Goal: Contribute content: Contribute content

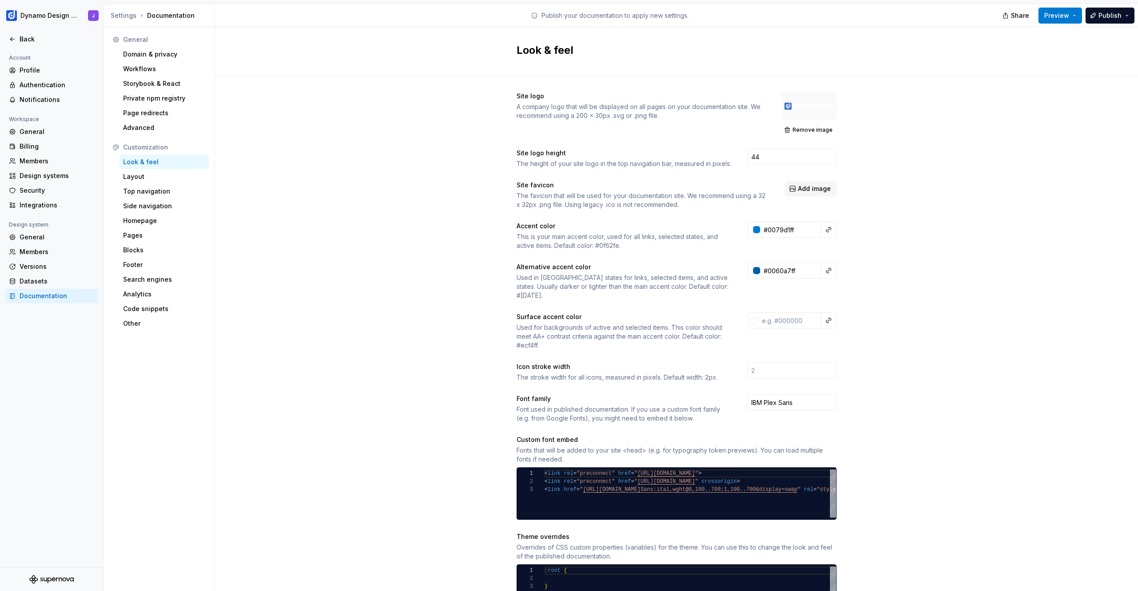
scroll to position [40, 3]
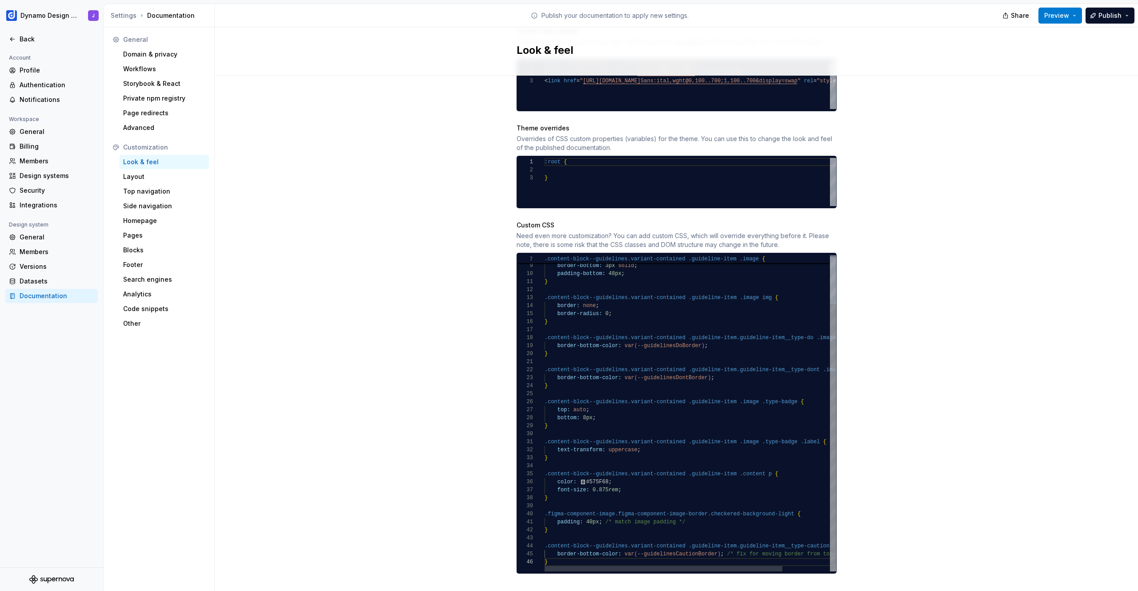
click at [563, 554] on div "border-top: none ; border-bottom: 3px solid ; padding-bottom: 48px ; } .content…" at bounding box center [720, 384] width 350 height 374
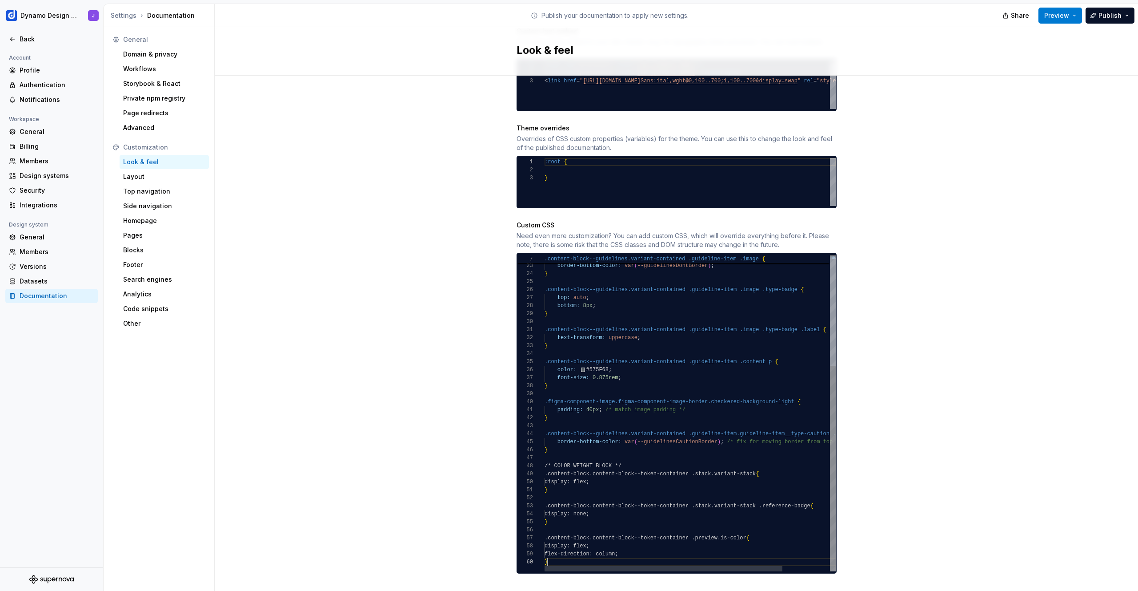
scroll to position [72, 3]
click at [572, 488] on div ".content-block--guidelines.variant-contained .guideline-item.guideline-item__ty…" at bounding box center [720, 328] width 350 height 486
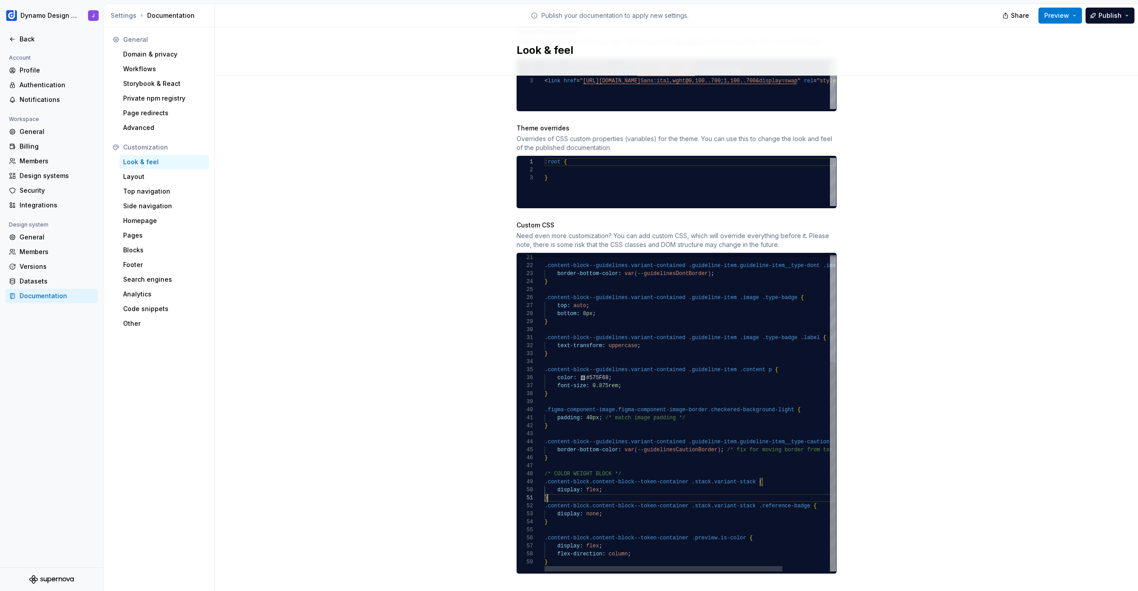
click at [549, 516] on div ".content-block--guidelines.variant-contained .guideline-item.guideline-item__ty…" at bounding box center [720, 332] width 350 height 478
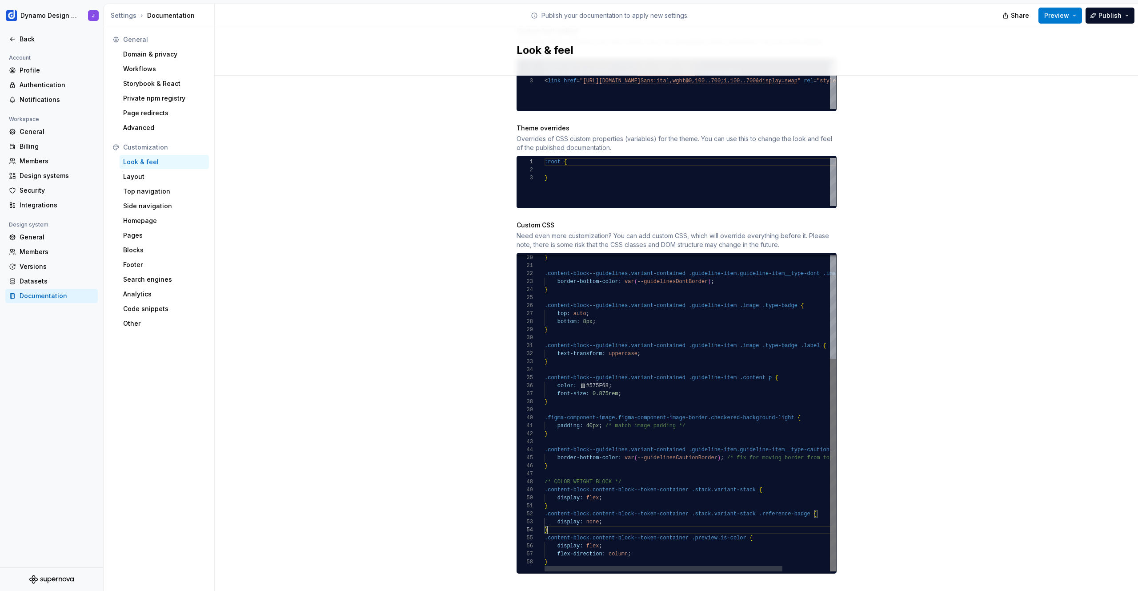
scroll to position [24, 3]
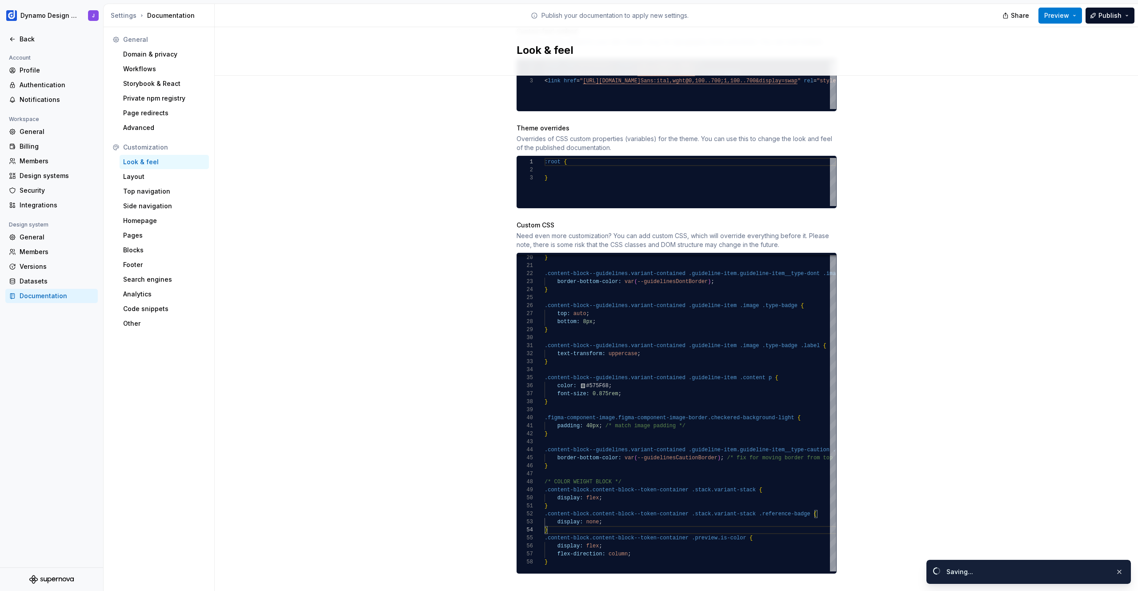
click at [904, 414] on div "Site logo A company logo that will be displayed on all pages on your documentat…" at bounding box center [677, 137] width 924 height 940
click at [1086, 3] on div "Dynamo Design System J Back Account Profile Authentication Notifications Worksp…" at bounding box center [569, 295] width 1138 height 591
click at [1067, 16] on span "Preview" at bounding box center [1057, 15] width 25 height 9
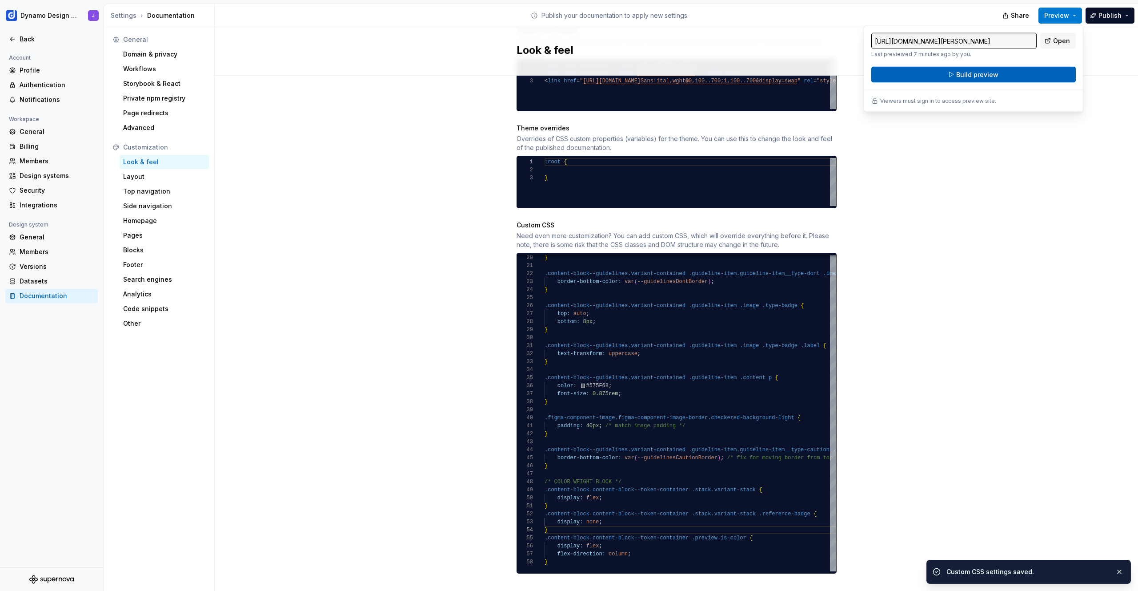
click at [982, 79] on button "Build preview" at bounding box center [974, 75] width 205 height 16
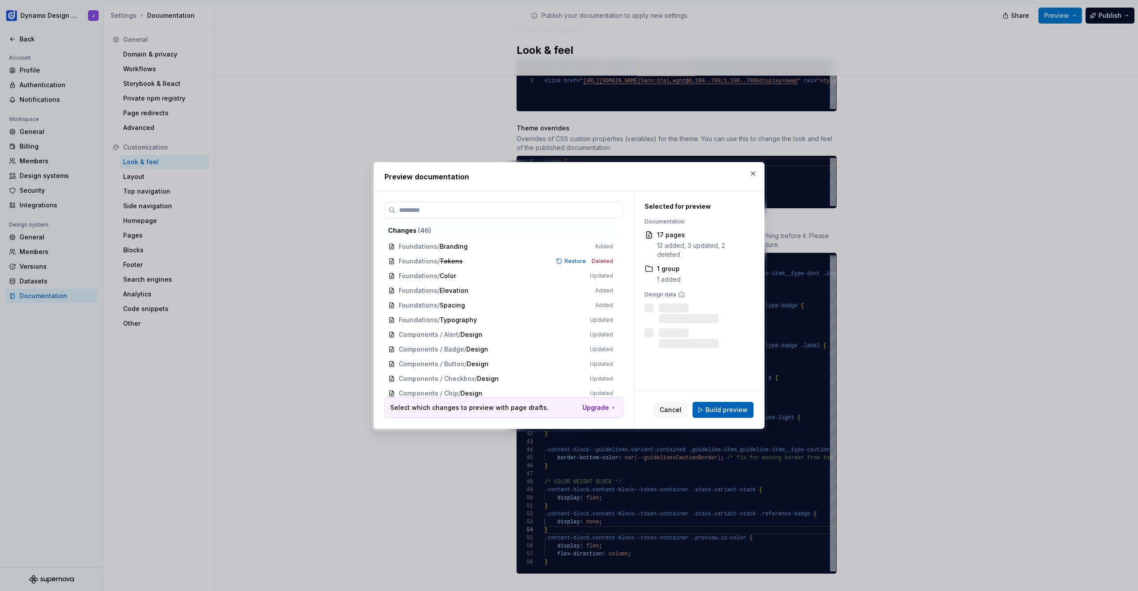
click at [722, 406] on span "Build preview" at bounding box center [727, 409] width 42 height 9
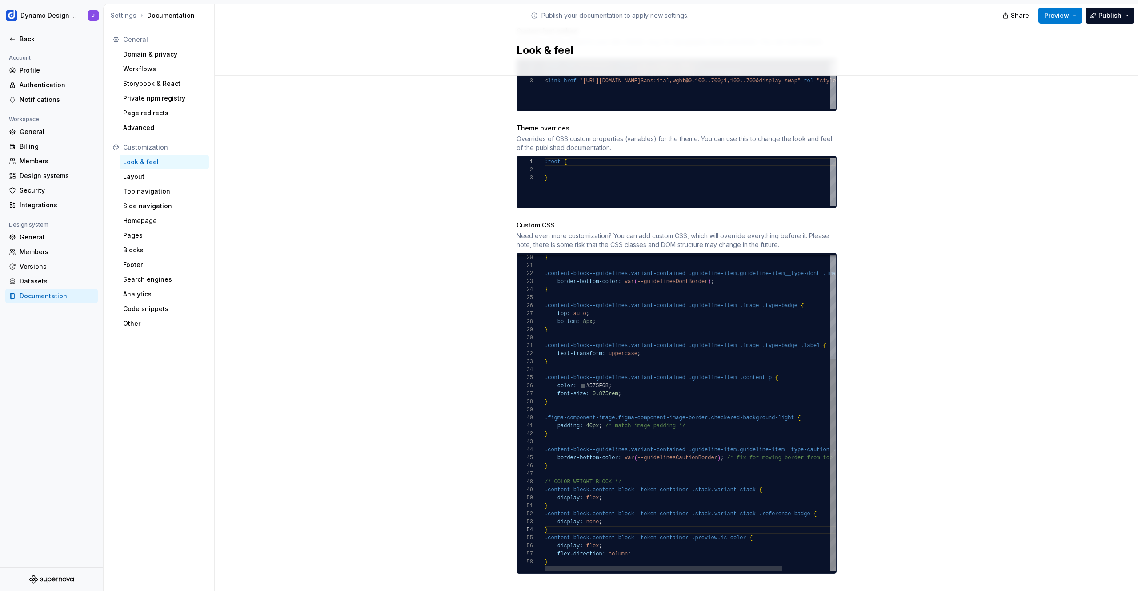
click at [624, 376] on div ".content-block--guidelines.variant-contained .guideline-item.guideline-item__ty…" at bounding box center [720, 336] width 350 height 470
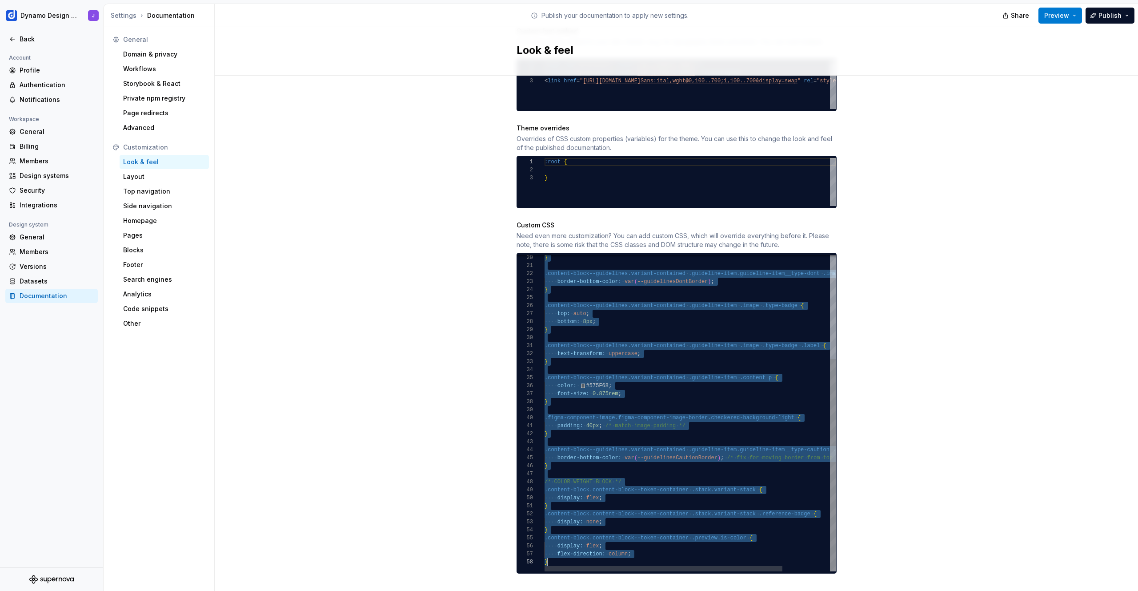
click at [697, 462] on div ".content-block--guidelines.variant-contained .guideline-item.guideline-item__ty…" at bounding box center [720, 336] width 350 height 470
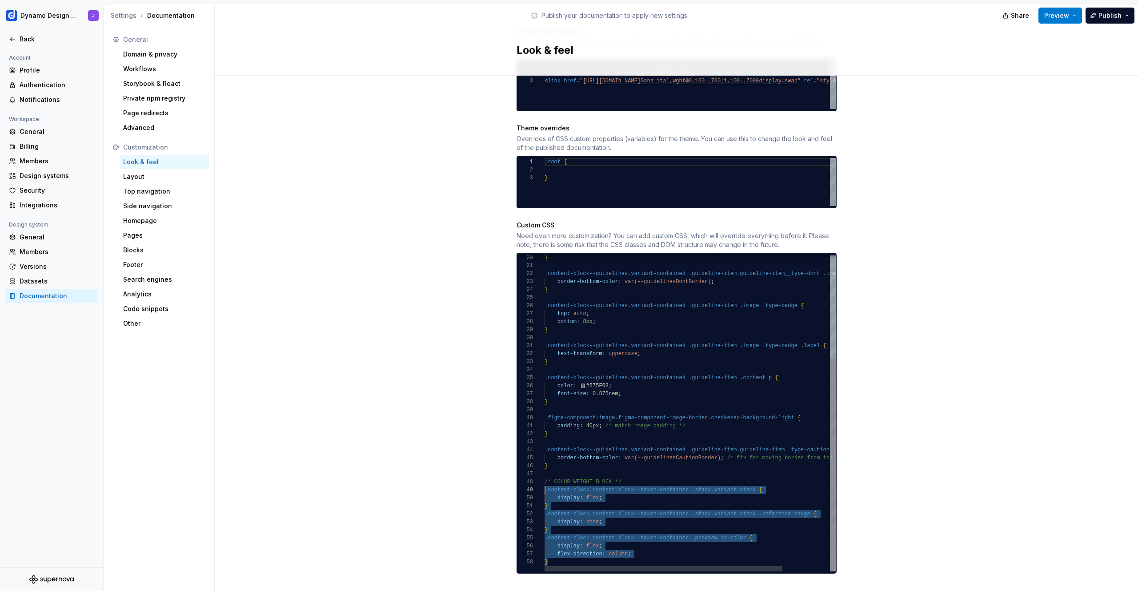
scroll to position [56, 0]
drag, startPoint x: 560, startPoint y: 553, endPoint x: 508, endPoint y: 474, distance: 94.7
click at [545, 474] on div ".content-block--guidelines.variant-contained .guideline-item.guideline-item__ty…" at bounding box center [720, 336] width 350 height 470
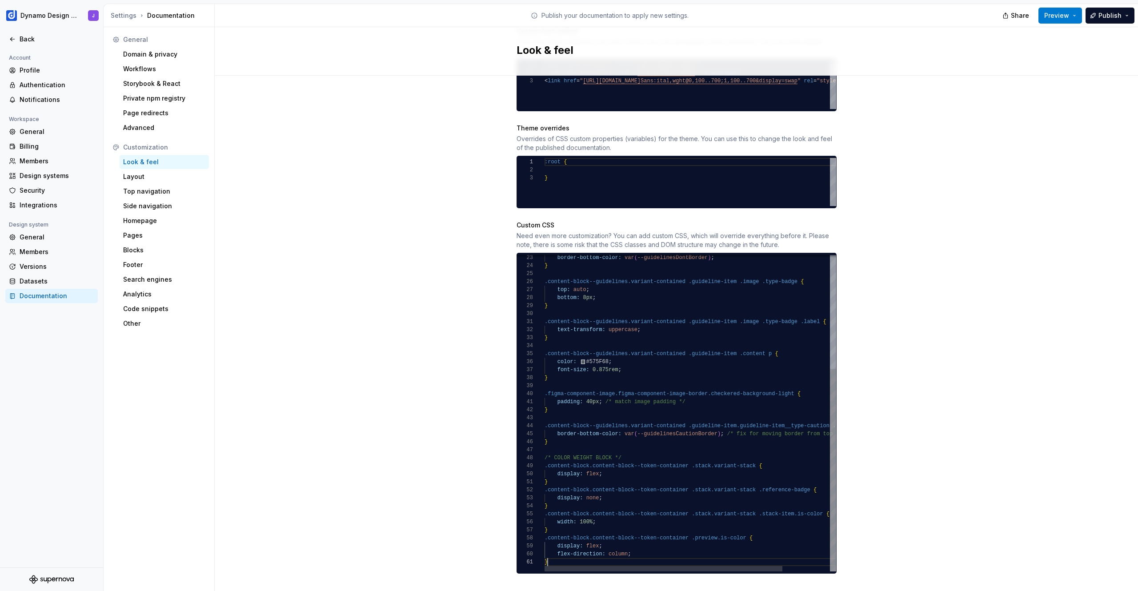
scroll to position [0, 3]
click at [901, 377] on div "Site logo A company logo that will be displayed on all pages on your documentat…" at bounding box center [677, 137] width 924 height 940
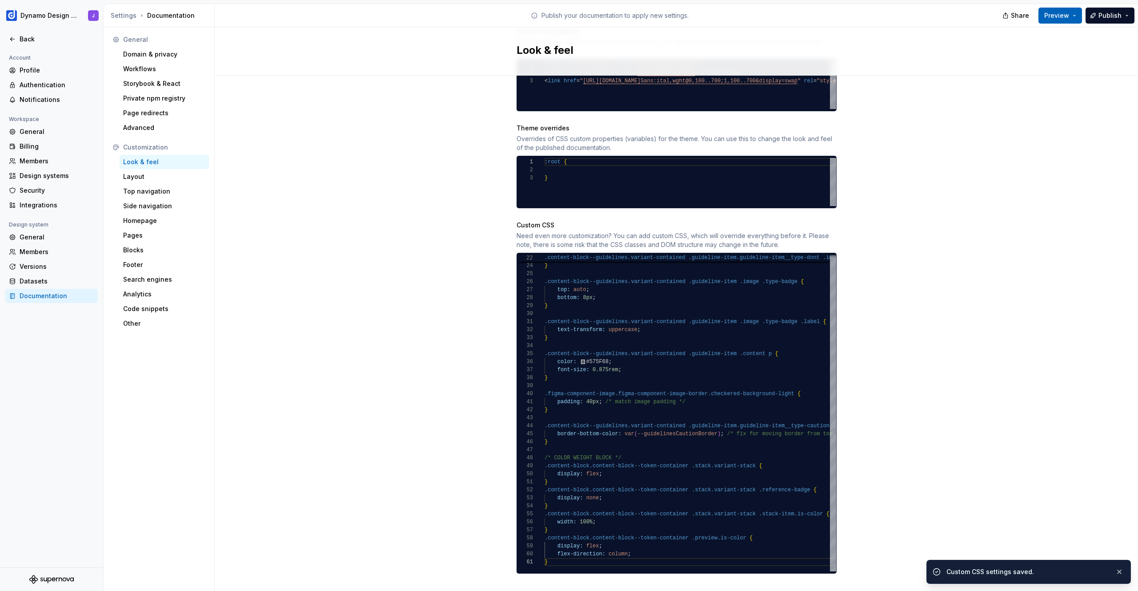
click at [1057, 18] on span "Preview" at bounding box center [1057, 15] width 25 height 9
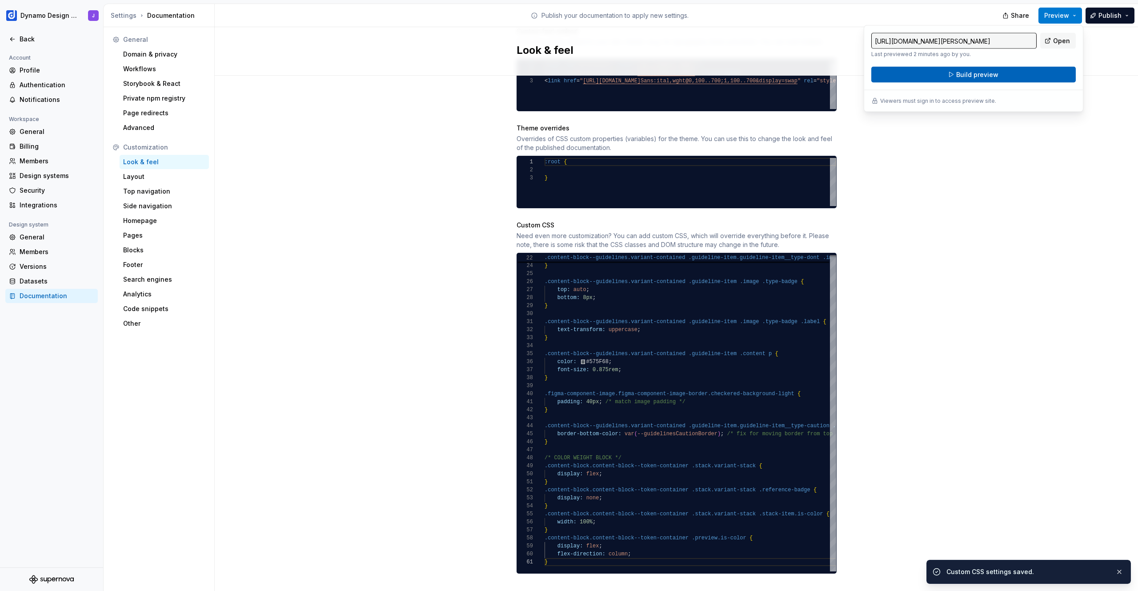
click at [1016, 71] on button "Build preview" at bounding box center [974, 75] width 205 height 16
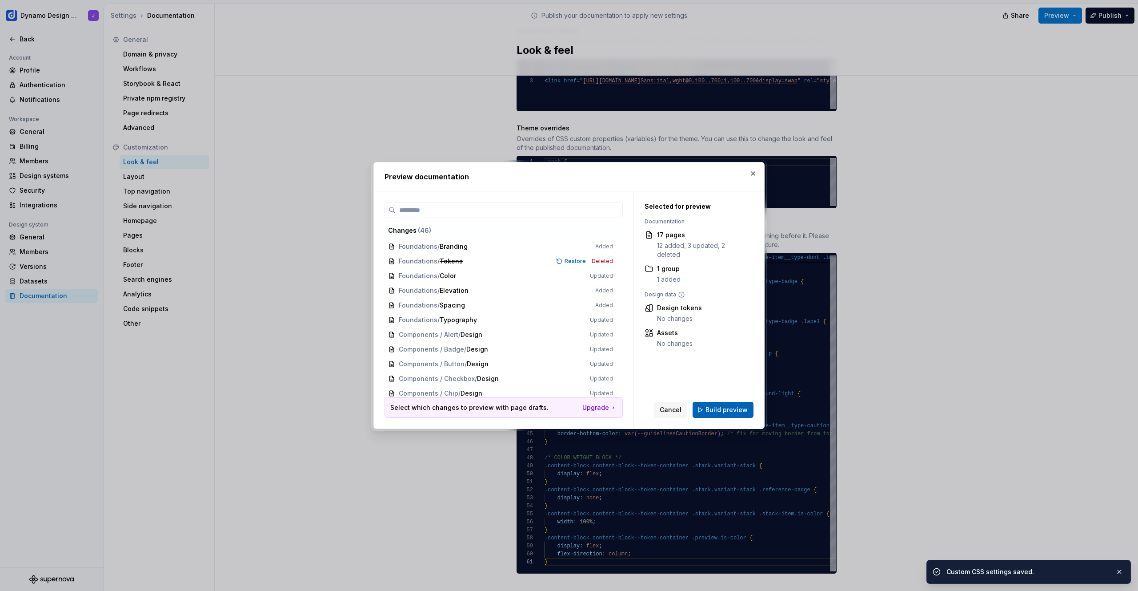
click at [720, 411] on span "Build preview" at bounding box center [727, 409] width 42 height 9
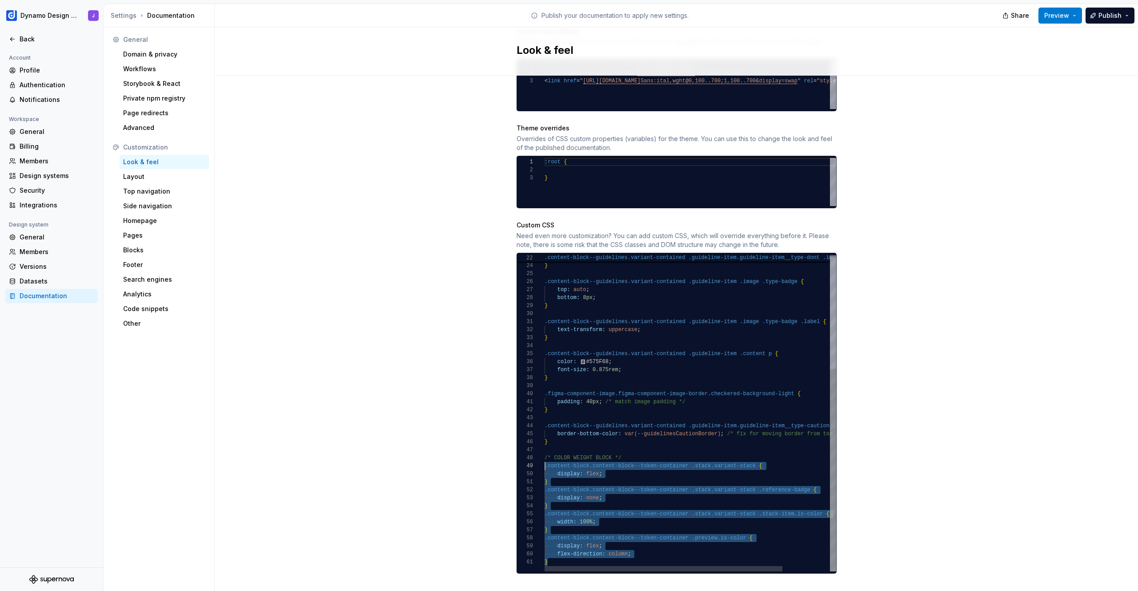
scroll to position [56, 0]
drag, startPoint x: 555, startPoint y: 551, endPoint x: 524, endPoint y: 446, distance: 109.9
click at [545, 446] on div "border-bottom-color: var ( --guidelinesDontBorder ) ; } .content-block--guideli…" at bounding box center [720, 324] width 350 height 494
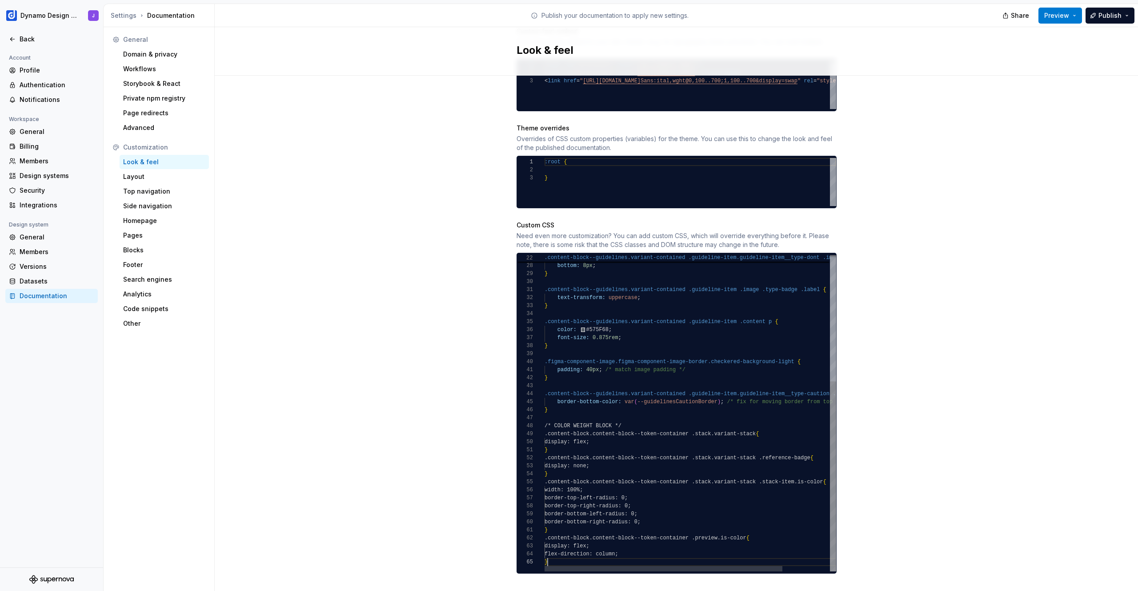
scroll to position [32, 3]
click at [878, 442] on div "Site logo A company logo that will be displayed on all pages on your documentat…" at bounding box center [677, 137] width 924 height 940
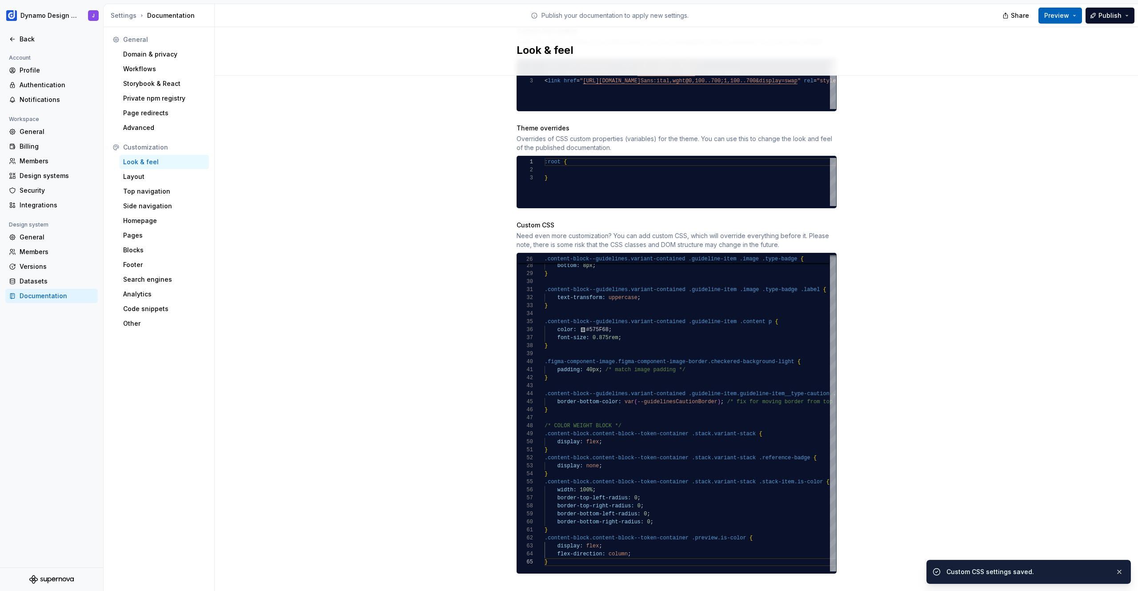
click at [1060, 13] on span "Preview" at bounding box center [1057, 15] width 25 height 9
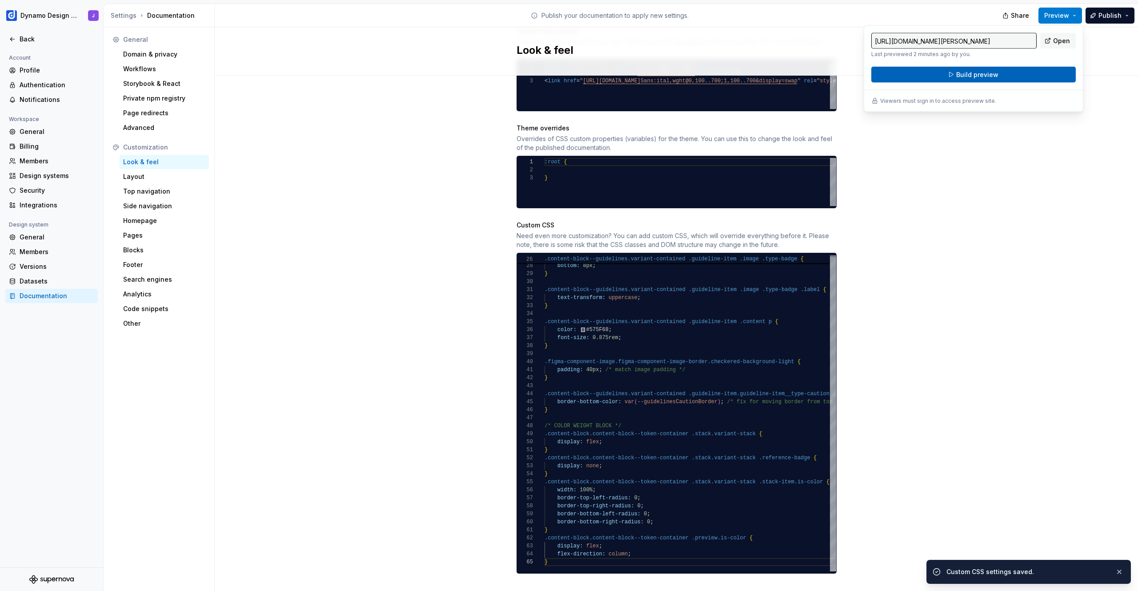
click at [1000, 78] on button "Build preview" at bounding box center [974, 75] width 205 height 16
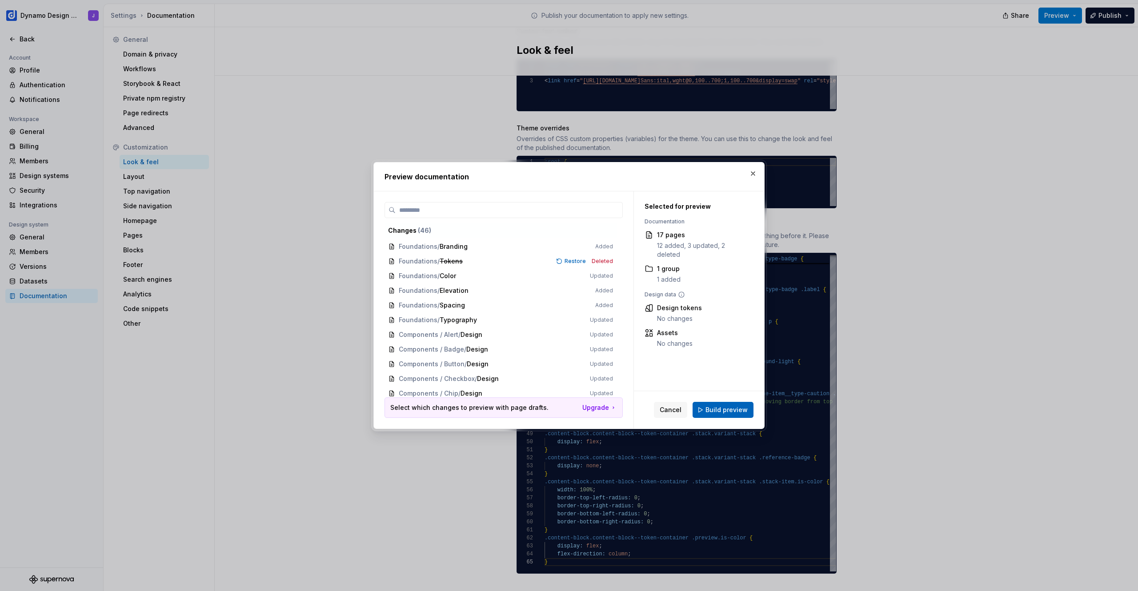
click at [723, 411] on span "Build preview" at bounding box center [727, 409] width 42 height 9
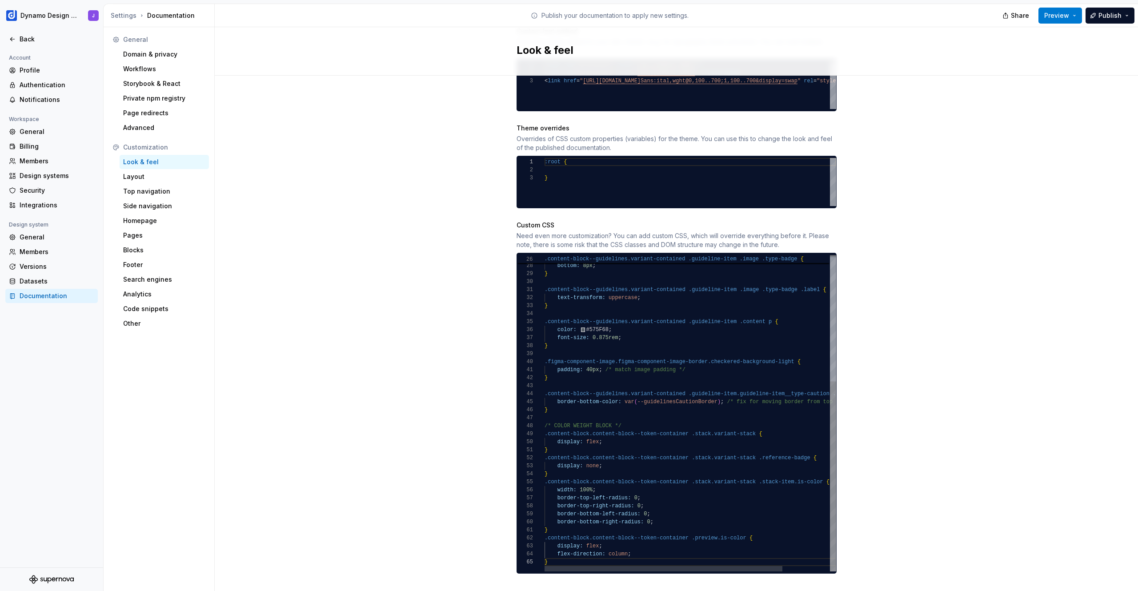
click at [661, 515] on div "top: auto ; bottom: 8px ; } .content-block--guidelines.variant-contained .guide…" at bounding box center [720, 308] width 350 height 526
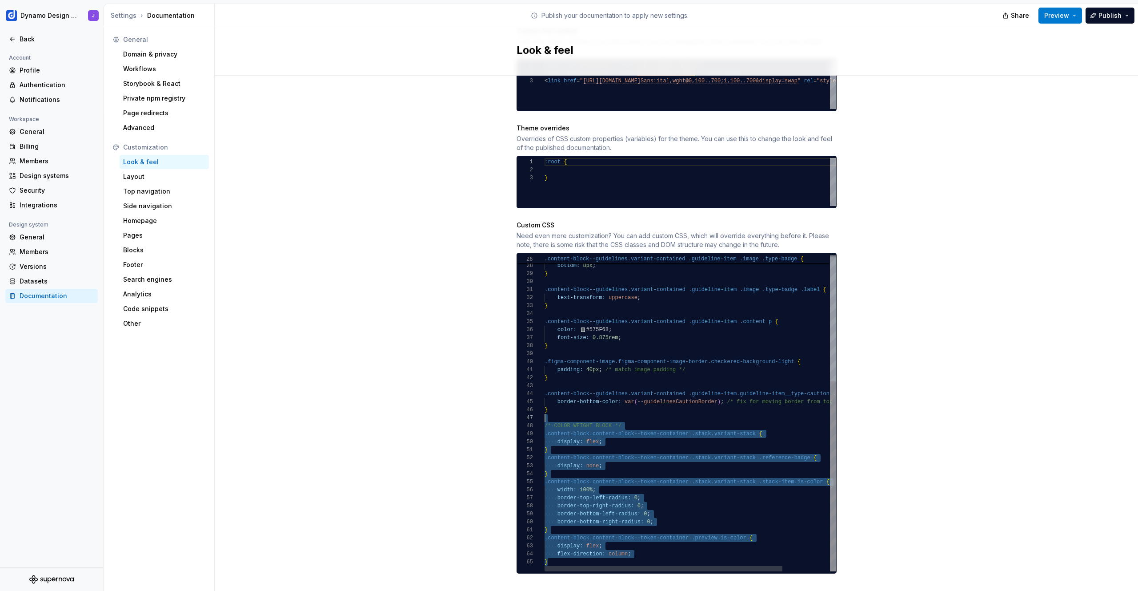
scroll to position [56, 0]
drag, startPoint x: 511, startPoint y: 478, endPoint x: 515, endPoint y: 416, distance: 62.4
click at [545, 416] on div "top: auto ; bottom: 8px ; } .content-block--guidelines.variant-contained .guide…" at bounding box center [720, 308] width 350 height 526
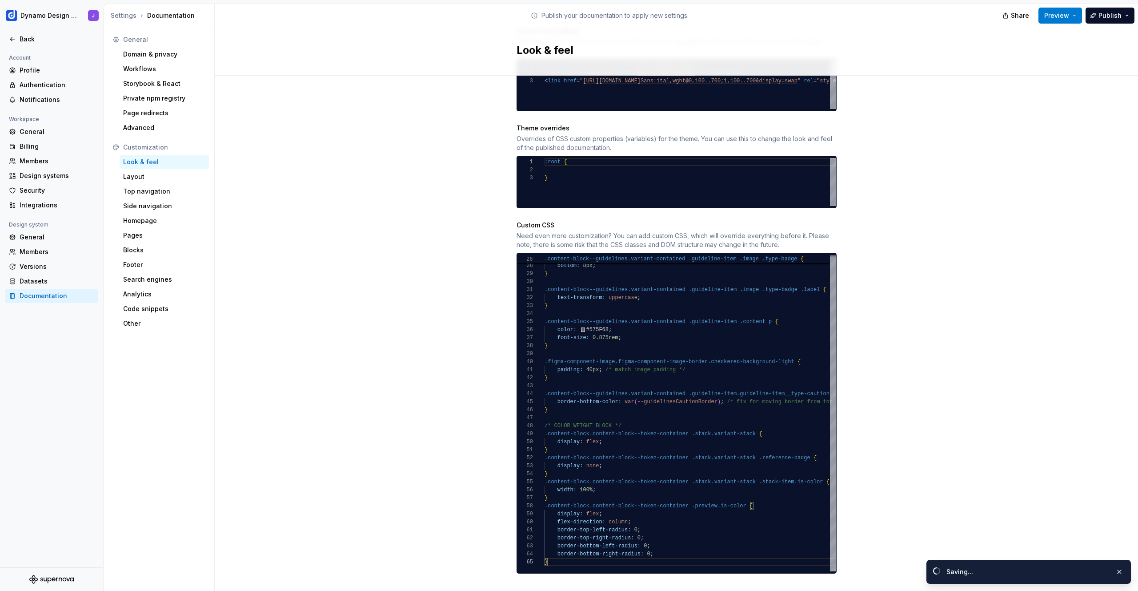
click at [946, 329] on div "Site logo A company logo that will be displayed on all pages on your documentat…" at bounding box center [677, 137] width 924 height 940
click at [1064, 14] on span "Preview" at bounding box center [1057, 15] width 25 height 9
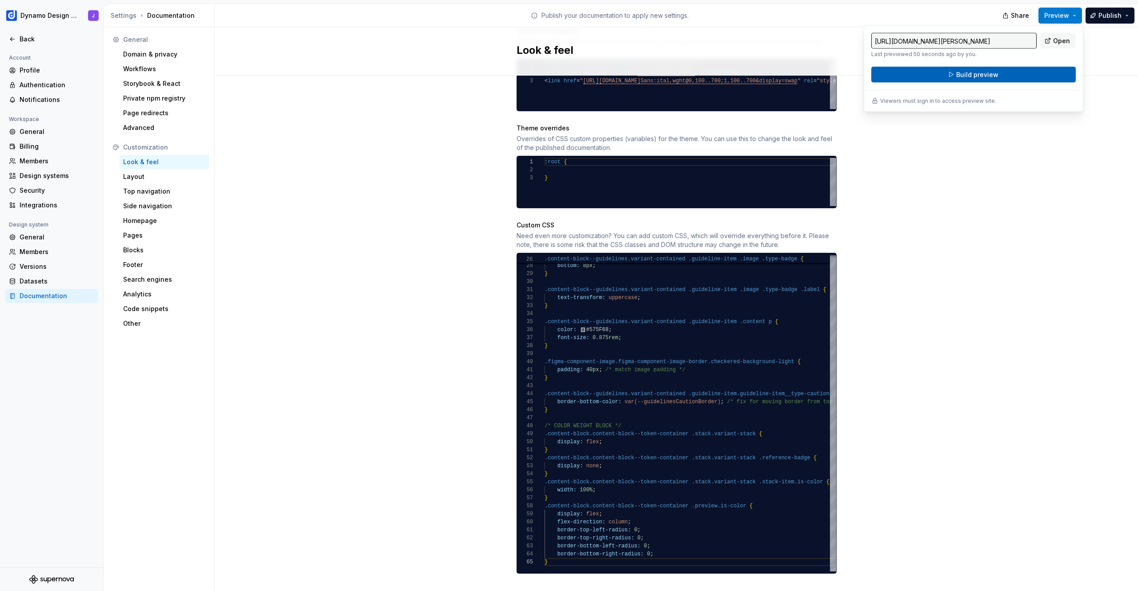
click at [1008, 72] on button "Build preview" at bounding box center [974, 75] width 205 height 16
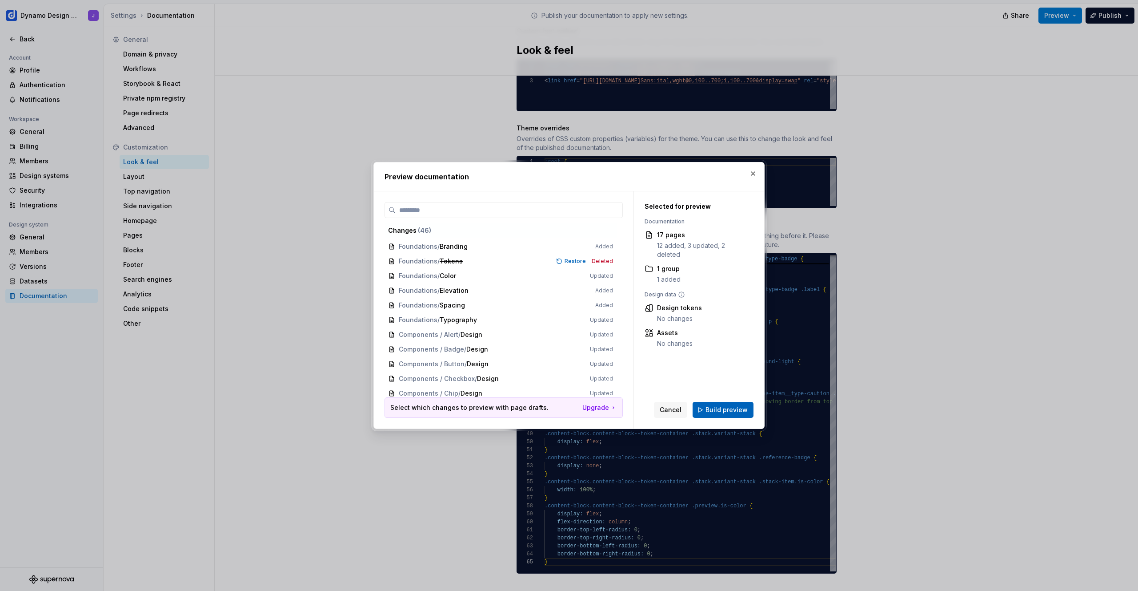
click at [726, 413] on span "Build preview" at bounding box center [727, 409] width 42 height 9
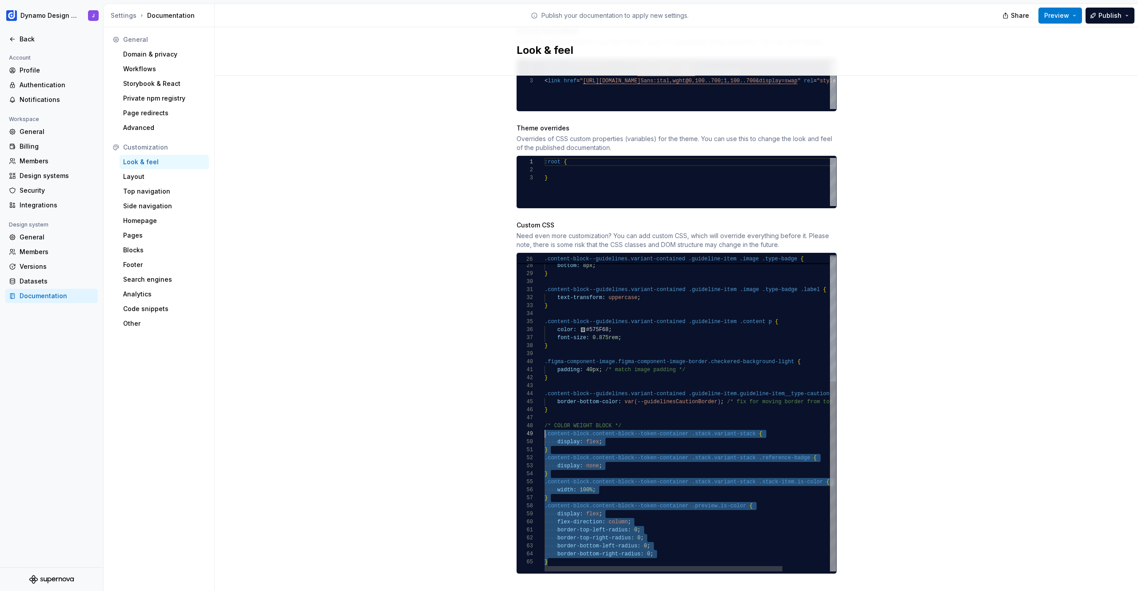
scroll to position [56, 0]
drag, startPoint x: 548, startPoint y: 549, endPoint x: 525, endPoint y: 419, distance: 132.2
click at [545, 419] on div "top: auto ; bottom: 8px ; } .content-block--guidelines.variant-contained .guide…" at bounding box center [720, 308] width 350 height 526
type textarea "**********"
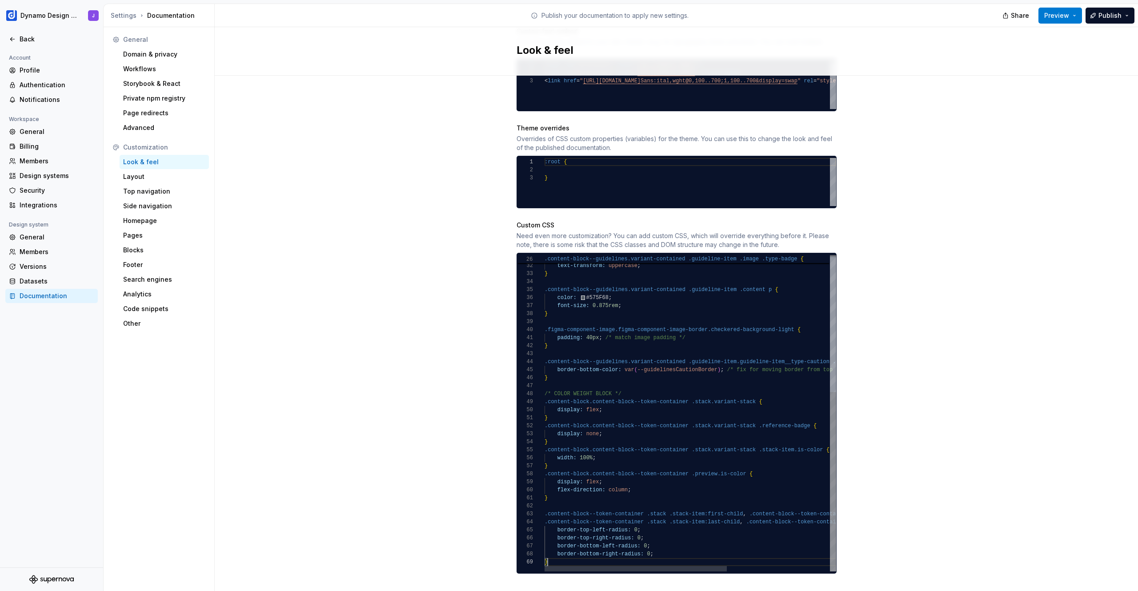
scroll to position [64, 3]
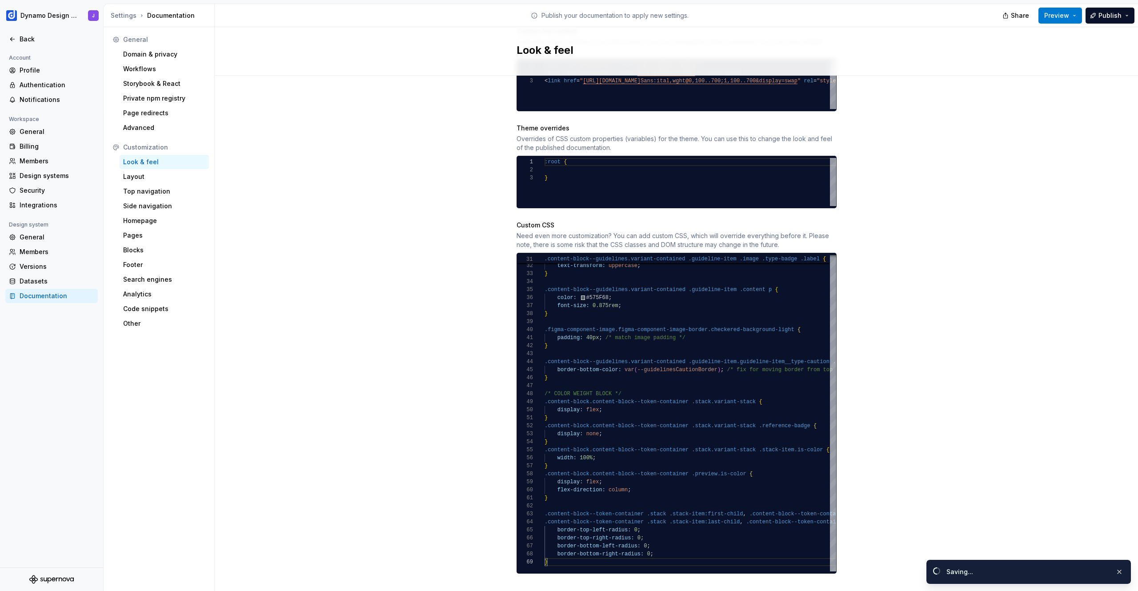
click at [885, 395] on div "Site logo A company logo that will be displayed on all pages on your documentat…" at bounding box center [677, 137] width 924 height 940
click at [1065, 19] on span "Preview" at bounding box center [1057, 15] width 25 height 9
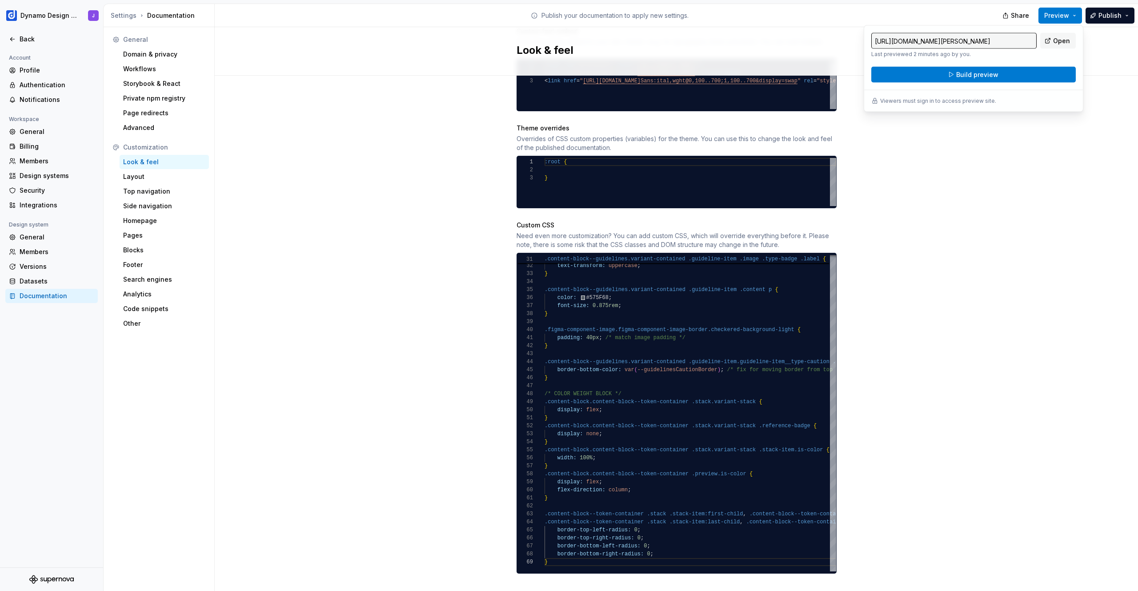
click at [996, 221] on div "Site logo A company logo that will be displayed on all pages on your documentat…" at bounding box center [677, 137] width 924 height 940
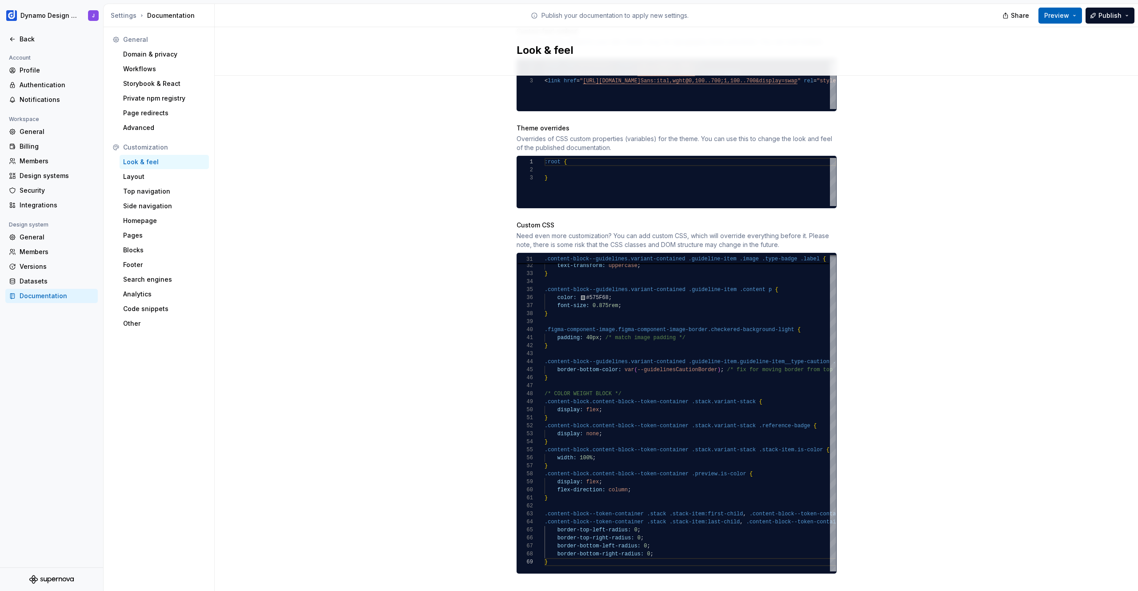
click at [1054, 16] on span "Preview" at bounding box center [1057, 15] width 25 height 9
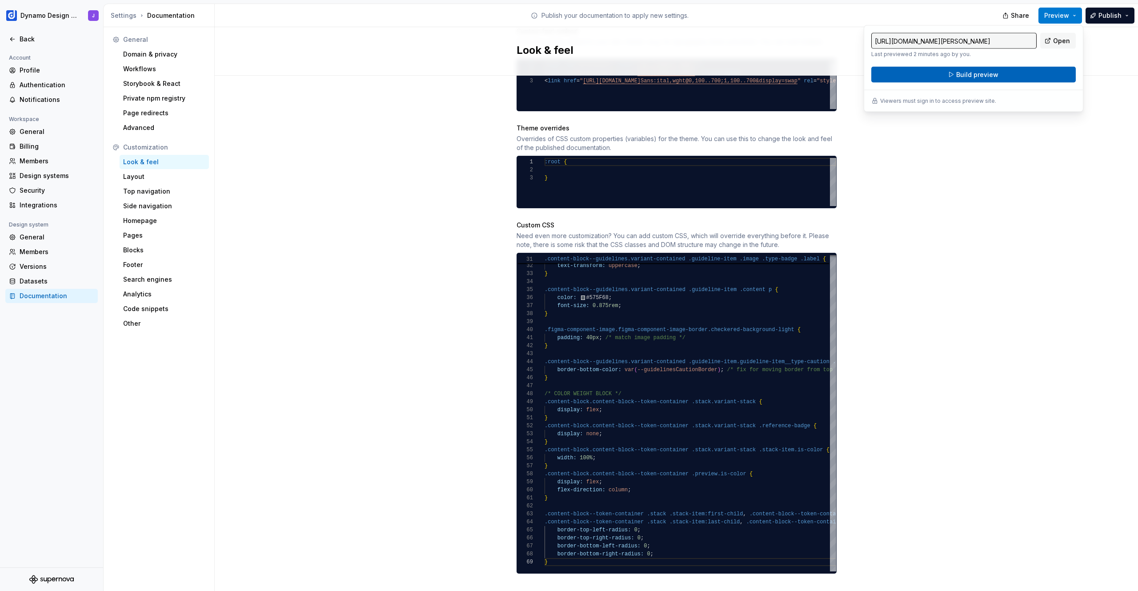
click at [1025, 75] on button "Build preview" at bounding box center [974, 75] width 205 height 16
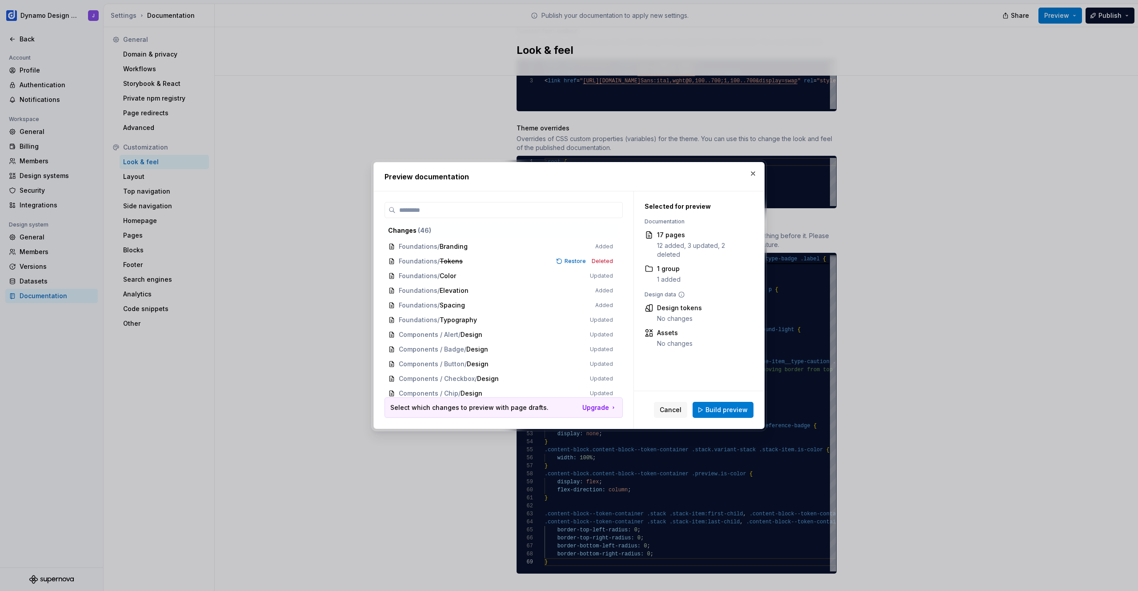
click at [721, 404] on button "Build preview" at bounding box center [723, 410] width 61 height 16
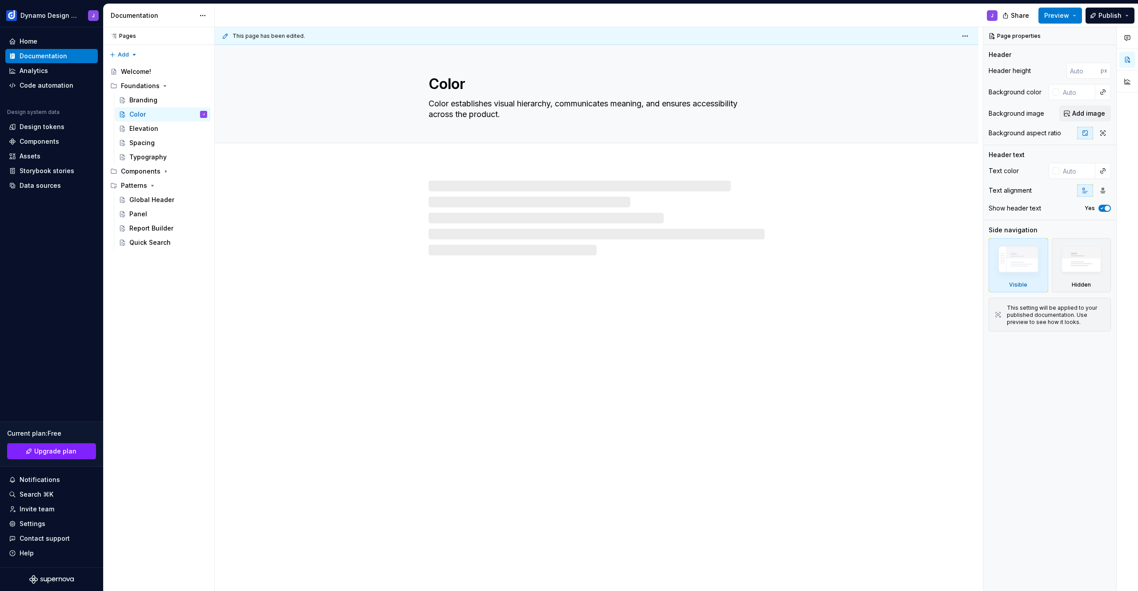
type textarea "*"
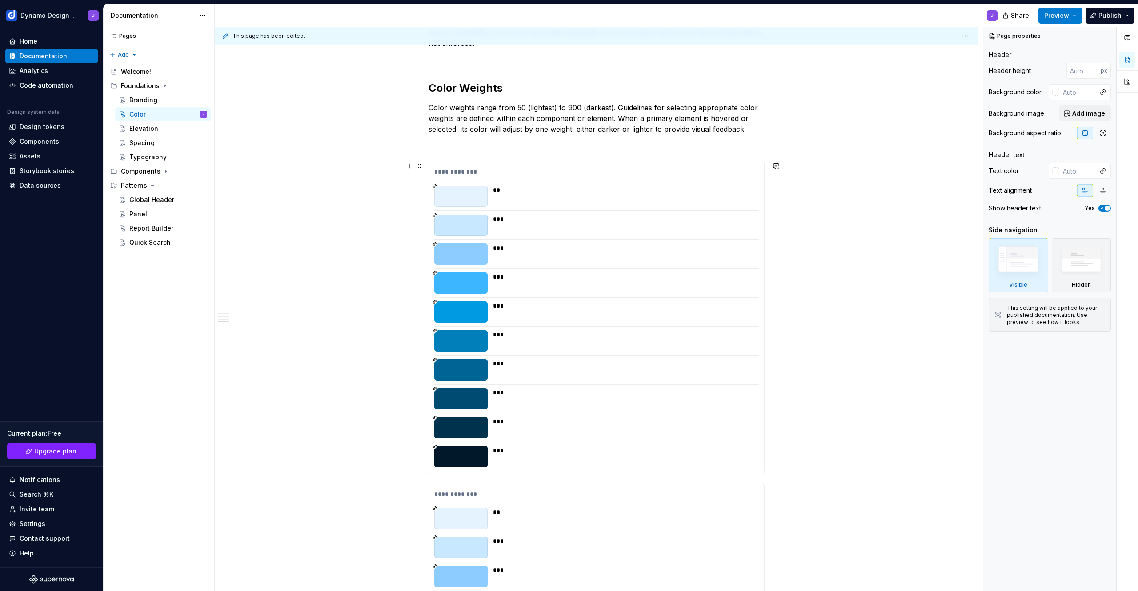
scroll to position [566, 0]
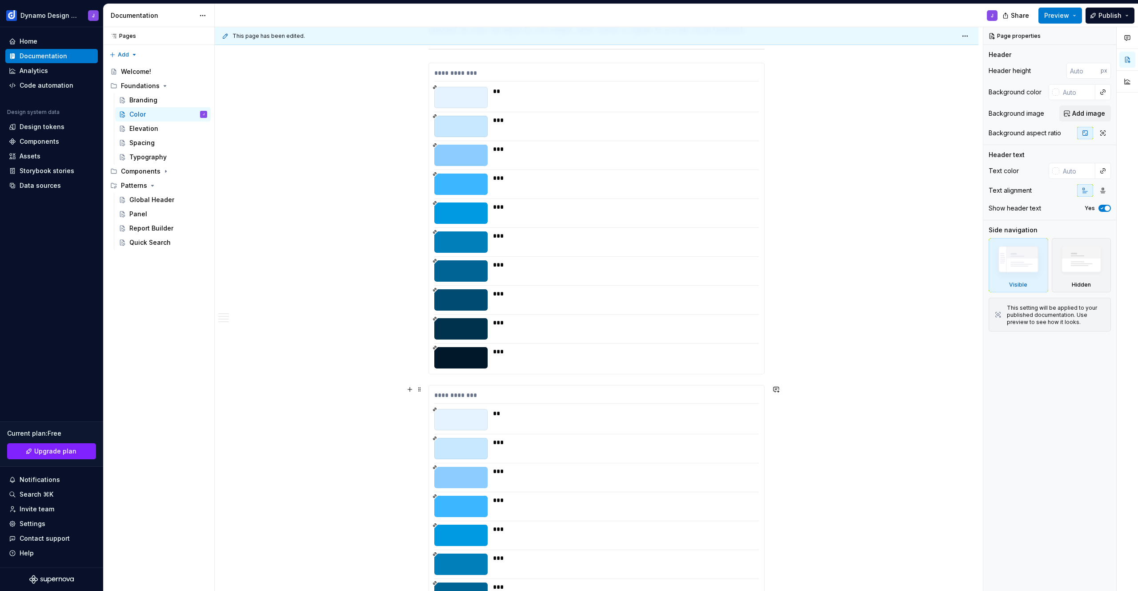
click at [469, 385] on div "**********" at bounding box center [597, 540] width 336 height 311
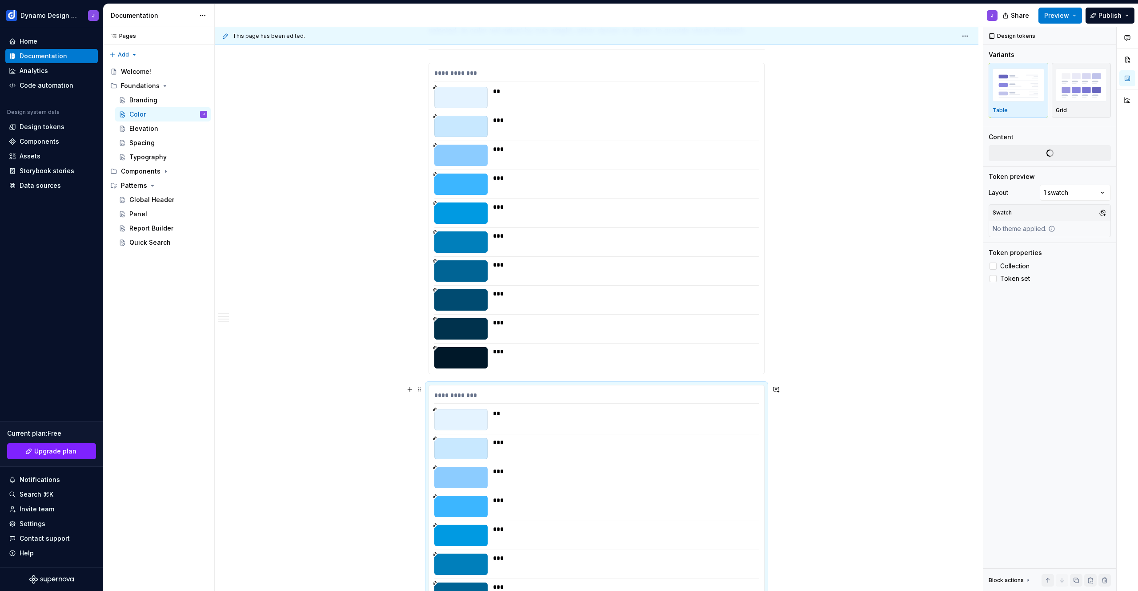
click at [469, 388] on div "**********" at bounding box center [596, 540] width 335 height 310
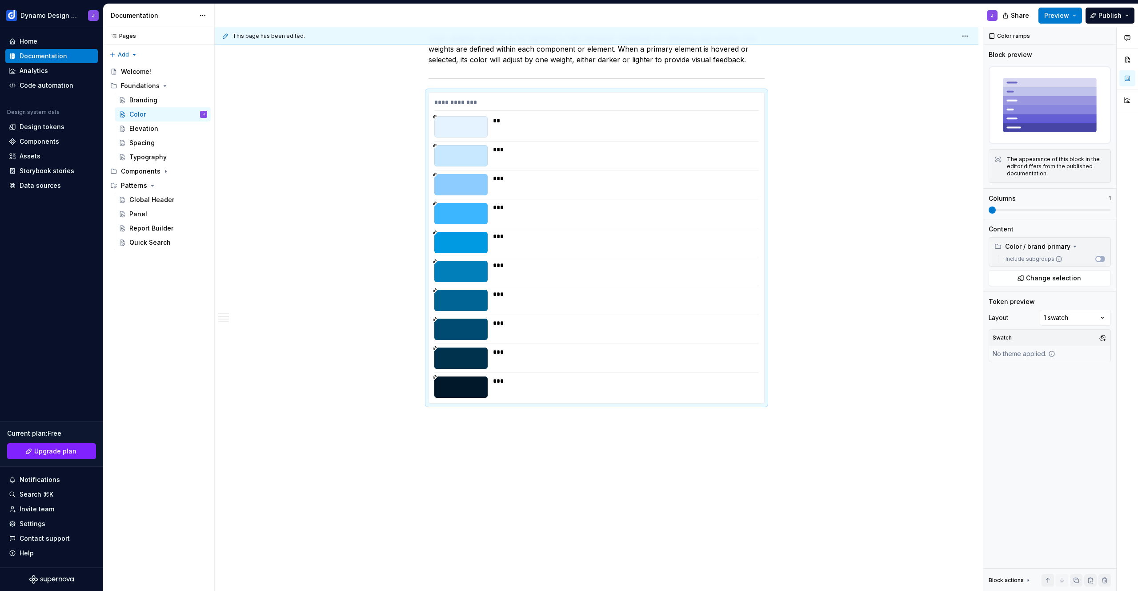
scroll to position [537, 0]
click at [419, 96] on span at bounding box center [419, 96] width 7 height 12
click at [434, 111] on div "Duplicate" at bounding box center [462, 110] width 58 height 9
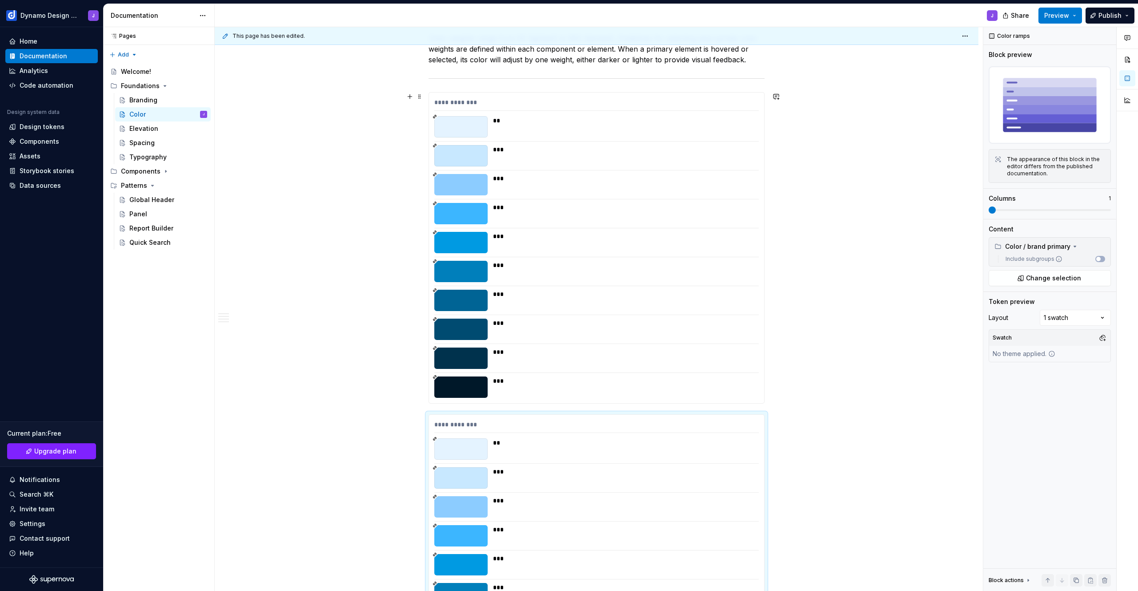
scroll to position [671, 0]
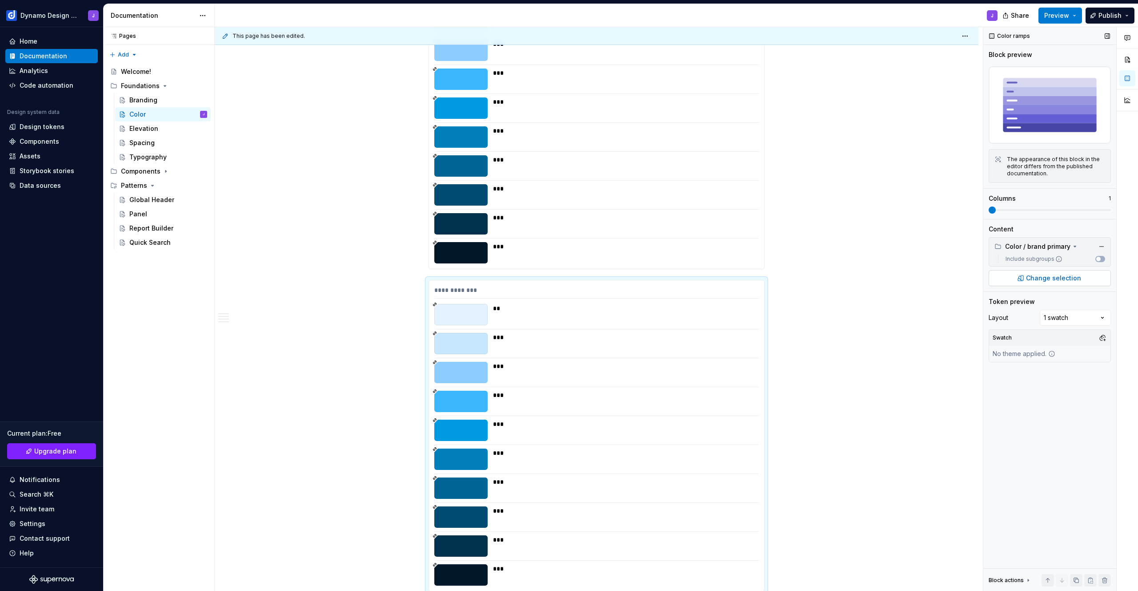
click at [1050, 278] on span "Change selection" at bounding box center [1053, 277] width 55 height 9
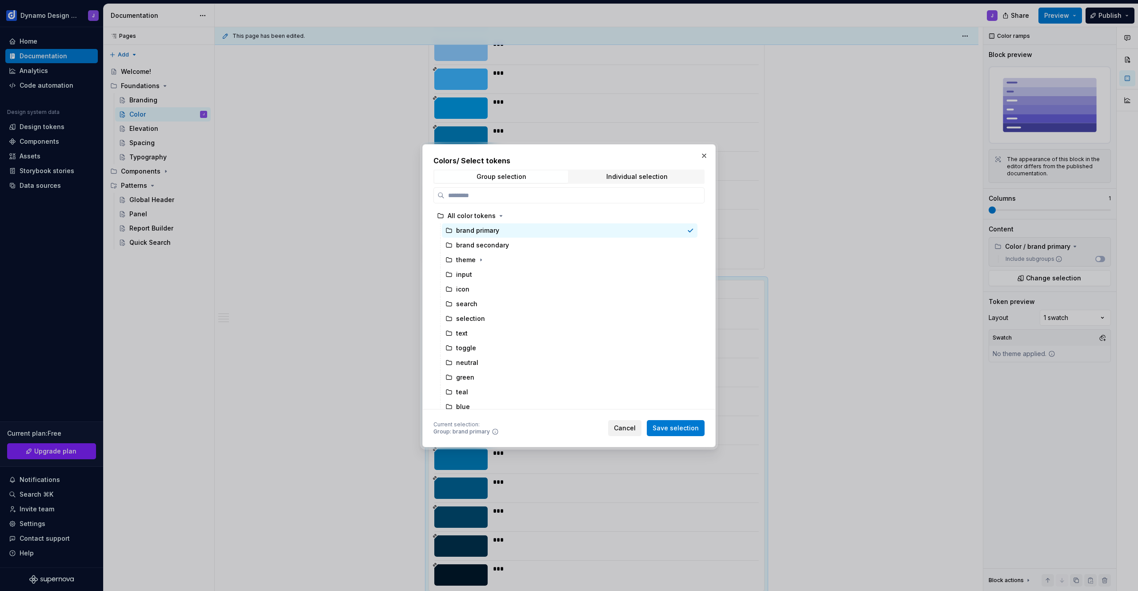
click at [619, 430] on span "Cancel" at bounding box center [625, 427] width 22 height 9
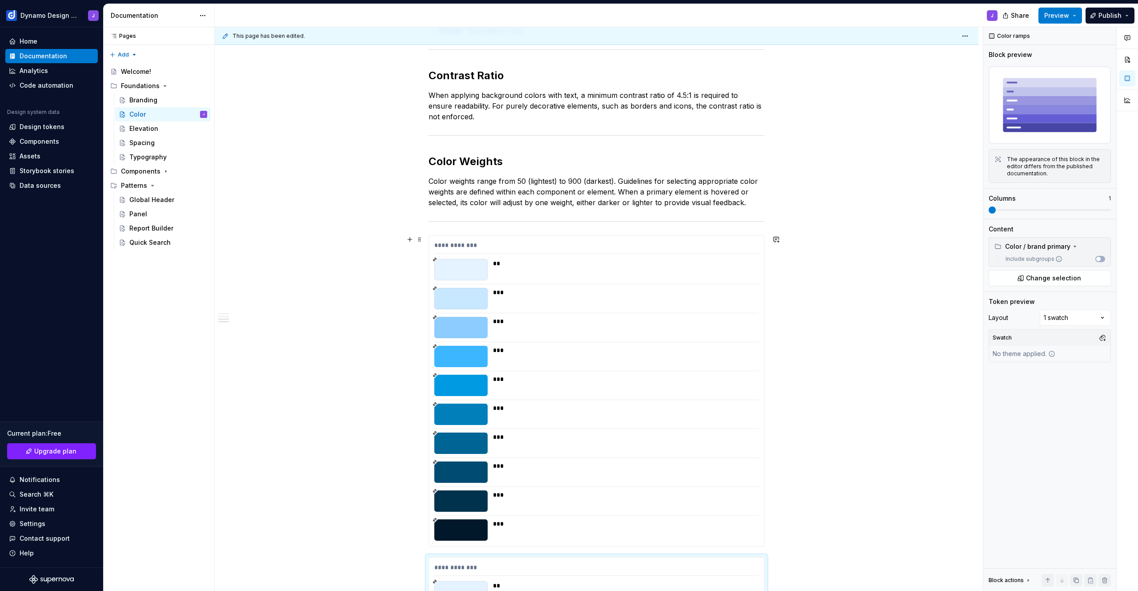
scroll to position [519, 0]
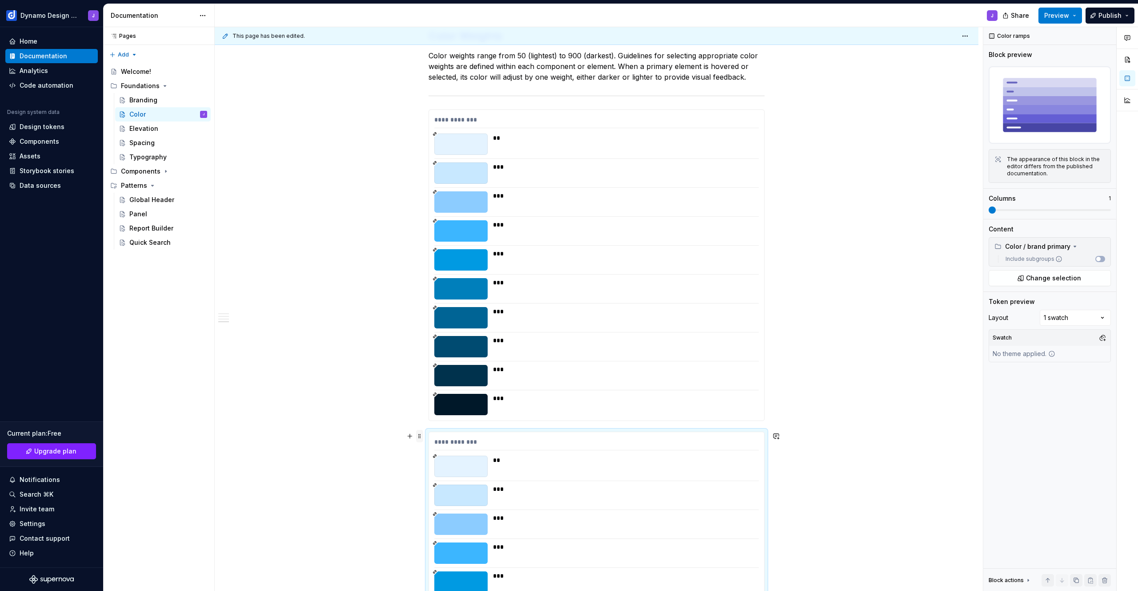
click at [419, 436] on span at bounding box center [419, 436] width 7 height 12
click at [448, 512] on div "Delete" at bounding box center [462, 514] width 58 height 9
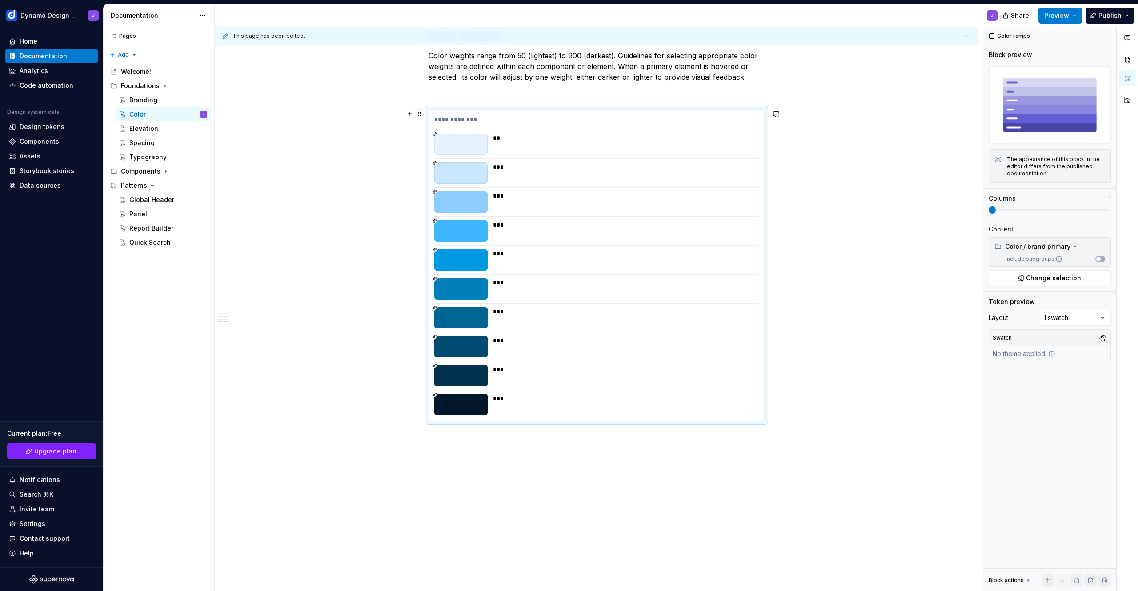
click at [421, 115] on span at bounding box center [419, 114] width 7 height 12
click at [435, 112] on div "**********" at bounding box center [596, 265] width 335 height 310
click at [1080, 280] on button "Change selection" at bounding box center [1050, 278] width 122 height 16
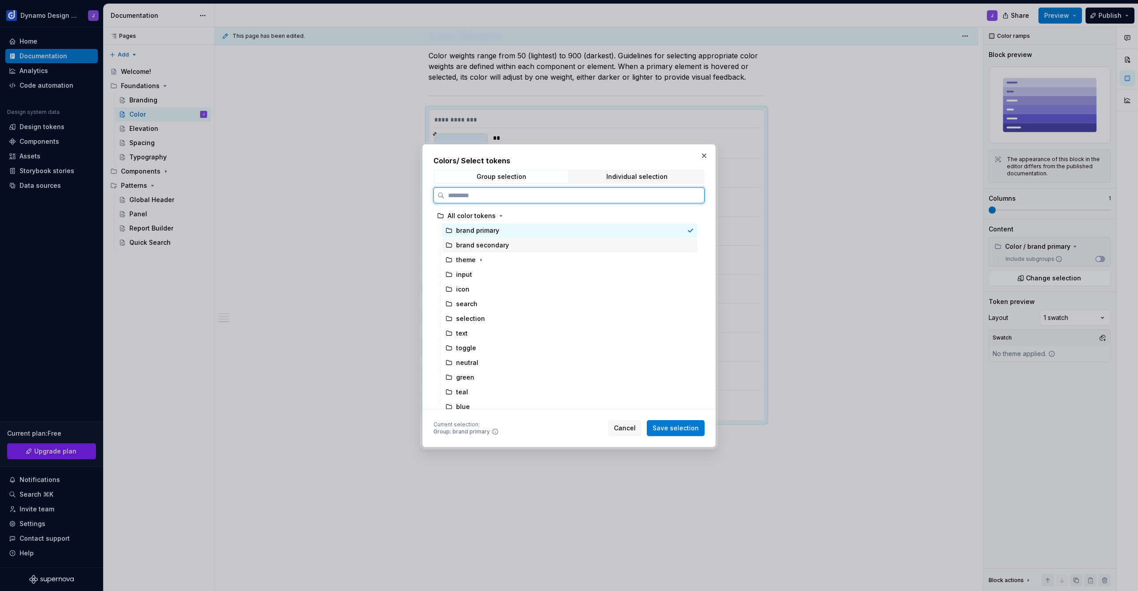
click at [496, 246] on div "brand secondary" at bounding box center [482, 245] width 53 height 9
click at [492, 230] on div "brand primary" at bounding box center [477, 230] width 43 height 9
click at [639, 427] on button "Cancel" at bounding box center [624, 428] width 33 height 16
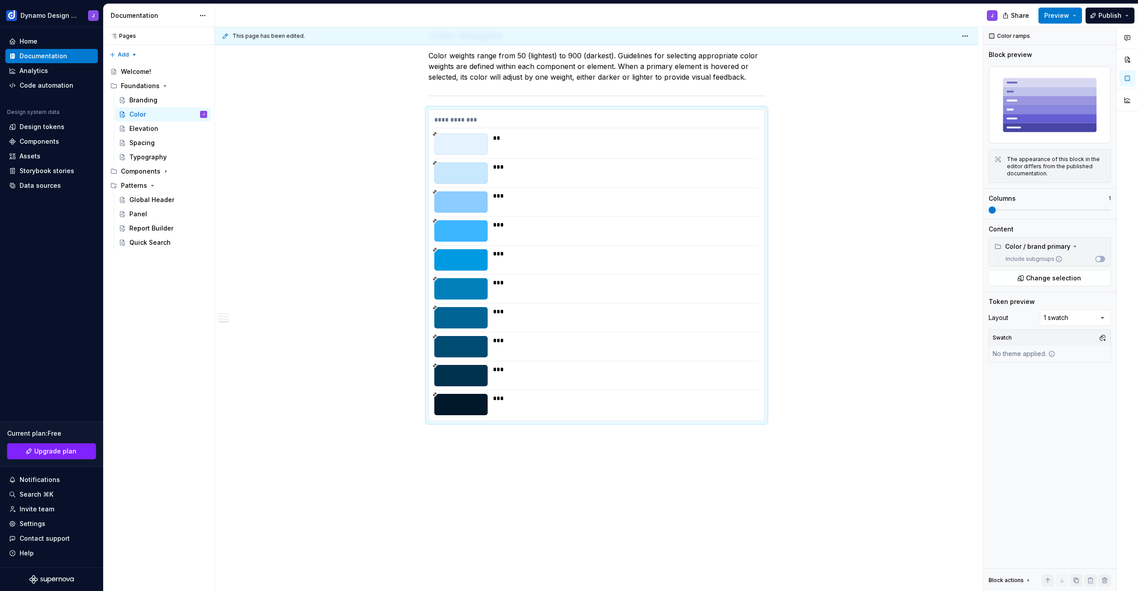
click at [688, 475] on div "**********" at bounding box center [597, 125] width 764 height 965
click at [417, 113] on span at bounding box center [419, 114] width 7 height 12
click at [443, 127] on div "Duplicate" at bounding box center [462, 127] width 58 height 9
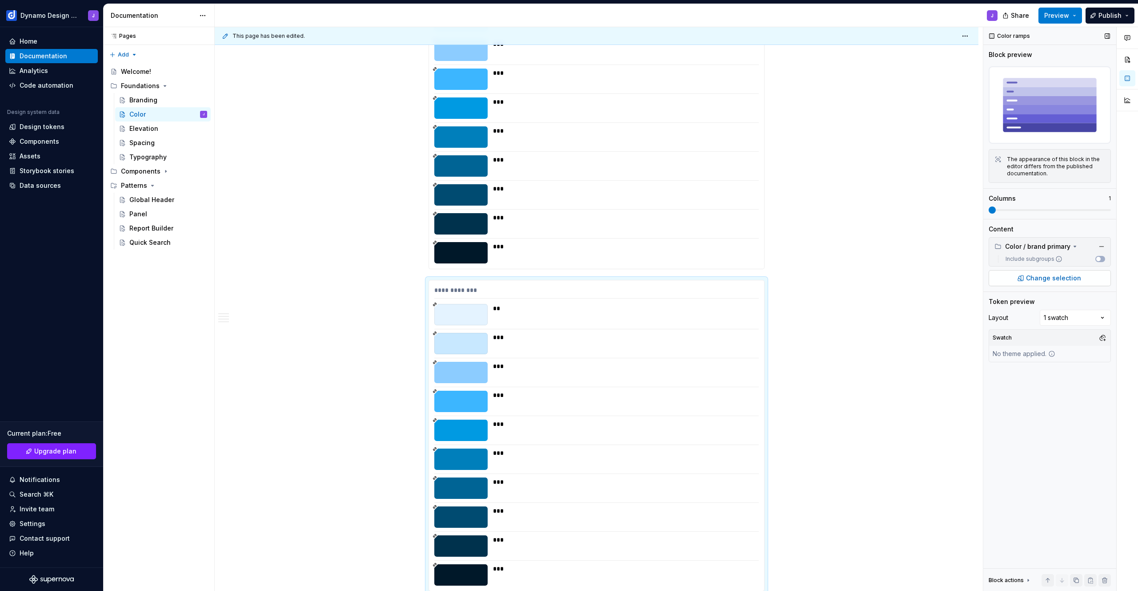
click at [1054, 274] on span "Change selection" at bounding box center [1053, 277] width 55 height 9
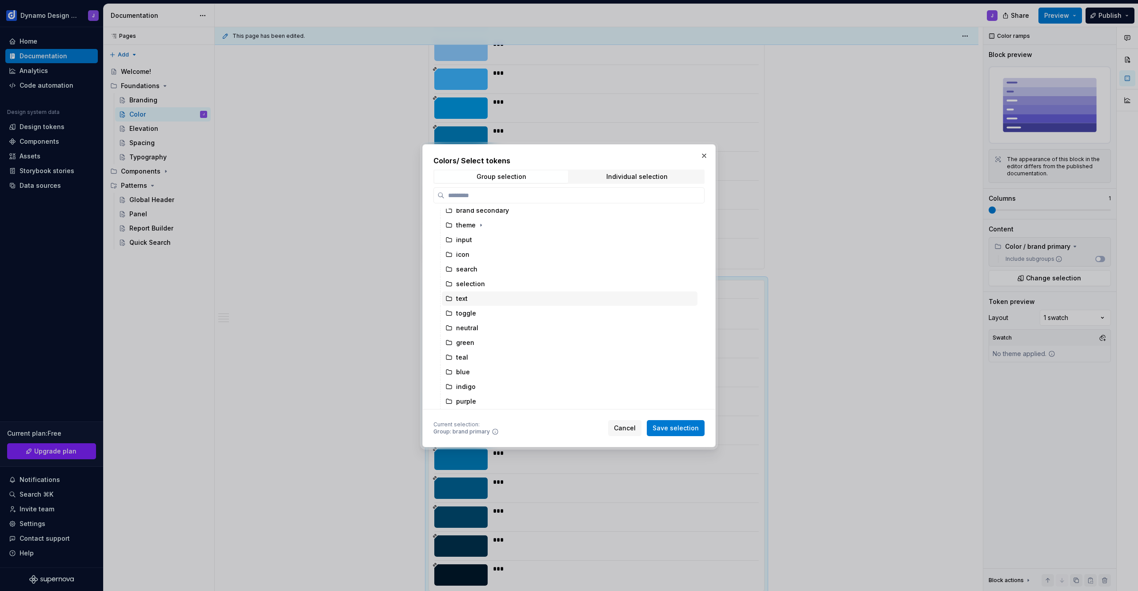
scroll to position [96, 0]
click at [487, 265] on div "neutral" at bounding box center [570, 266] width 256 height 14
click at [690, 425] on span "Save selection" at bounding box center [676, 427] width 46 height 9
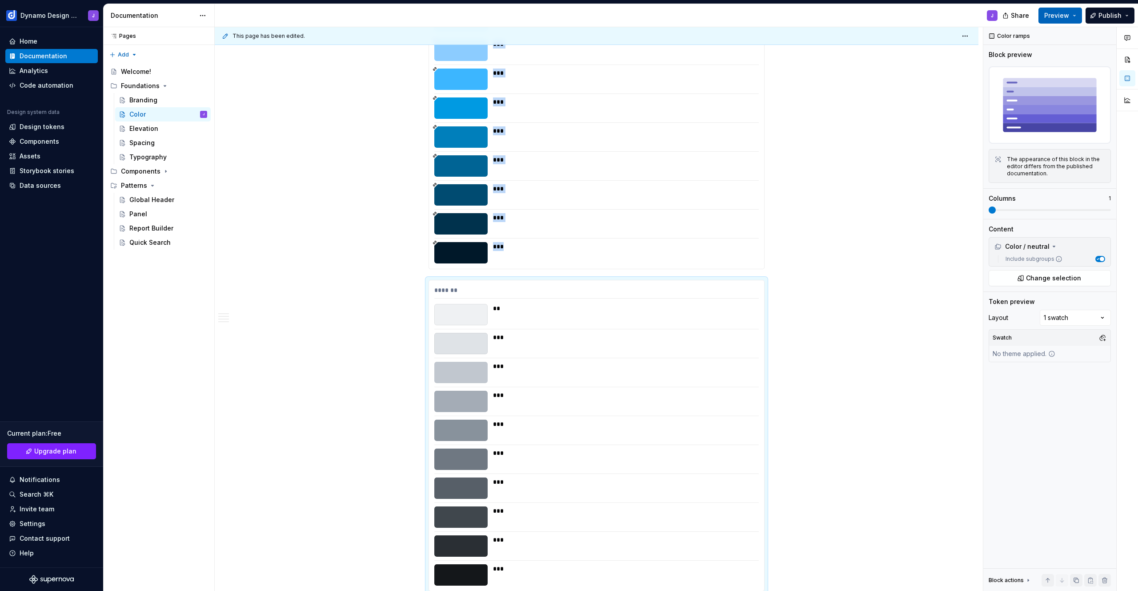
click at [1065, 18] on span "Preview" at bounding box center [1057, 15] width 25 height 9
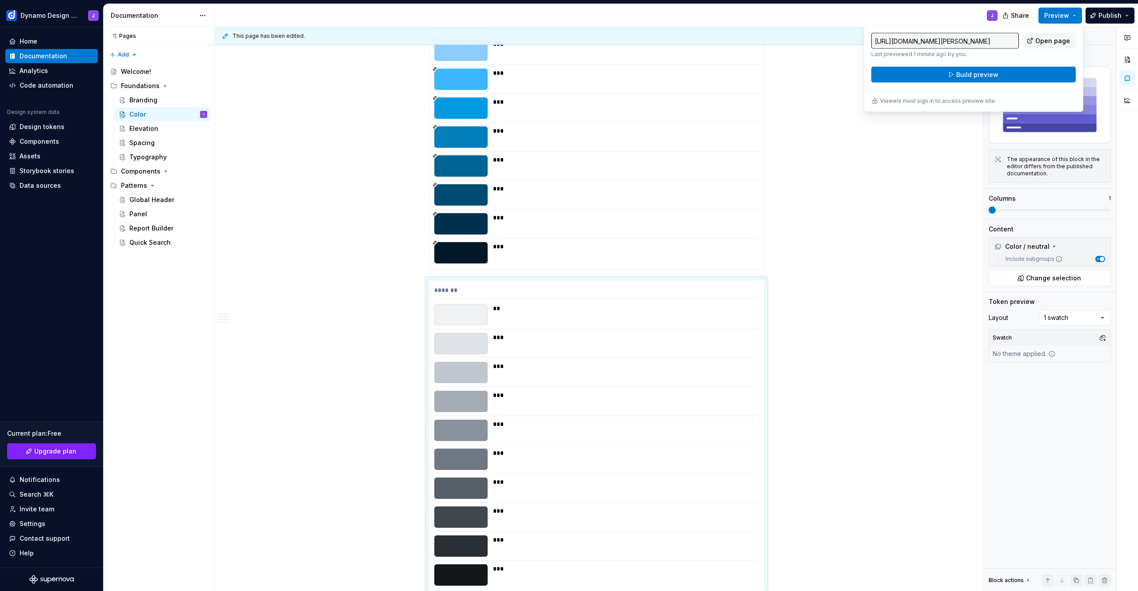
click at [893, 245] on div "**********" at bounding box center [597, 135] width 764 height 1287
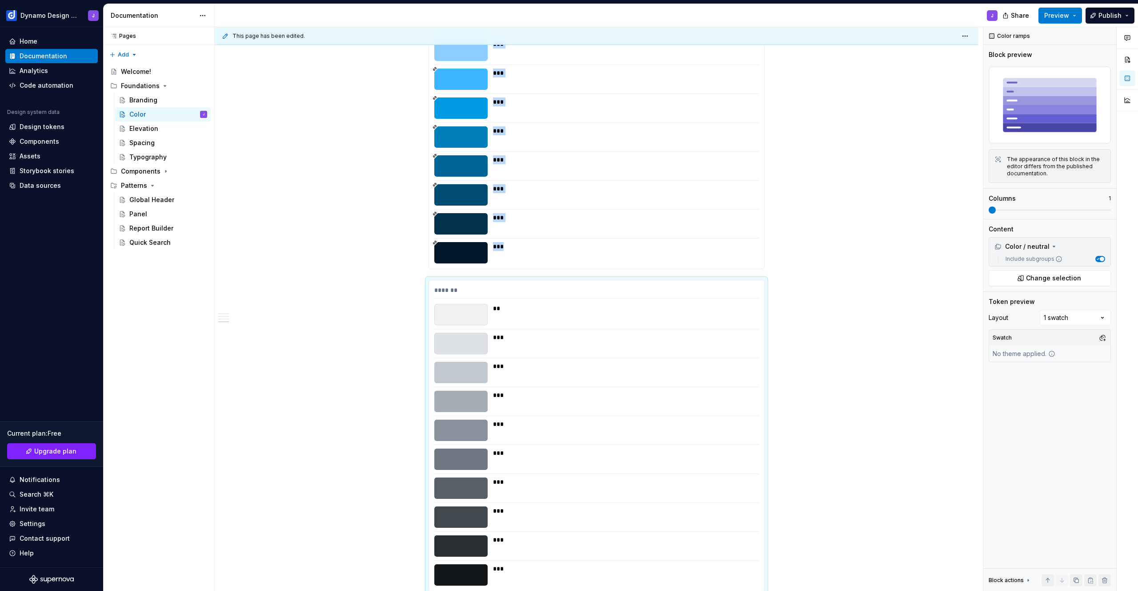
scroll to position [483, 0]
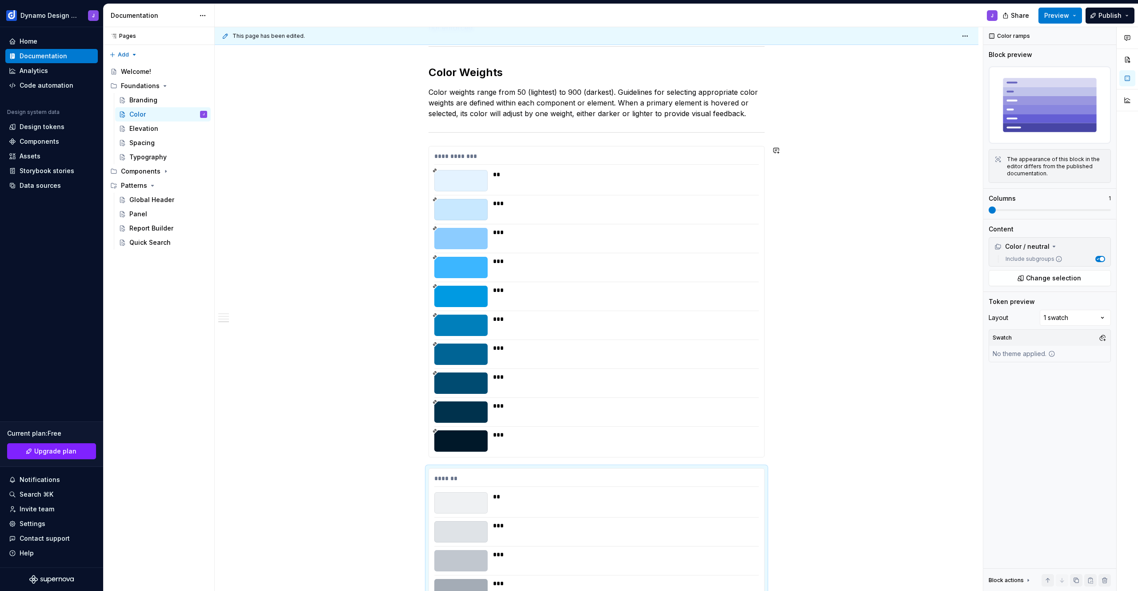
click at [459, 141] on div "**********" at bounding box center [597, 240] width 336 height 1078
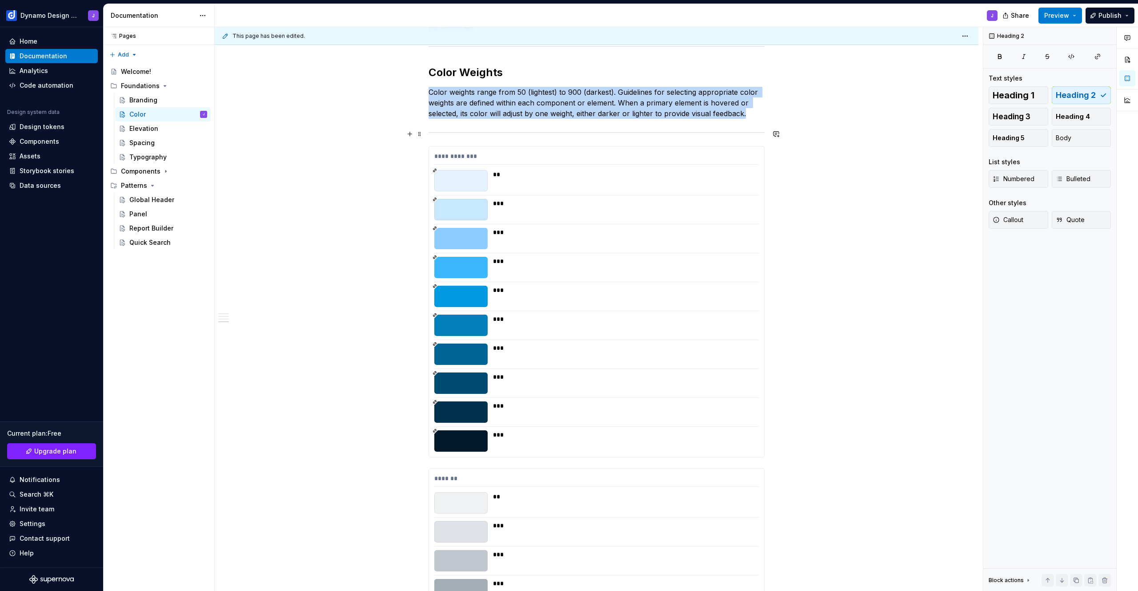
click at [703, 133] on div at bounding box center [597, 132] width 336 height 6
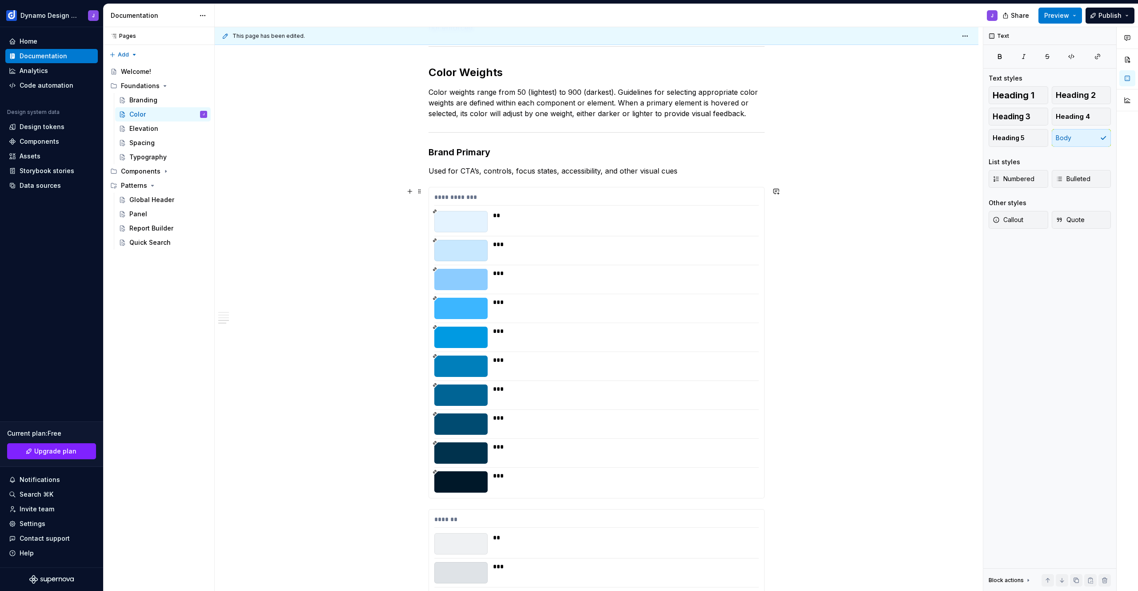
click at [601, 492] on div "**********" at bounding box center [596, 342] width 335 height 310
click at [1069, 14] on span "Preview" at bounding box center [1057, 15] width 25 height 9
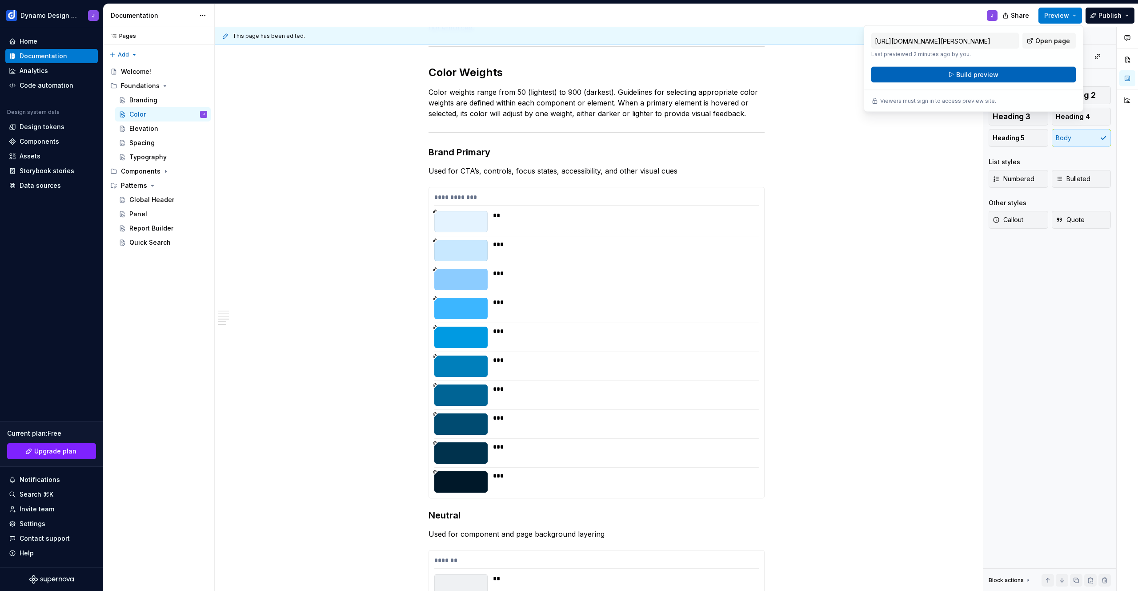
click at [987, 73] on span "Build preview" at bounding box center [977, 74] width 42 height 9
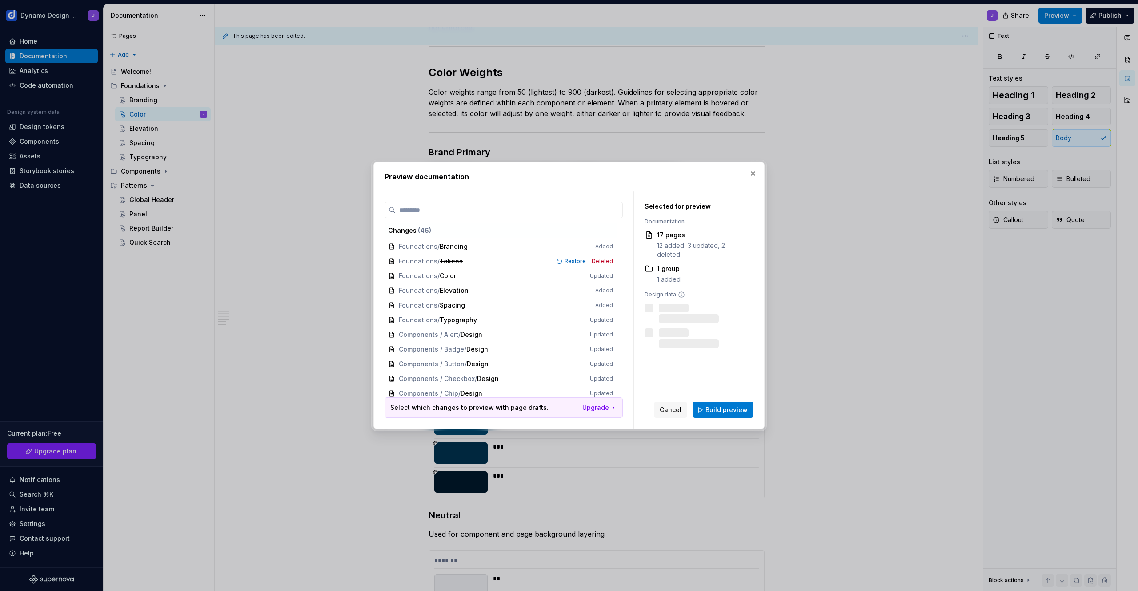
click at [720, 412] on span "Build preview" at bounding box center [727, 409] width 42 height 9
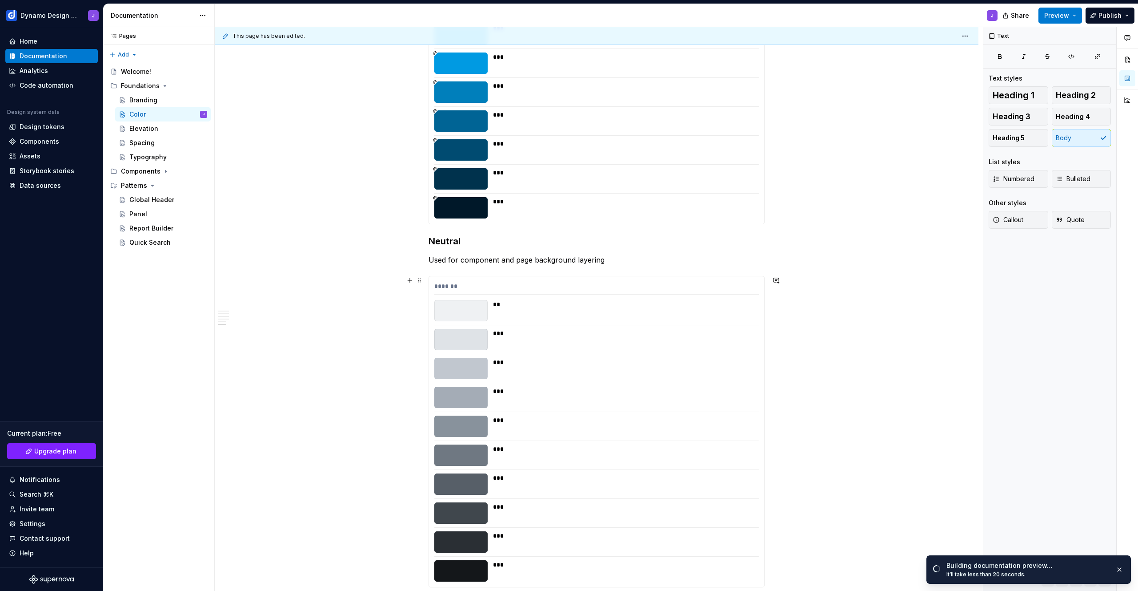
scroll to position [912, 0]
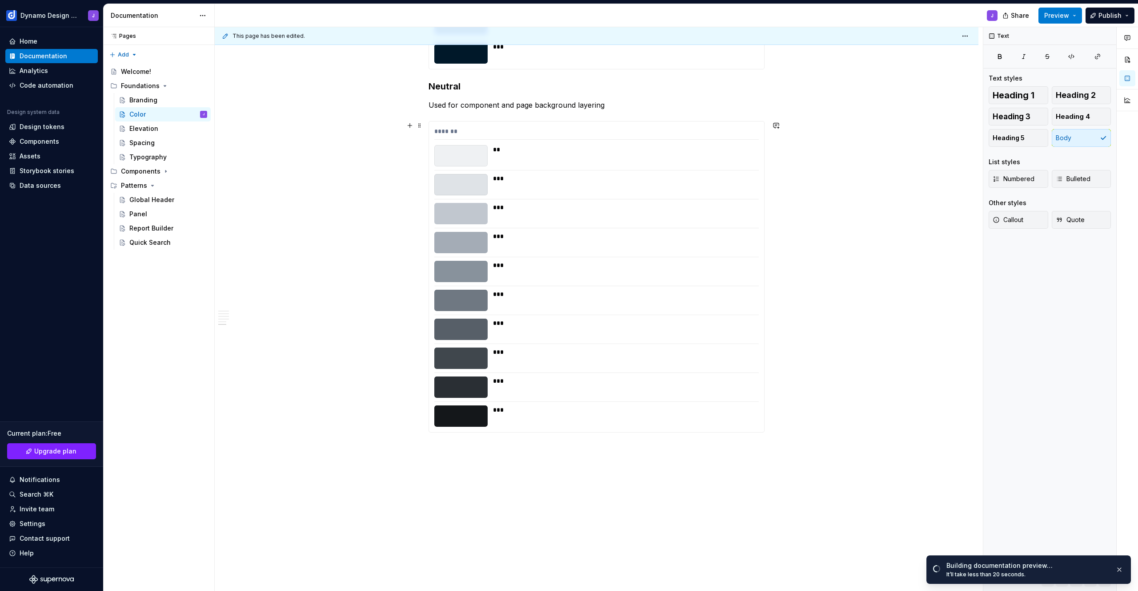
click at [532, 134] on div "*******" at bounding box center [596, 133] width 325 height 13
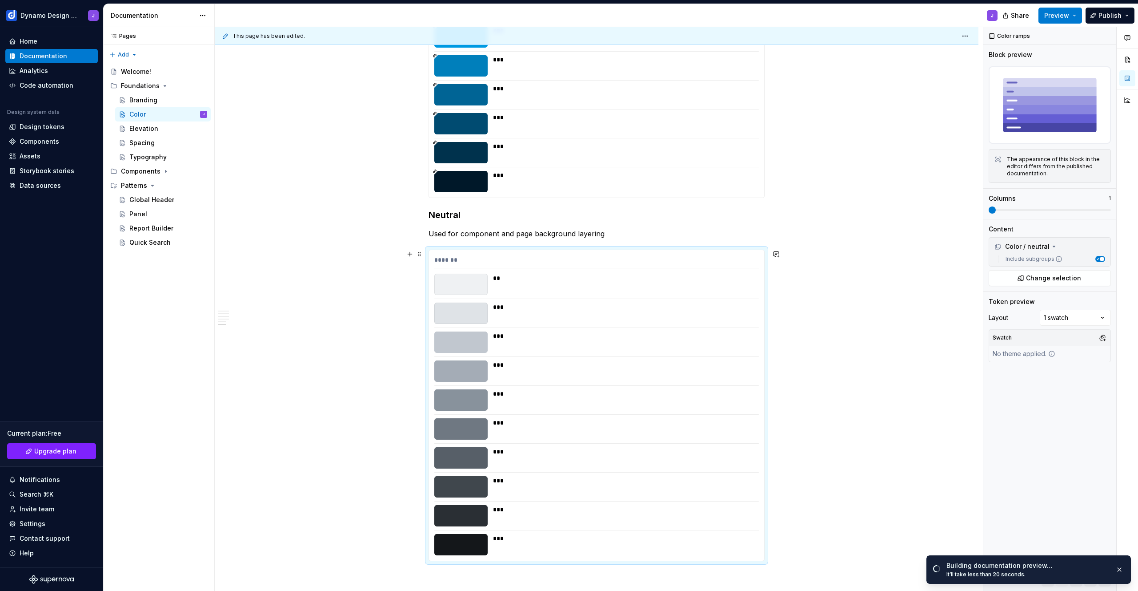
scroll to position [692, 0]
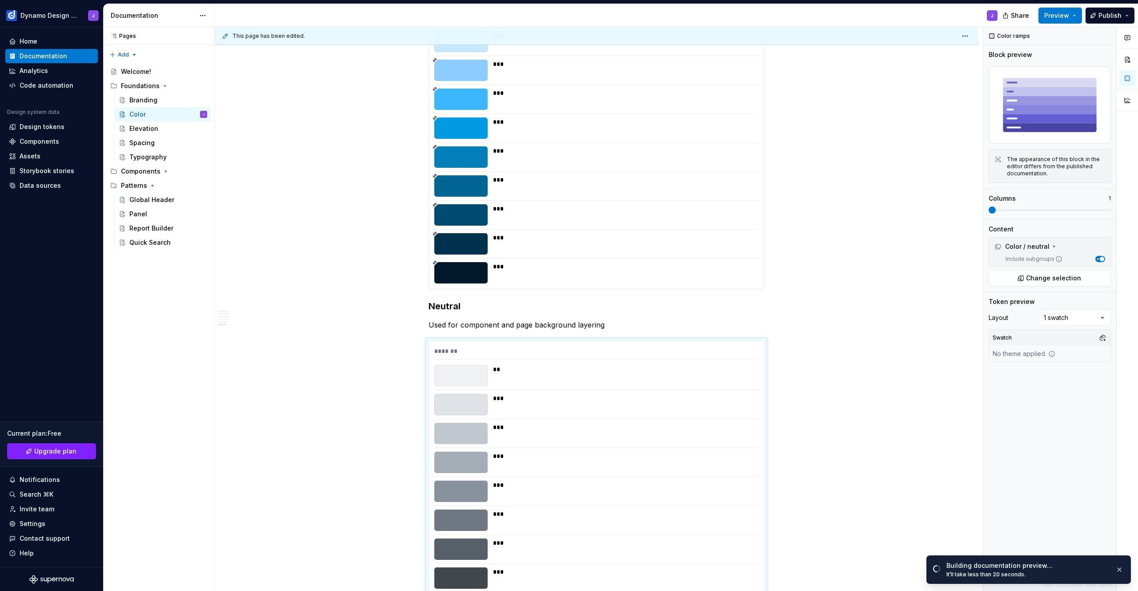
click at [584, 101] on div "***" at bounding box center [623, 98] width 261 height 21
click at [624, 349] on div "*******" at bounding box center [596, 352] width 325 height 13
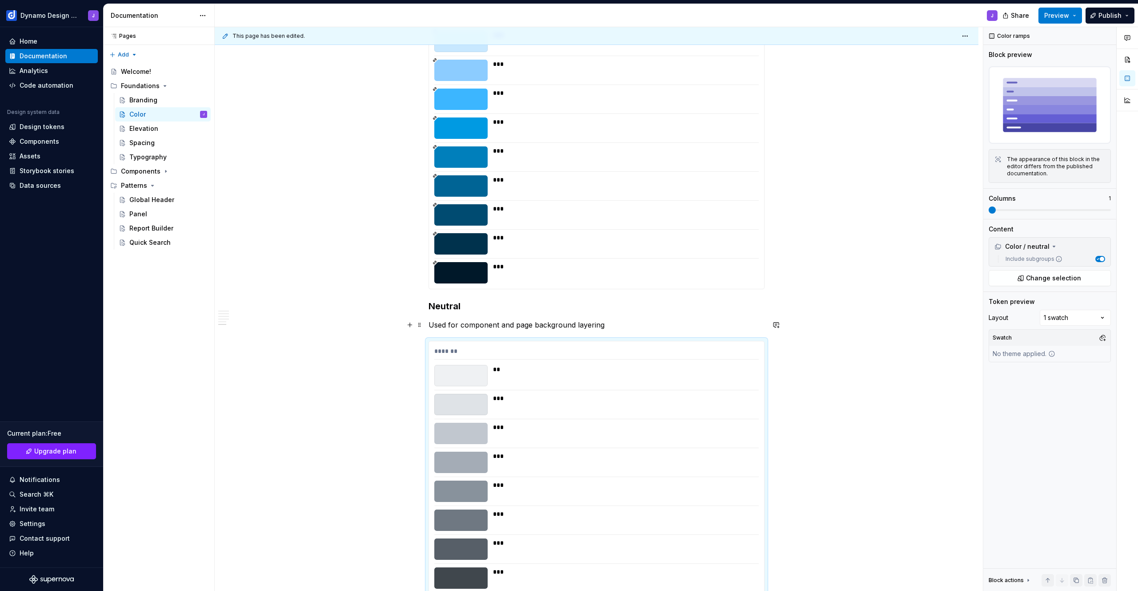
click at [606, 328] on p "Used for component and page background layering" at bounding box center [597, 324] width 336 height 11
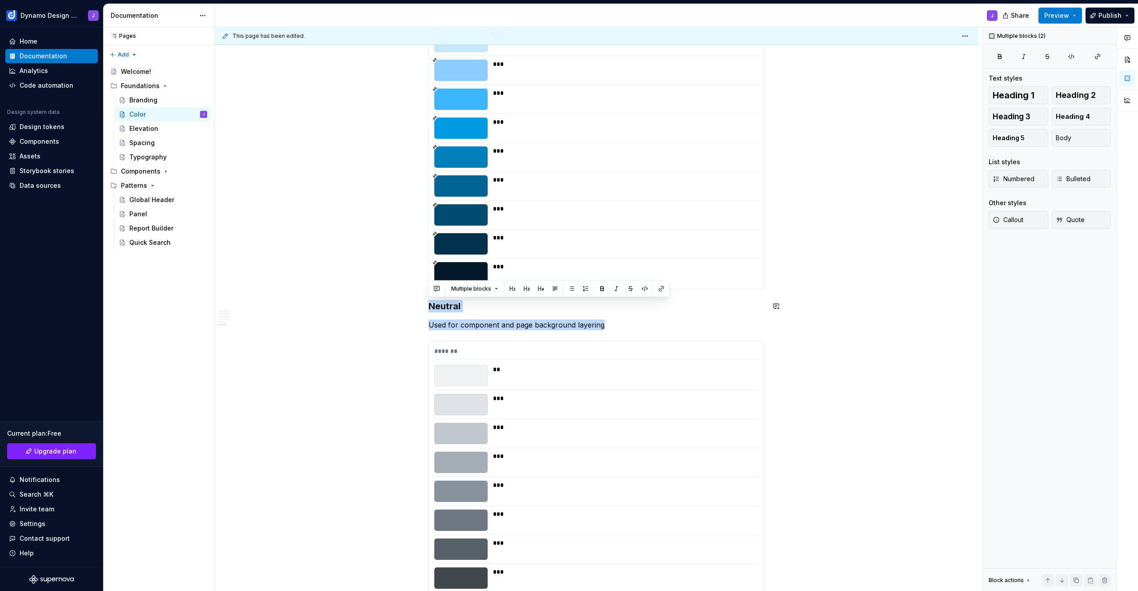
drag, startPoint x: 480, startPoint y: 317, endPoint x: 376, endPoint y: 299, distance: 105.7
click at [376, 299] on div "Color Tokens [URL][DOMAIN_NAME] Colors The set of available colors are: Brand P…" at bounding box center [597, 155] width 764 height 1369
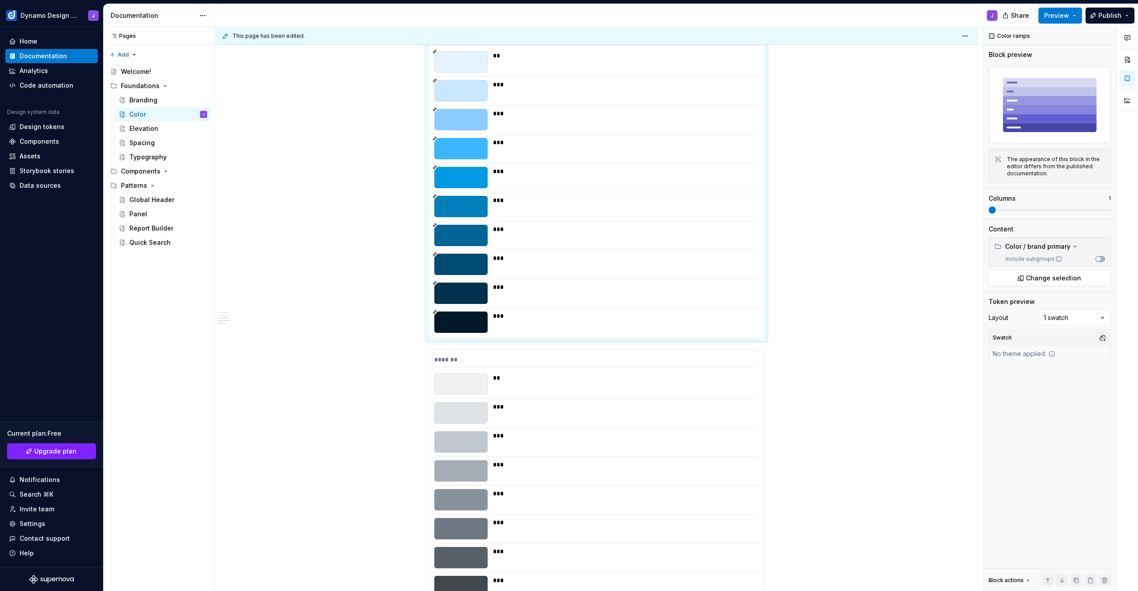
scroll to position [357, 0]
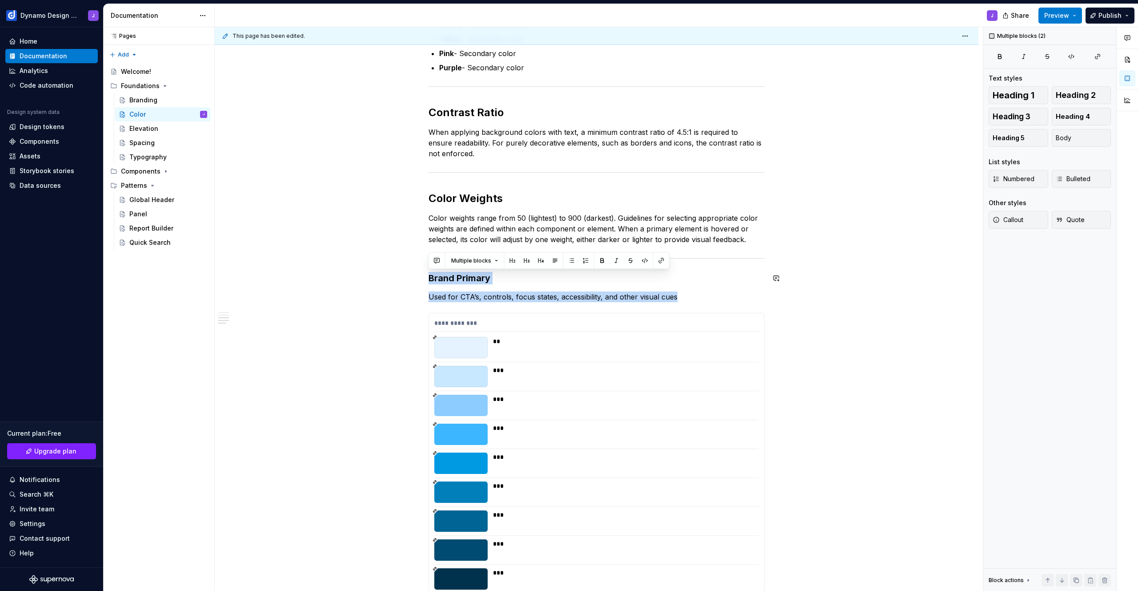
drag, startPoint x: 670, startPoint y: 295, endPoint x: 388, endPoint y: 270, distance: 282.6
click at [388, 270] on div "Color Tokens [URL][DOMAIN_NAME] Colors The set of available colors are: Brand P…" at bounding box center [597, 470] width 764 height 1328
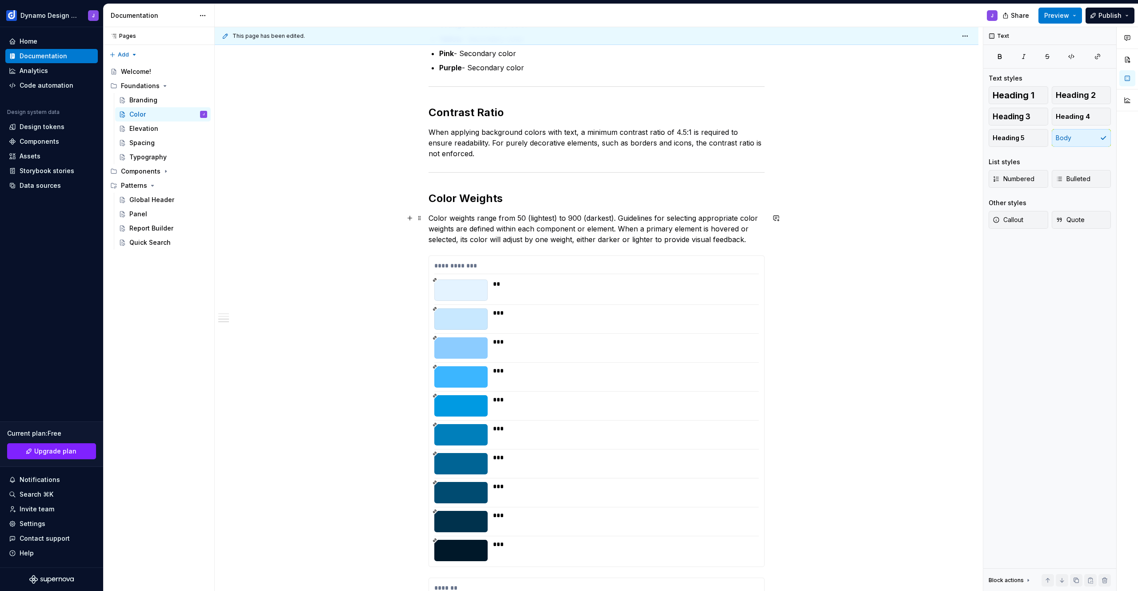
click at [759, 238] on p "Color weights range from 50 (lightest) to 900 (darkest). Guidelines for selecti…" at bounding box center [597, 229] width 336 height 32
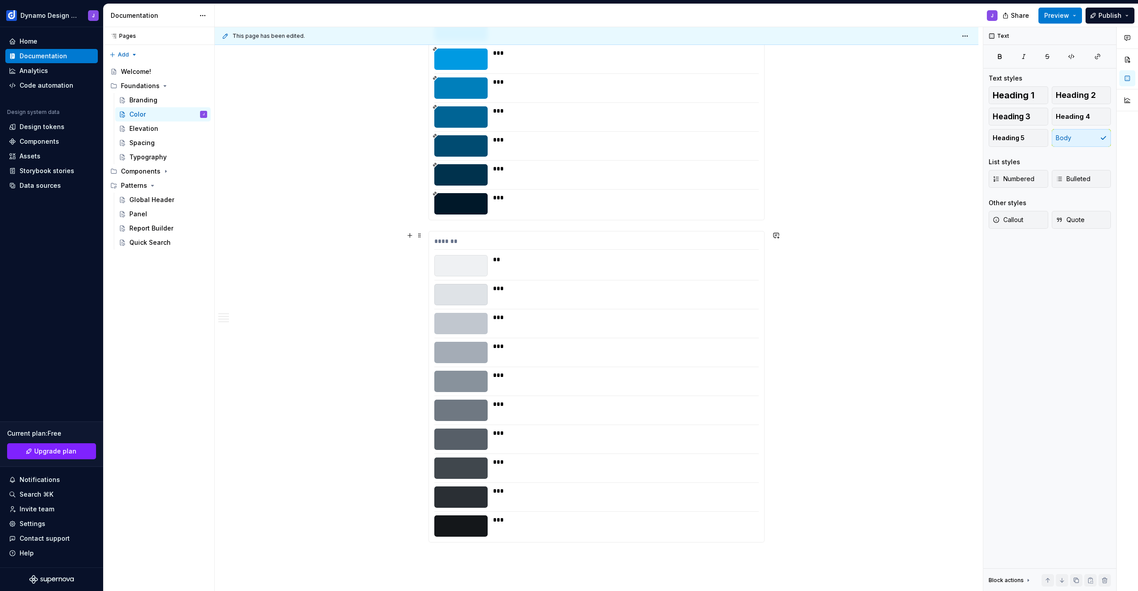
scroll to position [858, 0]
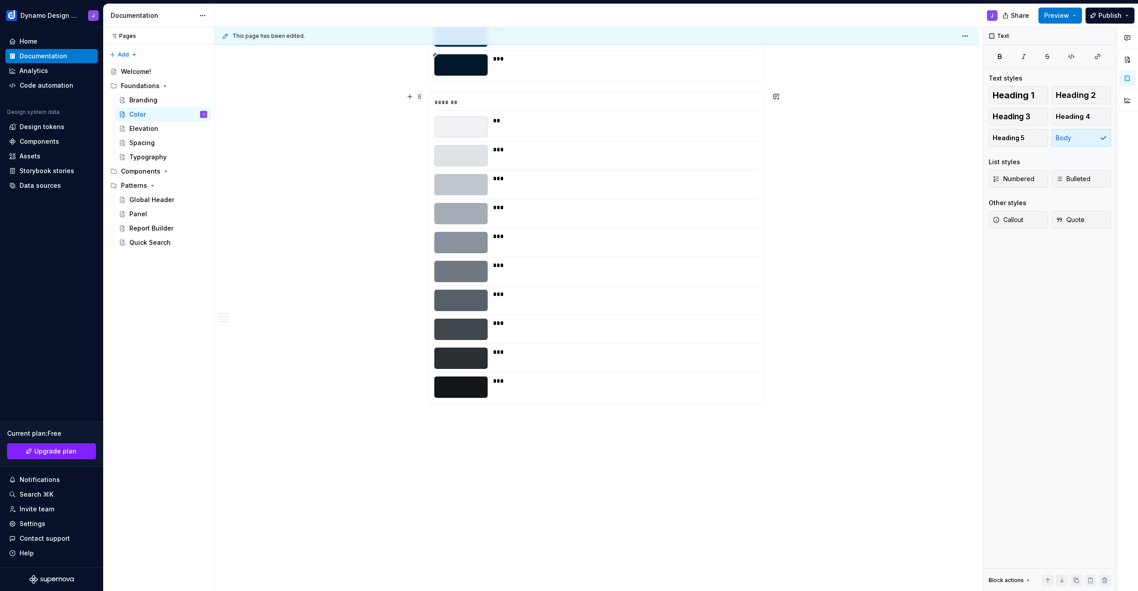
click at [422, 93] on span at bounding box center [419, 96] width 7 height 12
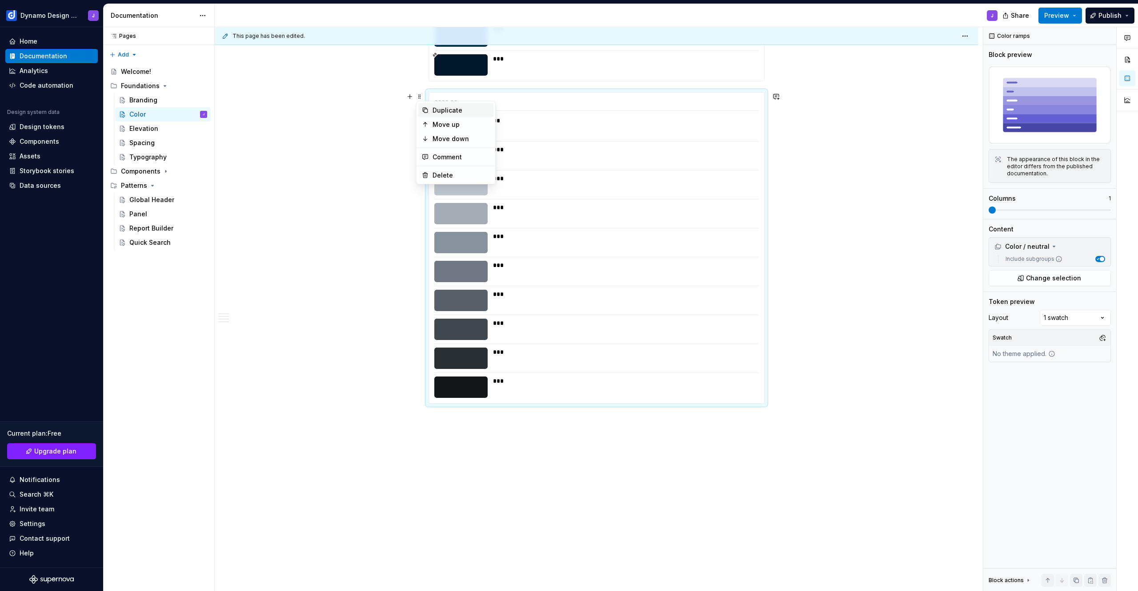
click at [448, 107] on div "Duplicate" at bounding box center [462, 110] width 58 height 9
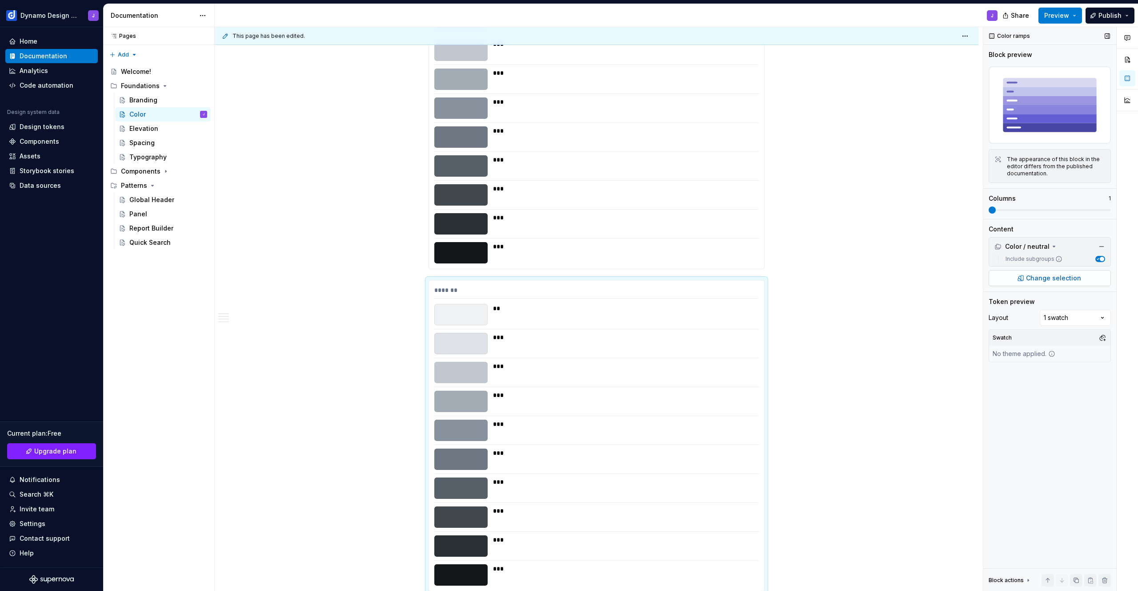
click at [1043, 281] on span "Change selection" at bounding box center [1053, 277] width 55 height 9
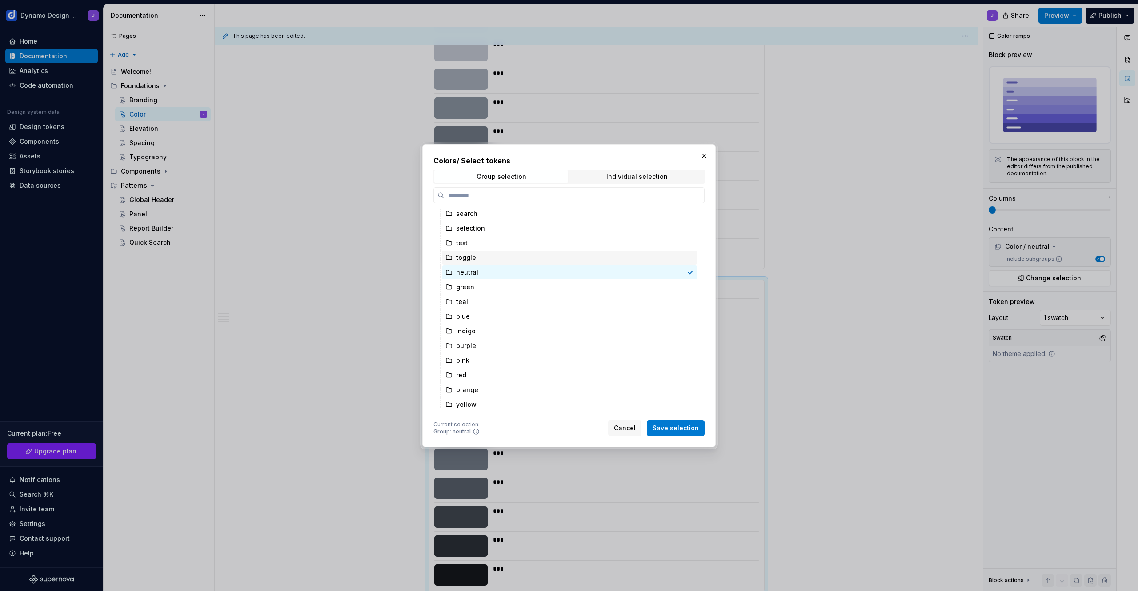
scroll to position [108, 0]
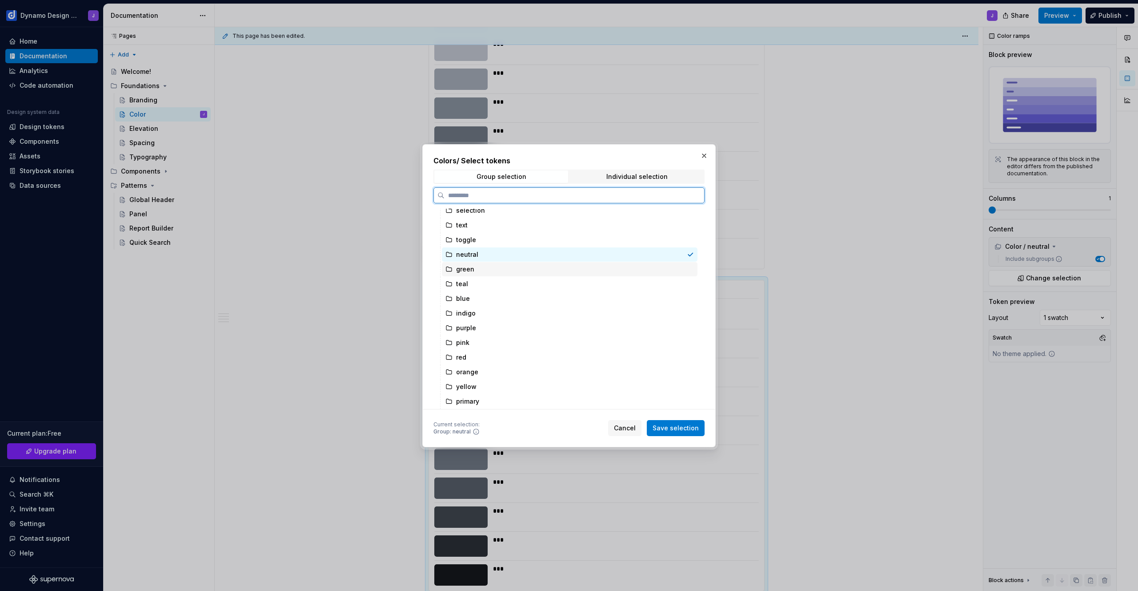
click at [474, 268] on div "green" at bounding box center [570, 269] width 256 height 14
click at [678, 425] on span "Save selection" at bounding box center [676, 427] width 46 height 9
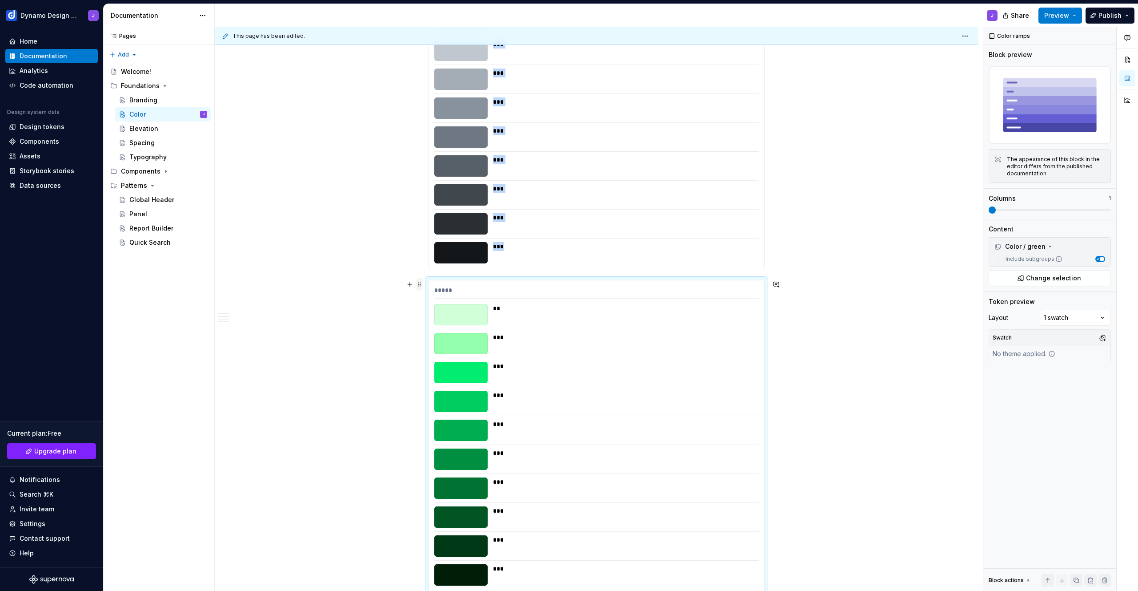
click at [420, 283] on span at bounding box center [419, 284] width 7 height 12
click at [434, 297] on div "Duplicate" at bounding box center [462, 297] width 58 height 9
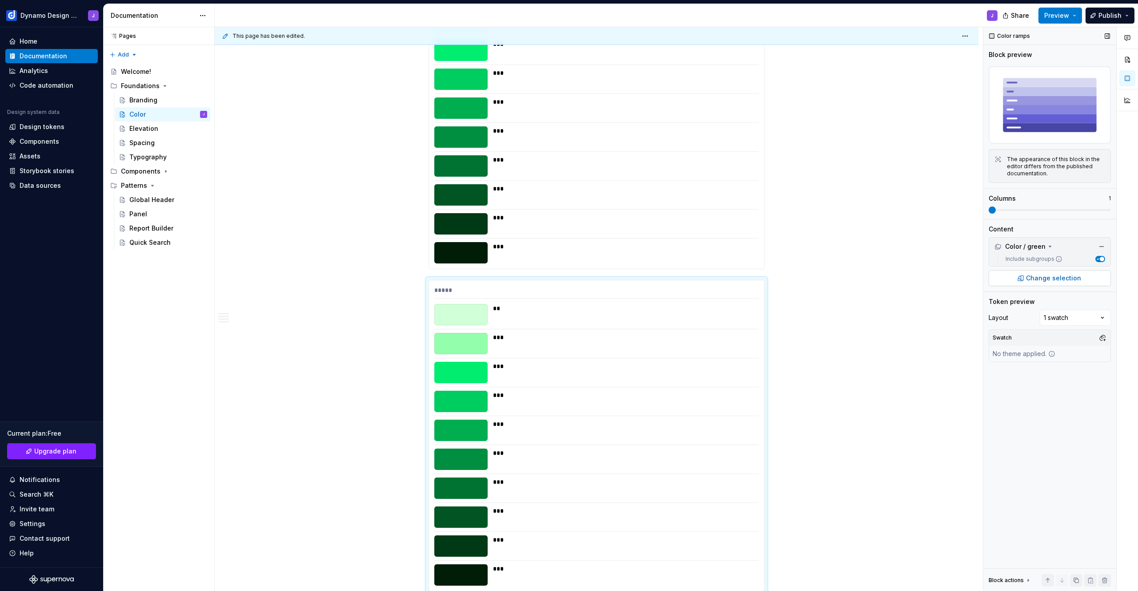
click at [1038, 280] on span "Change selection" at bounding box center [1053, 277] width 55 height 9
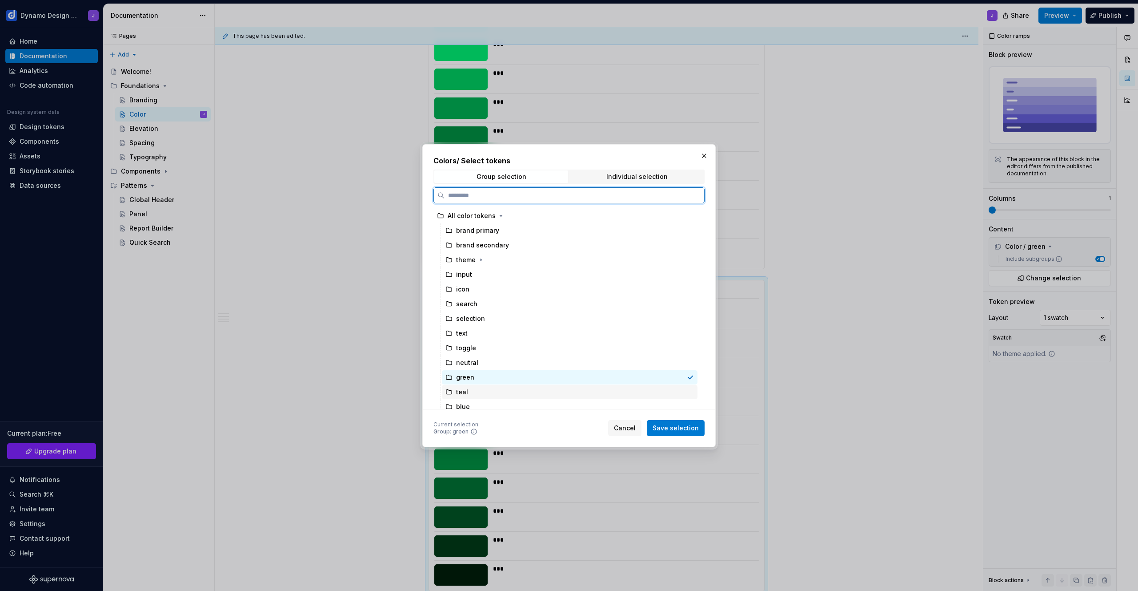
click at [481, 390] on div "teal" at bounding box center [570, 392] width 256 height 14
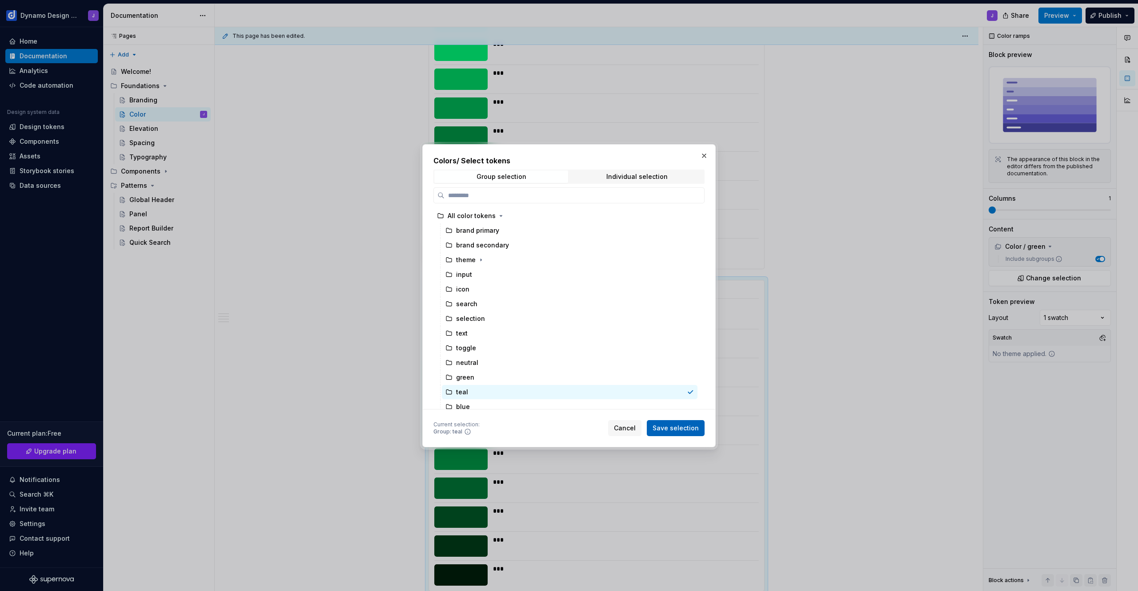
click at [673, 427] on span "Save selection" at bounding box center [676, 427] width 46 height 9
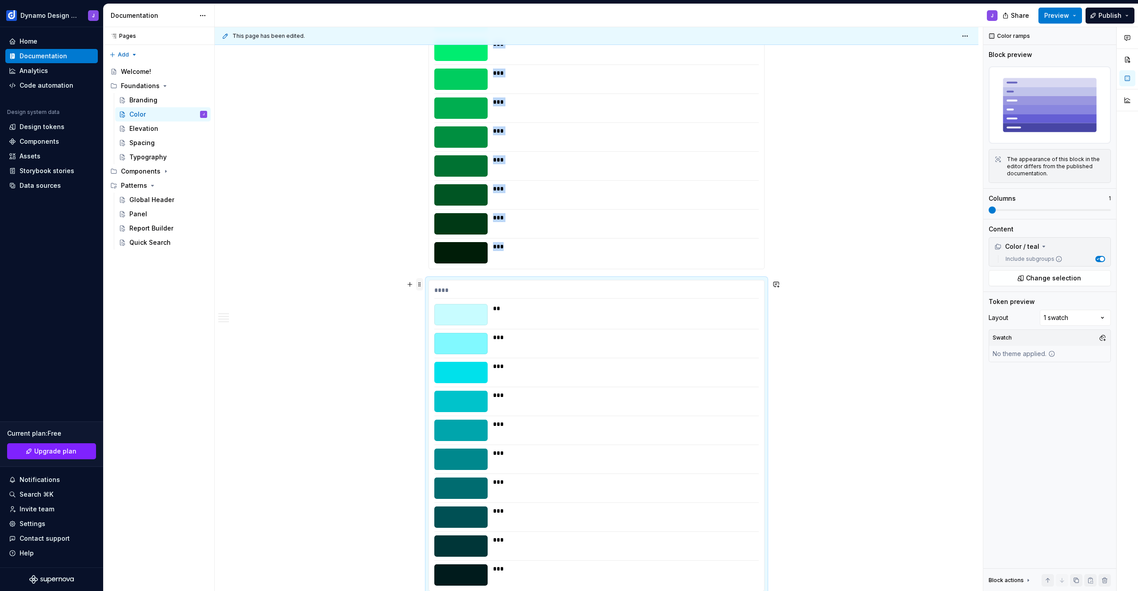
click at [420, 282] on span at bounding box center [419, 284] width 7 height 12
click at [450, 297] on div "Duplicate" at bounding box center [462, 297] width 58 height 9
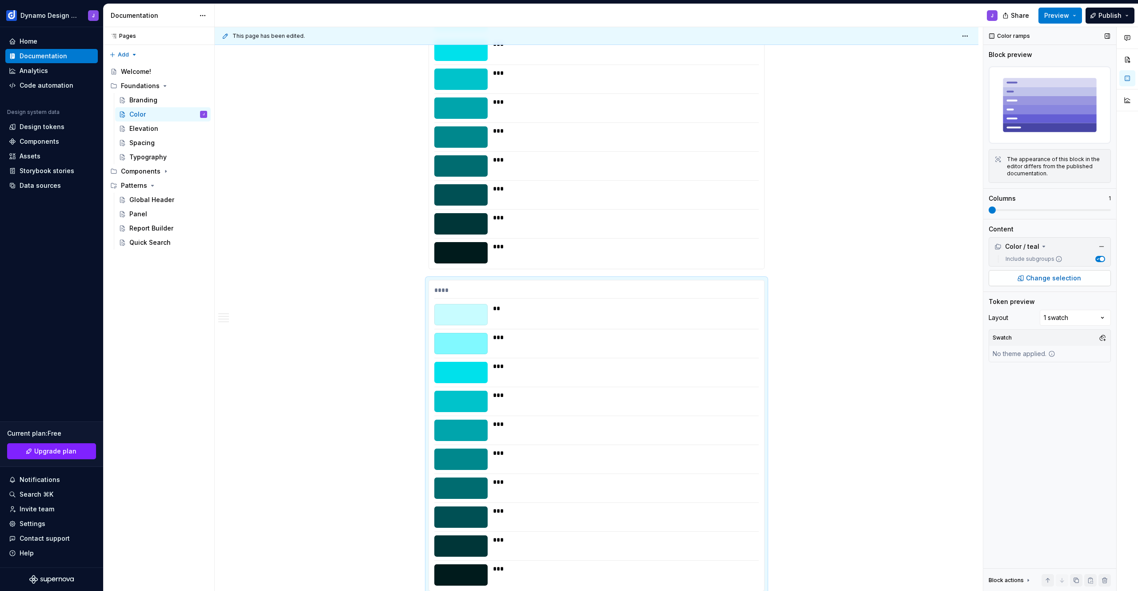
click at [1051, 277] on span "Change selection" at bounding box center [1053, 277] width 55 height 9
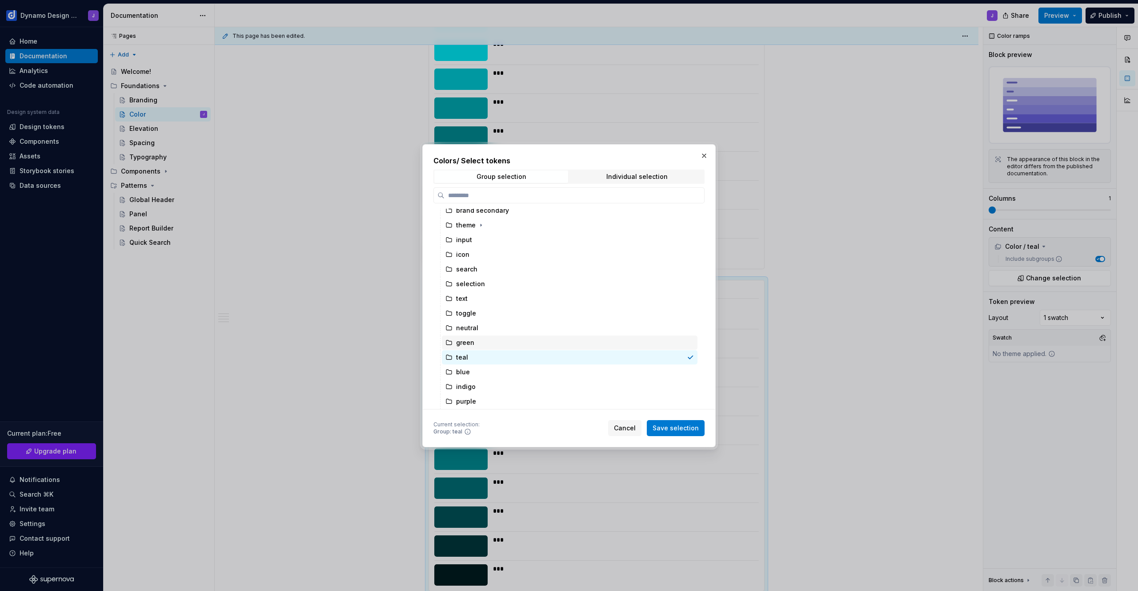
scroll to position [64, 0]
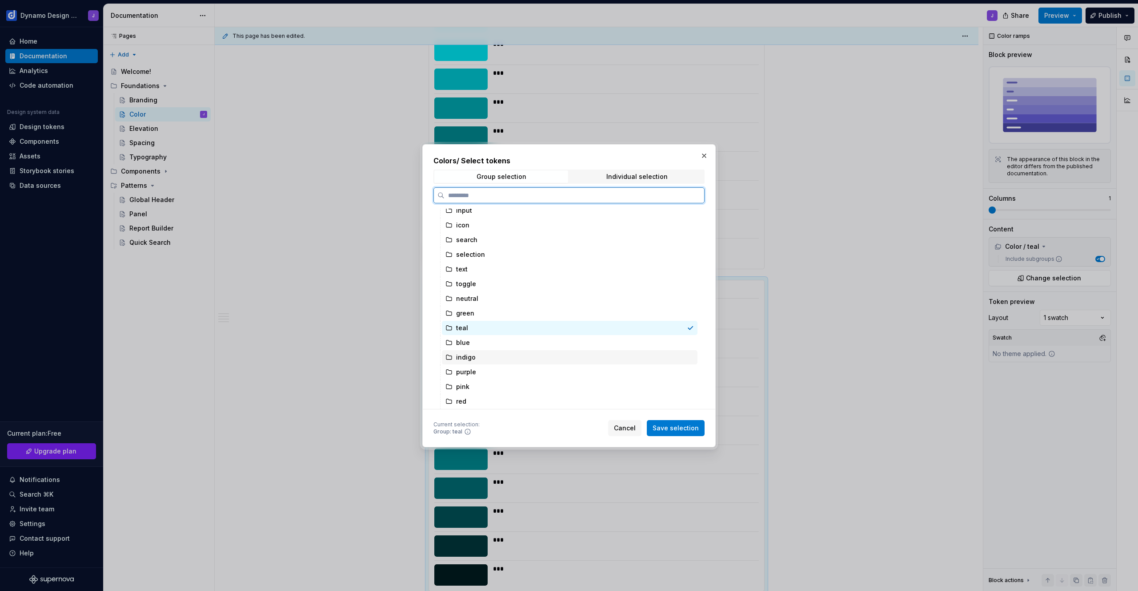
click at [481, 355] on div "indigo" at bounding box center [570, 357] width 256 height 14
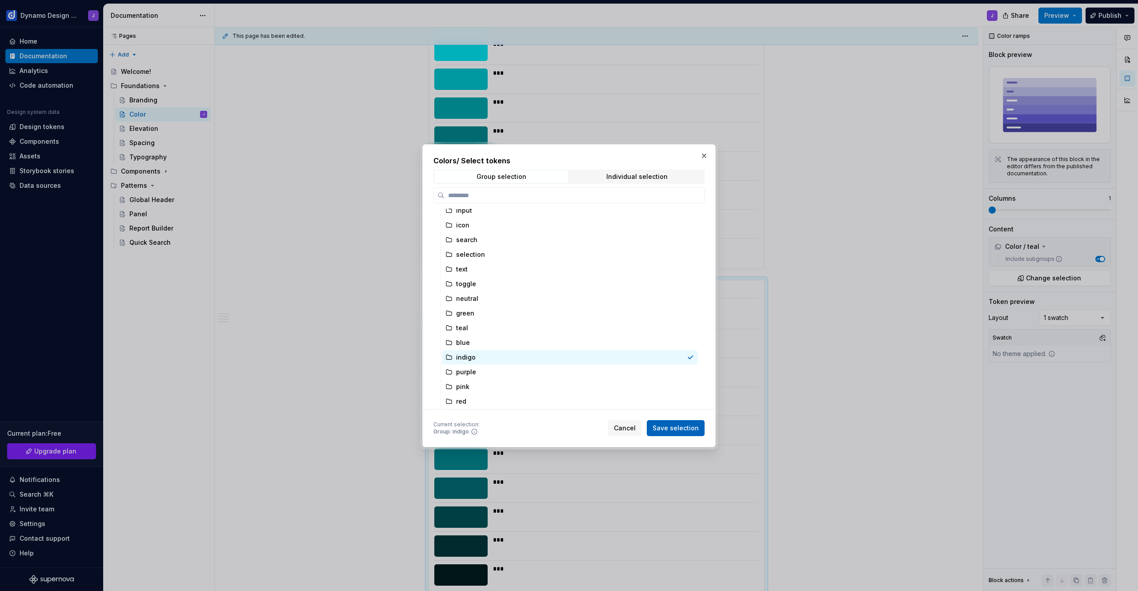
click at [679, 429] on span "Save selection" at bounding box center [676, 427] width 46 height 9
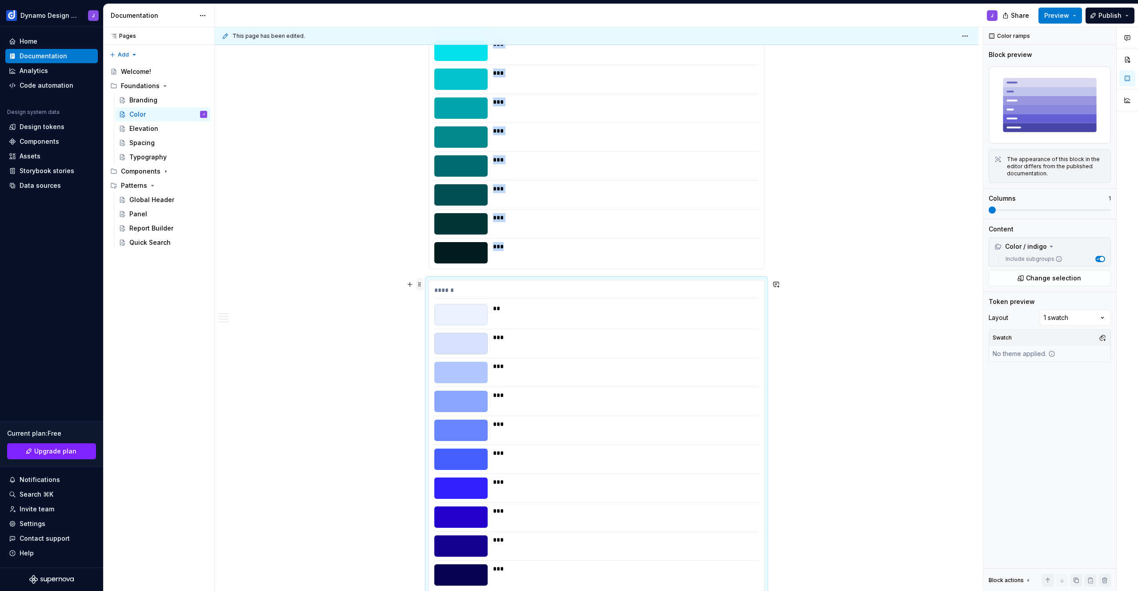
click at [421, 282] on span at bounding box center [419, 284] width 7 height 12
click at [458, 295] on div "Duplicate" at bounding box center [462, 297] width 58 height 9
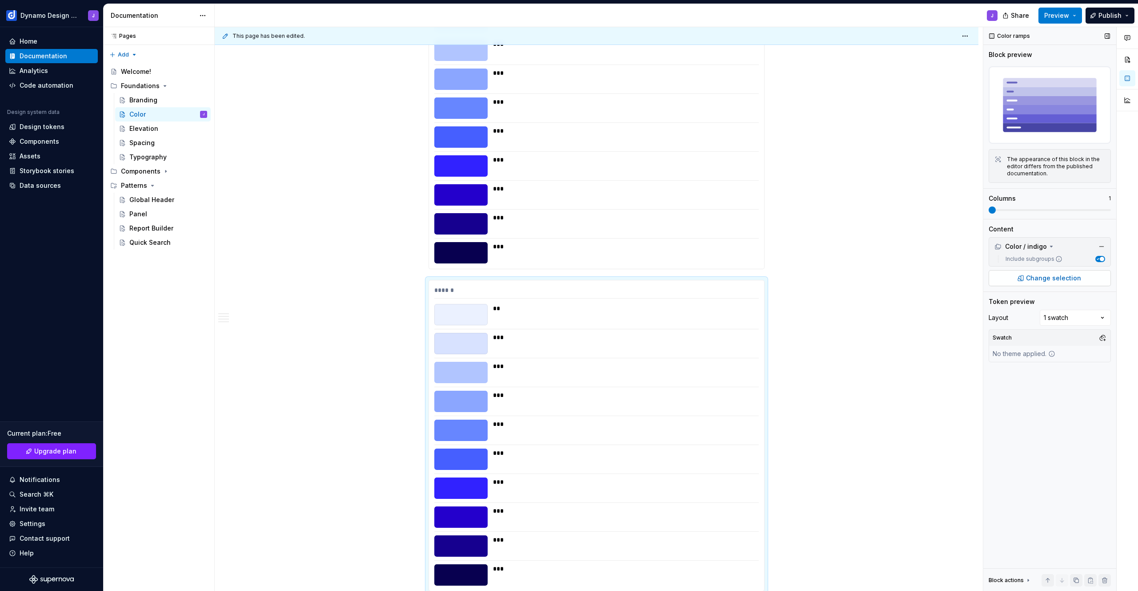
click at [1051, 277] on span "Change selection" at bounding box center [1053, 277] width 55 height 9
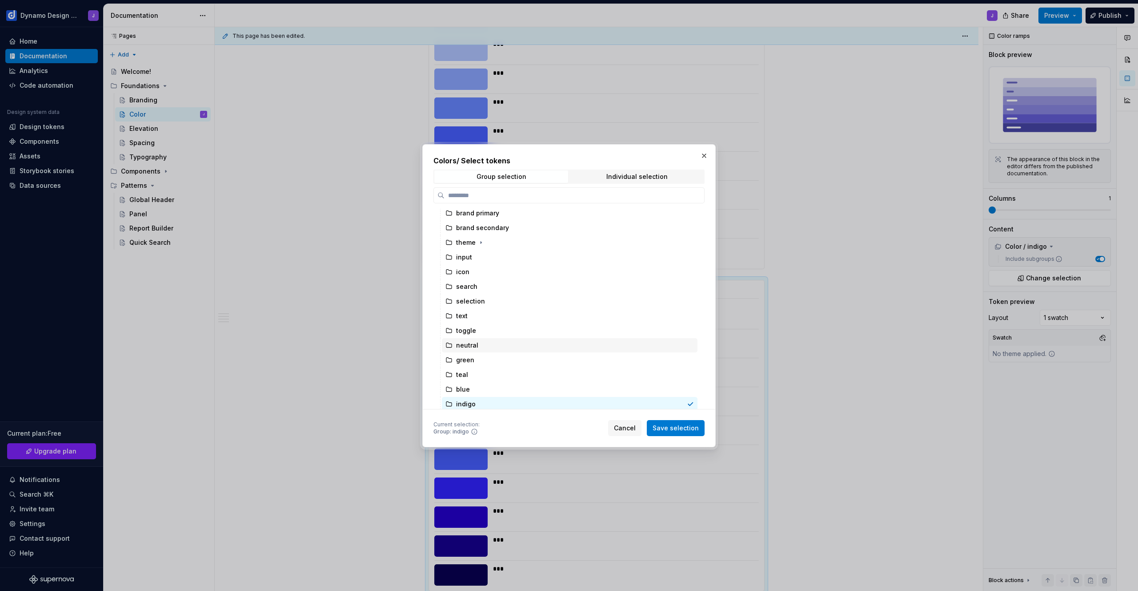
scroll to position [108, 0]
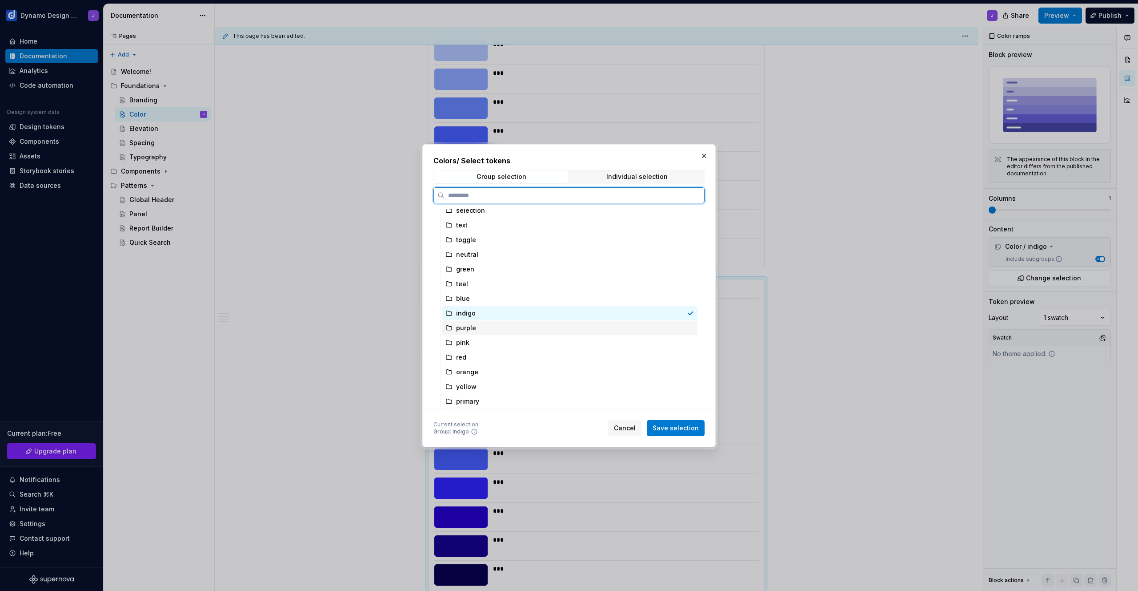
click at [489, 326] on div "purple" at bounding box center [570, 328] width 256 height 14
click at [679, 426] on span "Save selection" at bounding box center [676, 427] width 46 height 9
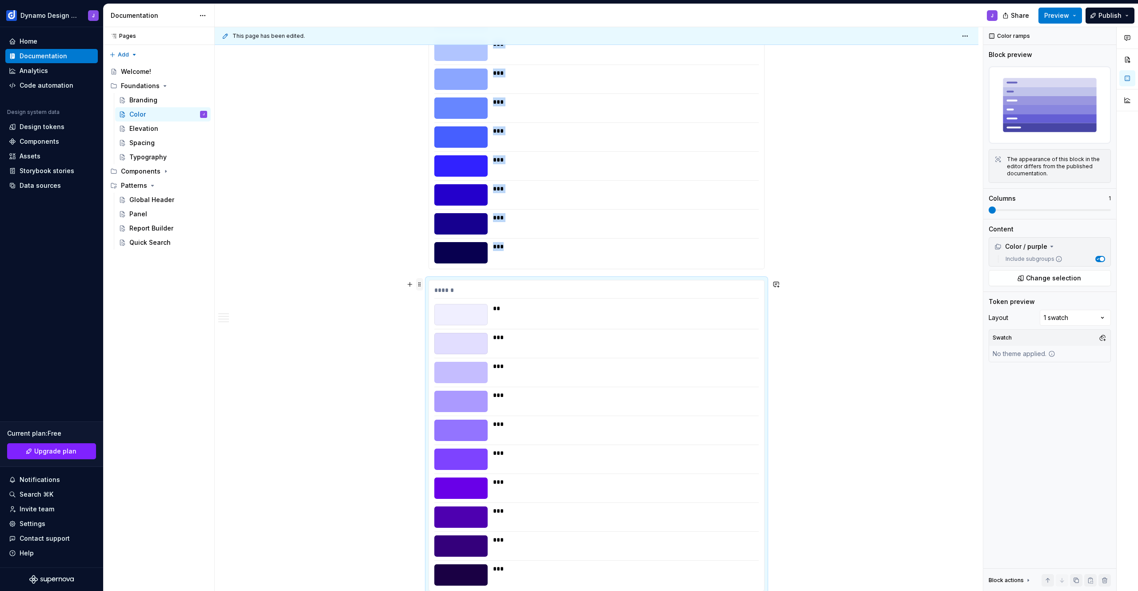
click at [418, 282] on span at bounding box center [419, 284] width 7 height 12
click at [442, 297] on div "Duplicate" at bounding box center [462, 297] width 58 height 9
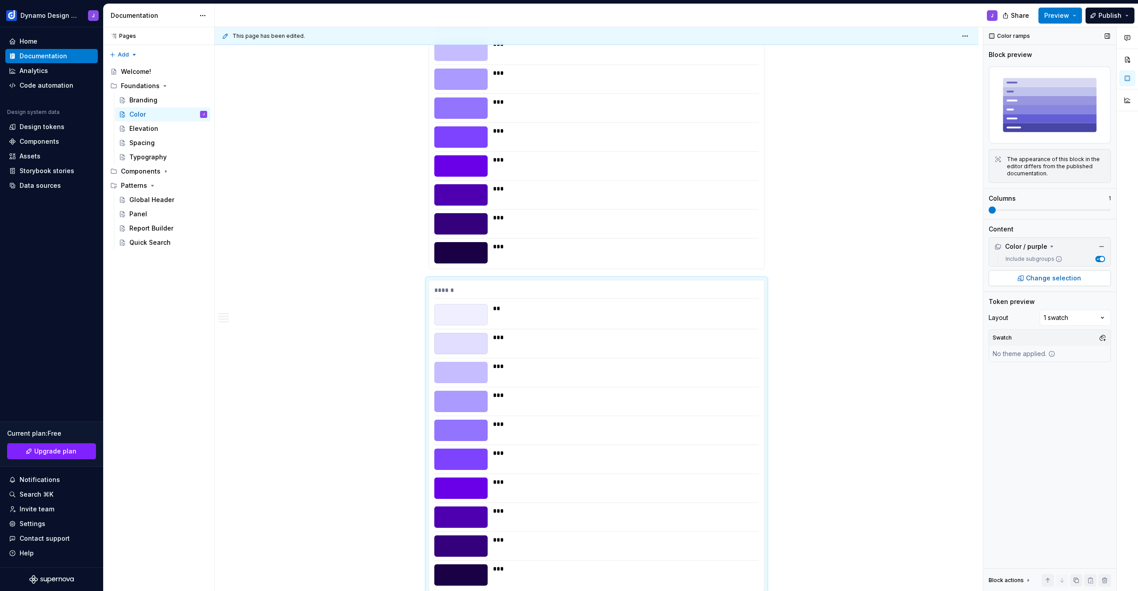
click at [1053, 277] on span "Change selection" at bounding box center [1053, 277] width 55 height 9
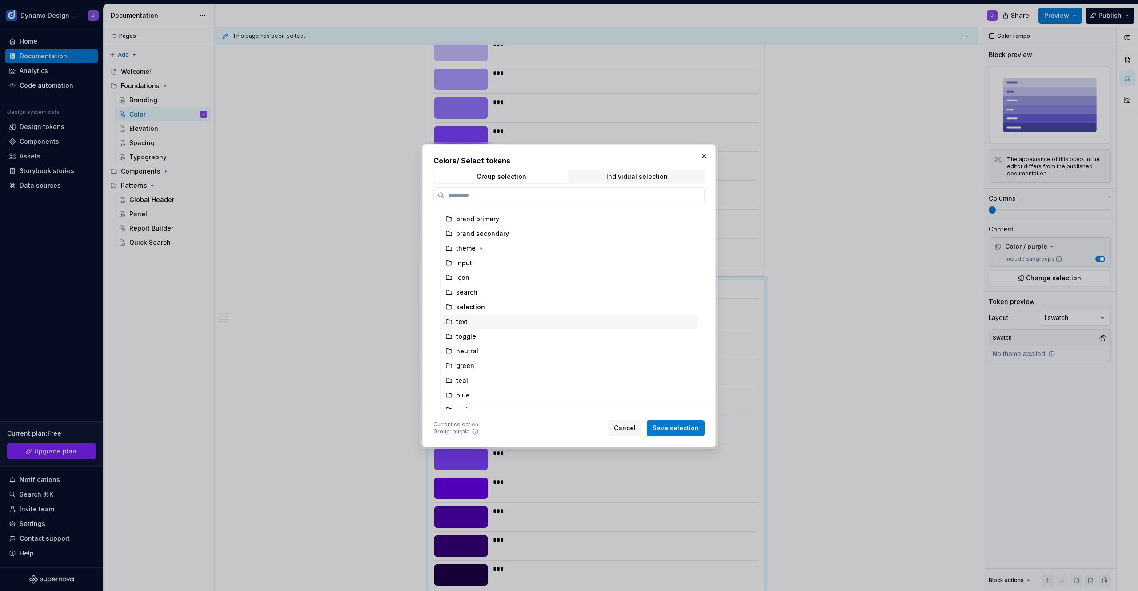
scroll to position [108, 0]
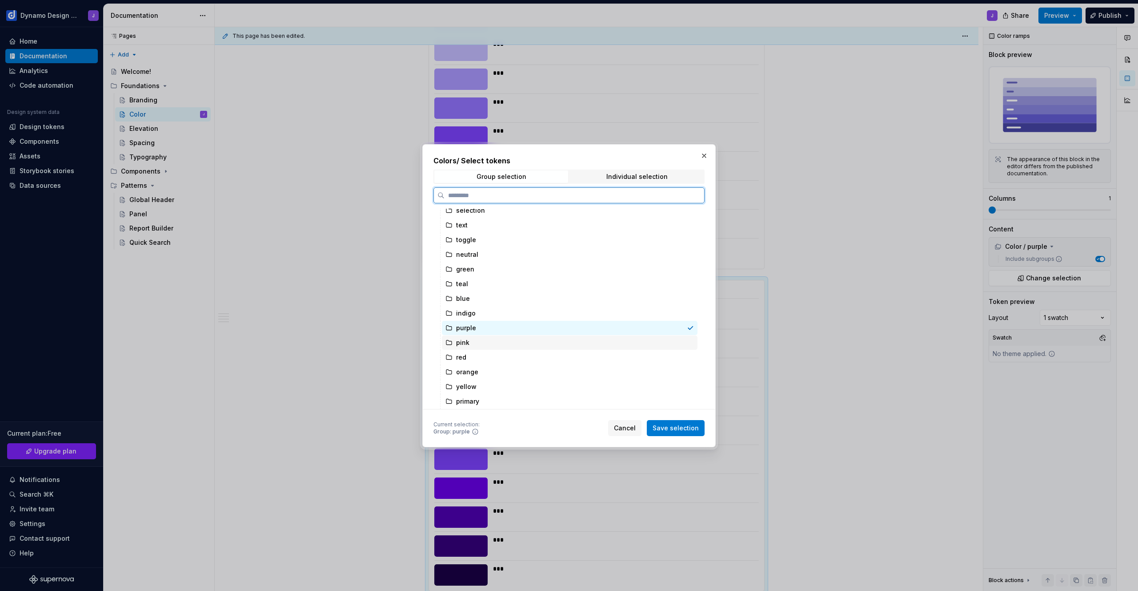
click at [484, 338] on div "pink" at bounding box center [570, 342] width 256 height 14
click at [677, 427] on span "Save selection" at bounding box center [676, 427] width 46 height 9
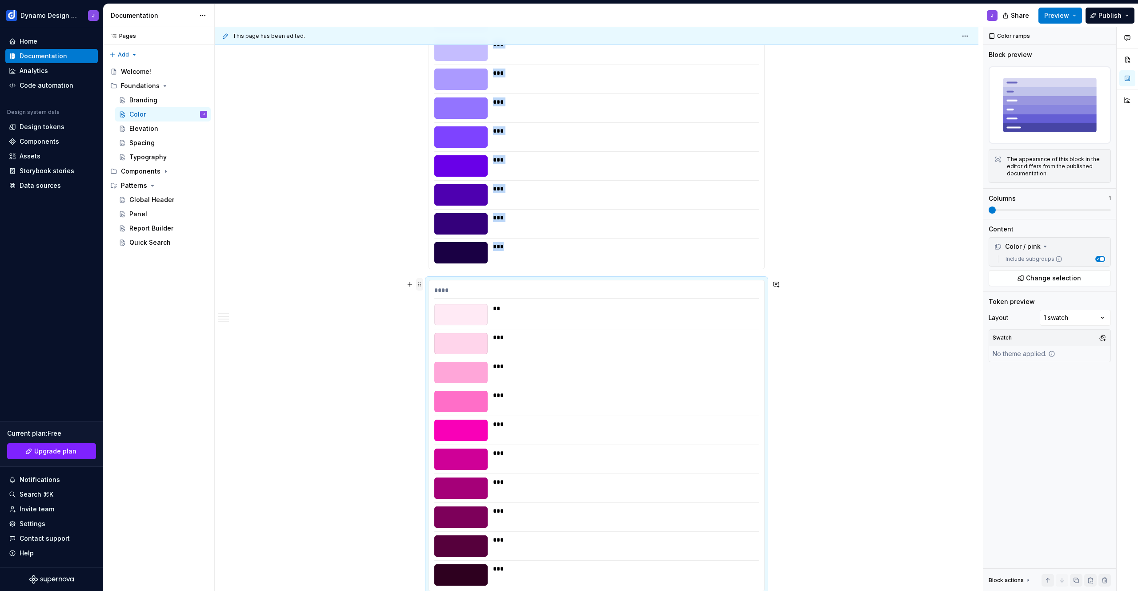
click at [420, 281] on span at bounding box center [419, 284] width 7 height 12
click at [457, 298] on div "Duplicate" at bounding box center [462, 297] width 58 height 9
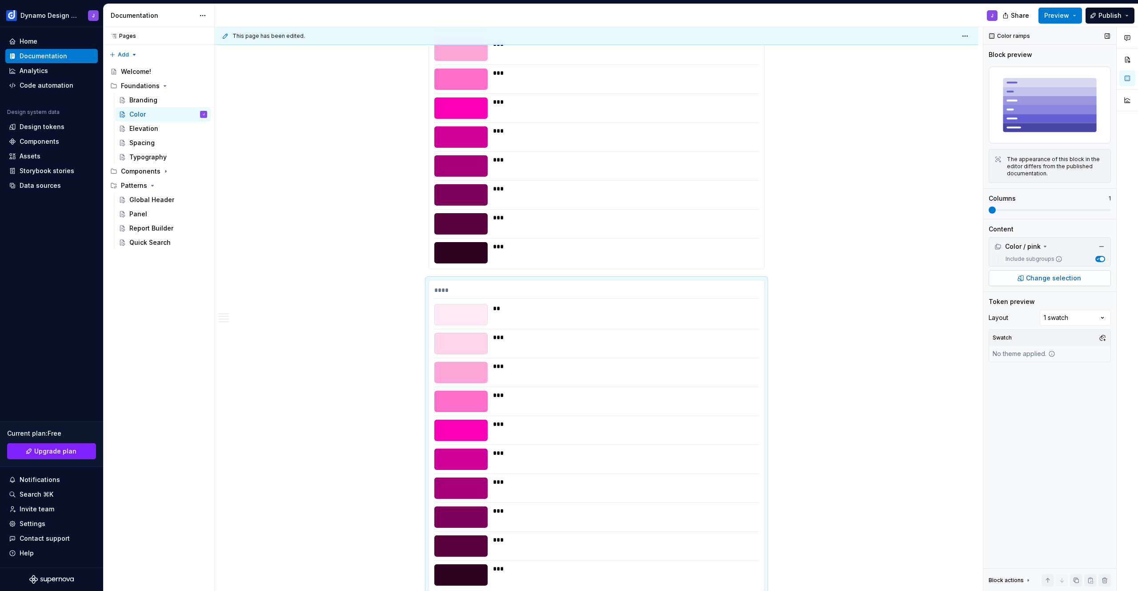
click at [1045, 277] on span "Change selection" at bounding box center [1053, 277] width 55 height 9
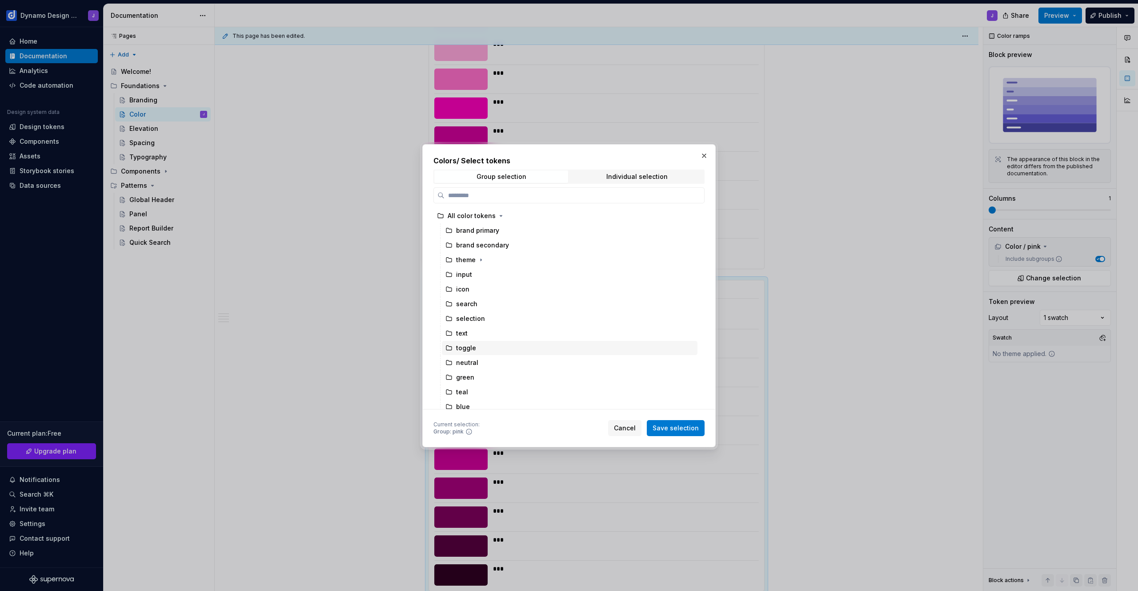
scroll to position [108, 0]
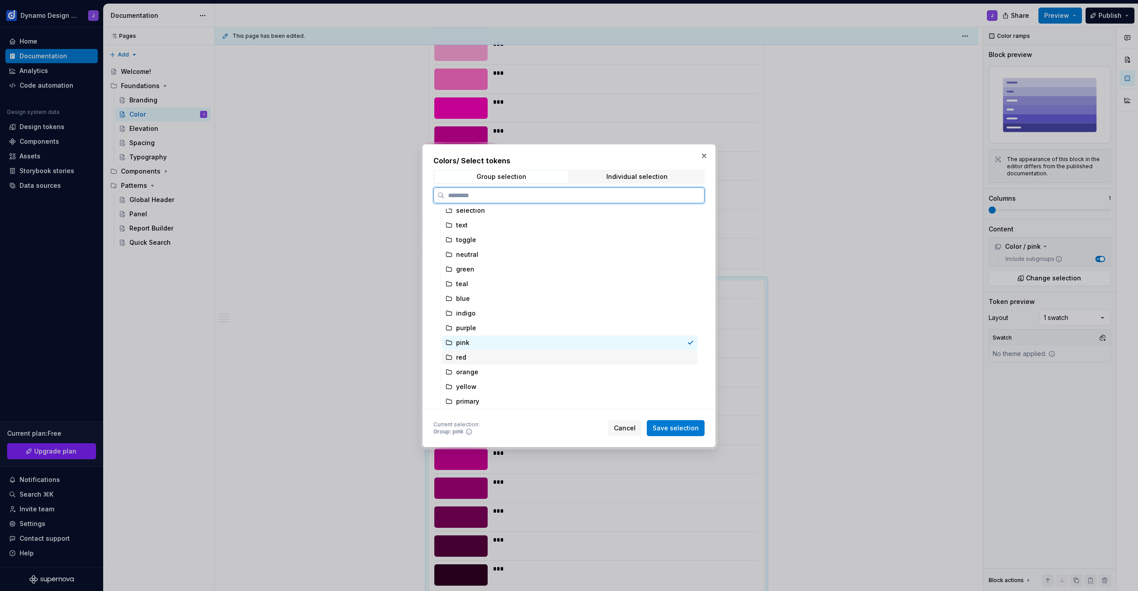
click at [481, 356] on div "red" at bounding box center [570, 357] width 256 height 14
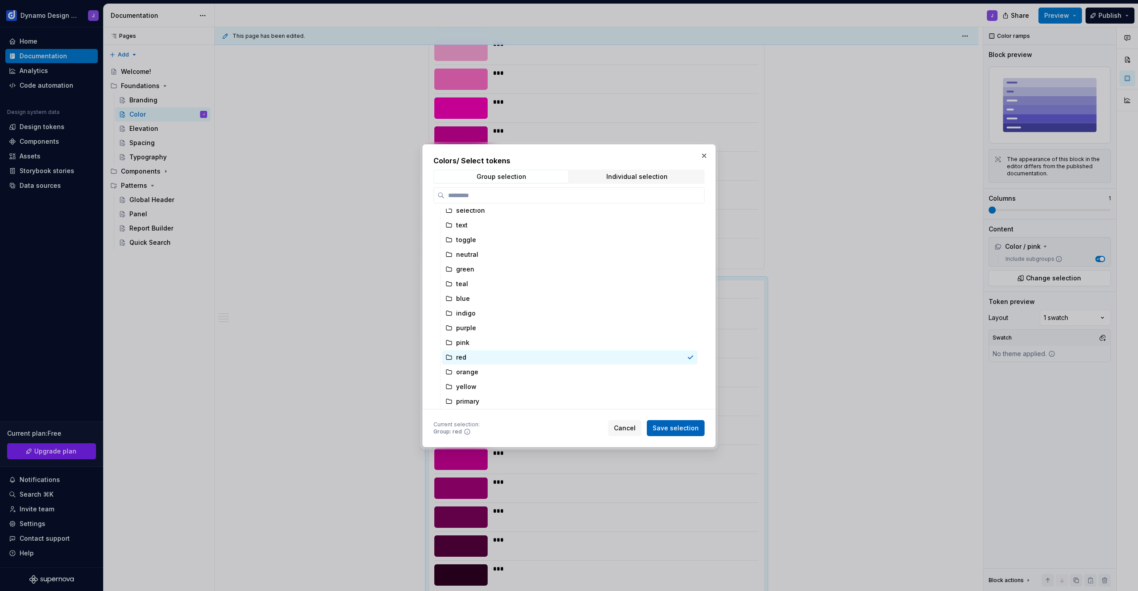
click at [686, 425] on span "Save selection" at bounding box center [676, 427] width 46 height 9
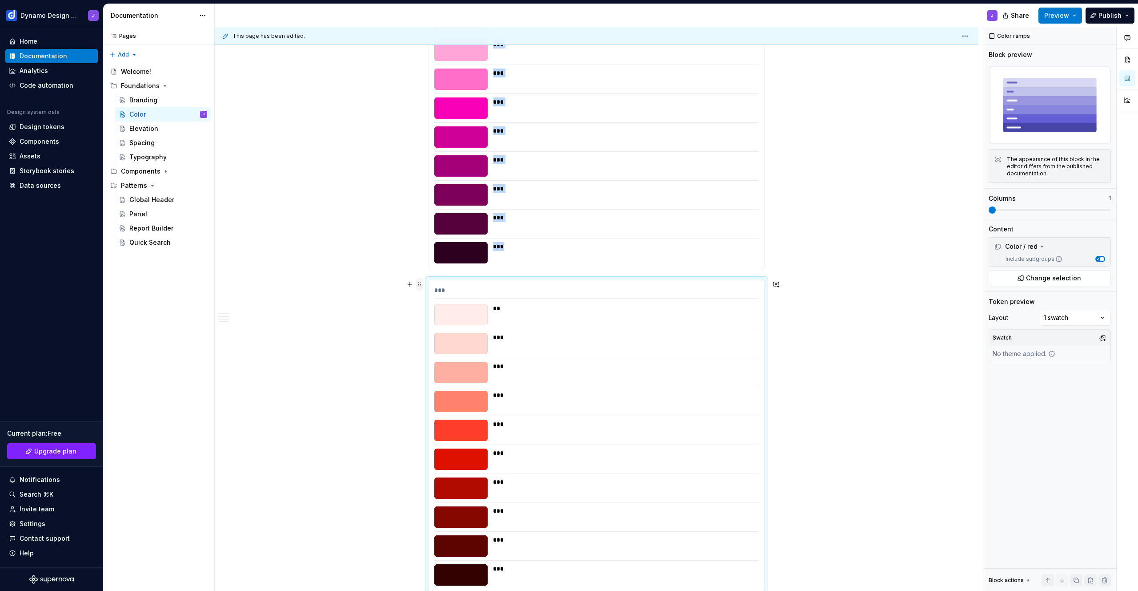
click at [421, 281] on span at bounding box center [419, 284] width 7 height 12
click at [446, 299] on div "Duplicate" at bounding box center [462, 297] width 58 height 9
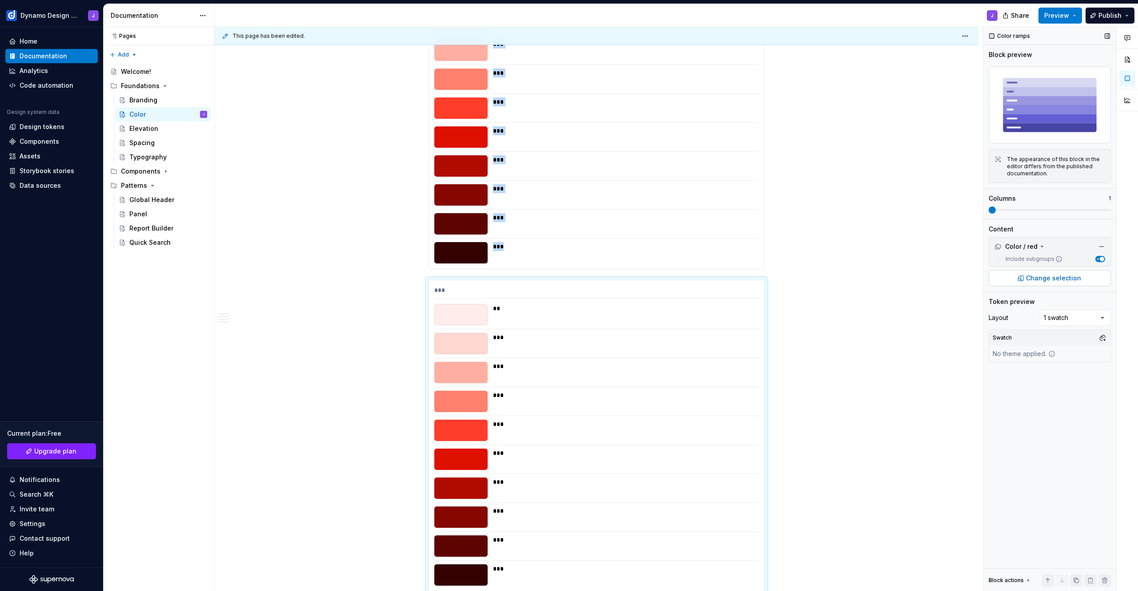
click at [1049, 276] on span "Change selection" at bounding box center [1053, 277] width 55 height 9
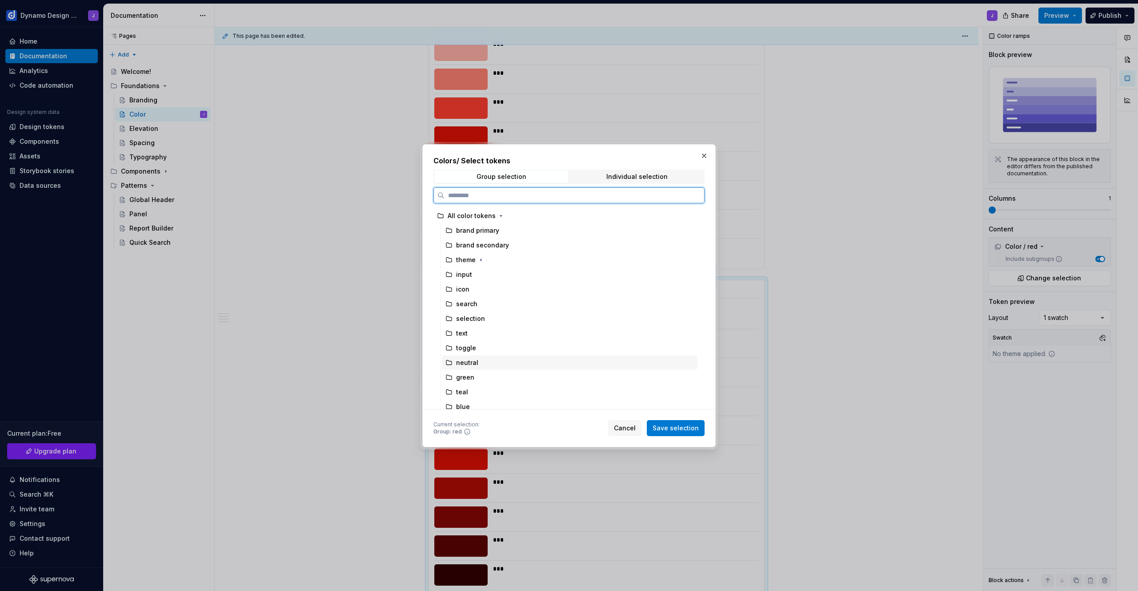
scroll to position [108, 0]
click at [499, 371] on div "orange" at bounding box center [570, 372] width 256 height 14
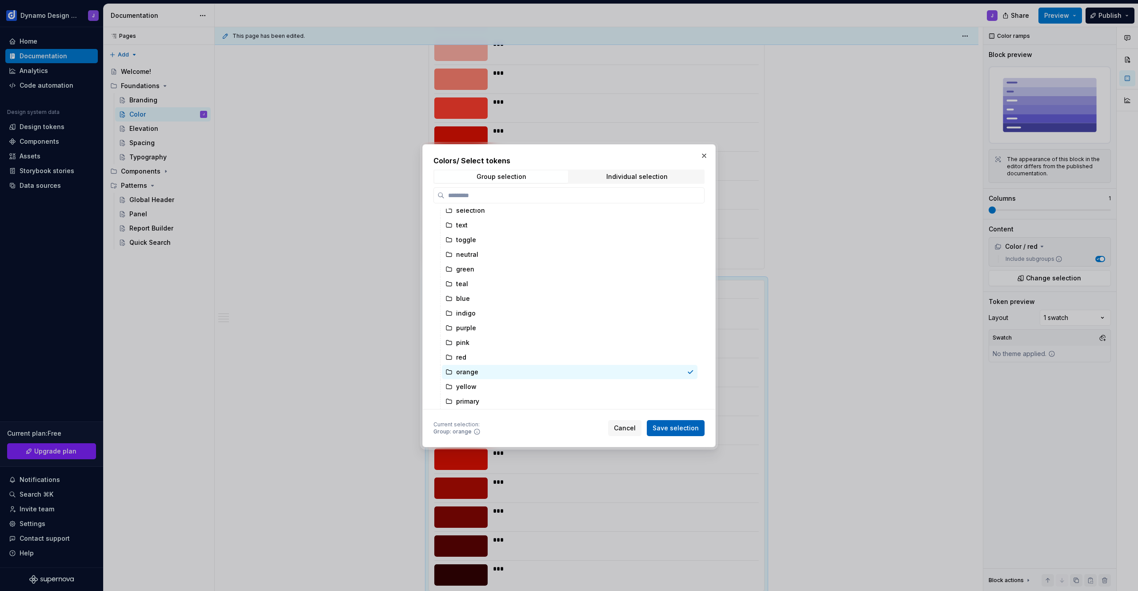
click at [679, 431] on span "Save selection" at bounding box center [676, 427] width 46 height 9
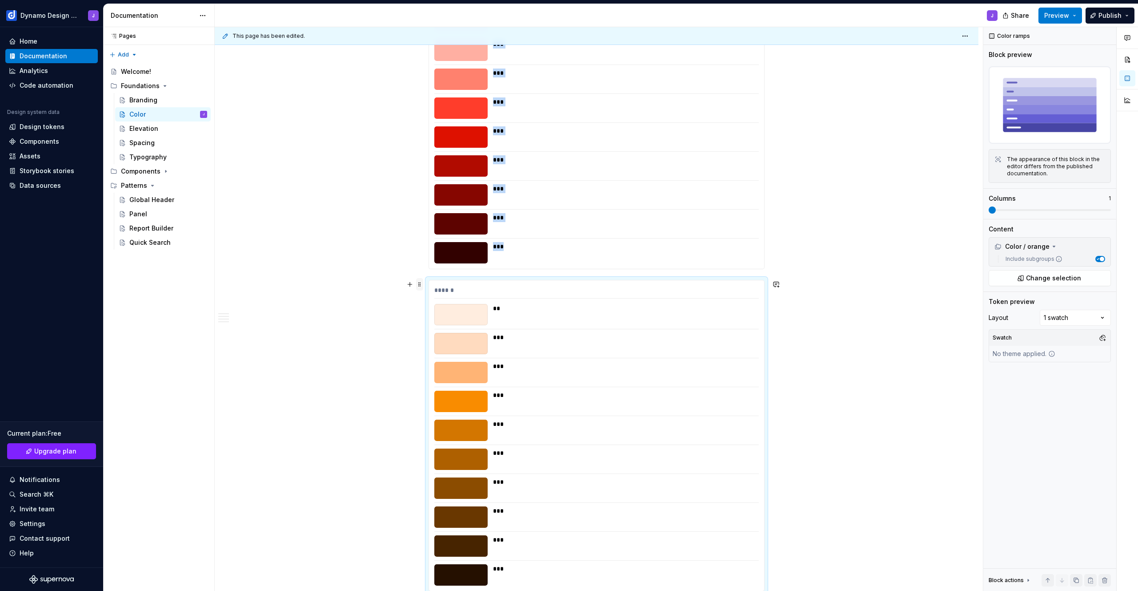
click at [421, 283] on span at bounding box center [419, 284] width 7 height 12
click at [446, 295] on div "Duplicate" at bounding box center [462, 297] width 58 height 9
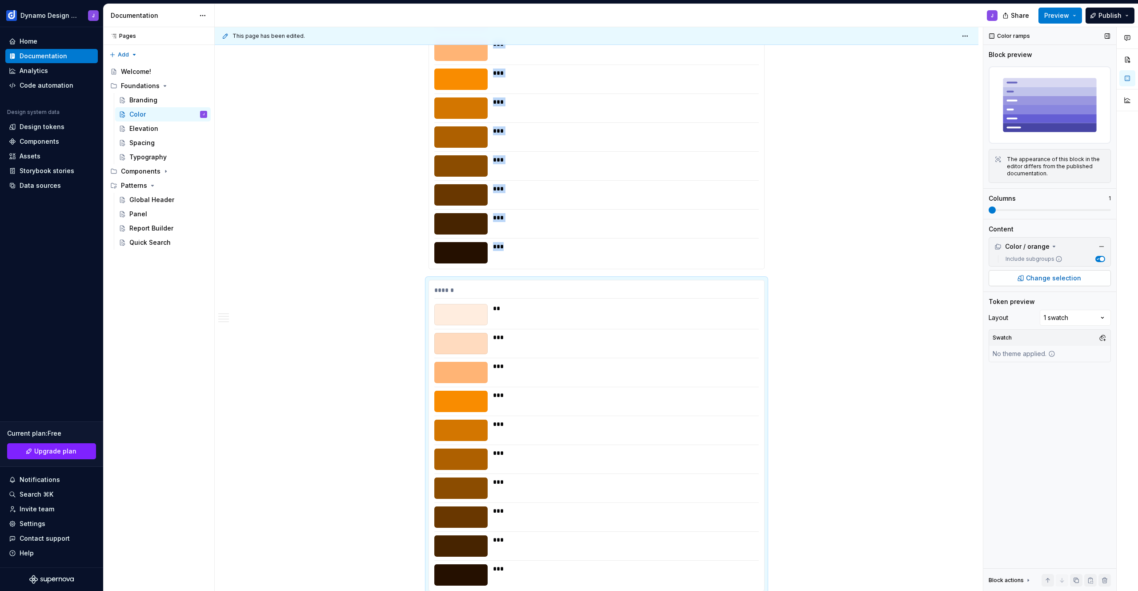
click at [1064, 273] on span "Change selection" at bounding box center [1053, 277] width 55 height 9
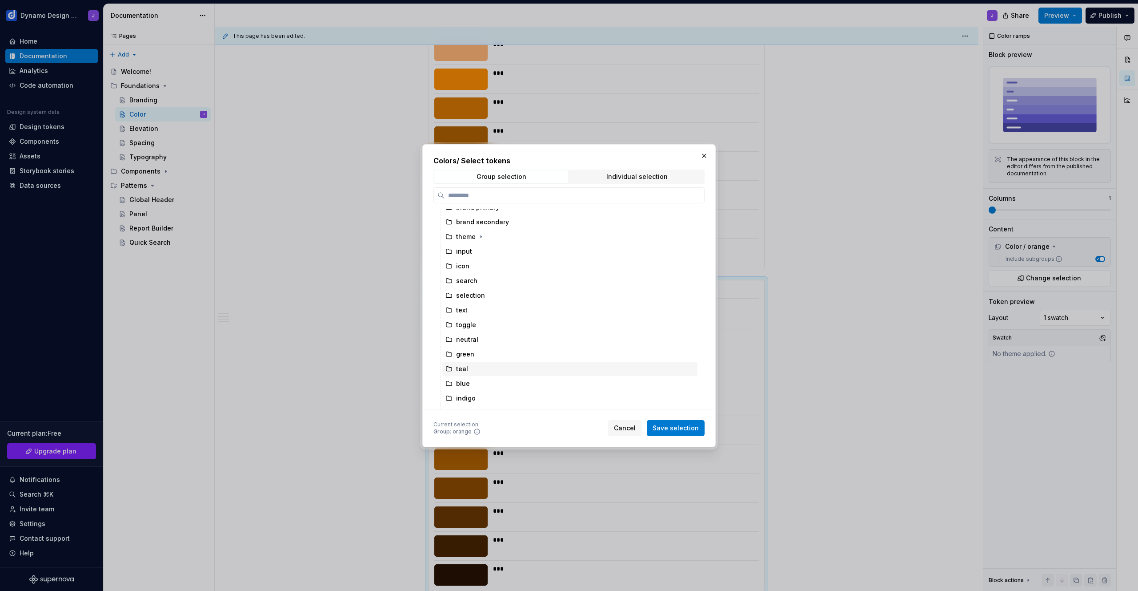
scroll to position [108, 0]
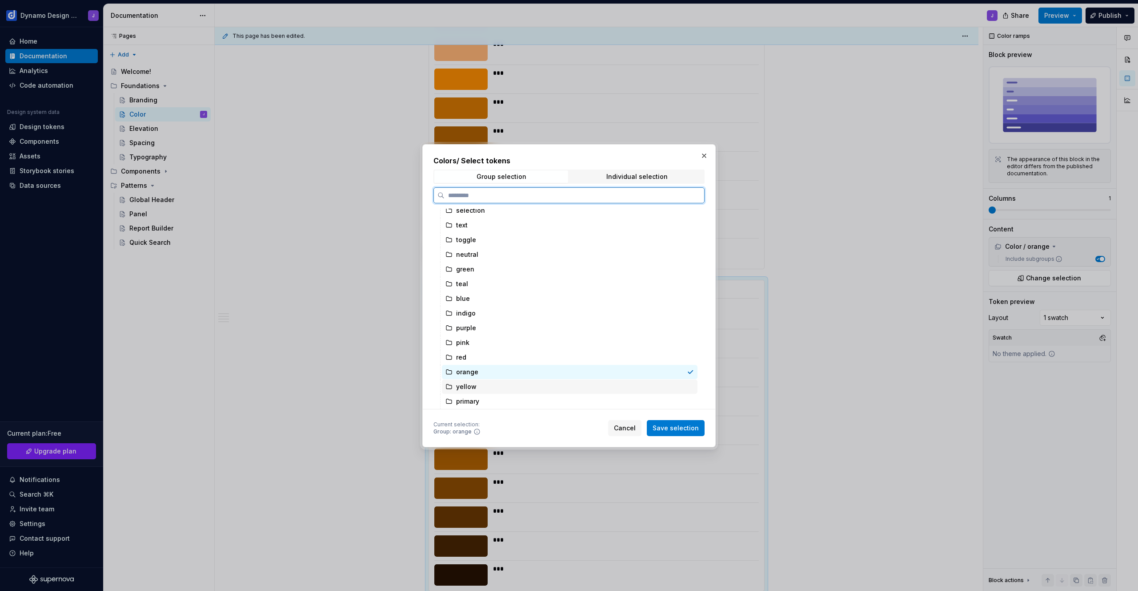
click at [489, 385] on div "yellow" at bounding box center [570, 386] width 256 height 14
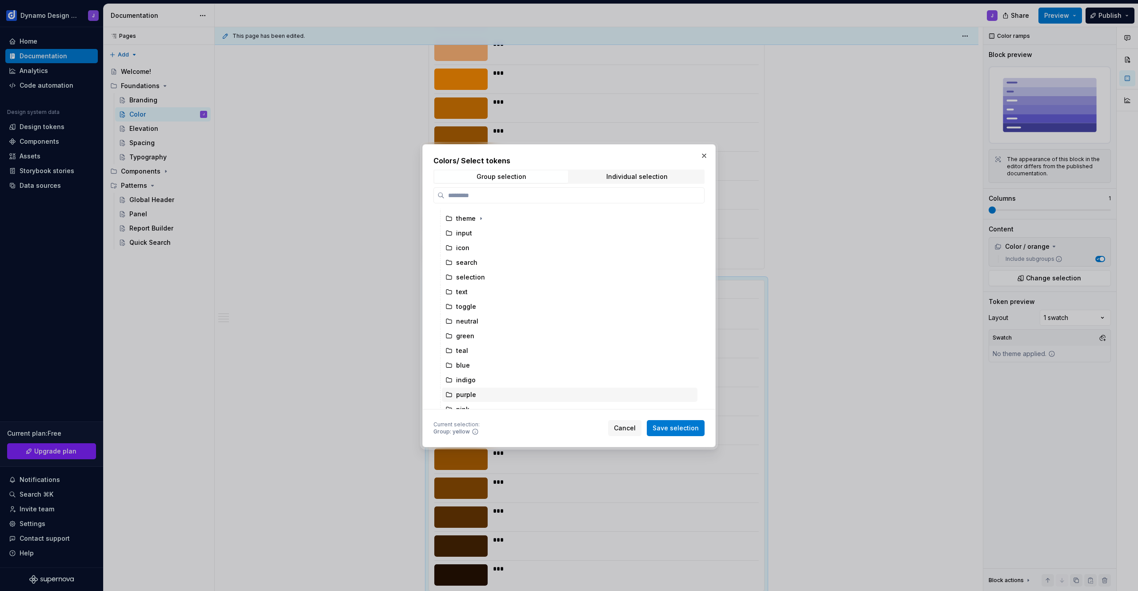
scroll to position [78, 0]
click at [680, 426] on span "Save selection" at bounding box center [676, 427] width 46 height 9
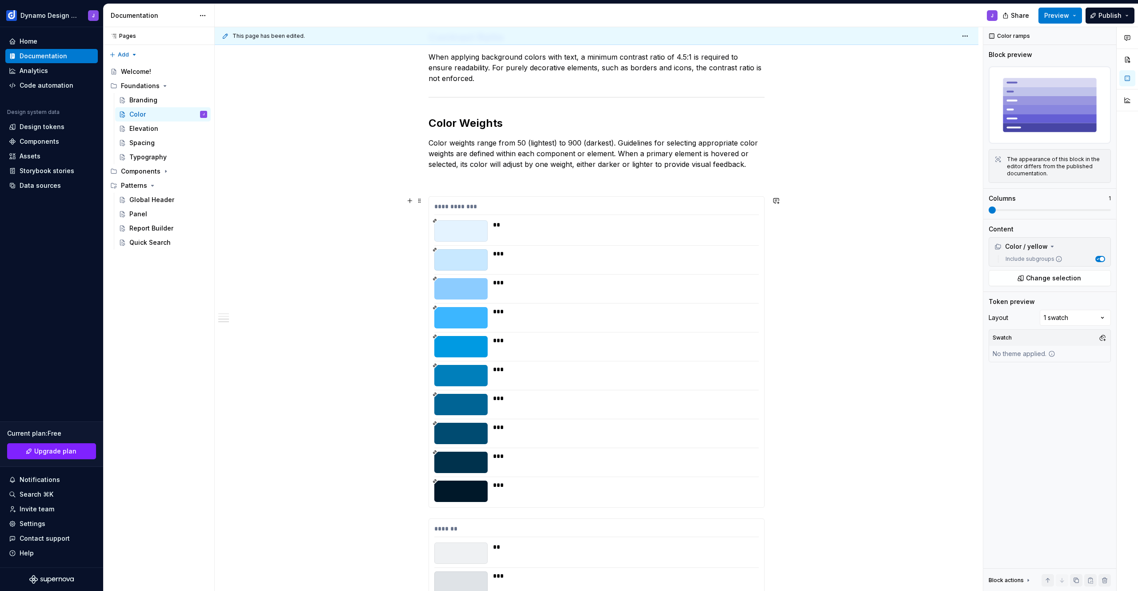
scroll to position [309, 0]
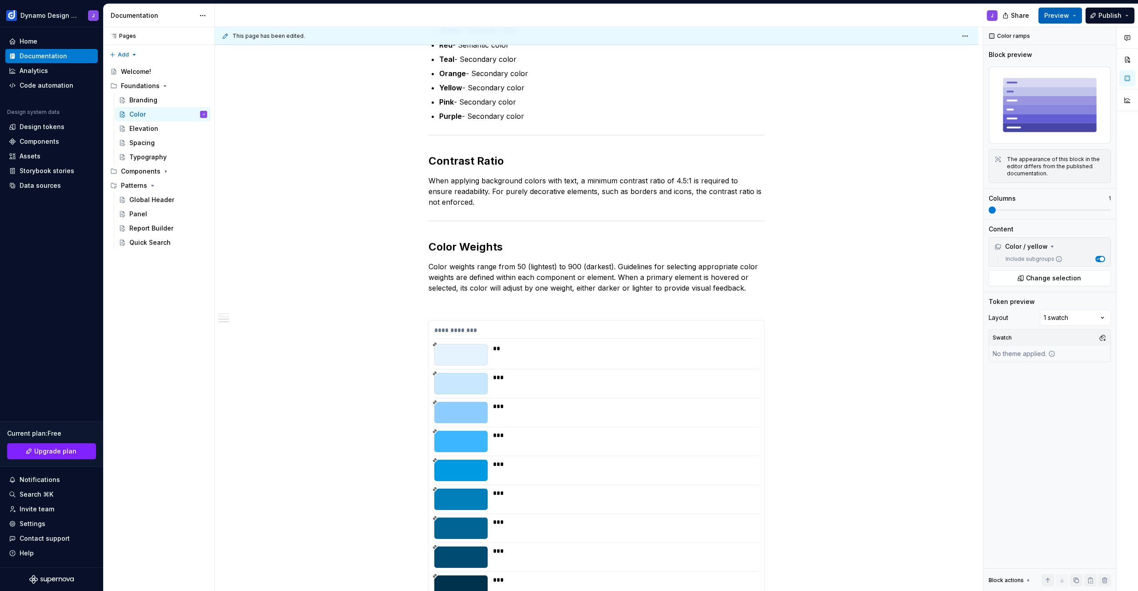
click at [1059, 10] on button "Preview" at bounding box center [1061, 16] width 44 height 16
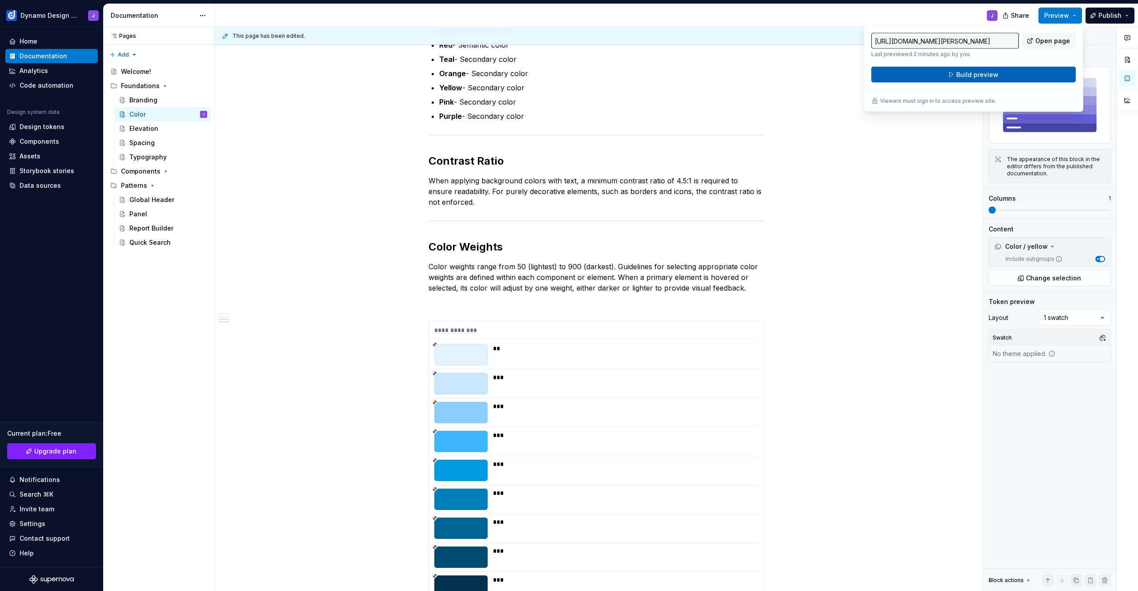
click at [1003, 72] on button "Build preview" at bounding box center [974, 75] width 205 height 16
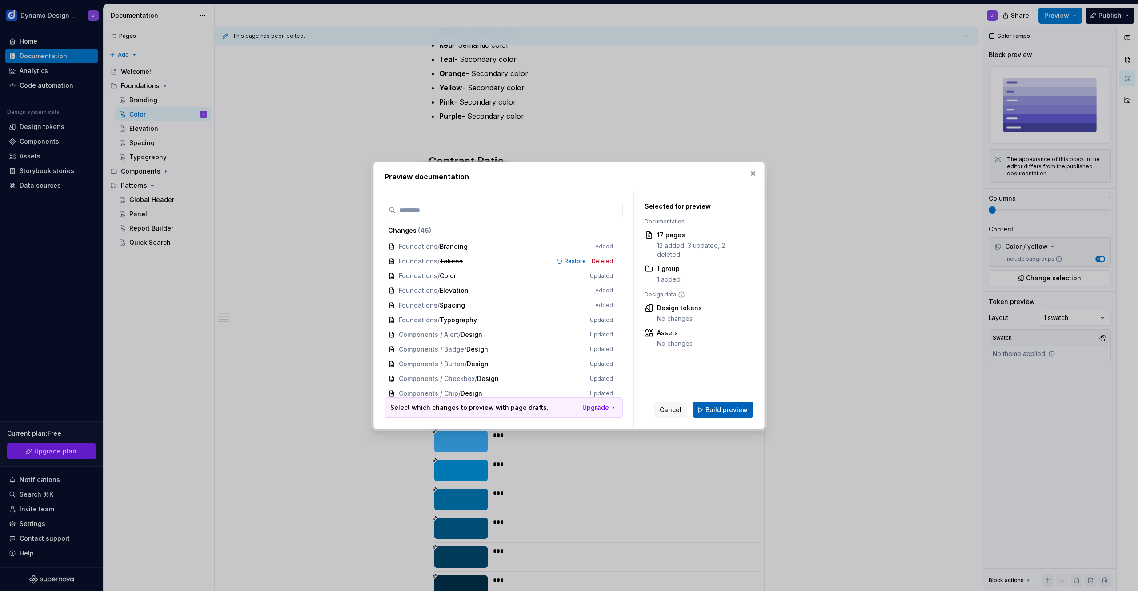
click at [730, 410] on span "Build preview" at bounding box center [727, 409] width 42 height 9
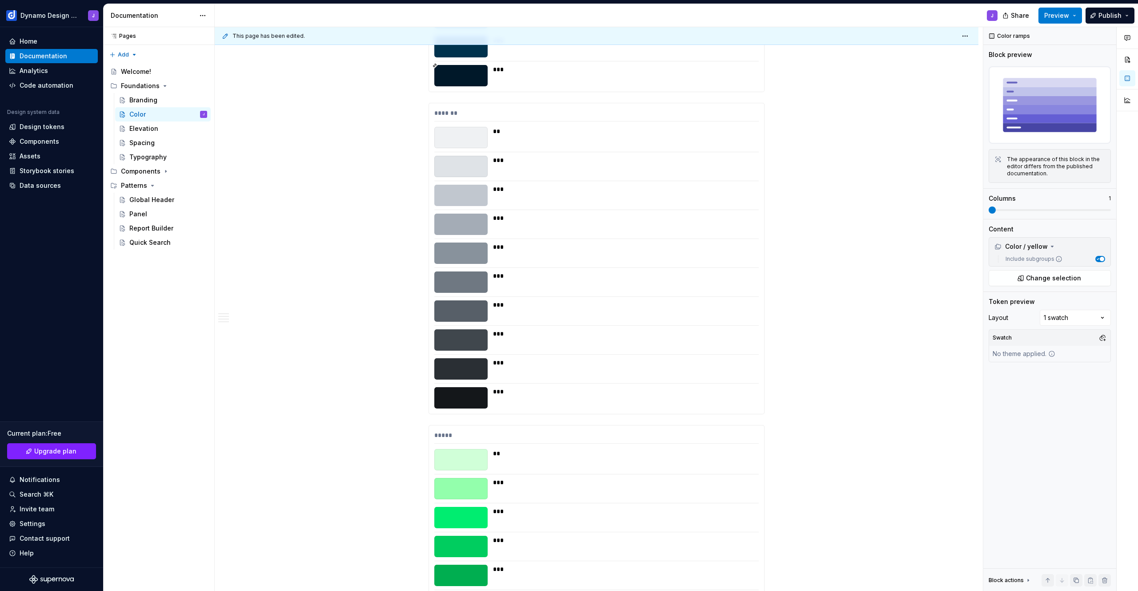
scroll to position [0, 0]
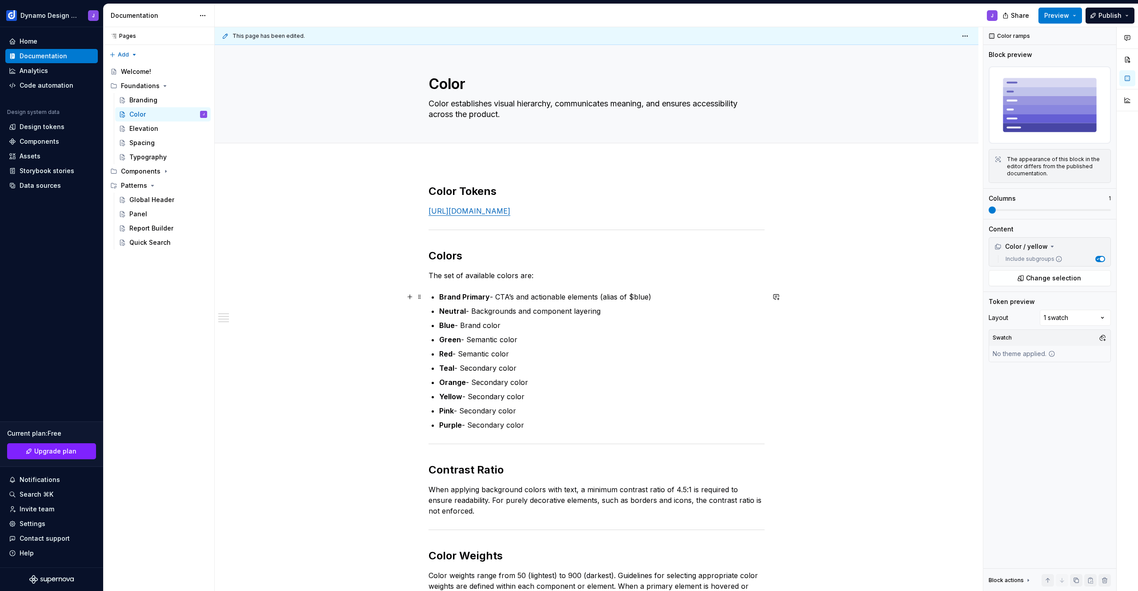
click at [598, 295] on p "Brand Primary - CTA’s and actionable elements (alias of $blue)" at bounding box center [601, 296] width 325 height 11
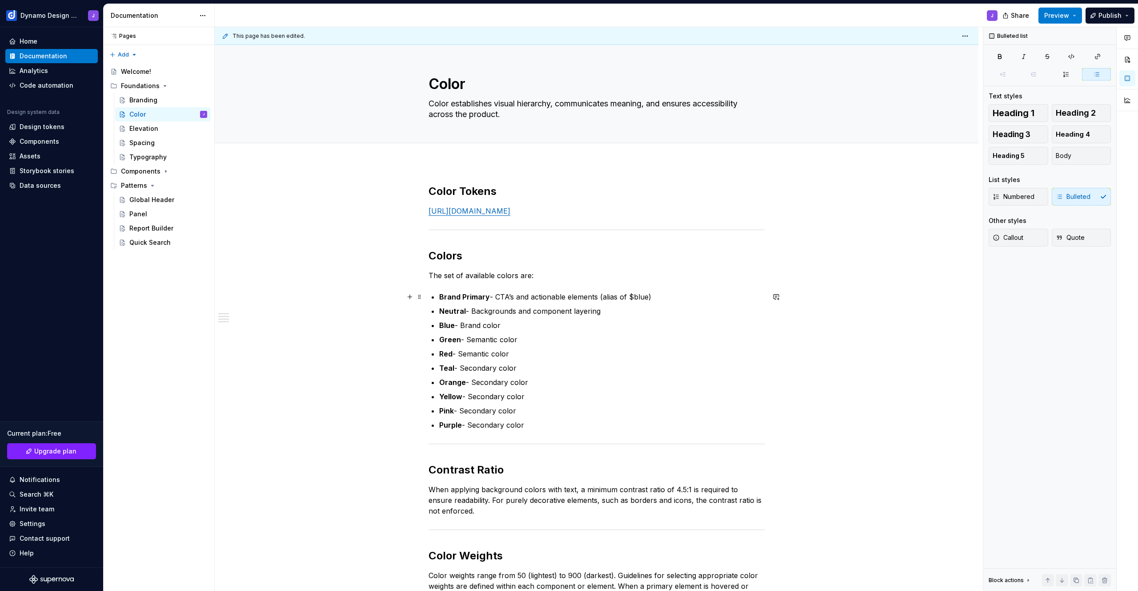
click at [633, 293] on p "Brand Primary - CTA’s and actionable elements (alias of $blue)" at bounding box center [601, 296] width 325 height 11
click at [634, 296] on p "Brand Primary - CTA’s and actionable elements (alias of blue)" at bounding box center [601, 296] width 325 height 11
click at [663, 352] on p "Red - Semantic color" at bounding box center [601, 353] width 325 height 11
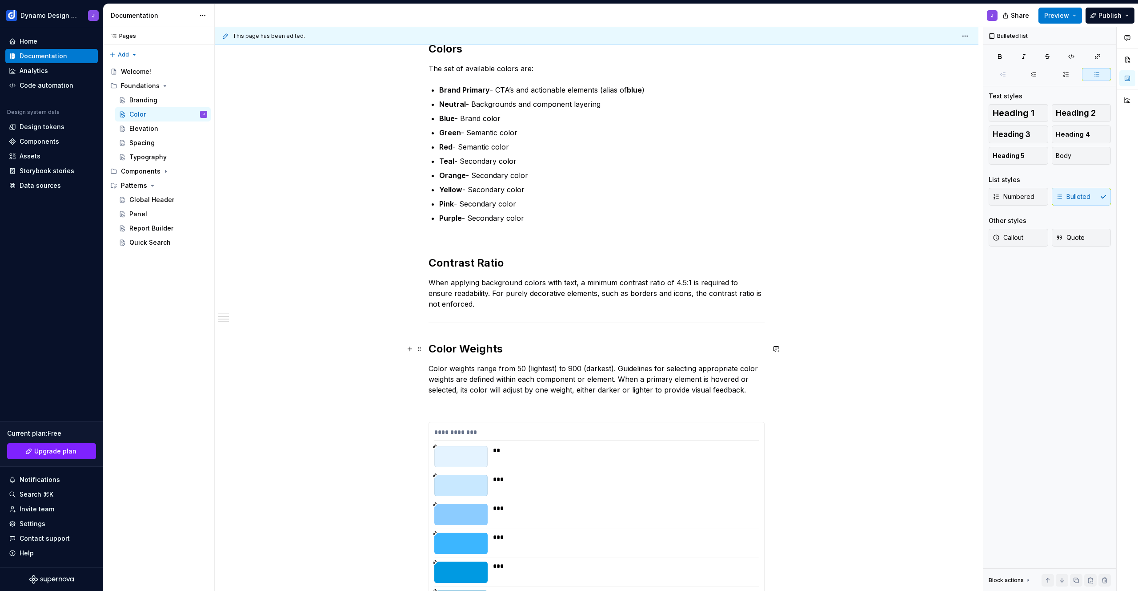
scroll to position [425, 0]
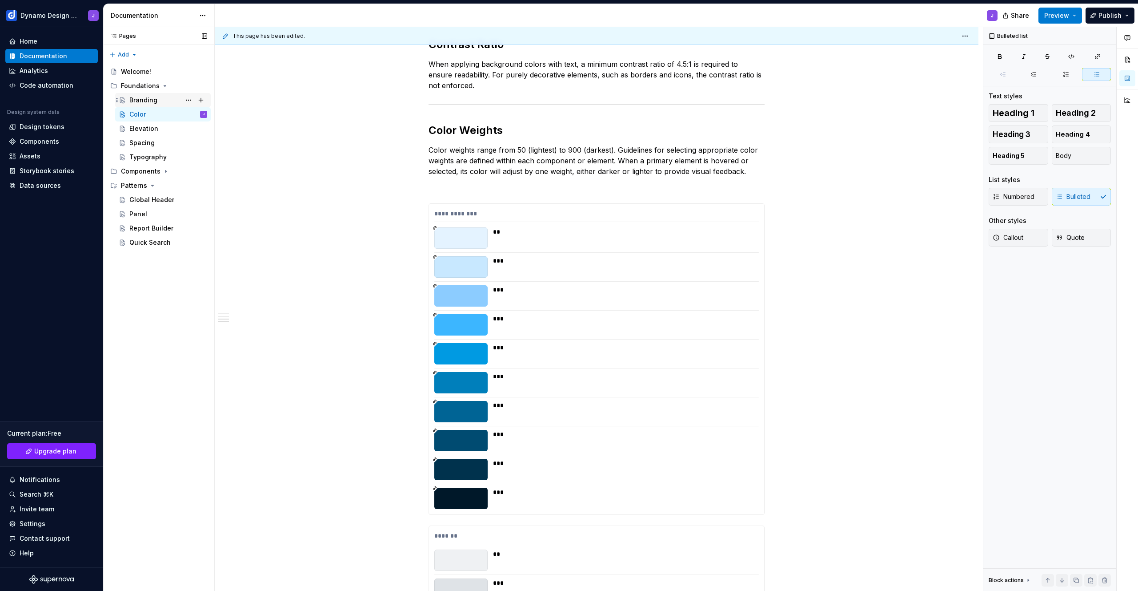
click at [138, 100] on div "Branding" at bounding box center [143, 100] width 28 height 9
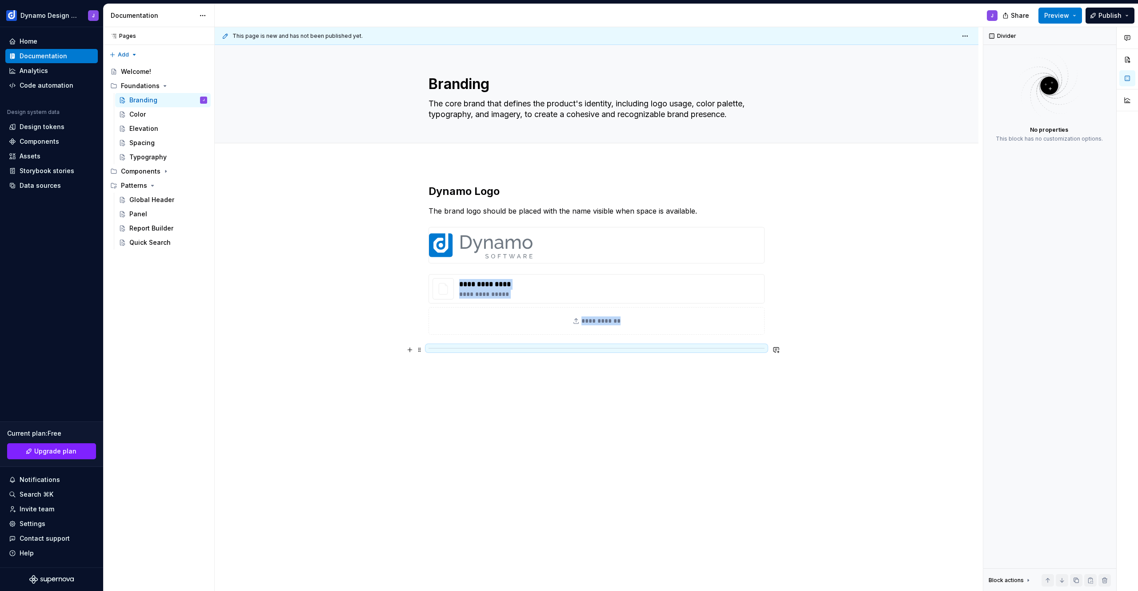
click at [485, 349] on div at bounding box center [597, 348] width 336 height 6
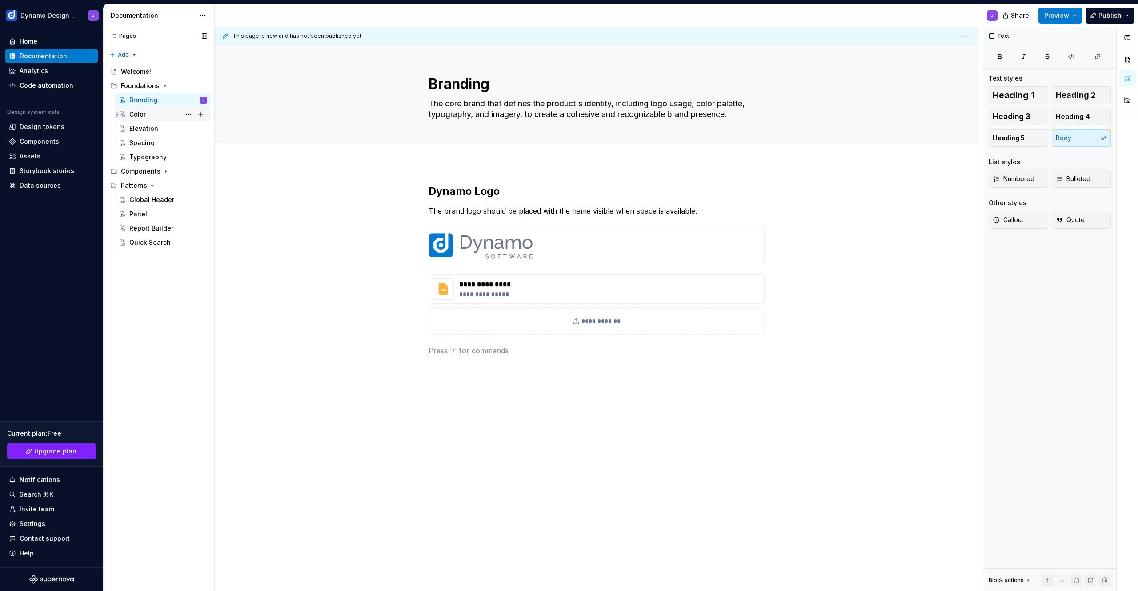
click at [163, 114] on div "Color" at bounding box center [168, 114] width 78 height 12
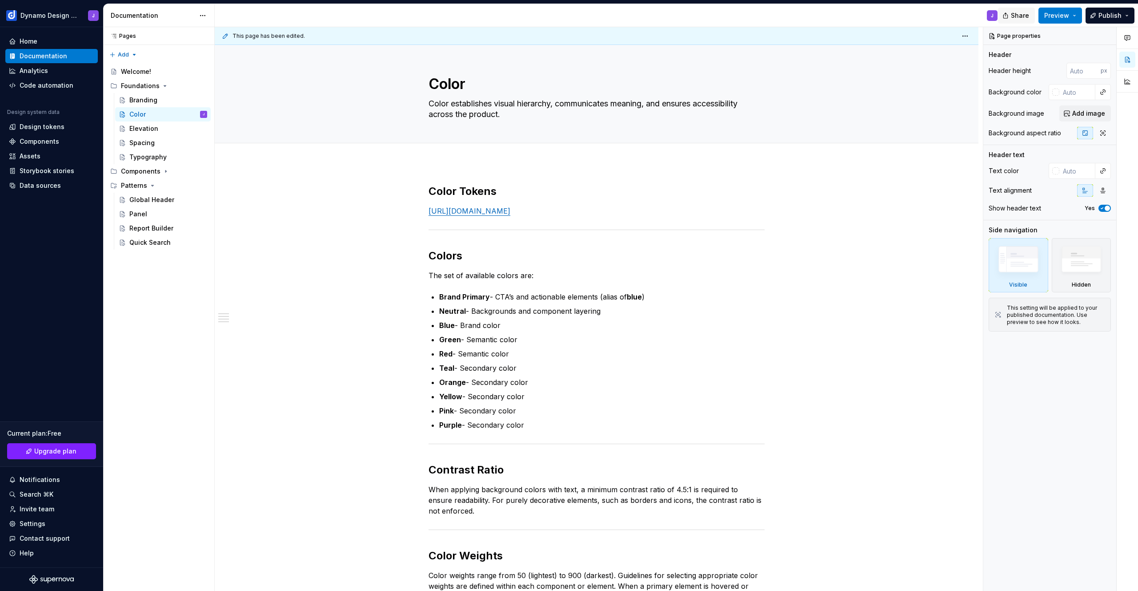
click at [1014, 15] on button "Share" at bounding box center [1016, 16] width 37 height 16
click at [932, 16] on div "J" at bounding box center [610, 15] width 790 height 23
click at [1060, 16] on span "Preview" at bounding box center [1057, 15] width 25 height 9
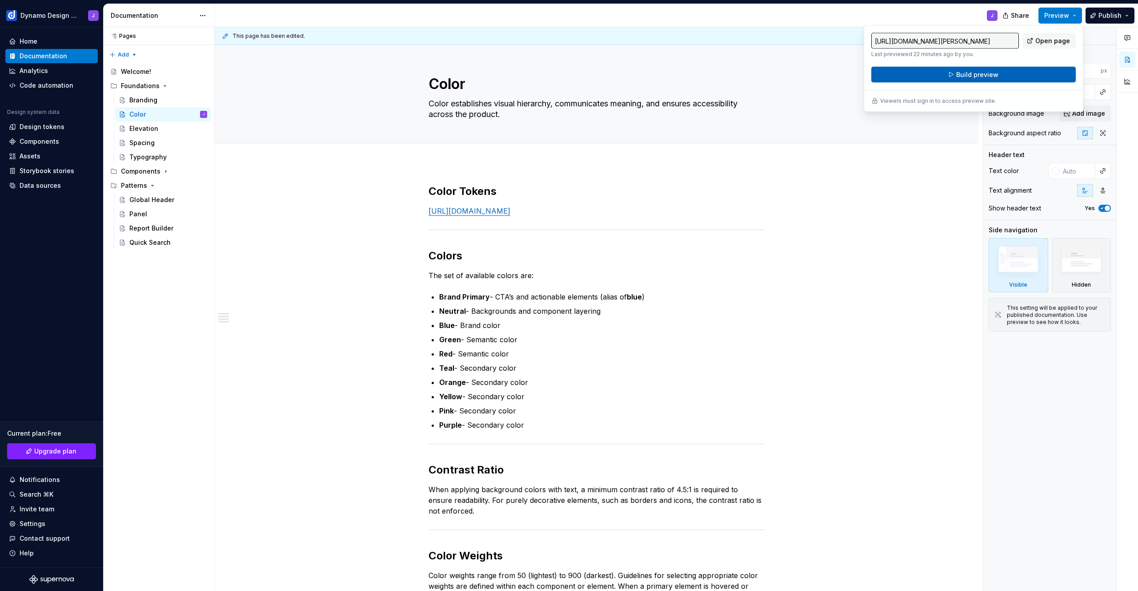
click at [1020, 80] on button "Build preview" at bounding box center [974, 75] width 205 height 16
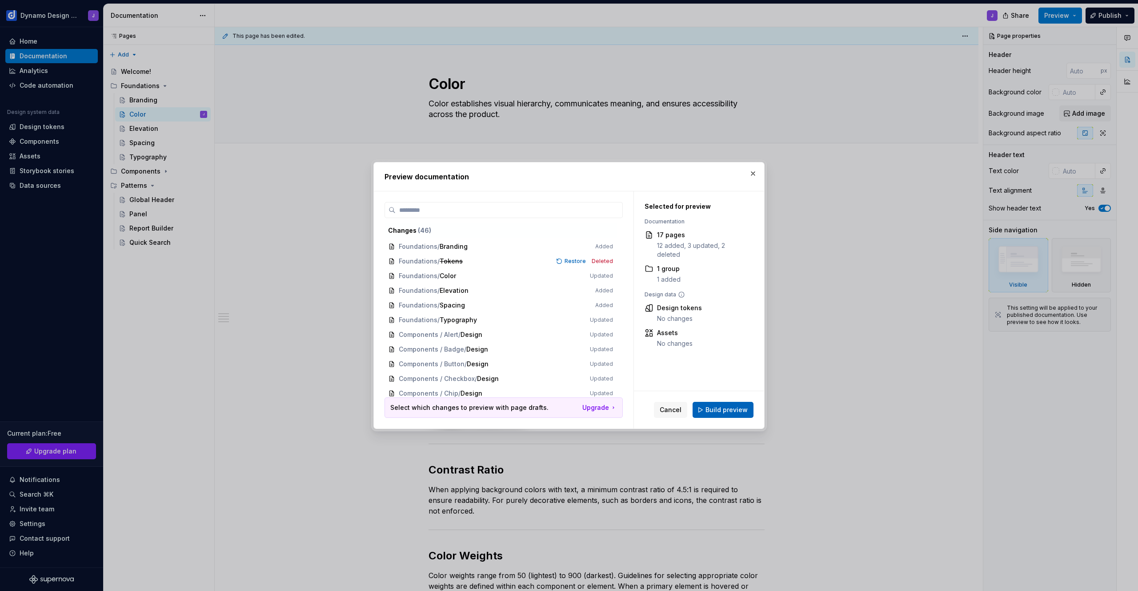
click at [722, 411] on span "Build preview" at bounding box center [727, 409] width 42 height 9
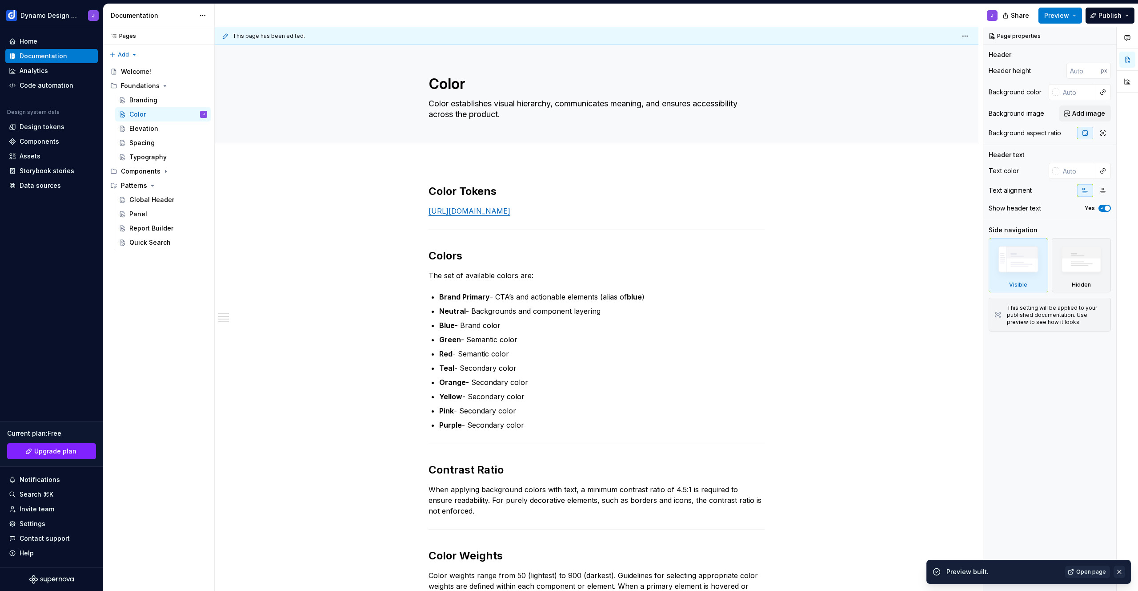
click at [1121, 568] on button "button" at bounding box center [1120, 571] width 12 height 12
click at [203, 85] on button "Page tree" at bounding box center [201, 86] width 12 height 12
click at [202, 83] on button "Page tree" at bounding box center [201, 86] width 12 height 12
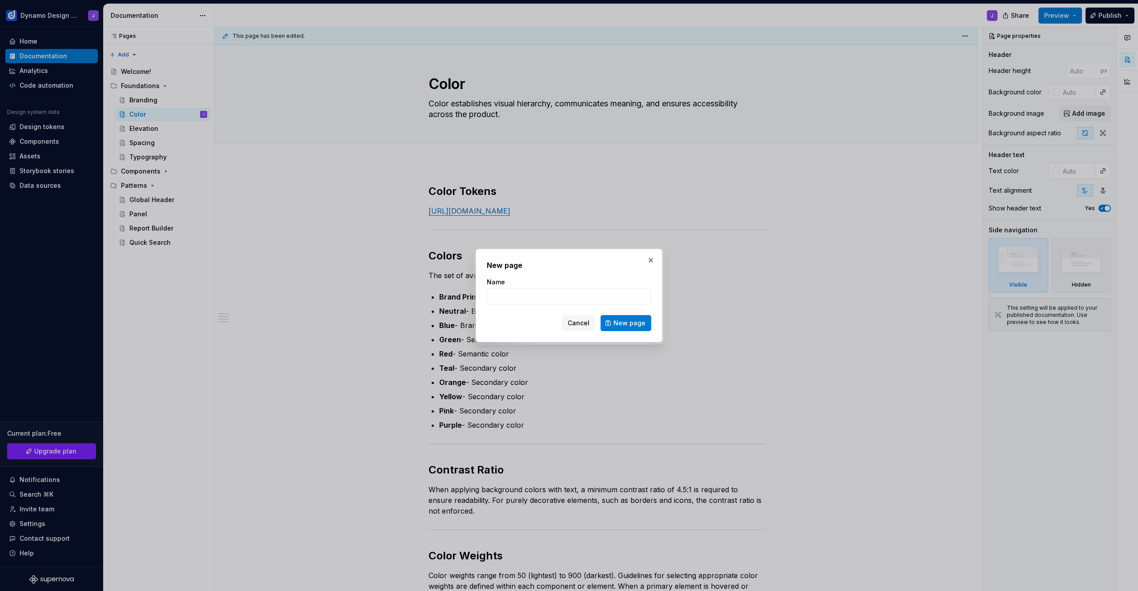
type textarea "*"
type input "Motion"
click button "New page" at bounding box center [626, 323] width 51 height 16
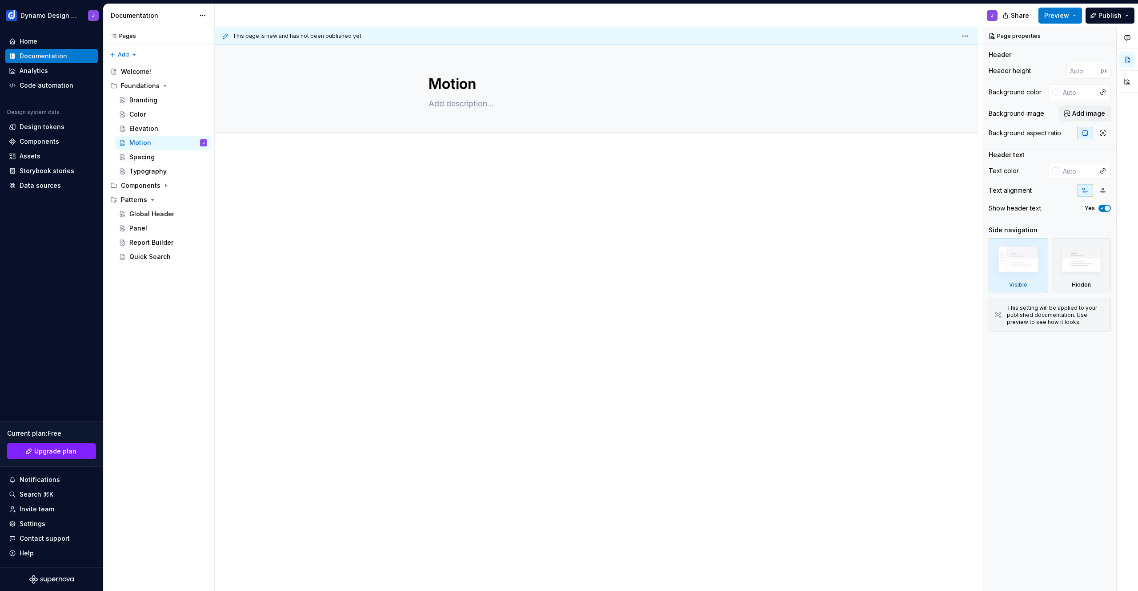
drag, startPoint x: 116, startPoint y: 169, endPoint x: 281, endPoint y: 6, distance: 232.1
click at [450, 102] on textarea at bounding box center [595, 103] width 336 height 14
paste textarea "Motion defines how elements animate across the system, from subtle component in…"
type textarea "*"
type textarea "Motion defines how elements animate across the system, from subtle component in…"
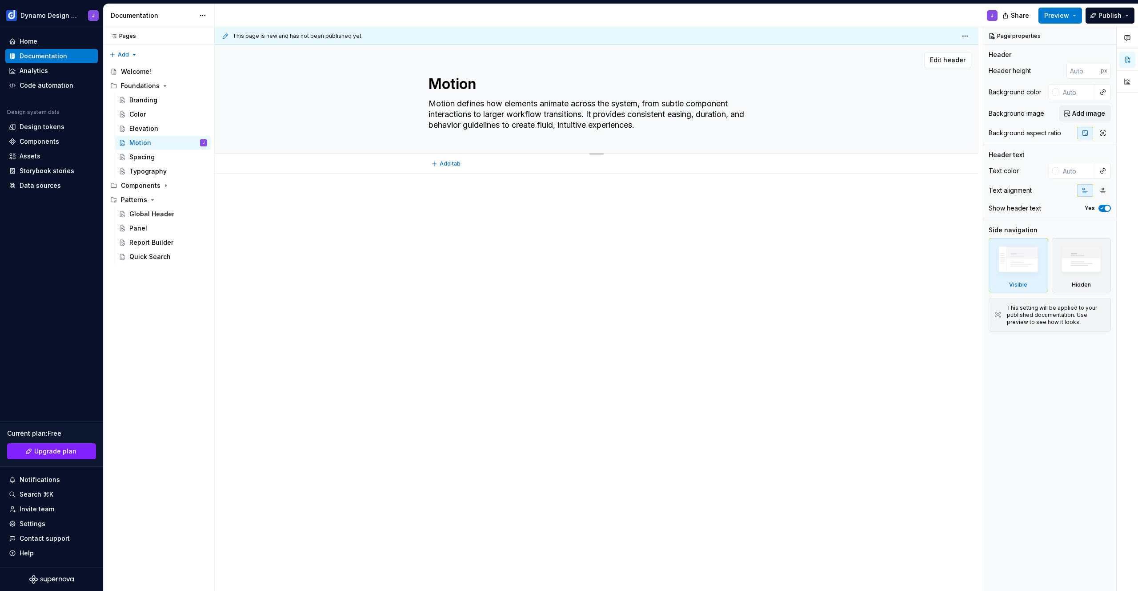
drag, startPoint x: 647, startPoint y: 103, endPoint x: 692, endPoint y: 104, distance: 44.9
click at [692, 104] on textarea "Motion defines how elements animate across the system, from subtle component in…" at bounding box center [595, 114] width 336 height 36
click at [685, 104] on textarea "Motion defines how elements animate across the system, from subtle component in…" at bounding box center [595, 114] width 336 height 36
type textarea "*"
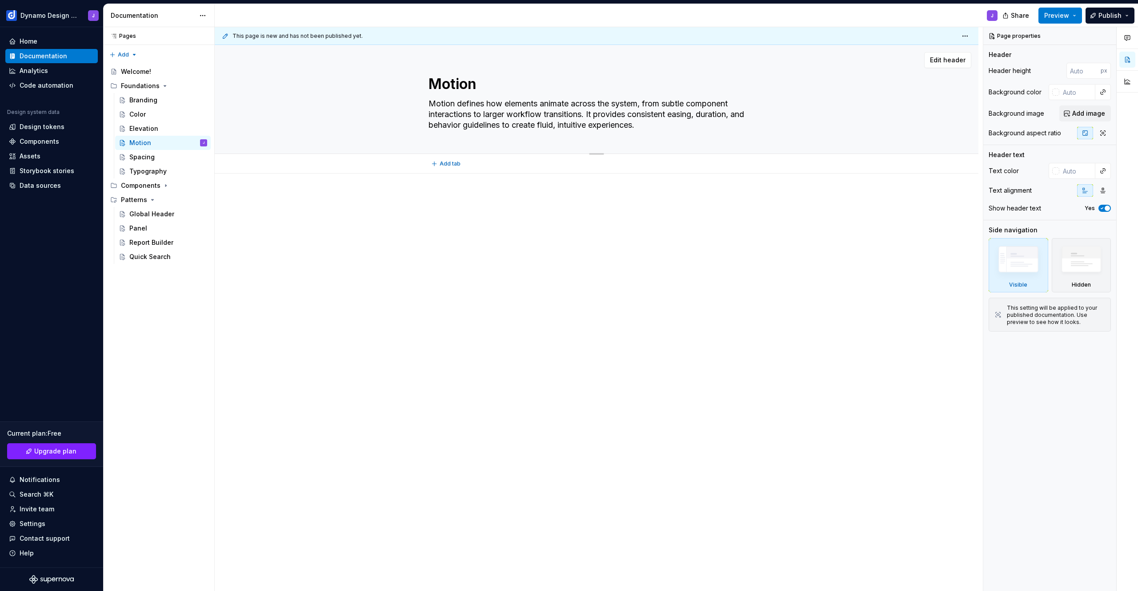
type textarea "Motion defines how elements animate across the system, from component interacti…"
type textarea "*"
type textarea "Motion defines how elements animate across the system, fro component interactio…"
type textarea "*"
type textarea "Motion defines how elements animate across the system, from component interacti…"
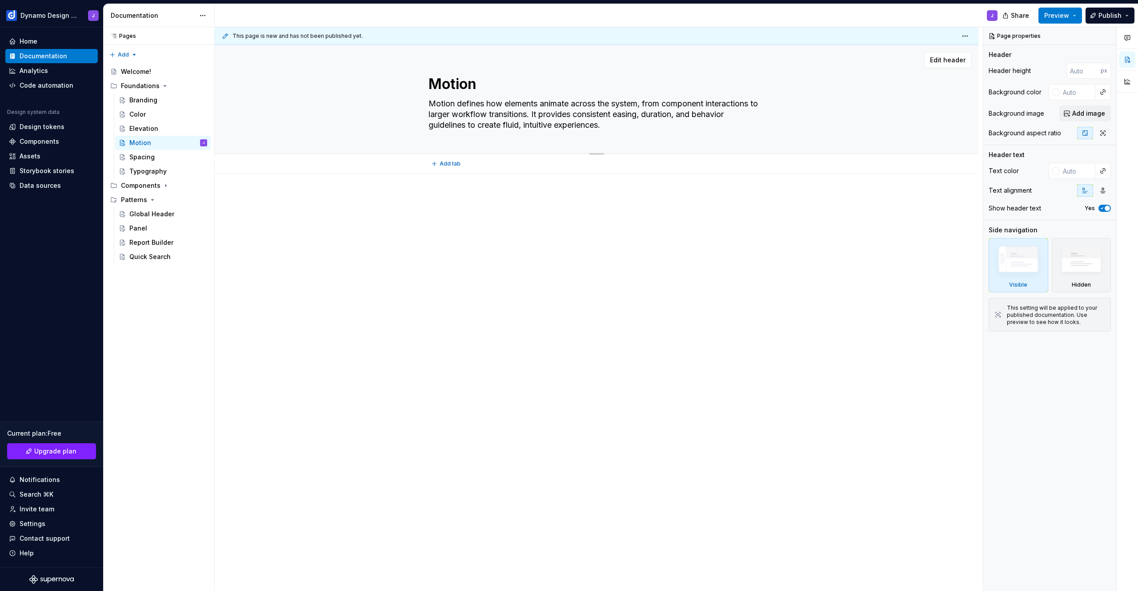
click at [492, 103] on textarea "Motion defines how elements animate across the system, from component interacti…" at bounding box center [595, 114] width 336 height 36
type textarea "*"
type textarea "How elements animate across the system, from component interactions to larger w…"
type textarea "*"
type textarea "Motion defines how elements animate across the system, from component interacti…"
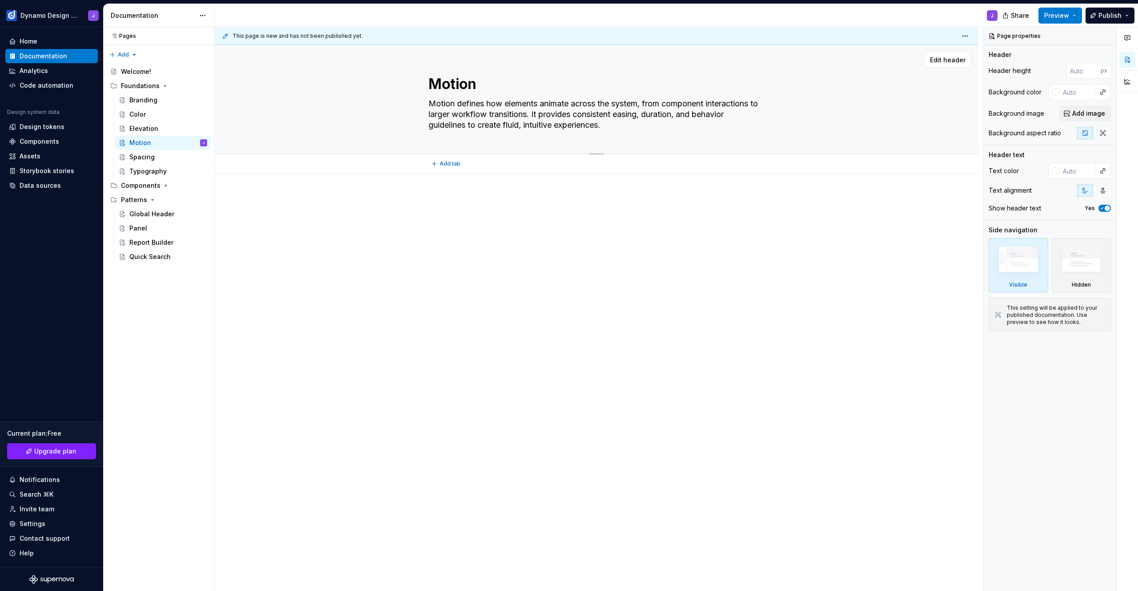
click at [617, 124] on textarea "Motion defines how elements animate across the system, from component interacti…" at bounding box center [595, 114] width 336 height 36
type textarea "*"
type textarea "Motion defines how elements animate across the system, from component interacti…"
click at [467, 196] on p at bounding box center [597, 200] width 336 height 11
click at [465, 188] on div at bounding box center [597, 294] width 764 height 243
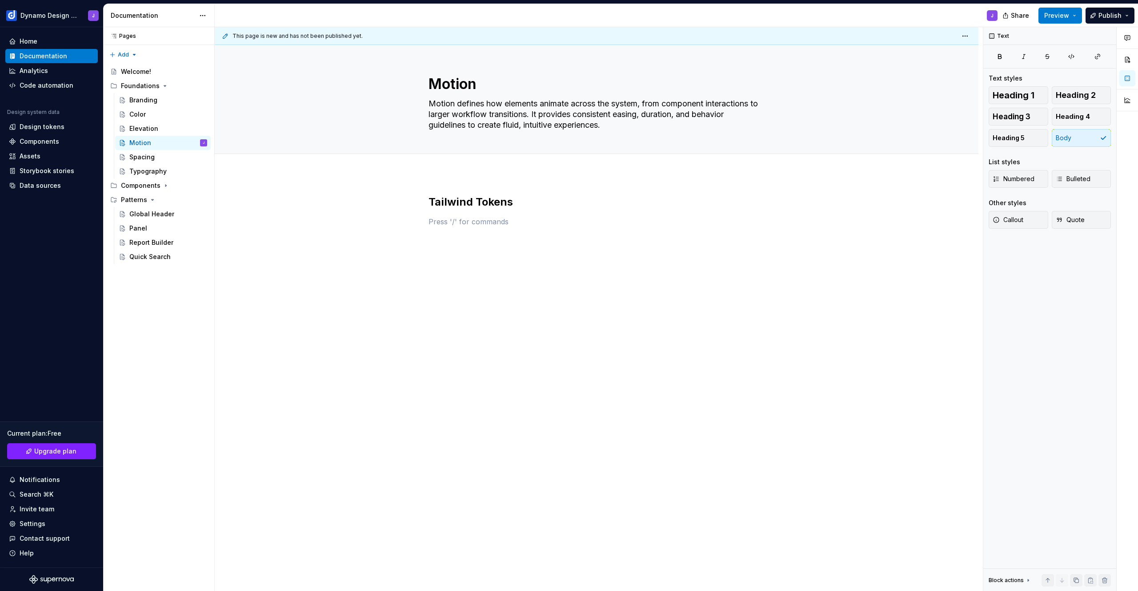
type textarea "*"
click at [633, 205] on button "button" at bounding box center [633, 205] width 12 height 12
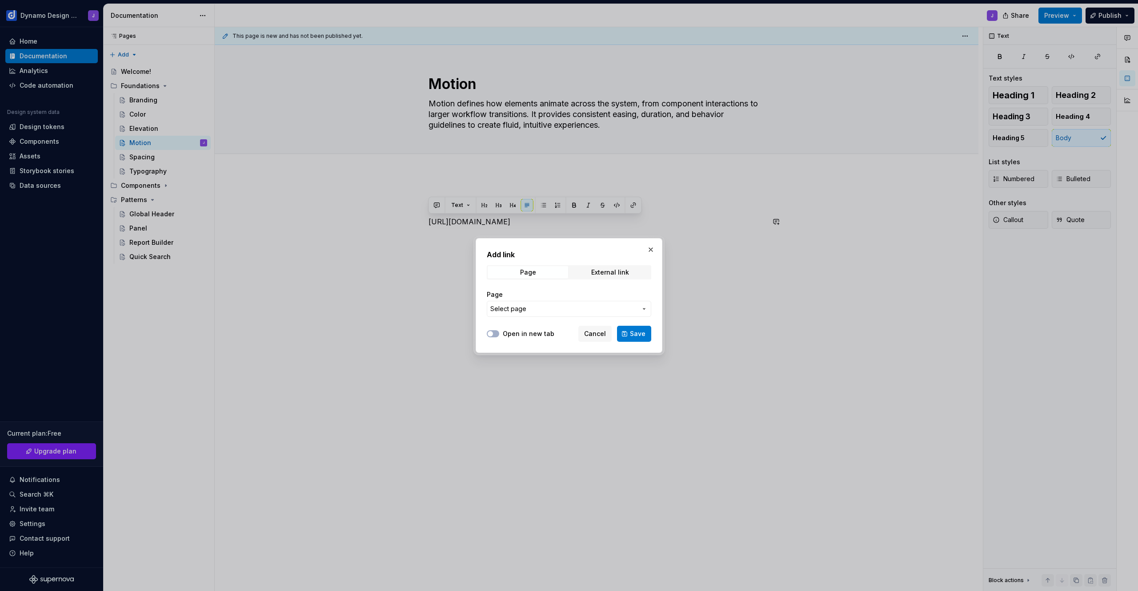
click at [577, 306] on span "Select page" at bounding box center [563, 308] width 147 height 9
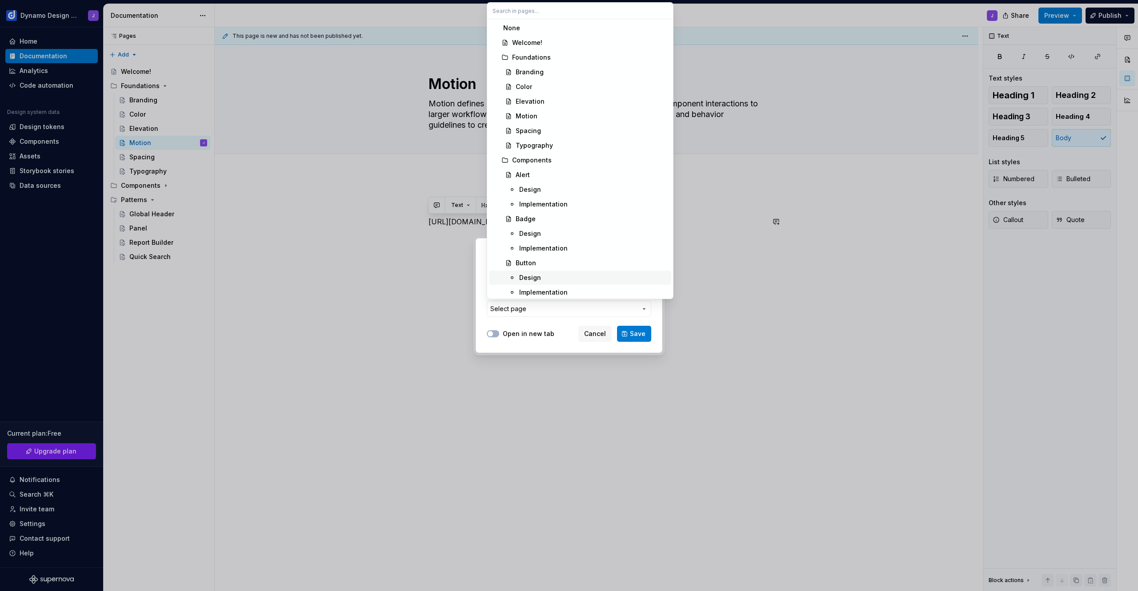
click at [563, 357] on div at bounding box center [569, 295] width 1138 height 591
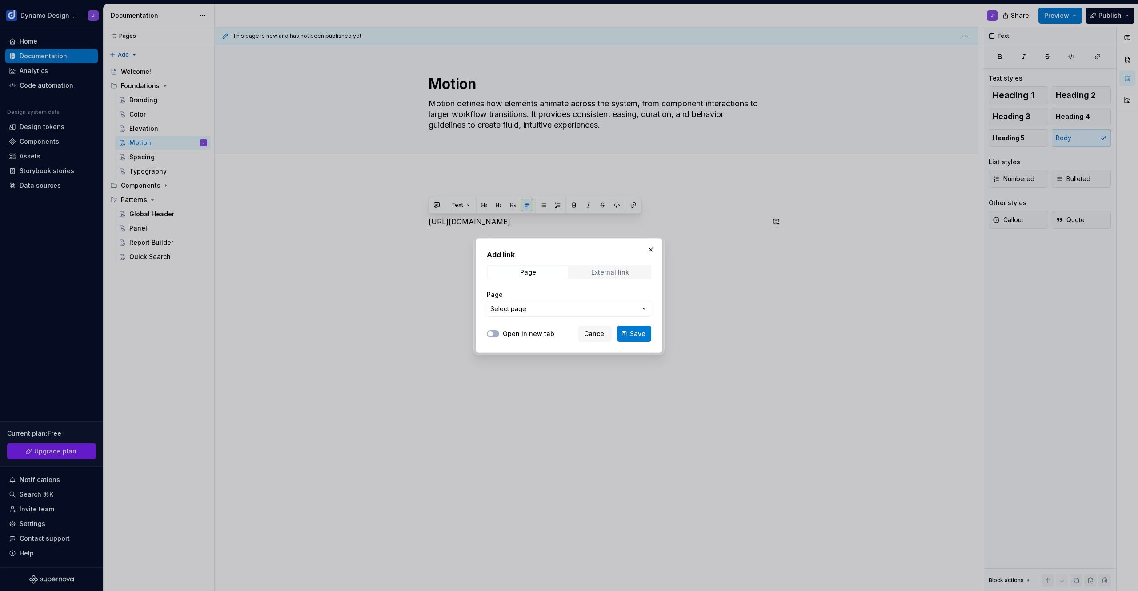
click at [605, 271] on div "External link" at bounding box center [610, 272] width 38 height 7
click at [540, 310] on input "URL" at bounding box center [569, 309] width 165 height 16
paste input "[URL][DOMAIN_NAME]"
type input "[URL][DOMAIN_NAME]"
click at [528, 332] on label "Open in new tab" at bounding box center [529, 333] width 52 height 9
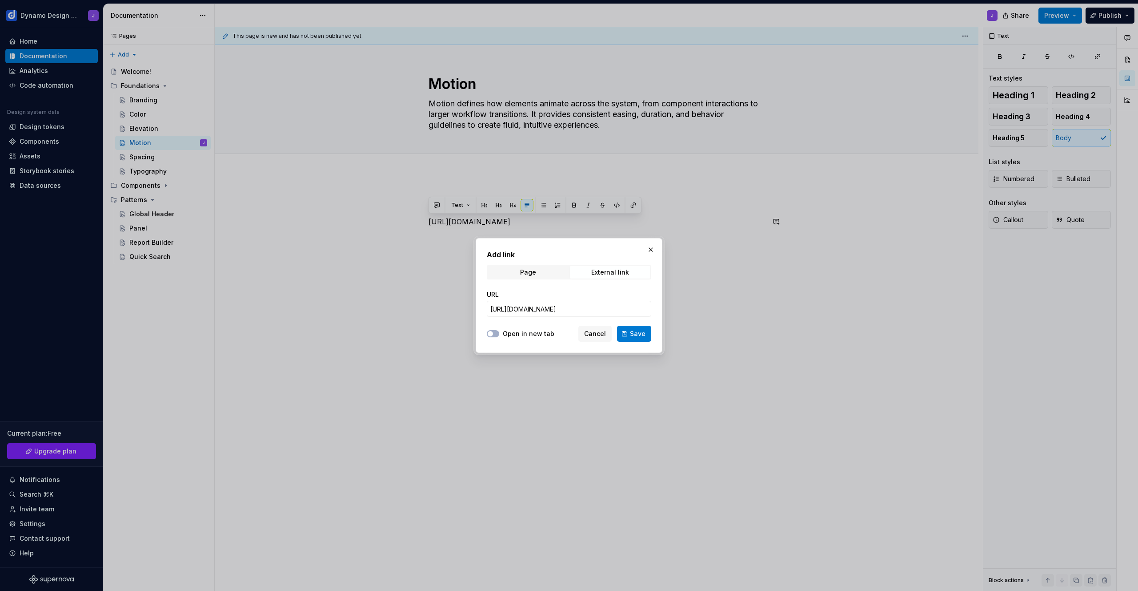
click at [499, 332] on button "Open in new tab" at bounding box center [493, 333] width 12 height 7
click at [633, 333] on span "Save" at bounding box center [638, 333] width 16 height 9
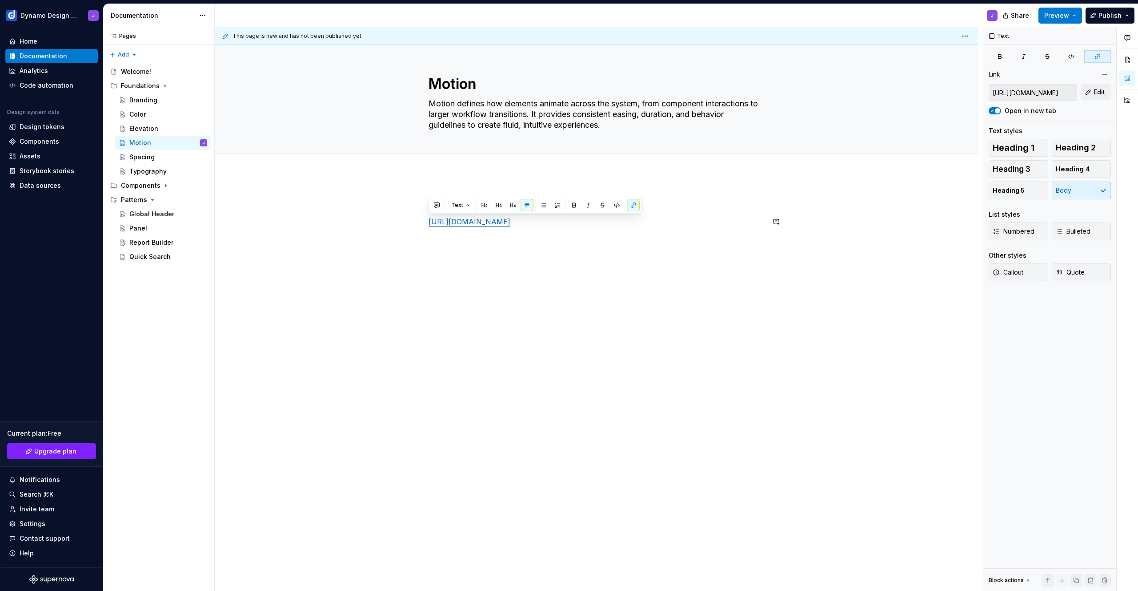
click at [598, 257] on div "Tailwind Tokens [URL][DOMAIN_NAME]" at bounding box center [597, 294] width 764 height 243
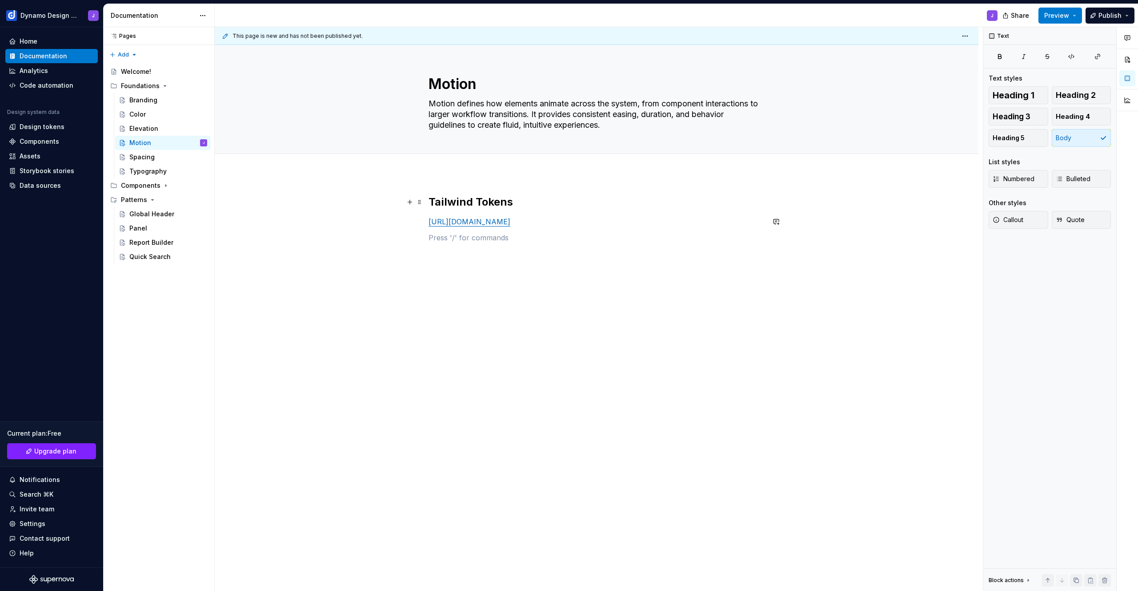
click at [522, 205] on h2 "Tailwind Tokens" at bounding box center [597, 202] width 336 height 14
click at [514, 245] on div "Tailwind Tokens [URL][DOMAIN_NAME]" at bounding box center [597, 224] width 336 height 59
click at [533, 206] on h2 "Tailwind Tokens" at bounding box center [597, 202] width 336 height 14
click at [540, 224] on p "Reference the library css classes to define the proper animations" at bounding box center [597, 221] width 336 height 11
click at [482, 278] on p at bounding box center [597, 275] width 336 height 11
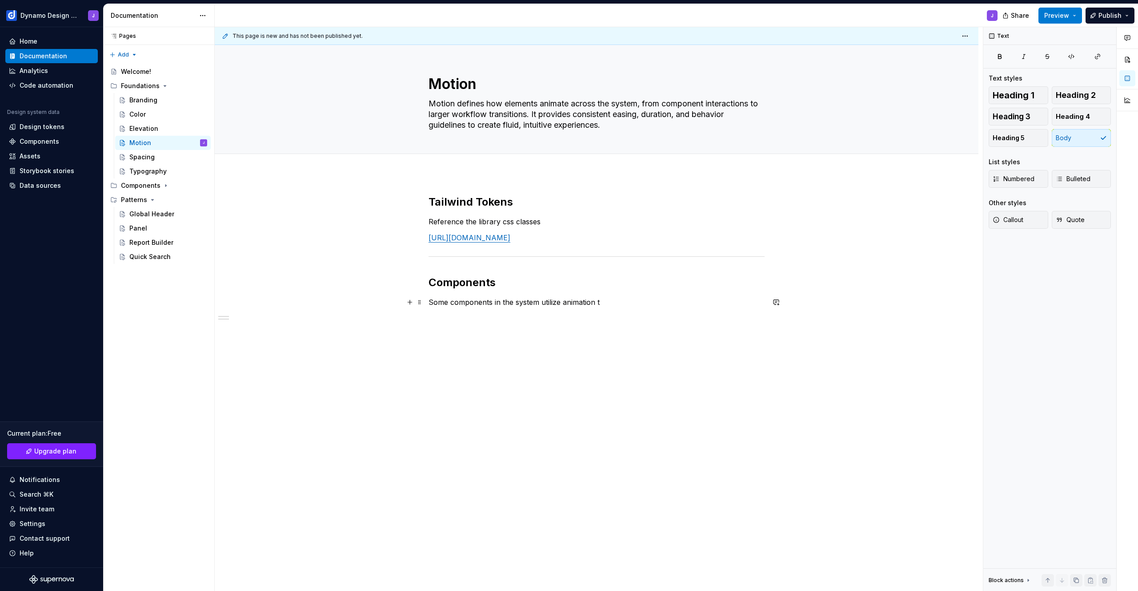
click at [560, 303] on p "Some components in the system utilize animation t" at bounding box center [597, 302] width 336 height 11
click at [147, 224] on div "Panel" at bounding box center [168, 228] width 78 height 12
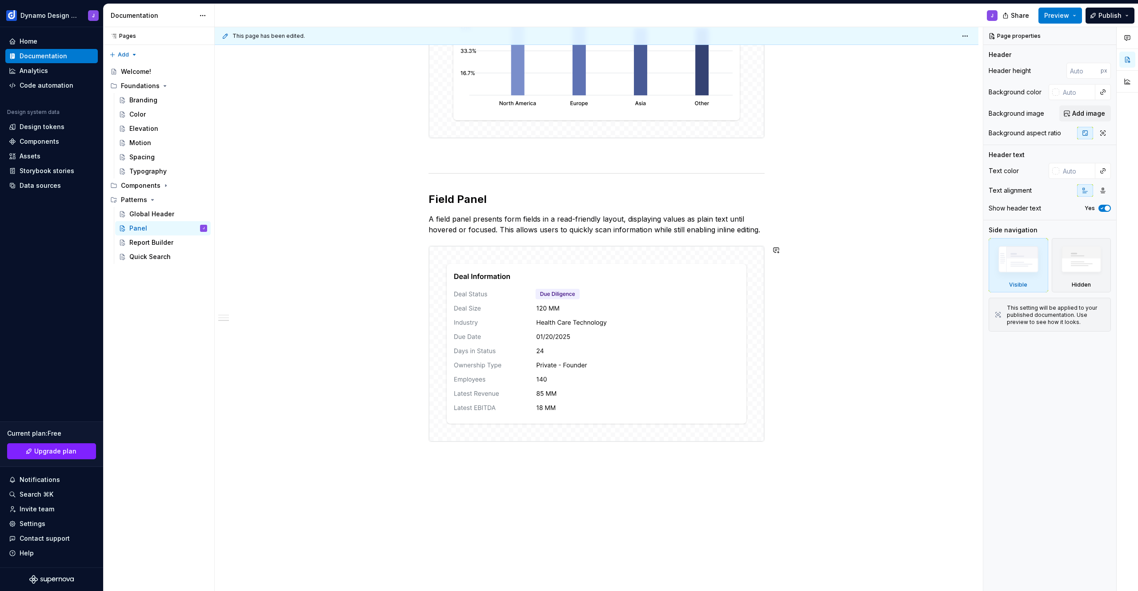
scroll to position [711, 0]
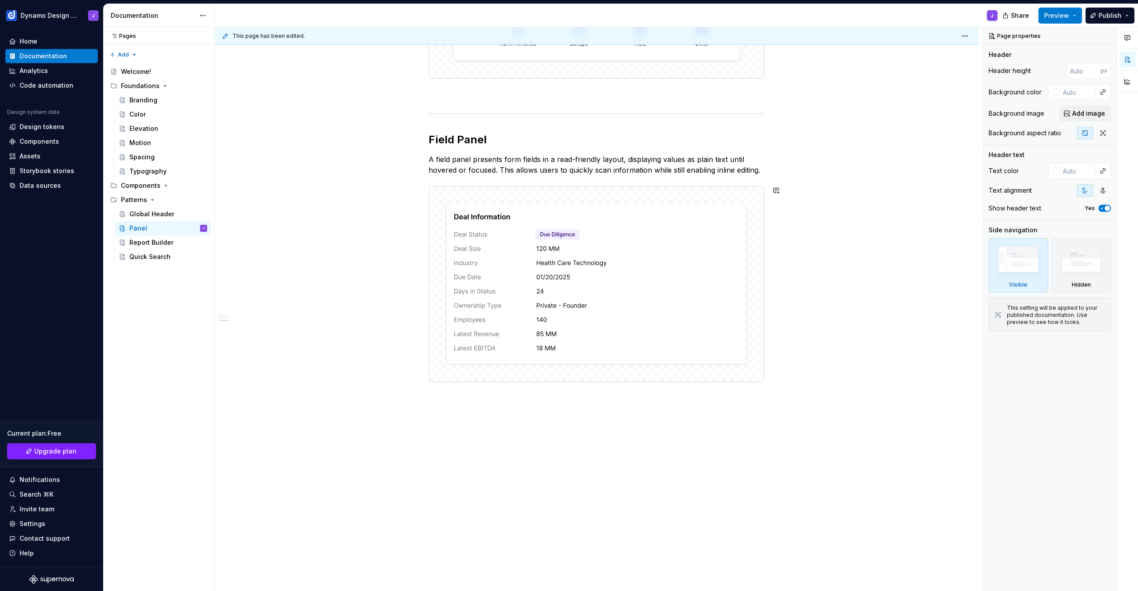
type textarea "*"
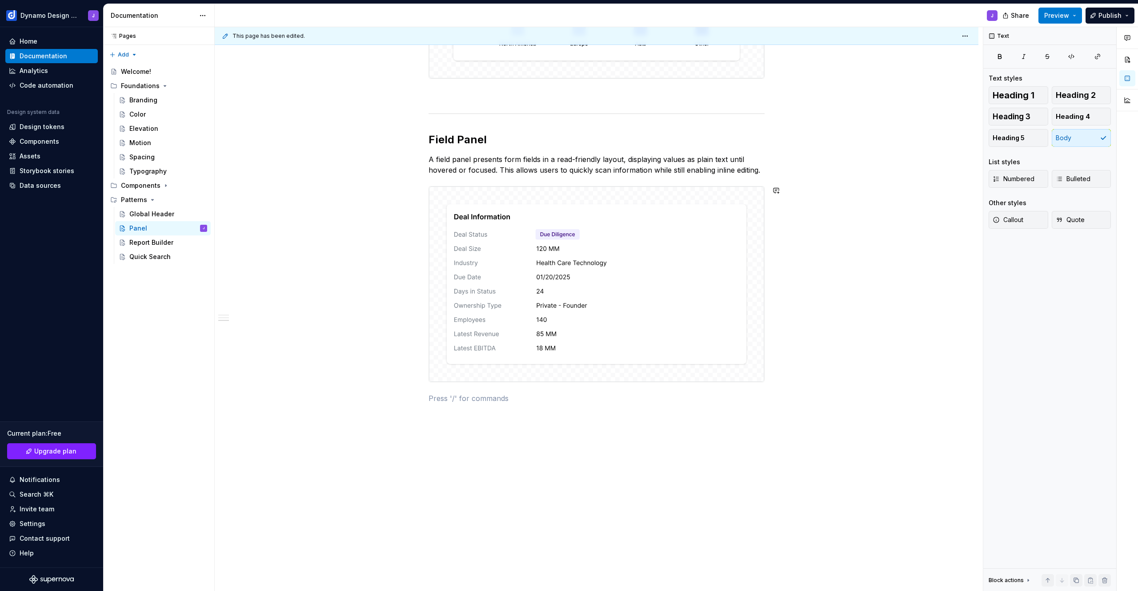
click at [482, 441] on p "A preview panel is a preview of a related grid." at bounding box center [597, 441] width 336 height 11
click at [549, 440] on p "This is a preview of a related grid." at bounding box center [597, 441] width 336 height 11
click at [619, 443] on p "This is a preview of a related grid. It allows the user" at bounding box center [597, 441] width 336 height 11
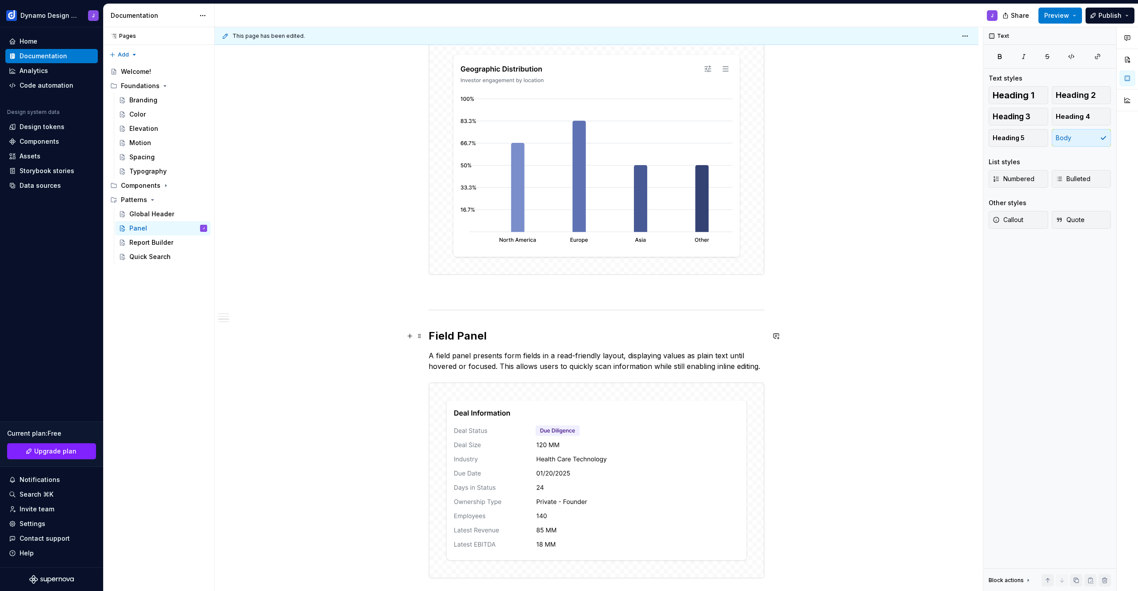
scroll to position [722, 0]
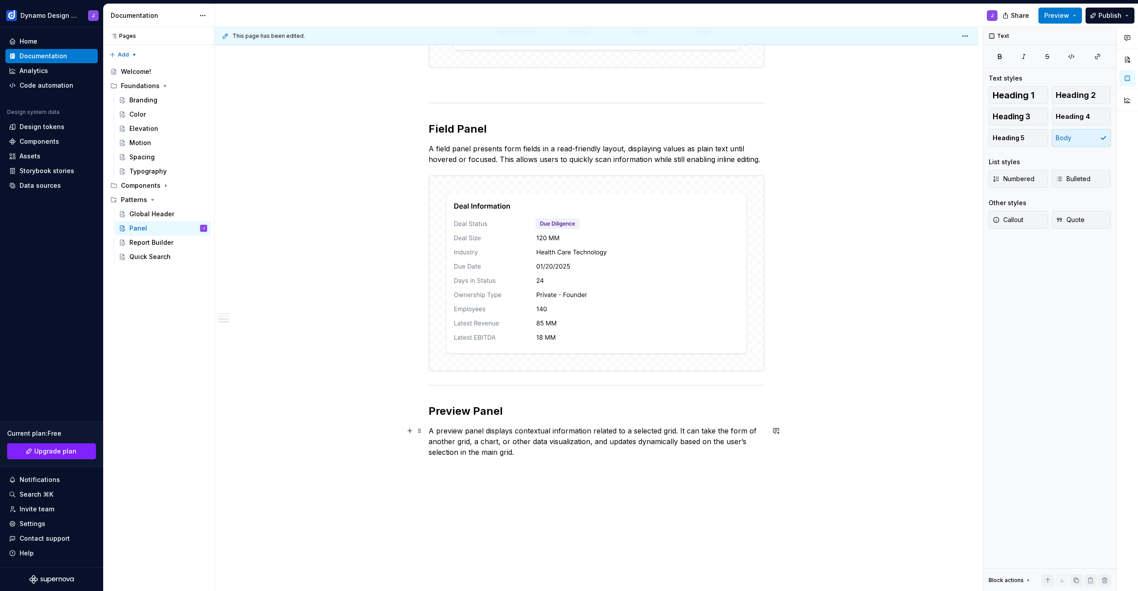
click at [524, 452] on p "A preview panel displays contextual information related to a selected grid. It …" at bounding box center [597, 441] width 336 height 32
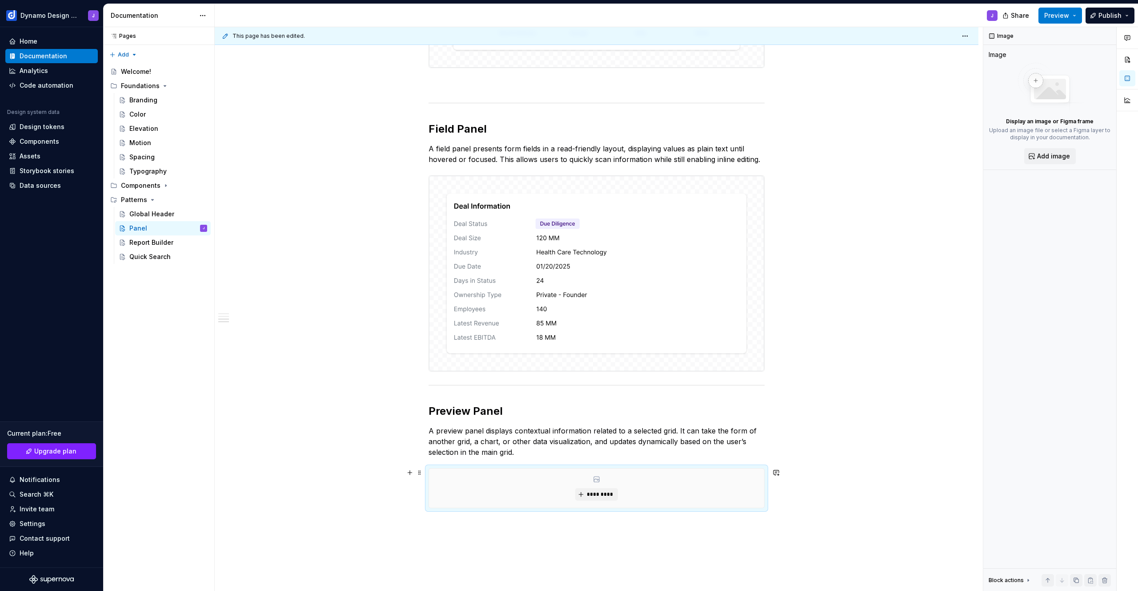
click at [575, 483] on div "*********" at bounding box center [596, 487] width 335 height 39
click at [591, 493] on span "*********" at bounding box center [600, 493] width 27 height 7
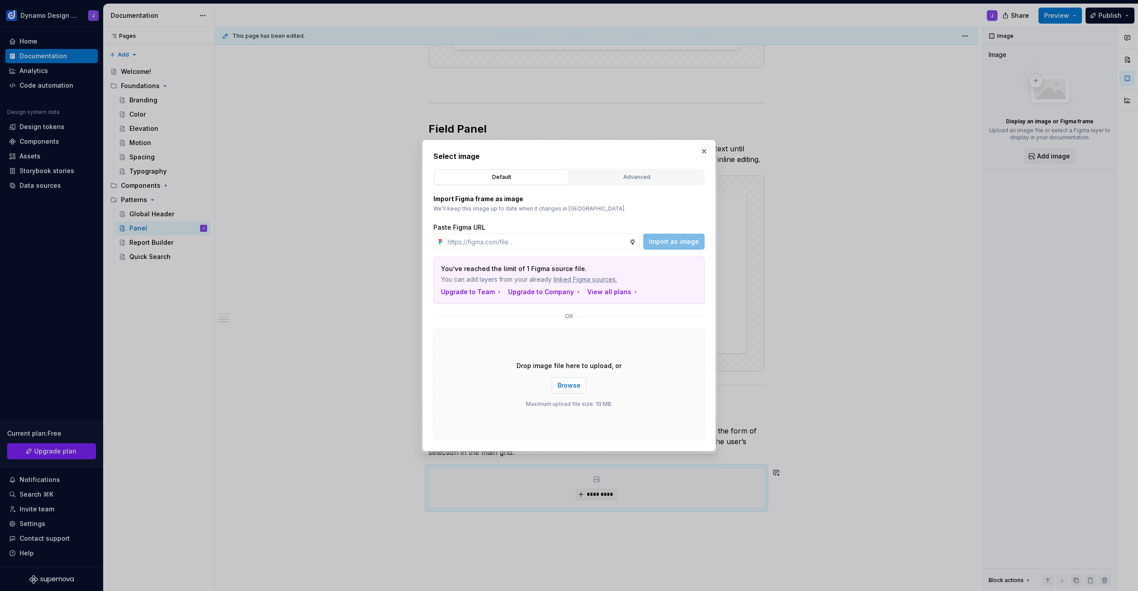
click at [569, 387] on span "Browse" at bounding box center [569, 385] width 23 height 9
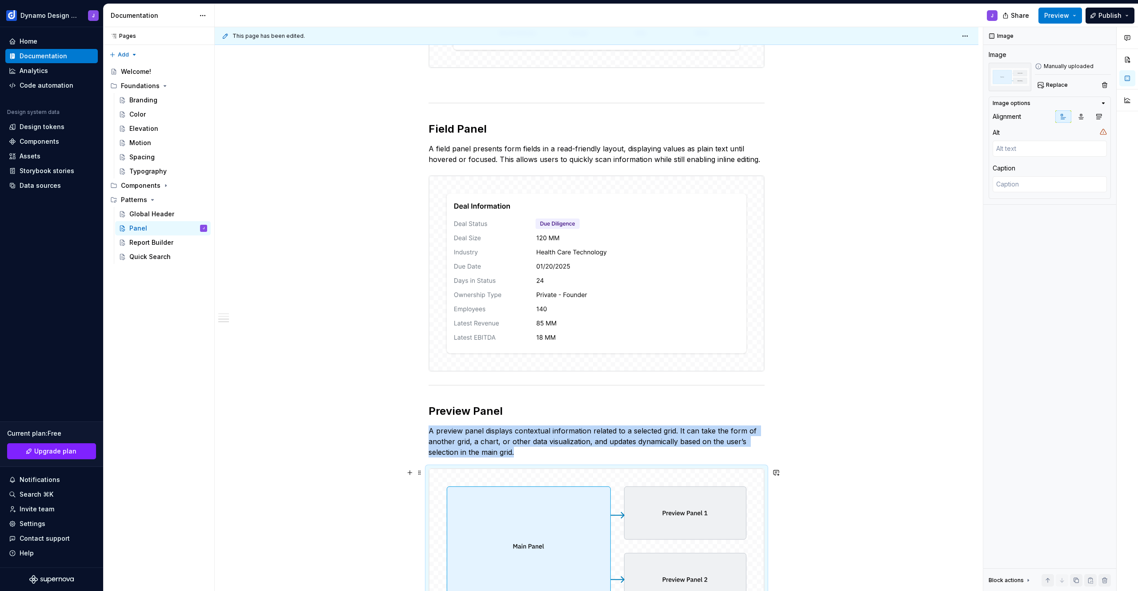
scroll to position [852, 0]
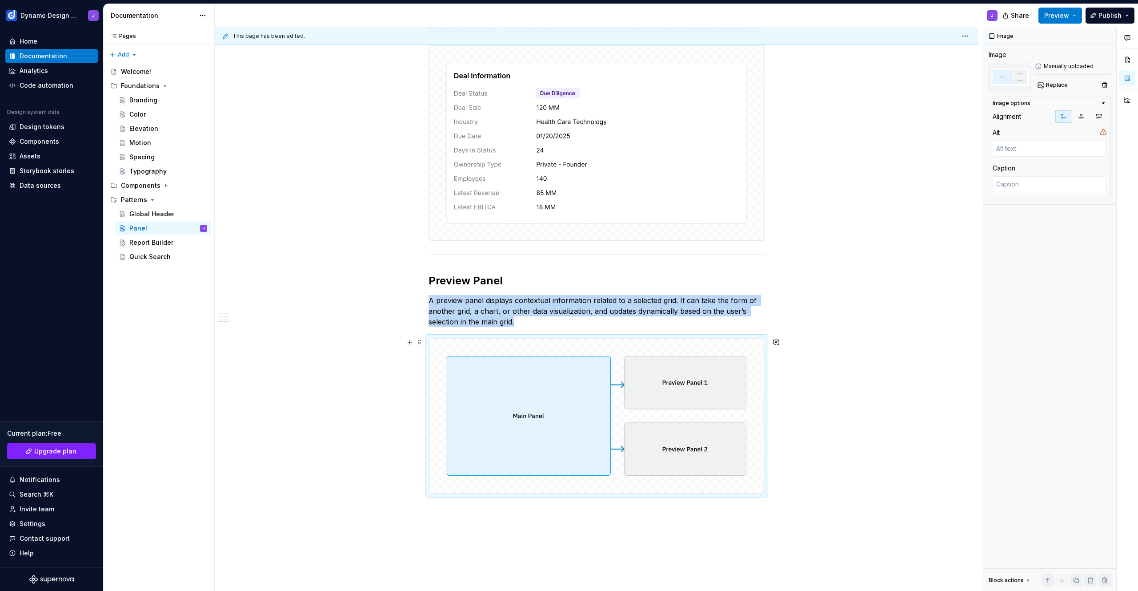
click at [823, 380] on div "Grid Panel A grid panel includes a header with a title and a toolbar for action…" at bounding box center [597, 1] width 764 height 1360
click at [1046, 22] on button "Preview" at bounding box center [1061, 16] width 44 height 16
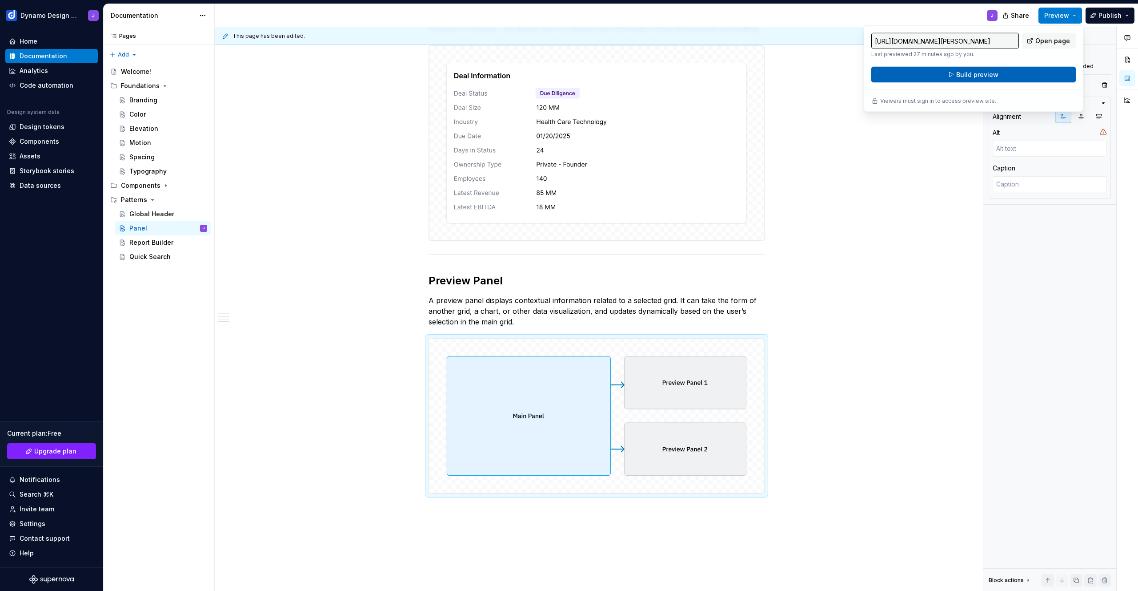
click at [1011, 74] on button "Build preview" at bounding box center [974, 75] width 205 height 16
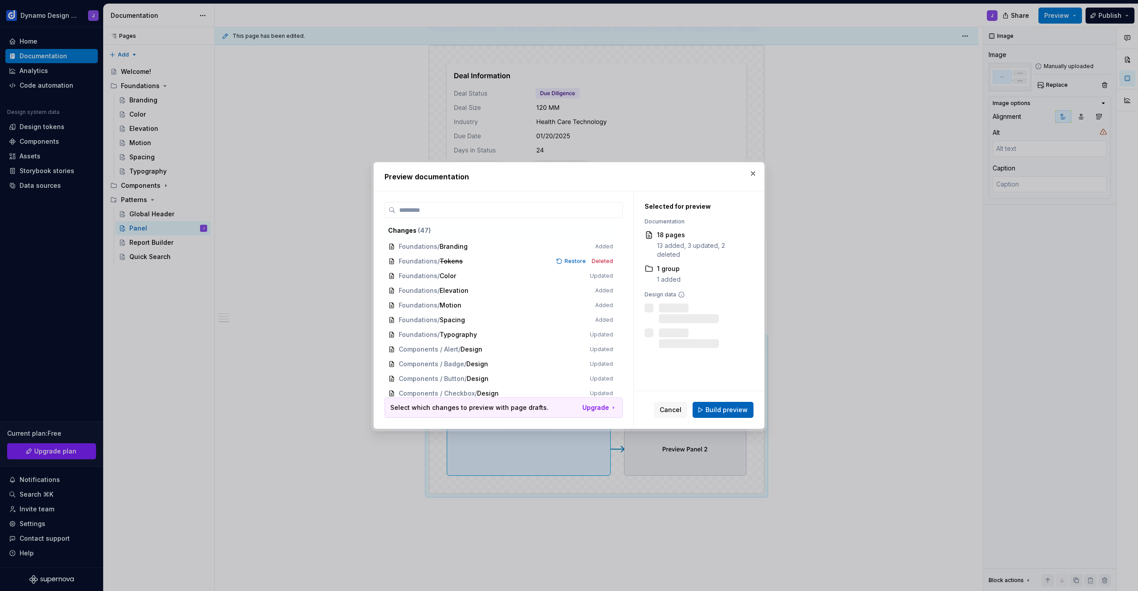
click at [724, 409] on span "Build preview" at bounding box center [727, 409] width 42 height 9
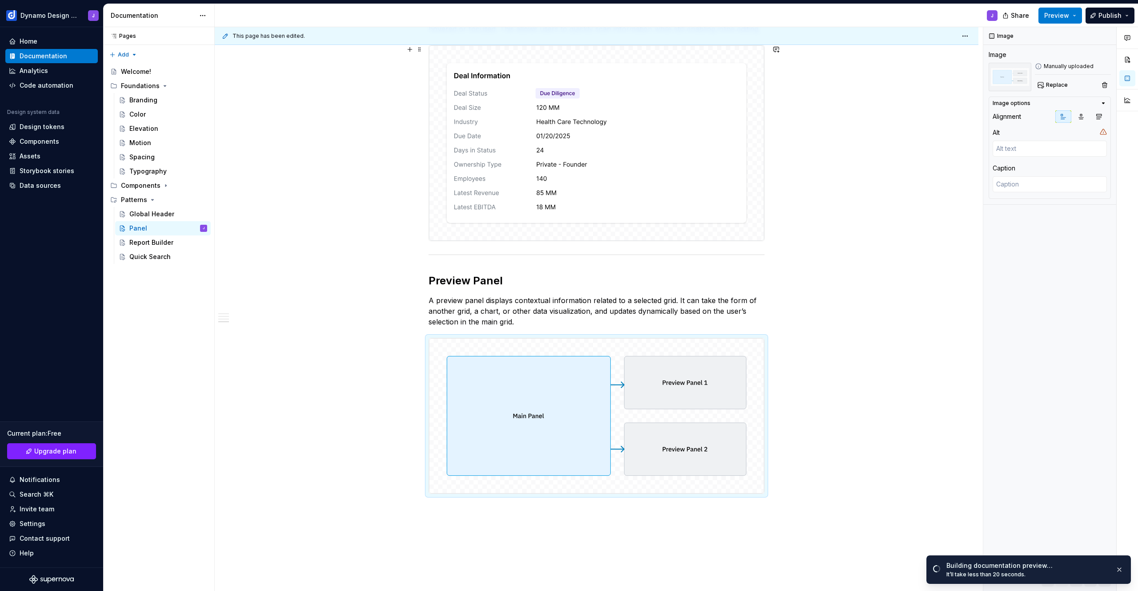
click at [791, 224] on div "Grid Panel A grid panel includes a header with a title and a toolbar for action…" at bounding box center [597, 1] width 764 height 1360
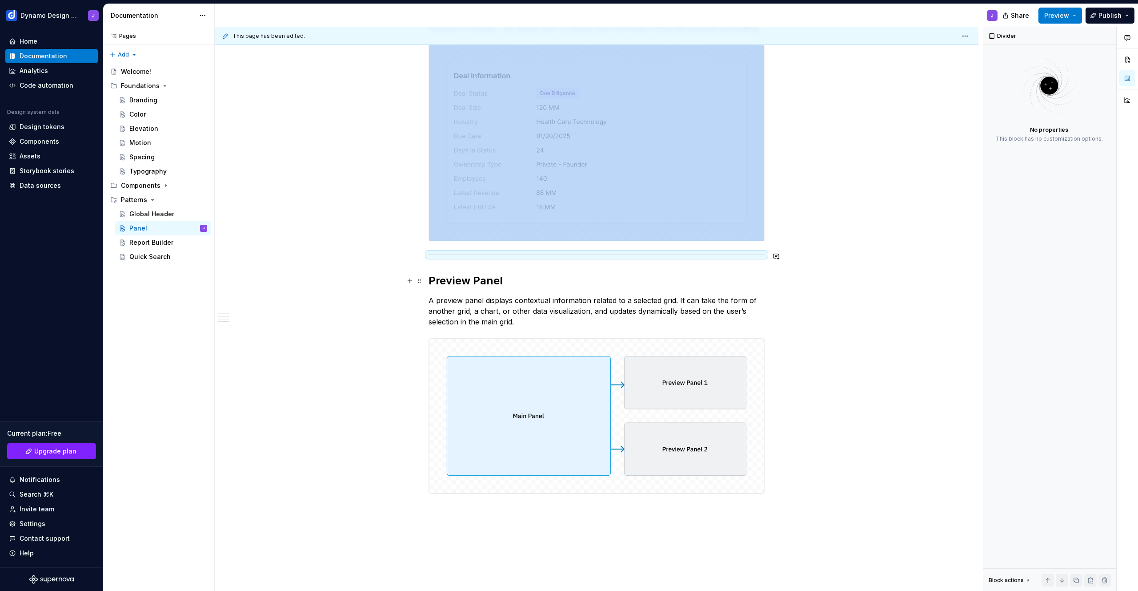
scroll to position [942, 0]
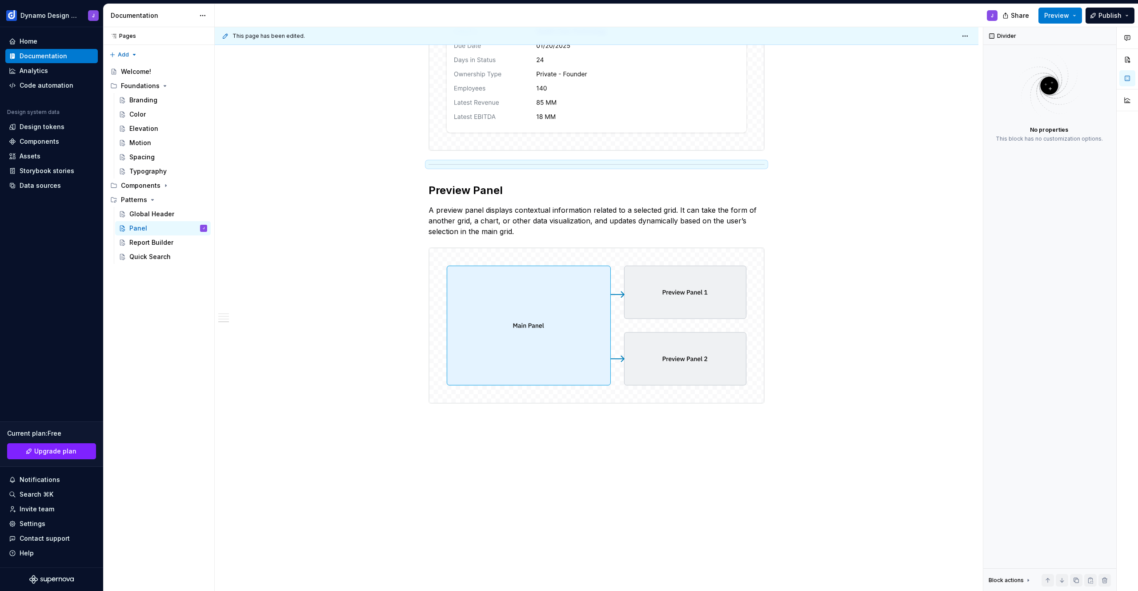
click at [575, 101] on img at bounding box center [596, 52] width 335 height 195
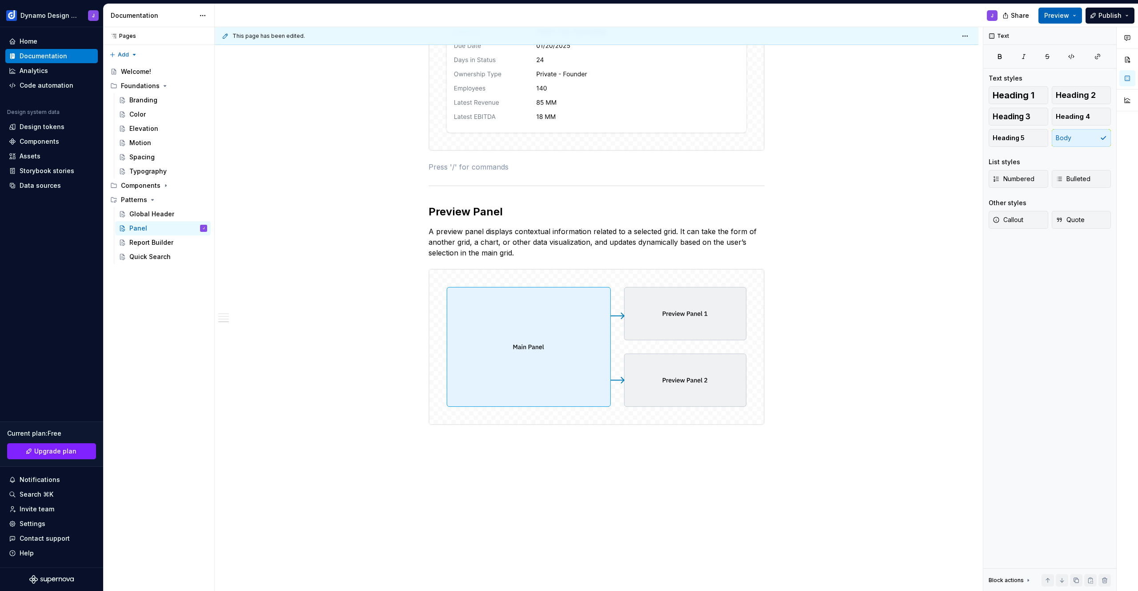
click at [1065, 13] on span "Preview" at bounding box center [1057, 15] width 25 height 9
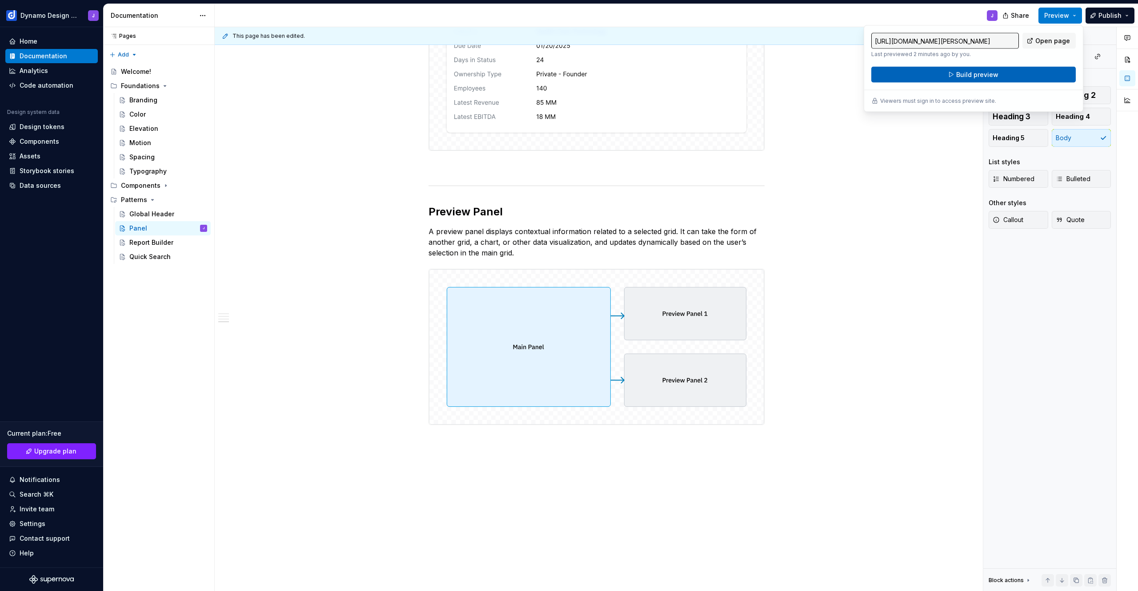
click at [1019, 71] on button "Build preview" at bounding box center [974, 75] width 205 height 16
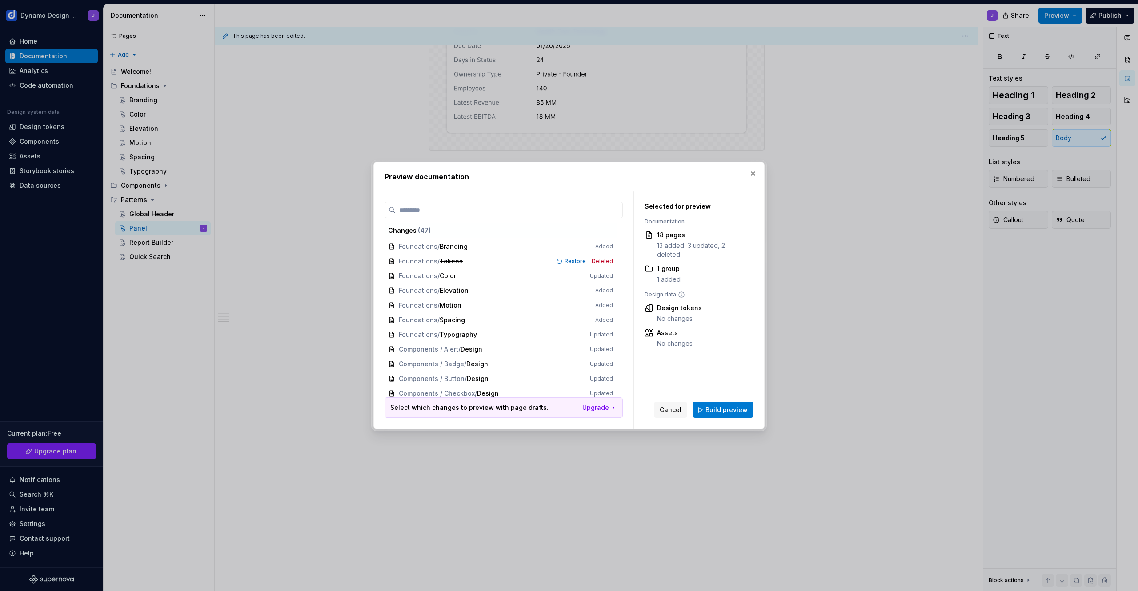
click at [728, 414] on button "Build preview" at bounding box center [723, 410] width 61 height 16
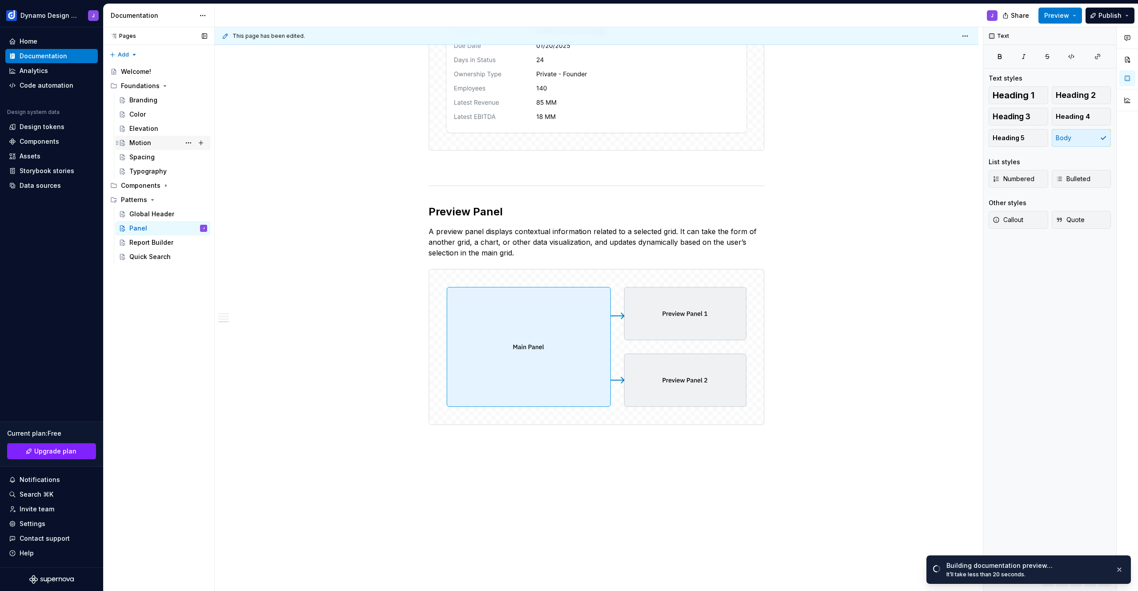
click at [152, 142] on div "Motion" at bounding box center [168, 143] width 78 height 12
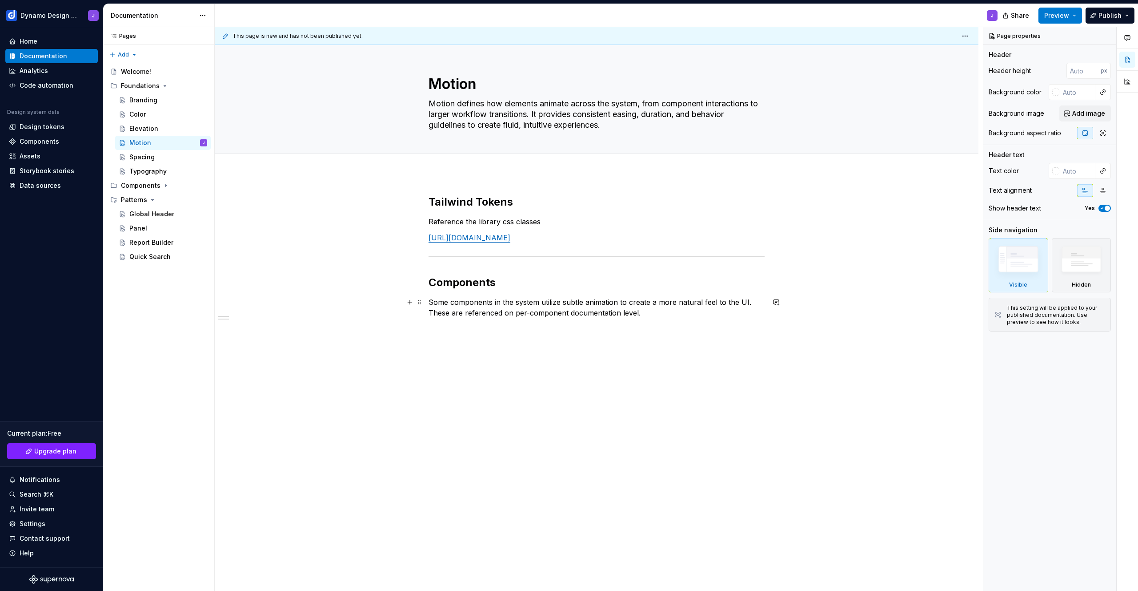
type textarea "*"
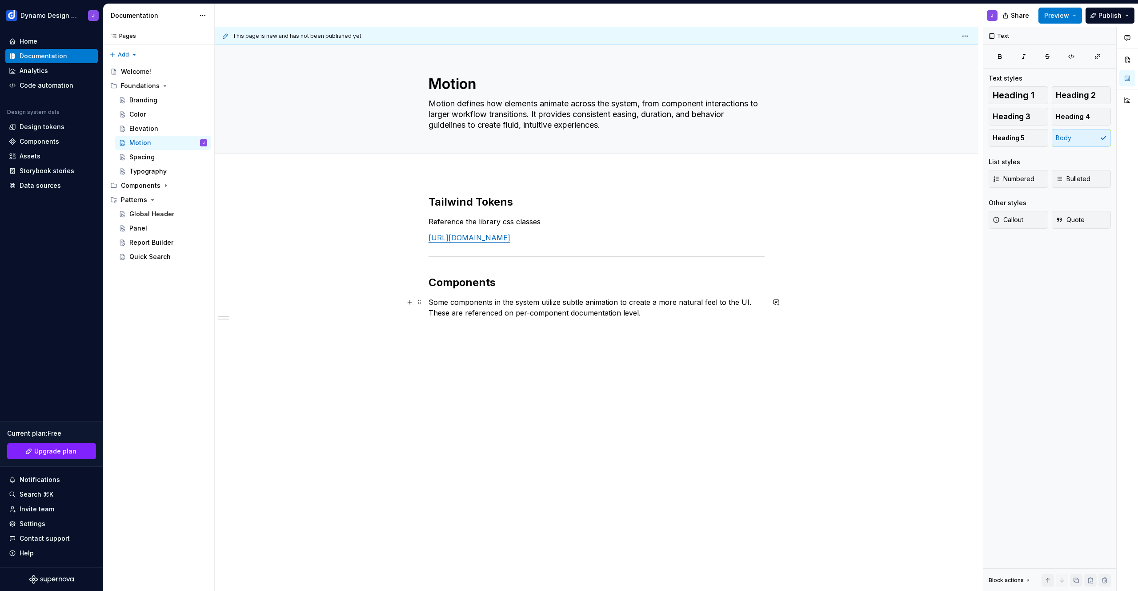
click at [617, 302] on p "Some components in the system utilize subtle animation to create a more natural…" at bounding box center [597, 307] width 336 height 21
drag, startPoint x: 561, startPoint y: 302, endPoint x: 570, endPoint y: 309, distance: 11.0
click at [561, 302] on p "Some components in the system utilize subtle animation to create a more natural…" at bounding box center [597, 307] width 336 height 21
click at [664, 310] on p "Some components in the system utilize a subtle animation to create a more natur…" at bounding box center [597, 307] width 336 height 21
click at [512, 312] on p "Some components in the system utilize a subtle animation to create a more natur…" at bounding box center [597, 307] width 336 height 21
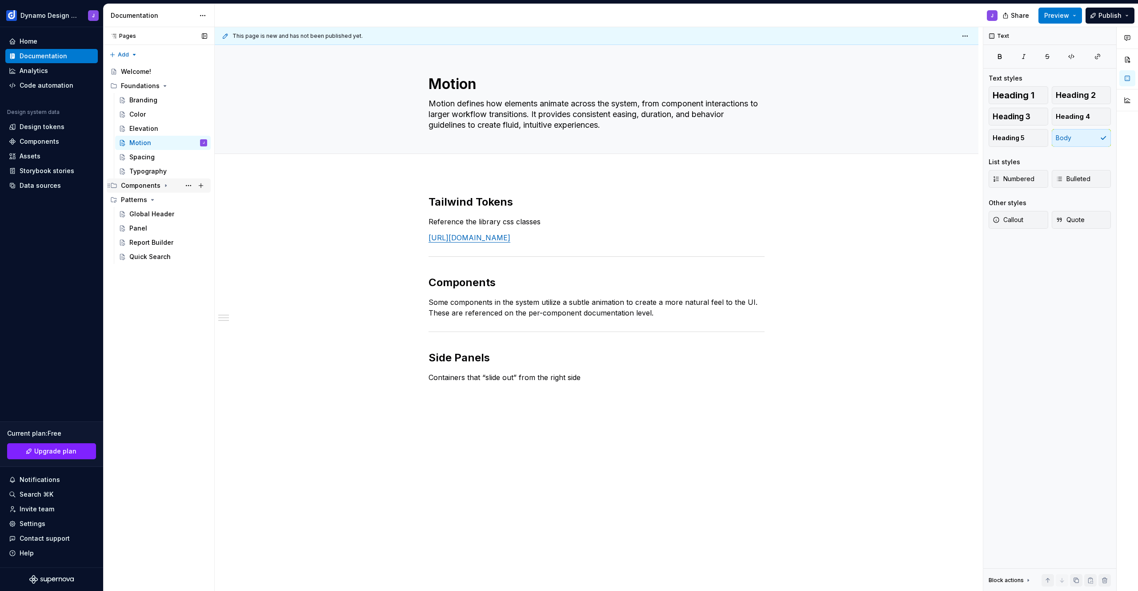
click at [165, 185] on icon "Page tree" at bounding box center [165, 186] width 1 height 2
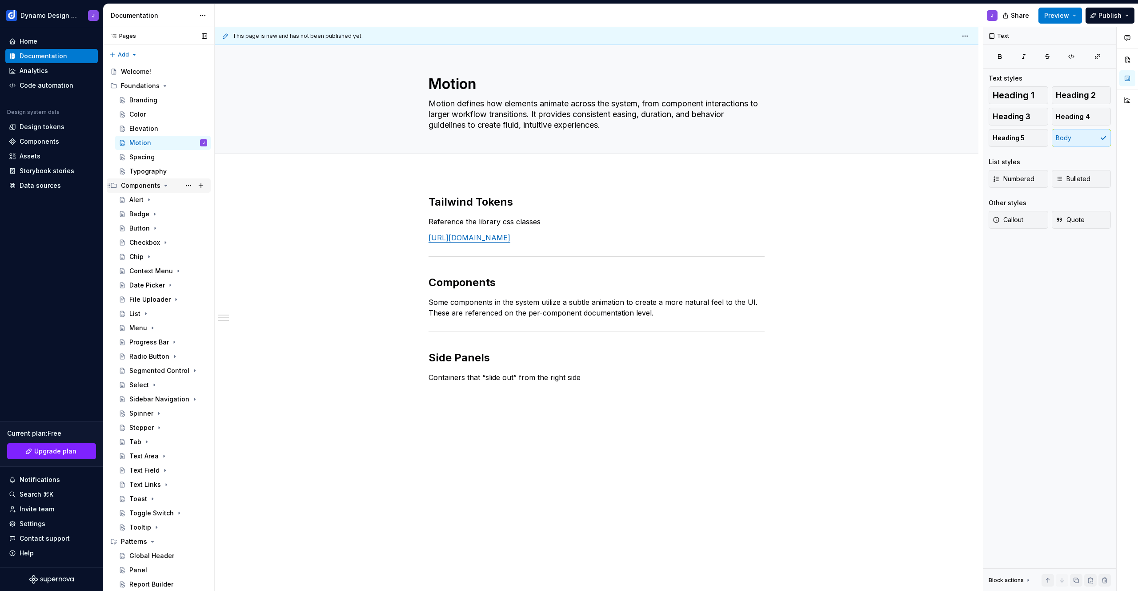
click at [162, 186] on icon "Page tree" at bounding box center [165, 185] width 7 height 7
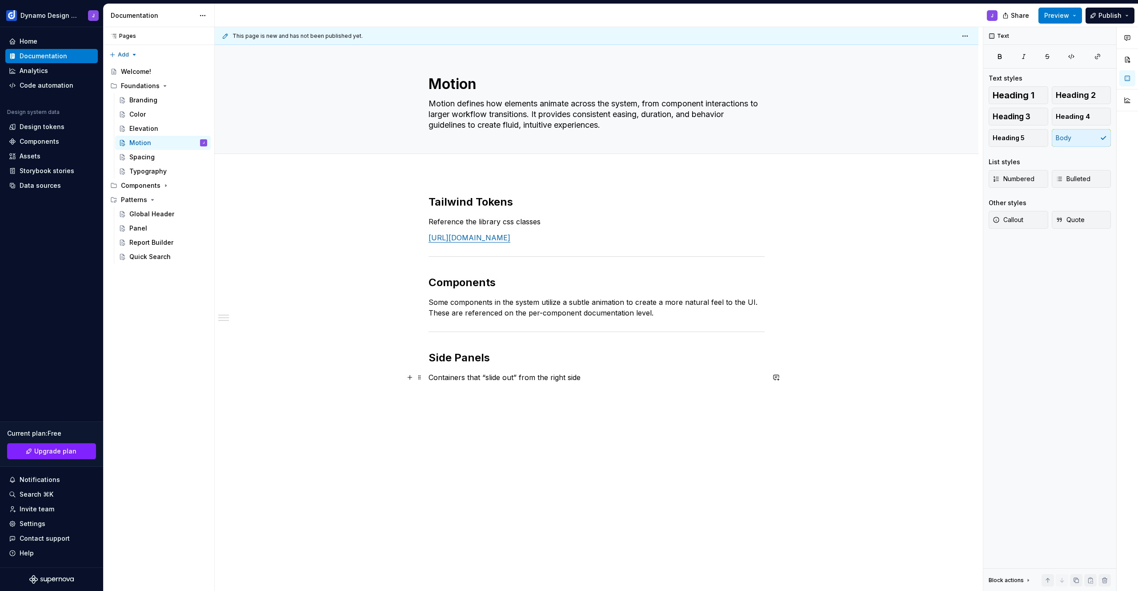
click at [601, 378] on p "Containers that “slide out” from the right side" at bounding box center [597, 377] width 336 height 11
drag, startPoint x: 595, startPoint y: 379, endPoint x: 391, endPoint y: 321, distance: 211.9
click at [391, 321] on div "Tailwind Tokens Reference the library css classes [URL][DOMAIN_NAME] Components…" at bounding box center [597, 371] width 764 height 397
click at [191, 198] on button "Page tree" at bounding box center [188, 199] width 12 height 12
click at [187, 200] on div "Pages Pages Add Accessibility guide for tree Page tree. Navigate the tree with …" at bounding box center [158, 309] width 111 height 564
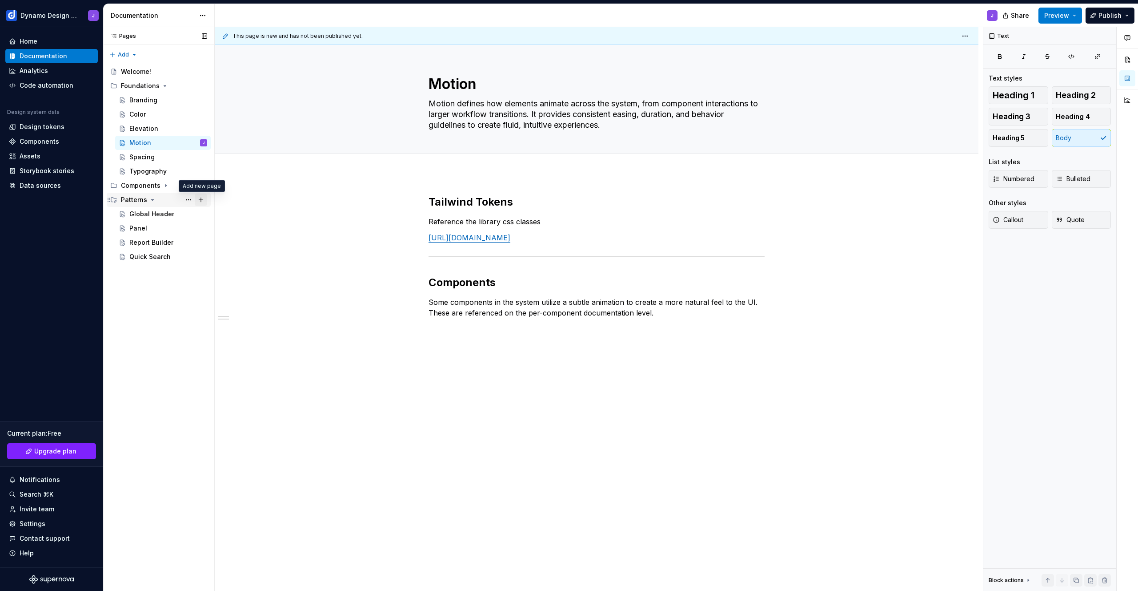
click at [201, 197] on button "Page tree" at bounding box center [201, 199] width 12 height 12
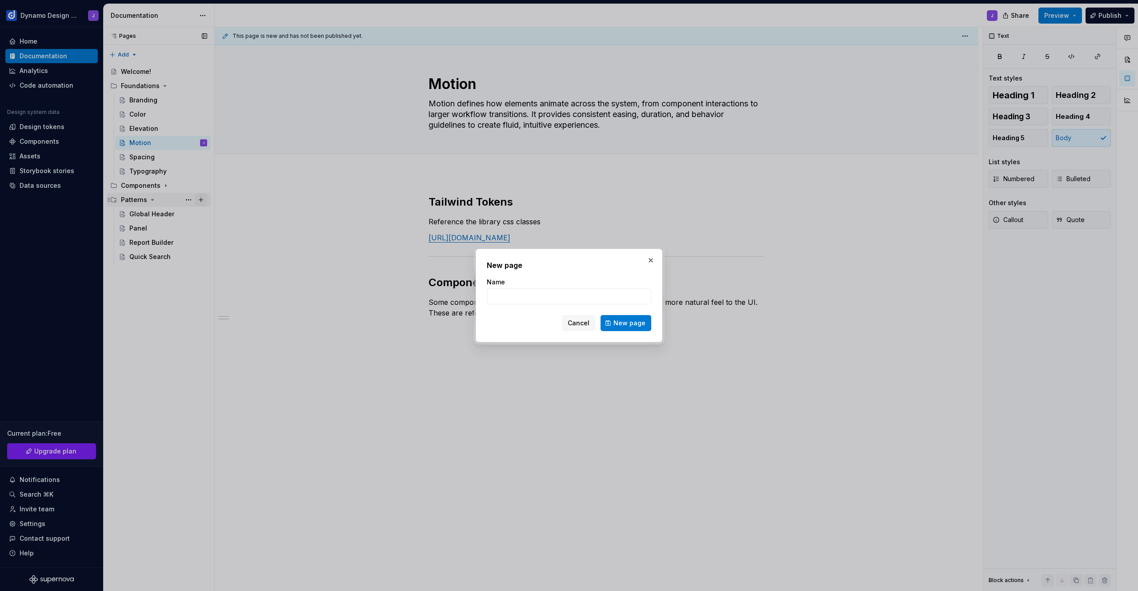
type textarea "*"
type input "Side"
type textarea "*"
click at [492, 296] on input "Side" at bounding box center [569, 296] width 165 height 16
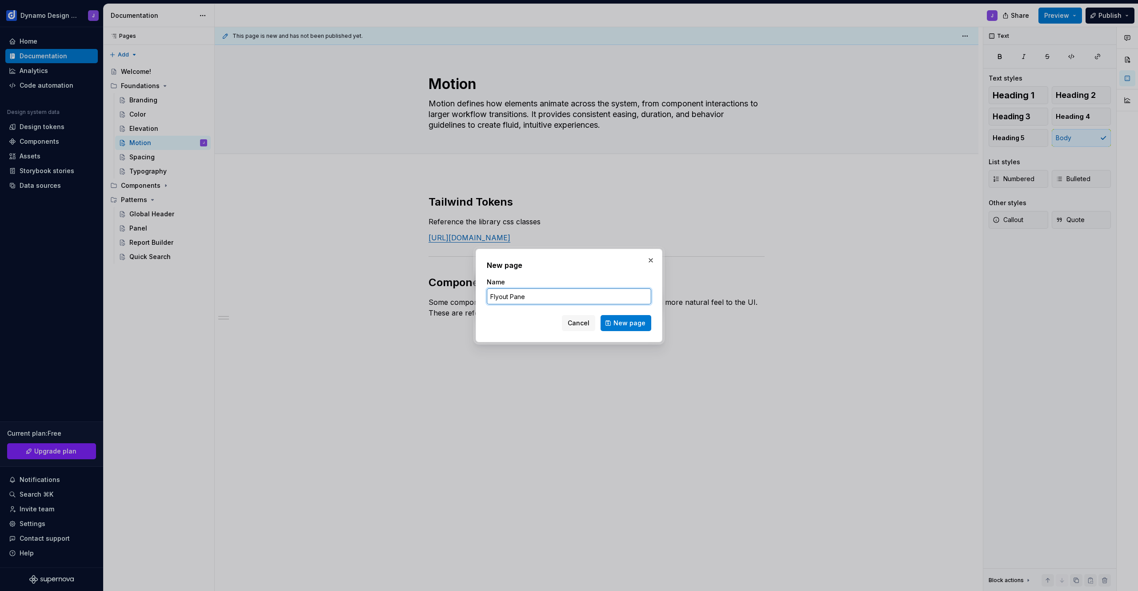
type input "Flyout Panel"
click button "New page" at bounding box center [626, 323] width 51 height 16
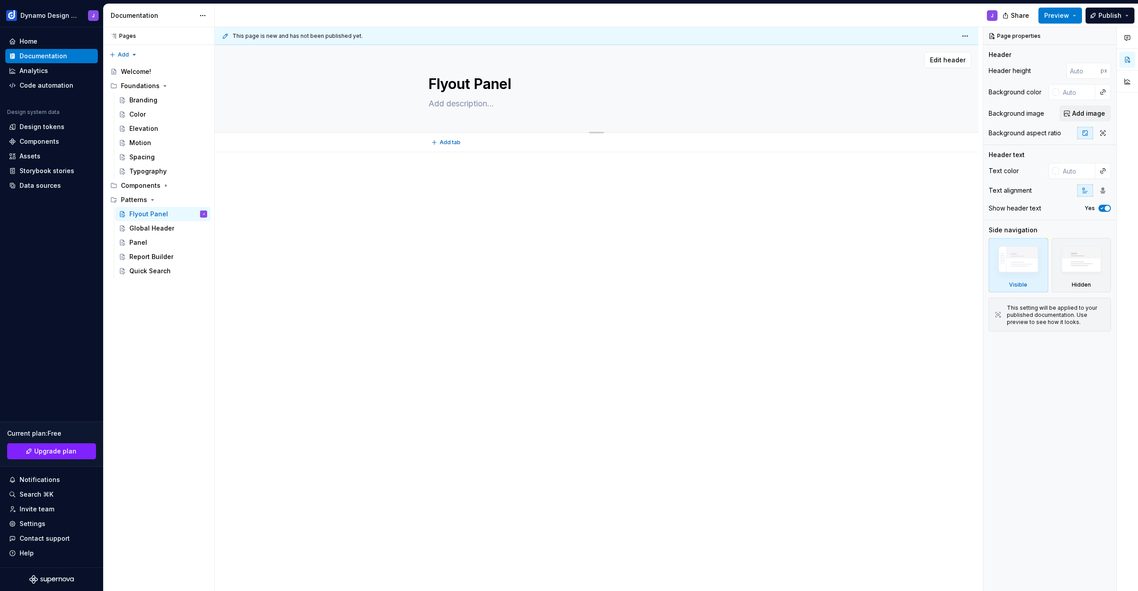
click at [453, 102] on textarea at bounding box center [595, 103] width 336 height 14
paste textarea "A temporary container that appears on-demand and is dismissed when no longer ne…"
type textarea "*"
type textarea "A temporary container that appears on-demand and is dismissed when no longer ne…"
click at [646, 104] on textarea "A temporary container that appears on-demand and is dismissed when no longer ne…" at bounding box center [595, 108] width 336 height 25
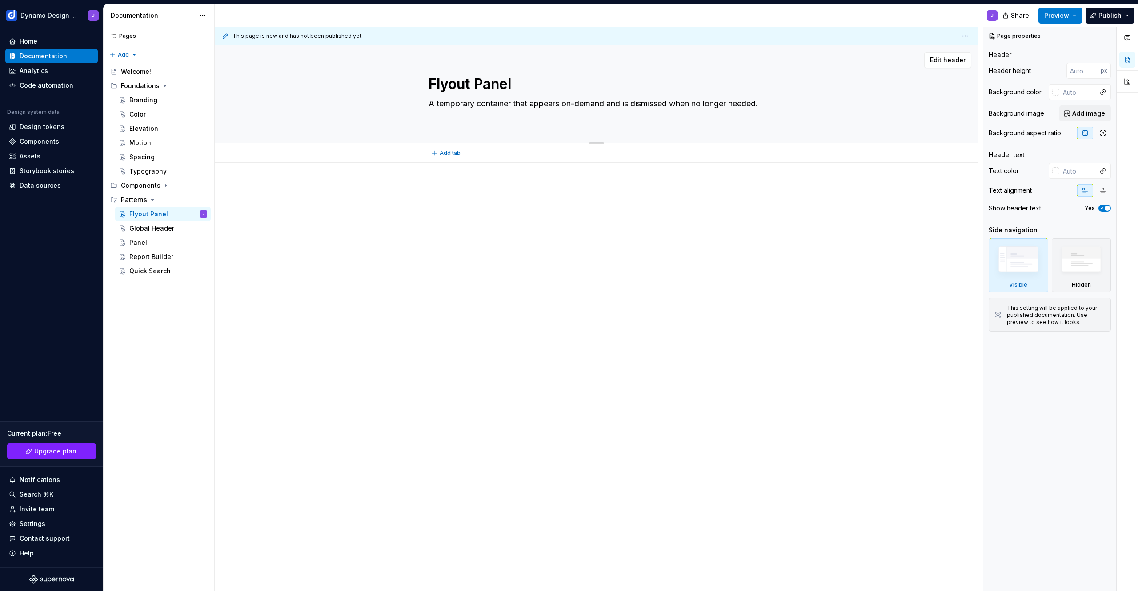
click at [646, 104] on textarea "A temporary container that appears on-demand and is dismissed when no longer ne…" at bounding box center [595, 108] width 336 height 25
type textarea "*"
type textarea "A temporary container that appears on-demand and is c when no longer needed."
type textarea "*"
type textarea "A temporary container that appears on-demand and is cl when no longer needed."
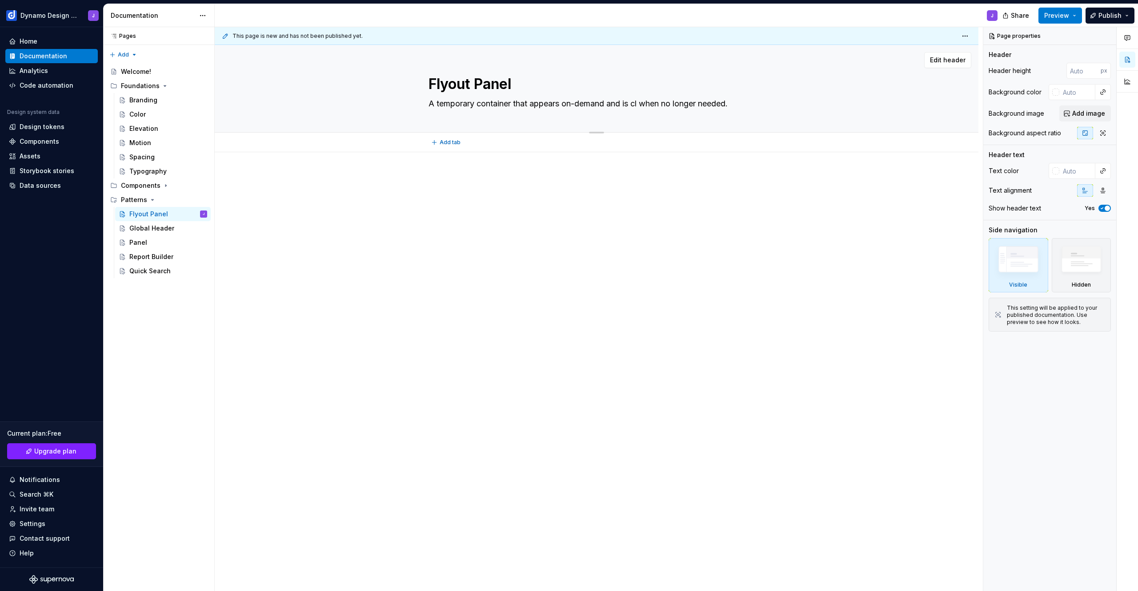
type textarea "*"
type textarea "A temporary container that appears on-demand and is clo when no longer needed."
type textarea "*"
type textarea "A temporary container that appears on-demand and is clos when no longer needed."
type textarea "*"
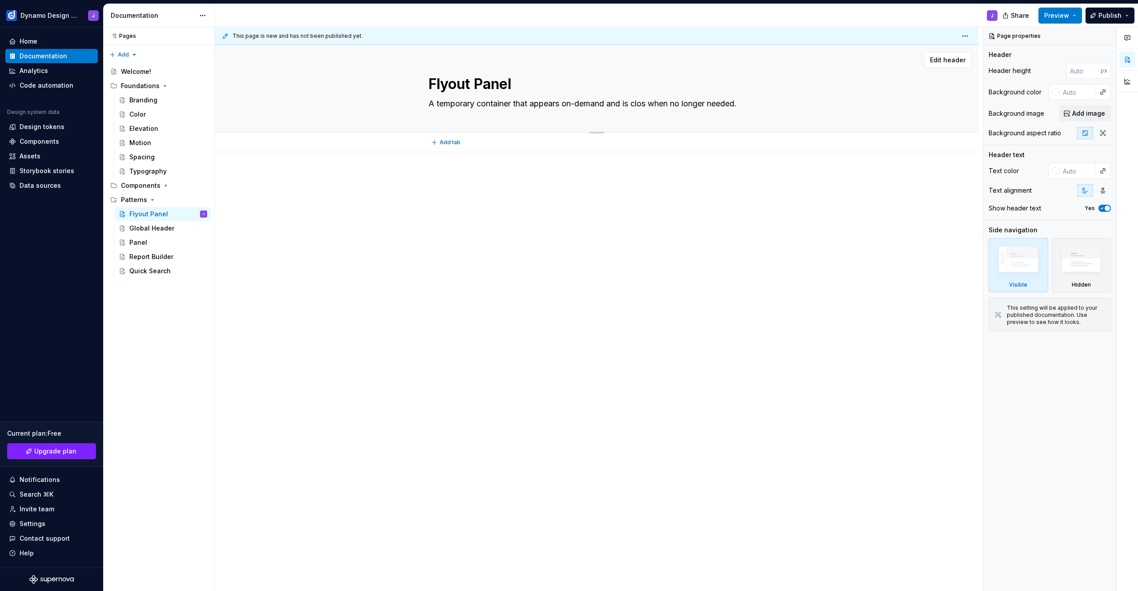
type textarea "A temporary container that appears on-demand and is close when no longer needed."
type textarea "*"
type textarea "A temporary container that appears on-demand and is closed when no longer neede…"
click at [610, 103] on textarea "A temporary container that appears on-demand and is closed when no longer neede…" at bounding box center [595, 103] width 336 height 14
type textarea "*"
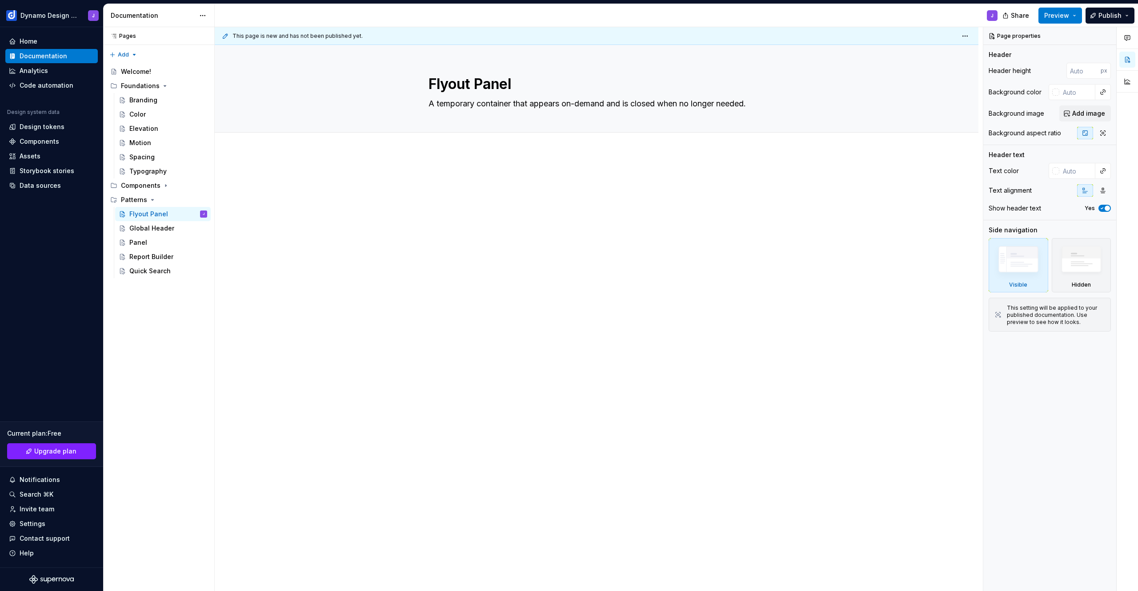
type textarea "A temporary container that appears on-demand"
type textarea "*"
type textarea "A temporary container that appears on-demand a"
type textarea "*"
type textarea "A temporary container that appears on-demand an"
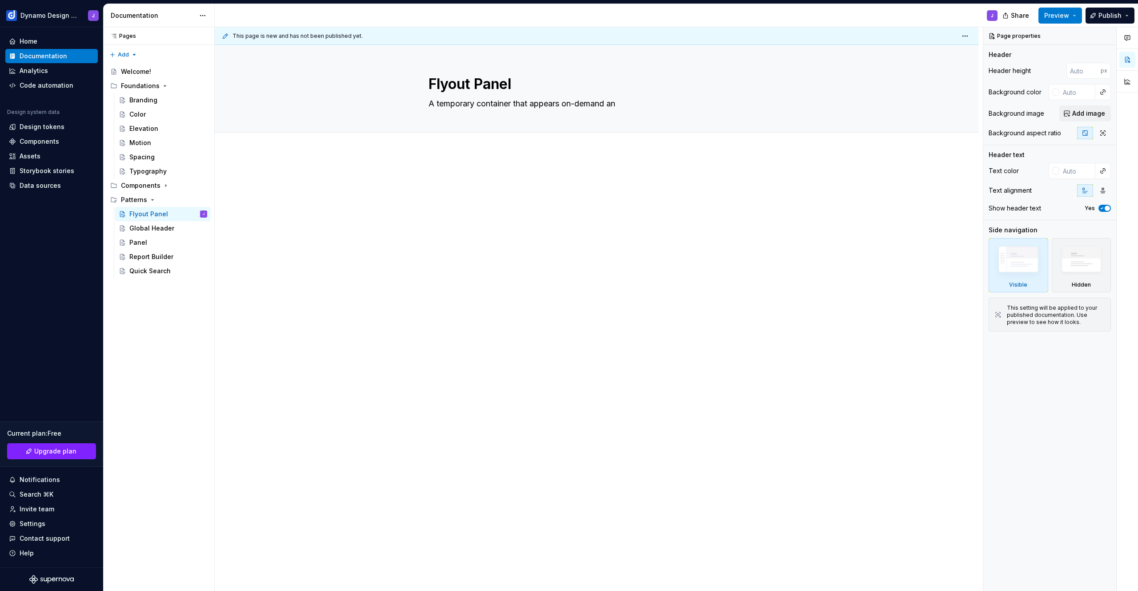
type textarea "*"
type textarea "A temporary container that appears on-demand and"
type textarea "*"
type textarea "A temporary container that appears on-demand and"
type textarea "*"
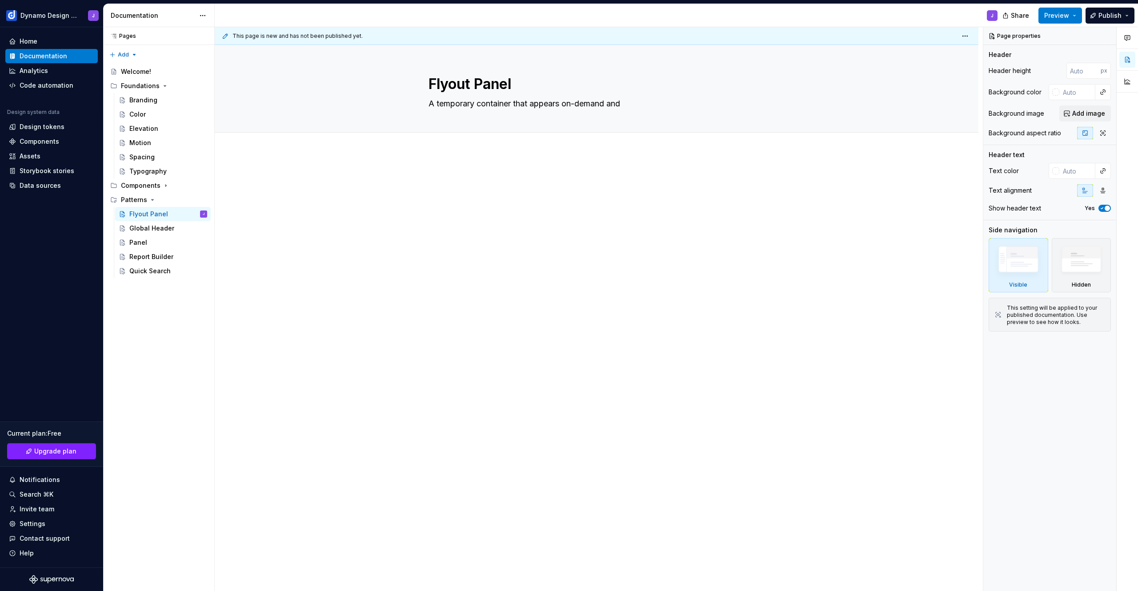
type textarea "A temporary container that appears on-demand and m"
type textarea "*"
type textarea "A temporary container that appears on-demand and ma"
type textarea "*"
type textarea "A temporary container that appears on-demand and may"
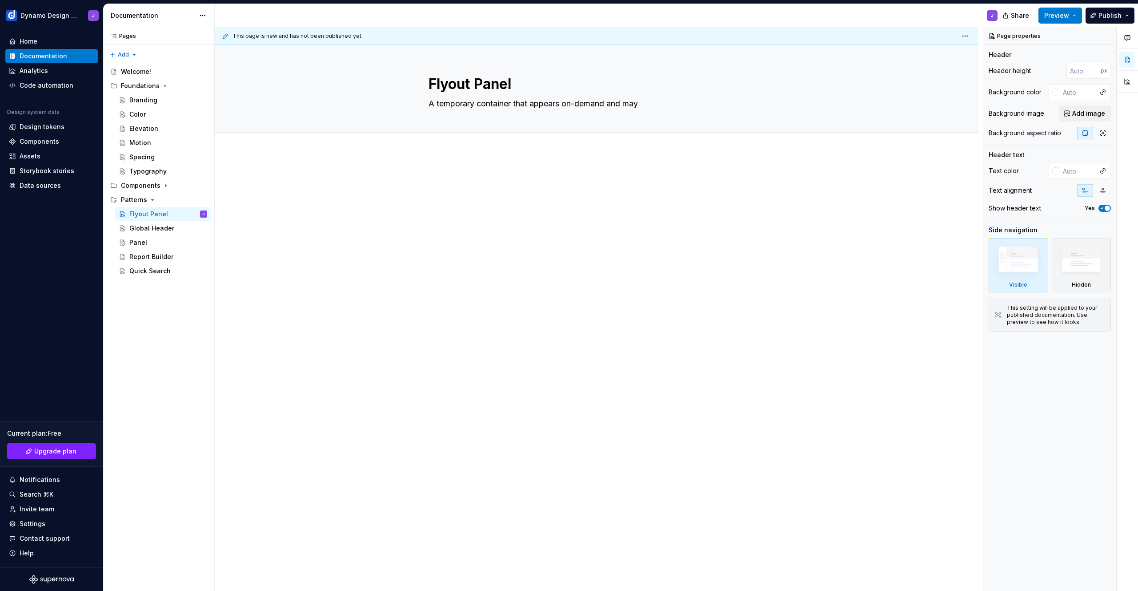
type textarea "*"
type textarea "A temporary container that appears on-demand and may"
type textarea "*"
type textarea "A temporary container that appears on-demand and may c"
type textarea "*"
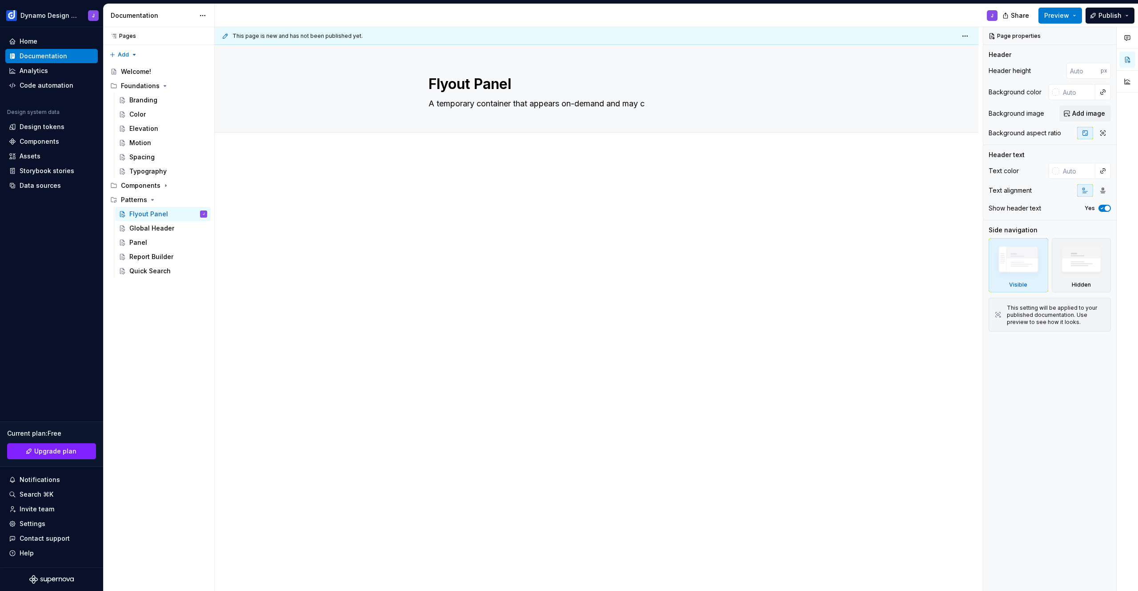
type textarea "A temporary container that appears on-demand and may co"
type textarea "*"
type textarea "A temporary container that appears on-demand and may con"
type textarea "*"
type textarea "A temporary container that appears on-demand and may cont"
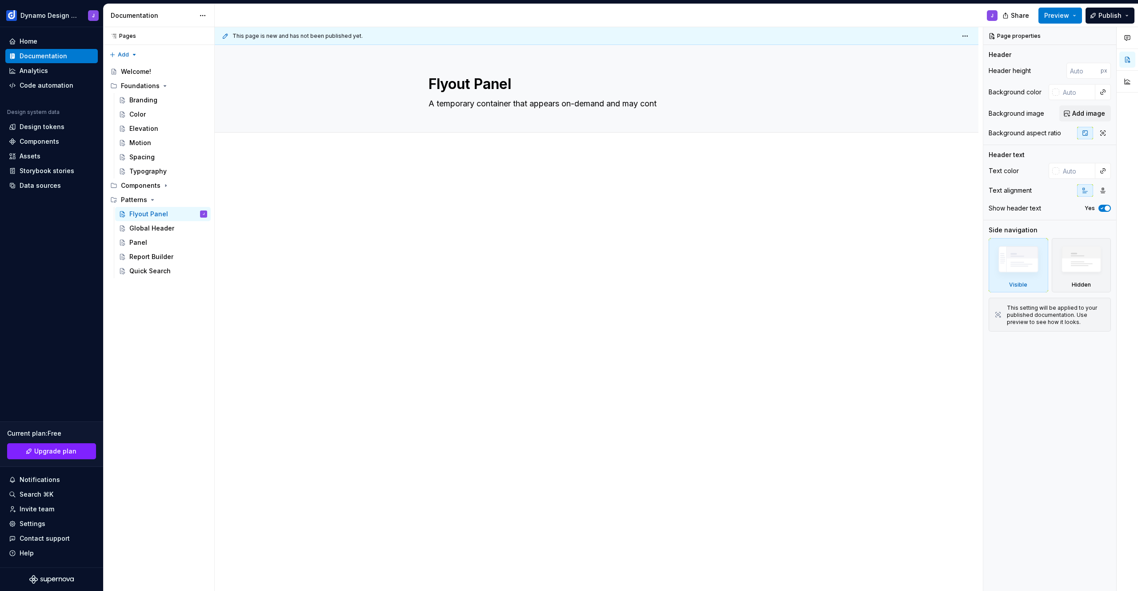
type textarea "*"
type textarea "A temporary container that appears on-demand and may conta"
type textarea "*"
type textarea "A temporary container that appears on-demand and may contai"
type textarea "*"
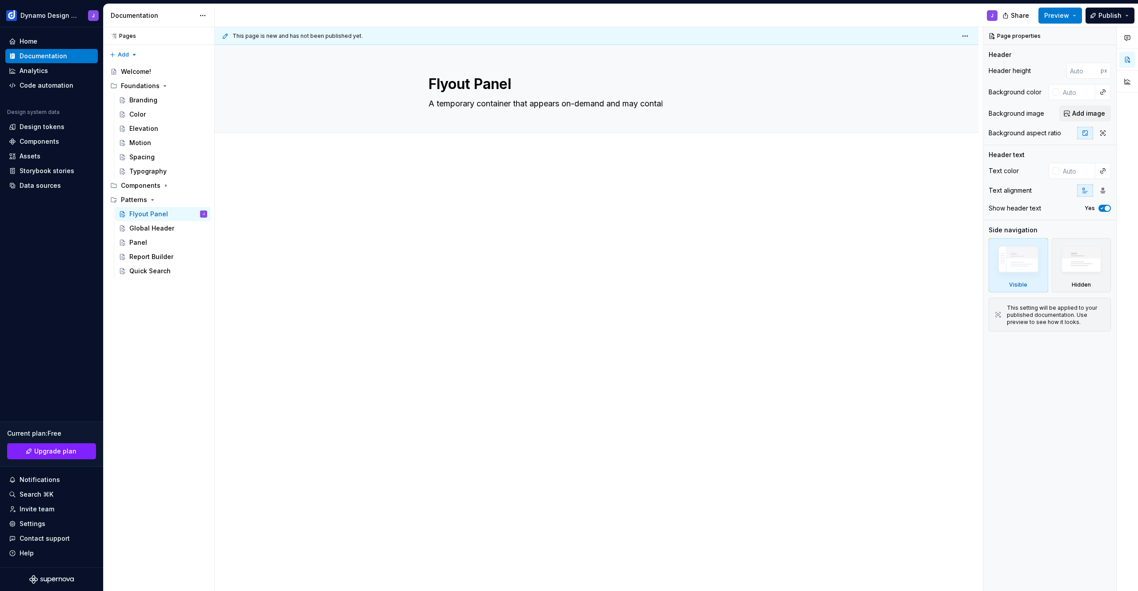
type textarea "A temporary container that appears on-demand and may contain"
type textarea "*"
type textarea "A temporary container that appears on-demand and may containe"
type textarea "*"
type textarea "A temporary container that appears on-demand and may container"
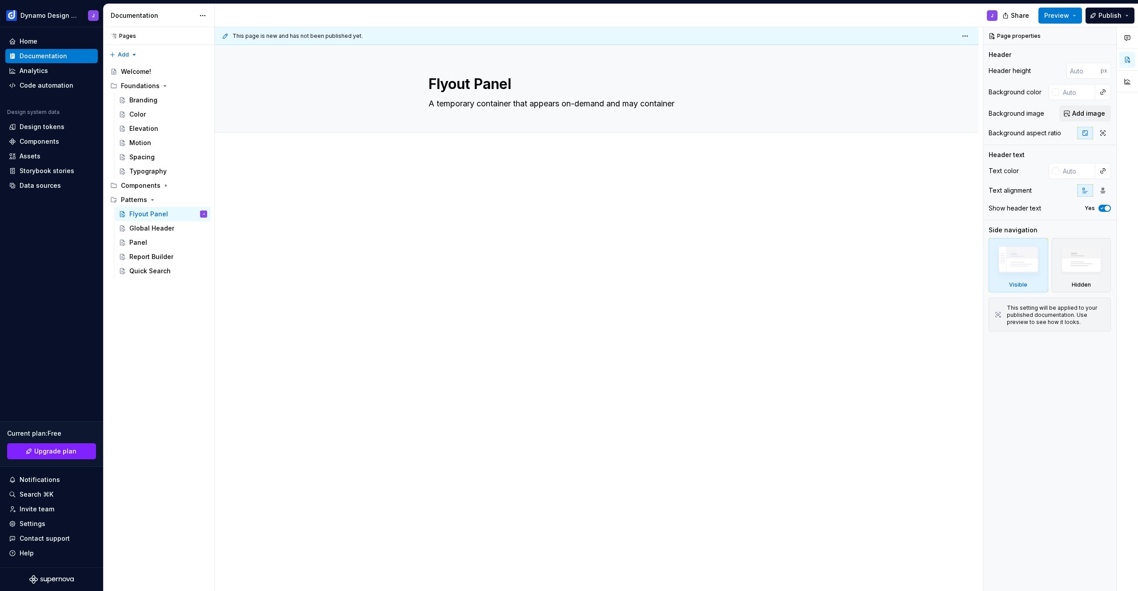
type textarea "*"
type textarea "A temporary container that appears on-demand and may container"
type textarea "*"
type textarea "A temporary container that appears on-demand and may container f"
type textarea "*"
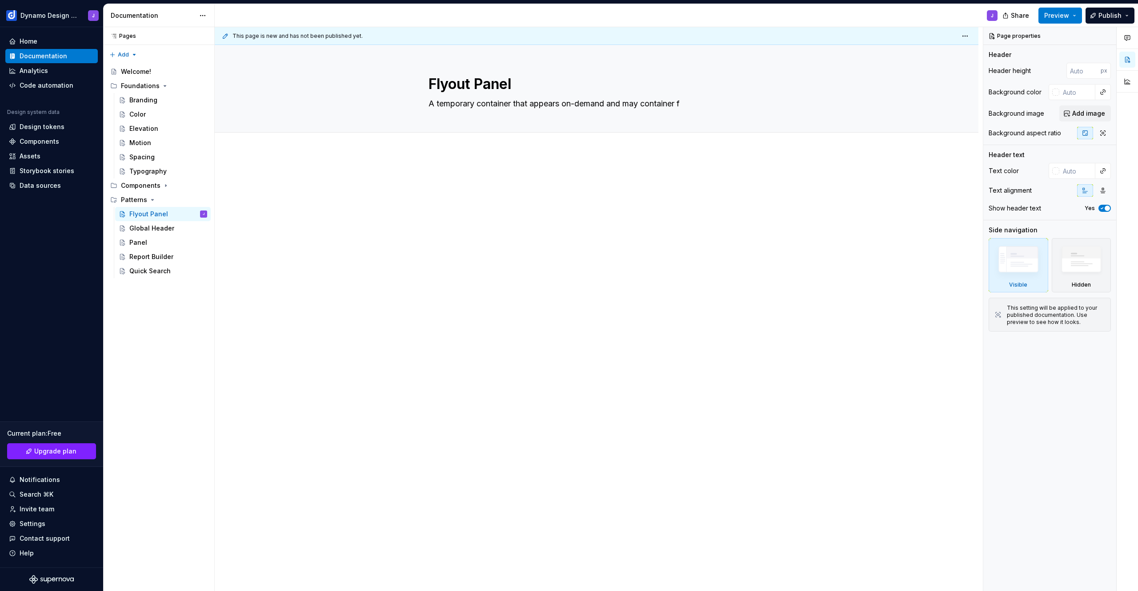
type textarea "A temporary container that appears on-demand and may container fo"
type textarea "*"
type textarea "A temporary container that appears on-demand and may container for"
type textarea "*"
type textarea "A temporary container that appears on-demand and may container form"
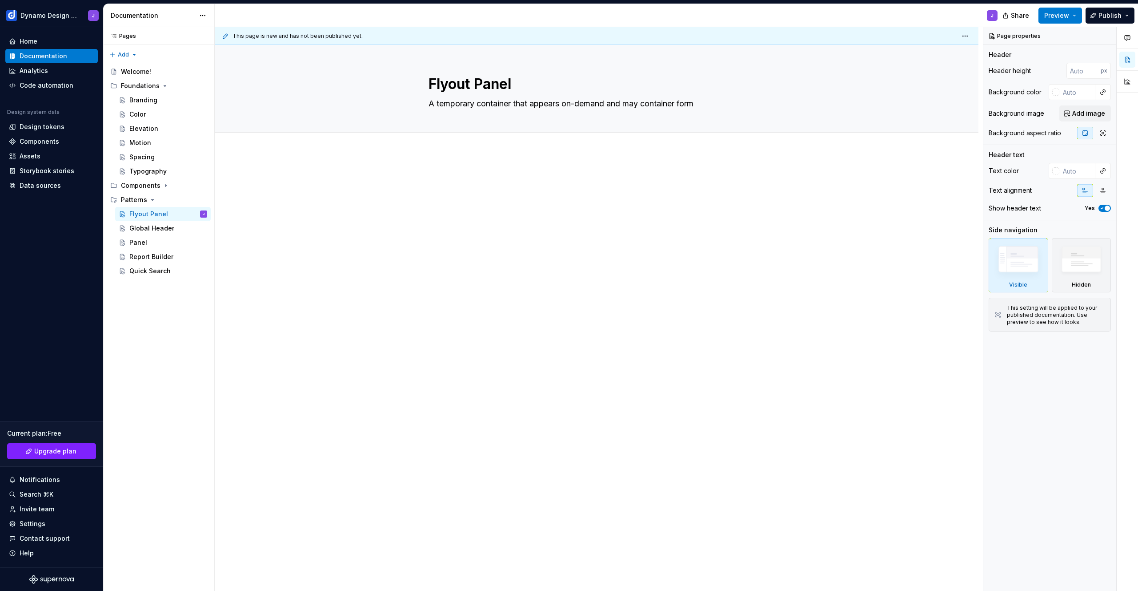
type textarea "*"
type textarea "A temporary container that appears on-demand and may container form"
type textarea "*"
type textarea "A temporary container that appears on-demand and may container form e"
type textarea "*"
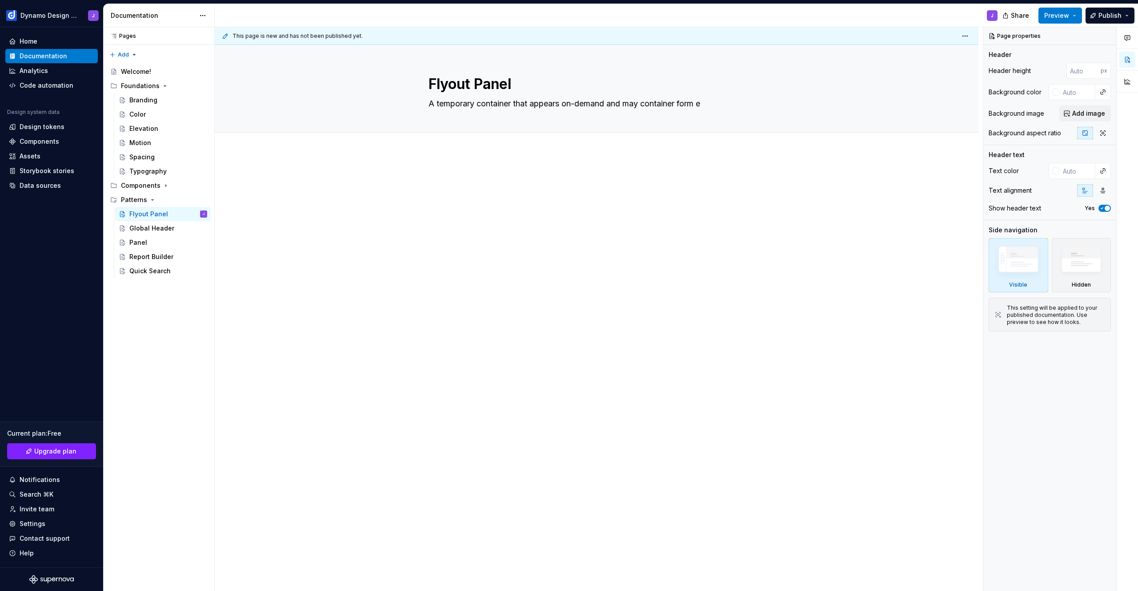
type textarea "A temporary container that appears on-demand and may container form el"
type textarea "*"
type textarea "A temporary container that appears on-demand and may container form ele"
type textarea "*"
type textarea "A temporary container that appears on-demand and may container form elem"
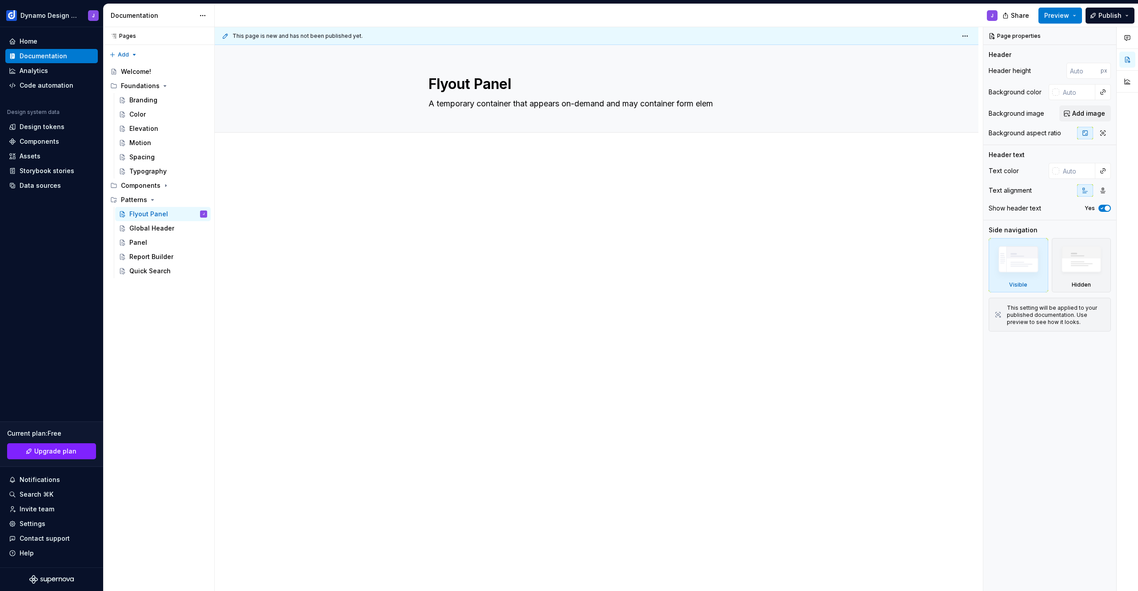
type textarea "*"
type textarea "A temporary container that appears on-demand and may container form eleme"
type textarea "*"
type textarea "A temporary container that appears on-demand and may container form elemen"
type textarea "*"
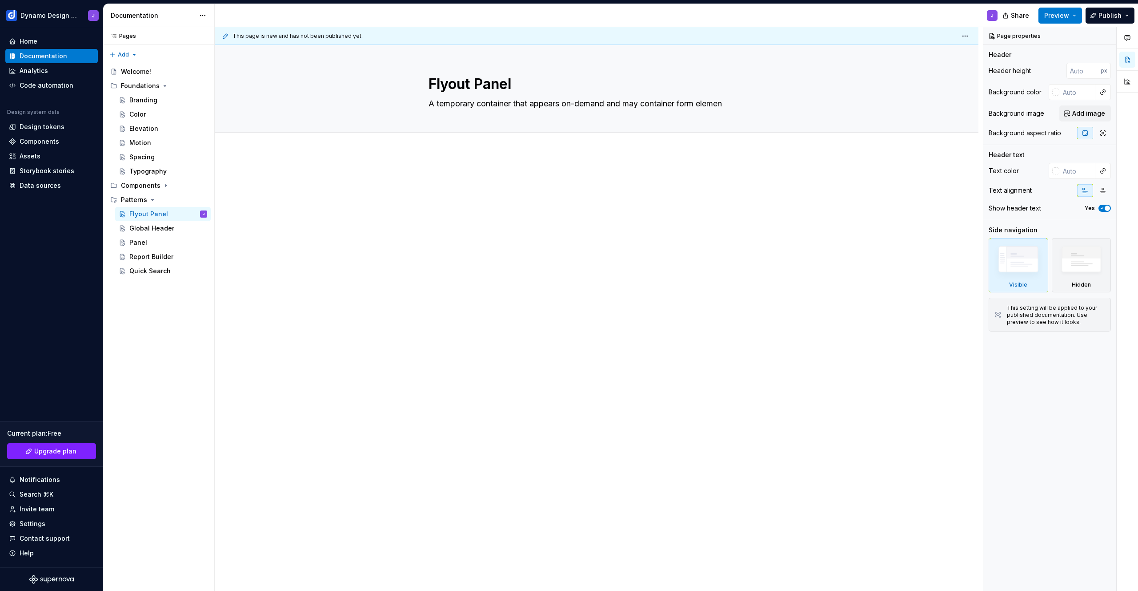
type textarea "A temporary container that appears on-demand and may container form element"
type textarea "*"
type textarea "A temporary container that appears on-demand and may container form elements"
type textarea "*"
type textarea "A temporary container that appears on-demand and may container form element"
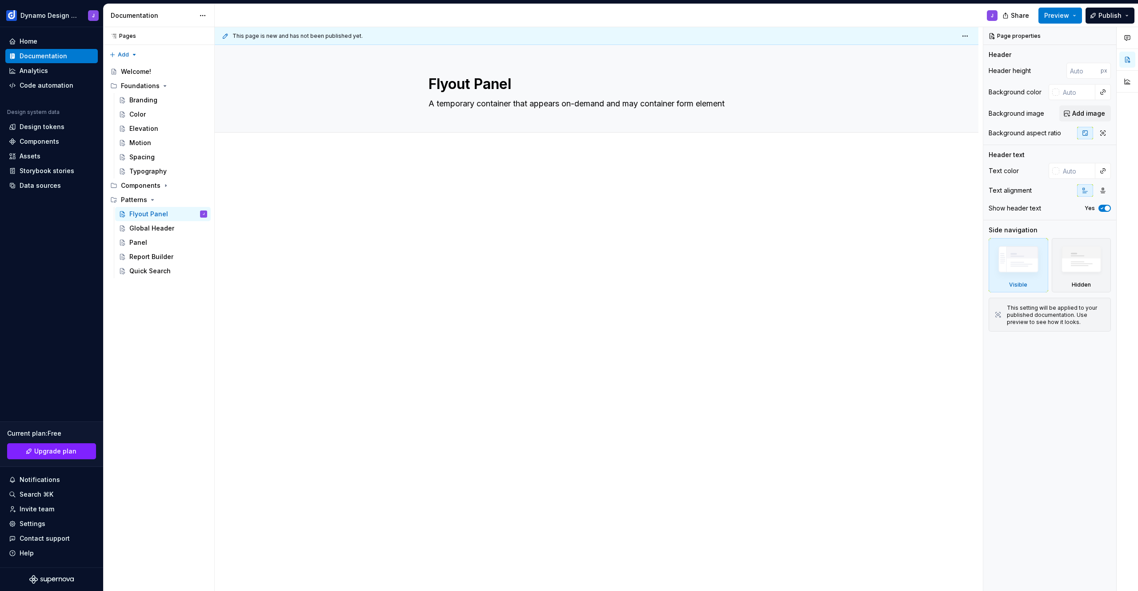
type textarea "*"
type textarea "A temporary container that appears on-demand and may container form elemen"
type textarea "*"
type textarea "A temporary container that appears on-demand and may container form eleme"
type textarea "*"
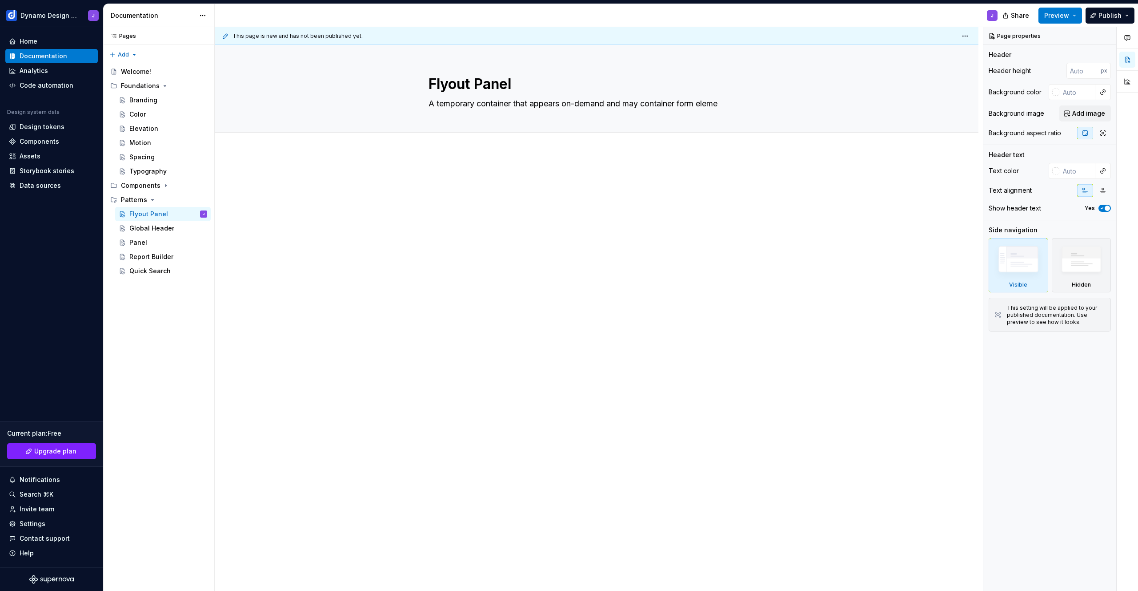
type textarea "A temporary container that appears on-demand and may container form elem"
type textarea "*"
type textarea "A temporary container that appears on-demand and may container form ele"
type textarea "*"
type textarea "A temporary container that appears on-demand and may container form el"
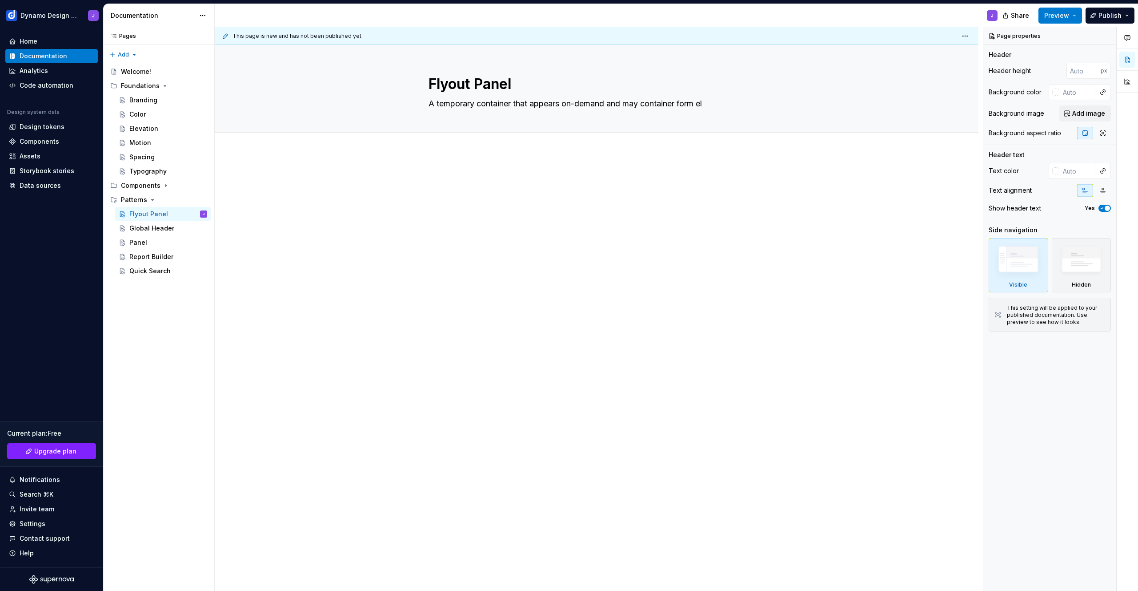
type textarea "*"
type textarea "A temporary container that appears on-demand and may container form e"
type textarea "*"
type textarea "A temporary container that appears on-demand and may container form"
type textarea "*"
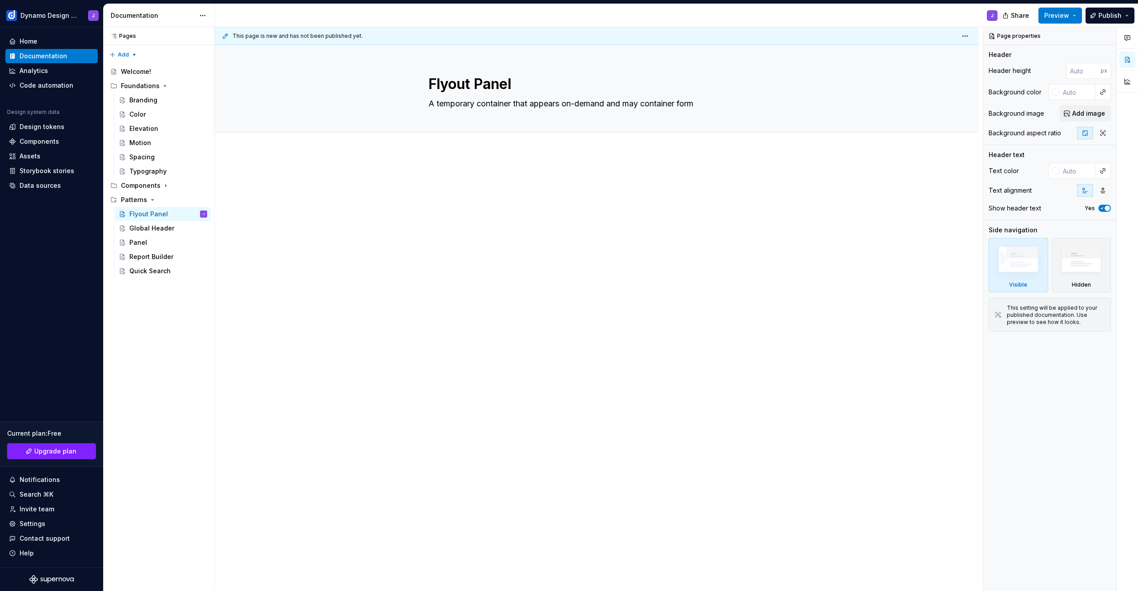
type textarea "A temporary container that appears on-demand and may container form"
type textarea "*"
type textarea "A temporary container that appears on-demand and may container for"
type textarea "*"
type textarea "A temporary container that appears on-demand and may container fo"
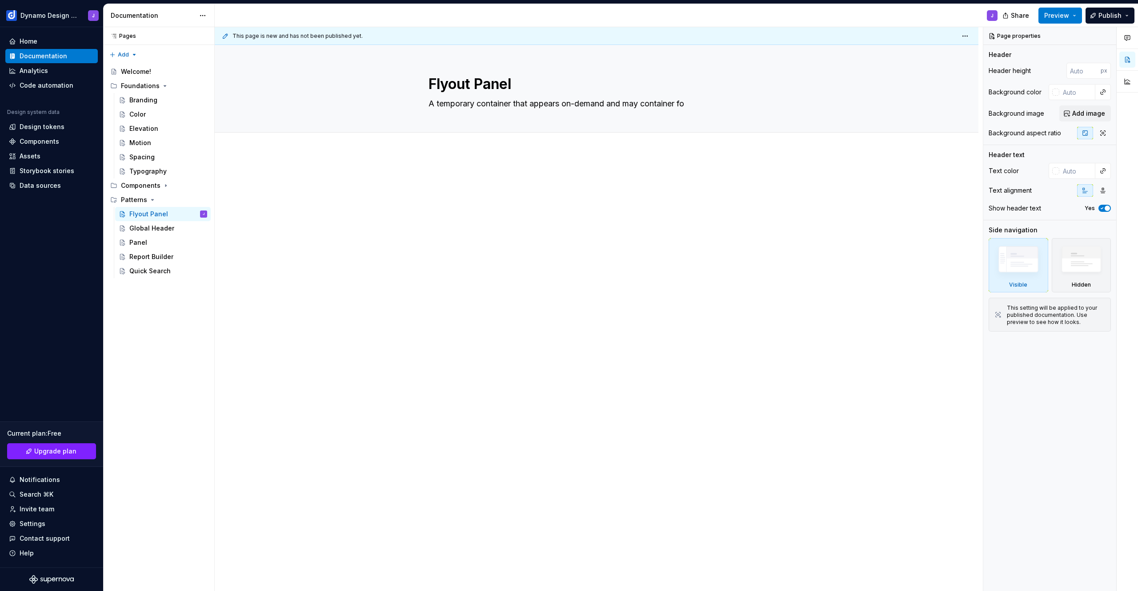
type textarea "*"
type textarea "A temporary container that appears on-demand and may container f"
type textarea "*"
type textarea "A temporary container that appears on-demand and may container"
type textarea "*"
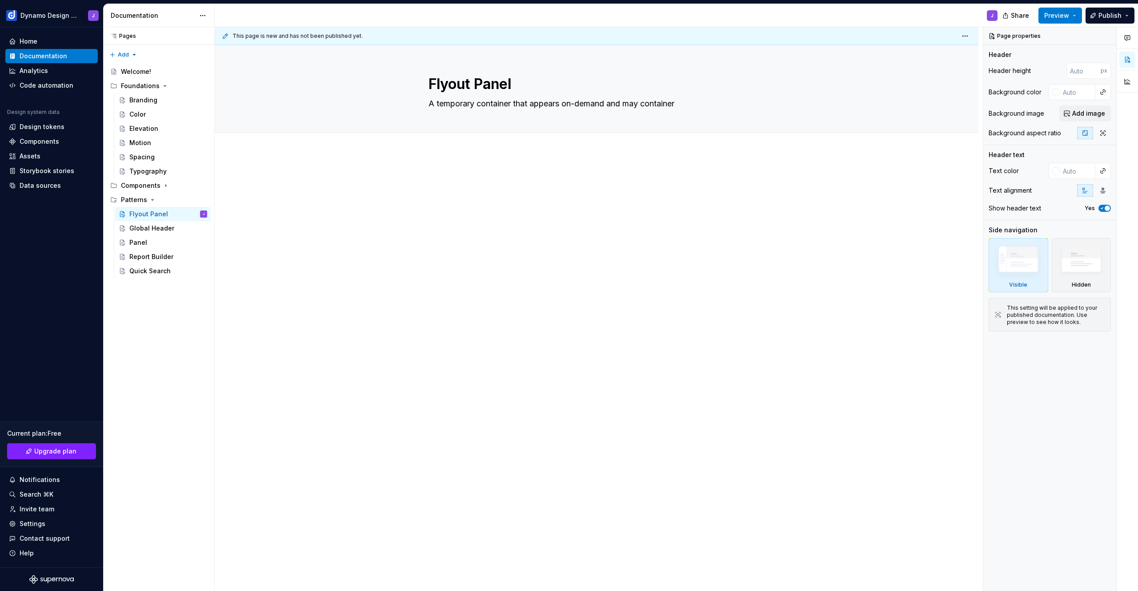
type textarea "A temporary container that appears on-demand and may container"
type textarea "*"
type textarea "A temporary container that appears on-demand and may containe"
type textarea "*"
type textarea "A temporary container that appears on-demand and may contain"
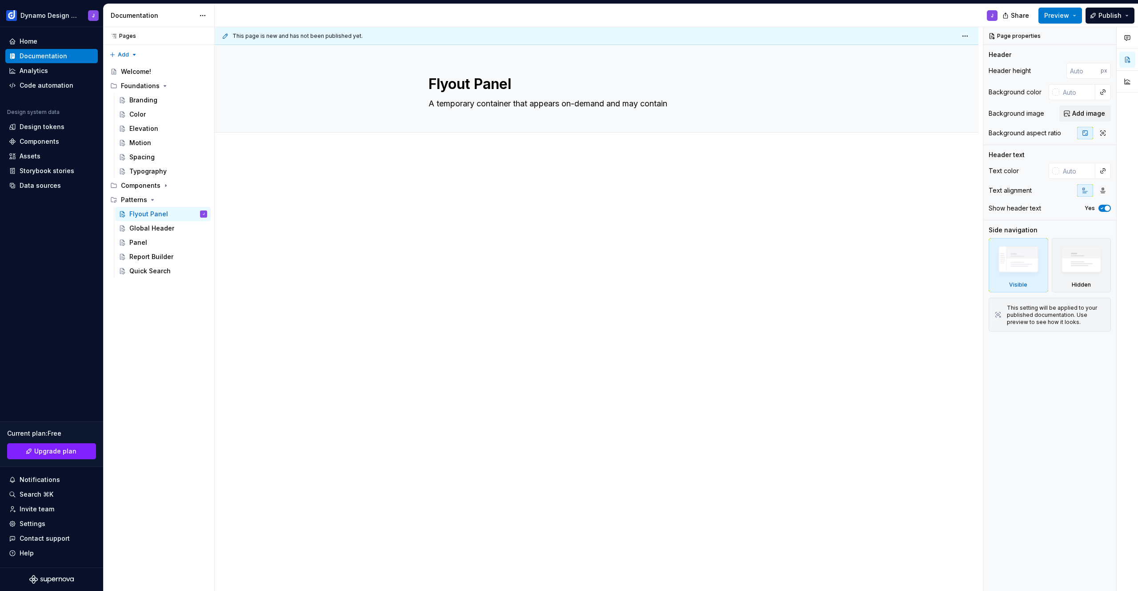
type textarea "*"
type textarea "A temporary container that appears on-demand and may contain"
type textarea "*"
type textarea "A temporary container that appears on-demand and may contain a"
type textarea "*"
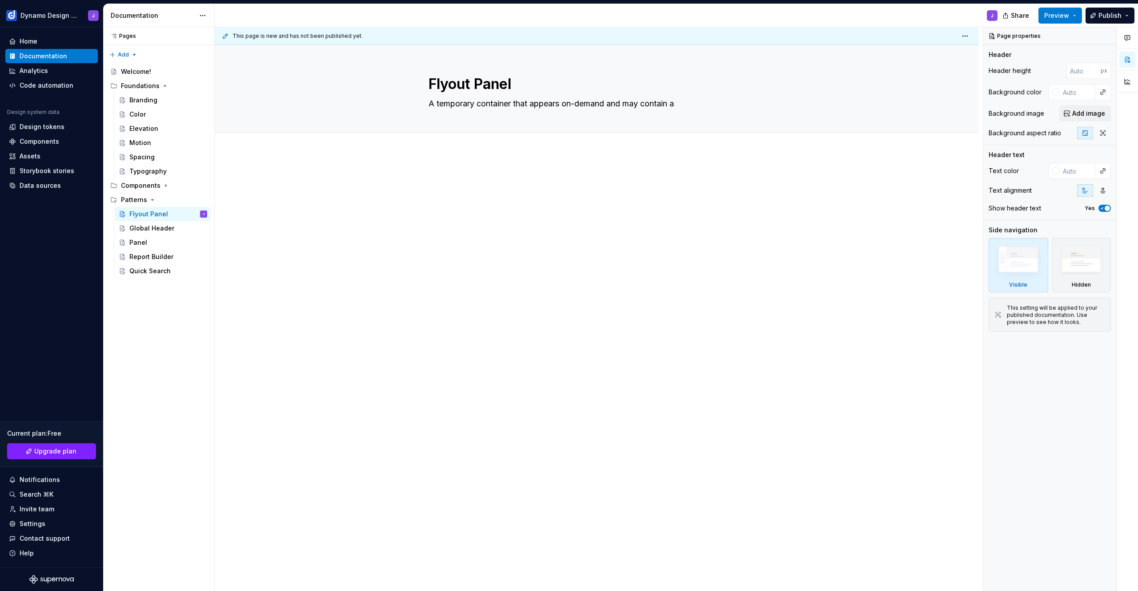
type textarea "A temporary container that appears on-demand and may contain a"
type textarea "*"
type textarea "A temporary container that appears on-demand and may contain a f"
type textarea "*"
type textarea "A temporary container that appears on-demand and may contain a fo"
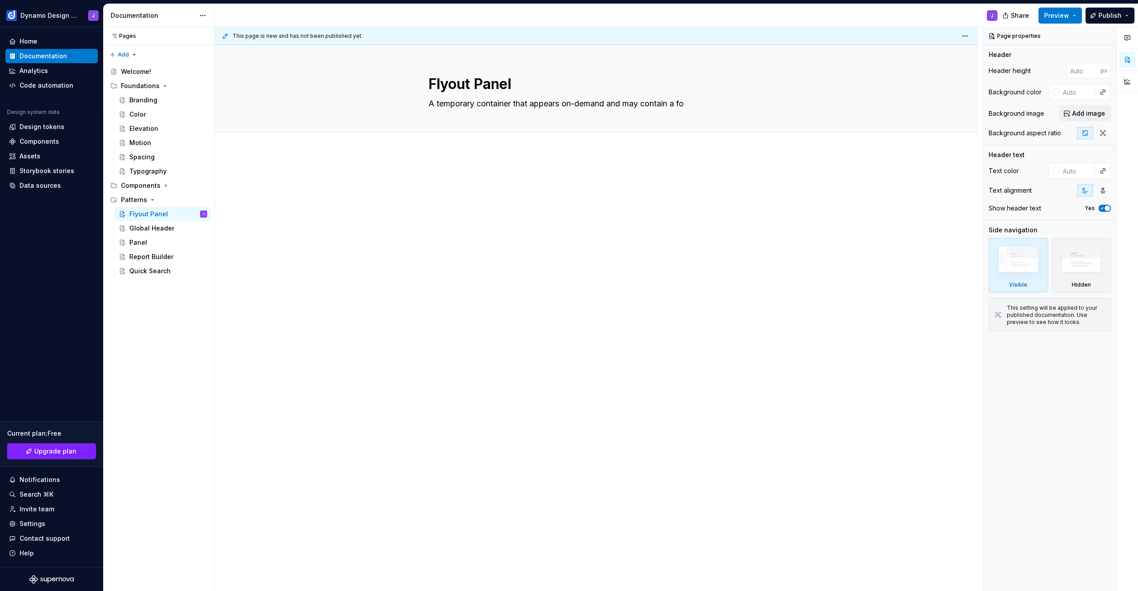
type textarea "*"
type textarea "A temporary container that appears on-demand and may contain a for"
type textarea "*"
type textarea "A temporary container that appears on-demand and may contain a form"
type textarea "*"
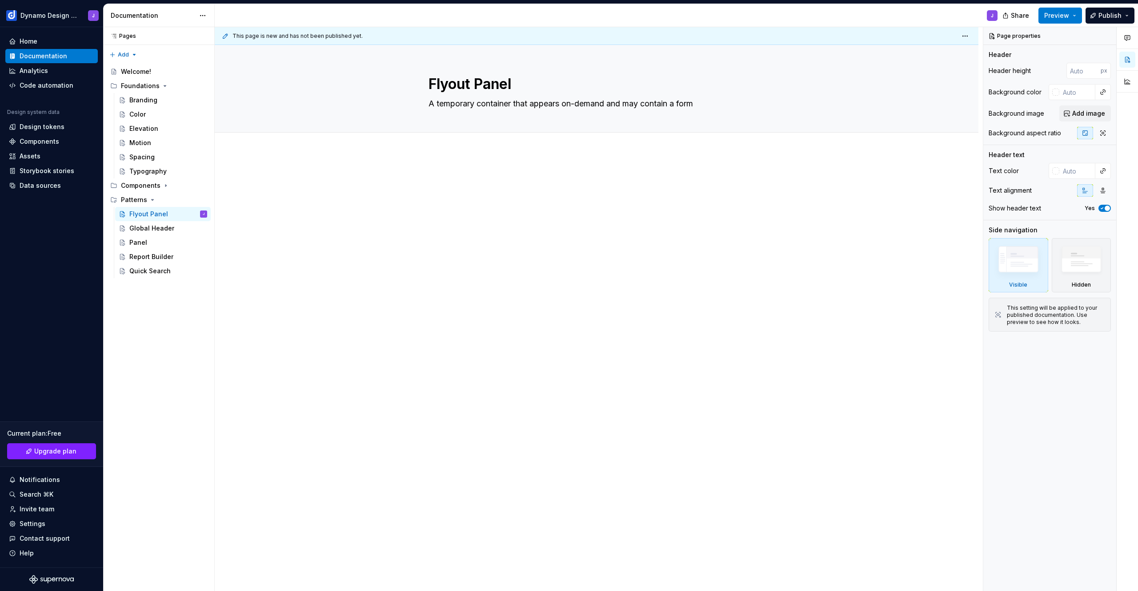
type textarea "A temporary container that appears on-demand and may contain a form"
type textarea "*"
type textarea "A temporary container that appears on-demand and may contain a form o"
type textarea "*"
type textarea "A temporary container that appears on-demand and may contain a form or"
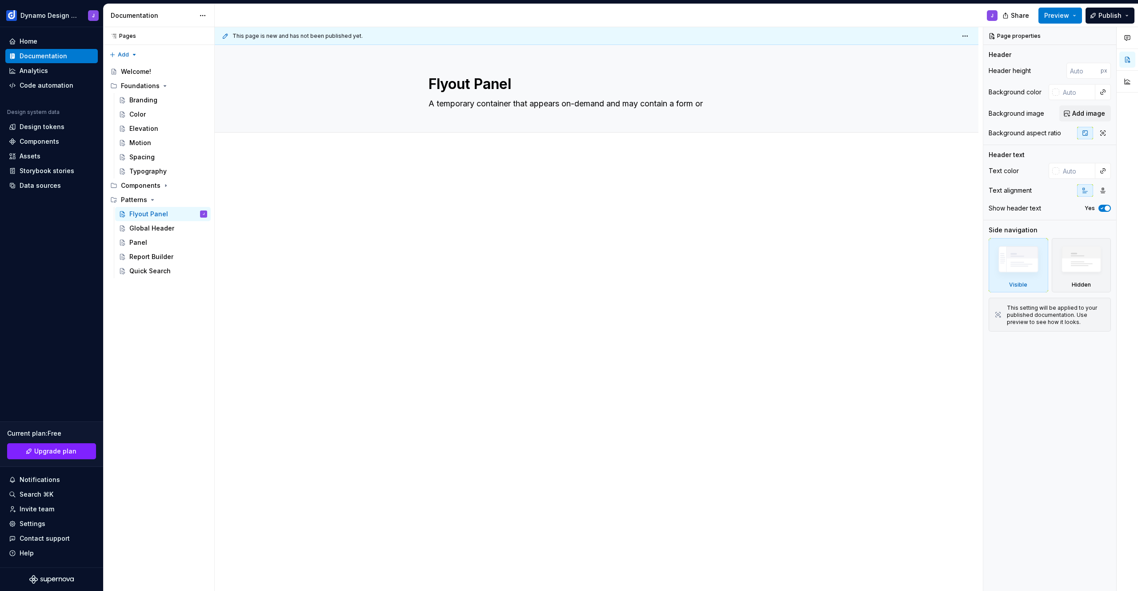
type textarea "*"
type textarea "A temporary container that appears on-demand and may contain a form or"
click at [611, 104] on textarea "A temporary container that appears on-demand and may contain a form or" at bounding box center [595, 103] width 336 height 14
type textarea "*"
type textarea "A temporary container that appears on-demand a"
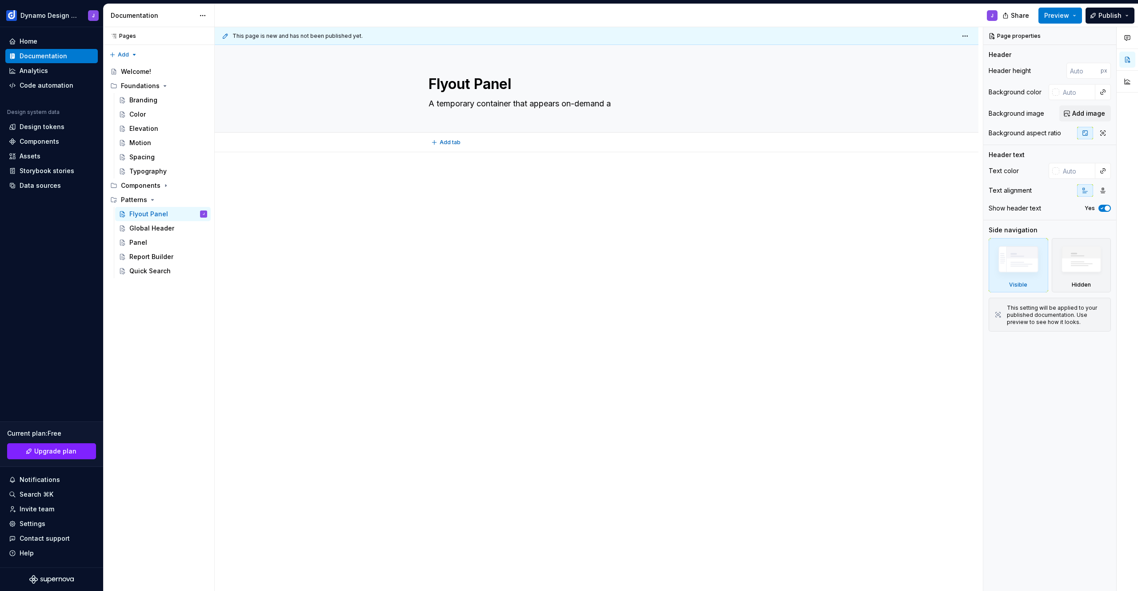
type textarea "*"
type textarea "A temporary container that appears on-demand an"
type textarea "*"
type textarea "A temporary container that appears on-demand and"
type textarea "*"
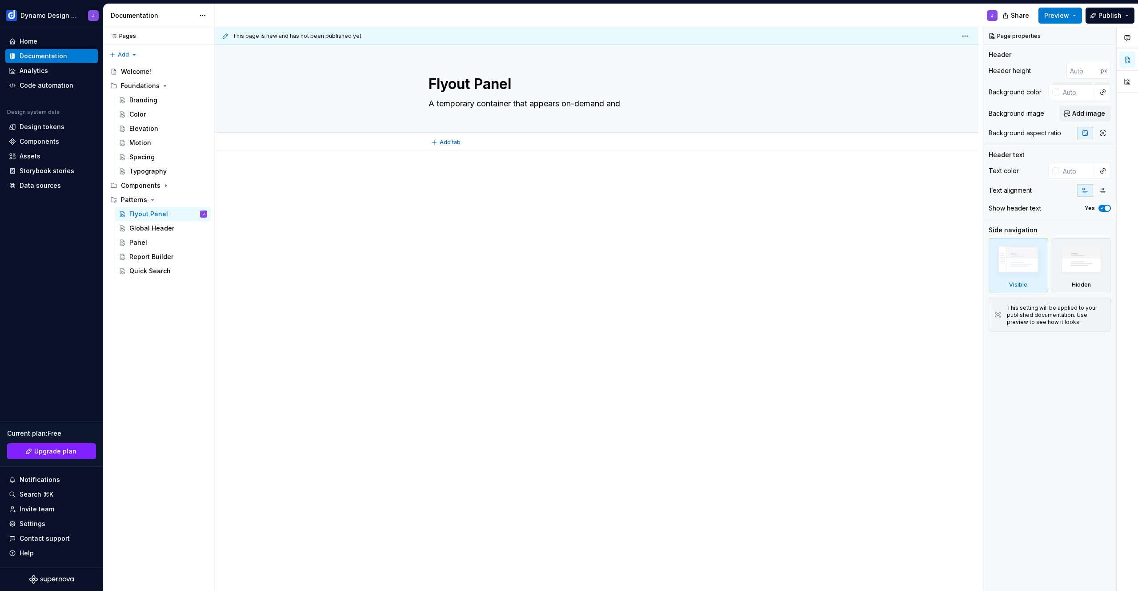
type textarea "A temporary container that appears on-demand and"
click at [614, 104] on textarea "A temporary container that appears on-demand and" at bounding box center [595, 103] width 336 height 14
type textarea "*"
type textarea "A temporary container that appears on-demand i"
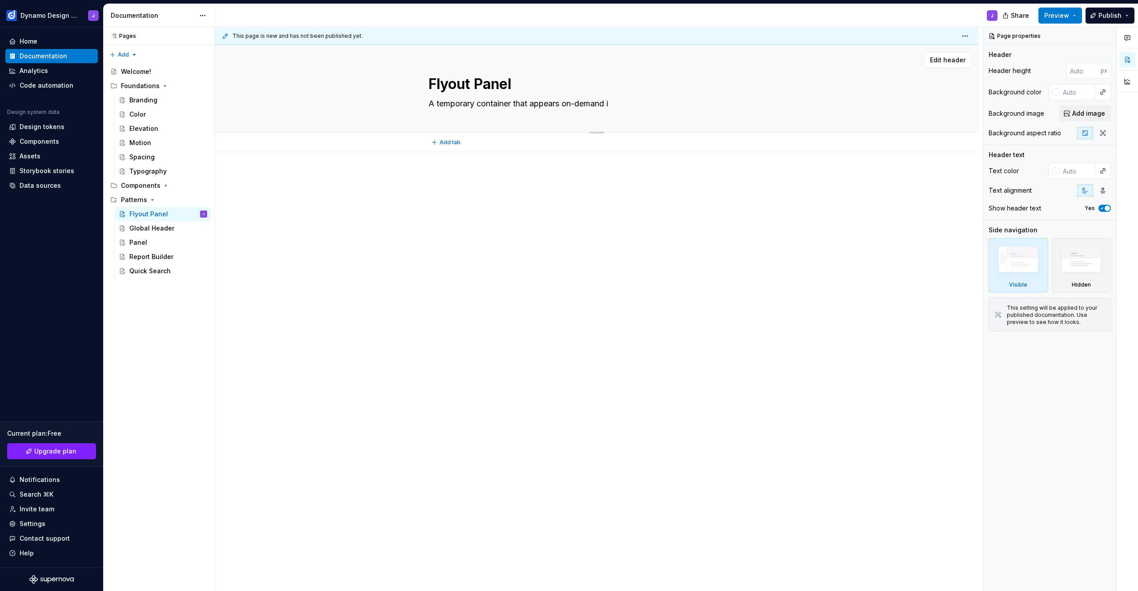
type textarea "*"
type textarea "A temporary container that appears on-demand in"
type textarea "*"
type textarea "A temporary container that appears on-demand in"
type textarea "*"
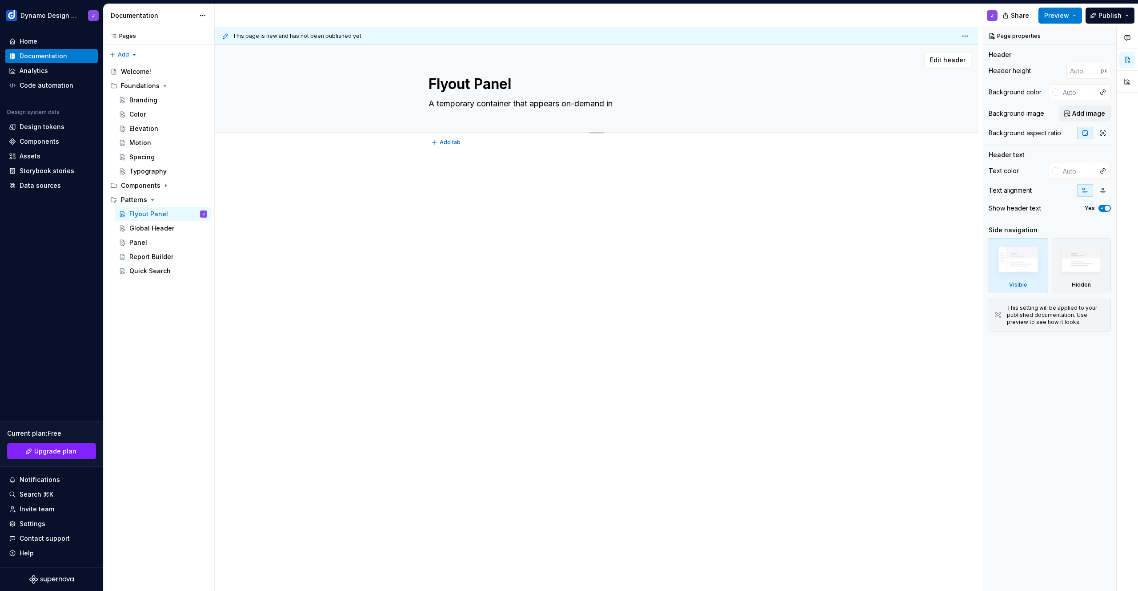
type textarea "A temporary container that appears on-demand in t"
type textarea "*"
type textarea "A temporary container that appears on-demand in th"
type textarea "*"
type textarea "A temporary container that appears on-demand in the"
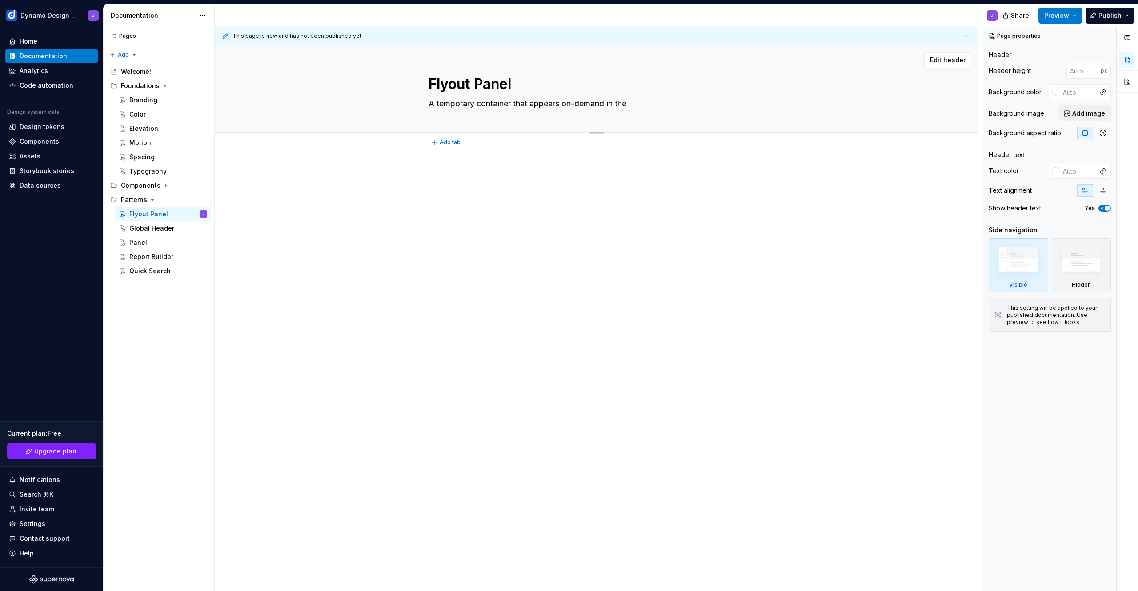
type textarea "*"
type textarea "A temporary container that appears on-demand in the"
type textarea "*"
type textarea "A temporary container that appears on-demand in th"
type textarea "*"
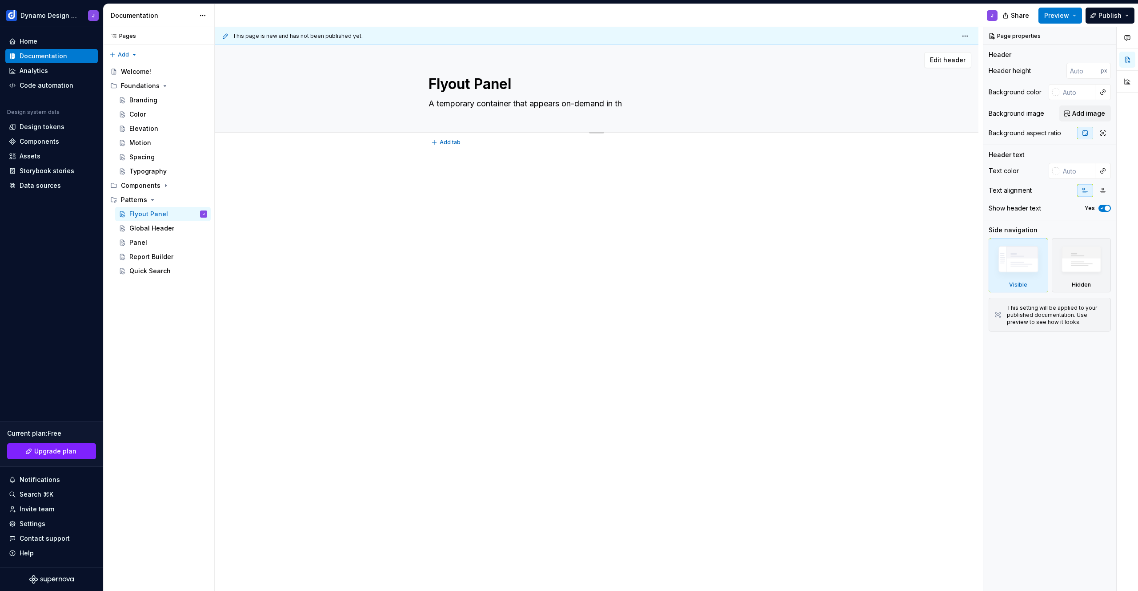
type textarea "A temporary container that appears on-demand in t"
type textarea "*"
type textarea "A temporary container that appears on-demand in"
type textarea "*"
type textarea "A temporary container that appears on-demand in"
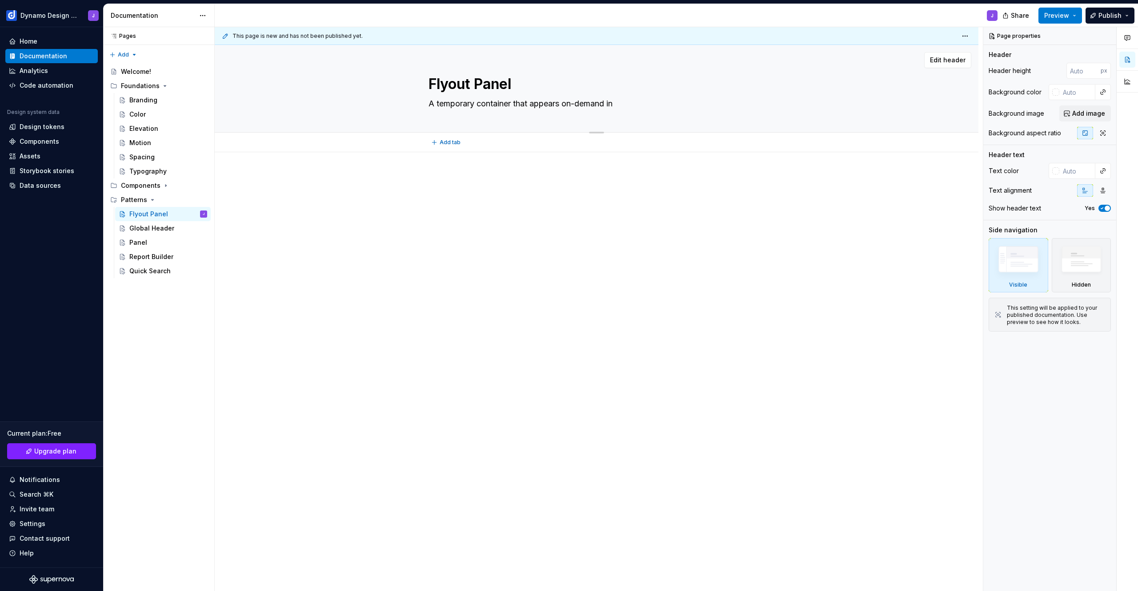
type textarea "*"
type textarea "A temporary container that appears on-demand i"
type textarea "*"
type textarea "A temporary container that appears on-demand"
type textarea "*"
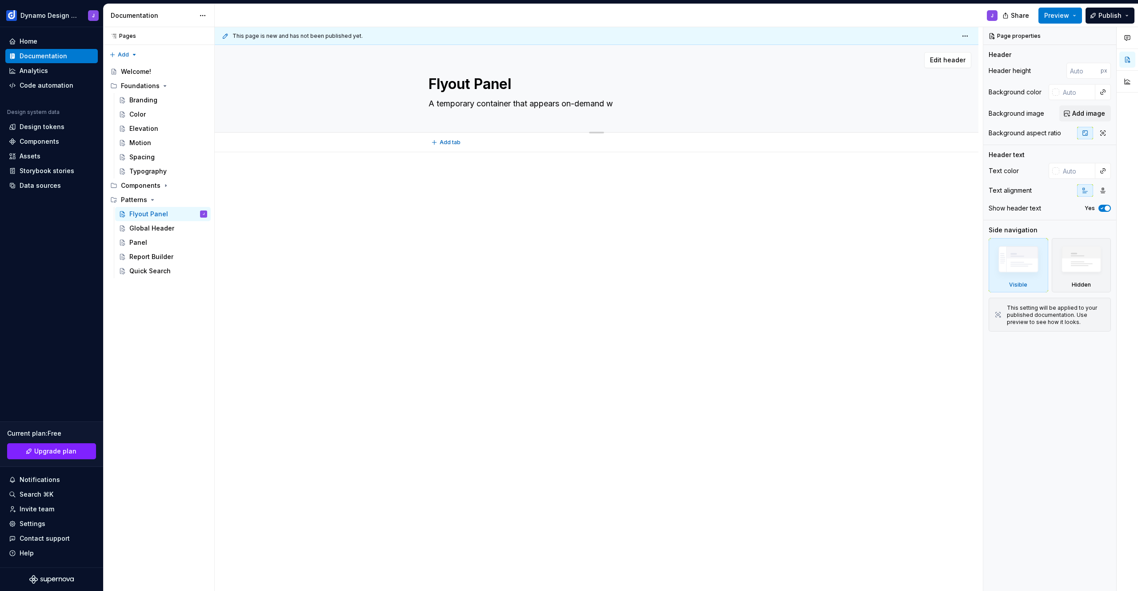
type textarea "A temporary container that appears on-demand wi"
type textarea "*"
type textarea "A temporary container that appears on-demand wit"
click at [498, 148] on div "Add tab" at bounding box center [597, 142] width 336 height 12
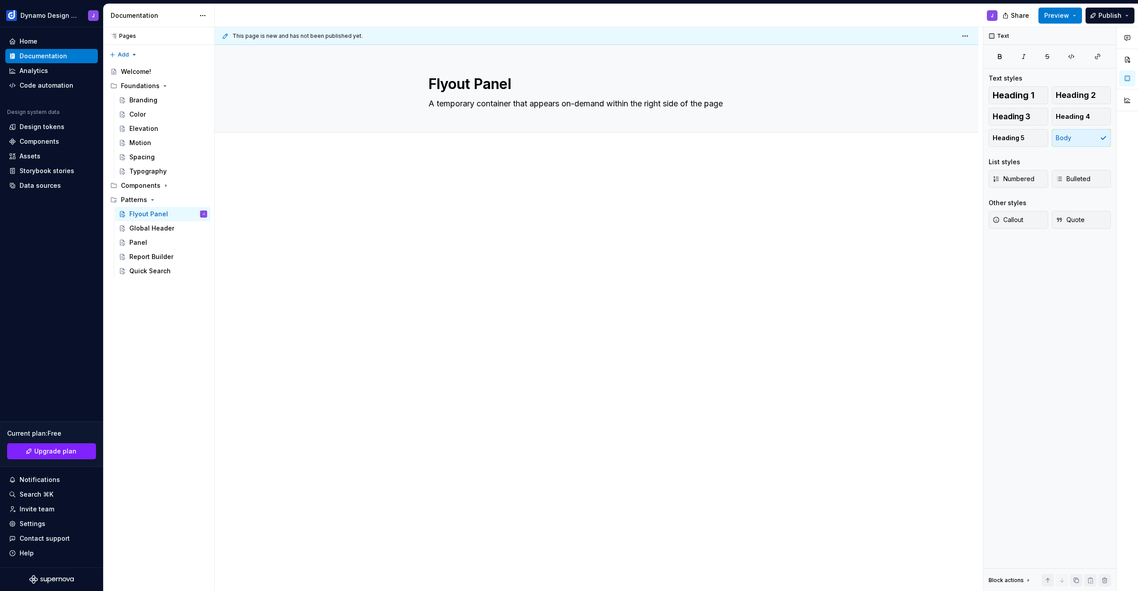
click at [458, 166] on div at bounding box center [597, 273] width 764 height 243
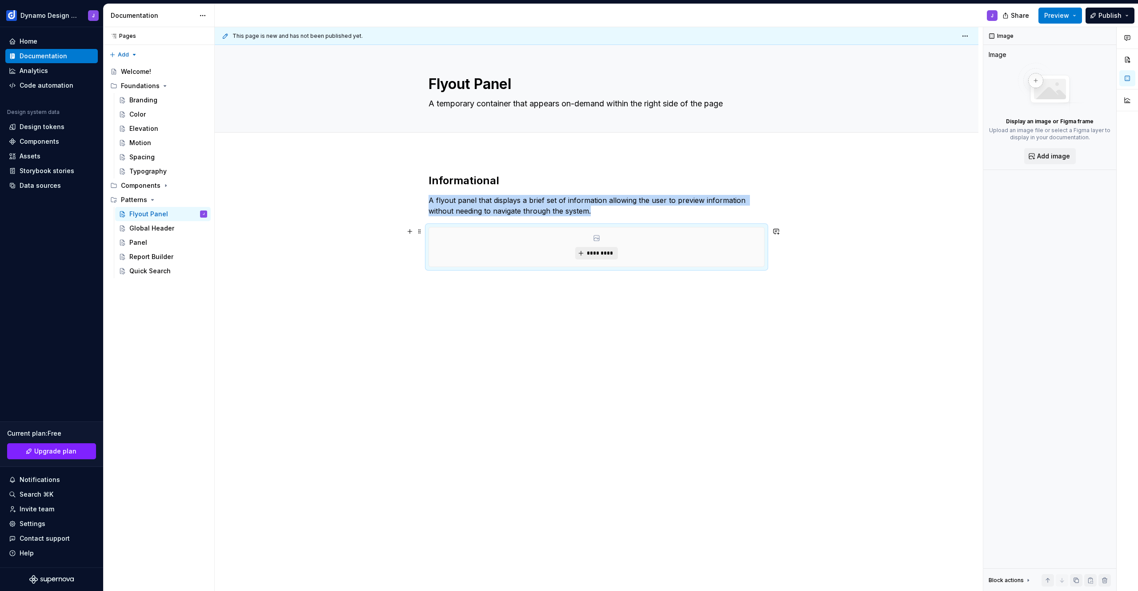
click at [600, 251] on span "*********" at bounding box center [600, 252] width 27 height 7
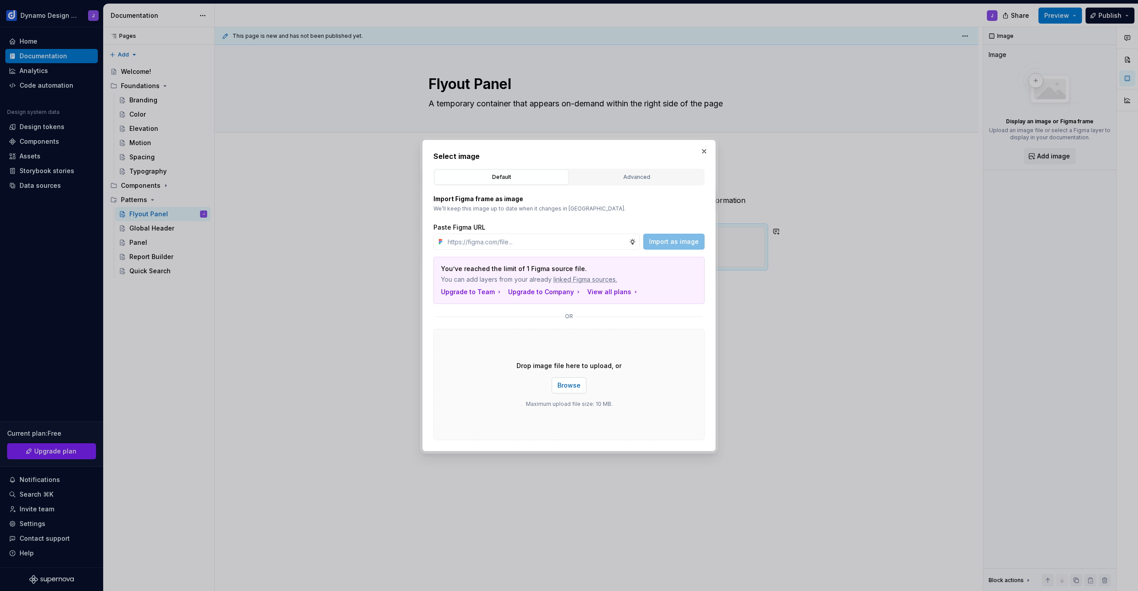
click at [577, 386] on span "Browse" at bounding box center [569, 385] width 23 height 9
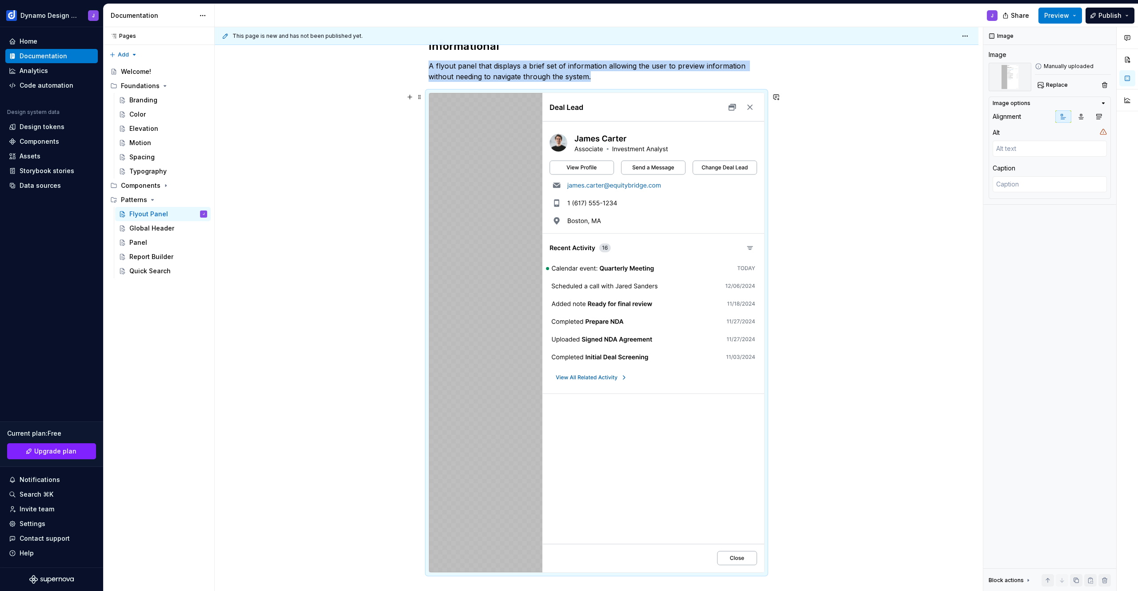
scroll to position [54, 0]
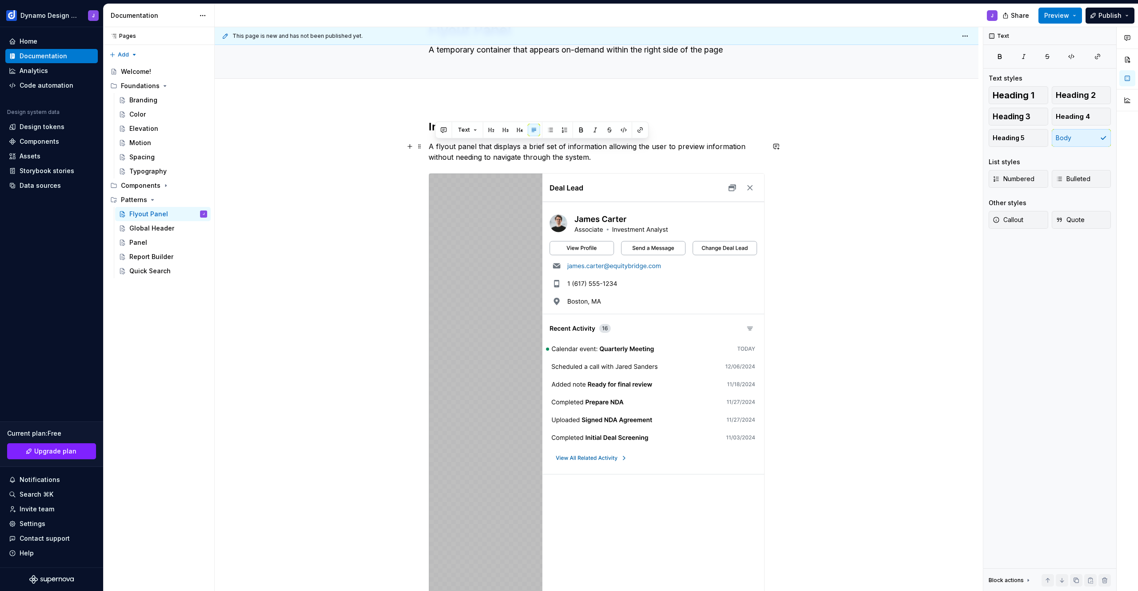
click at [599, 156] on p "A flyout panel that displays a brief set of information allowing the user to pr…" at bounding box center [597, 151] width 336 height 21
drag, startPoint x: 595, startPoint y: 155, endPoint x: 429, endPoint y: 147, distance: 166.5
click at [429, 147] on p "A flyout panel that displays a brief set of information allowing the user to pr…" at bounding box center [597, 151] width 336 height 21
copy p "A flyout panel that displays a brief set of information allowing the user to pr…"
click at [608, 159] on p "A flyout panel that displays a brief set of information allowing the user to pr…" at bounding box center [597, 151] width 336 height 21
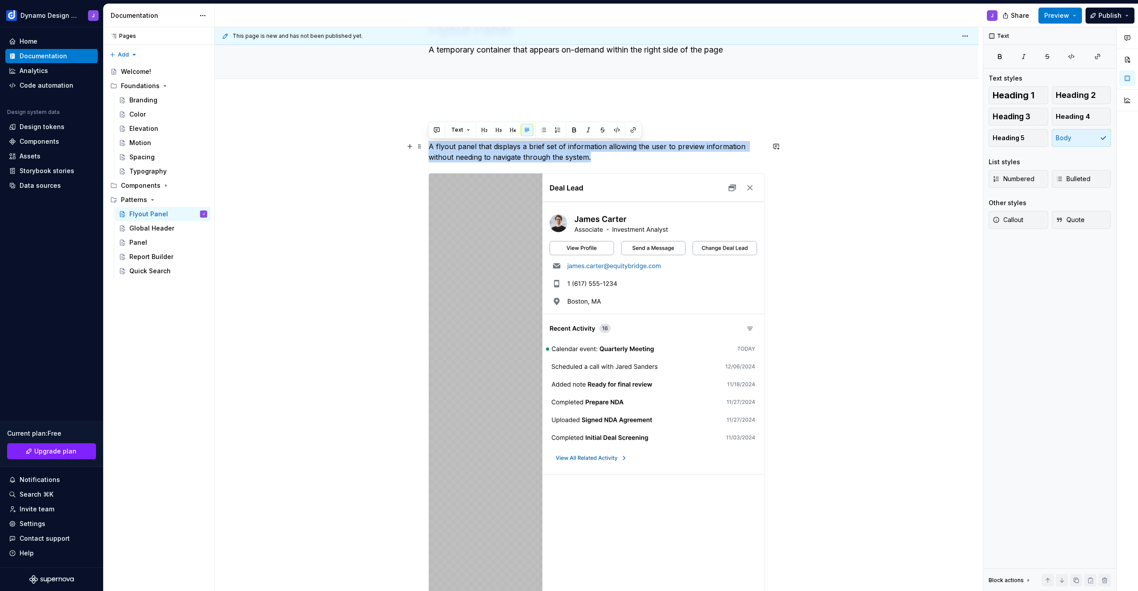
drag, startPoint x: 526, startPoint y: 155, endPoint x: 427, endPoint y: 149, distance: 99.8
click at [427, 149] on div "Informational A flyout panel that displays a brief set of information allowing …" at bounding box center [597, 469] width 764 height 743
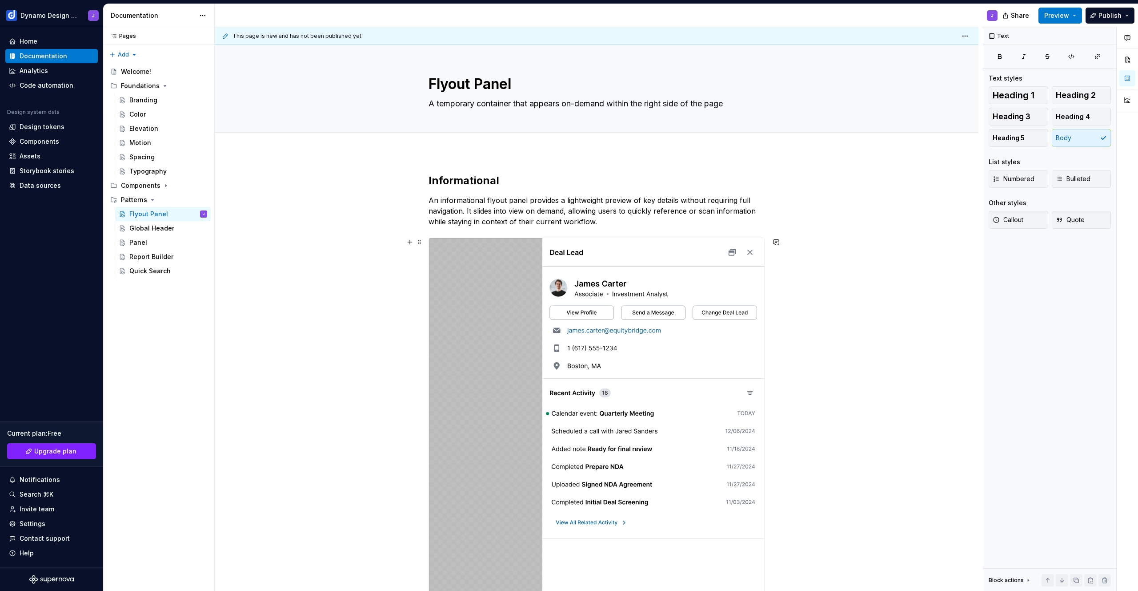
scroll to position [279, 0]
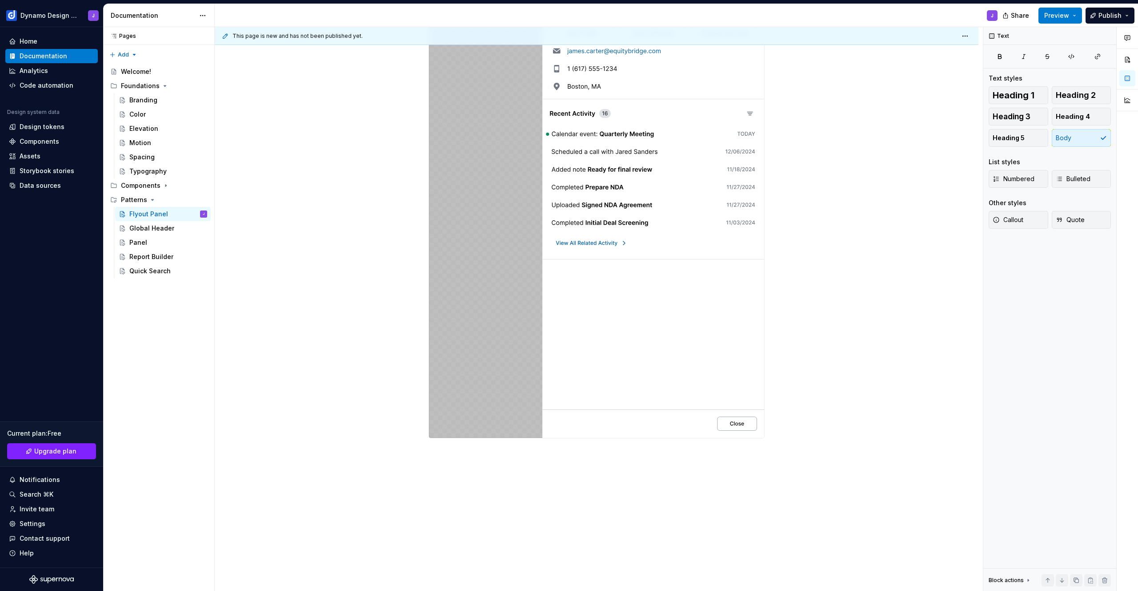
click at [607, 302] on img at bounding box center [596, 198] width 335 height 479
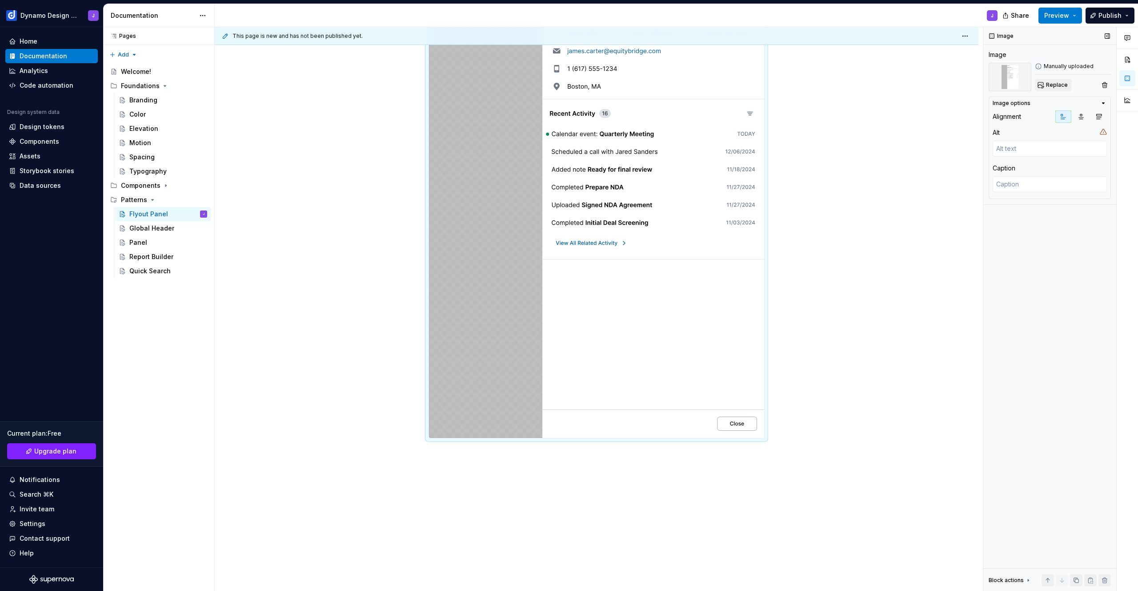
click at [1053, 83] on span "Replace" at bounding box center [1057, 84] width 22 height 7
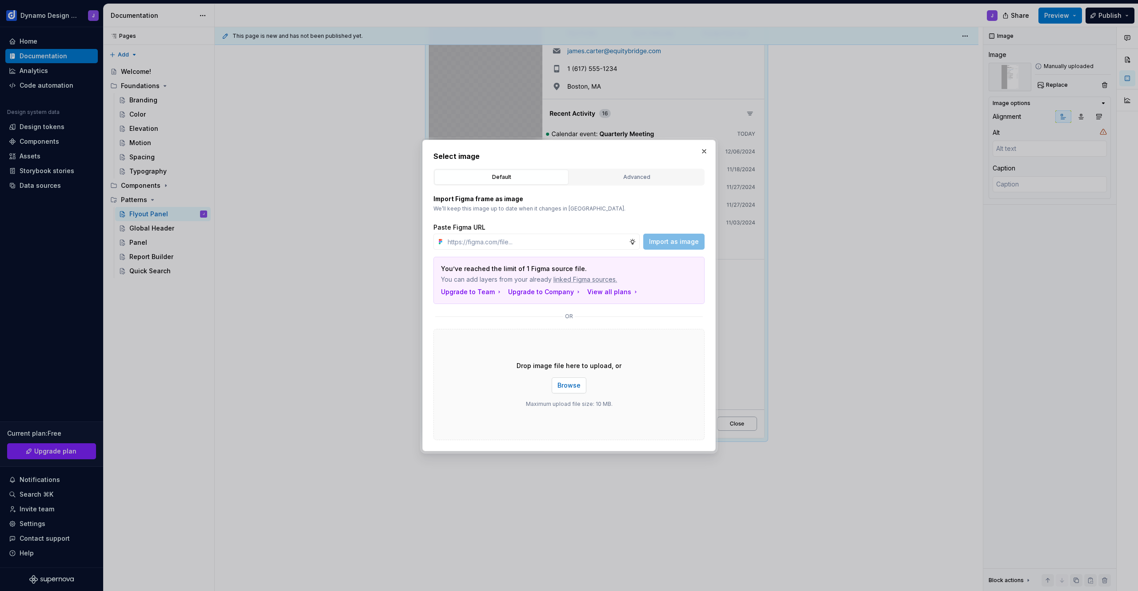
click at [572, 384] on span "Browse" at bounding box center [569, 385] width 23 height 9
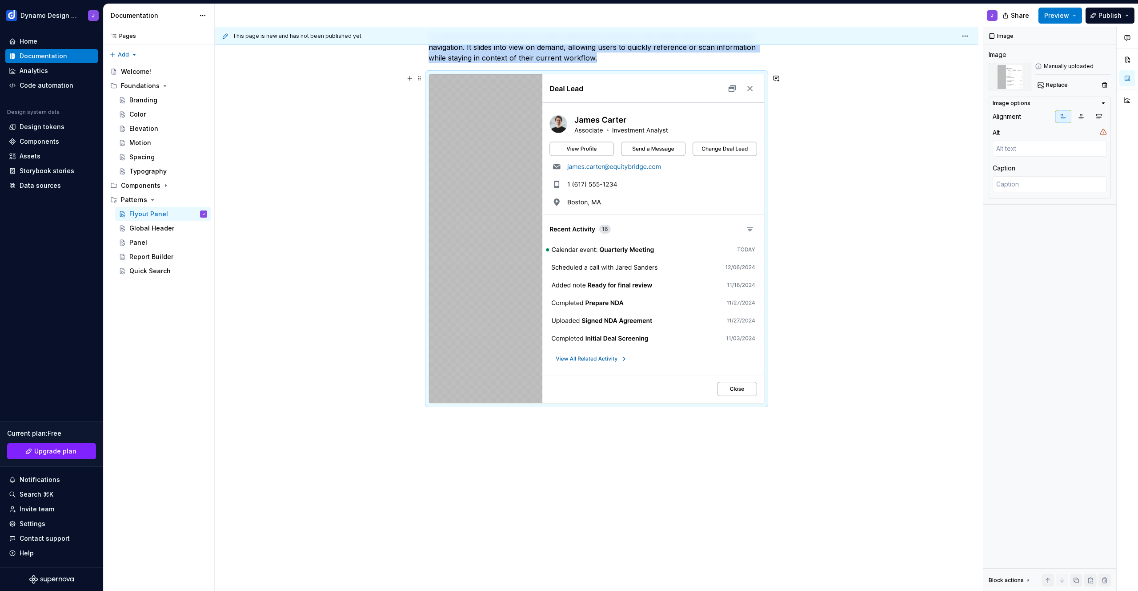
scroll to position [0, 0]
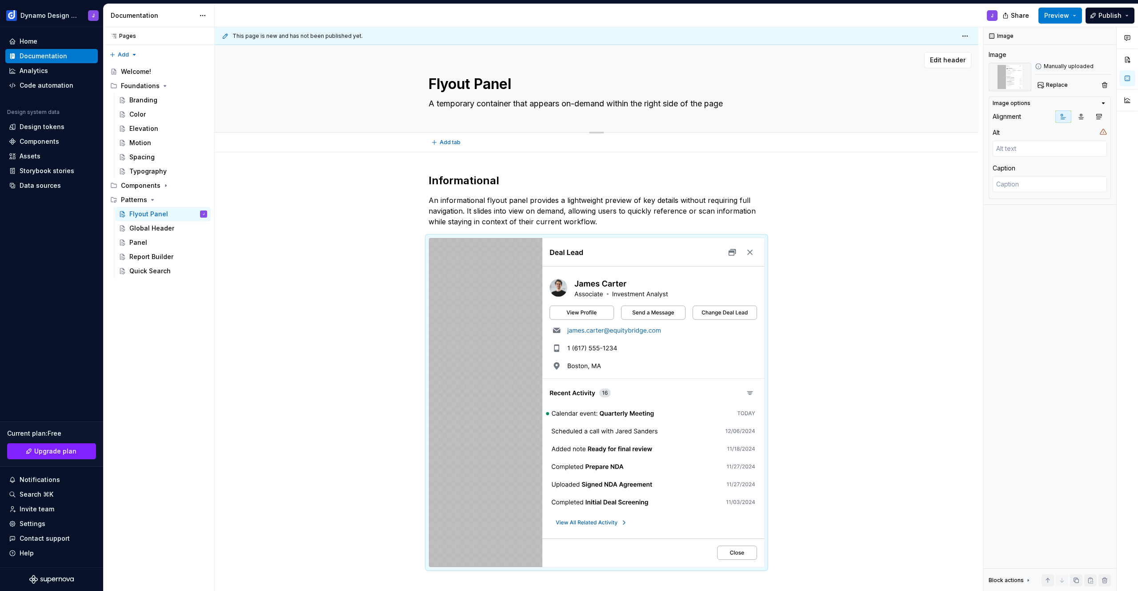
click at [612, 103] on textarea "A temporary container that appears on-demand within the right side of the page" at bounding box center [595, 103] width 336 height 14
click at [610, 102] on textarea "A temporary container that appears on-demand within the right side of the page" at bounding box center [595, 103] width 336 height 14
paste textarea "flyout is a temporary panel that appears on demand to present related content o…"
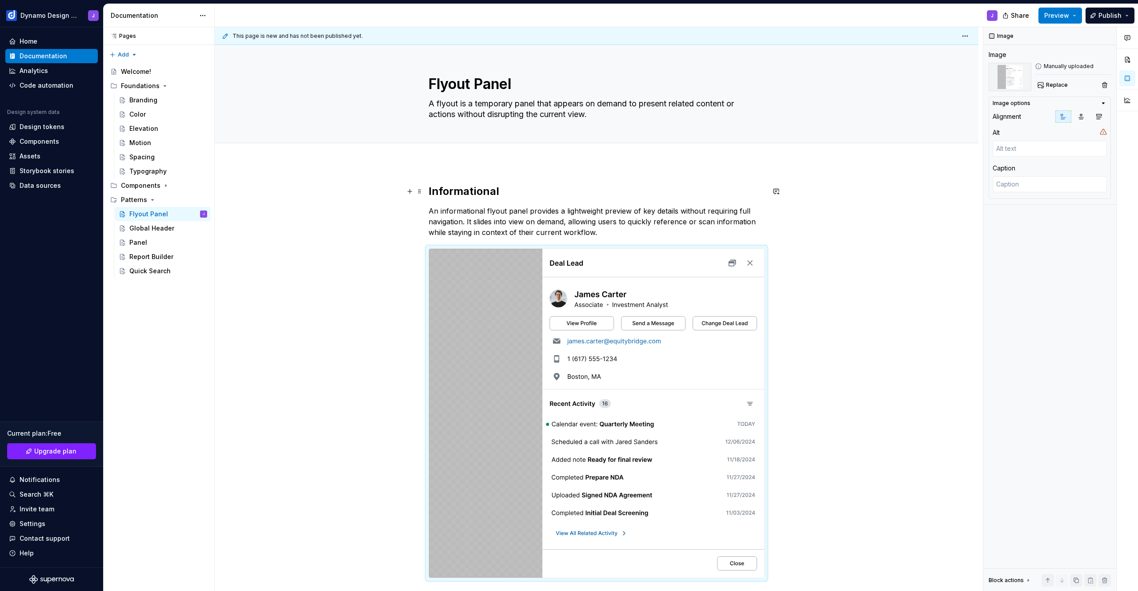
click at [467, 190] on h2 "Informational" at bounding box center [597, 191] width 336 height 14
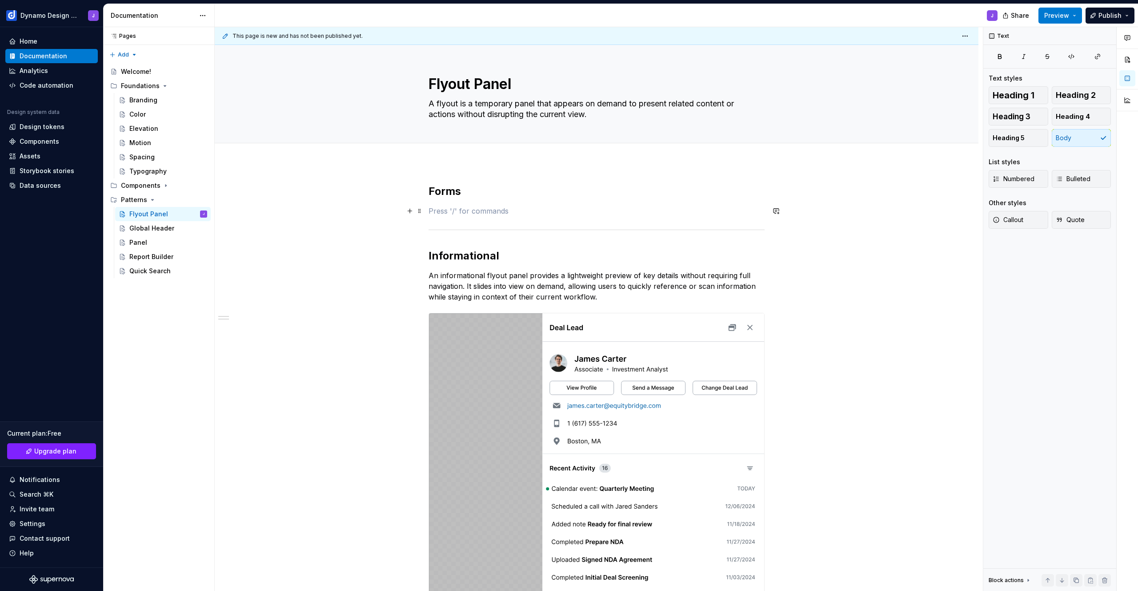
click at [456, 215] on p at bounding box center [597, 210] width 336 height 11
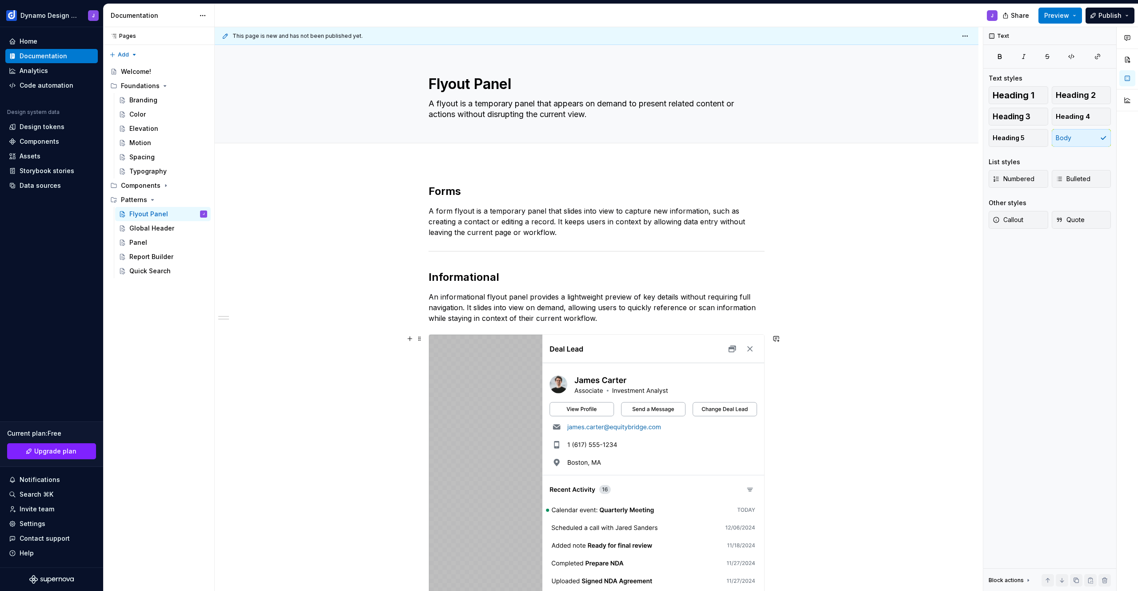
scroll to position [154, 0]
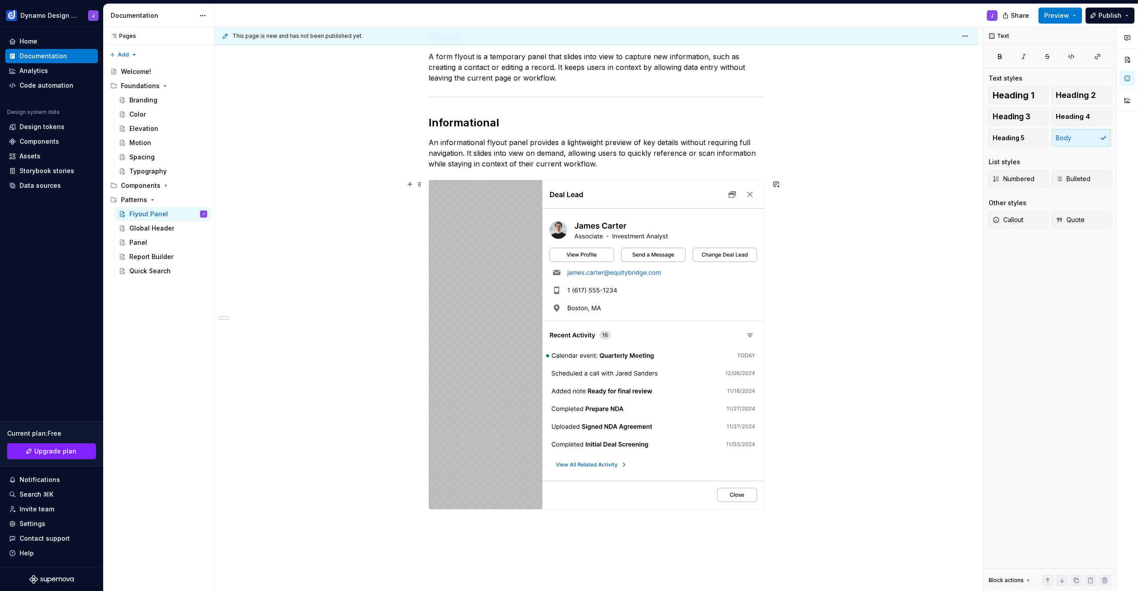
click at [513, 413] on img at bounding box center [596, 344] width 335 height 329
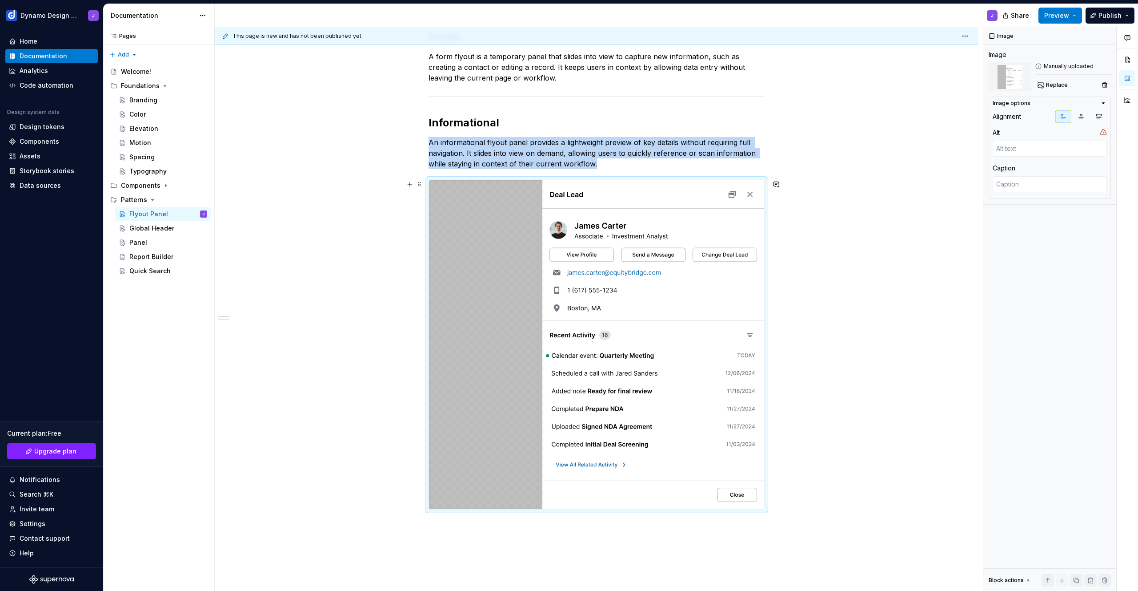
scroll to position [64, 0]
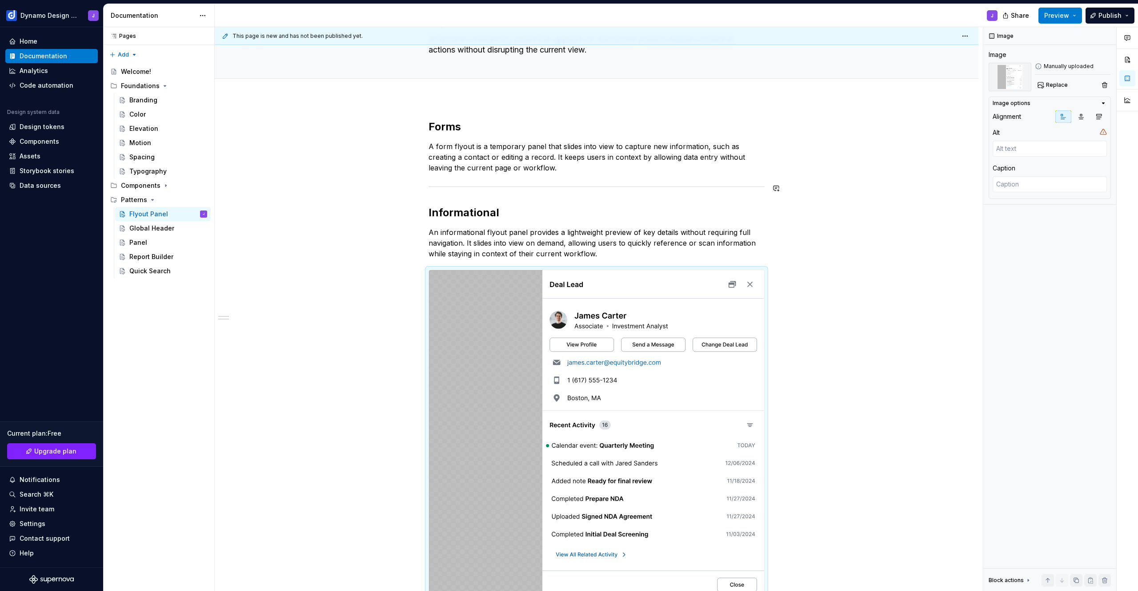
click at [566, 169] on p "A form flyout is a temporary panel that slides into view to capture new informa…" at bounding box center [597, 157] width 336 height 32
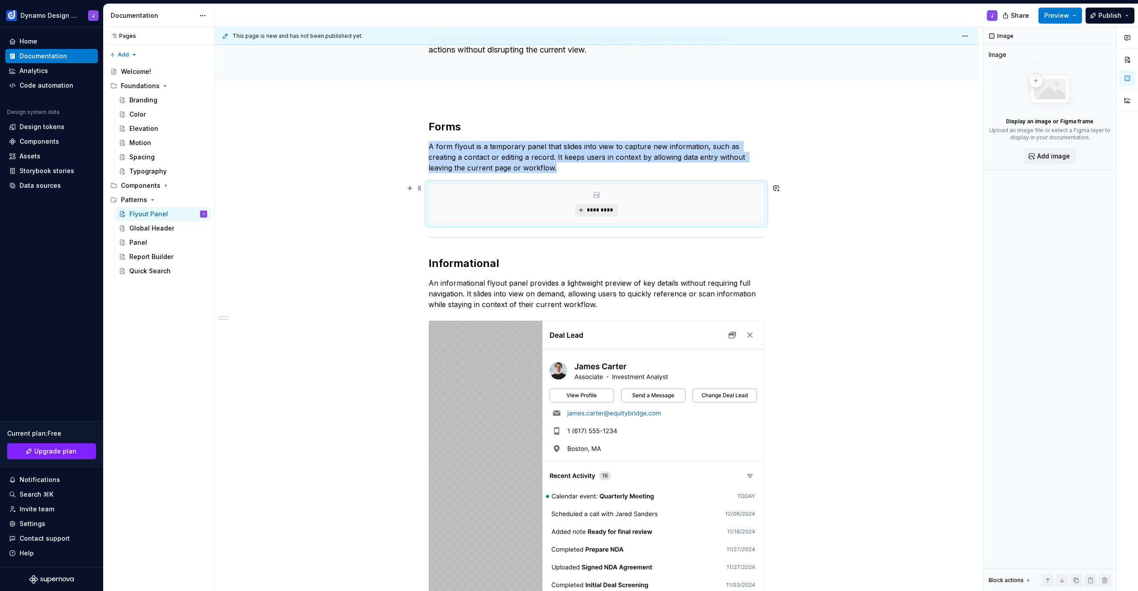
click at [606, 213] on span "*********" at bounding box center [600, 209] width 27 height 7
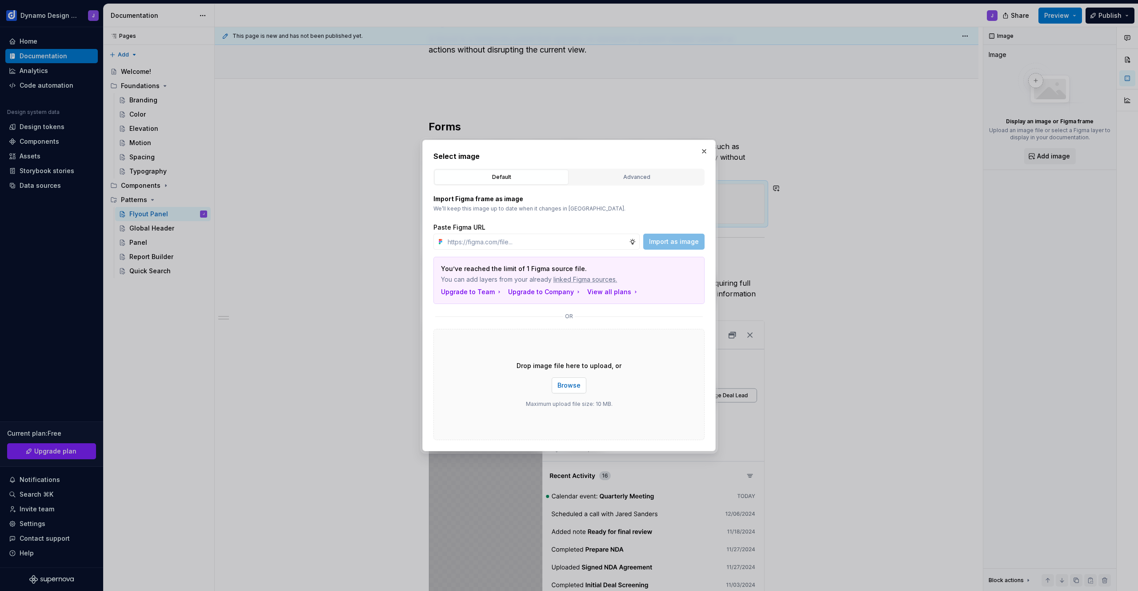
click at [579, 384] on span "Browse" at bounding box center [569, 385] width 23 height 9
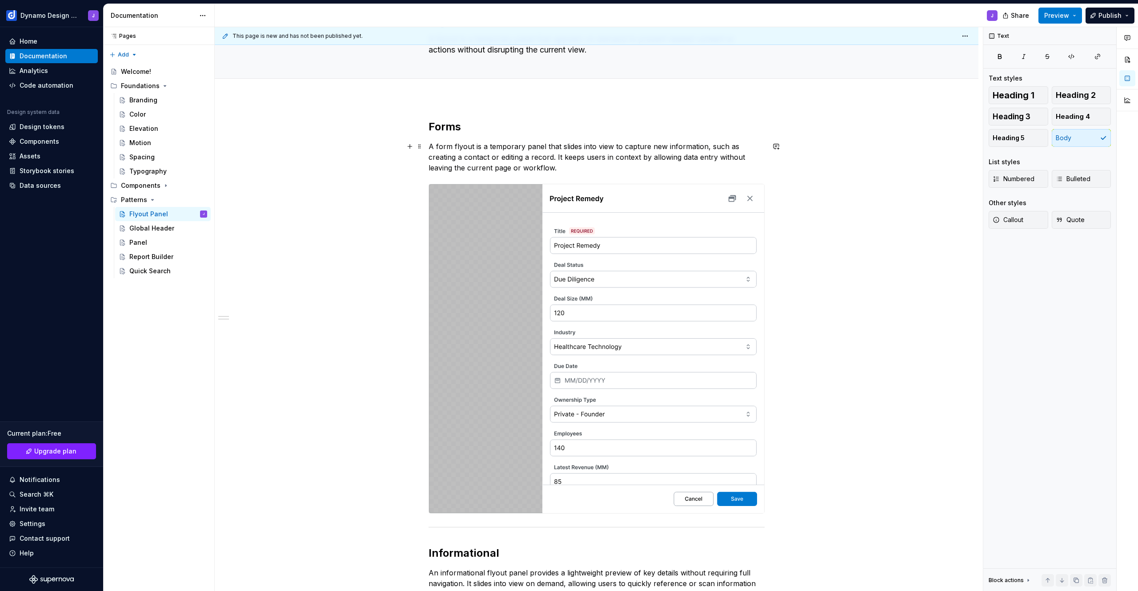
click at [563, 169] on p "A form flyout is a temporary panel that slides into view to capture new informa…" at bounding box center [597, 157] width 336 height 32
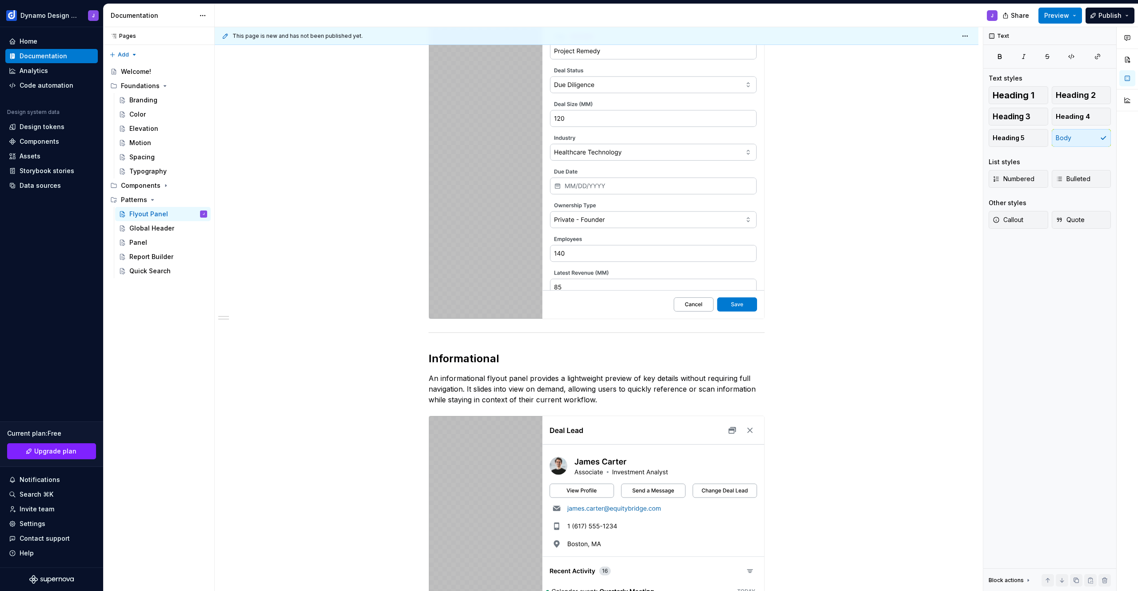
scroll to position [42, 0]
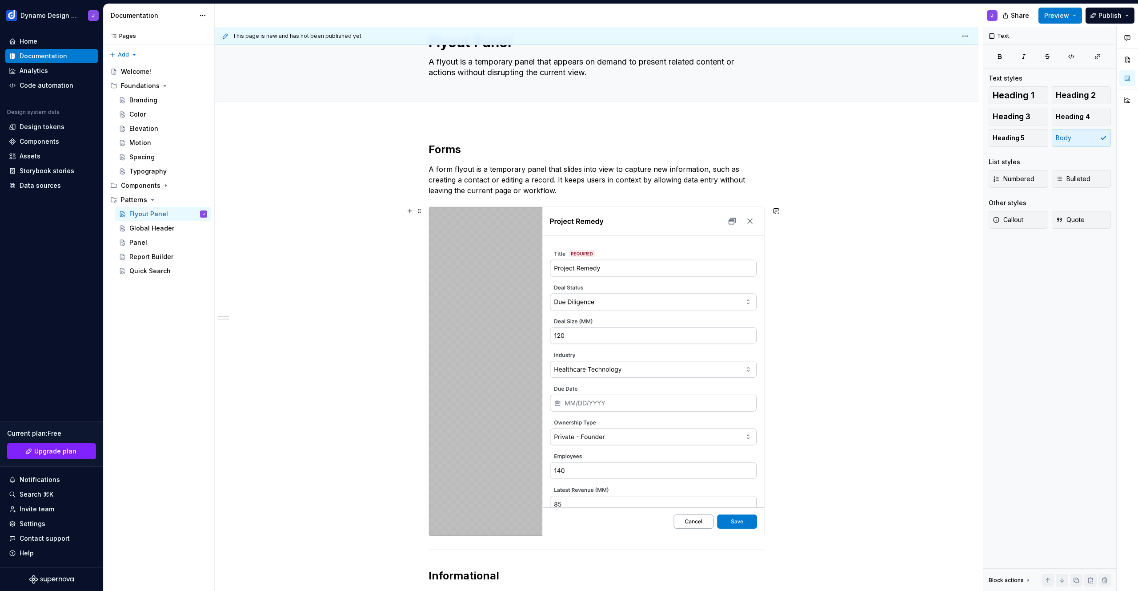
click at [607, 329] on img at bounding box center [596, 371] width 335 height 329
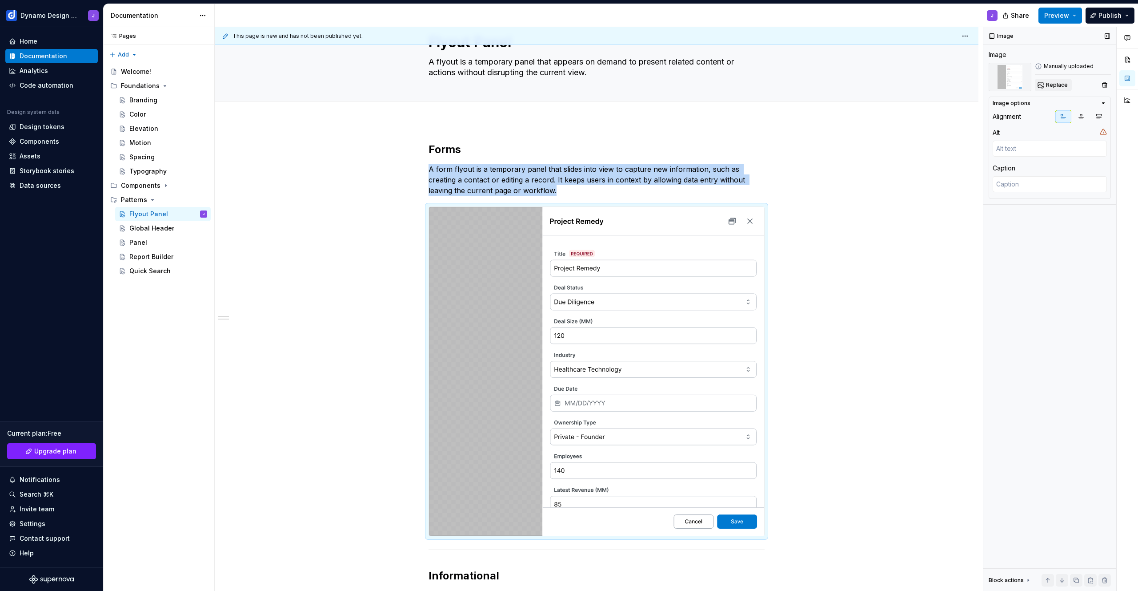
click at [1049, 83] on span "Replace" at bounding box center [1057, 84] width 22 height 7
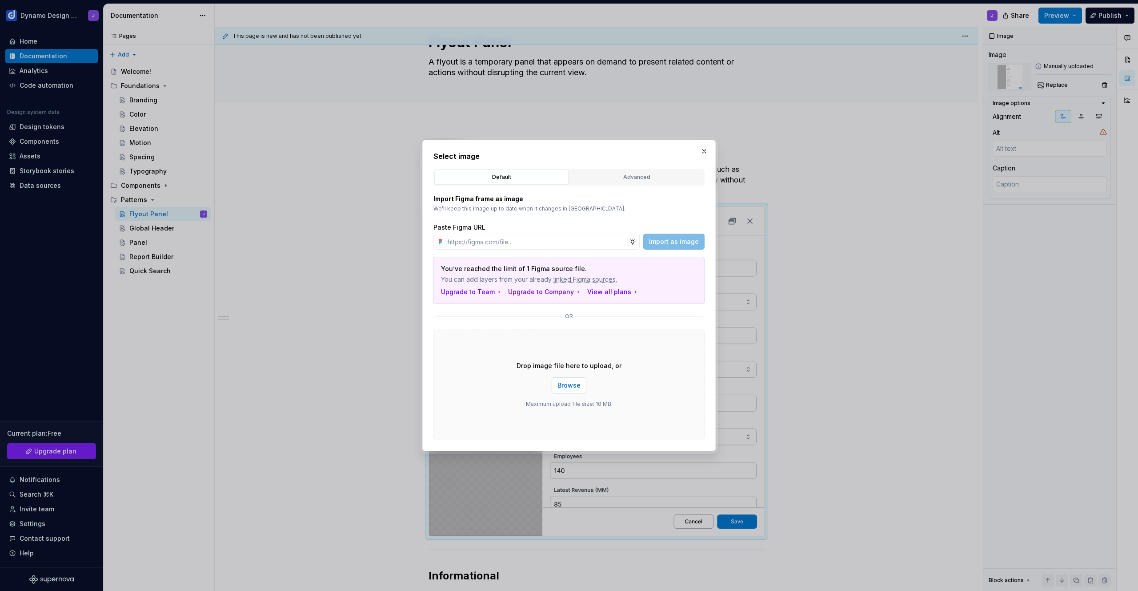
click at [568, 389] on span "Browse" at bounding box center [569, 385] width 23 height 9
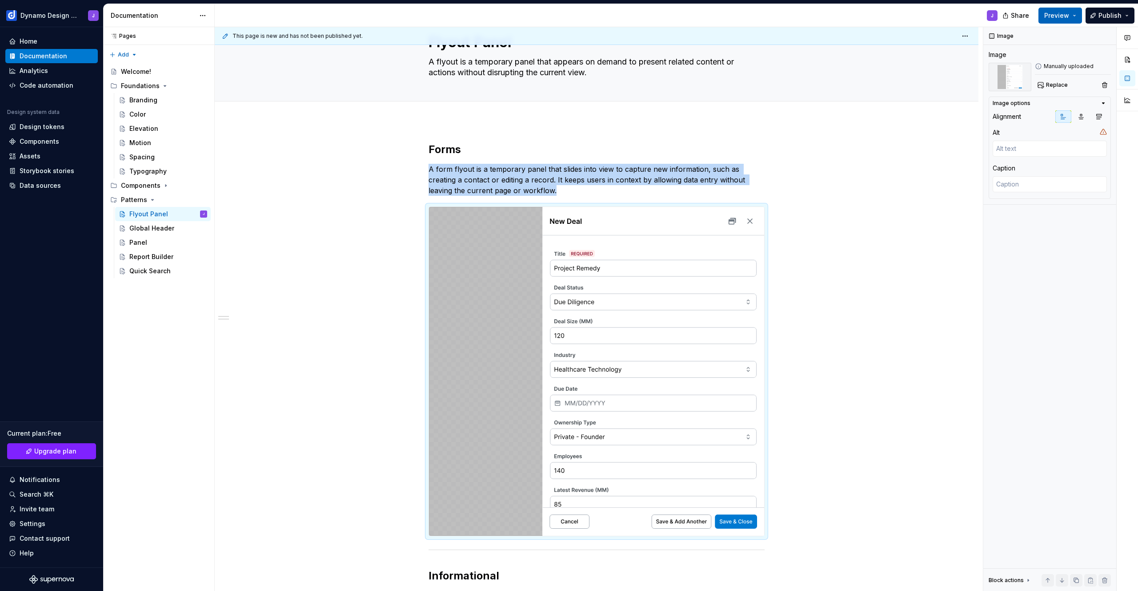
click at [1062, 14] on span "Preview" at bounding box center [1057, 15] width 25 height 9
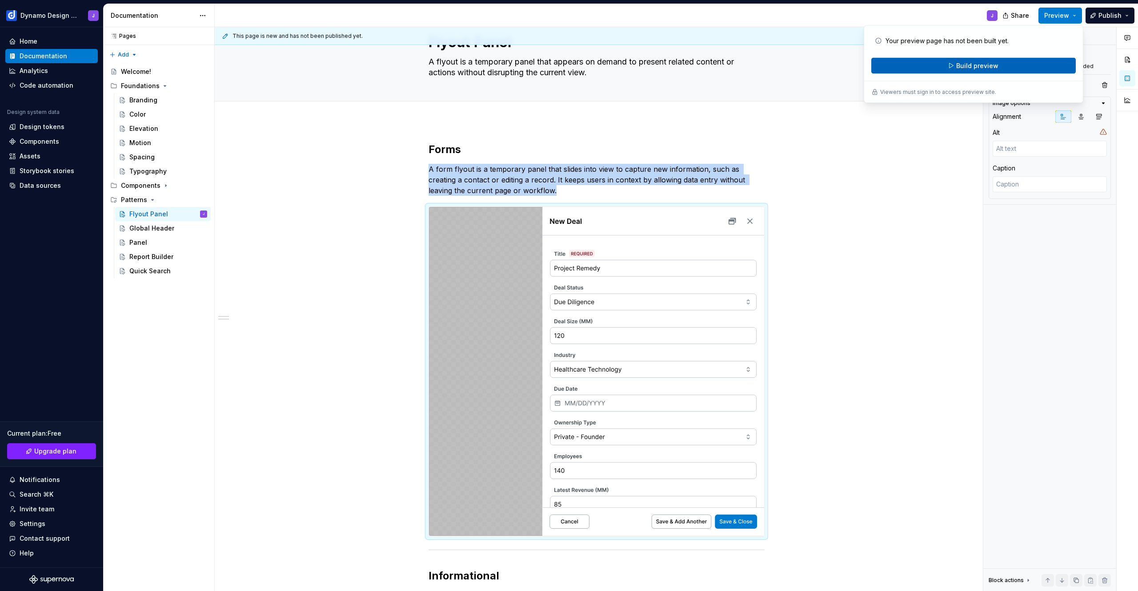
click at [1031, 68] on button "Build preview" at bounding box center [974, 66] width 205 height 16
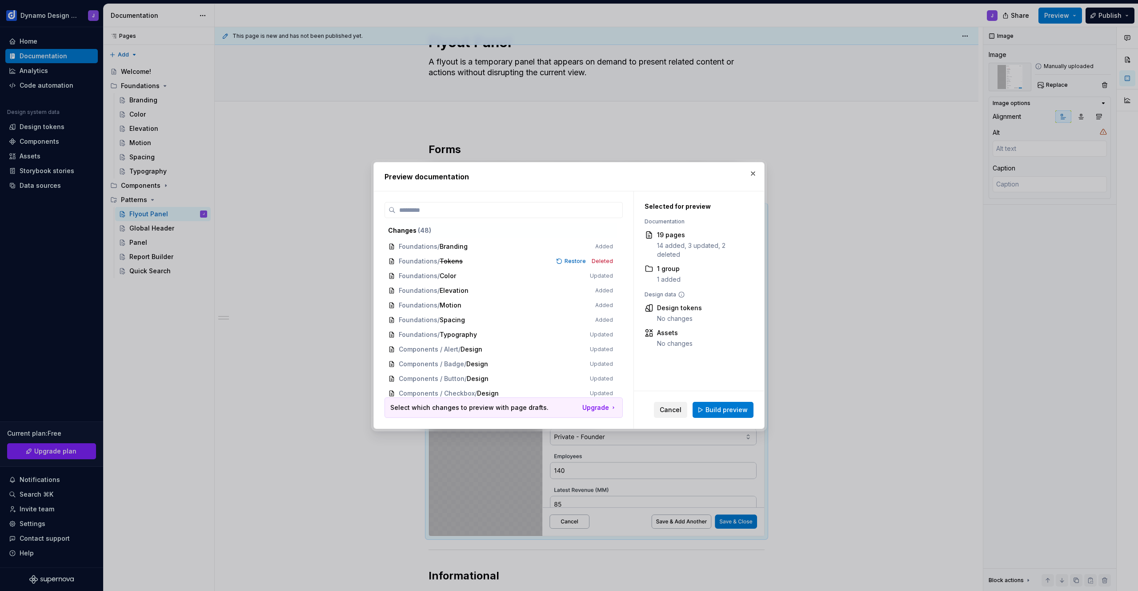
click at [681, 409] on span "Cancel" at bounding box center [671, 409] width 22 height 9
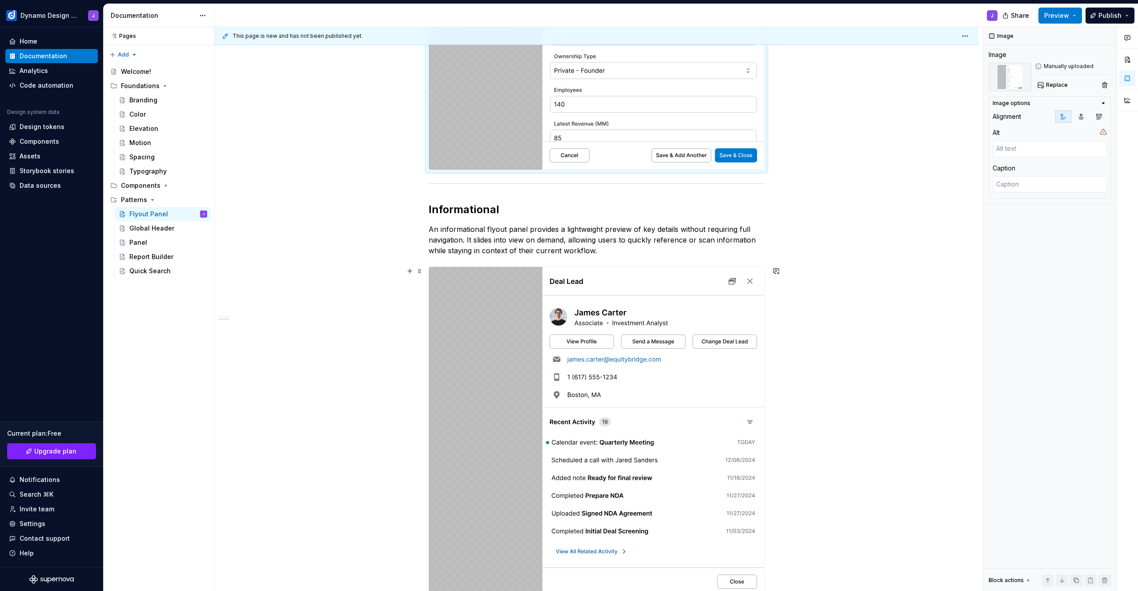
scroll to position [600, 0]
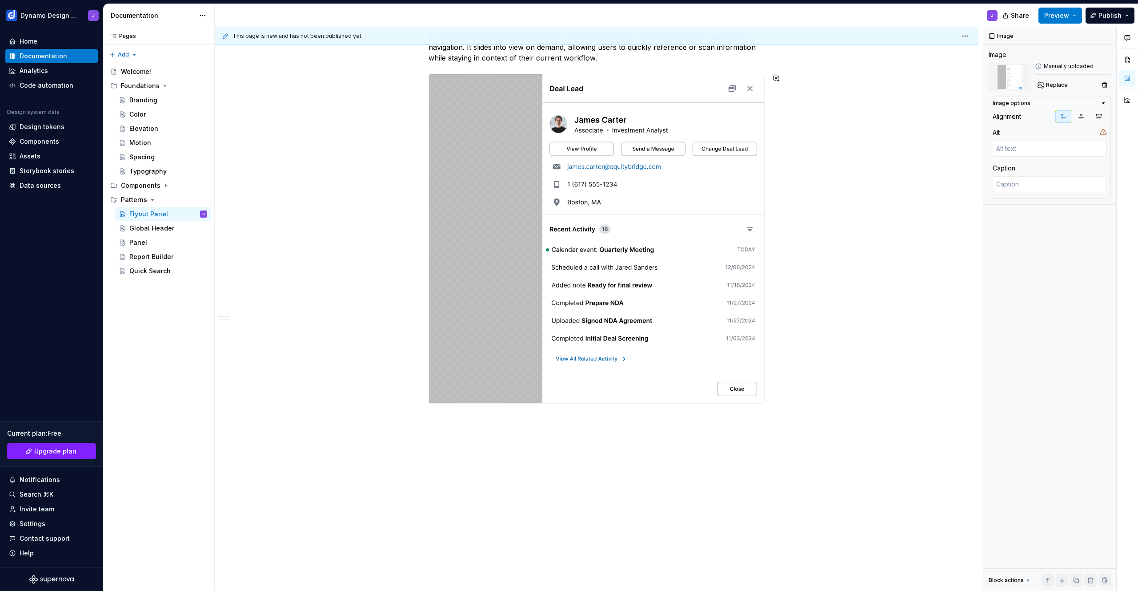
click at [590, 437] on div "Forms A form flyout is a temporary panel that slides into view to capture new i…" at bounding box center [597, 76] width 764 height 1029
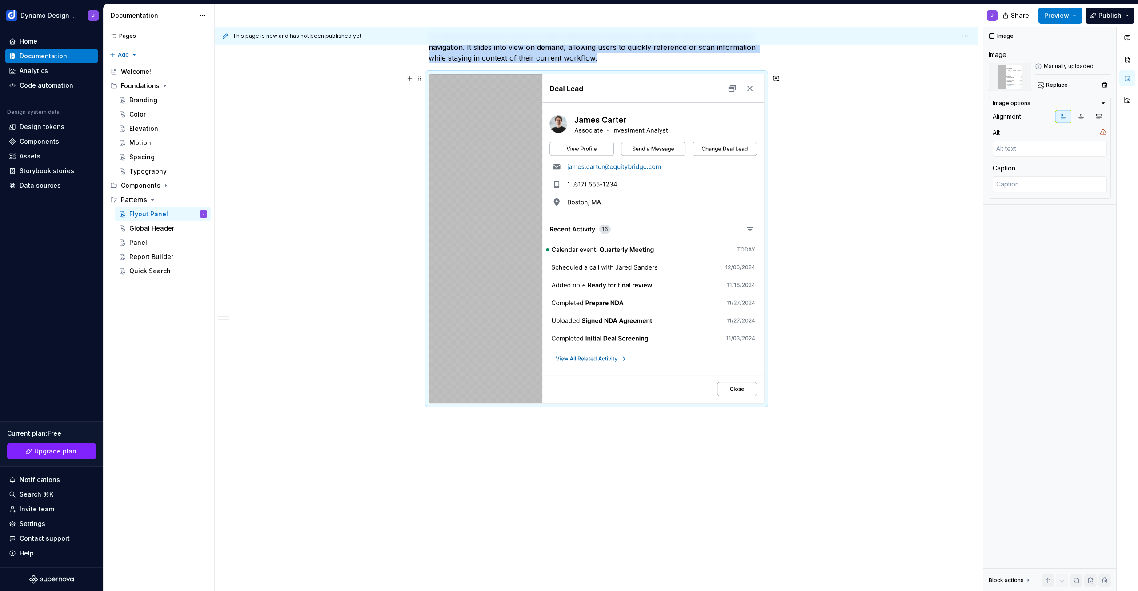
click at [732, 387] on img at bounding box center [596, 238] width 335 height 329
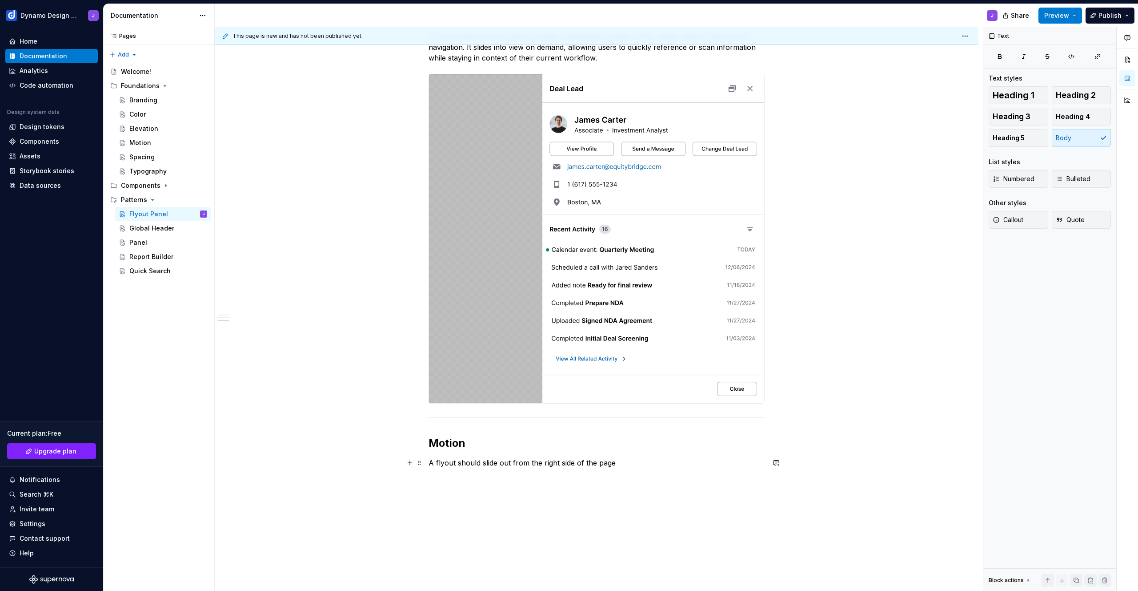
click at [638, 463] on p "A flyout should slide out from the right side of the page" at bounding box center [597, 462] width 336 height 11
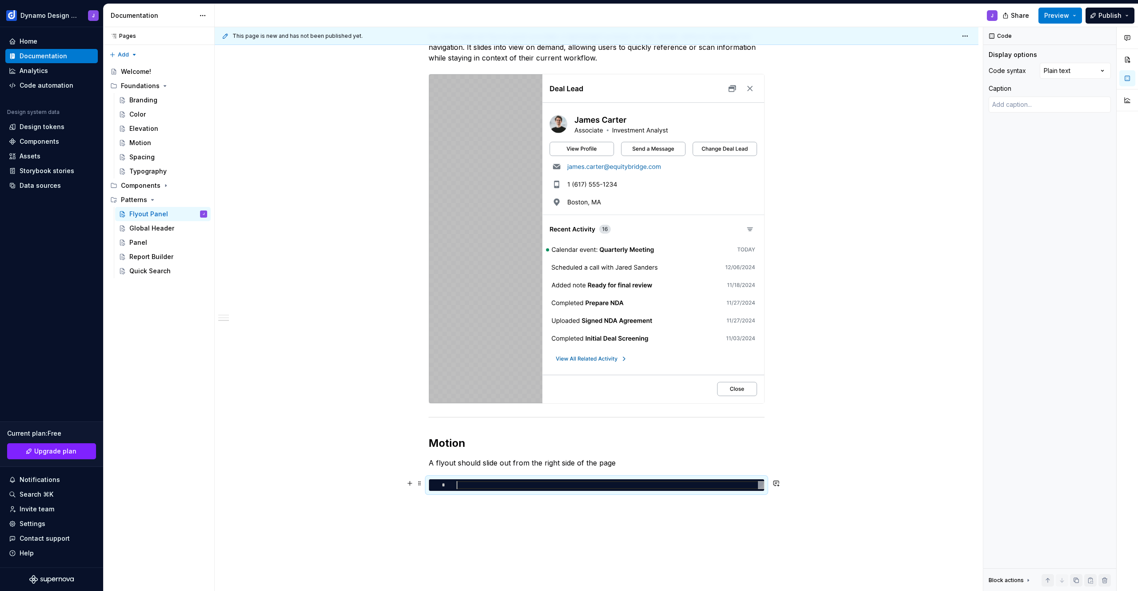
click at [523, 486] on div at bounding box center [611, 485] width 308 height 8
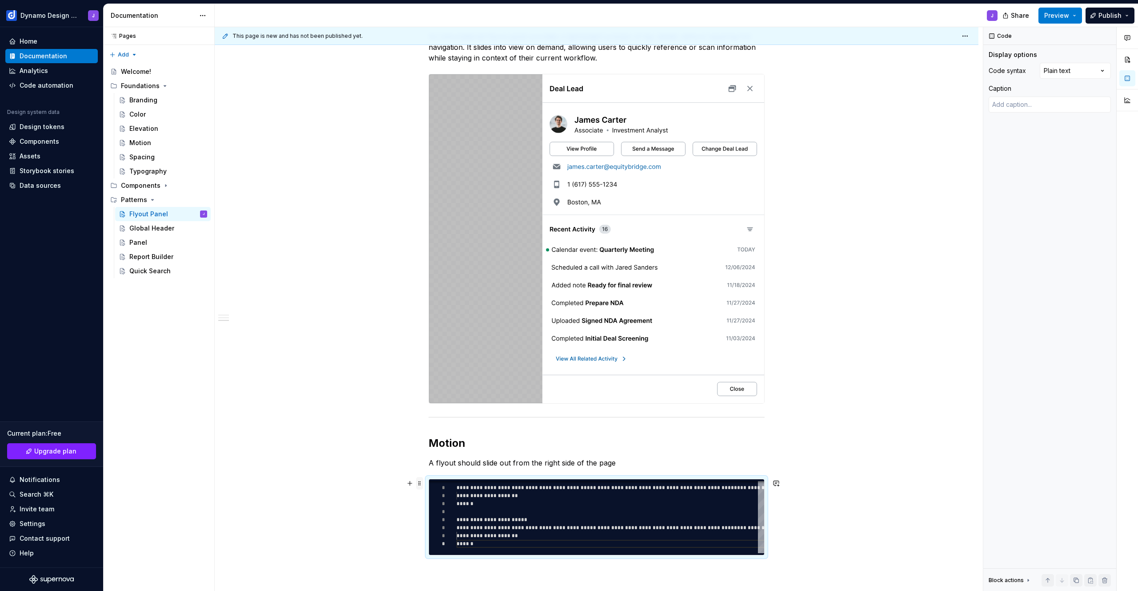
click at [421, 483] on span at bounding box center [419, 483] width 7 height 12
click at [421, 480] on span at bounding box center [419, 483] width 7 height 12
click at [1062, 65] on div "Comments Open comments No comments yet Select ‘Comment’ from the block context …" at bounding box center [1061, 309] width 155 height 564
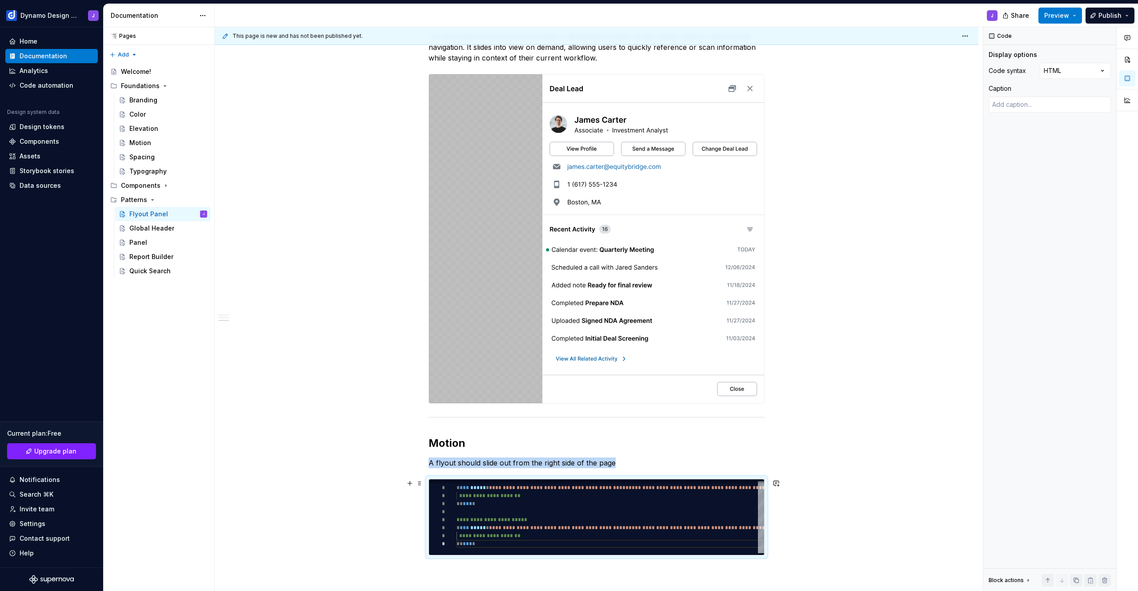
scroll to position [641, 0]
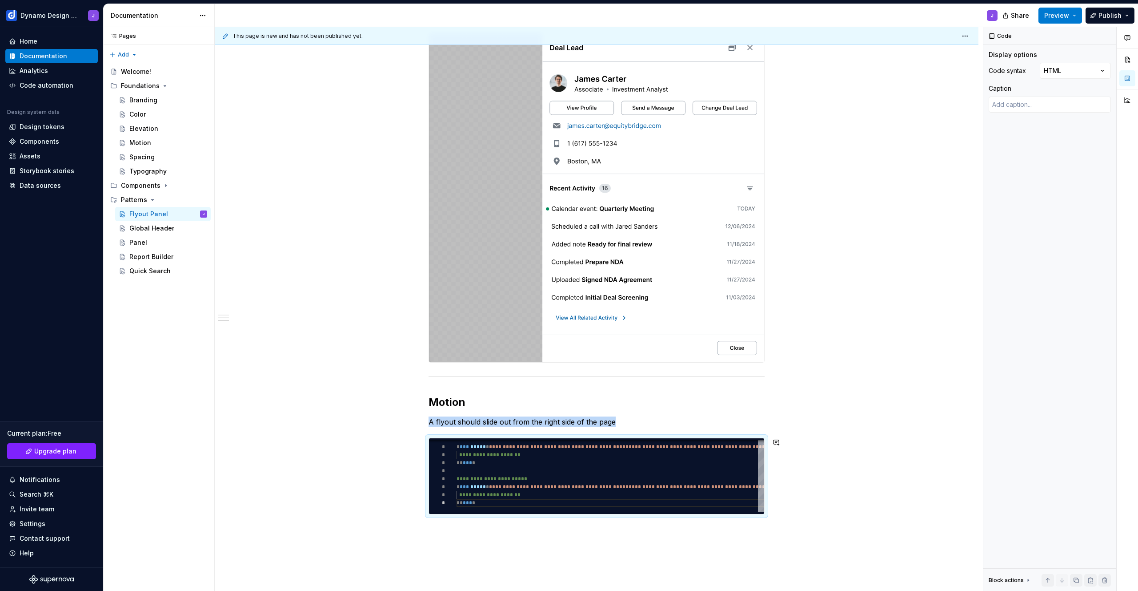
click at [477, 530] on div "**********" at bounding box center [597, 112] width 764 height 1180
click at [1065, 17] on span "Preview" at bounding box center [1057, 15] width 25 height 9
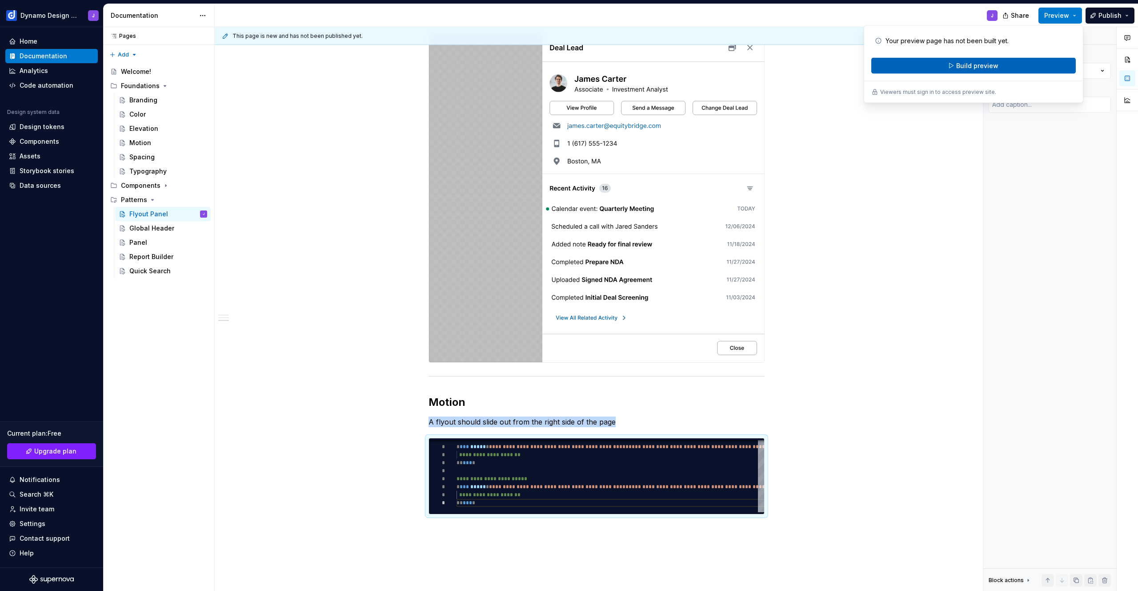
click at [999, 68] on button "Build preview" at bounding box center [974, 66] width 205 height 16
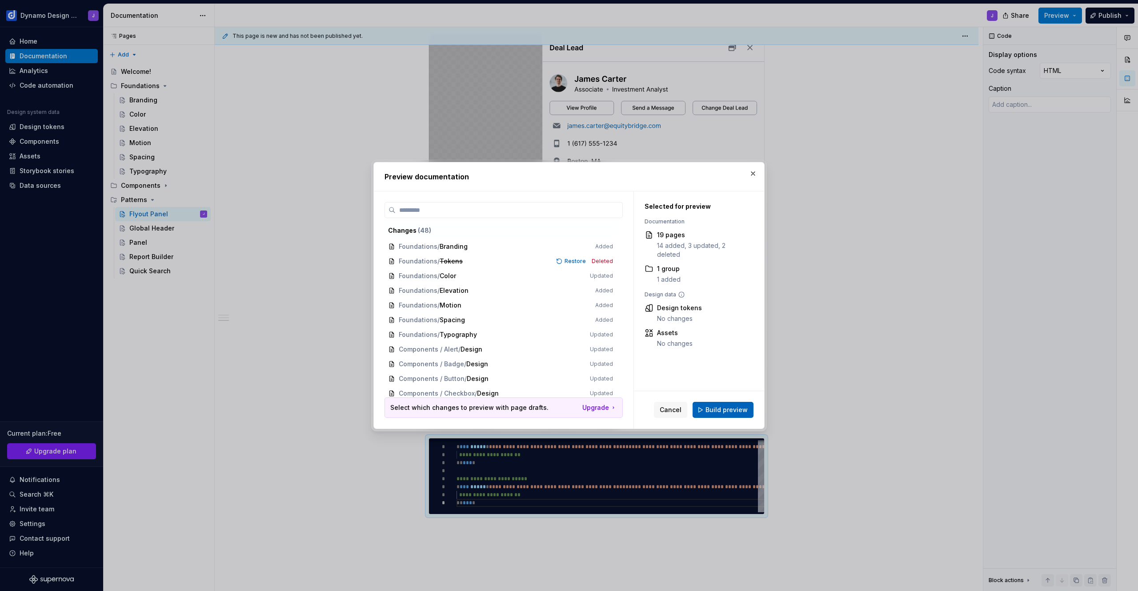
click at [729, 410] on span "Build preview" at bounding box center [727, 409] width 42 height 9
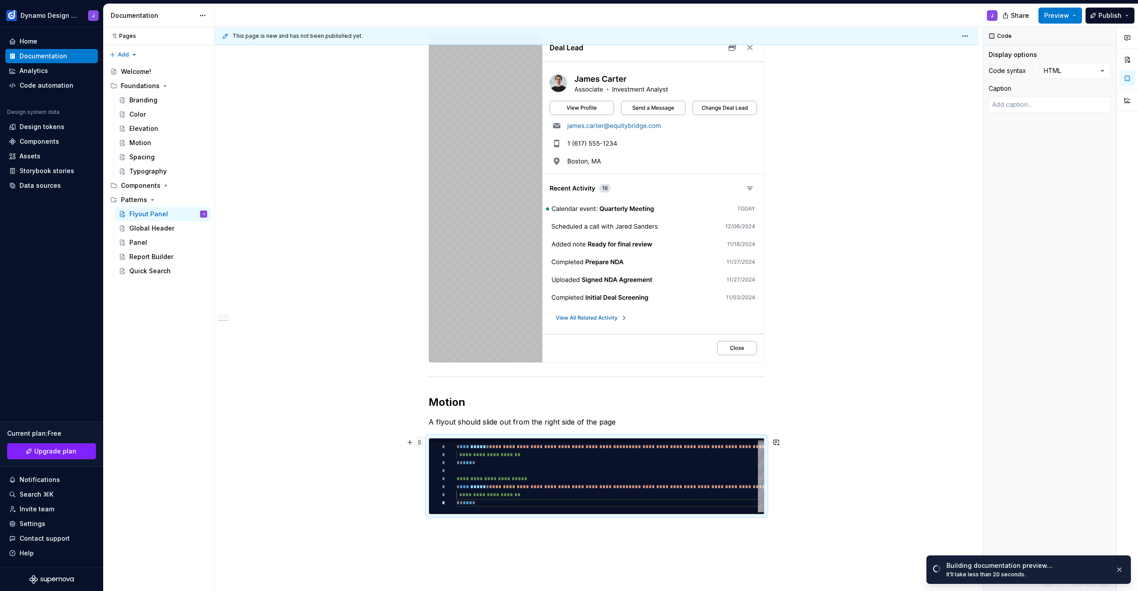
click at [420, 440] on span at bounding box center [419, 442] width 7 height 12
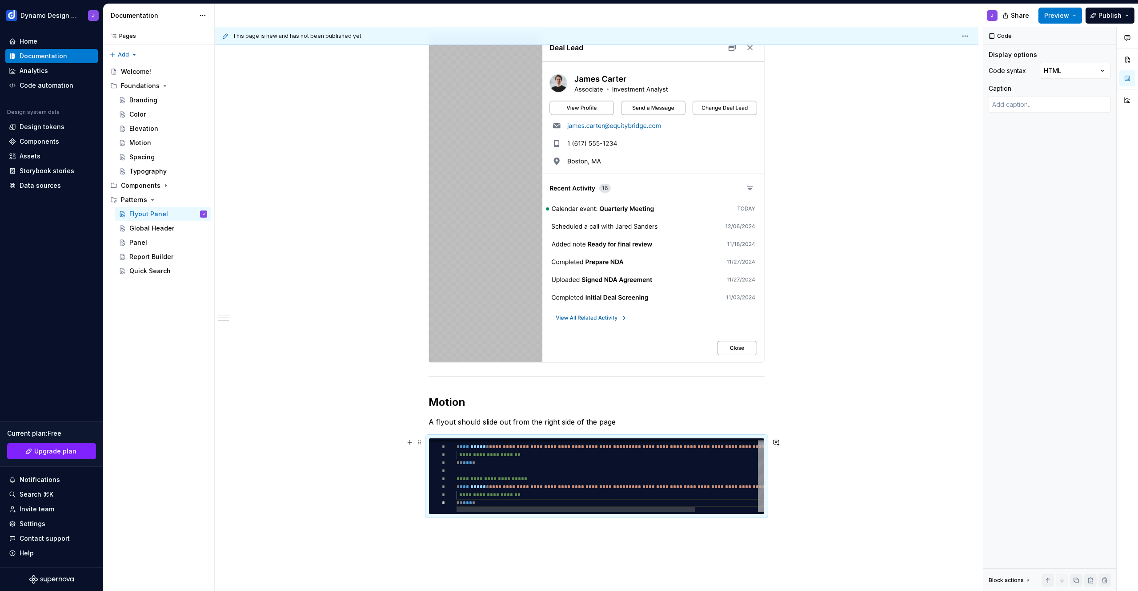
click at [655, 461] on div "**********" at bounding box center [651, 472] width 388 height 77
click at [418, 442] on span at bounding box center [419, 442] width 7 height 12
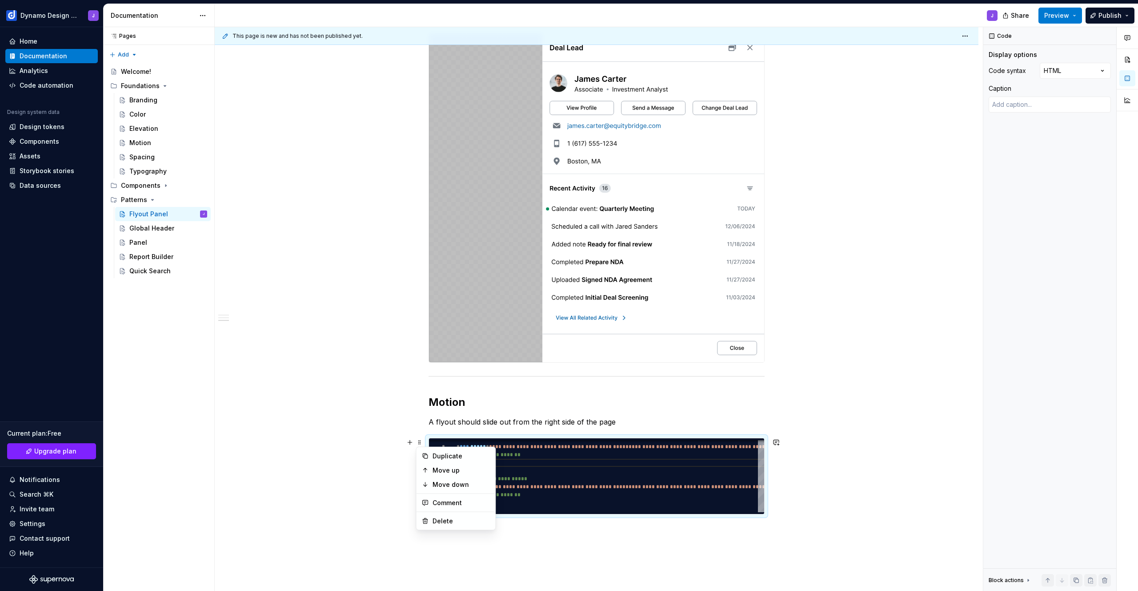
click at [750, 432] on div "**********" at bounding box center [597, 28] width 336 height 971
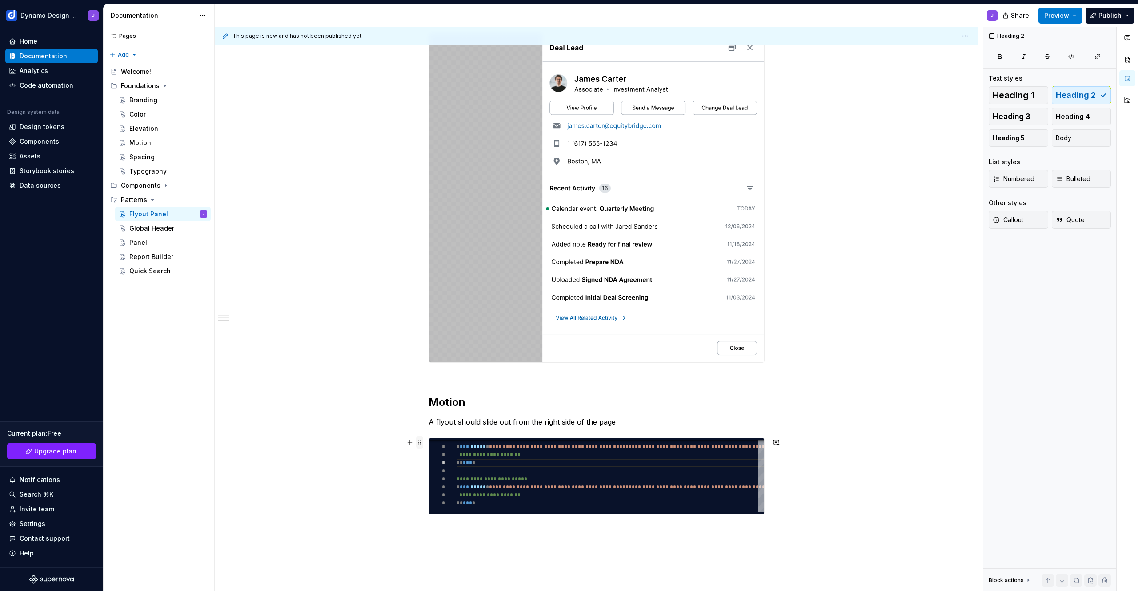
click at [419, 443] on span at bounding box center [419, 442] width 7 height 12
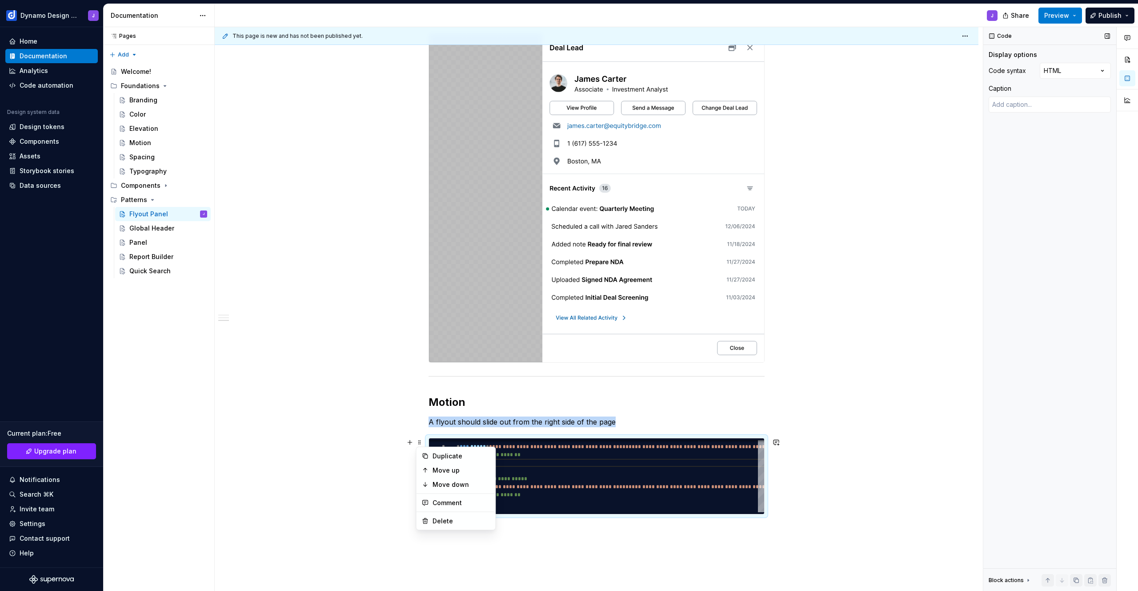
click at [1076, 61] on div "Display options Code syntax HTML Caption" at bounding box center [1050, 84] width 122 height 69
click at [1128, 59] on button "button" at bounding box center [1128, 60] width 16 height 16
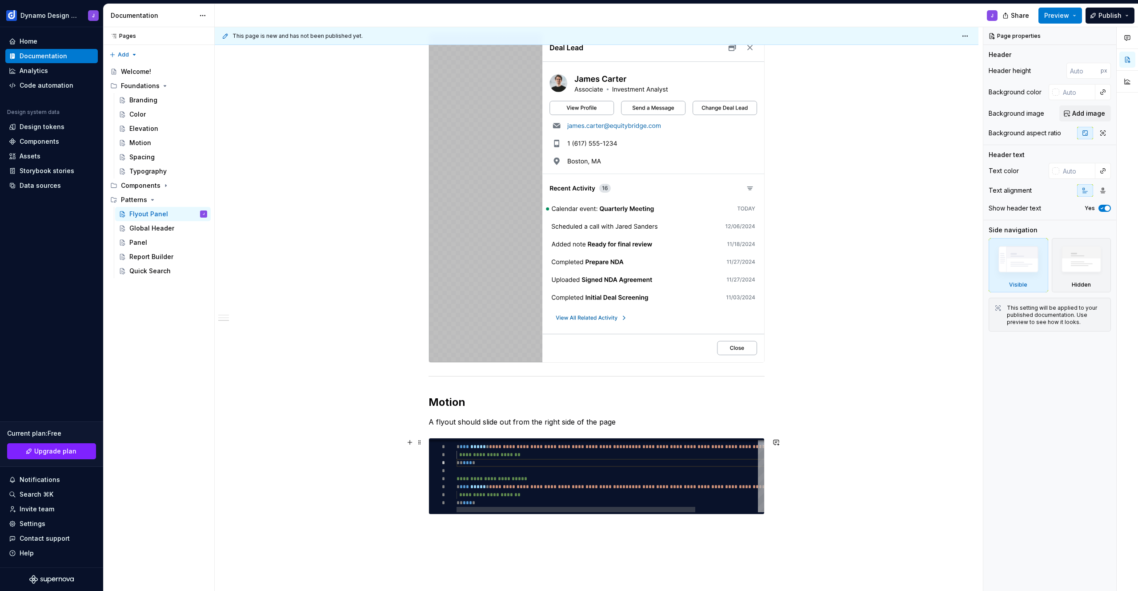
click at [673, 463] on div "**********" at bounding box center [651, 472] width 388 height 77
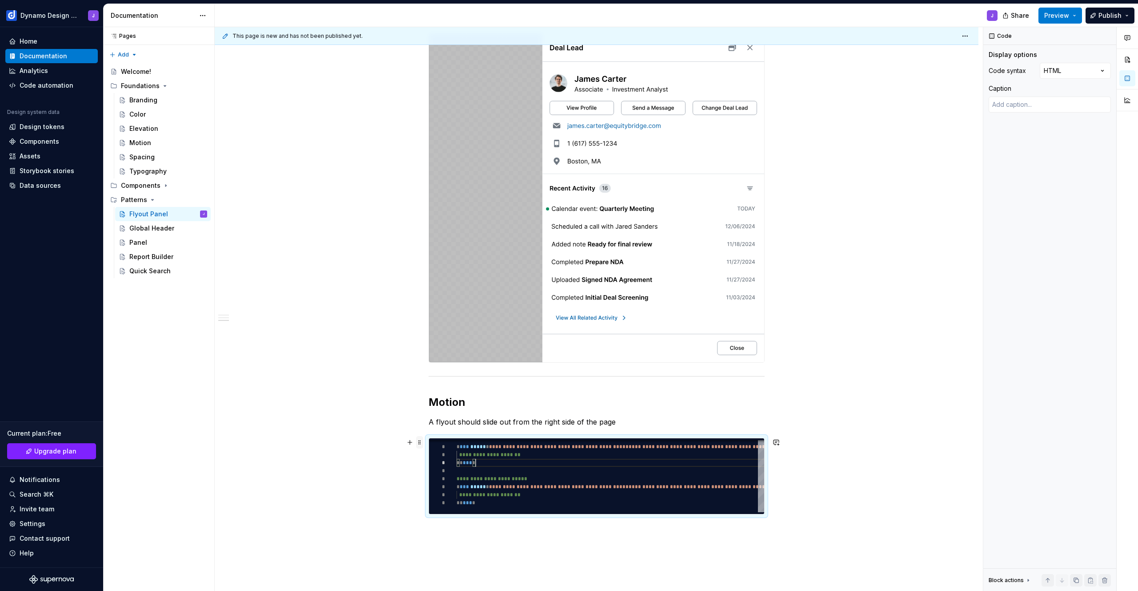
click at [423, 442] on span at bounding box center [419, 442] width 7 height 12
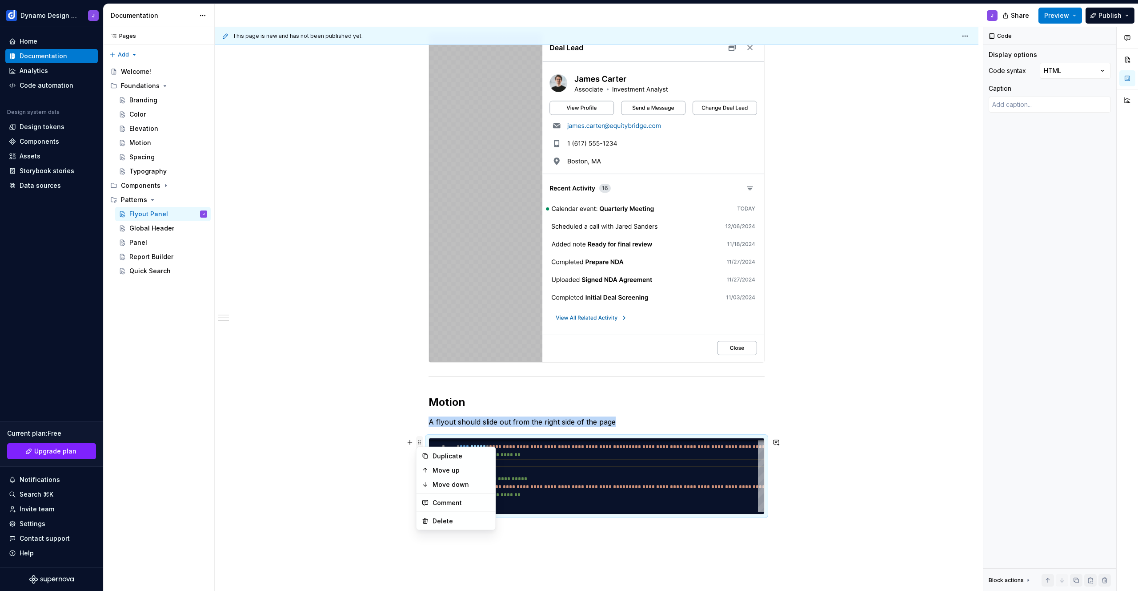
click at [421, 442] on span at bounding box center [419, 442] width 7 height 12
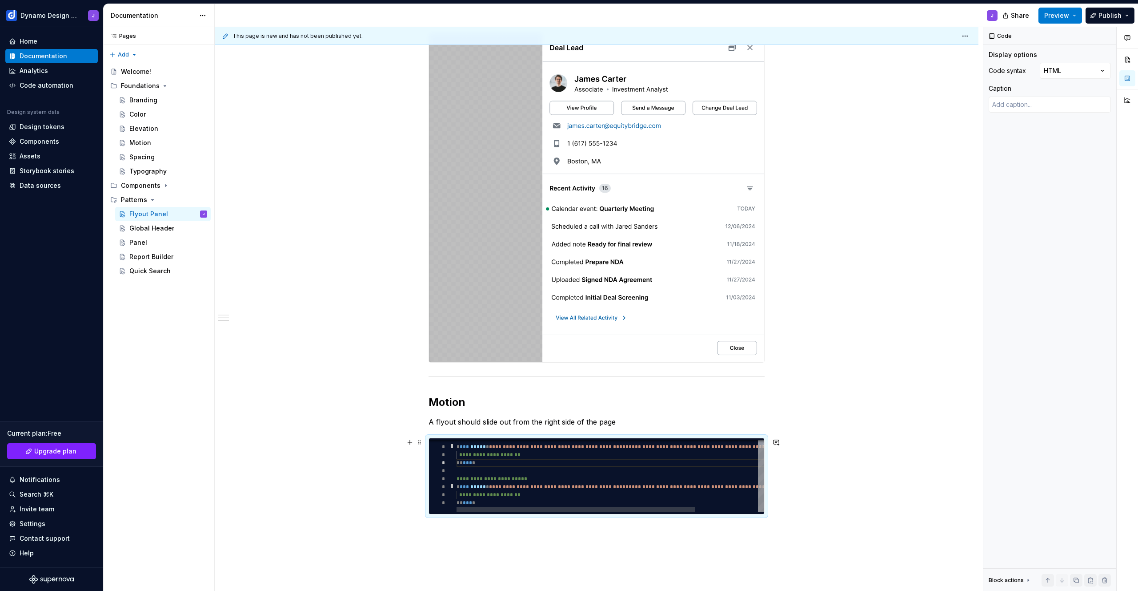
click at [457, 511] on div "**********" at bounding box center [651, 472] width 388 height 77
click at [421, 444] on span at bounding box center [419, 442] width 7 height 12
click at [422, 441] on span at bounding box center [419, 442] width 7 height 12
click at [1109, 34] on button "button" at bounding box center [1107, 36] width 12 height 12
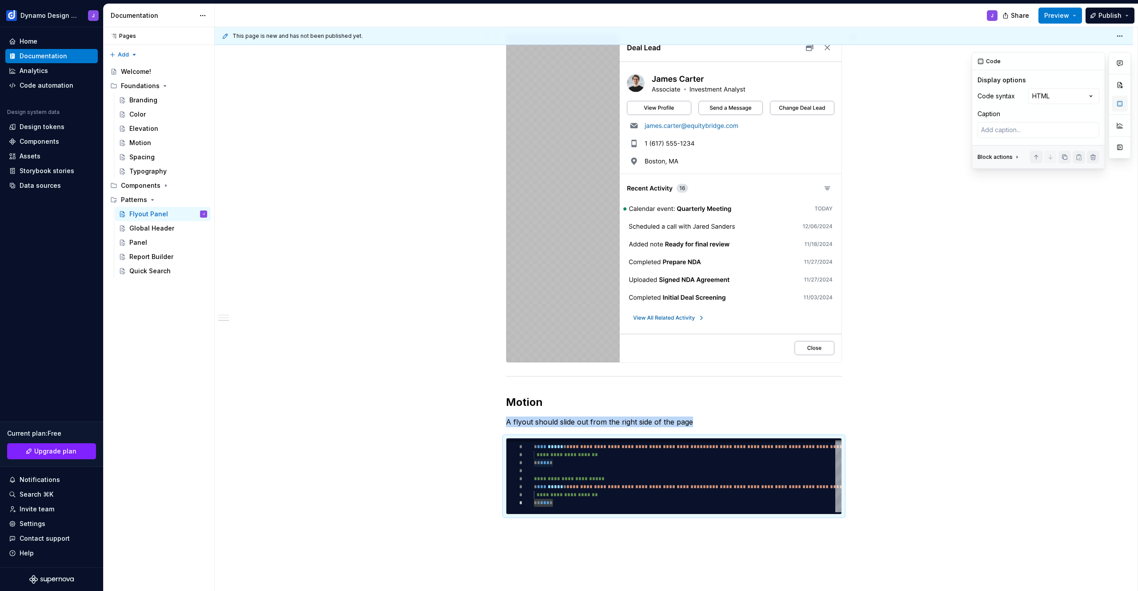
click at [1121, 105] on button "button" at bounding box center [1120, 104] width 16 height 16
click at [1119, 149] on button "button" at bounding box center [1120, 147] width 16 height 16
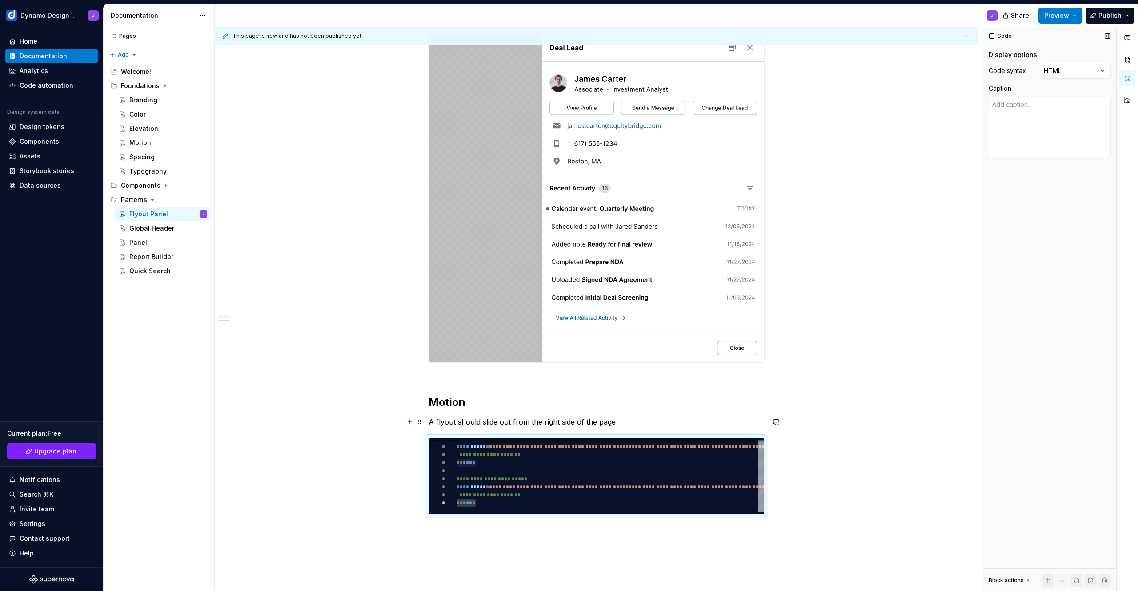
click at [619, 422] on p "A flyout should slide out from the right side of the page" at bounding box center [597, 421] width 336 height 11
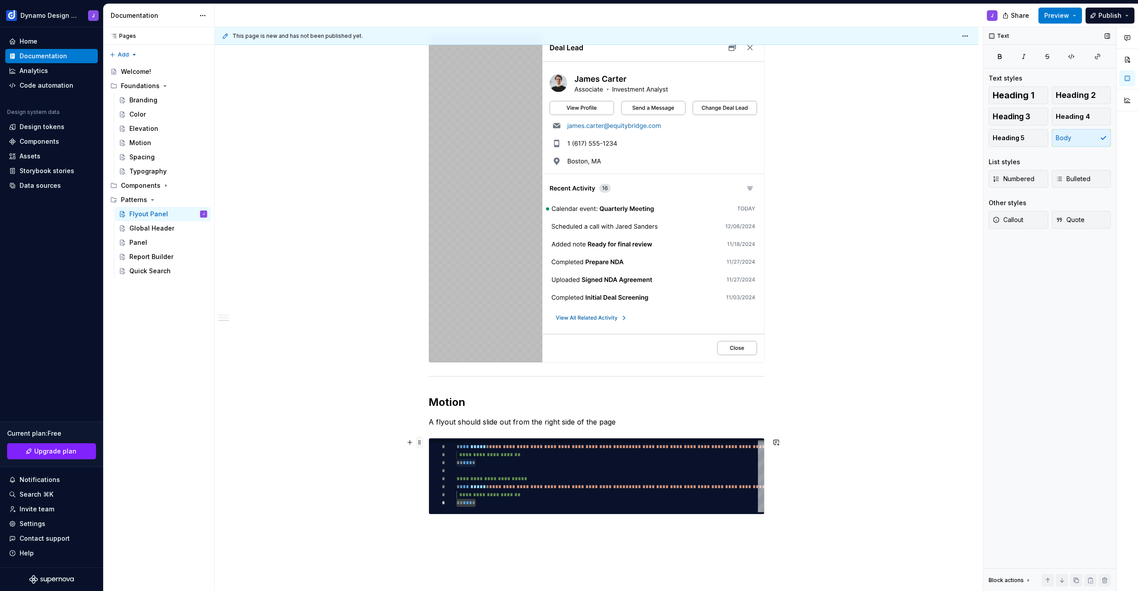
click at [419, 441] on span at bounding box center [419, 442] width 7 height 12
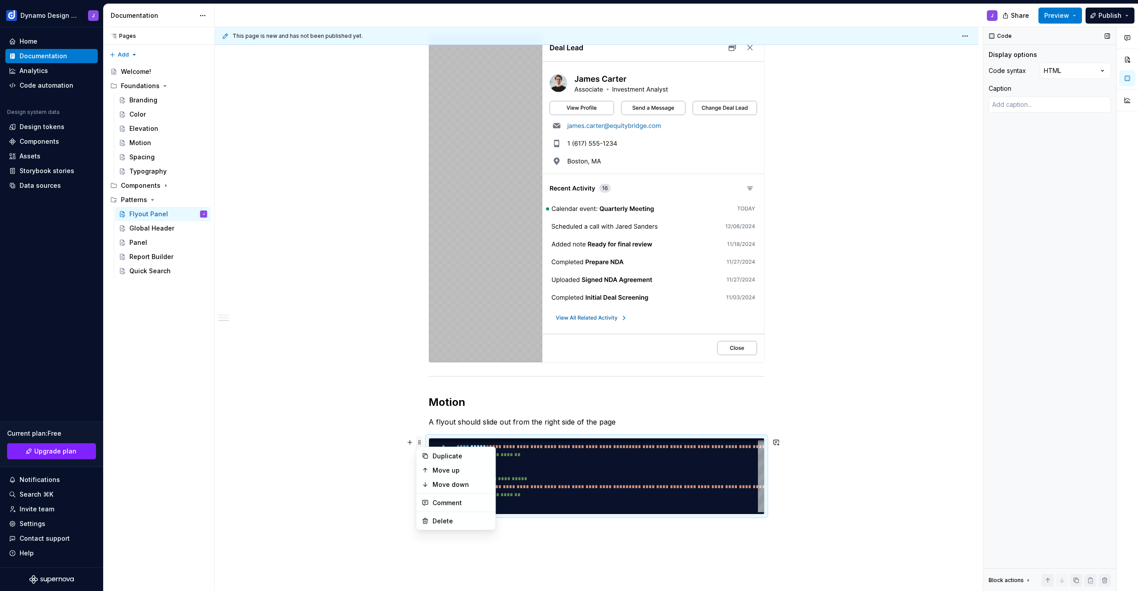
click at [419, 440] on span at bounding box center [419, 442] width 7 height 12
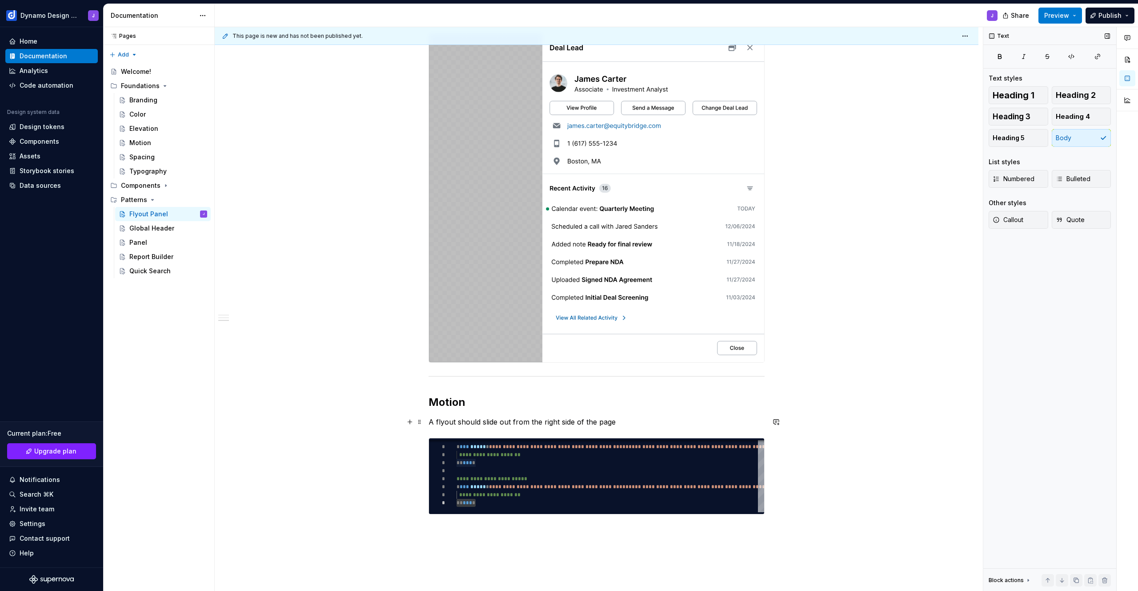
click at [625, 421] on p "A flyout should slide out from the right side of the page" at bounding box center [597, 421] width 336 height 11
click at [499, 420] on p "A flyout should slide out from the right side of the page" at bounding box center [597, 421] width 336 height 11
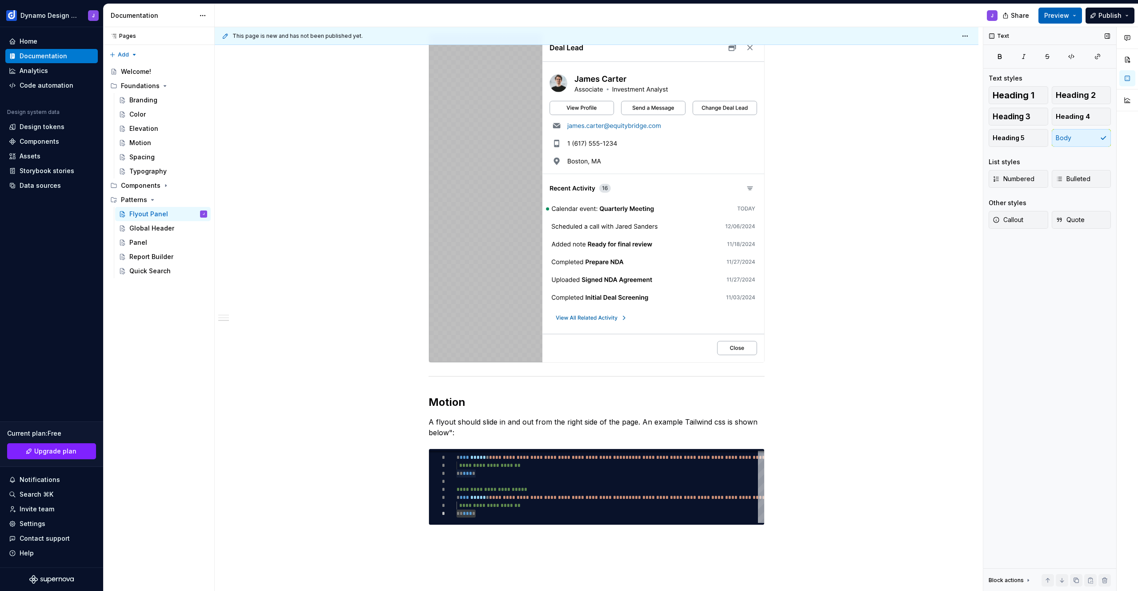
click at [1058, 17] on span "Preview" at bounding box center [1057, 15] width 25 height 9
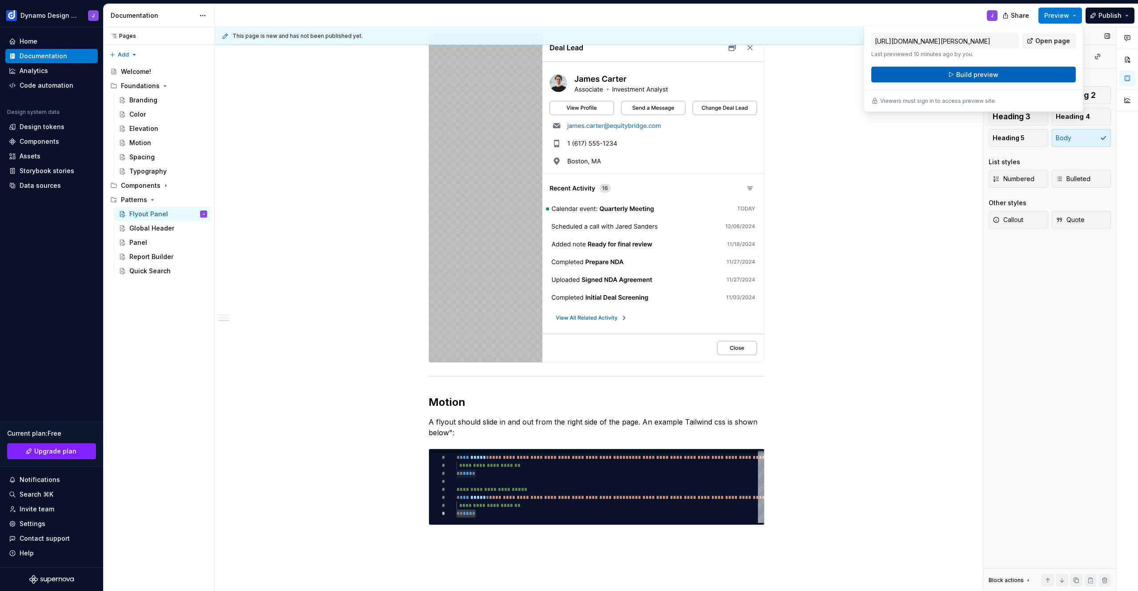
click at [1009, 76] on button "Build preview" at bounding box center [974, 75] width 205 height 16
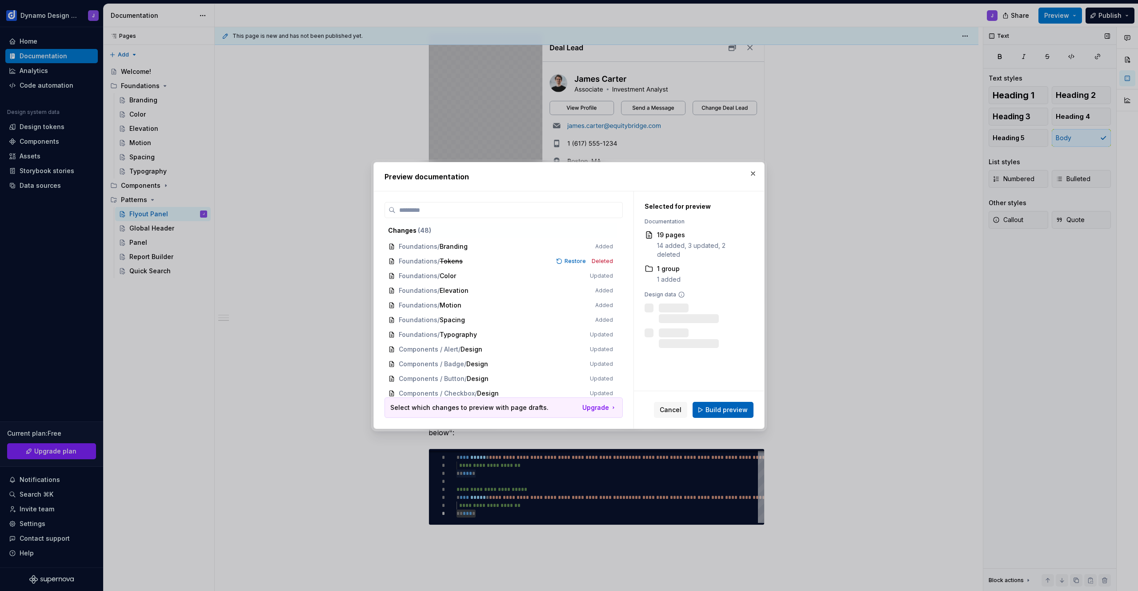
click at [738, 410] on span "Build preview" at bounding box center [727, 409] width 42 height 9
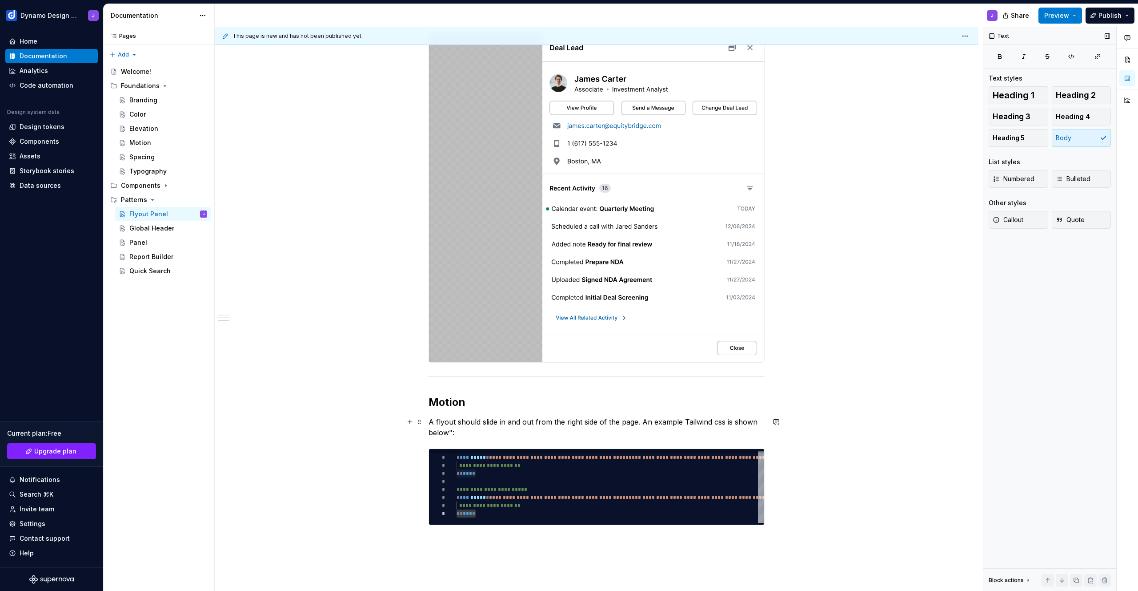
click at [452, 432] on p "A flyout should slide in and out from the right side of the page. An example Ta…" at bounding box center [597, 426] width 336 height 21
click at [1049, 20] on button "Preview" at bounding box center [1061, 16] width 44 height 16
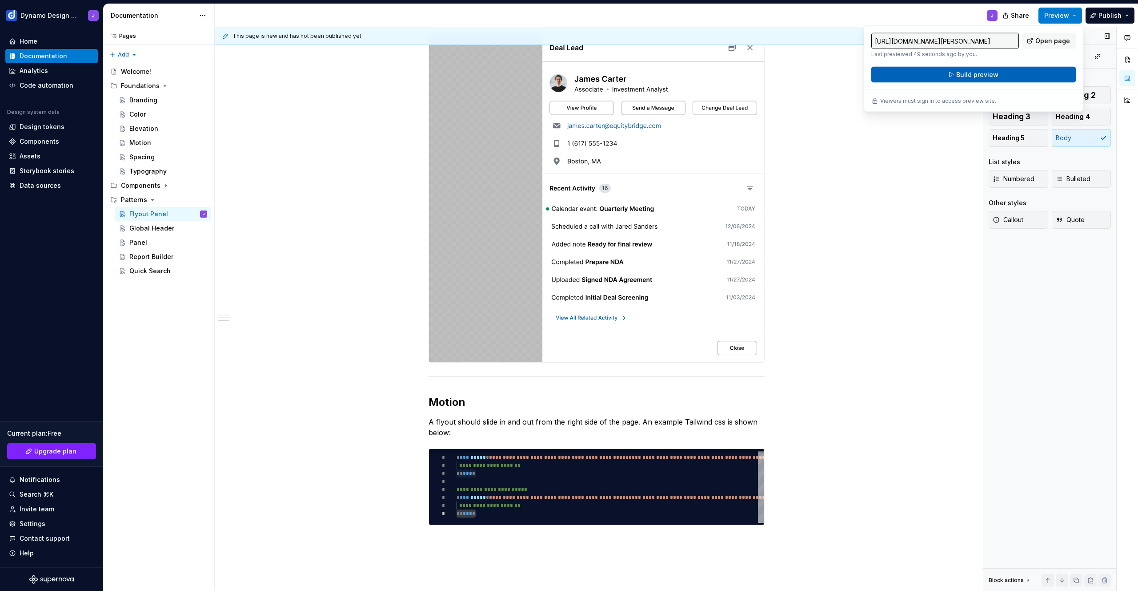
click at [1008, 69] on button "Build preview" at bounding box center [974, 75] width 205 height 16
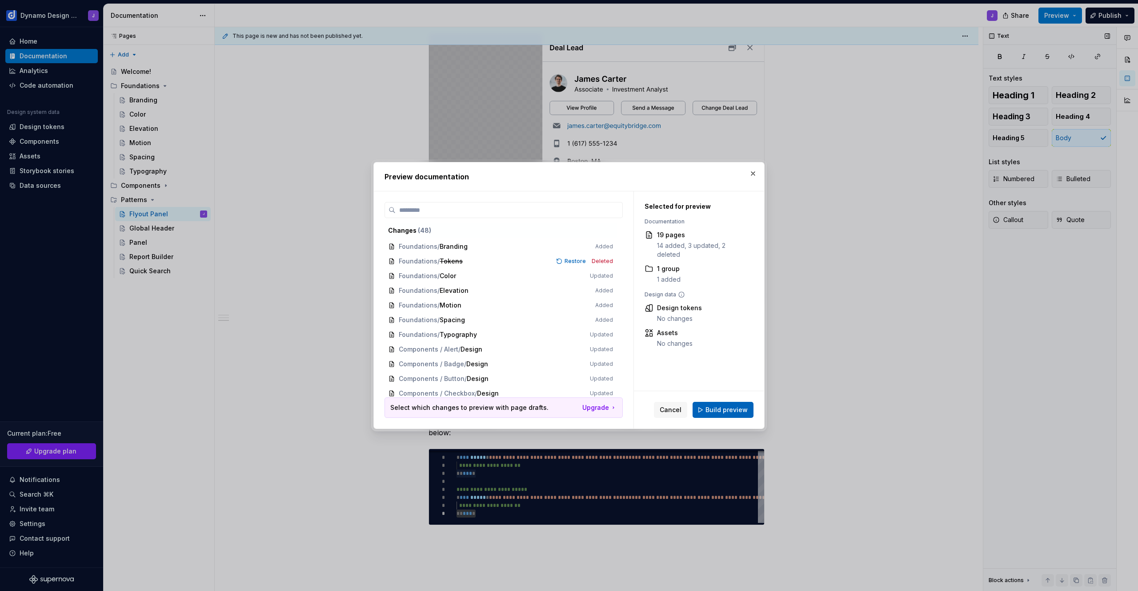
click at [726, 407] on span "Build preview" at bounding box center [727, 409] width 42 height 9
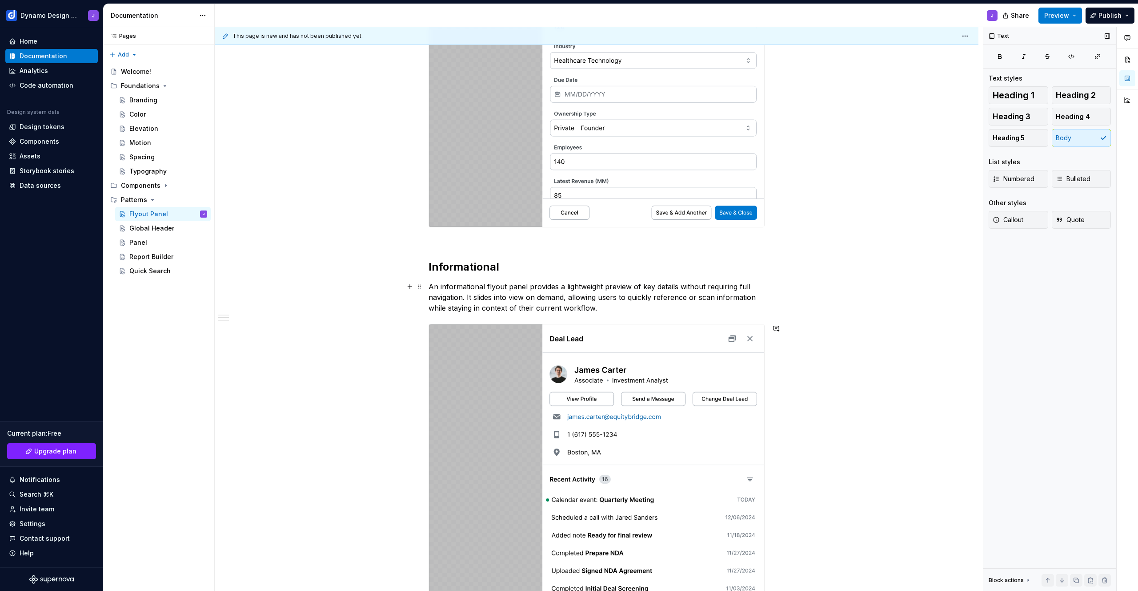
scroll to position [151, 0]
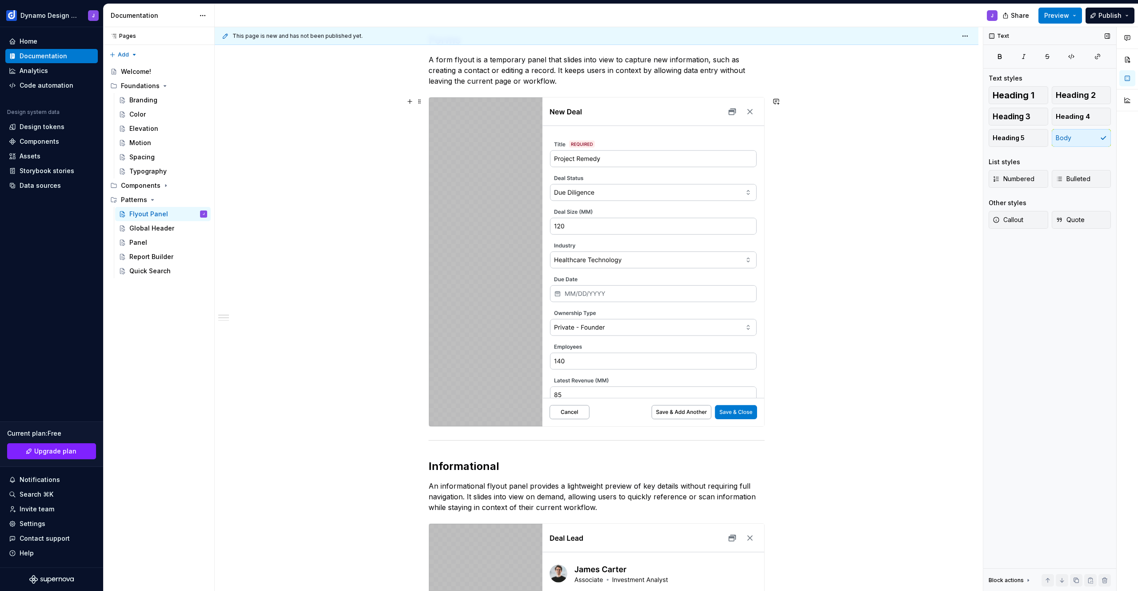
click at [622, 239] on img at bounding box center [596, 261] width 335 height 329
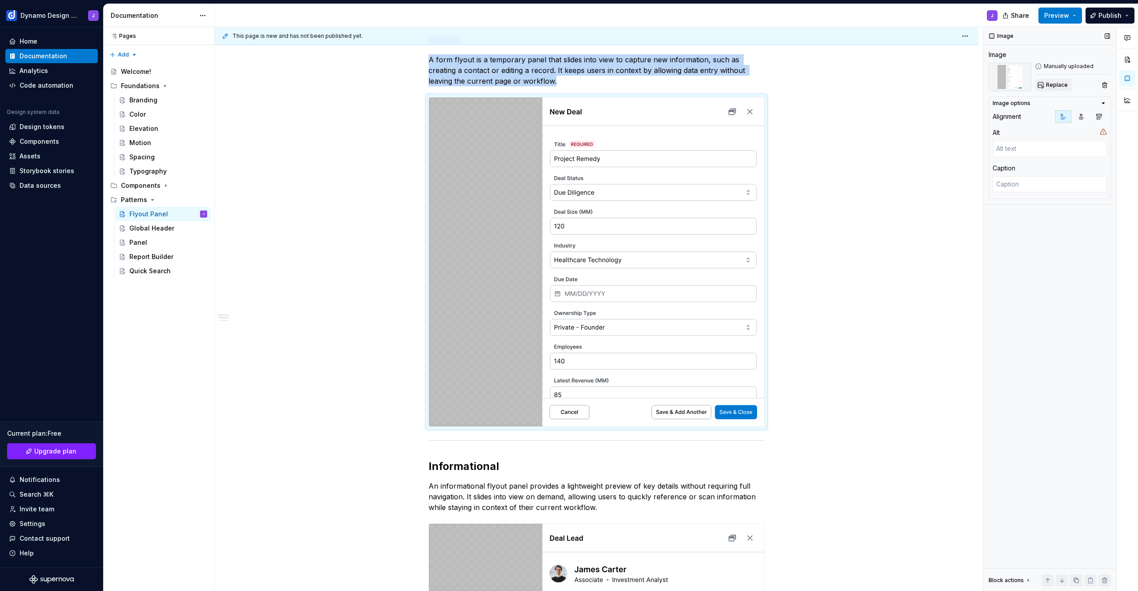
click at [1045, 88] on button "Replace" at bounding box center [1053, 85] width 37 height 12
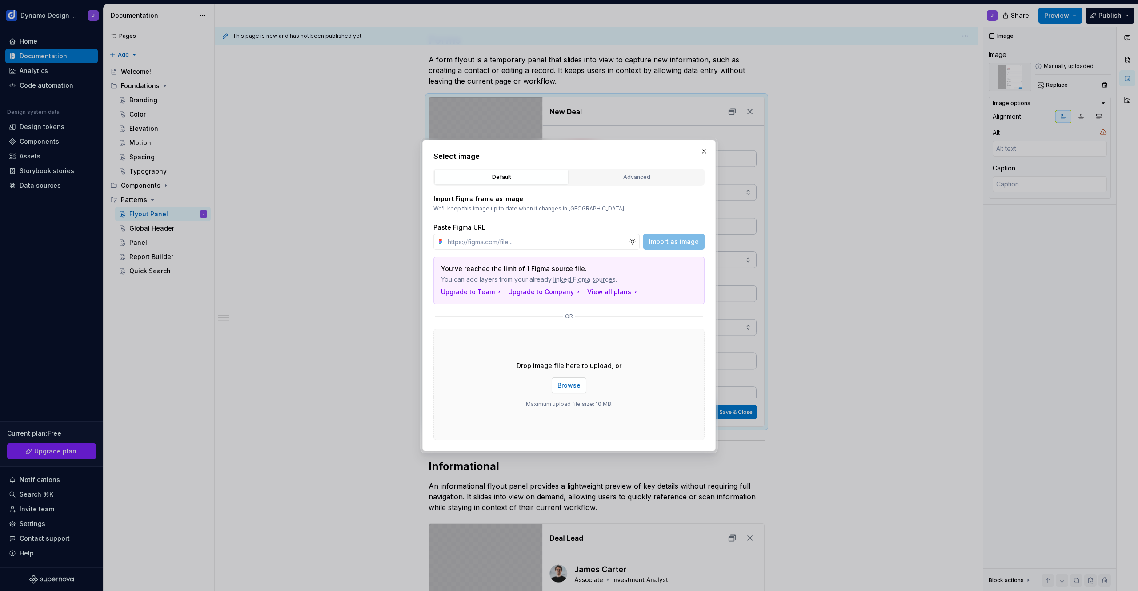
click at [578, 387] on span "Browse" at bounding box center [569, 385] width 23 height 9
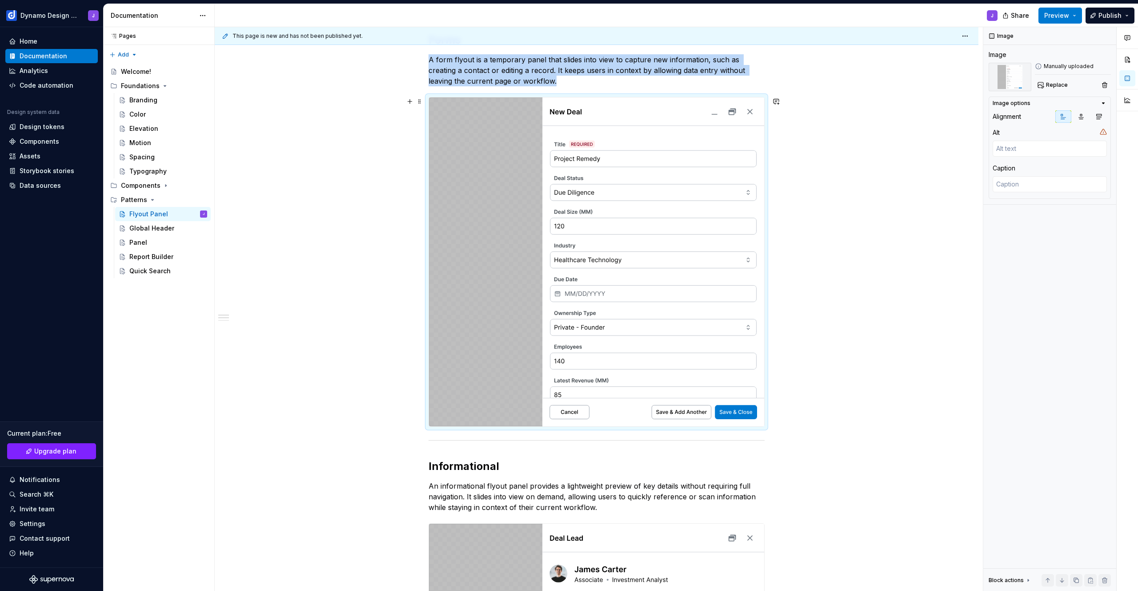
scroll to position [418, 0]
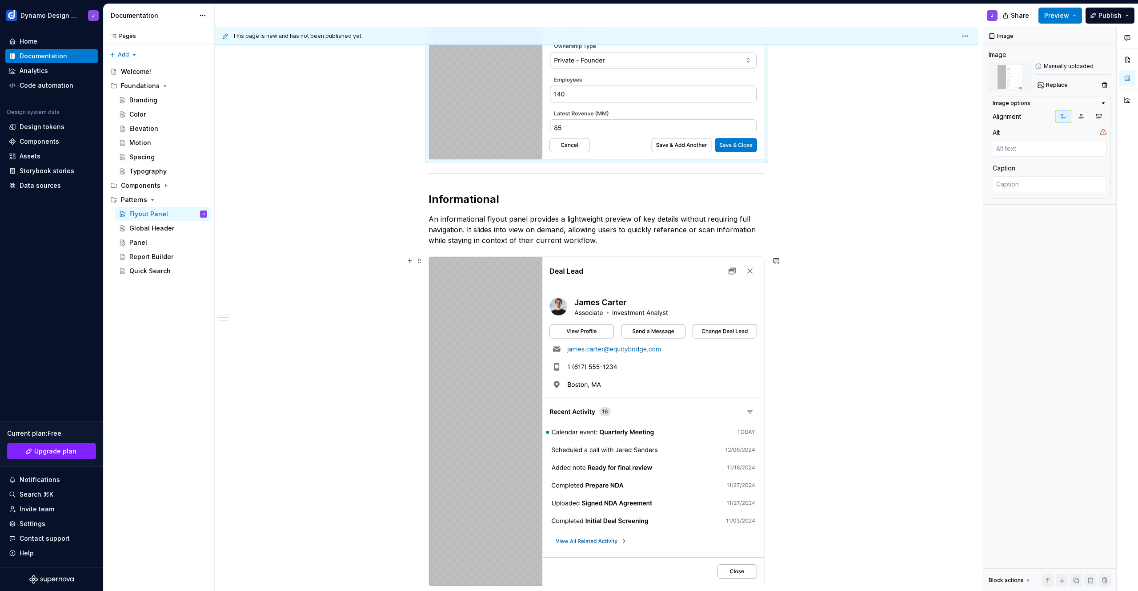
click at [679, 382] on img at bounding box center [596, 421] width 335 height 329
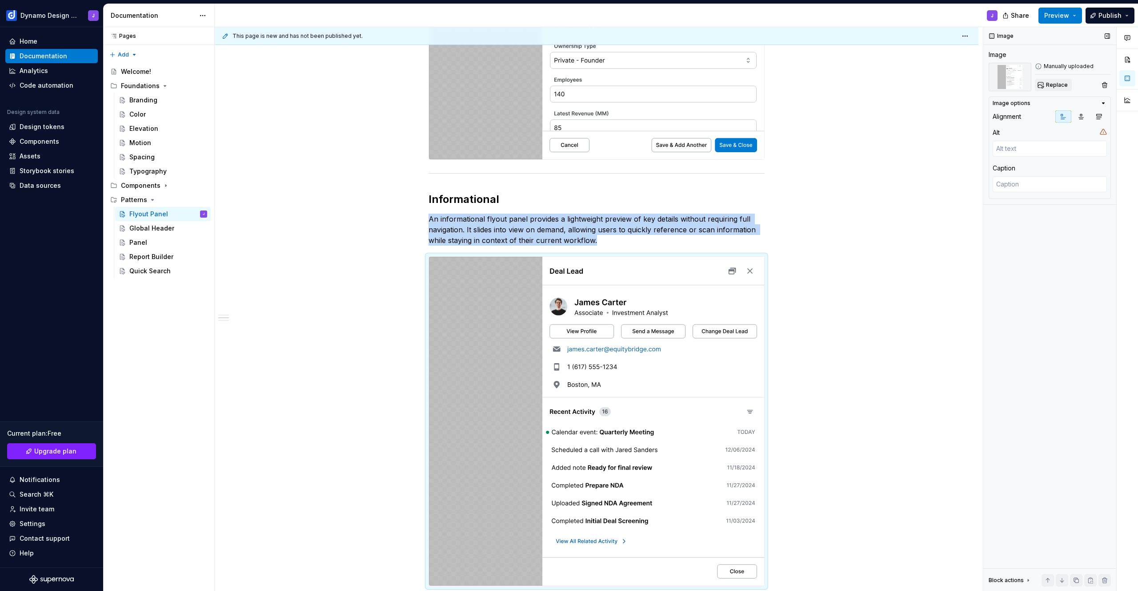
click at [1056, 87] on span "Replace" at bounding box center [1057, 84] width 22 height 7
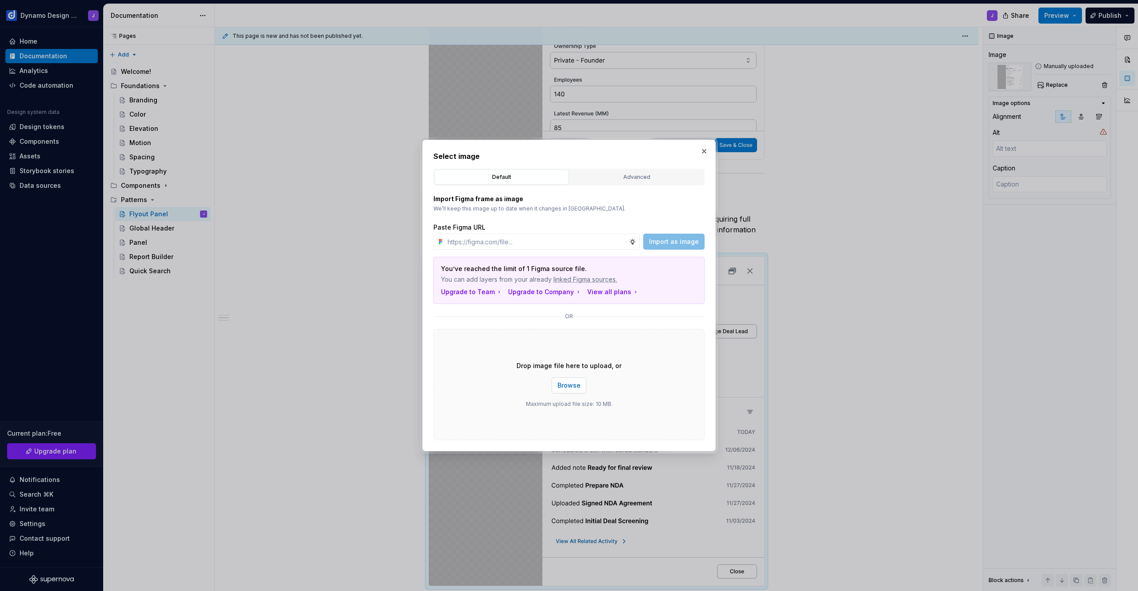
click at [581, 387] on button "Browse" at bounding box center [569, 385] width 35 height 16
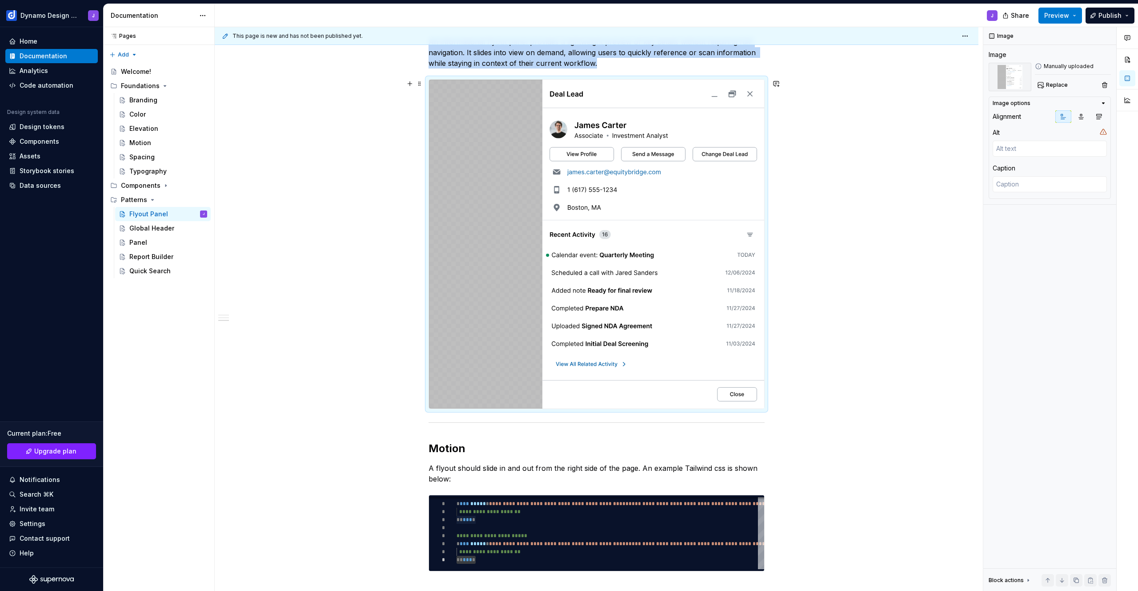
scroll to position [727, 0]
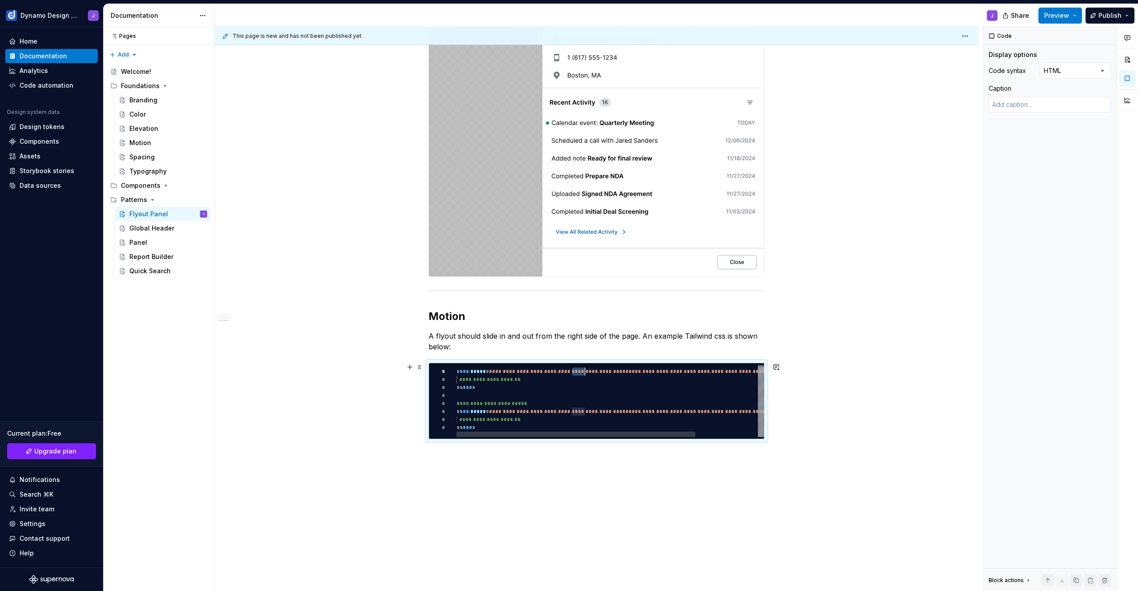
drag, startPoint x: 572, startPoint y: 370, endPoint x: 585, endPoint y: 371, distance: 12.9
click at [585, 371] on div "**********" at bounding box center [651, 397] width 388 height 77
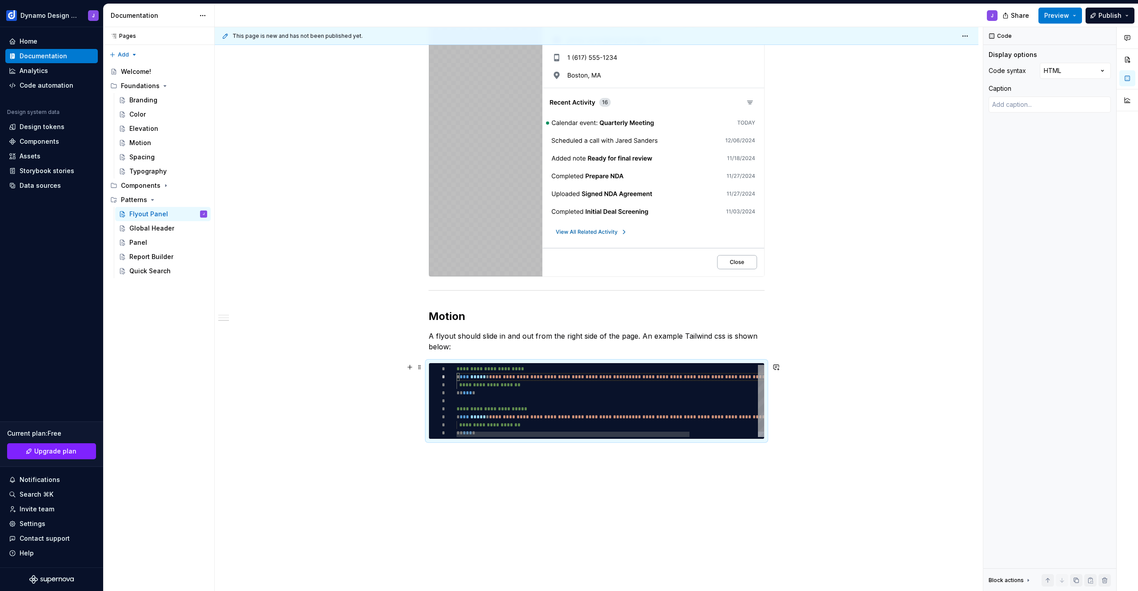
click at [585, 375] on div "**********" at bounding box center [656, 403] width 398 height 77
drag, startPoint x: 602, startPoint y: 376, endPoint x: 571, endPoint y: 376, distance: 30.2
click at [571, 376] on div "**********" at bounding box center [659, 403] width 404 height 77
drag, startPoint x: 584, startPoint y: 416, endPoint x: 571, endPoint y: 416, distance: 12.9
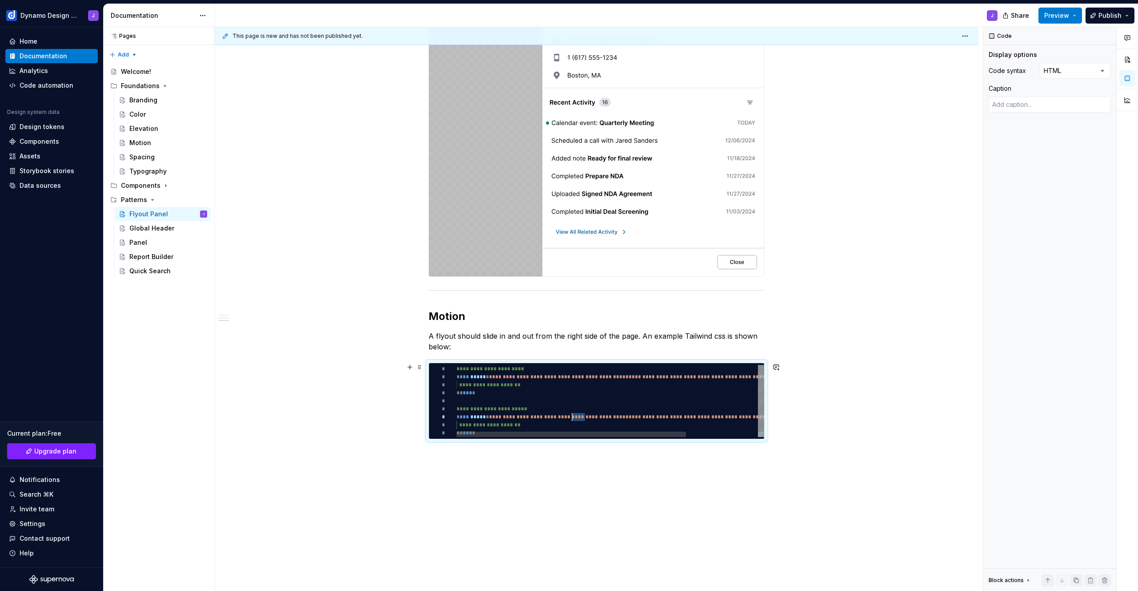
click at [571, 416] on div "**********" at bounding box center [659, 403] width 404 height 77
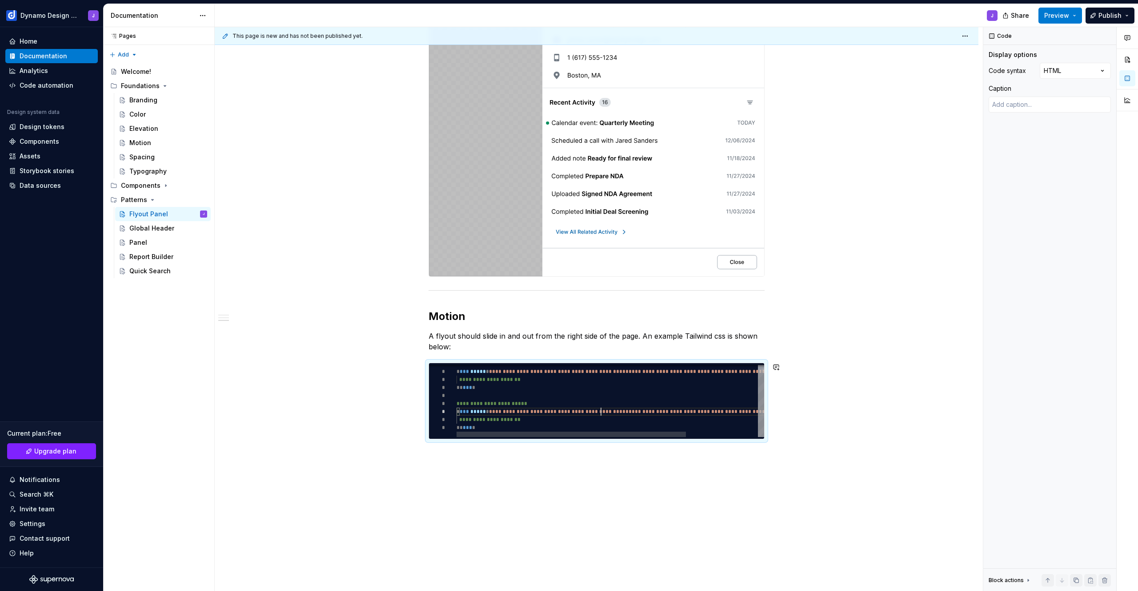
scroll to position [48, 145]
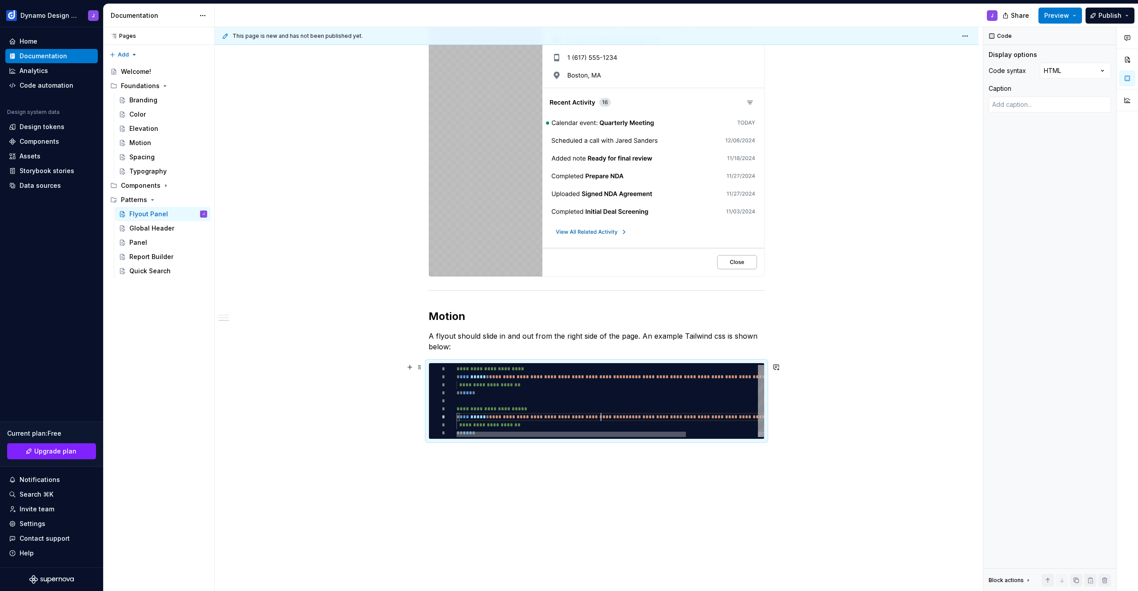
click at [579, 437] on div at bounding box center [571, 433] width 229 height 5
click at [1058, 16] on span "Preview" at bounding box center [1057, 15] width 25 height 9
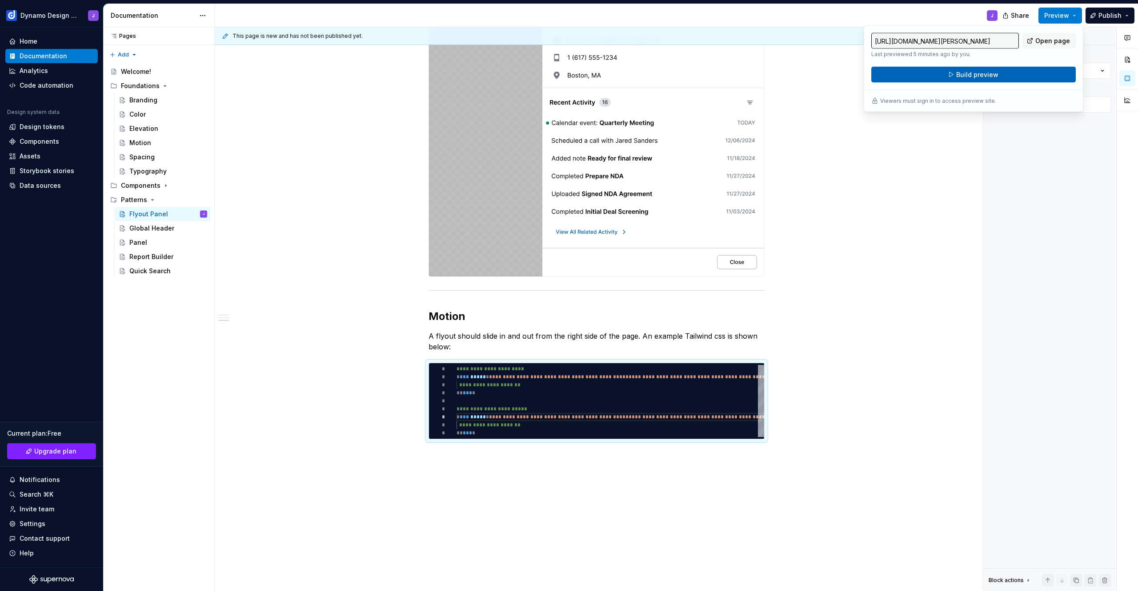
click at [989, 80] on button "Build preview" at bounding box center [974, 75] width 205 height 16
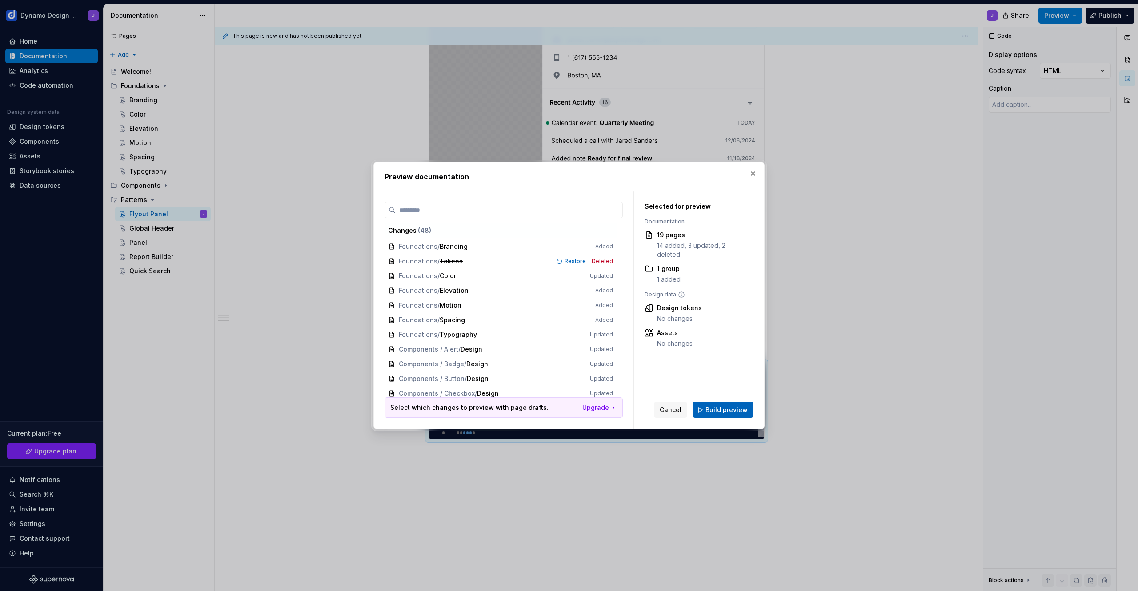
click at [721, 408] on span "Build preview" at bounding box center [727, 409] width 42 height 9
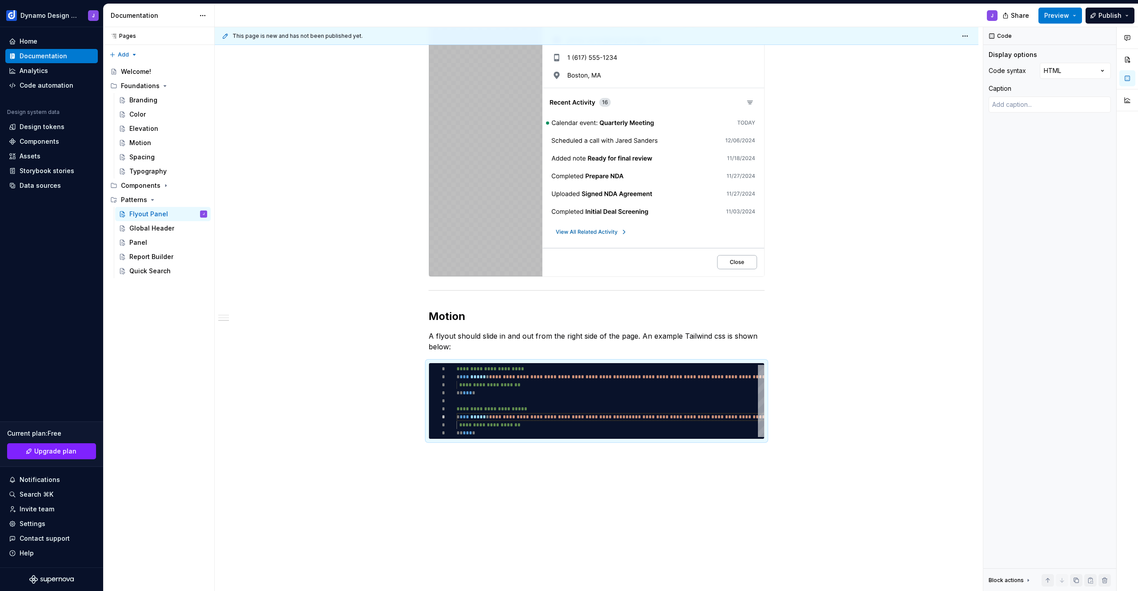
click at [574, 152] on img at bounding box center [596, 112] width 335 height 329
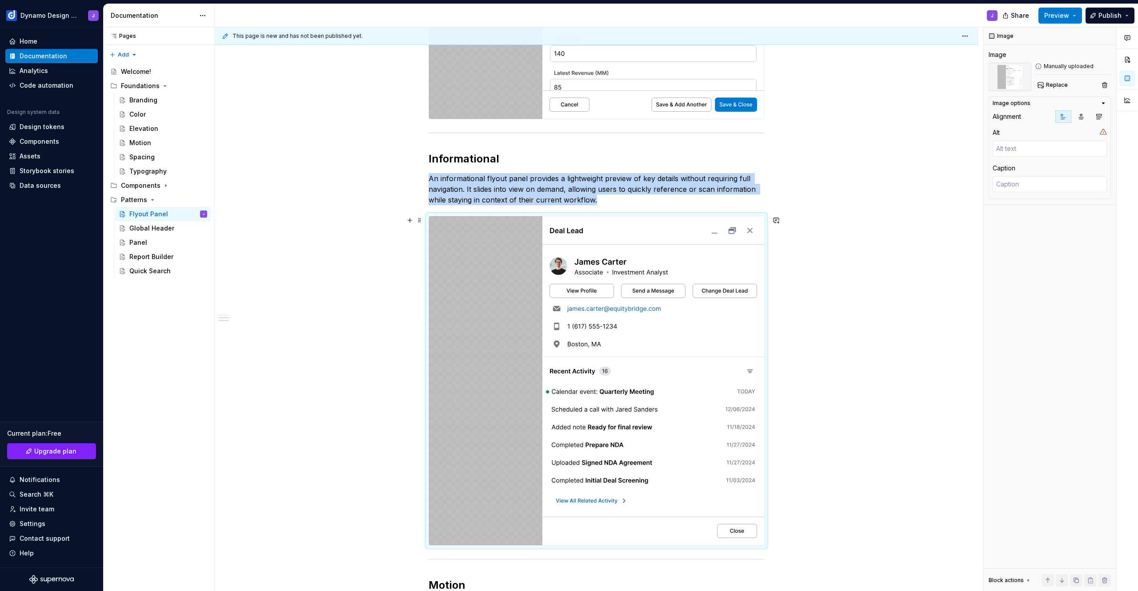
scroll to position [195, 0]
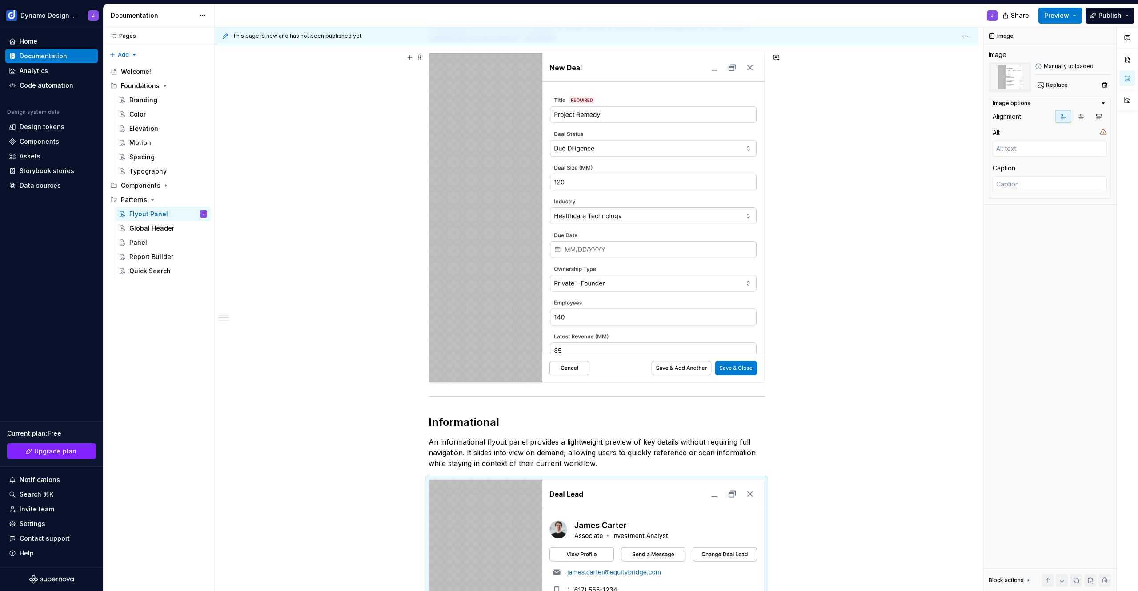
click at [593, 202] on img at bounding box center [596, 217] width 335 height 329
click at [1047, 85] on span "Replace" at bounding box center [1057, 84] width 22 height 7
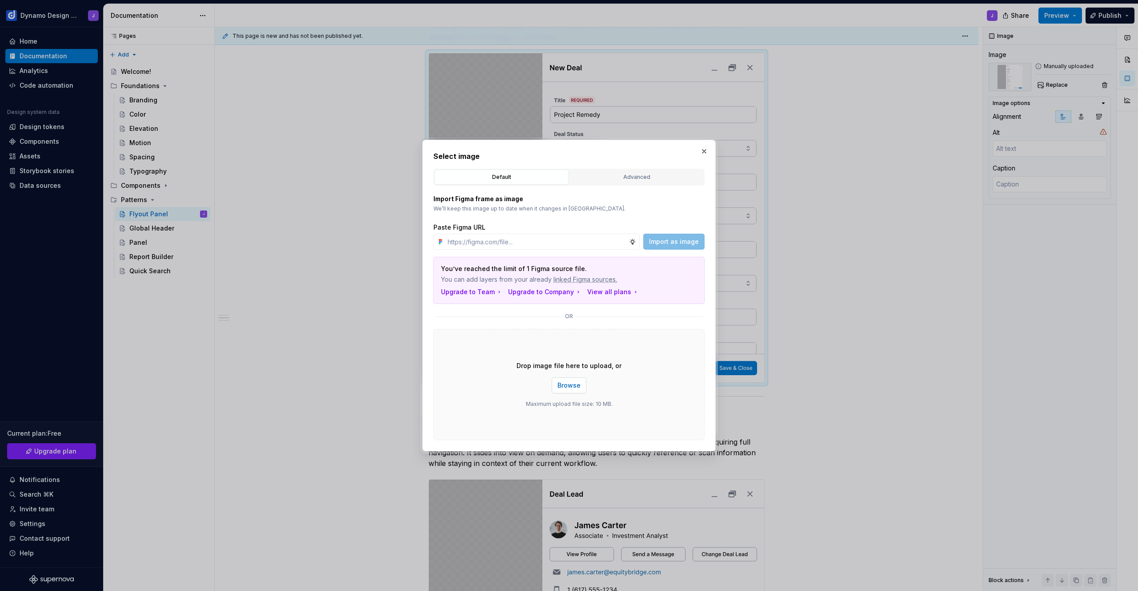
click at [577, 387] on span "Browse" at bounding box center [569, 385] width 23 height 9
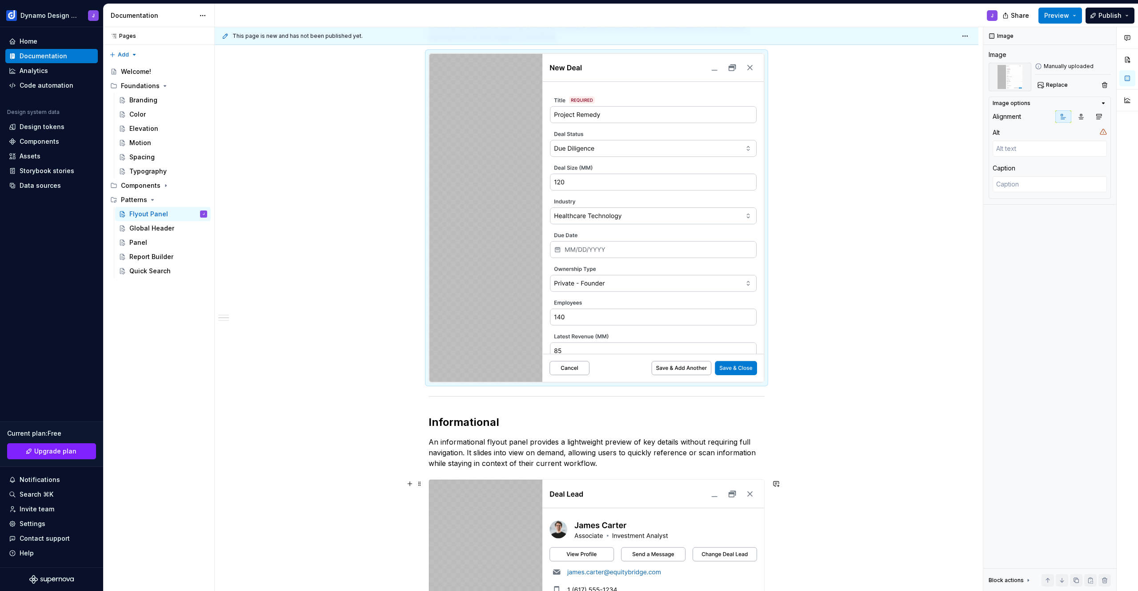
scroll to position [395, 0]
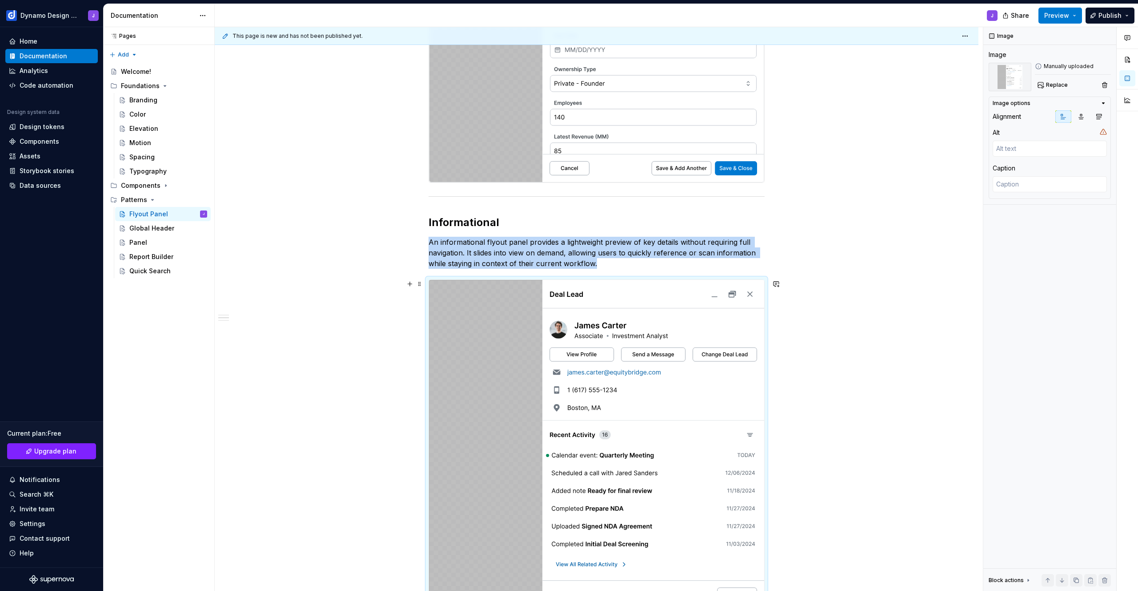
click at [611, 386] on img at bounding box center [596, 444] width 335 height 329
click at [1054, 88] on span "Replace" at bounding box center [1057, 84] width 22 height 7
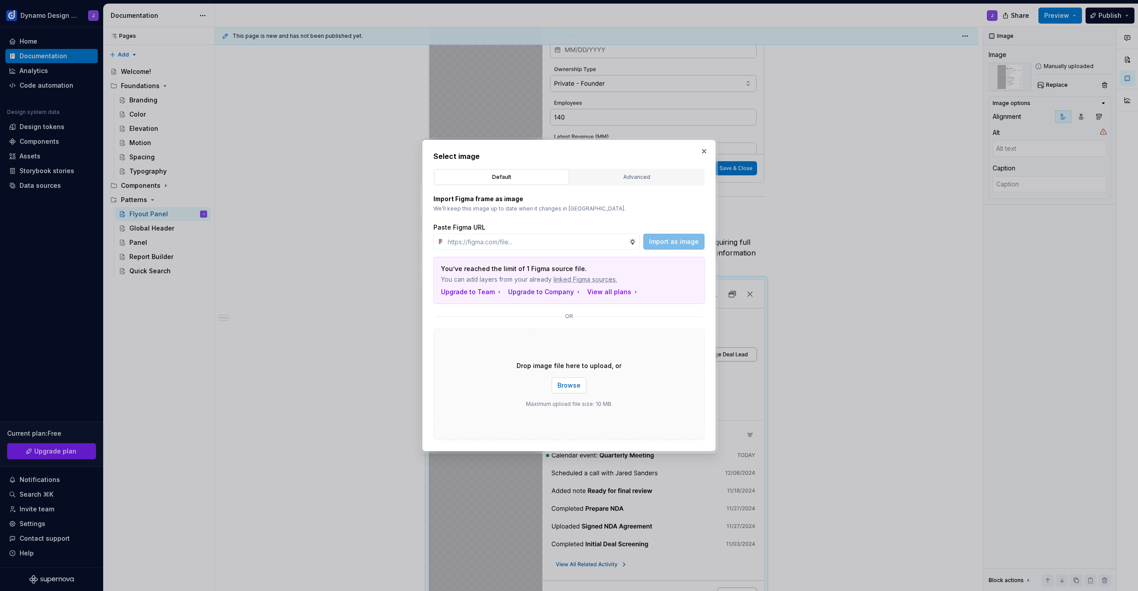
click at [567, 389] on span "Browse" at bounding box center [569, 385] width 23 height 9
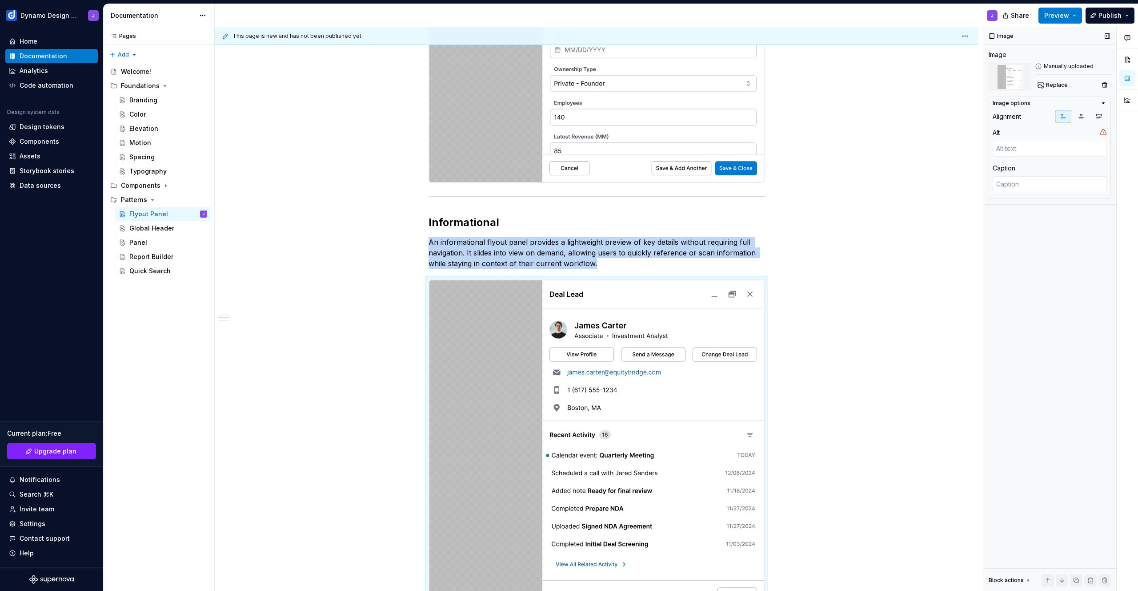
scroll to position [413, 0]
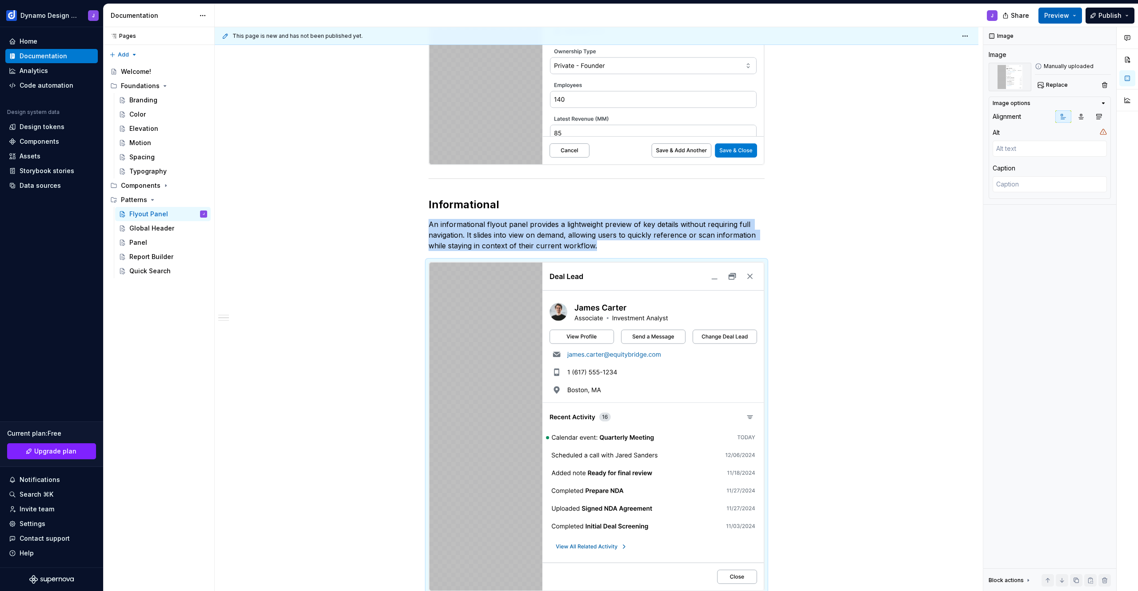
click at [1060, 19] on span "Preview" at bounding box center [1057, 15] width 25 height 9
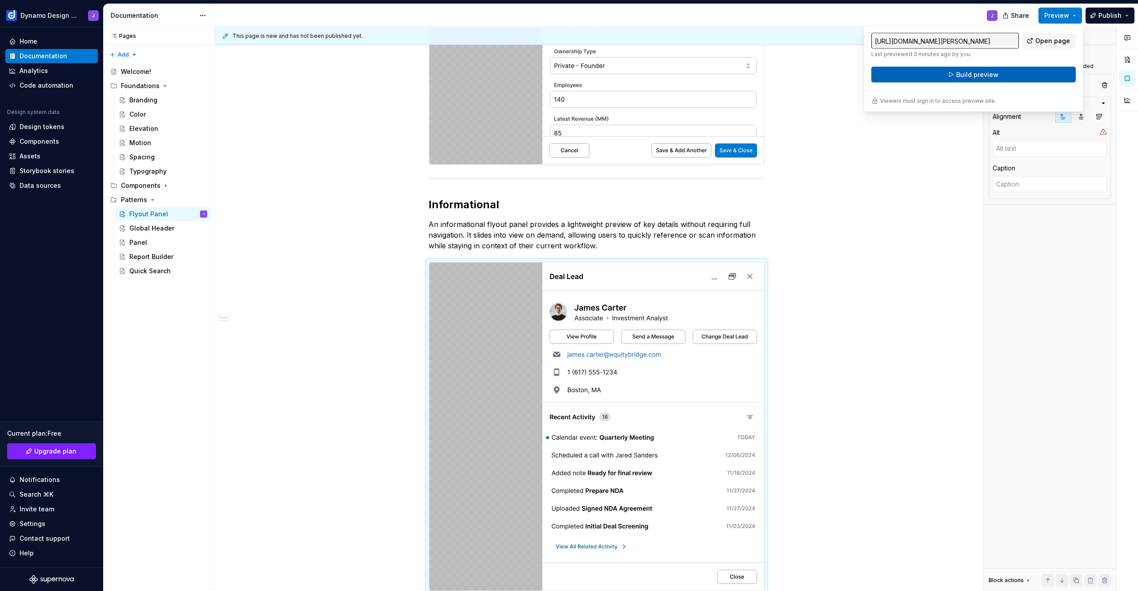
click at [1001, 76] on button "Build preview" at bounding box center [974, 75] width 205 height 16
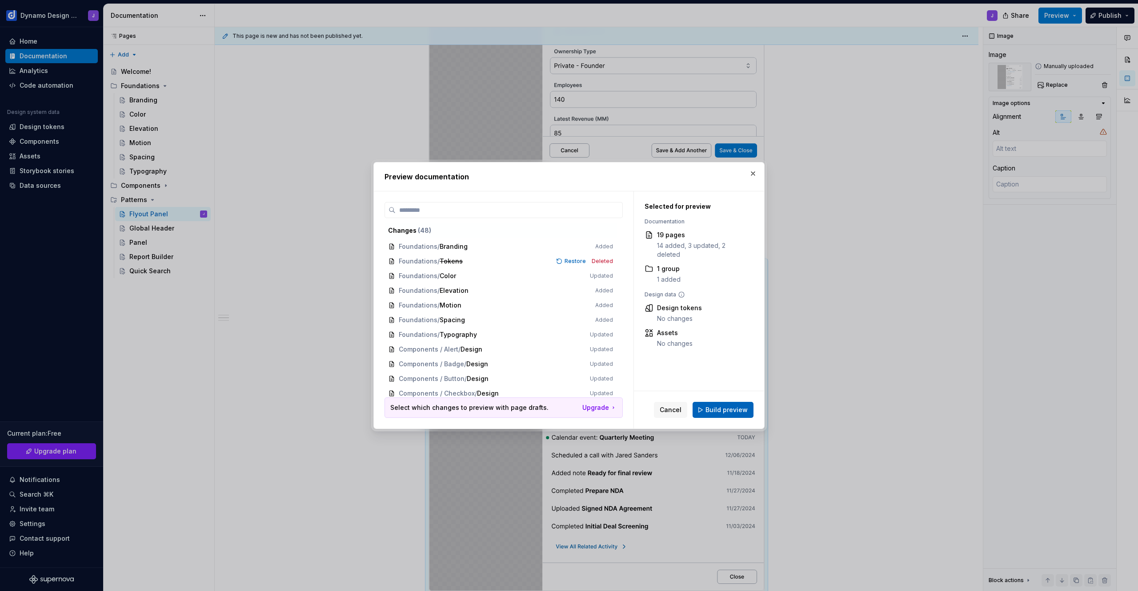
click at [714, 410] on span "Build preview" at bounding box center [727, 409] width 42 height 9
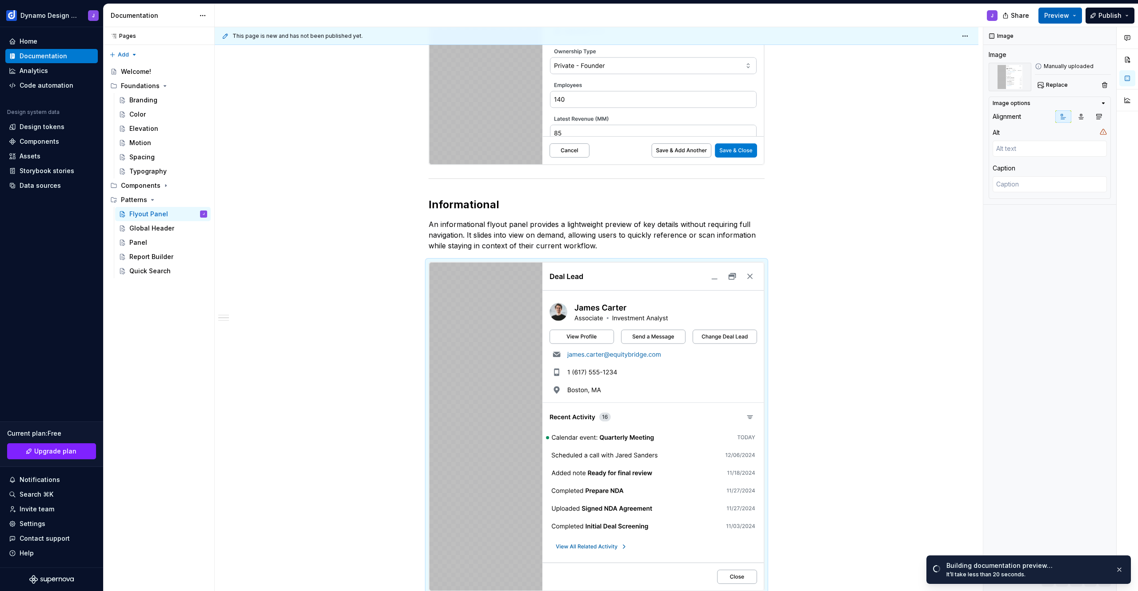
click at [1046, 22] on button "Preview" at bounding box center [1061, 16] width 44 height 16
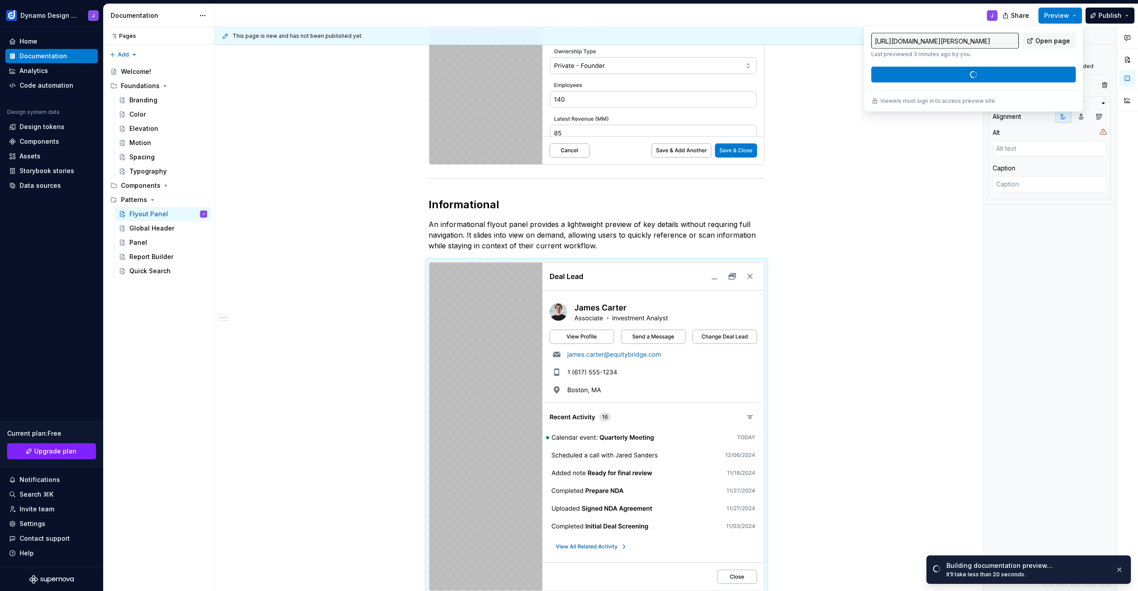
click at [839, 81] on div "**********" at bounding box center [597, 345] width 764 height 1191
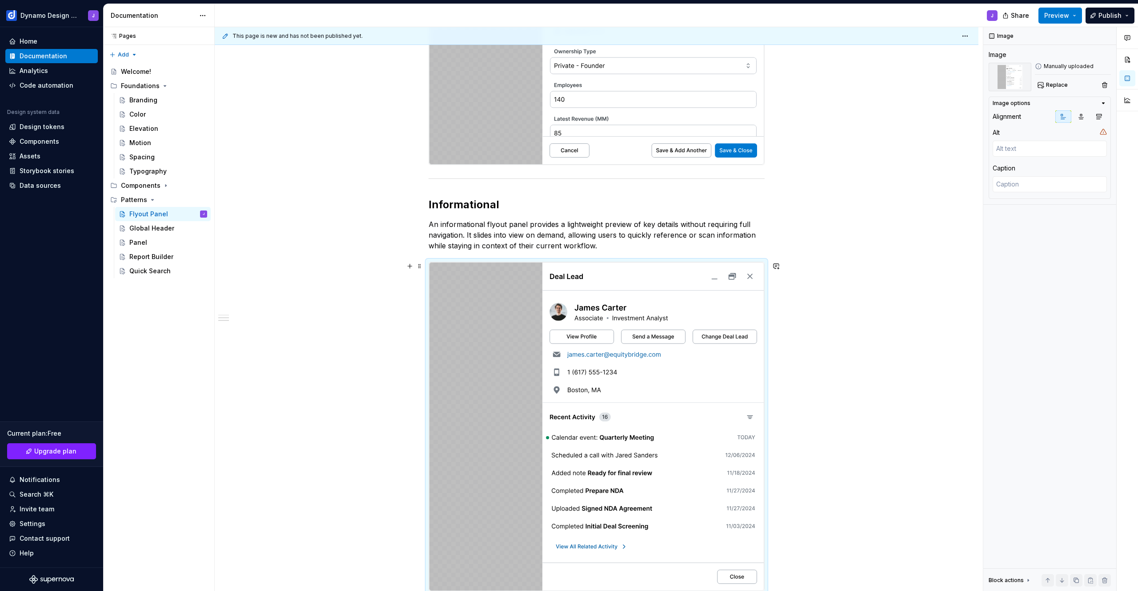
scroll to position [637, 0]
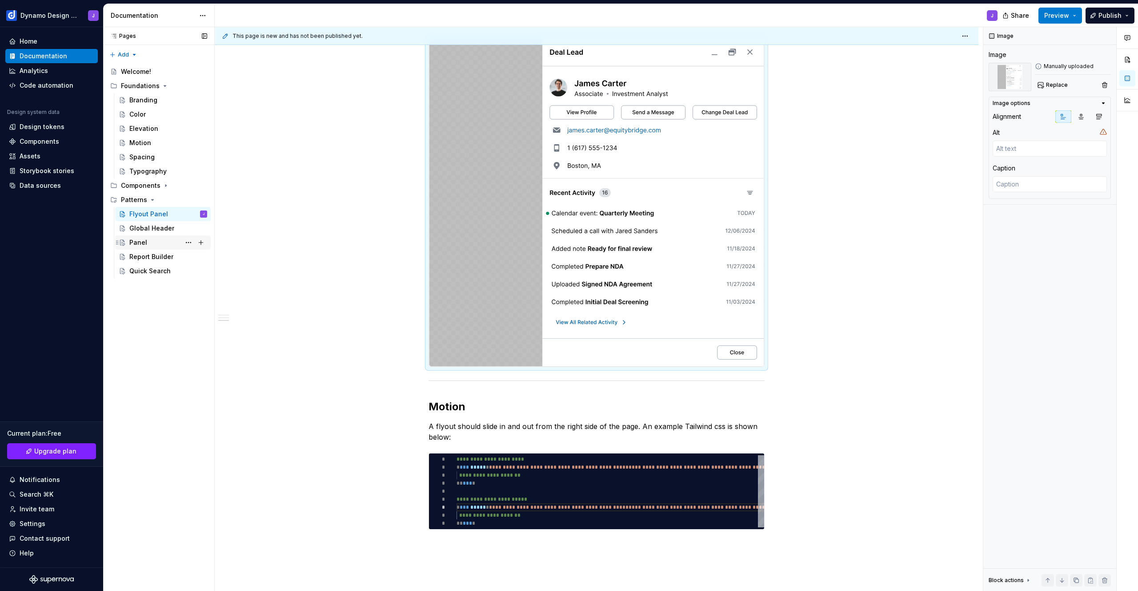
click at [147, 238] on div "Panel" at bounding box center [168, 242] width 78 height 12
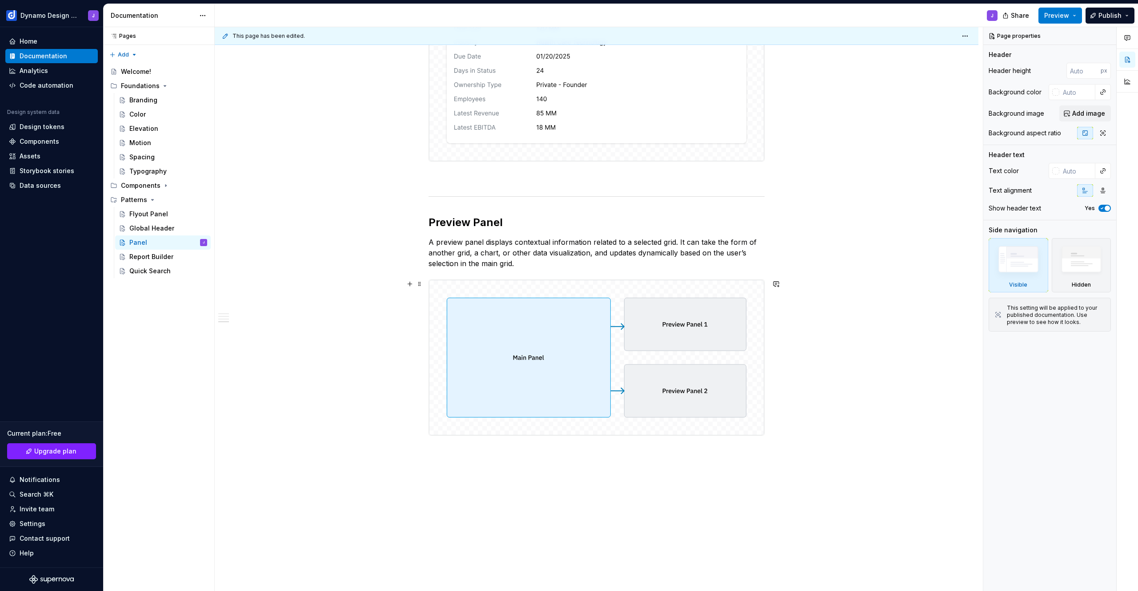
scroll to position [964, 0]
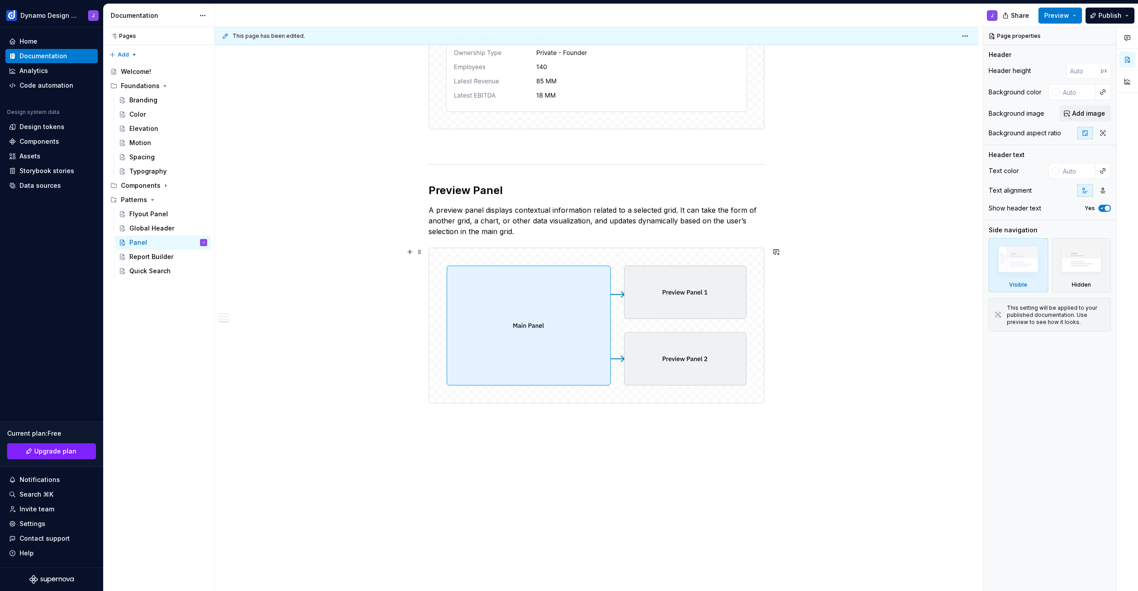
click at [578, 291] on img at bounding box center [596, 325] width 335 height 155
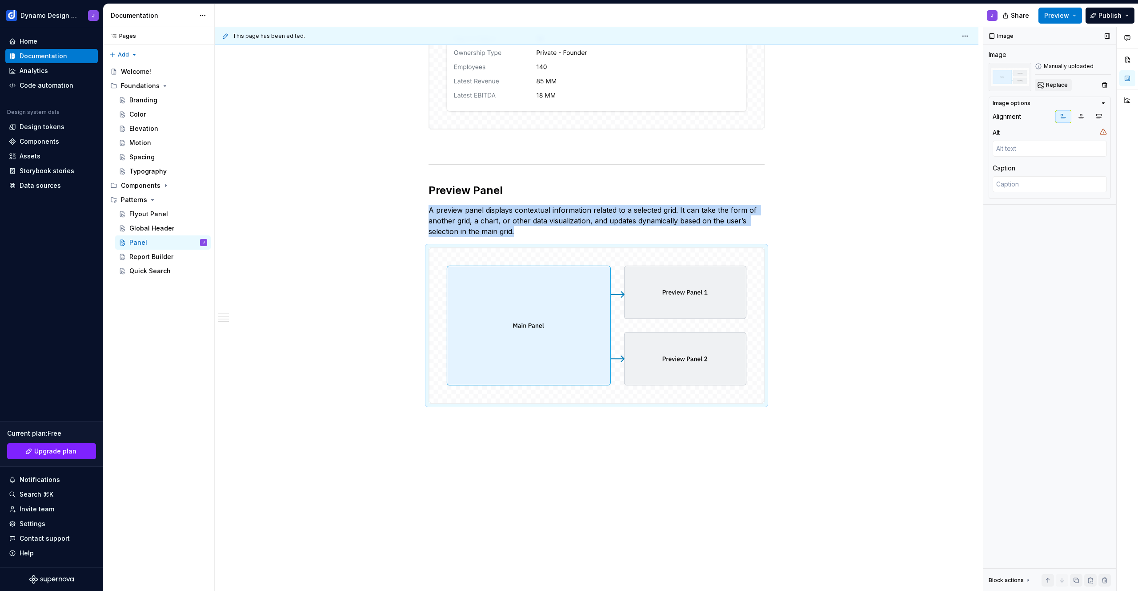
click at [1057, 86] on span "Replace" at bounding box center [1057, 84] width 22 height 7
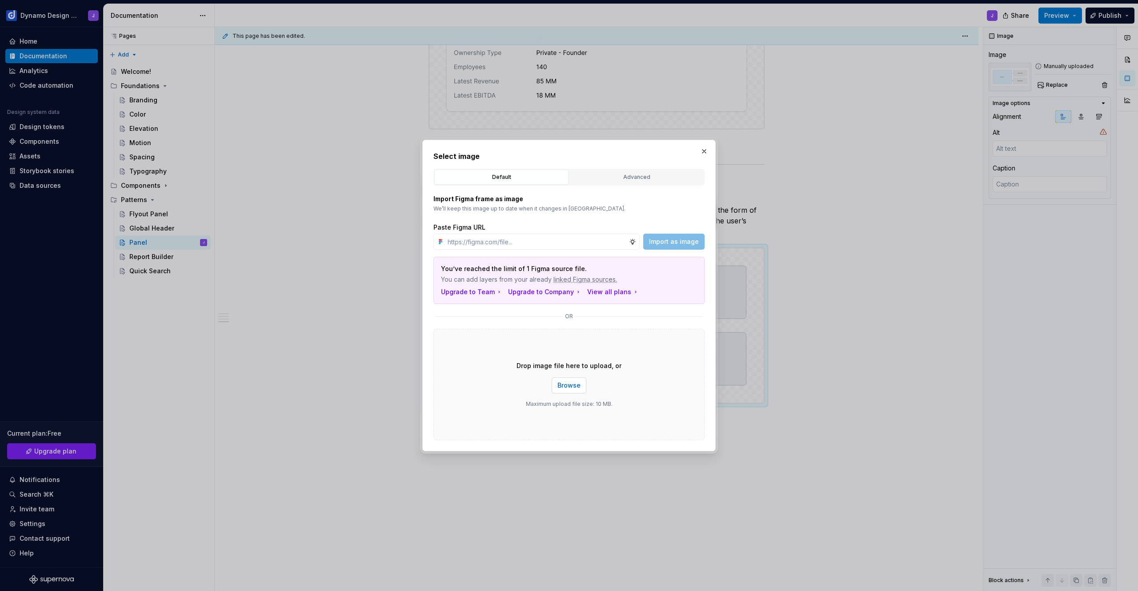
click at [564, 384] on span "Browse" at bounding box center [569, 385] width 23 height 9
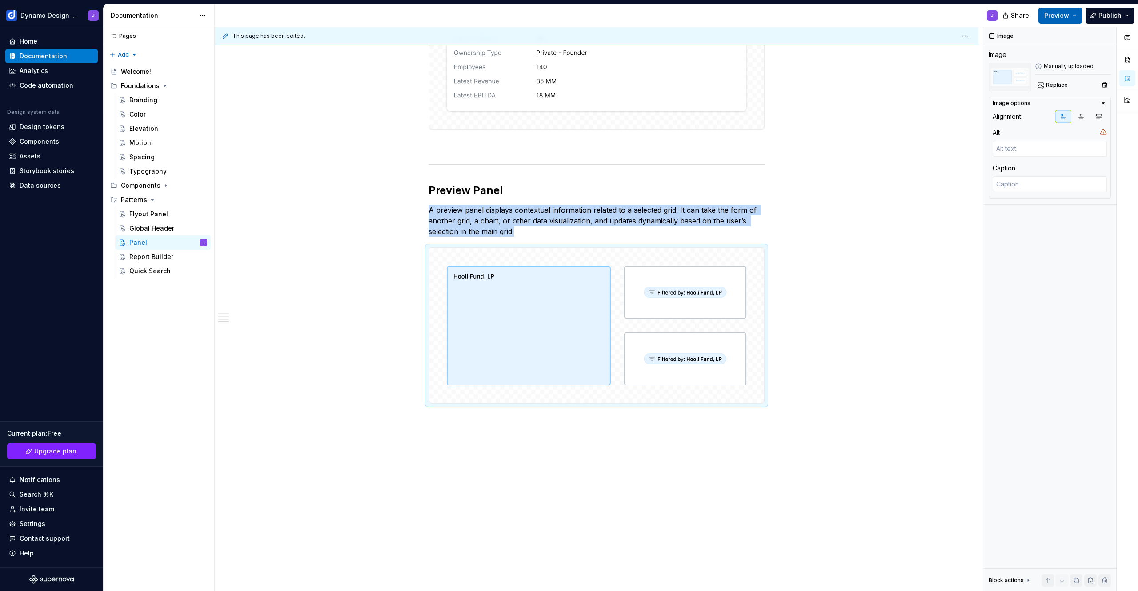
click at [1061, 15] on span "Preview" at bounding box center [1057, 15] width 25 height 9
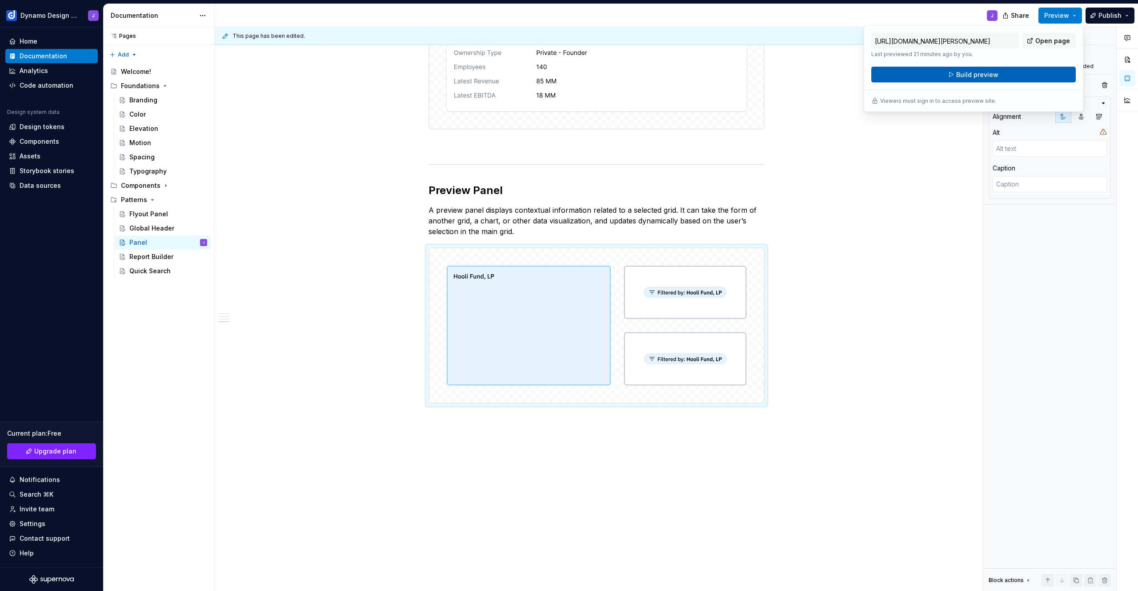
click at [996, 80] on button "Build preview" at bounding box center [974, 75] width 205 height 16
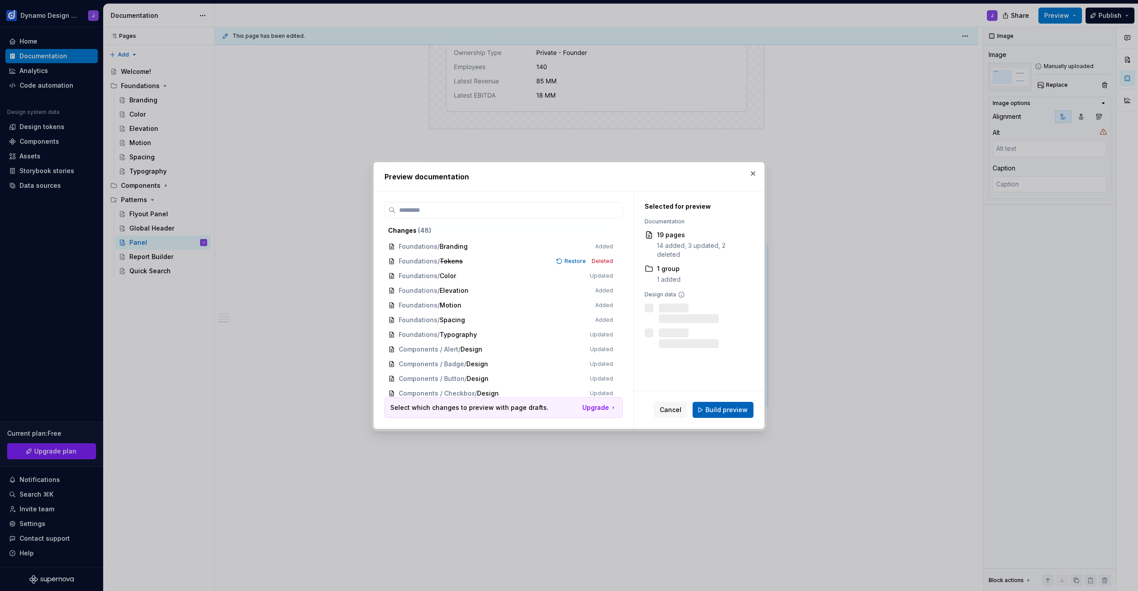
click at [729, 411] on span "Build preview" at bounding box center [727, 409] width 42 height 9
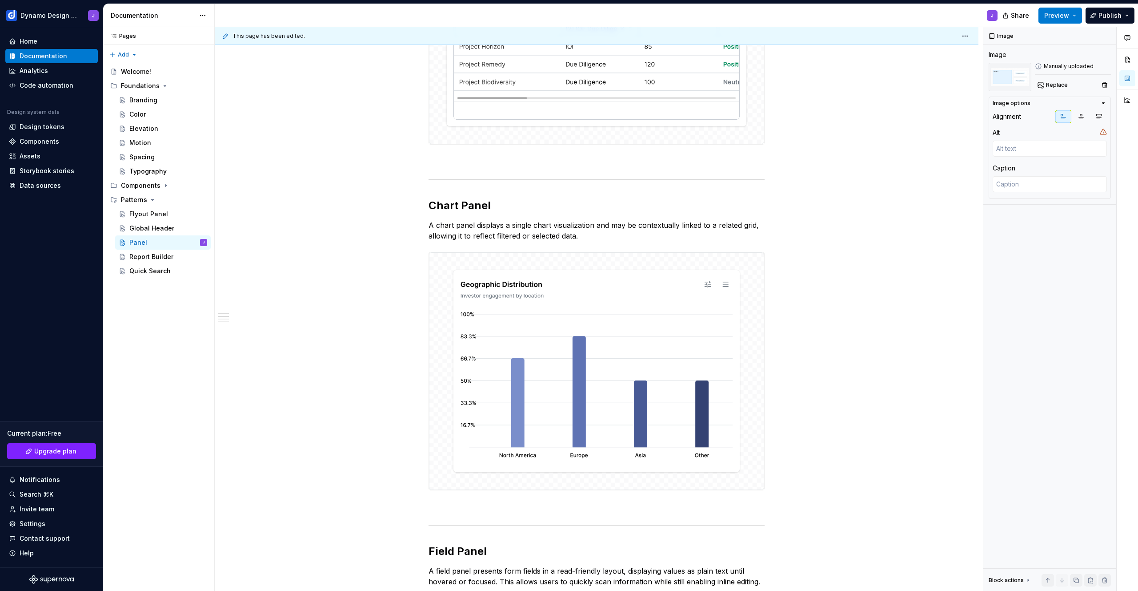
scroll to position [100, 0]
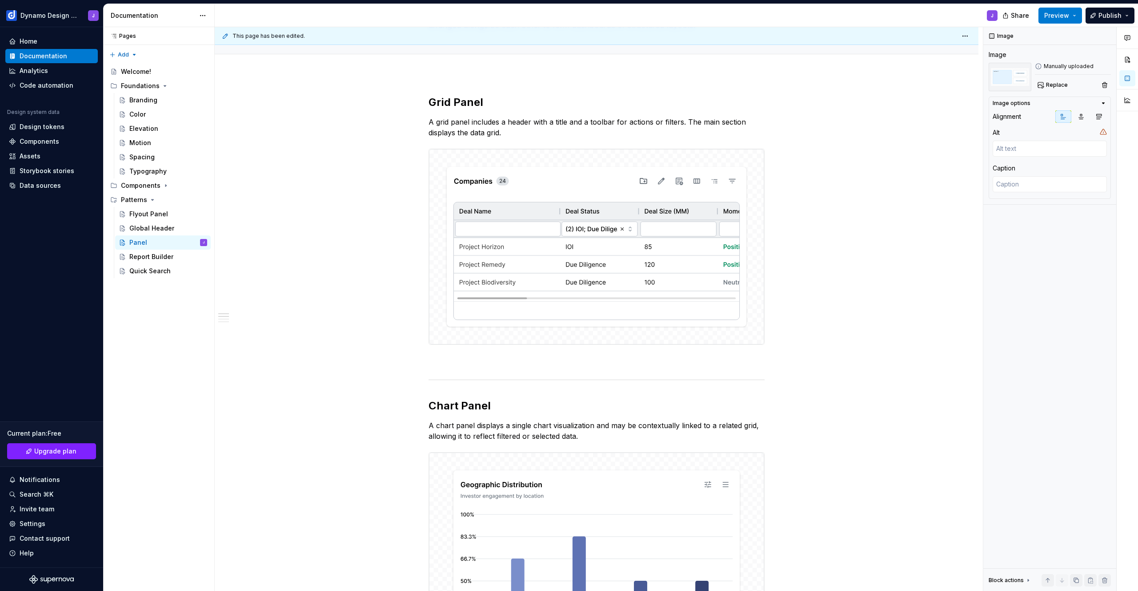
click at [896, 26] on div "J" at bounding box center [610, 15] width 790 height 23
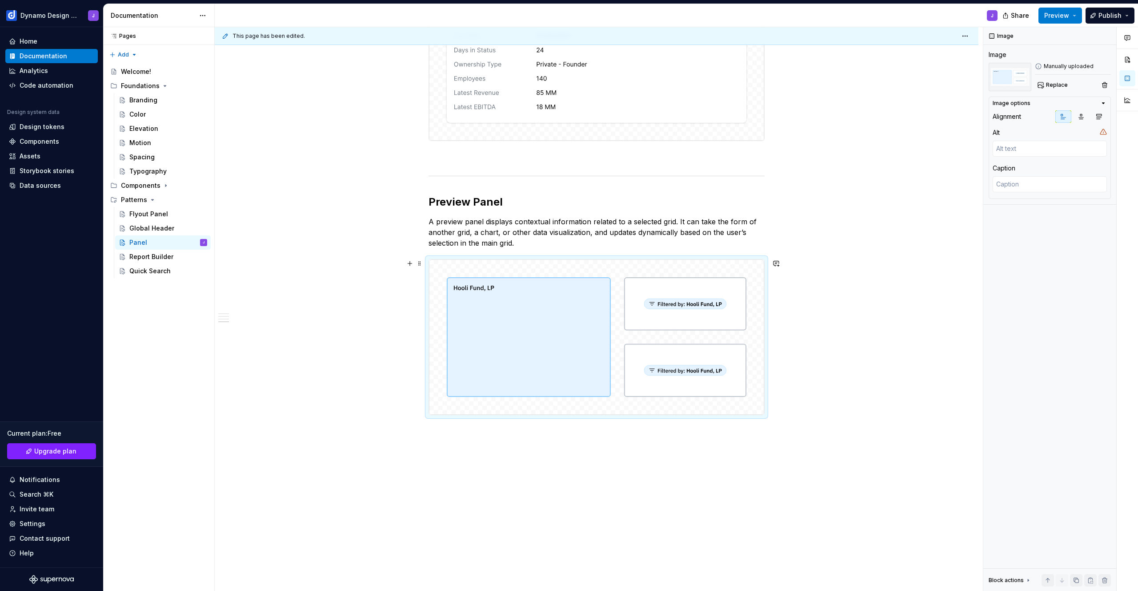
scroll to position [958, 0]
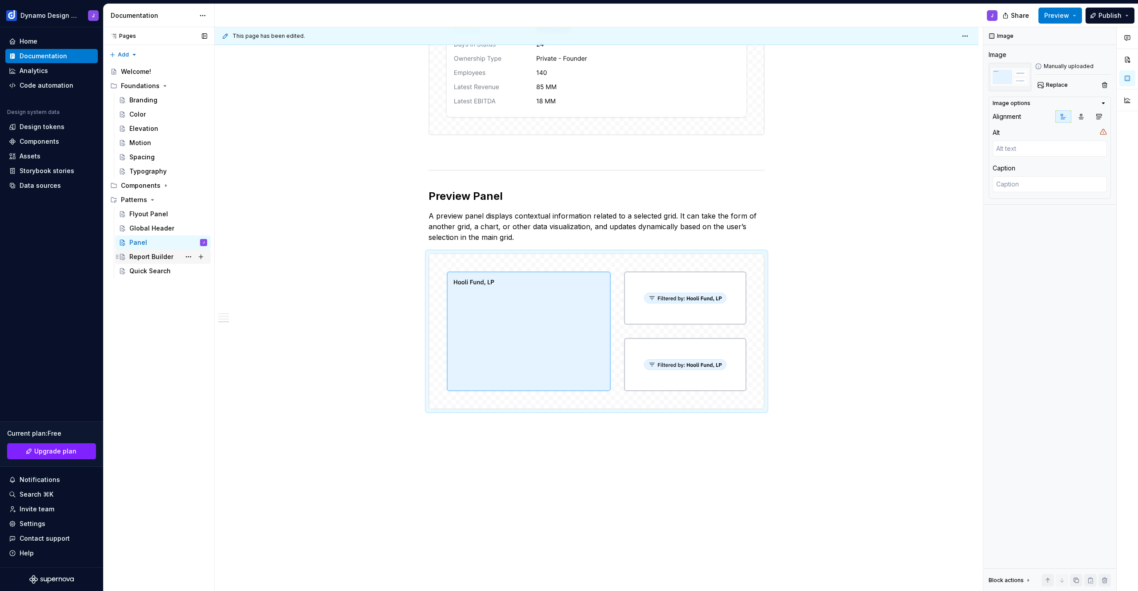
click at [149, 257] on div "Report Builder" at bounding box center [151, 256] width 44 height 9
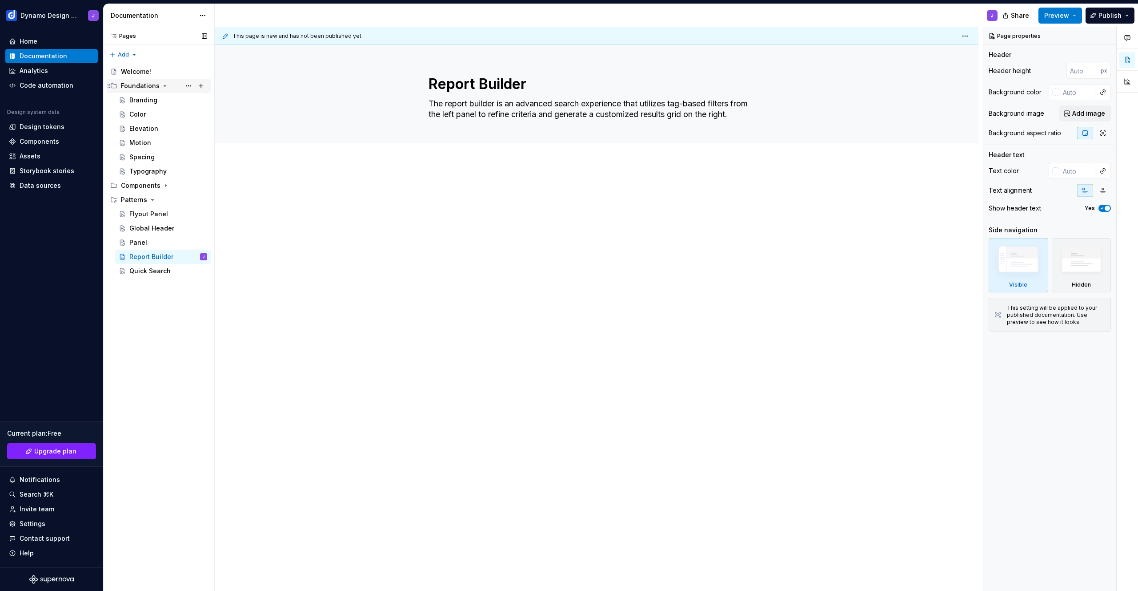
click at [164, 85] on icon "Page tree" at bounding box center [165, 85] width 2 height 1
click at [149, 71] on div "Welcome!" at bounding box center [136, 71] width 30 height 9
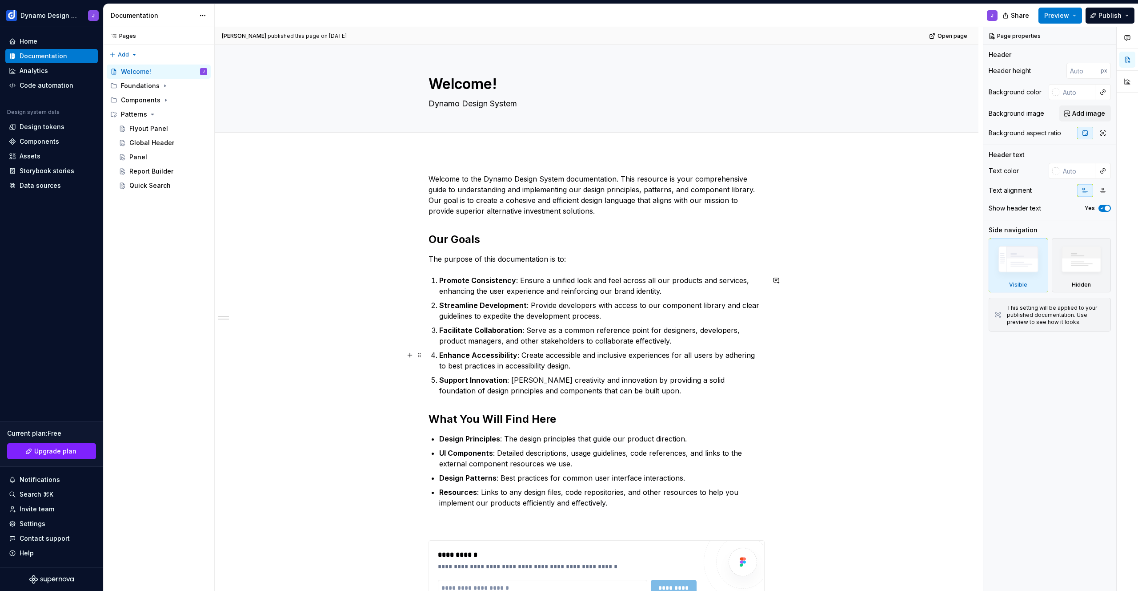
scroll to position [201, 0]
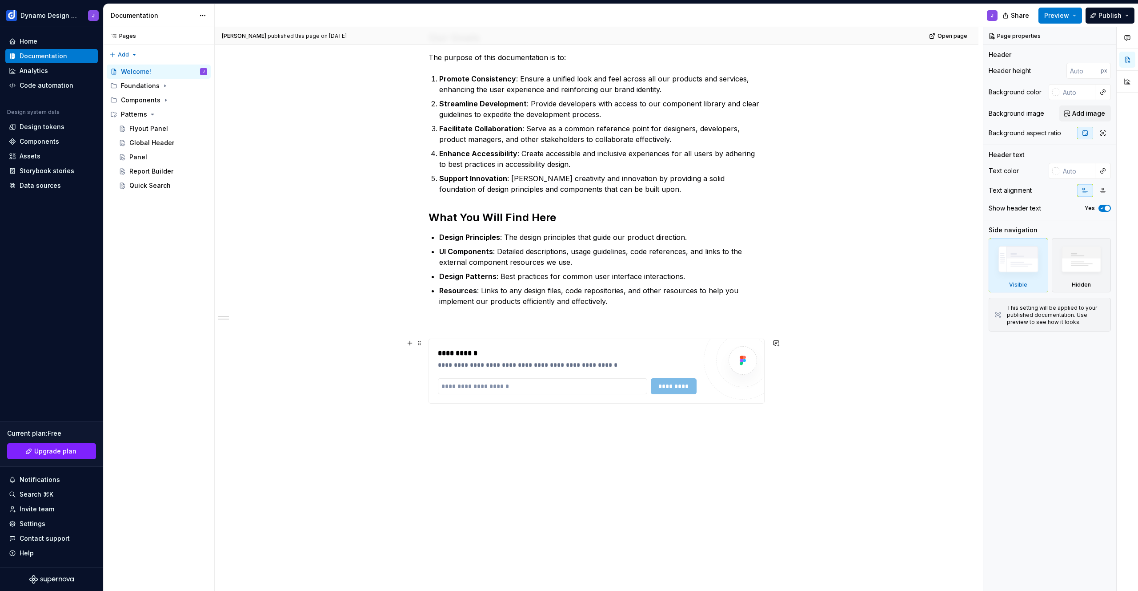
click at [561, 349] on div "**********" at bounding box center [567, 353] width 259 height 11
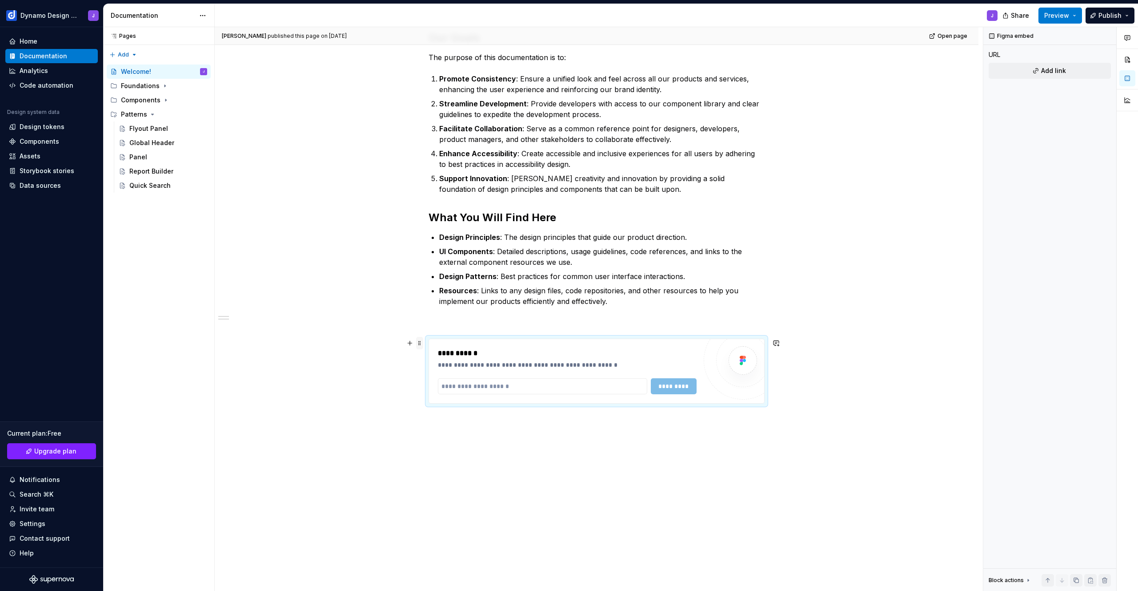
click at [419, 342] on span at bounding box center [419, 343] width 7 height 12
click at [440, 421] on div "Delete" at bounding box center [462, 421] width 58 height 9
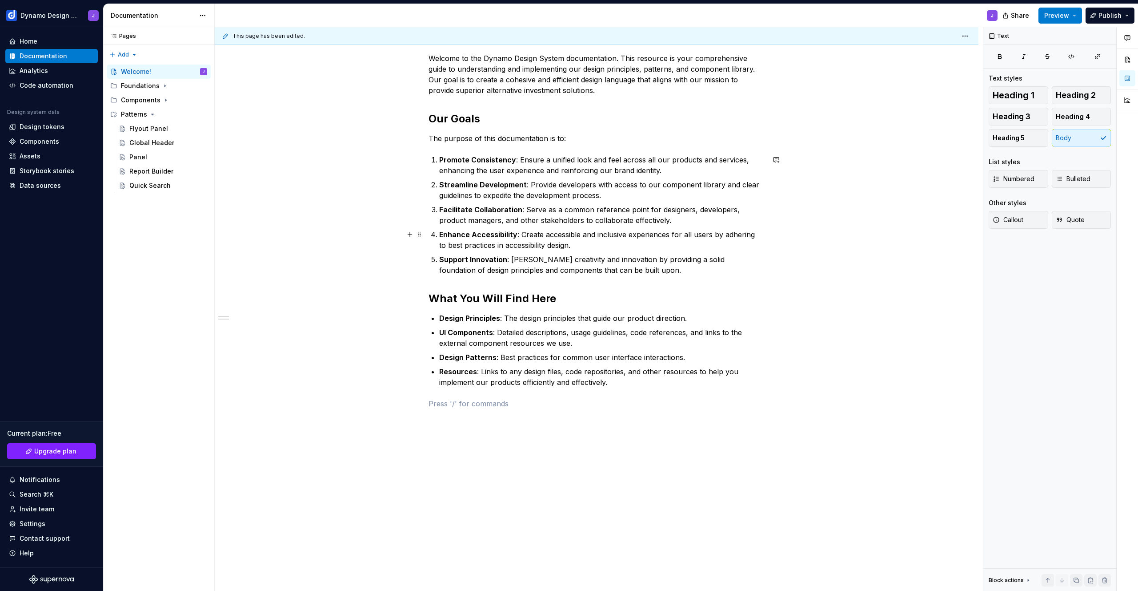
scroll to position [0, 0]
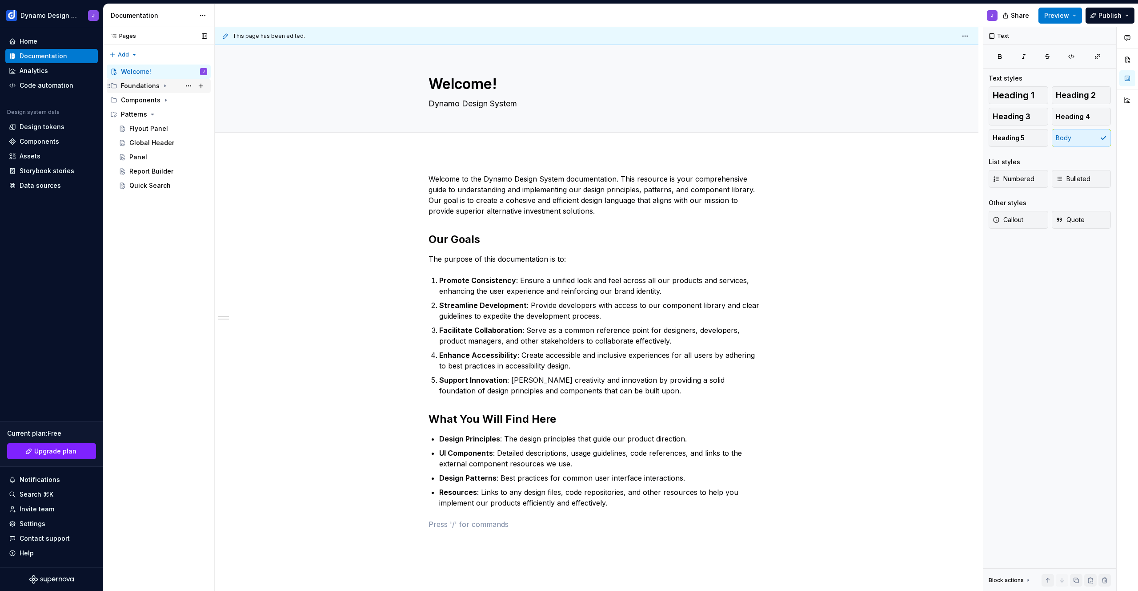
click at [138, 86] on div "Foundations" at bounding box center [140, 85] width 39 height 9
click at [144, 104] on div "Branding" at bounding box center [143, 100] width 28 height 9
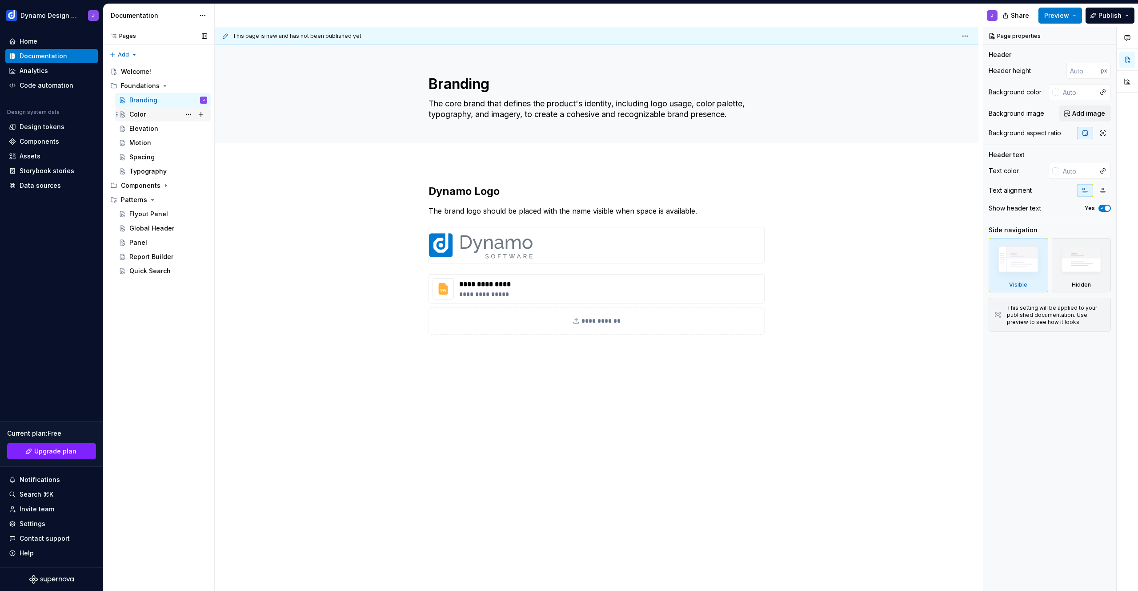
click at [149, 113] on div "Color" at bounding box center [168, 114] width 78 height 12
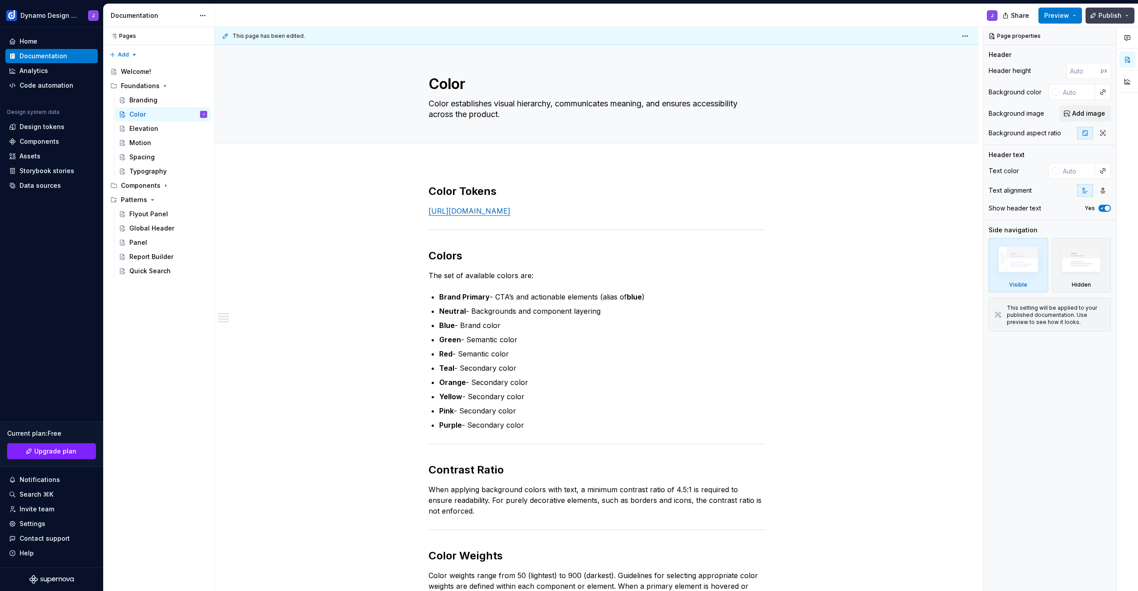
click at [1105, 16] on span "Publish" at bounding box center [1110, 15] width 23 height 9
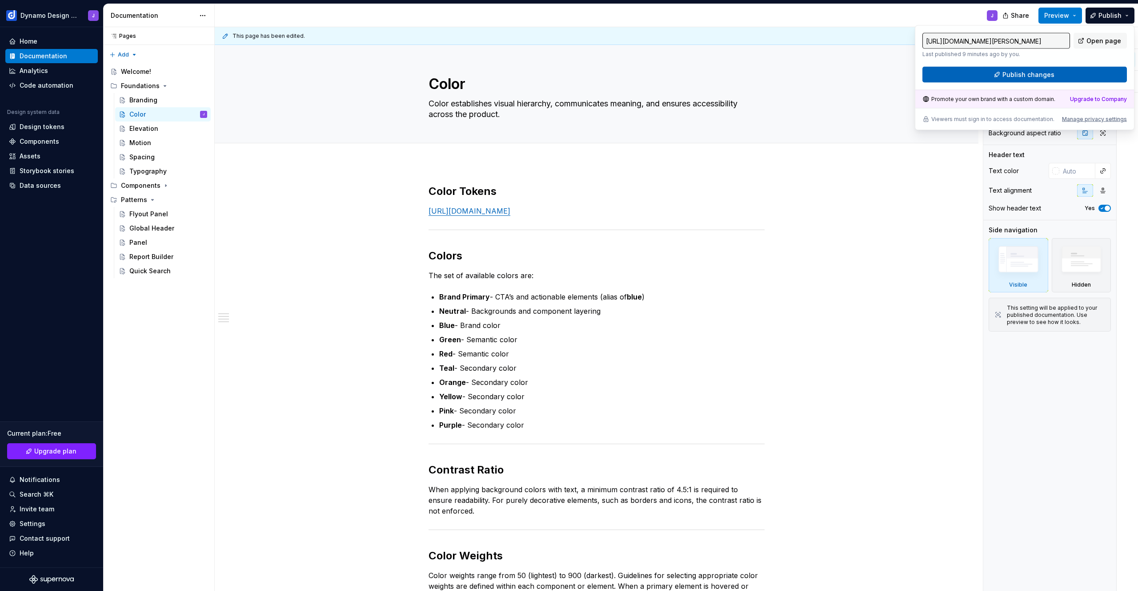
click at [1016, 77] on span "Publish changes" at bounding box center [1029, 74] width 52 height 9
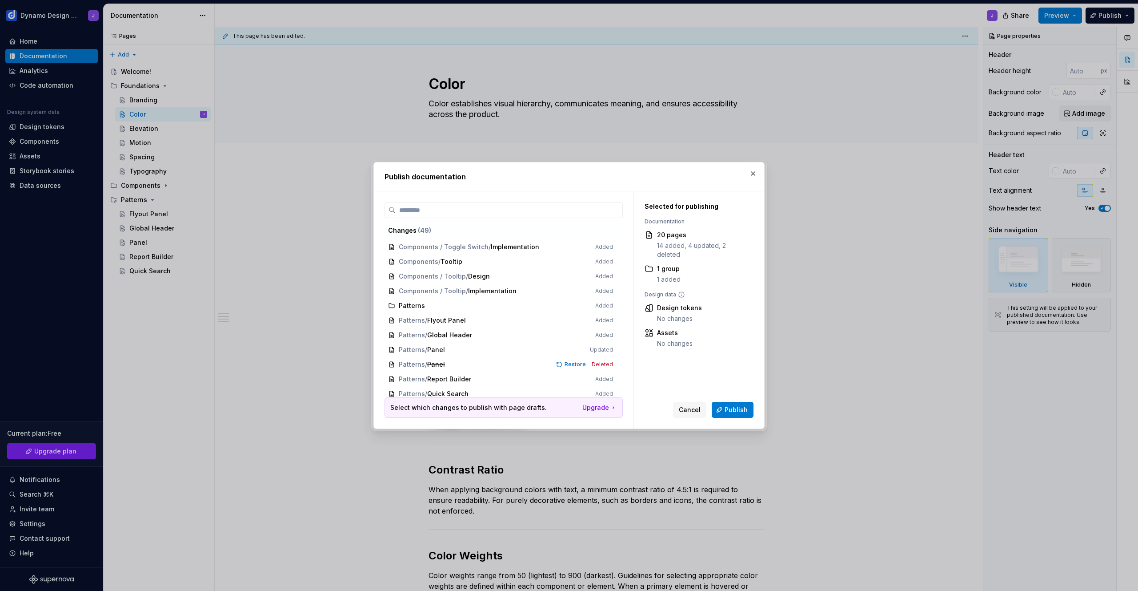
scroll to position [561, 0]
click at [731, 410] on span "Publish" at bounding box center [736, 409] width 23 height 9
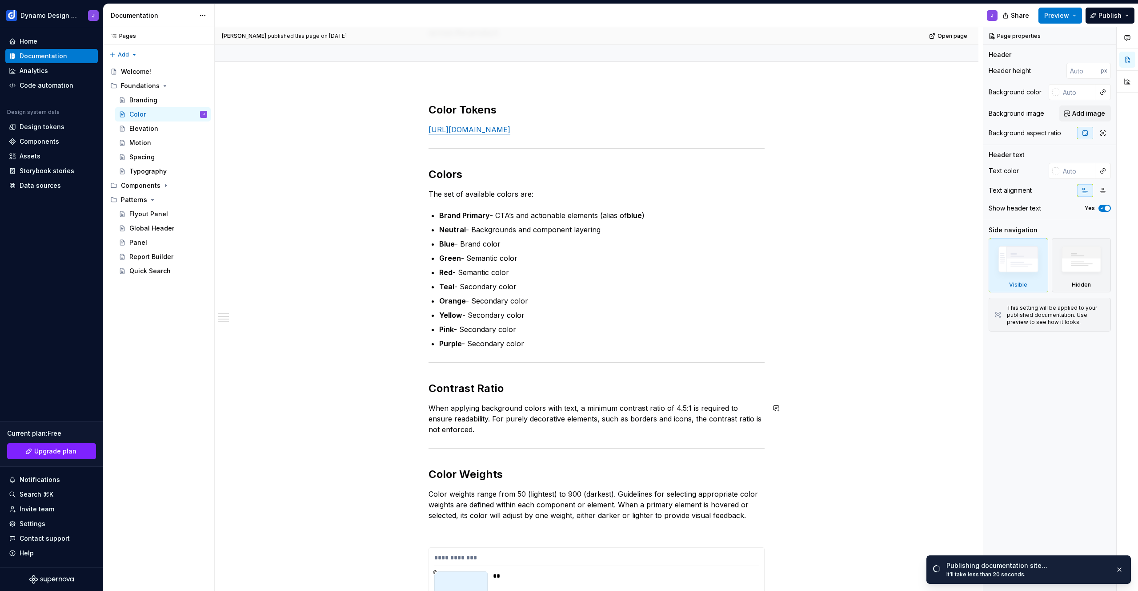
scroll to position [0, 0]
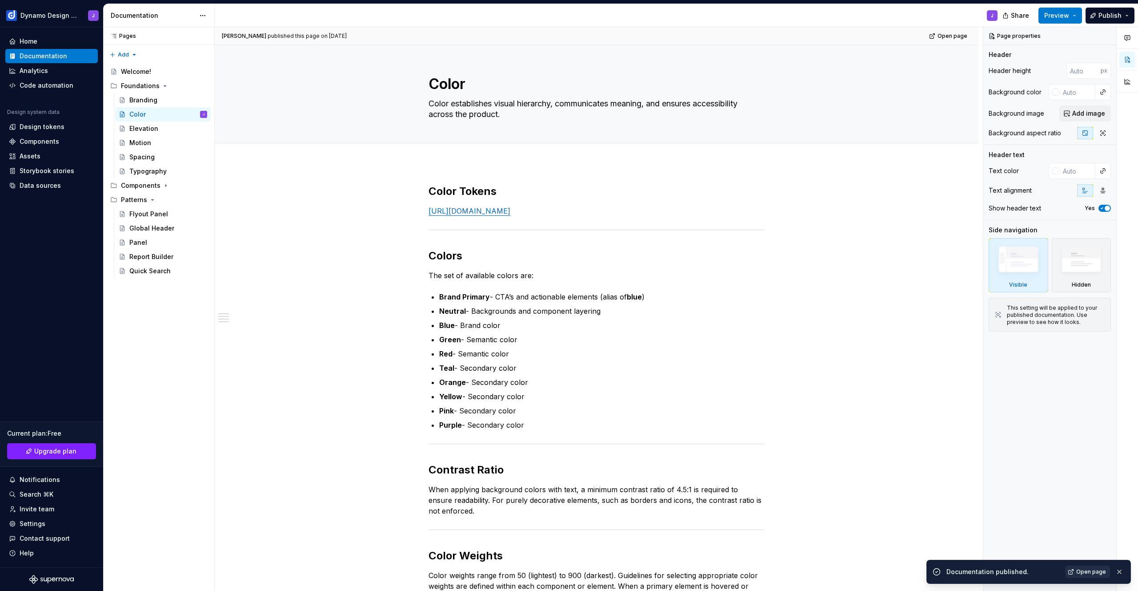
click at [1084, 569] on span "Open page" at bounding box center [1092, 571] width 30 height 7
click at [133, 184] on div "Components" at bounding box center [141, 185] width 40 height 9
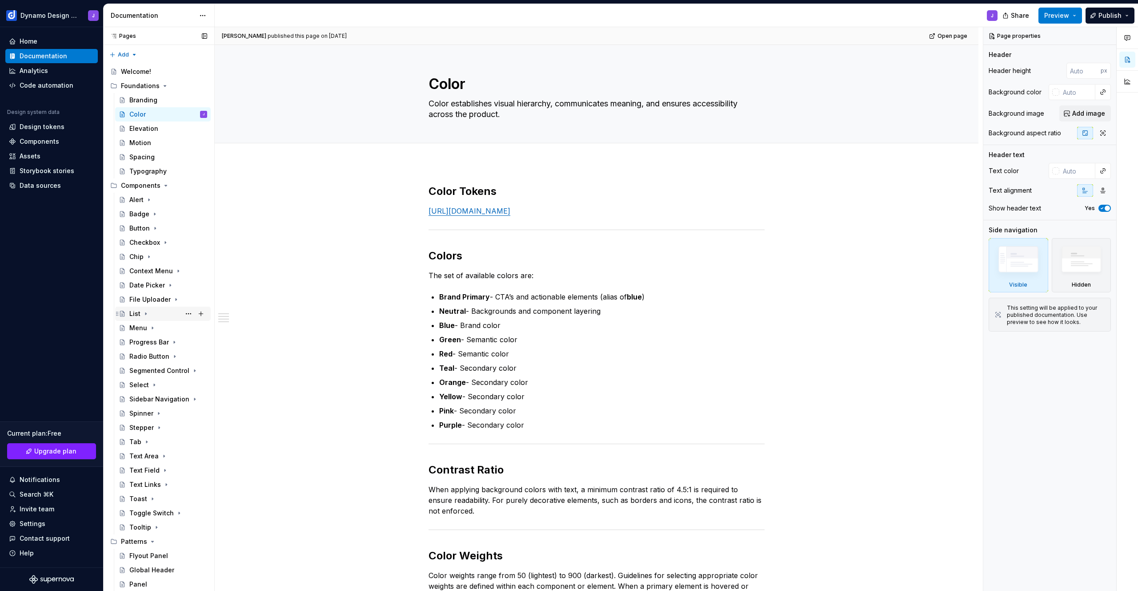
click at [133, 310] on div "List" at bounding box center [134, 313] width 11 height 9
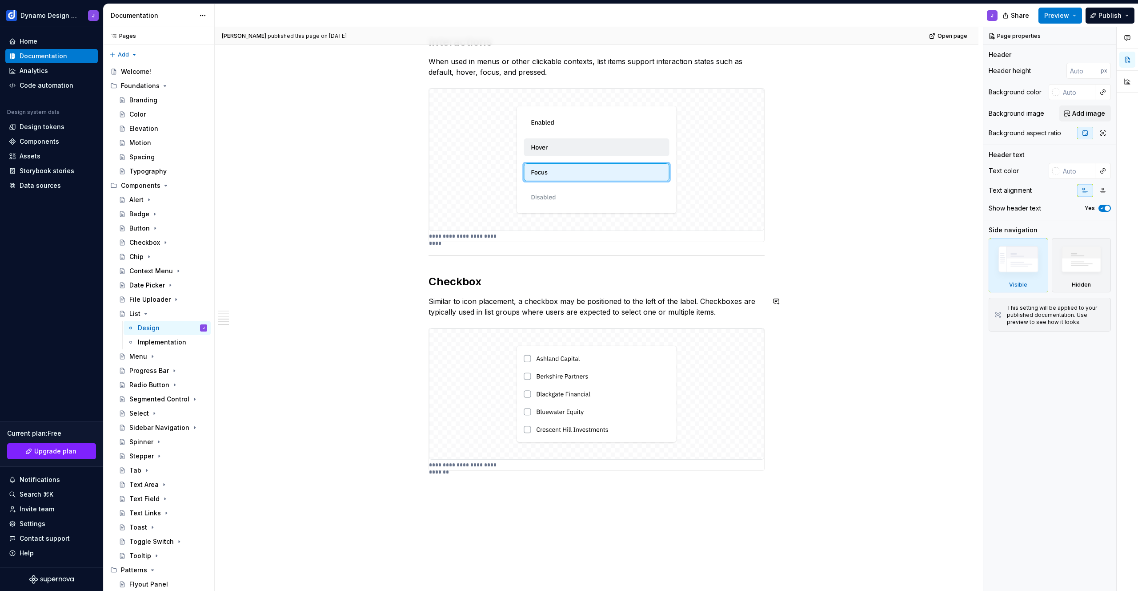
scroll to position [506, 0]
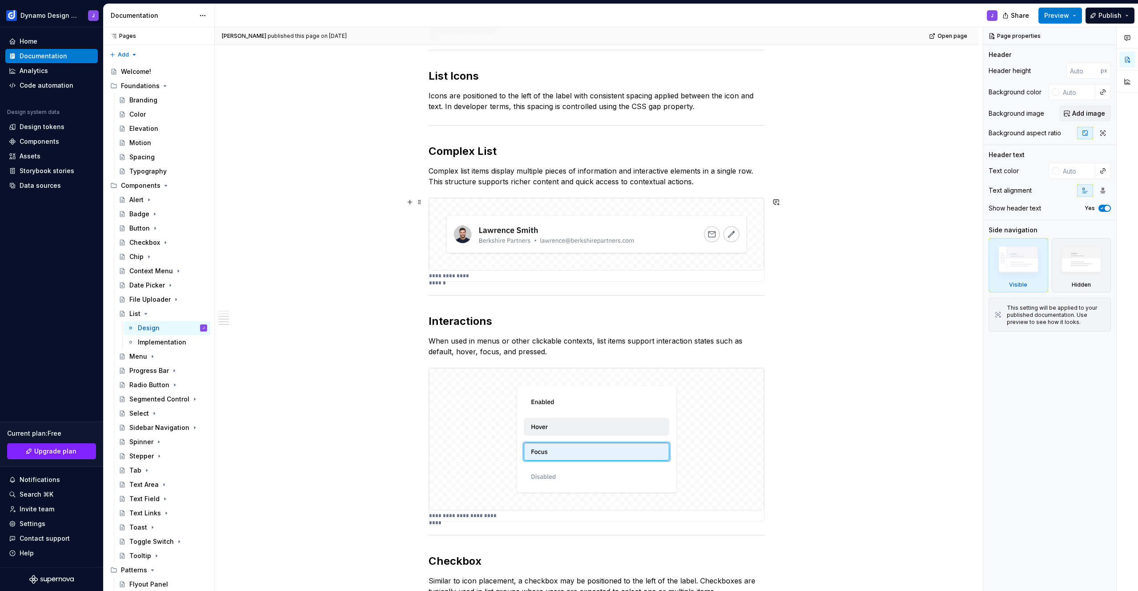
click at [711, 261] on img at bounding box center [596, 234] width 335 height 73
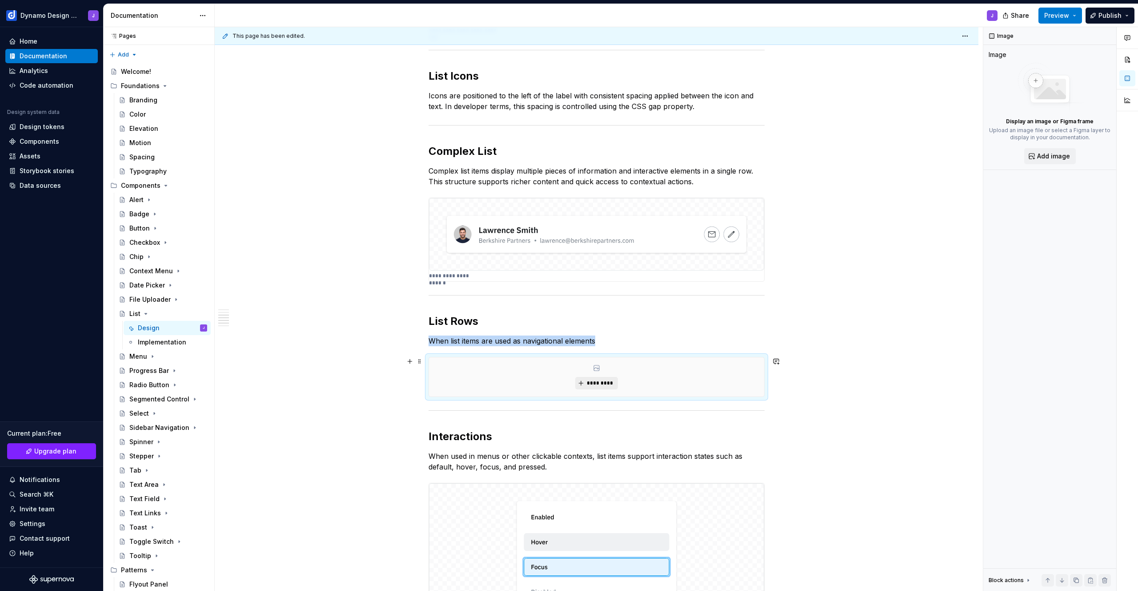
click at [599, 385] on span "*********" at bounding box center [600, 382] width 27 height 7
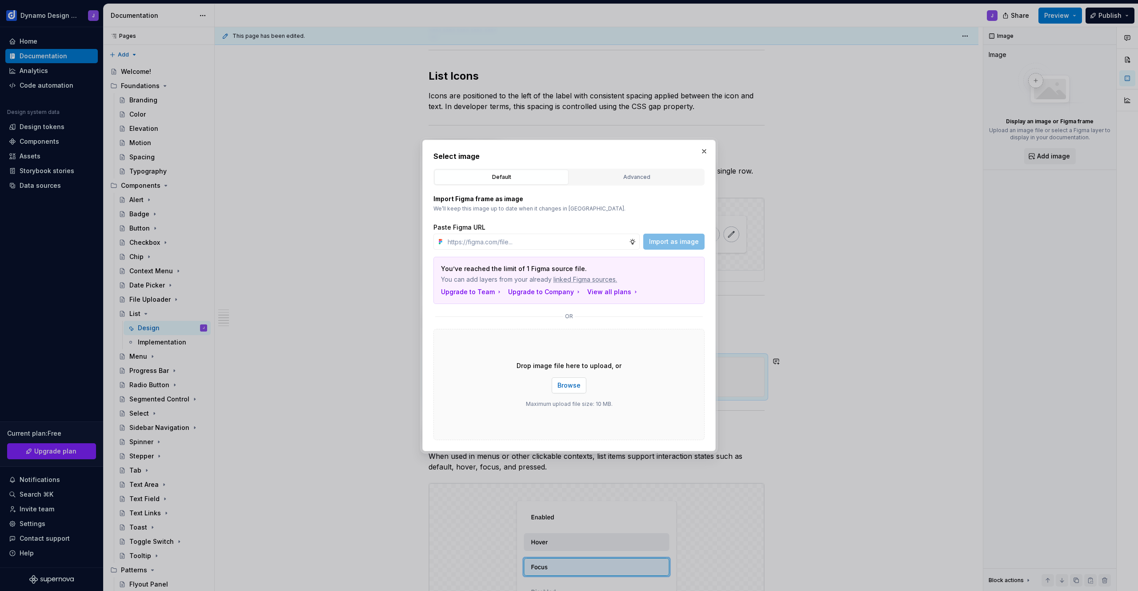
click at [570, 386] on span "Browse" at bounding box center [569, 385] width 23 height 9
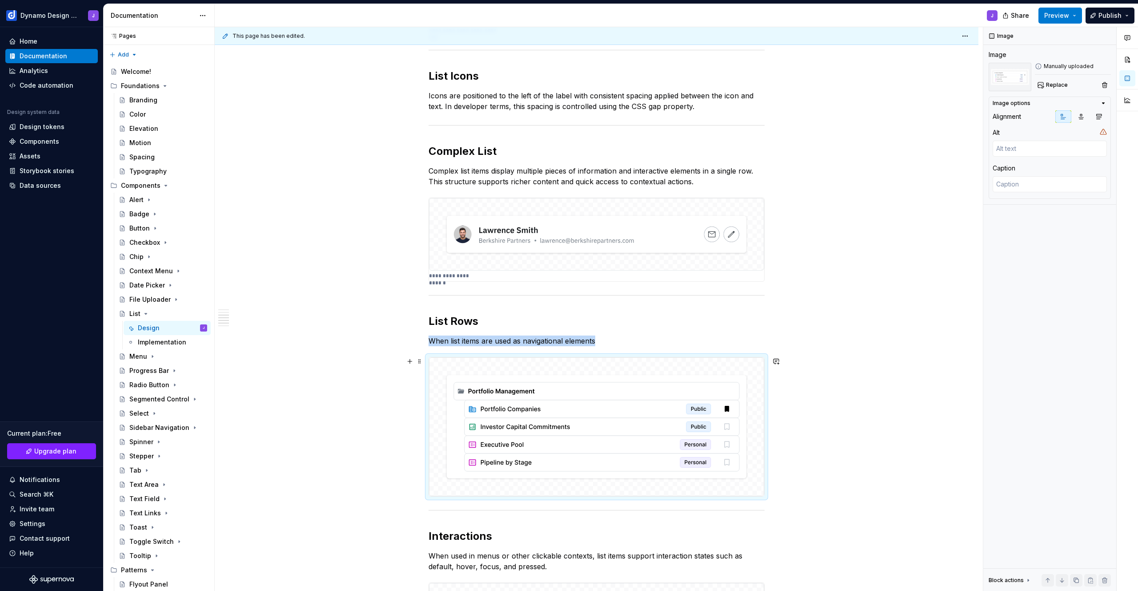
click at [614, 402] on img at bounding box center [596, 426] width 335 height 138
click at [1050, 87] on span "Replace" at bounding box center [1057, 84] width 22 height 7
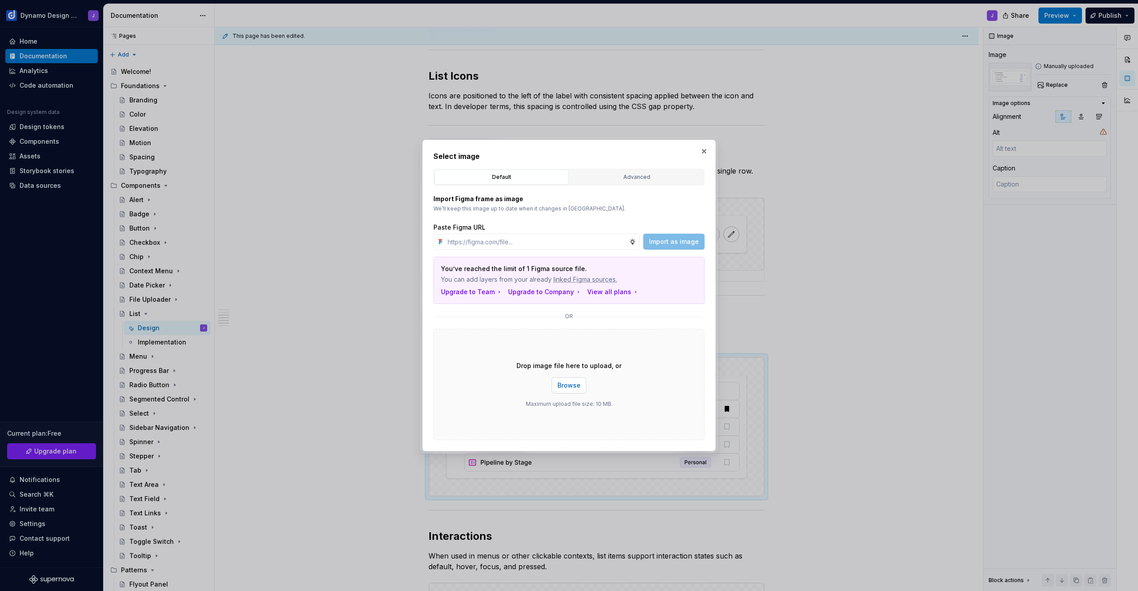
click at [574, 390] on button "Browse" at bounding box center [569, 385] width 35 height 16
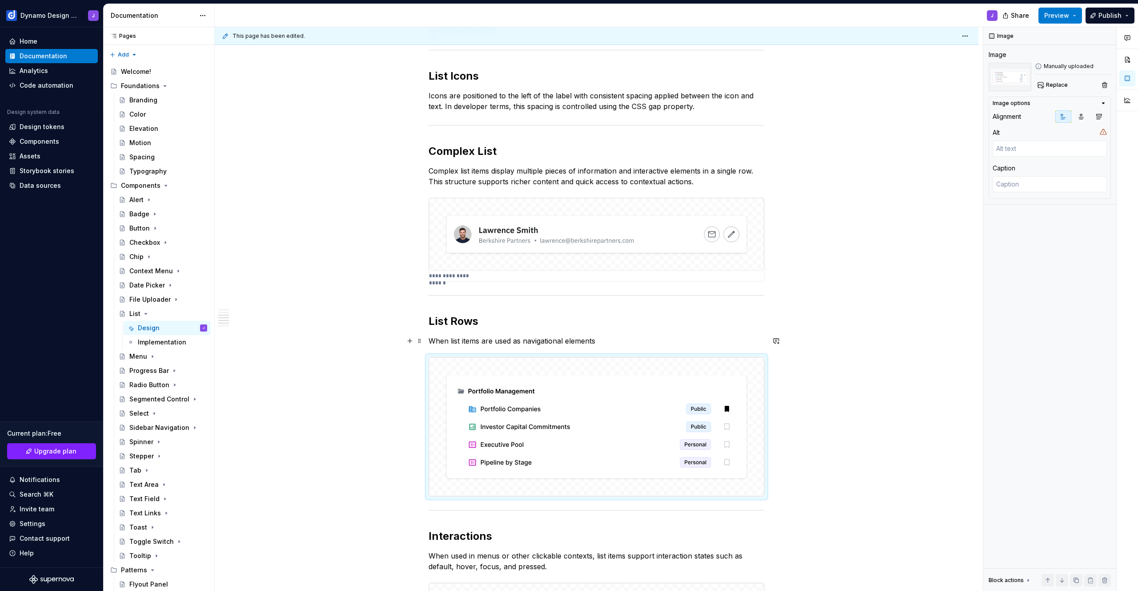
click at [611, 342] on p "When list items are used as navigational elements" at bounding box center [597, 340] width 336 height 11
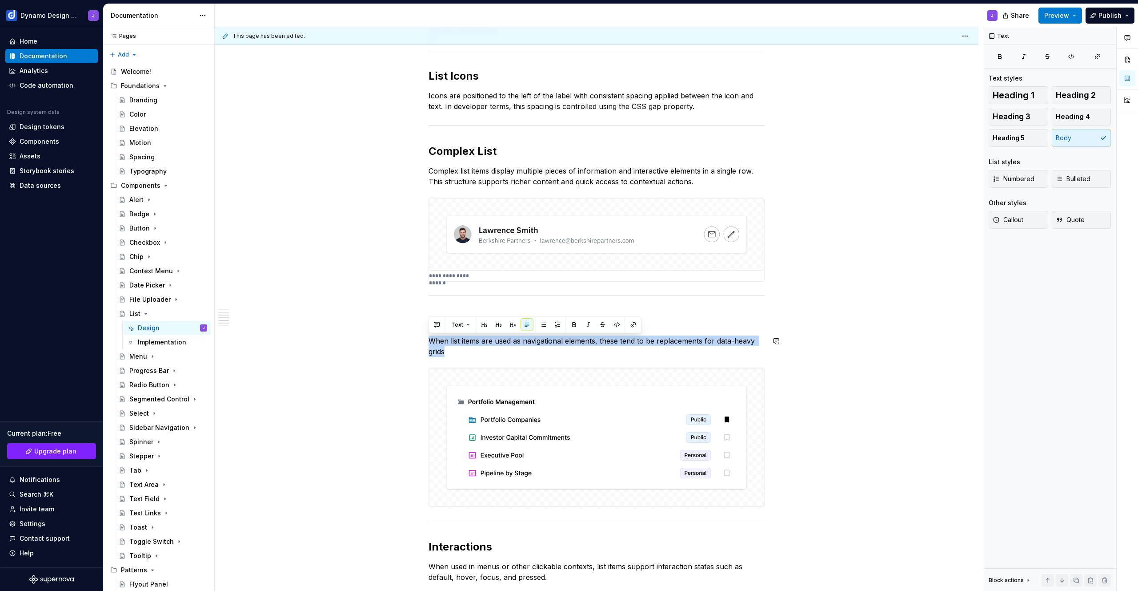
copy p "When list items are used as navigational elements, these tend to be replacement…"
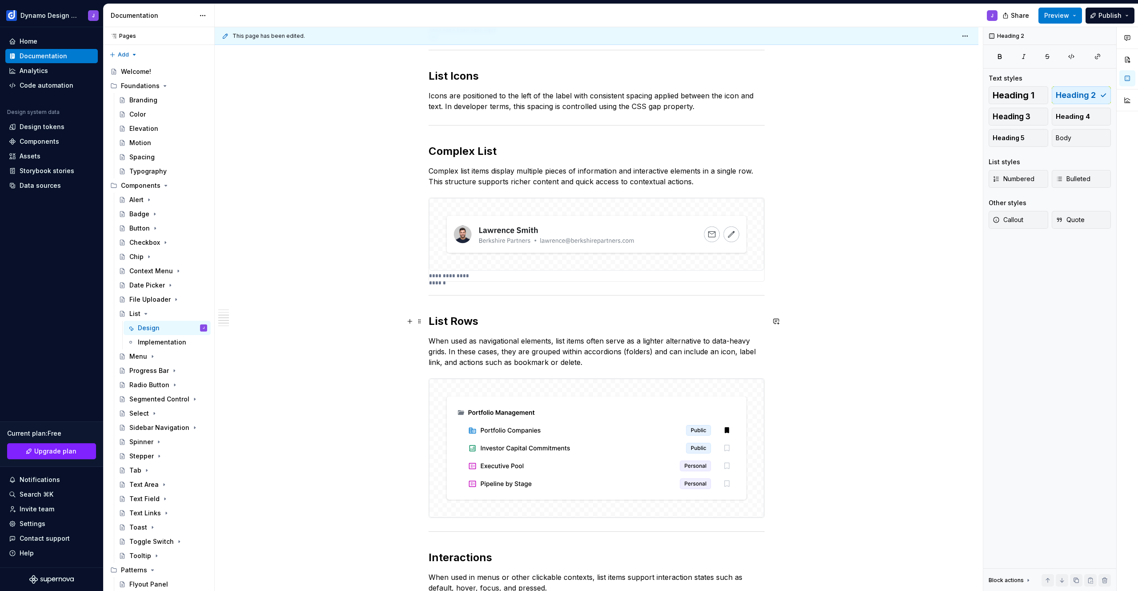
click at [465, 323] on h2 "List Rows" at bounding box center [597, 321] width 336 height 14
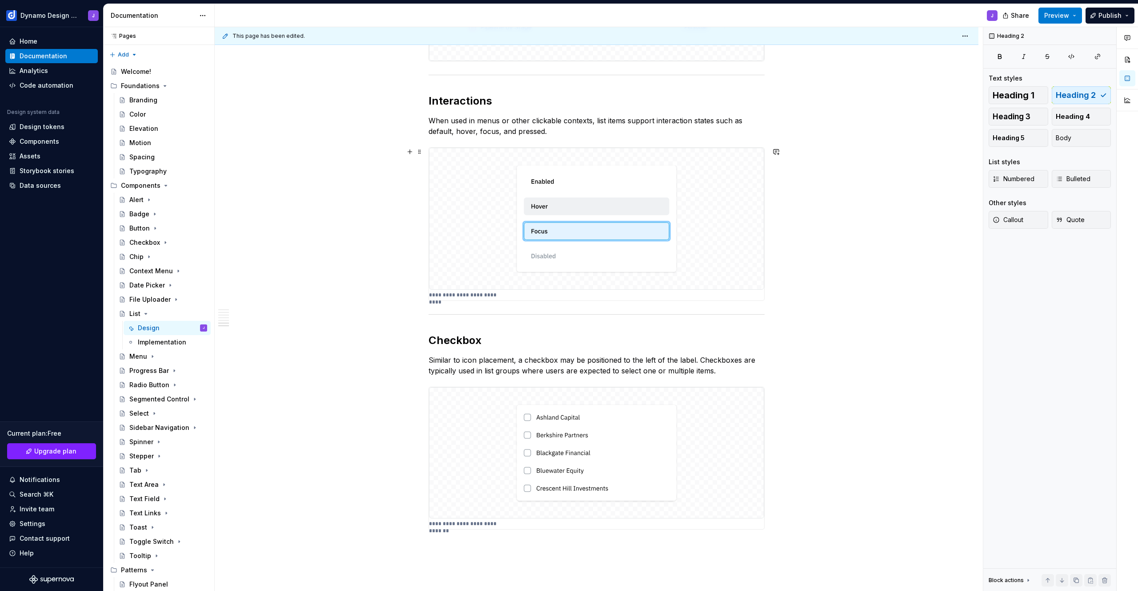
scroll to position [671, 0]
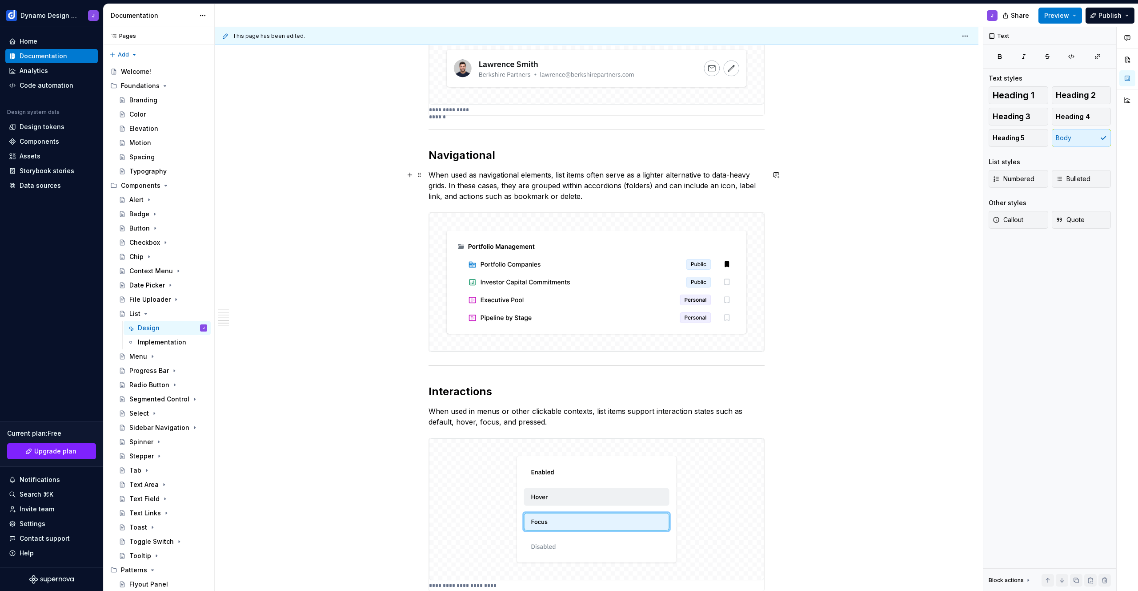
click at [625, 185] on p "When used as navigational elements, list items often serve as a lighter alterna…" at bounding box center [597, 185] width 336 height 32
click at [437, 197] on p "When used as navigational elements, list items often serve as a lighter alterna…" at bounding box center [597, 185] width 336 height 32
click at [595, 197] on p "When used as navigational elements, list items often serve as a lighter alterna…" at bounding box center [597, 185] width 336 height 32
click at [1069, 15] on span "Preview" at bounding box center [1057, 15] width 25 height 9
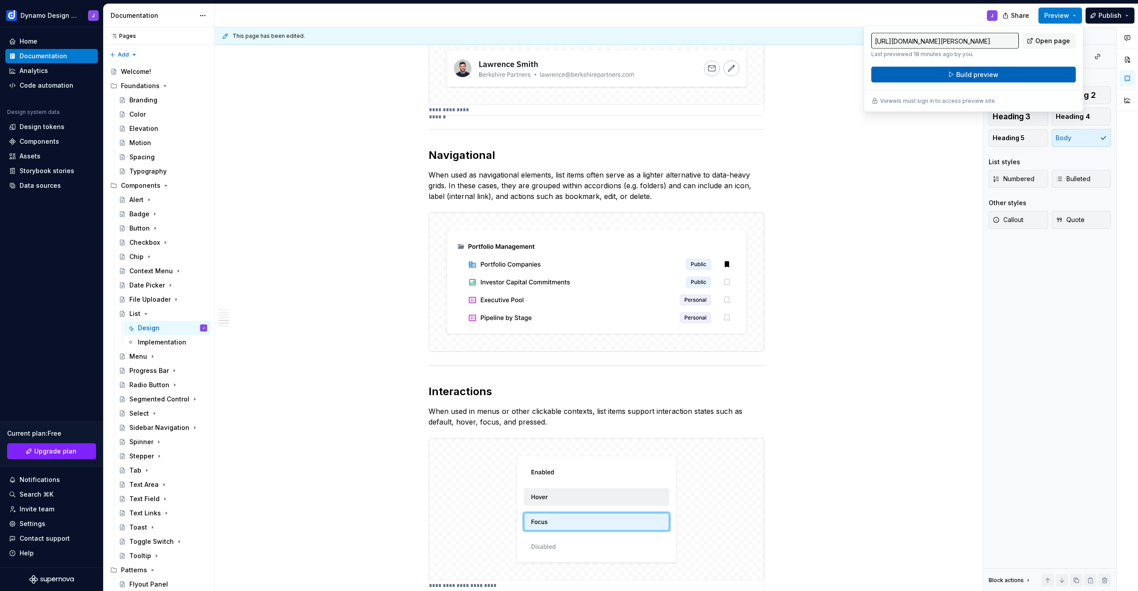
click at [984, 74] on span "Build preview" at bounding box center [977, 74] width 42 height 9
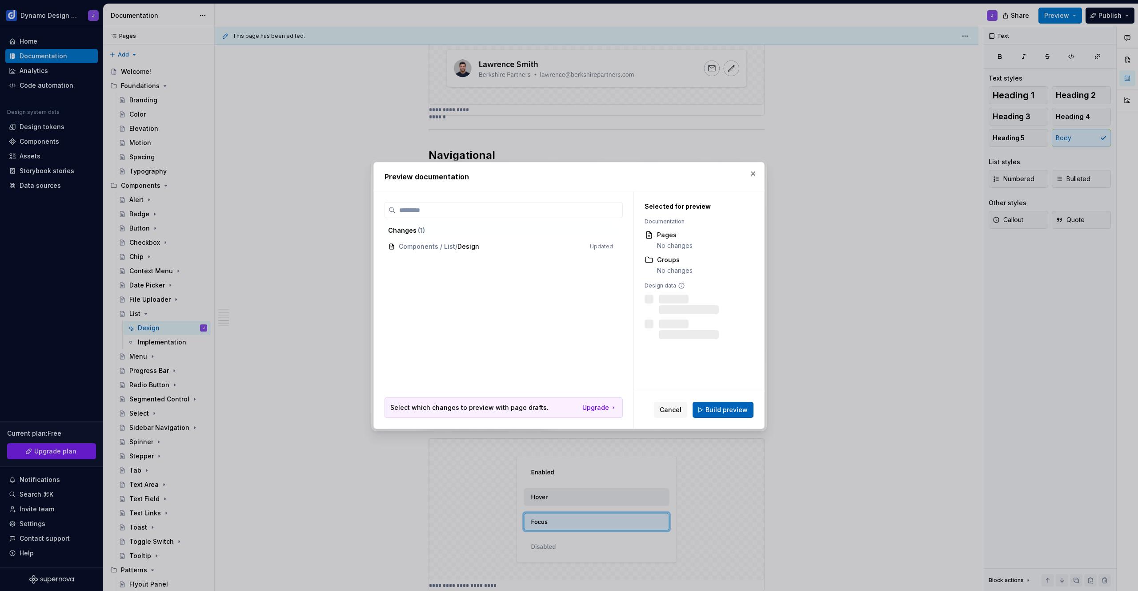
click at [714, 406] on span "Build preview" at bounding box center [727, 409] width 42 height 9
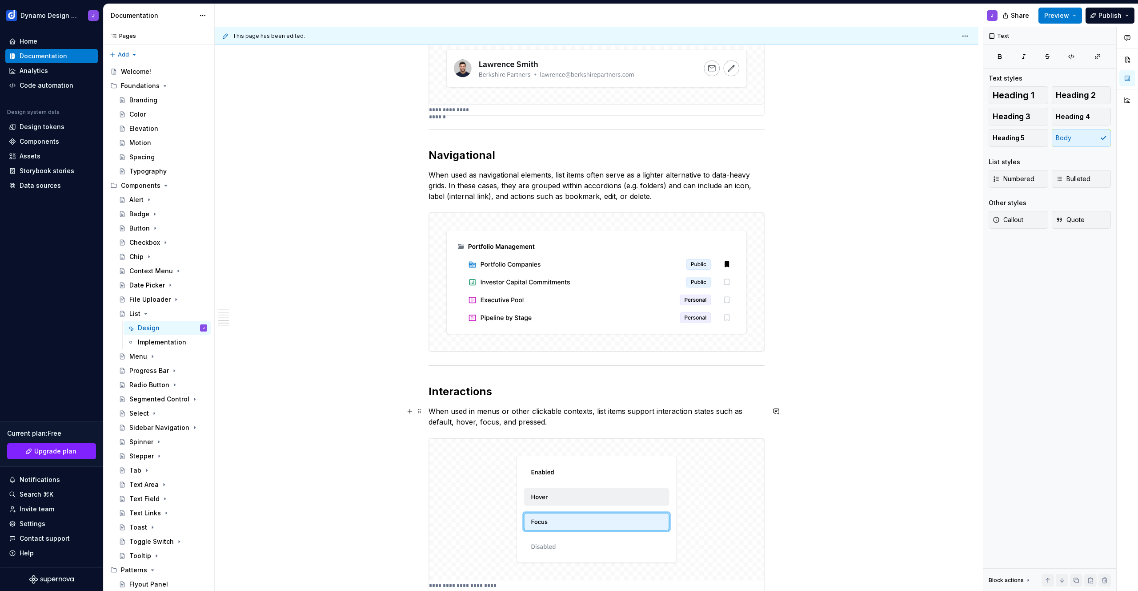
click at [529, 411] on p "When used in menus or other clickable contexts, list items support interaction …" at bounding box center [597, 416] width 336 height 21
click at [849, 358] on div "**********" at bounding box center [597, 245] width 764 height 1524
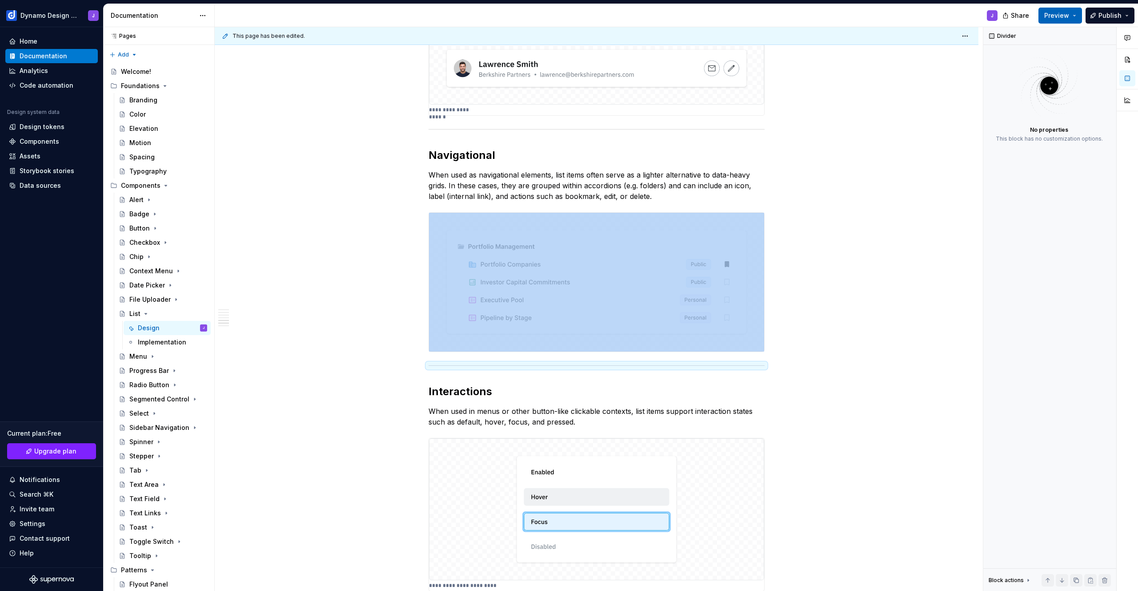
click at [1062, 15] on span "Preview" at bounding box center [1057, 15] width 25 height 9
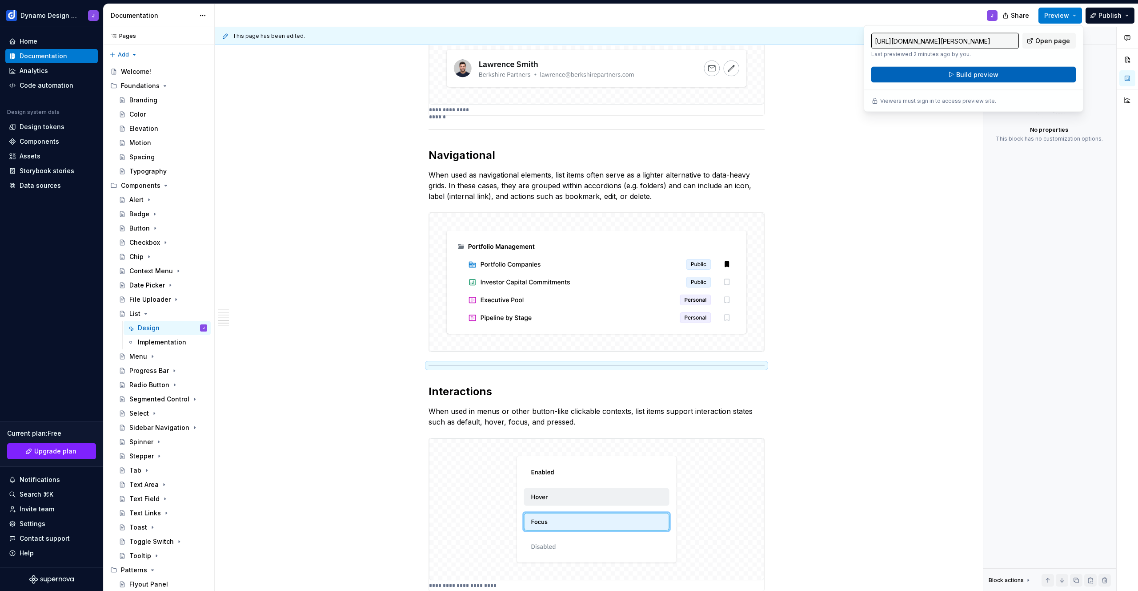
click at [1001, 77] on button "Build preview" at bounding box center [974, 75] width 205 height 16
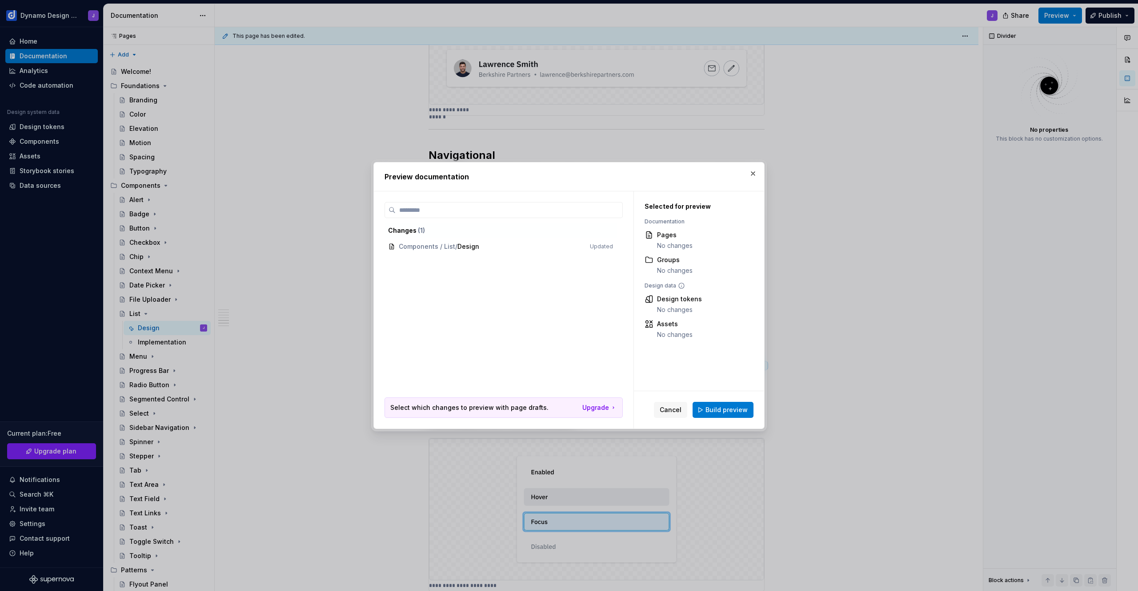
click at [736, 411] on span "Build preview" at bounding box center [727, 409] width 42 height 9
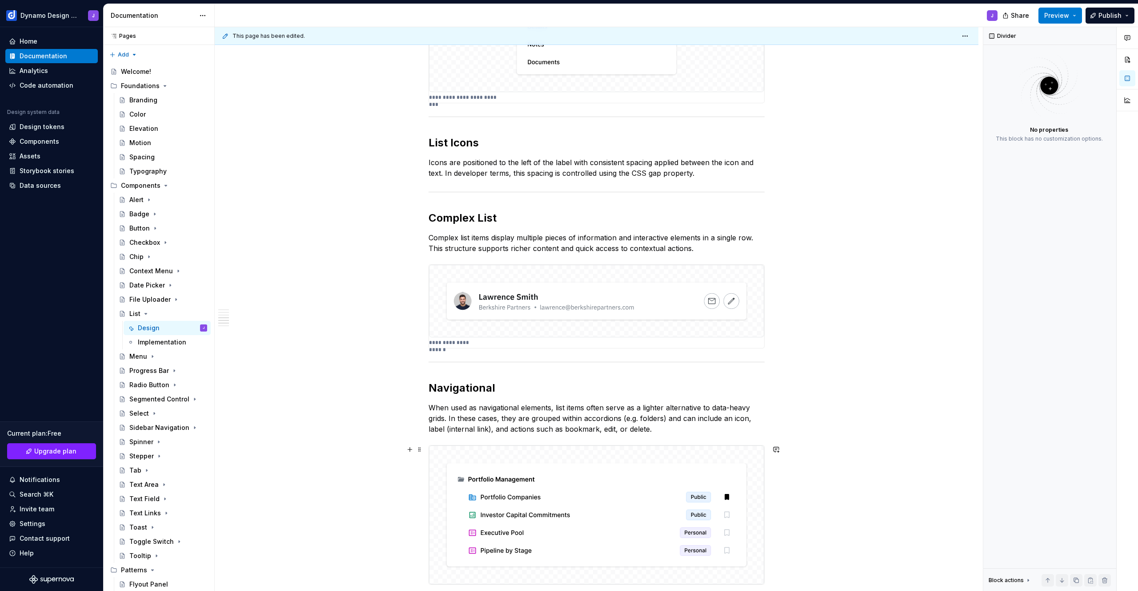
scroll to position [642, 0]
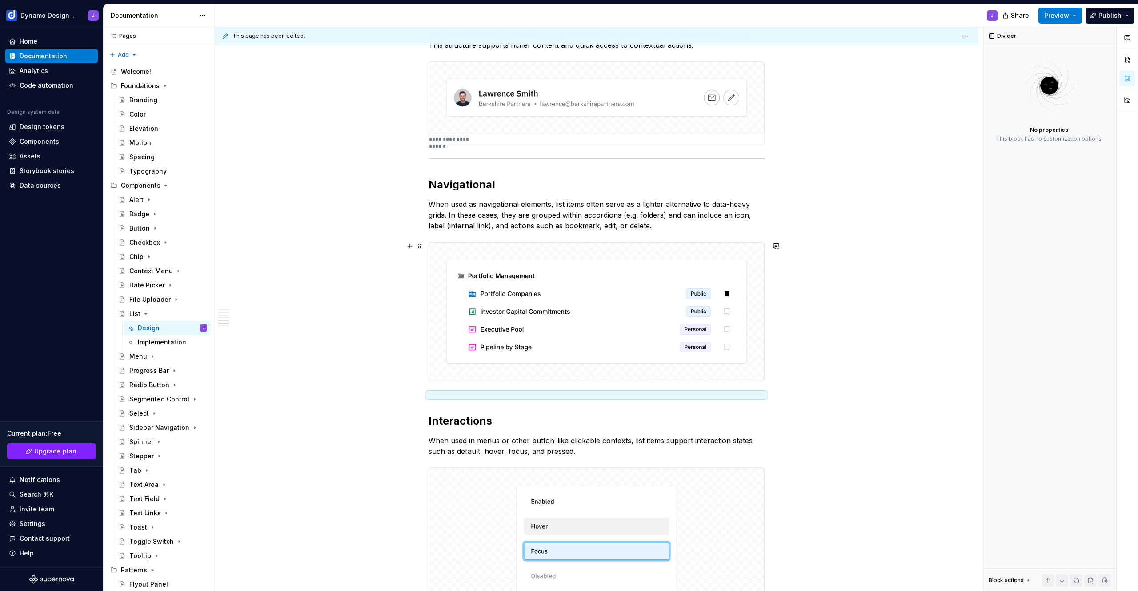
click at [628, 337] on img at bounding box center [596, 311] width 335 height 138
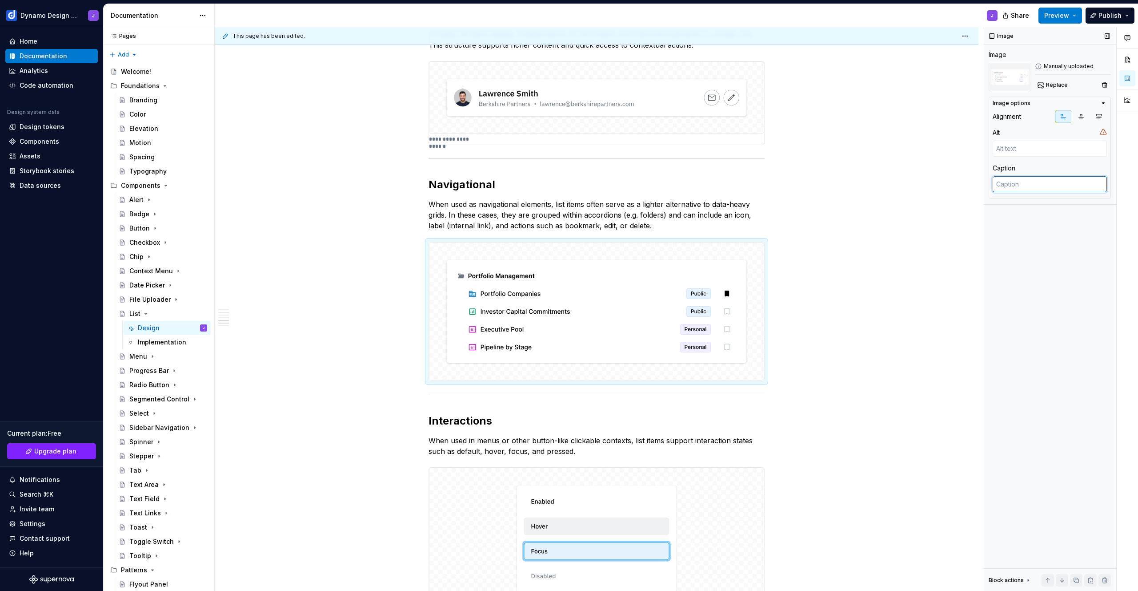
click at [1041, 186] on textarea at bounding box center [1050, 184] width 114 height 16
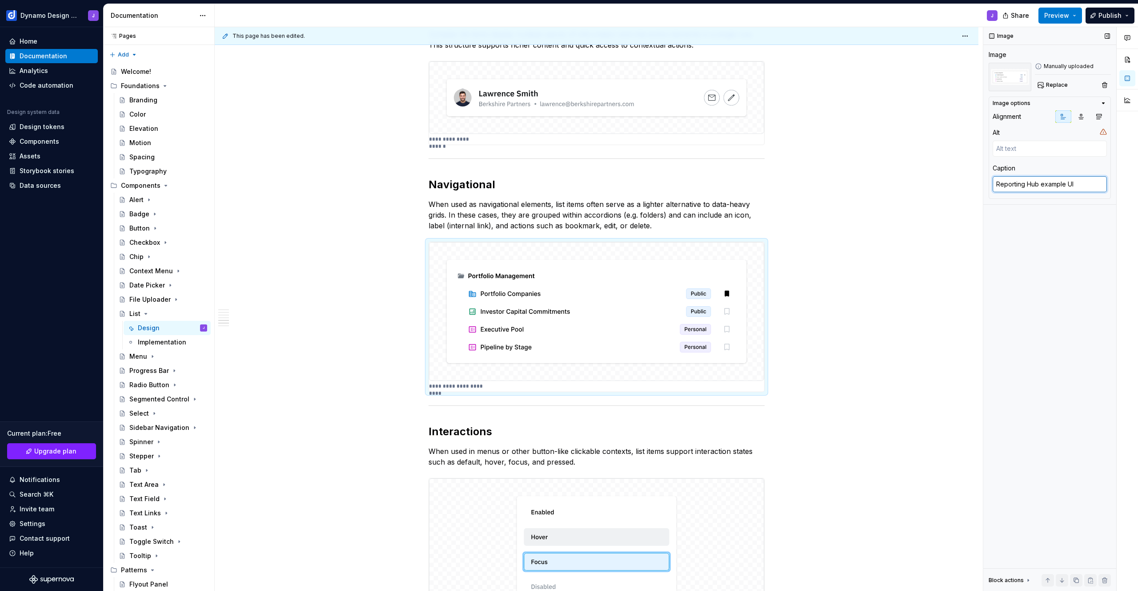
drag, startPoint x: 1079, startPoint y: 184, endPoint x: 994, endPoint y: 178, distance: 84.7
click at [1006, 178] on textarea "Reporting Hub example UI" at bounding box center [1050, 184] width 114 height 16
click at [852, 333] on div "**********" at bounding box center [597, 279] width 764 height 1535
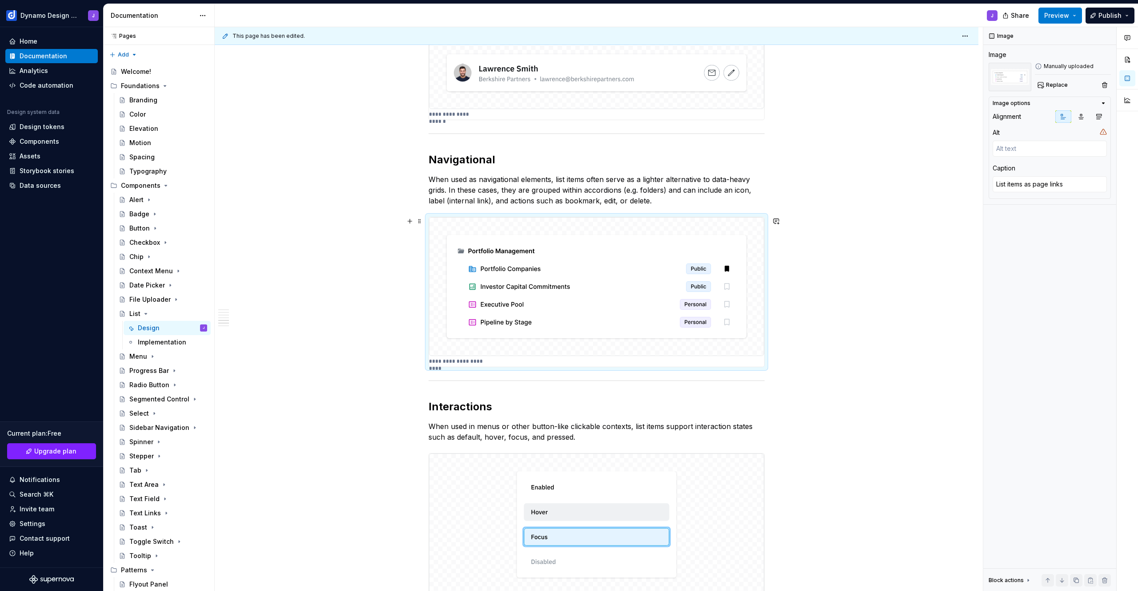
scroll to position [627, 0]
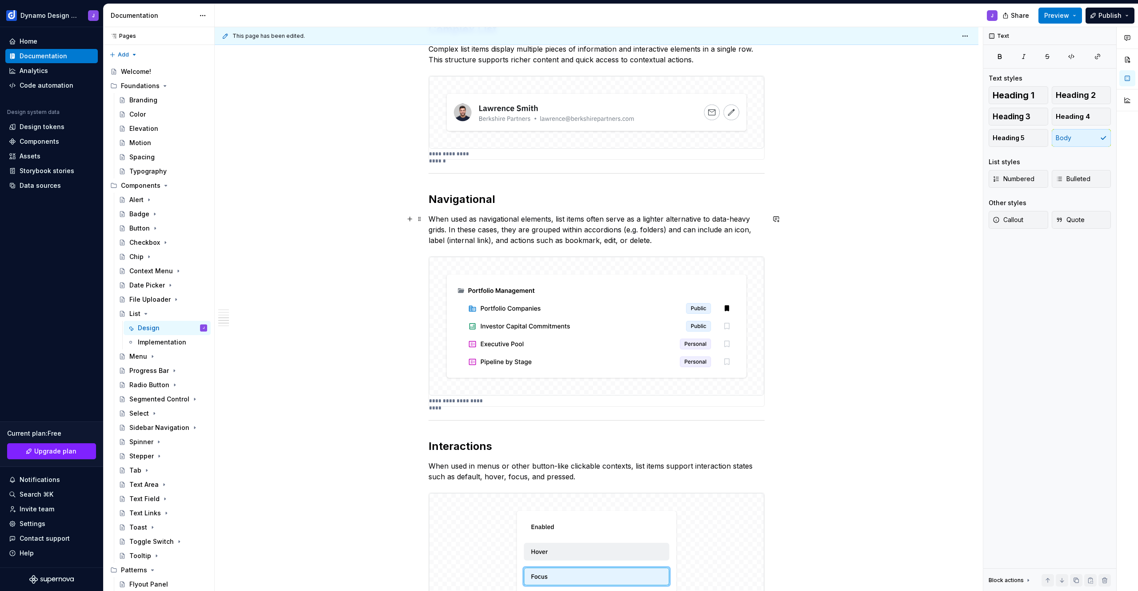
click at [583, 230] on p "When used as navigational elements, list items often serve as a lighter alterna…" at bounding box center [597, 229] width 336 height 32
click at [690, 229] on p "When used as navigational elements, list items often serve as a lighter alterna…" at bounding box center [597, 229] width 336 height 32
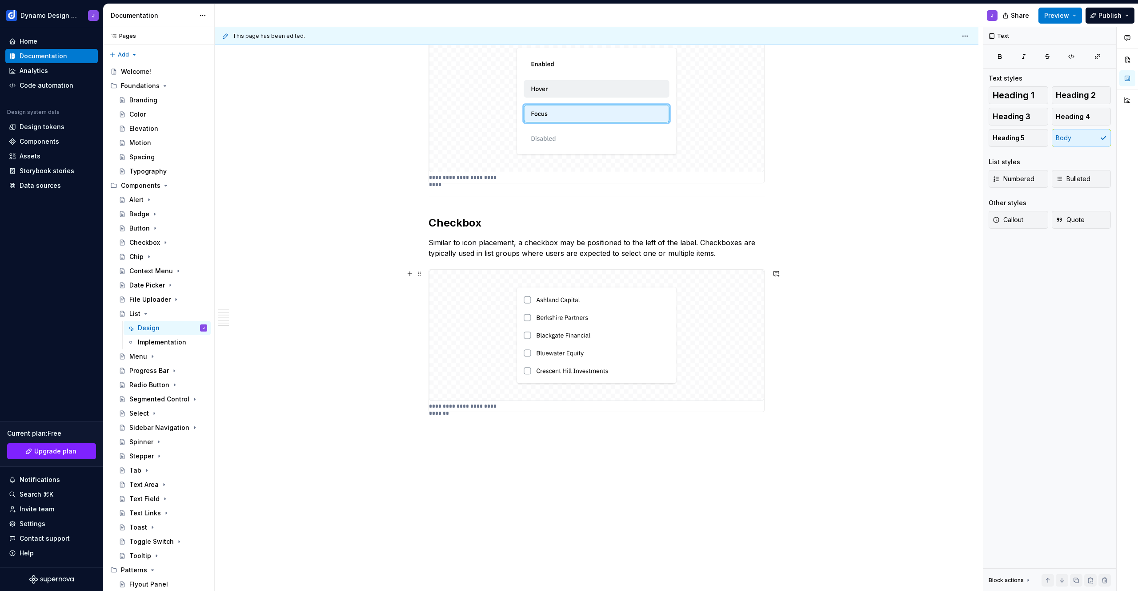
scroll to position [1098, 0]
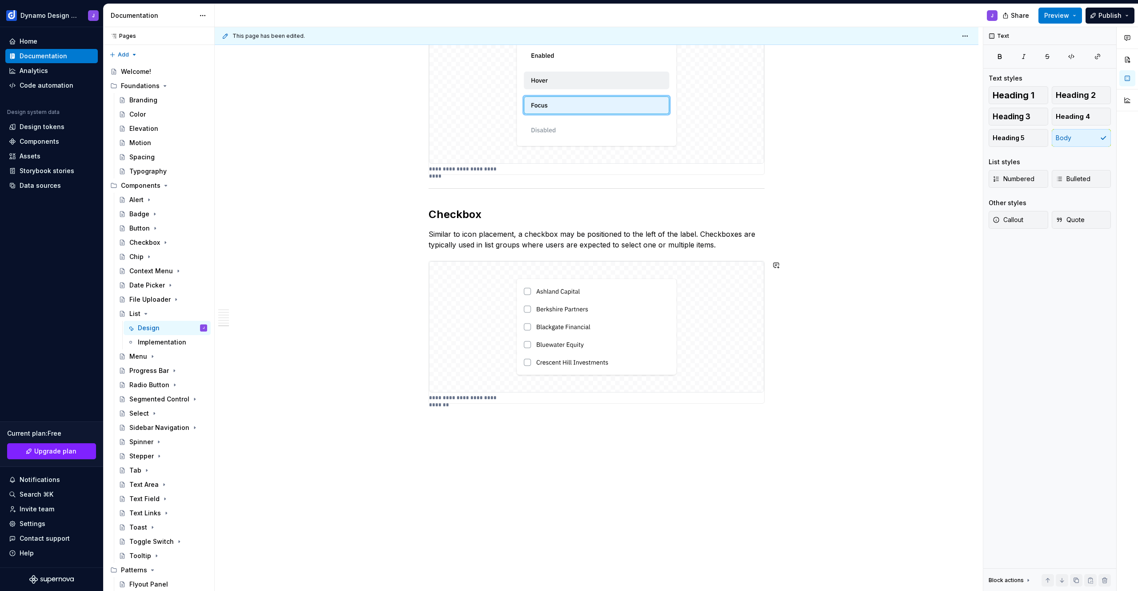
click at [488, 454] on div "Shortcut links" at bounding box center [495, 450] width 79 height 9
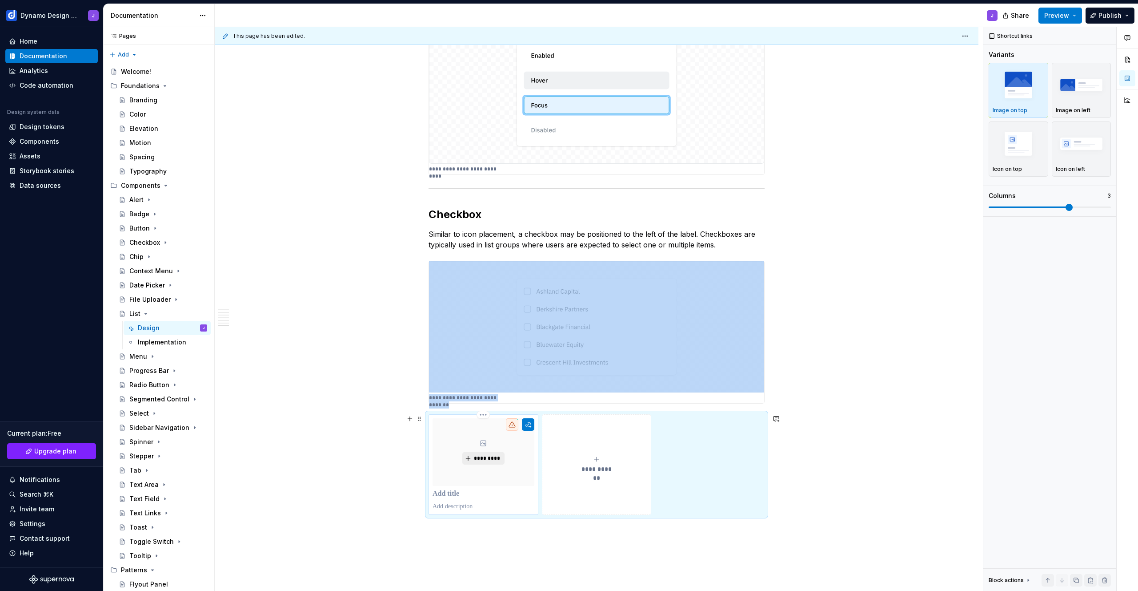
click at [492, 459] on span "*********" at bounding box center [487, 457] width 27 height 7
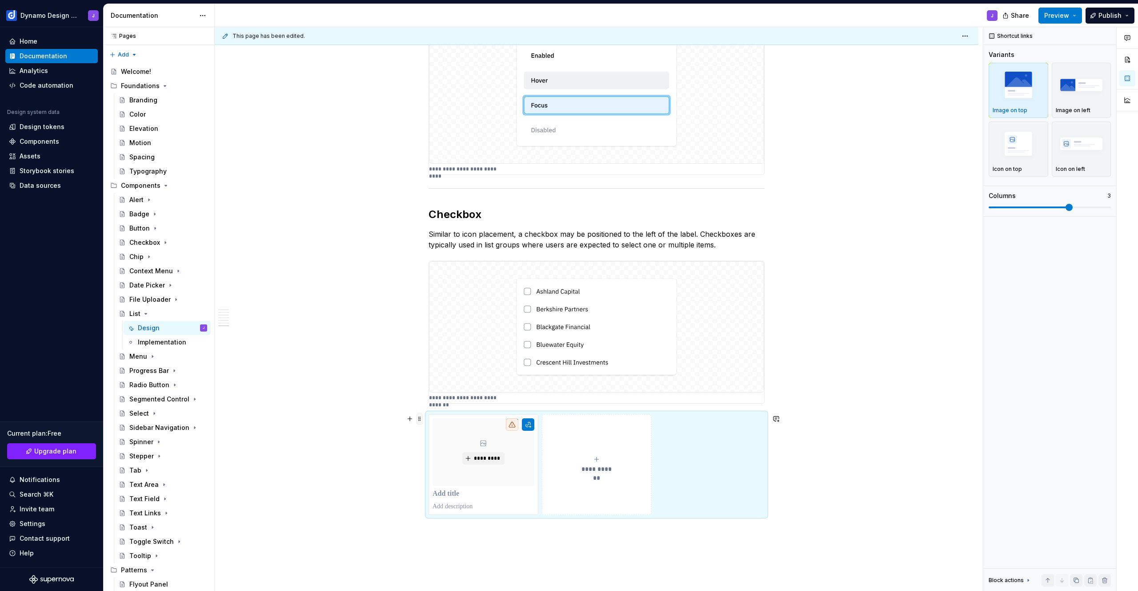
click at [420, 418] on span at bounding box center [419, 418] width 7 height 12
click at [454, 495] on div "Delete" at bounding box center [462, 497] width 58 height 9
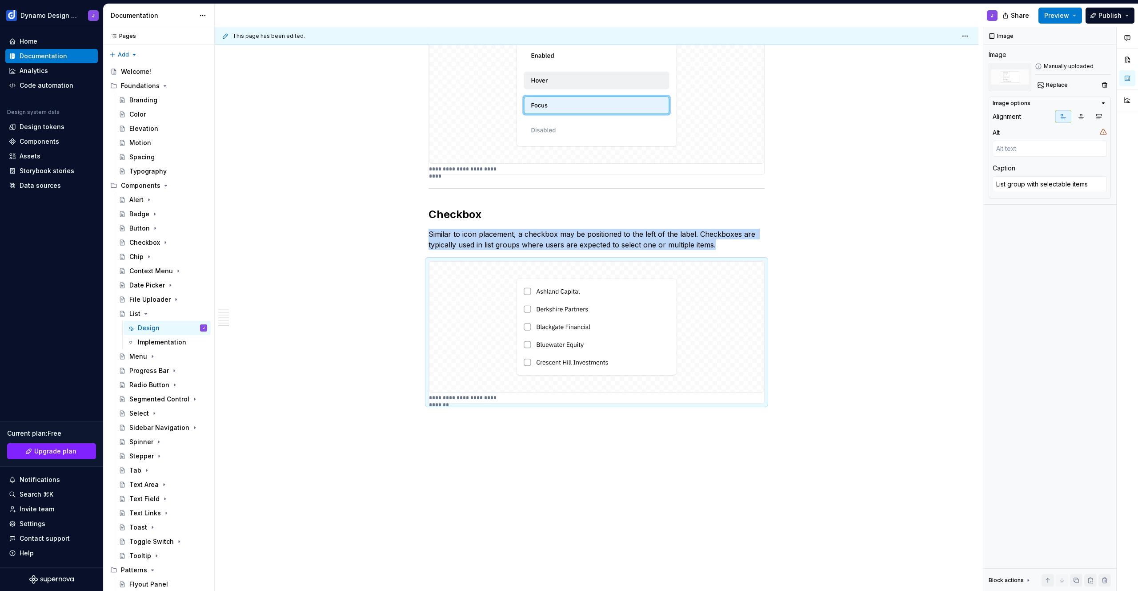
click at [453, 426] on div "**********" at bounding box center [599, 309] width 768 height 564
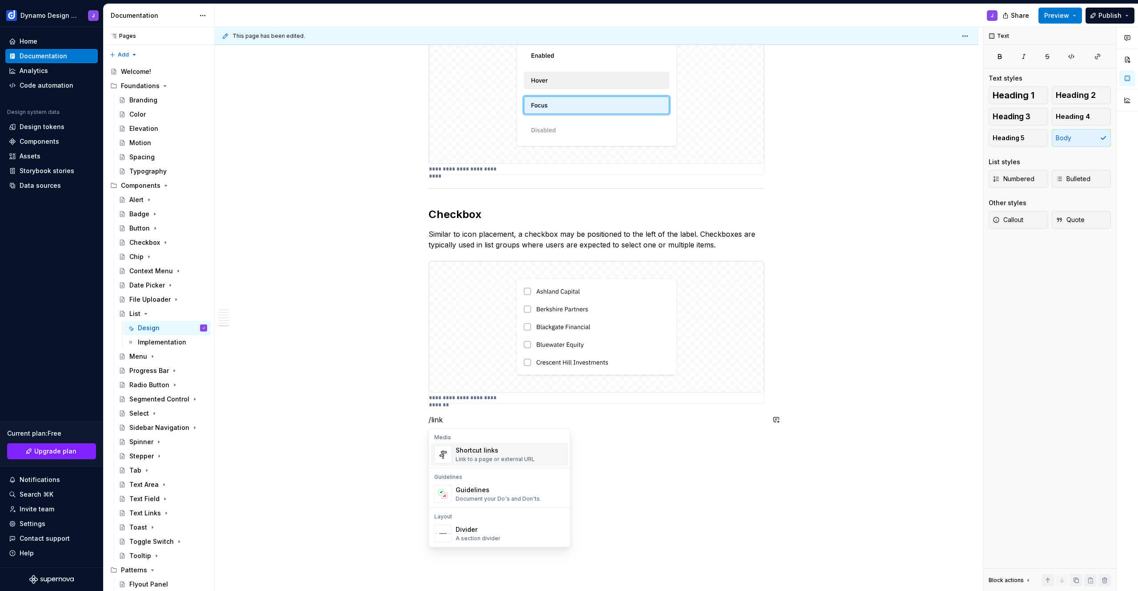
click at [486, 459] on div "Link to a page or external URL" at bounding box center [495, 458] width 79 height 7
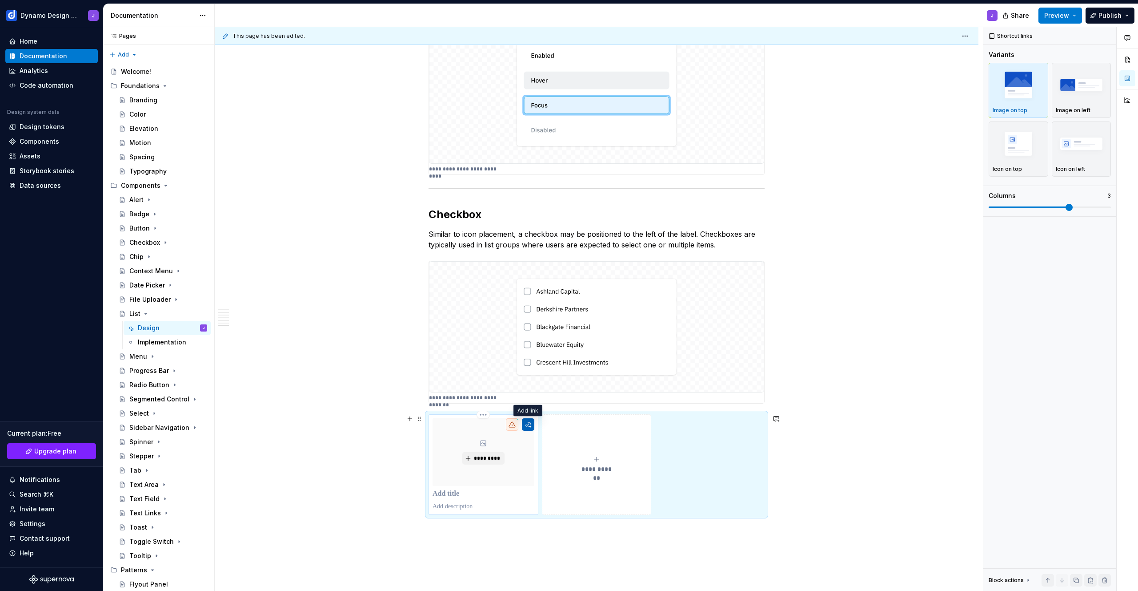
click at [525, 426] on button "button" at bounding box center [528, 424] width 12 height 12
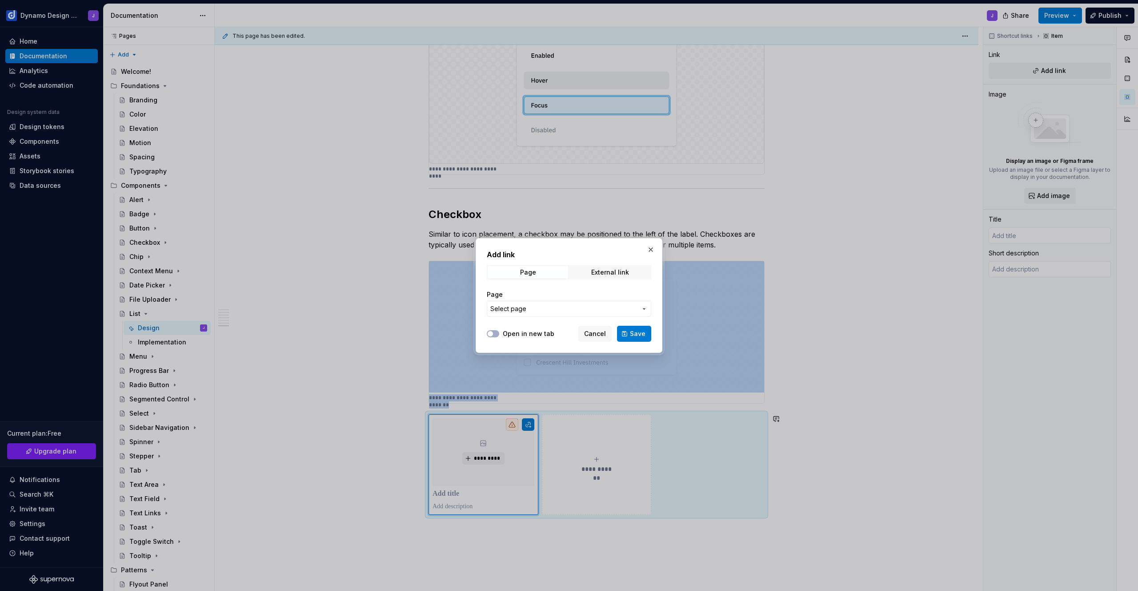
click at [535, 309] on span "Select page" at bounding box center [563, 308] width 147 height 9
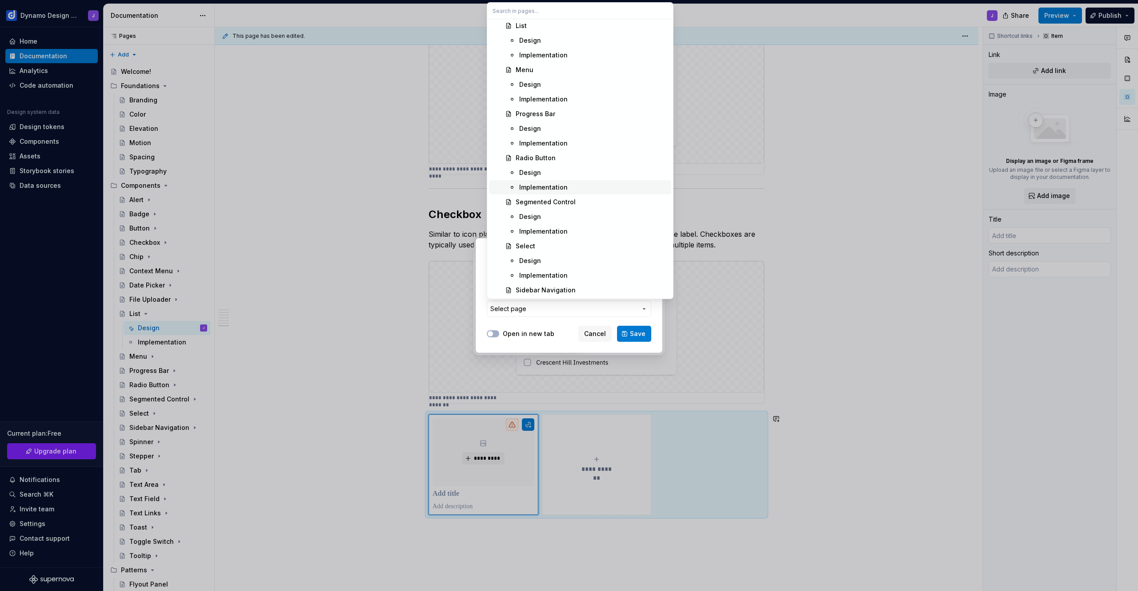
scroll to position [513, 0]
click at [534, 249] on div "Design" at bounding box center [530, 249] width 22 height 9
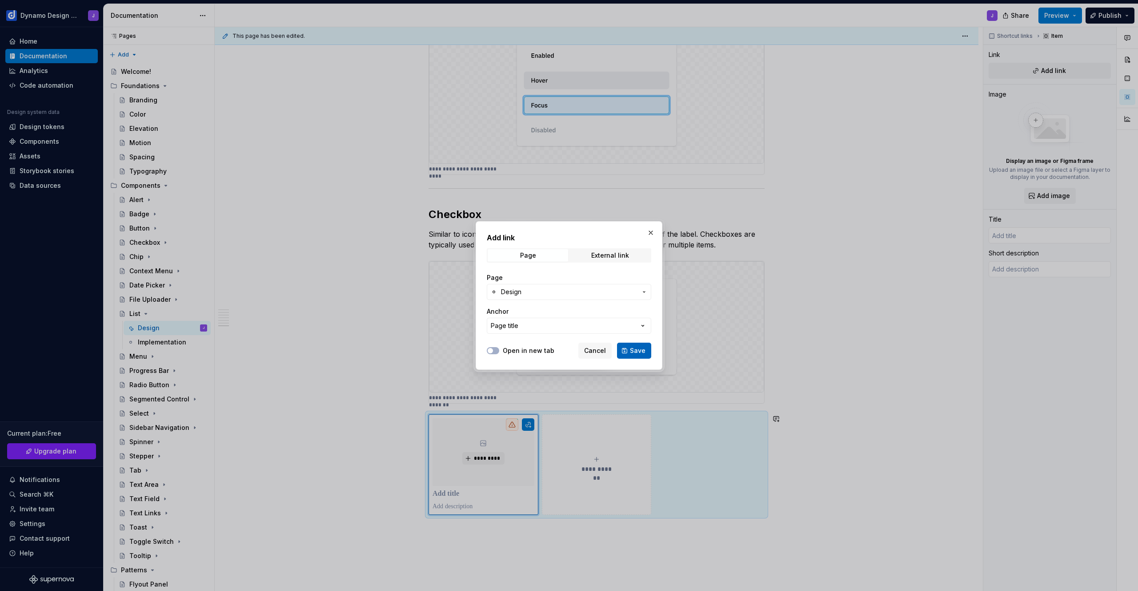
click at [637, 349] on span "Save" at bounding box center [638, 350] width 16 height 9
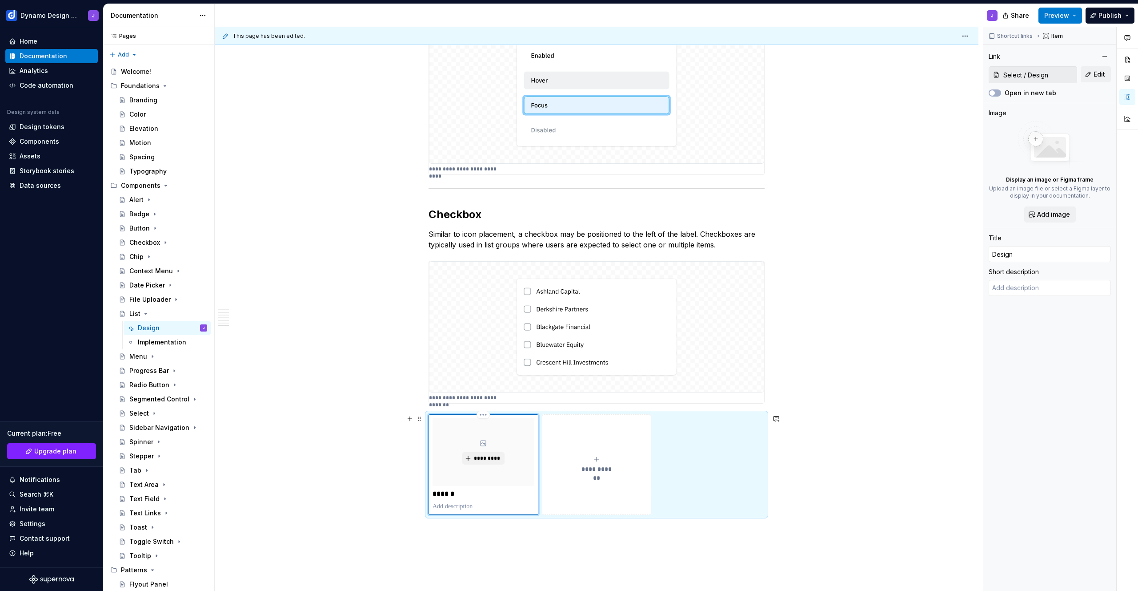
click at [444, 494] on p "******" at bounding box center [484, 493] width 102 height 9
click at [735, 434] on div "**********" at bounding box center [597, 468] width 336 height 109
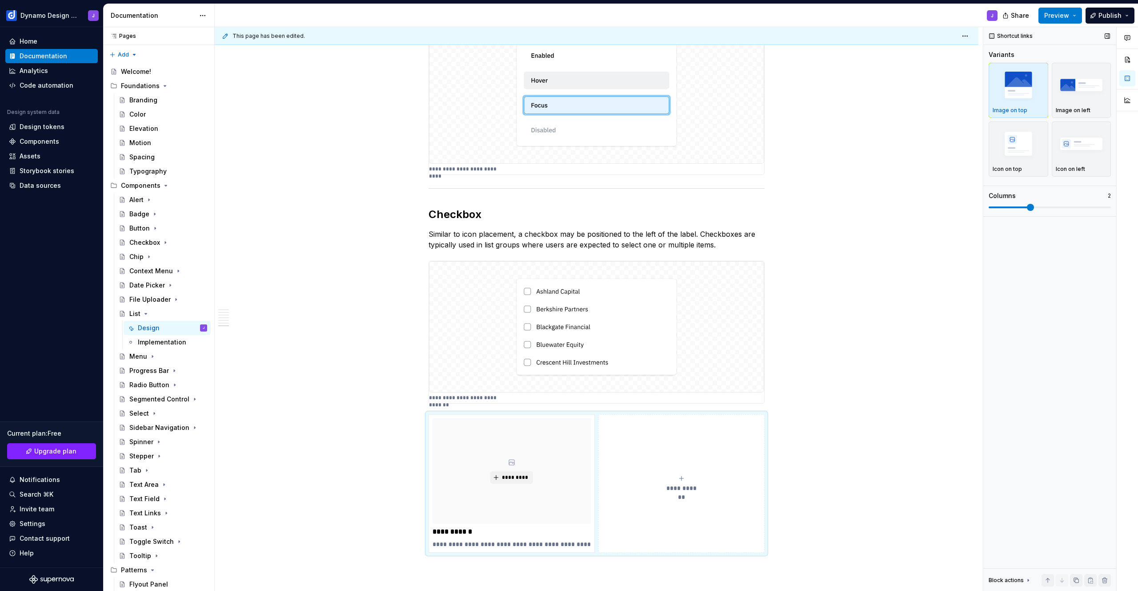
scroll to position [1202, 0]
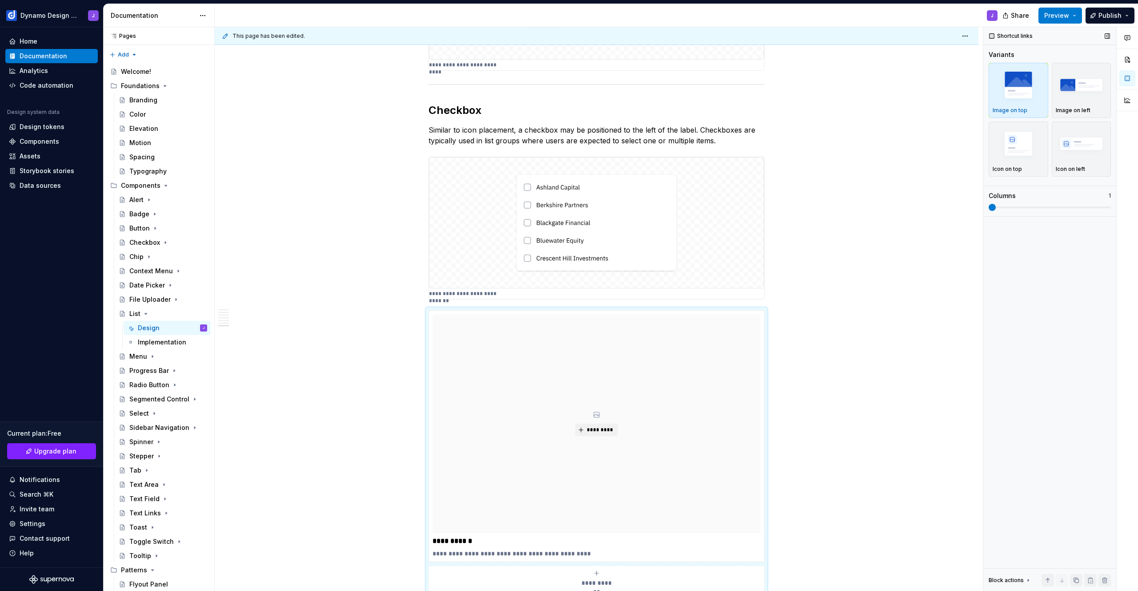
click at [989, 205] on span at bounding box center [992, 207] width 7 height 7
click at [1068, 93] on img "button" at bounding box center [1082, 84] width 52 height 32
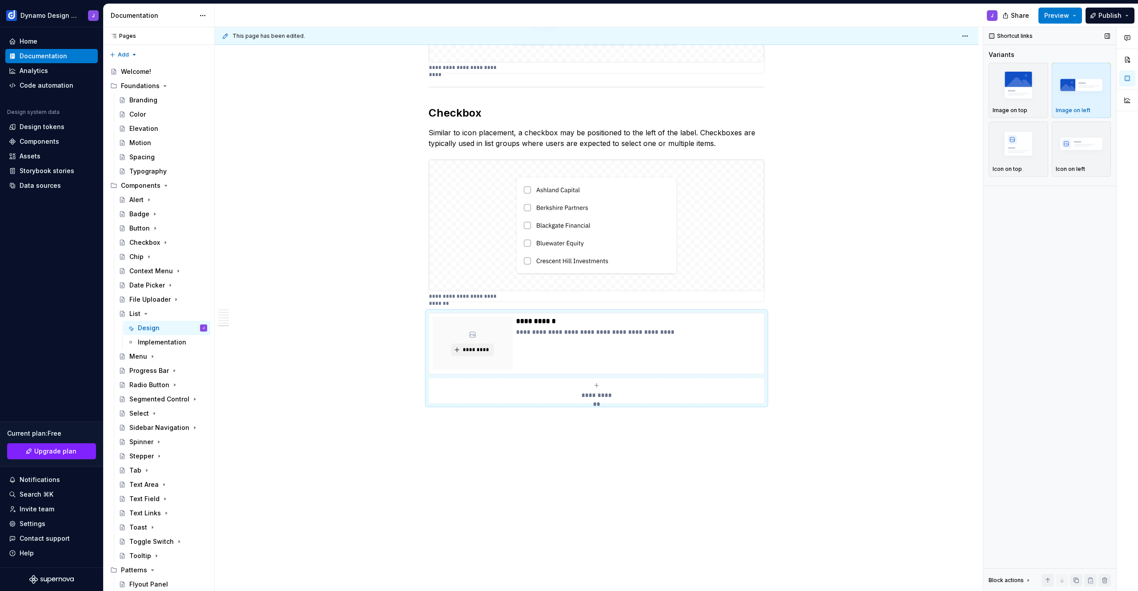
scroll to position [1200, 0]
click at [466, 351] on span "*********" at bounding box center [475, 349] width 27 height 7
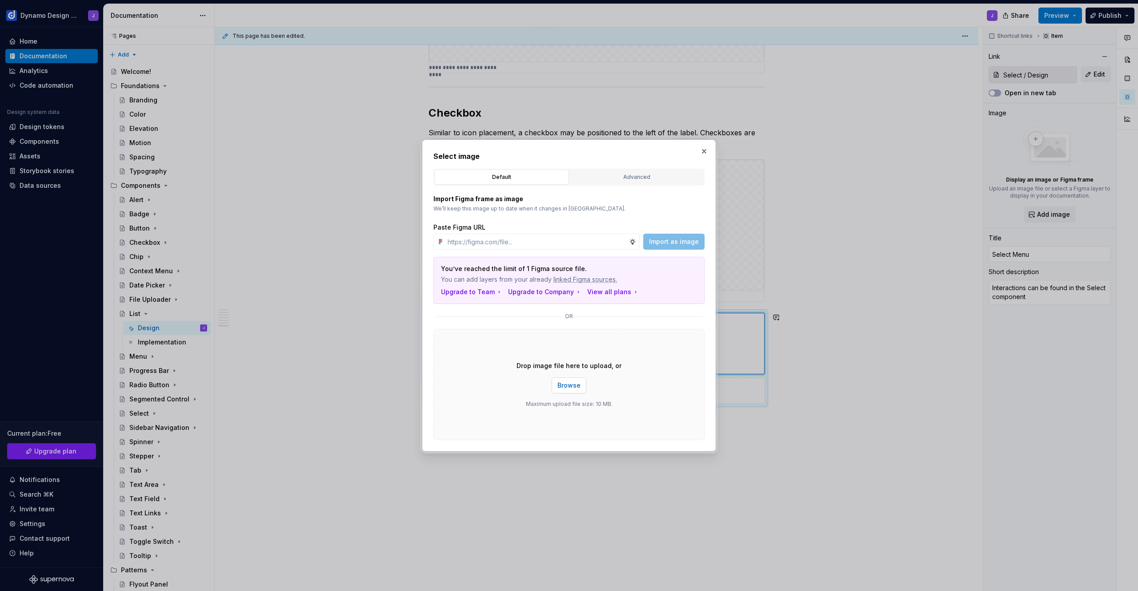
click at [565, 389] on span "Browse" at bounding box center [569, 385] width 23 height 9
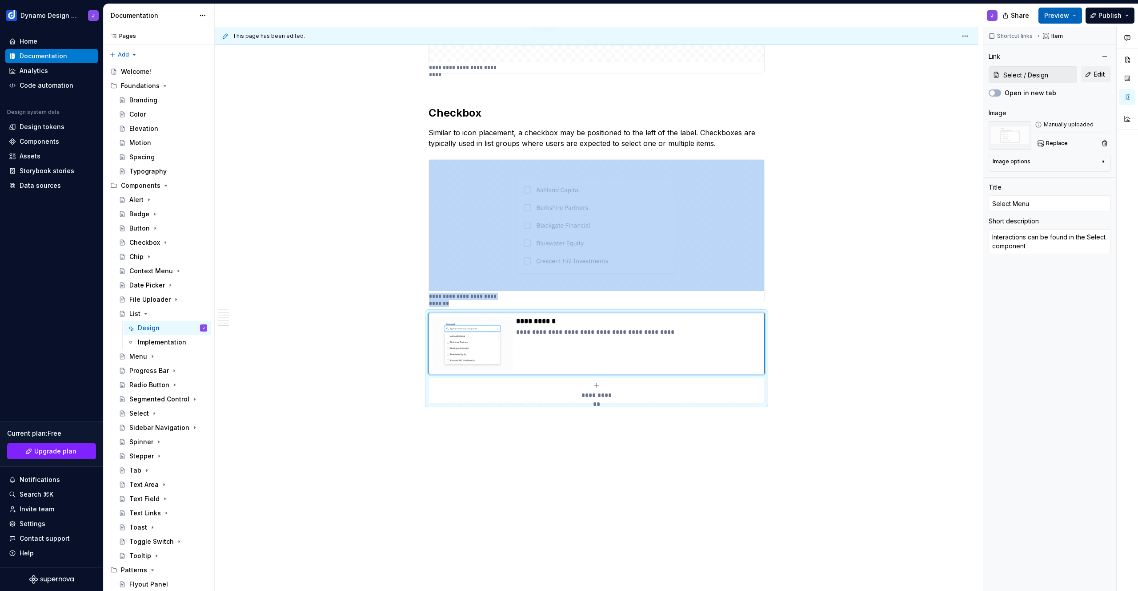
click at [1062, 16] on span "Preview" at bounding box center [1057, 15] width 25 height 9
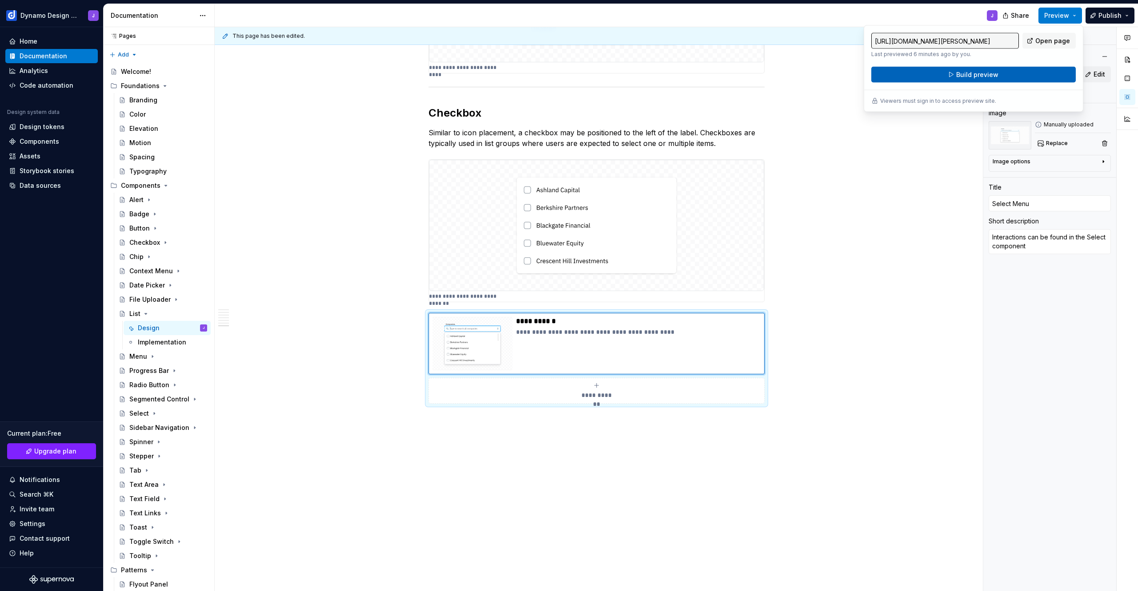
click at [1001, 76] on button "Build preview" at bounding box center [974, 75] width 205 height 16
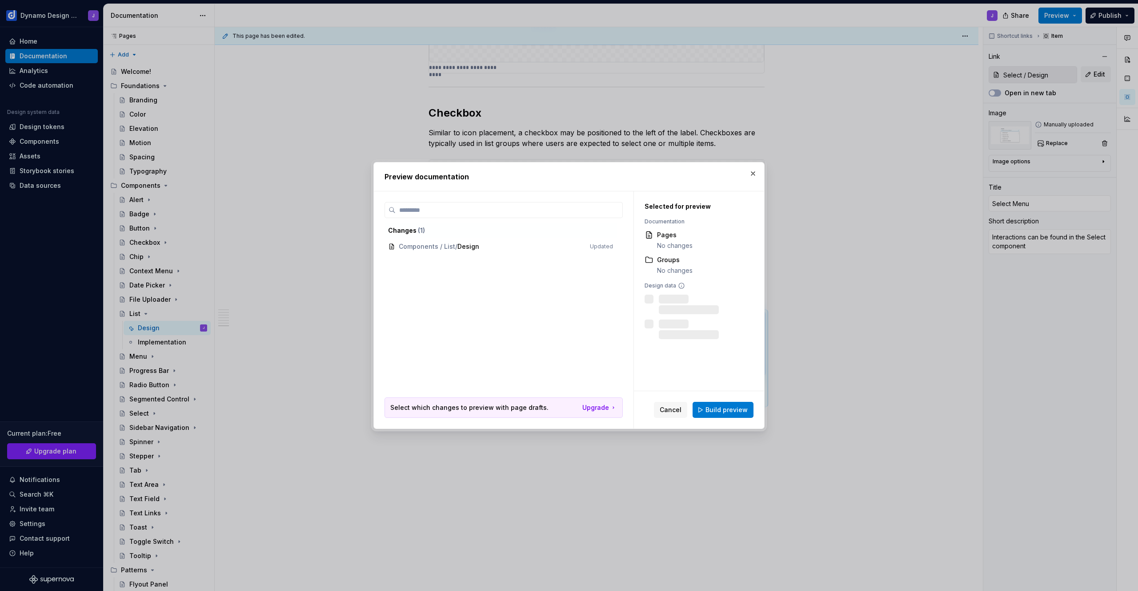
click at [730, 413] on span "Build preview" at bounding box center [727, 409] width 42 height 9
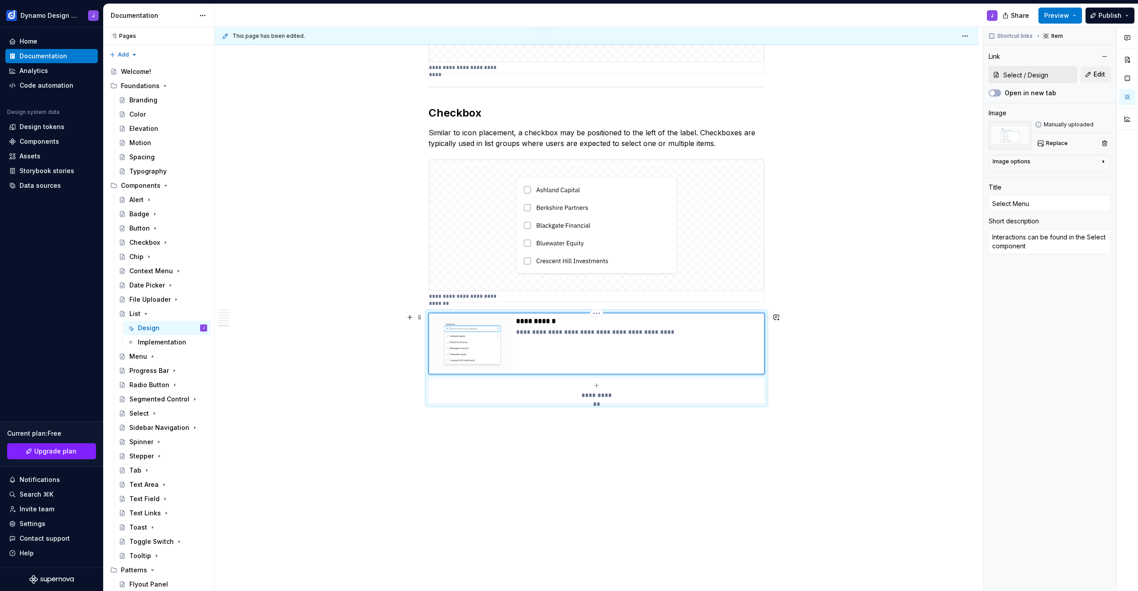
click at [516, 329] on p "**********" at bounding box center [638, 331] width 245 height 9
click at [548, 319] on p "**********" at bounding box center [638, 321] width 245 height 9
click at [577, 321] on p "**********" at bounding box center [638, 321] width 245 height 9
click at [558, 319] on p "**********" at bounding box center [638, 321] width 245 height 9
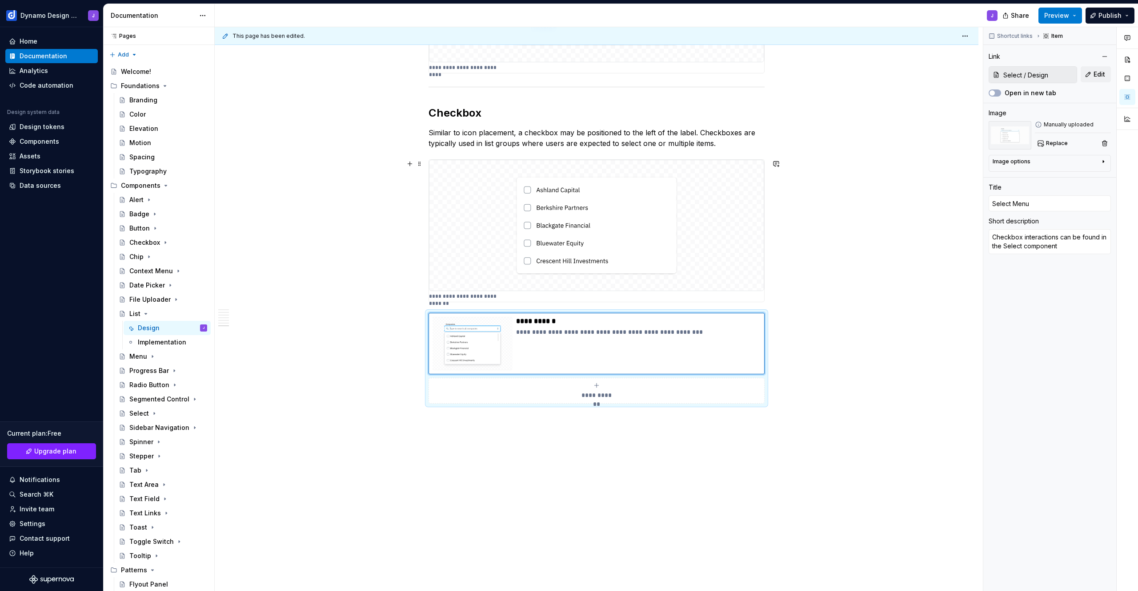
click at [1069, 16] on span "Preview" at bounding box center [1057, 15] width 25 height 9
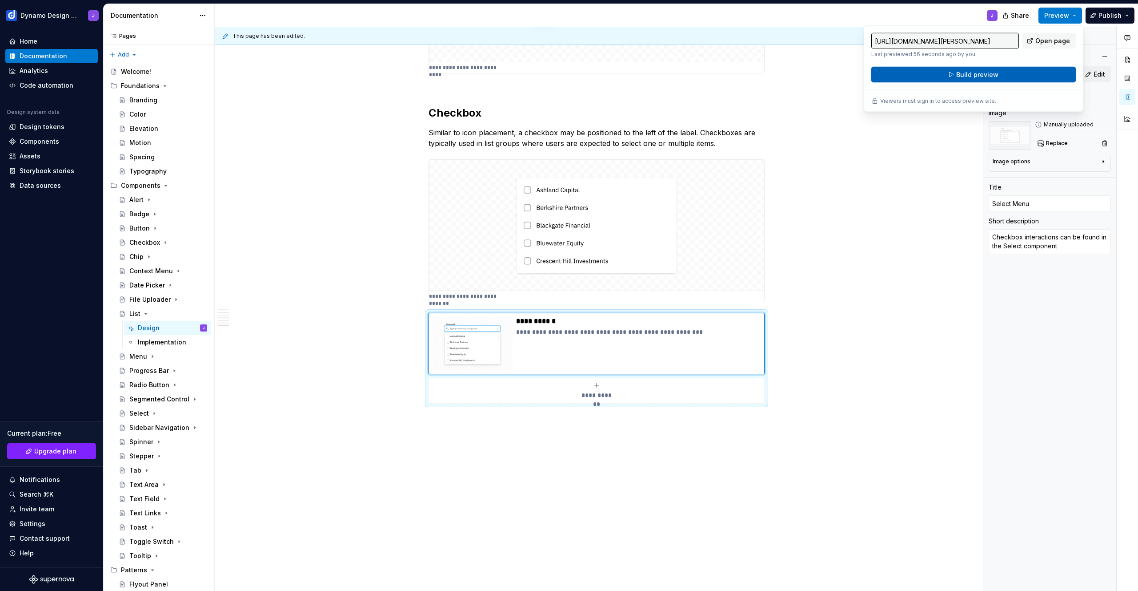
click at [994, 74] on span "Build preview" at bounding box center [977, 74] width 42 height 9
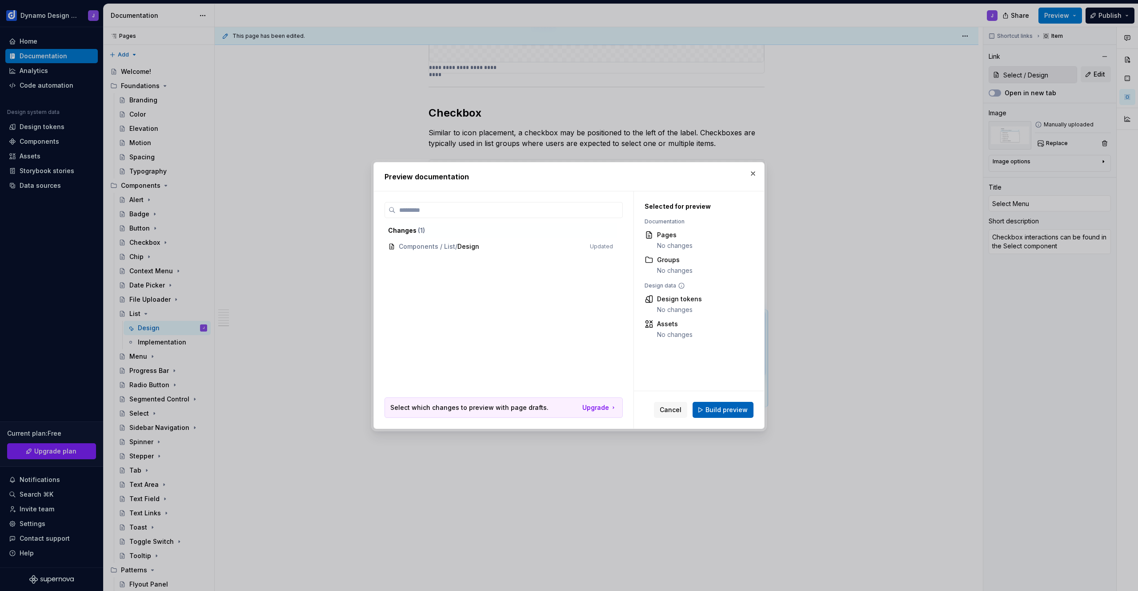
click at [722, 411] on span "Build preview" at bounding box center [727, 409] width 42 height 9
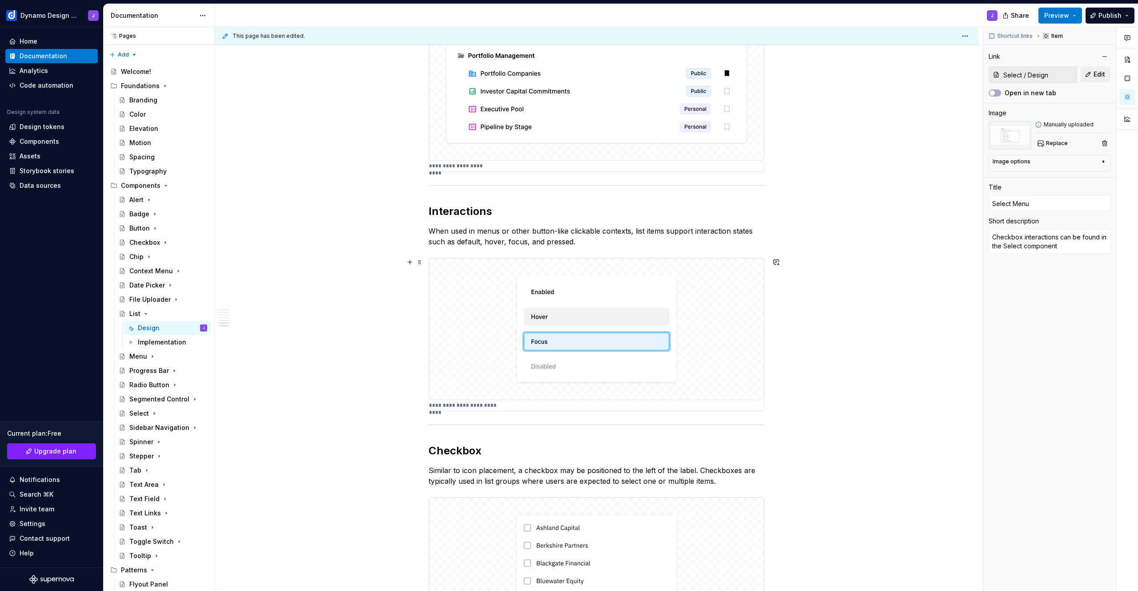
scroll to position [661, 0]
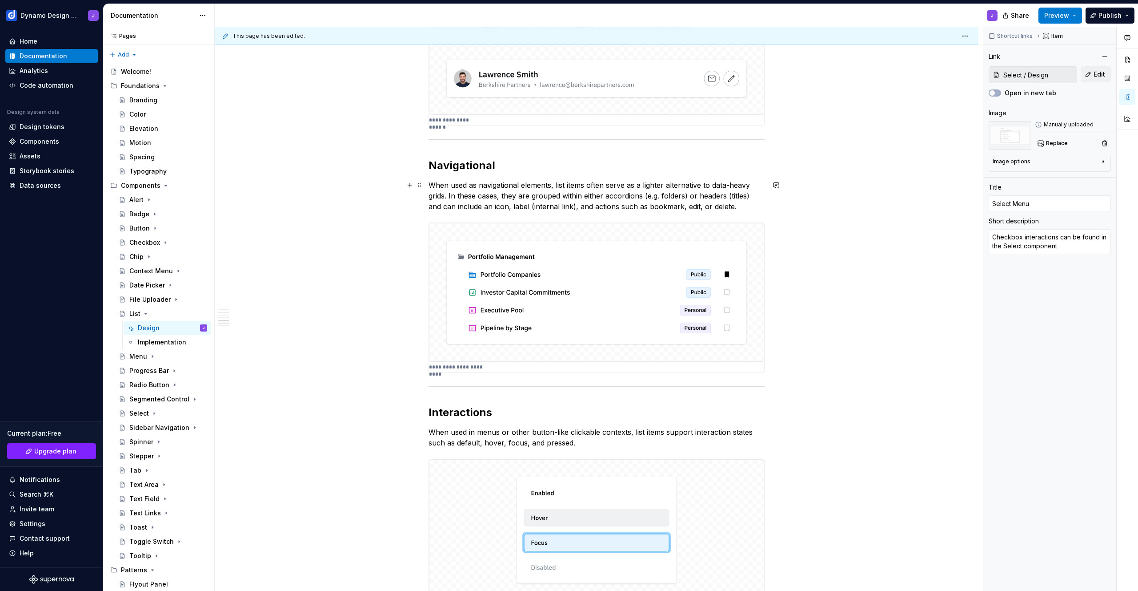
click at [579, 205] on p "When used as navigational elements, list items often serve as a lighter alterna…" at bounding box center [597, 196] width 336 height 32
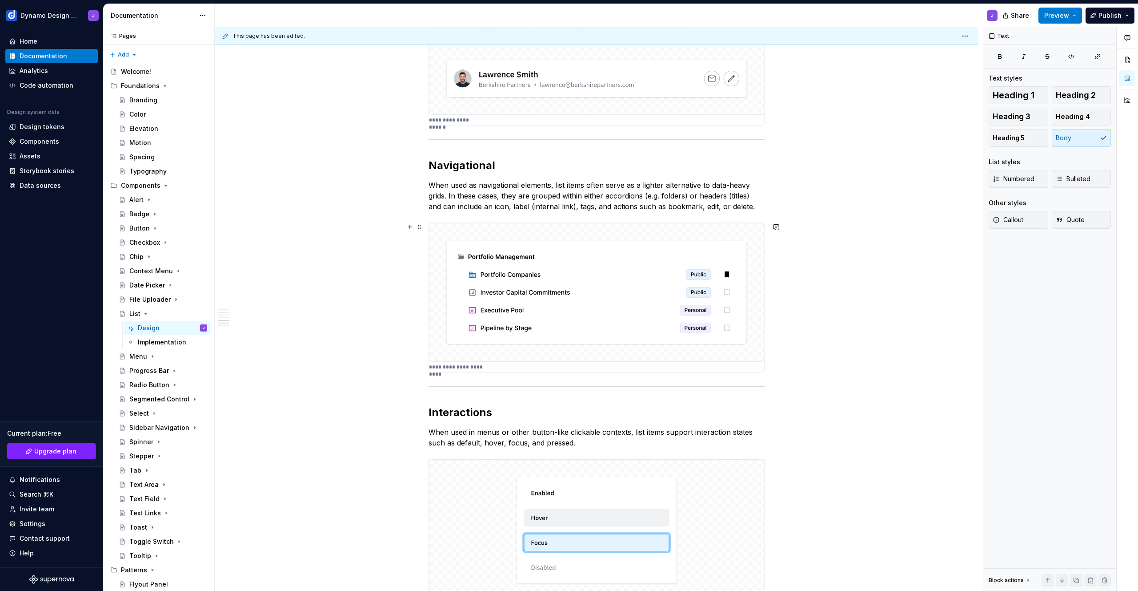
click at [840, 296] on div "**********" at bounding box center [597, 311] width 764 height 1636
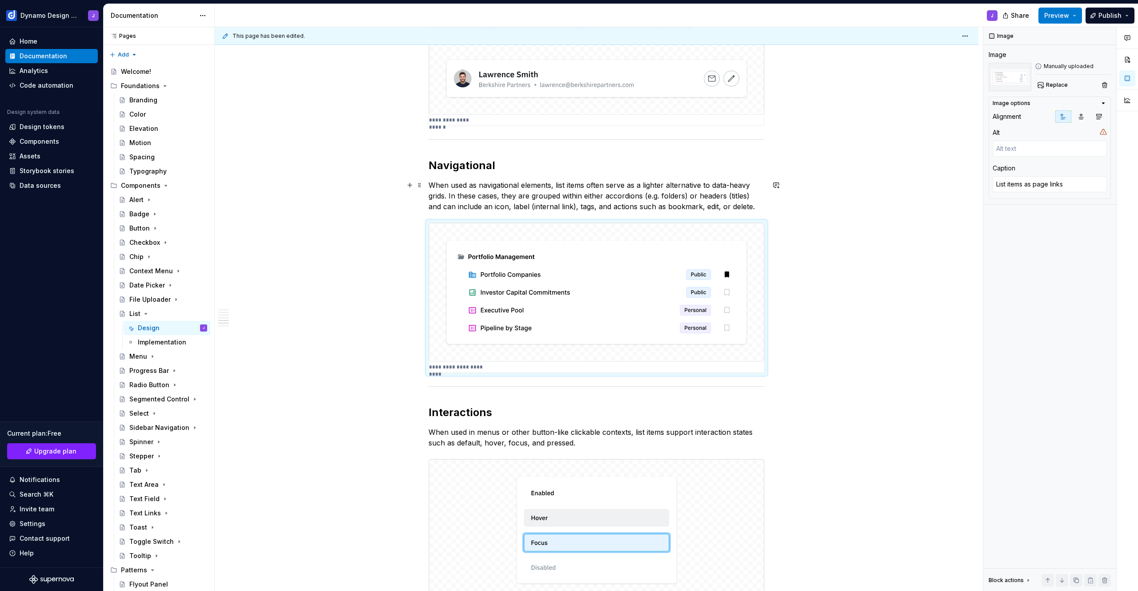
click at [511, 204] on p "When used as navigational elements, list items often serve as a lighter alterna…" at bounding box center [597, 196] width 336 height 32
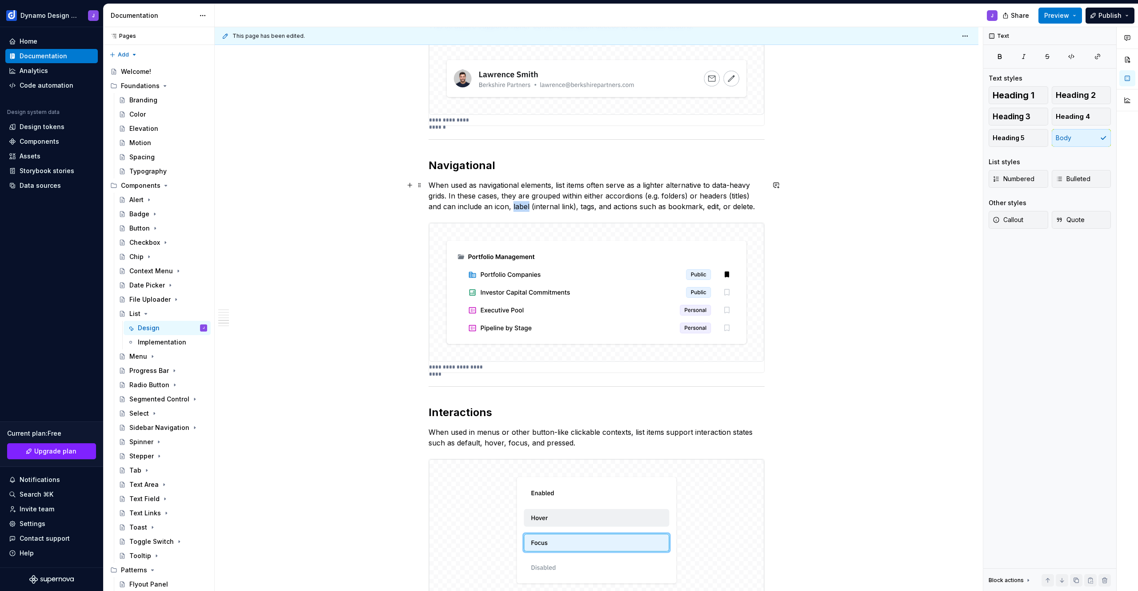
click at [511, 204] on p "When used as navigational elements, list items often serve as a lighter alterna…" at bounding box center [597, 196] width 336 height 32
click at [541, 205] on p "When used as navigational elements, list items often serve as a lighter alterna…" at bounding box center [597, 196] width 336 height 32
click at [804, 329] on div "**********" at bounding box center [597, 311] width 764 height 1636
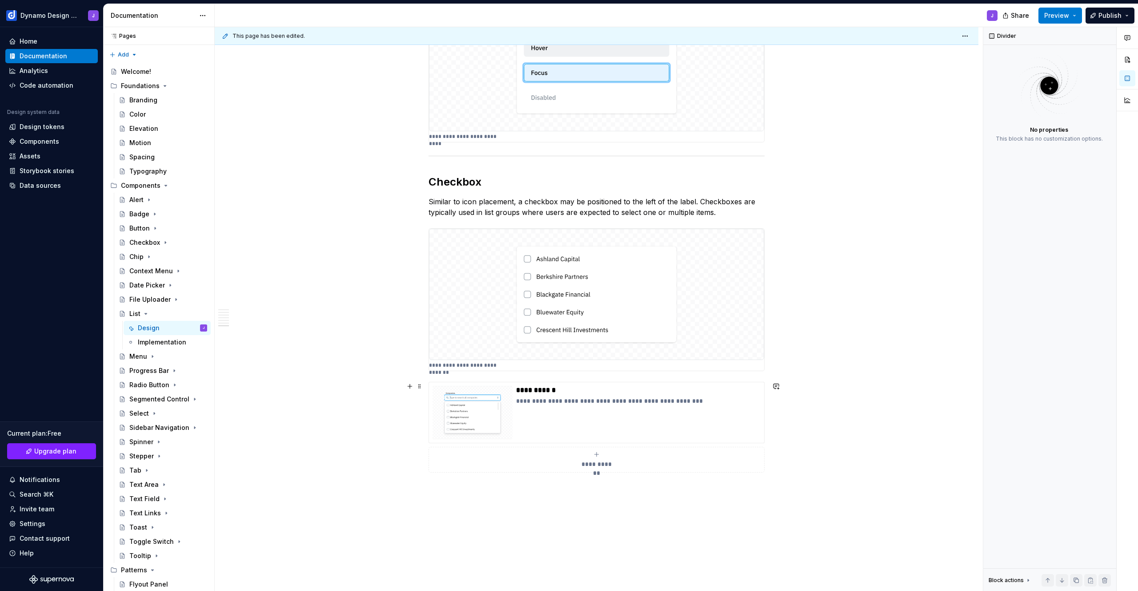
scroll to position [1200, 0]
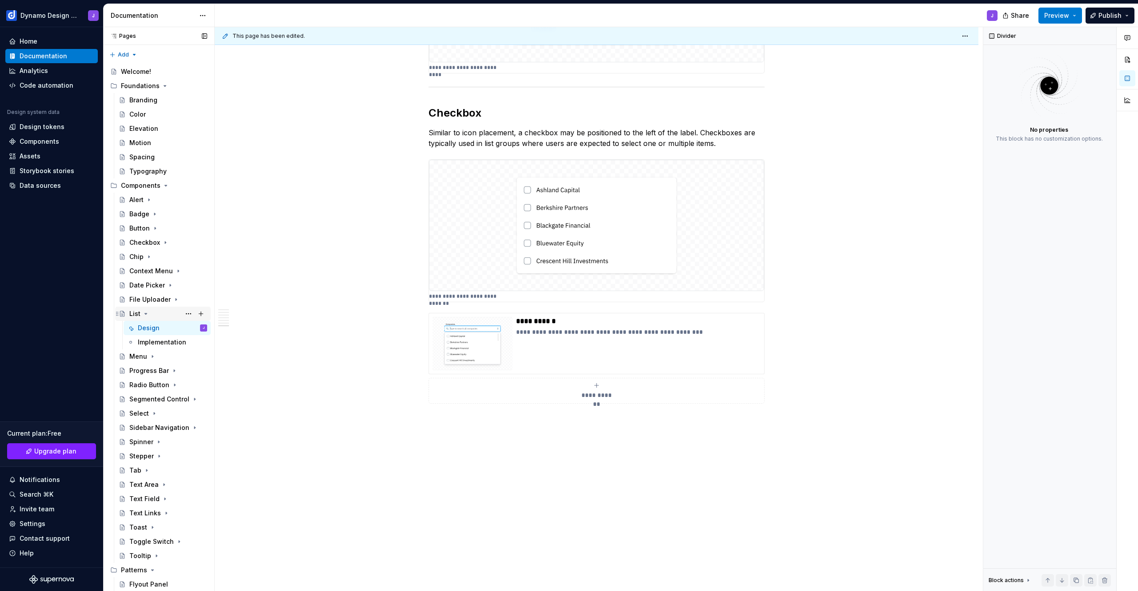
click at [145, 313] on icon "Page tree" at bounding box center [146, 313] width 2 height 1
click at [150, 101] on div "Branding" at bounding box center [143, 100] width 28 height 9
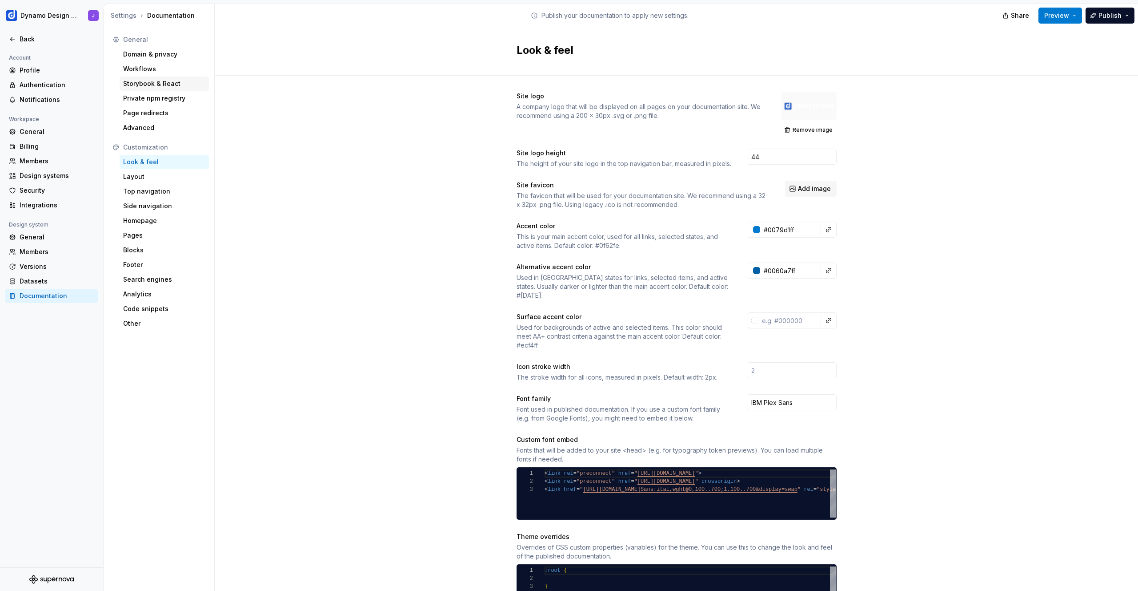
scroll to position [64, 3]
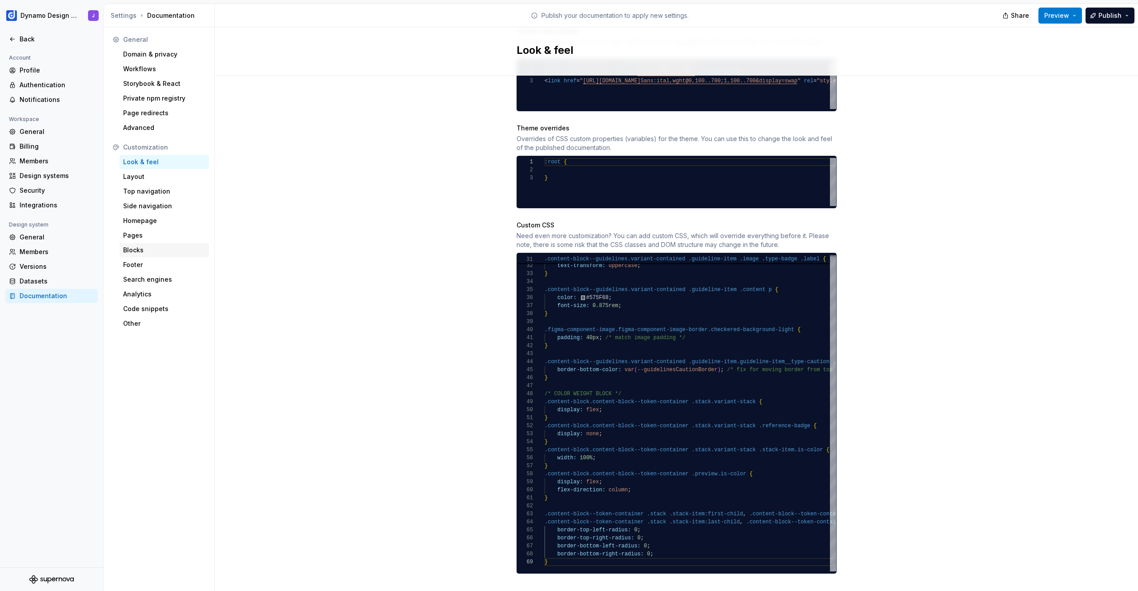
click at [153, 251] on div "Blocks" at bounding box center [164, 249] width 82 height 9
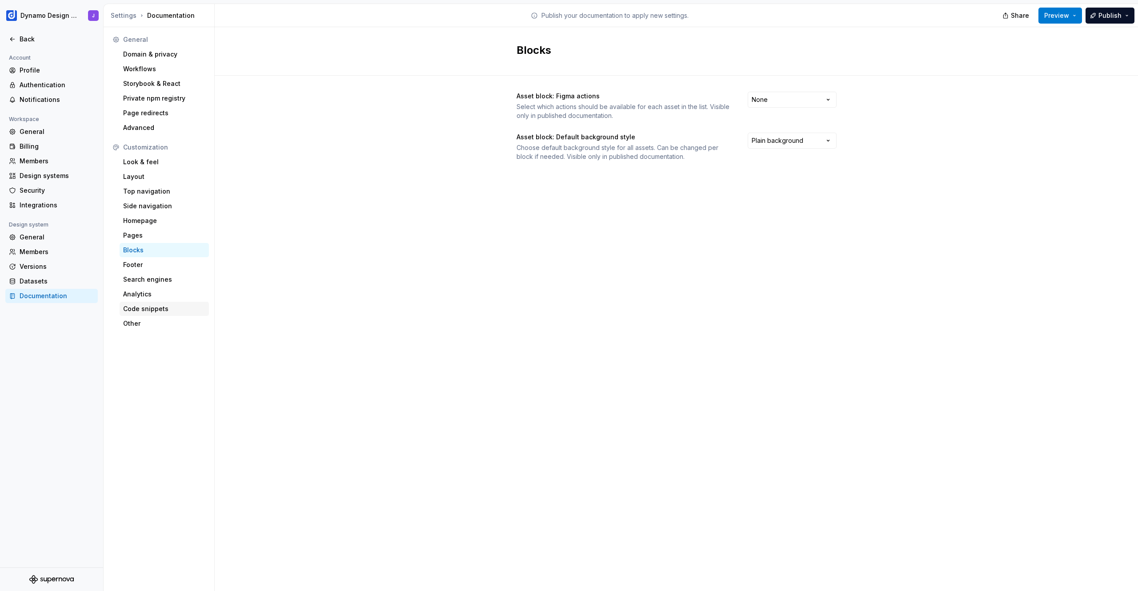
click at [133, 312] on div "Code snippets" at bounding box center [164, 308] width 82 height 9
click at [153, 161] on div "Look & feel" at bounding box center [164, 161] width 82 height 9
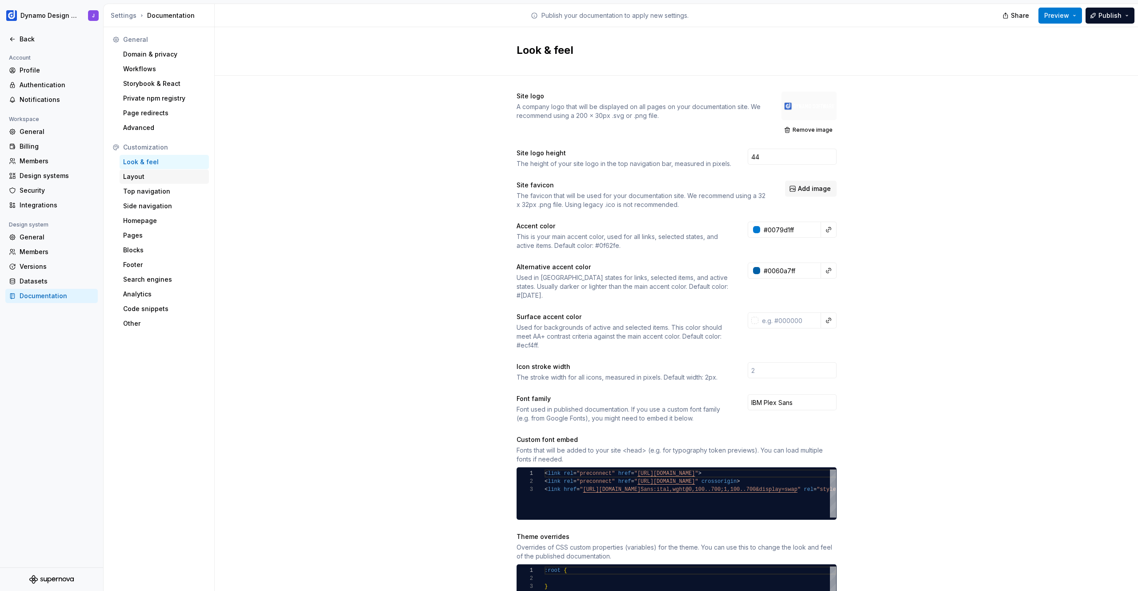
click at [152, 173] on div "Layout" at bounding box center [164, 176] width 82 height 9
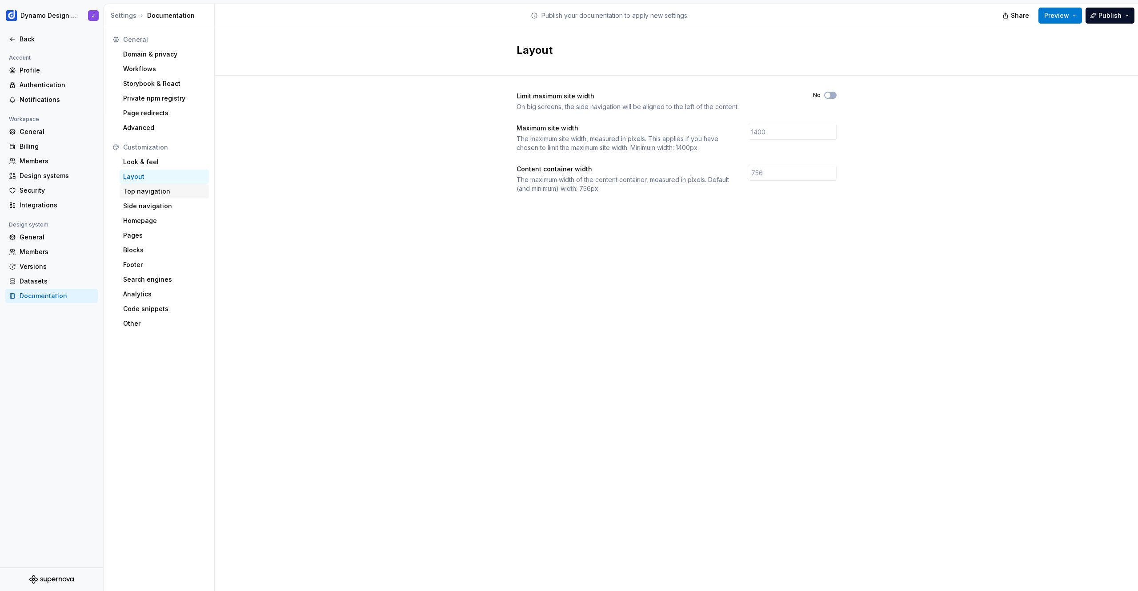
click at [148, 187] on div "Top navigation" at bounding box center [164, 191] width 82 height 9
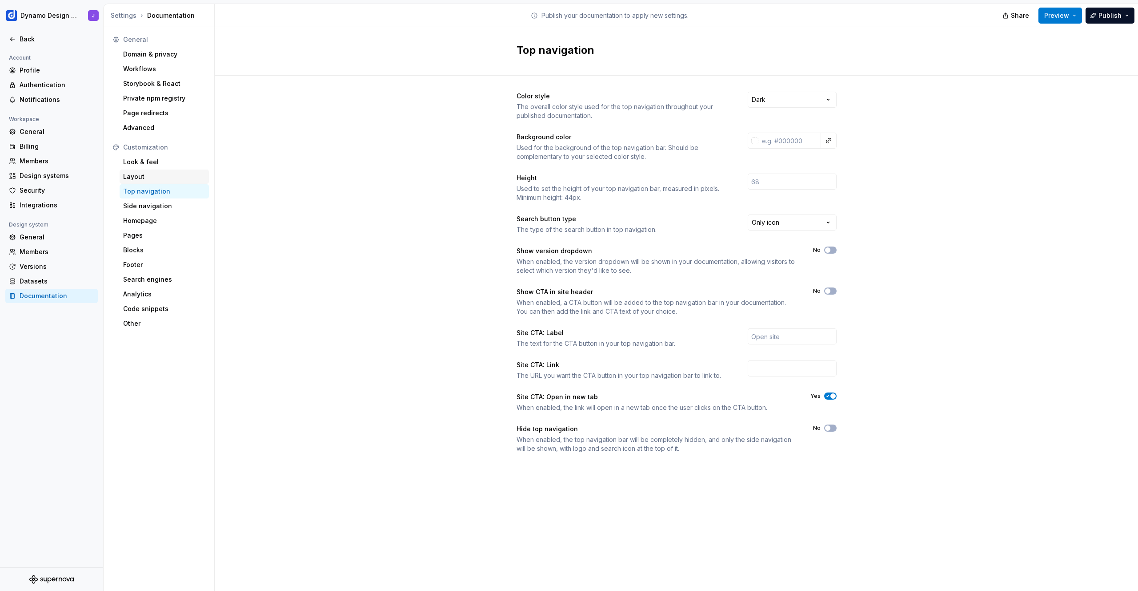
click at [152, 177] on div "Layout" at bounding box center [164, 176] width 82 height 9
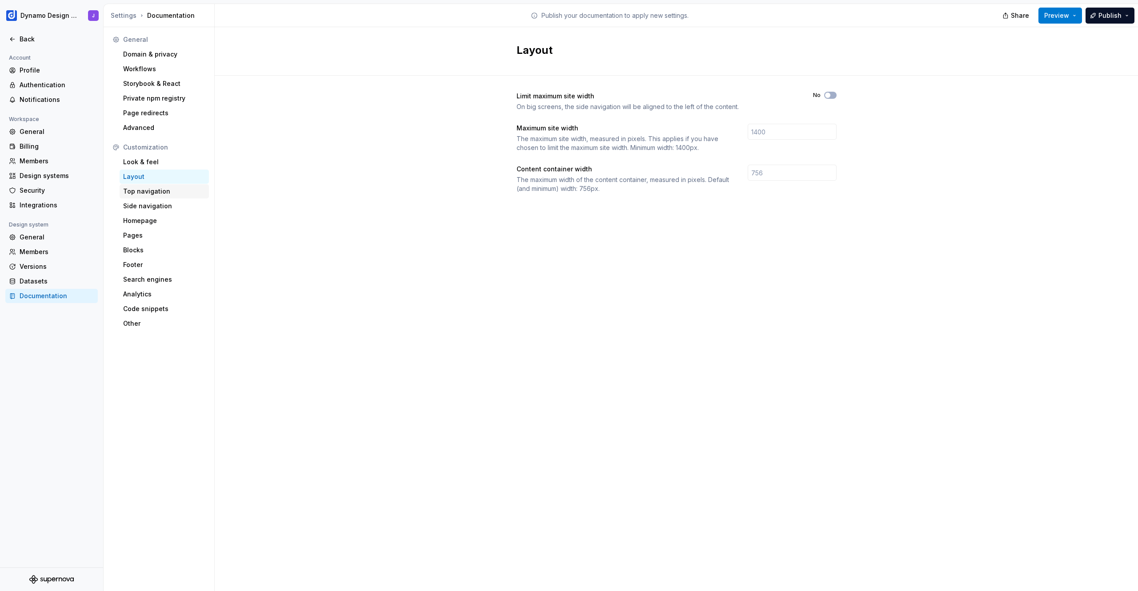
click at [148, 192] on div "Top navigation" at bounding box center [164, 191] width 82 height 9
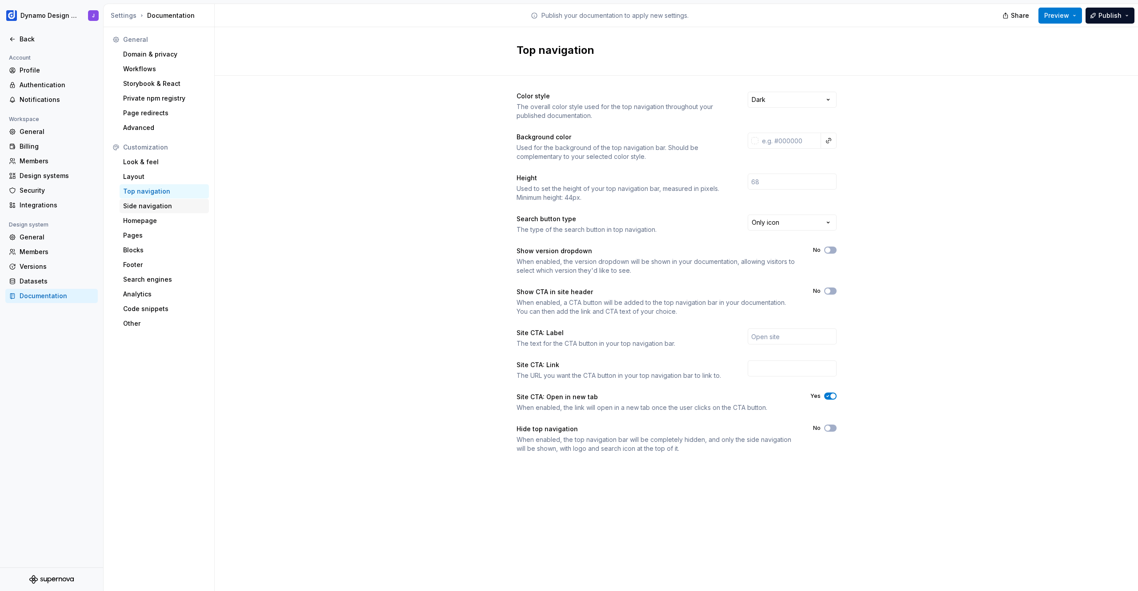
click at [148, 209] on div "Side navigation" at bounding box center [164, 205] width 82 height 9
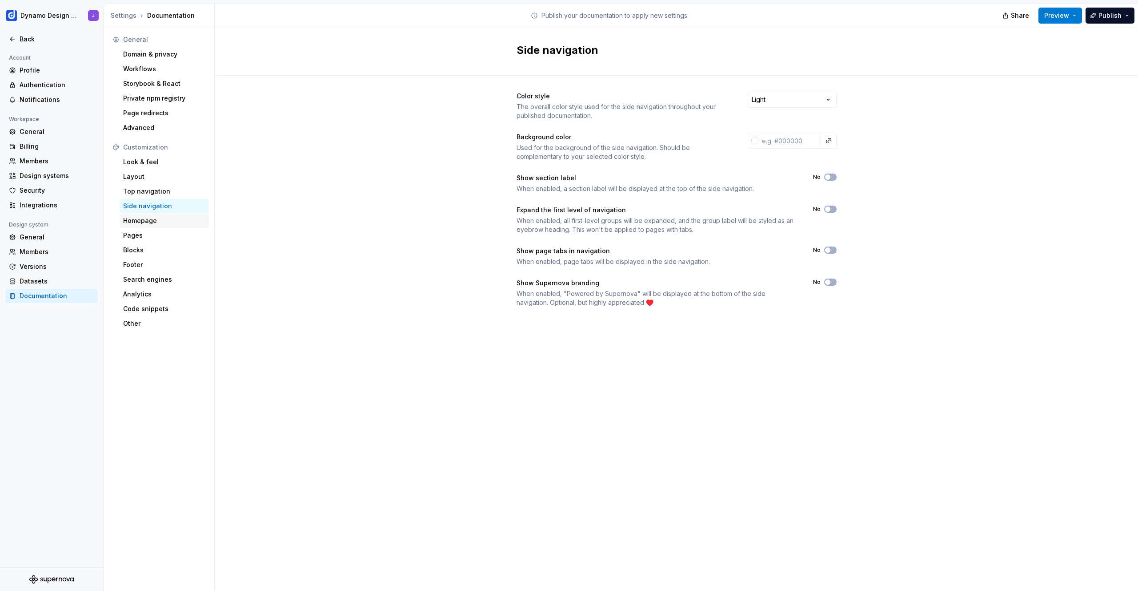
click at [137, 219] on div "Homepage" at bounding box center [164, 220] width 82 height 9
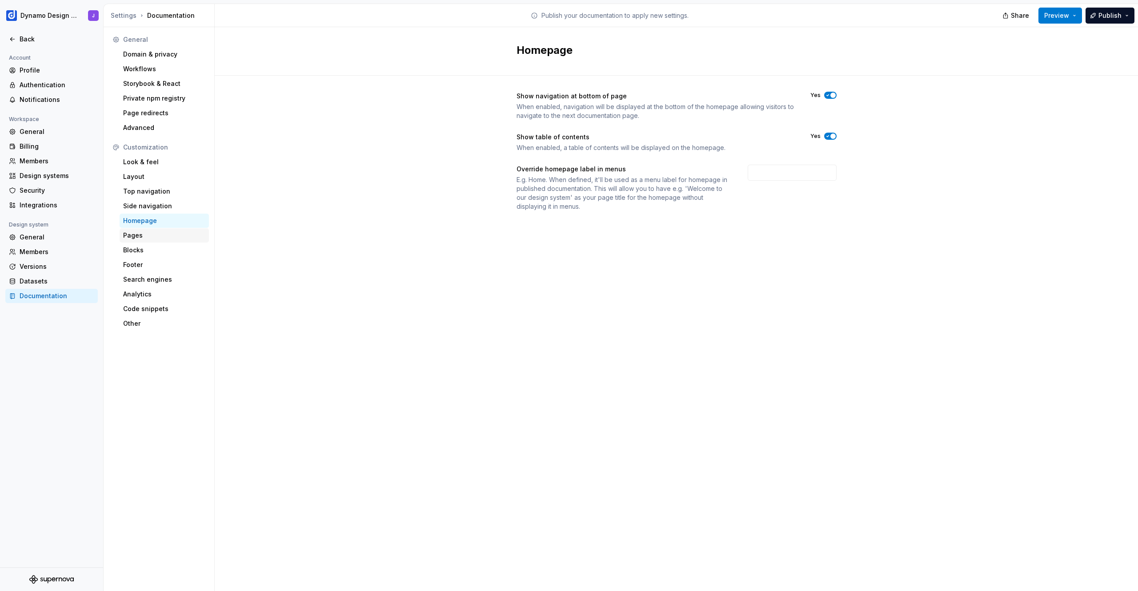
click at [138, 234] on div "Pages" at bounding box center [164, 235] width 82 height 9
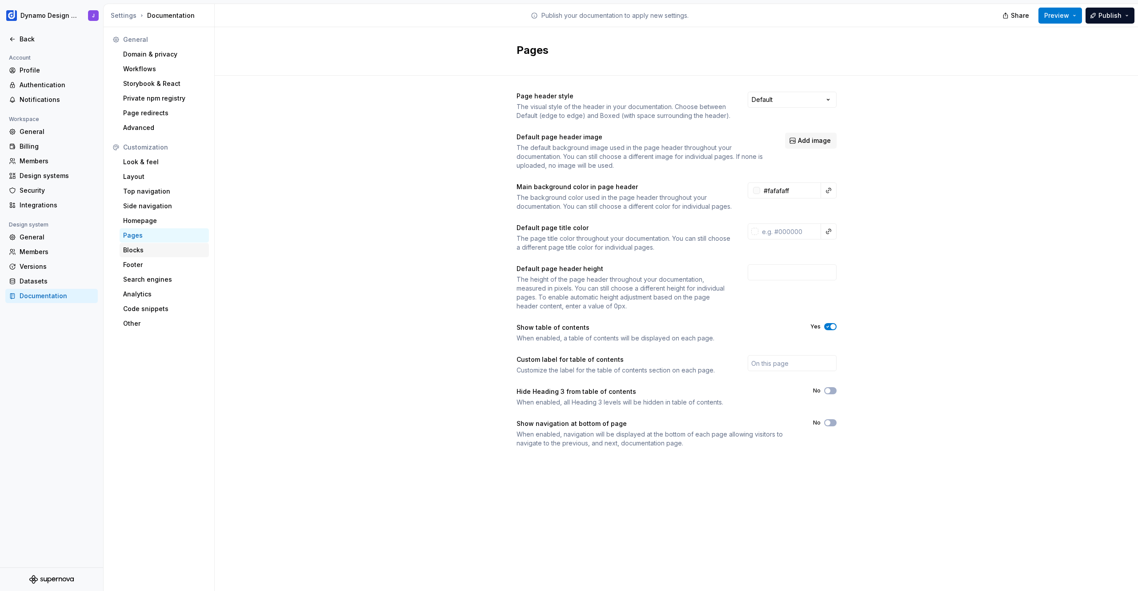
click at [144, 250] on div "Blocks" at bounding box center [164, 249] width 82 height 9
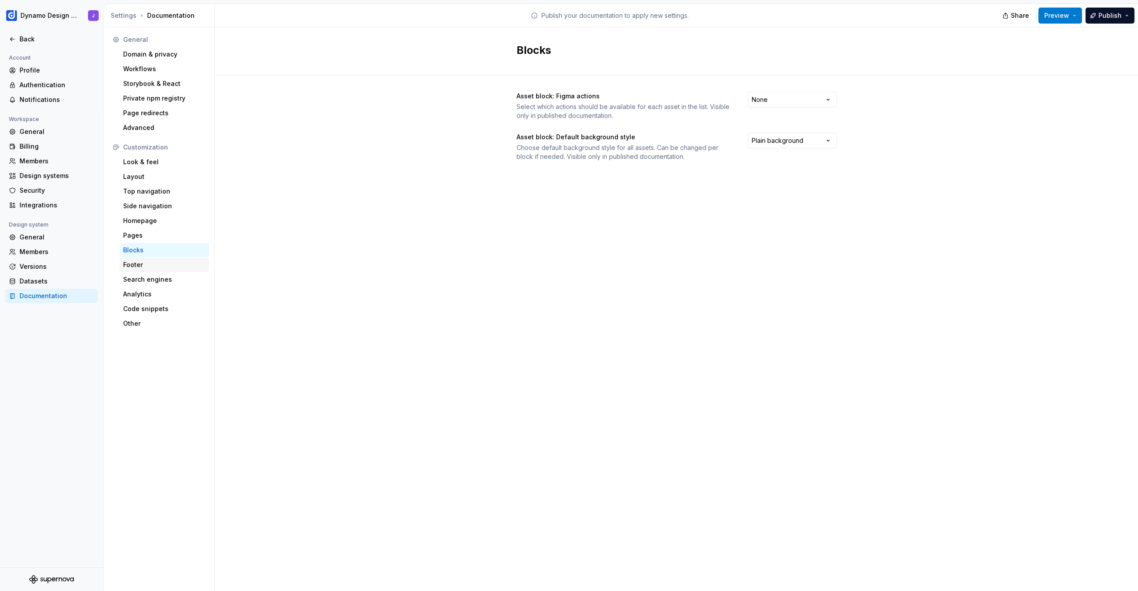
click at [145, 262] on div "Footer" at bounding box center [164, 264] width 82 height 9
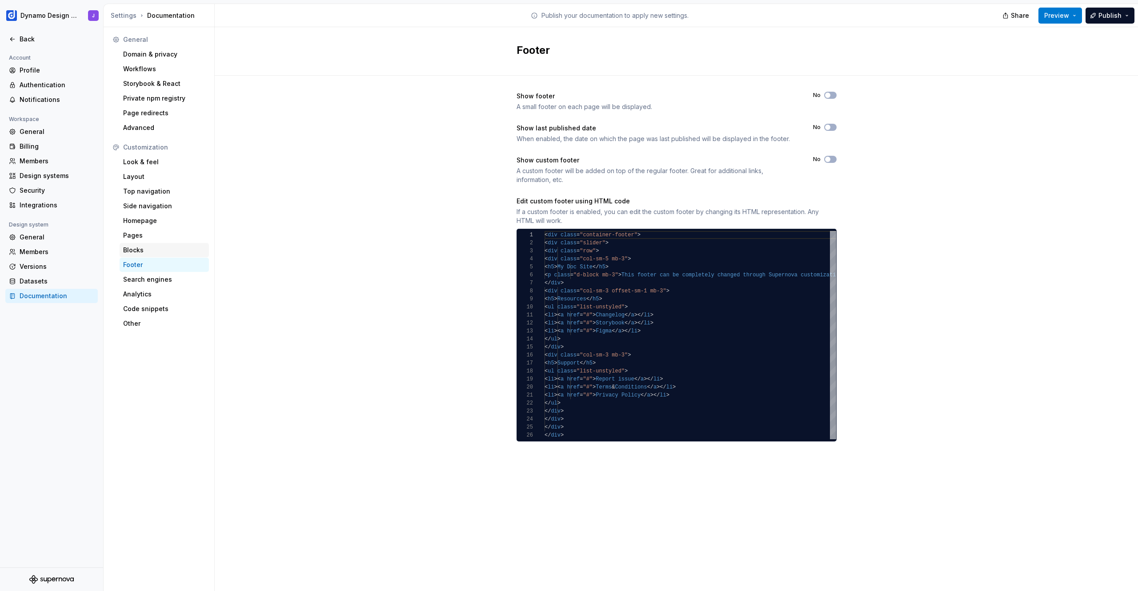
click at [146, 249] on div "Blocks" at bounding box center [164, 249] width 82 height 9
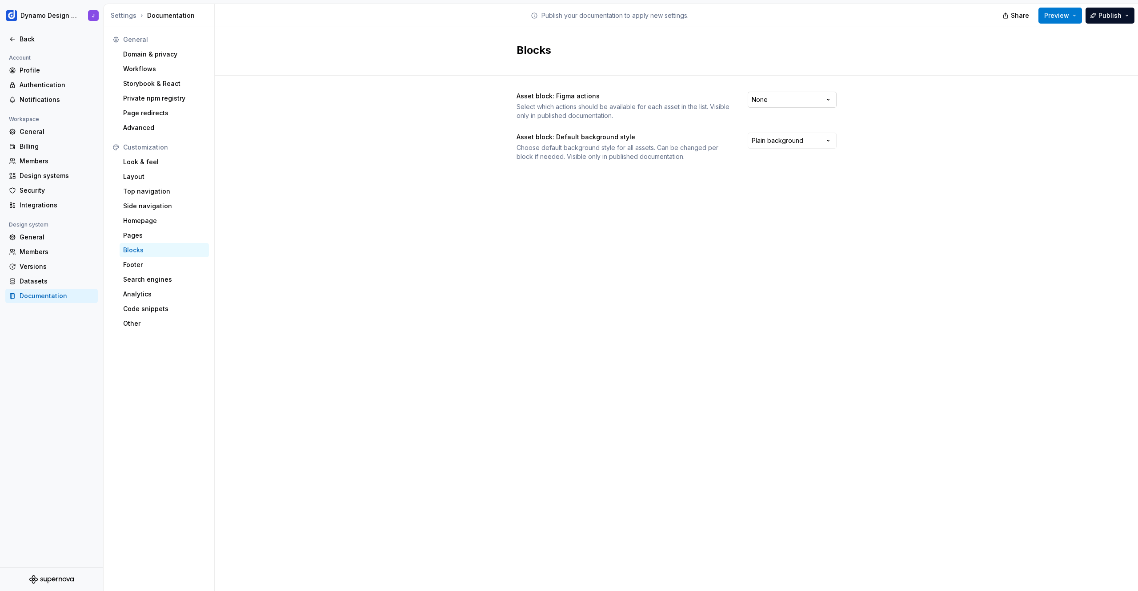
click at [792, 104] on html "Dynamo Design System J Back Account Profile Authentication Notifications Worksp…" at bounding box center [569, 295] width 1138 height 591
click at [573, 217] on html "Dynamo Design System J Back Account Profile Authentication Notifications Worksp…" at bounding box center [569, 295] width 1138 height 591
click at [149, 266] on div "Footer" at bounding box center [164, 264] width 82 height 9
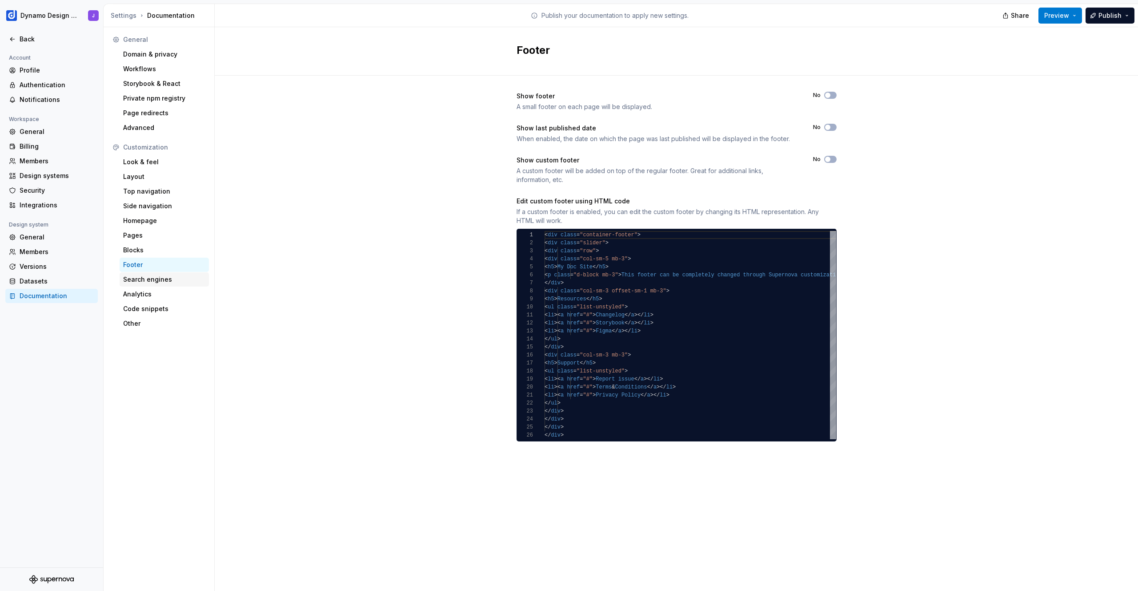
click at [146, 276] on div "Search engines" at bounding box center [164, 279] width 82 height 9
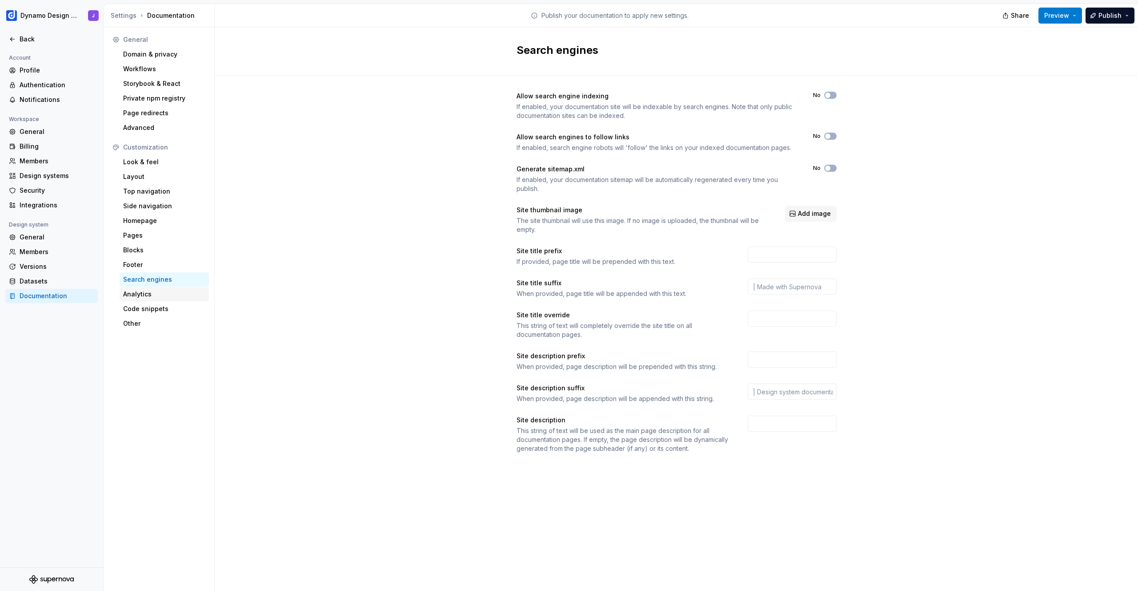
click at [146, 293] on div "Analytics" at bounding box center [164, 293] width 82 height 9
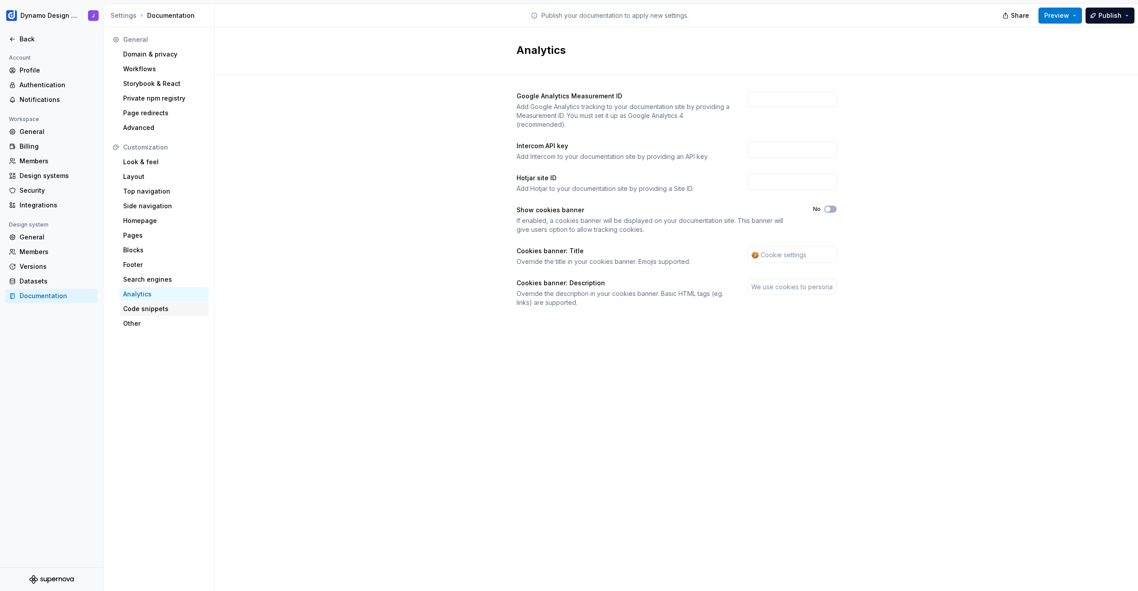
click at [150, 305] on div "Code snippets" at bounding box center [164, 308] width 82 height 9
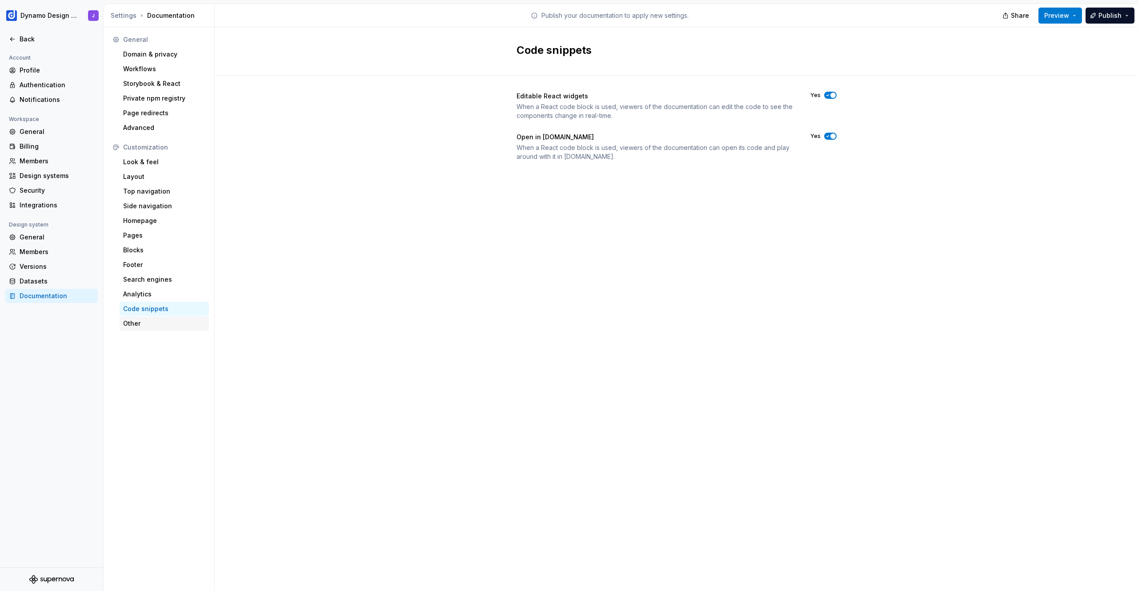
click at [148, 317] on div "Other" at bounding box center [164, 323] width 89 height 14
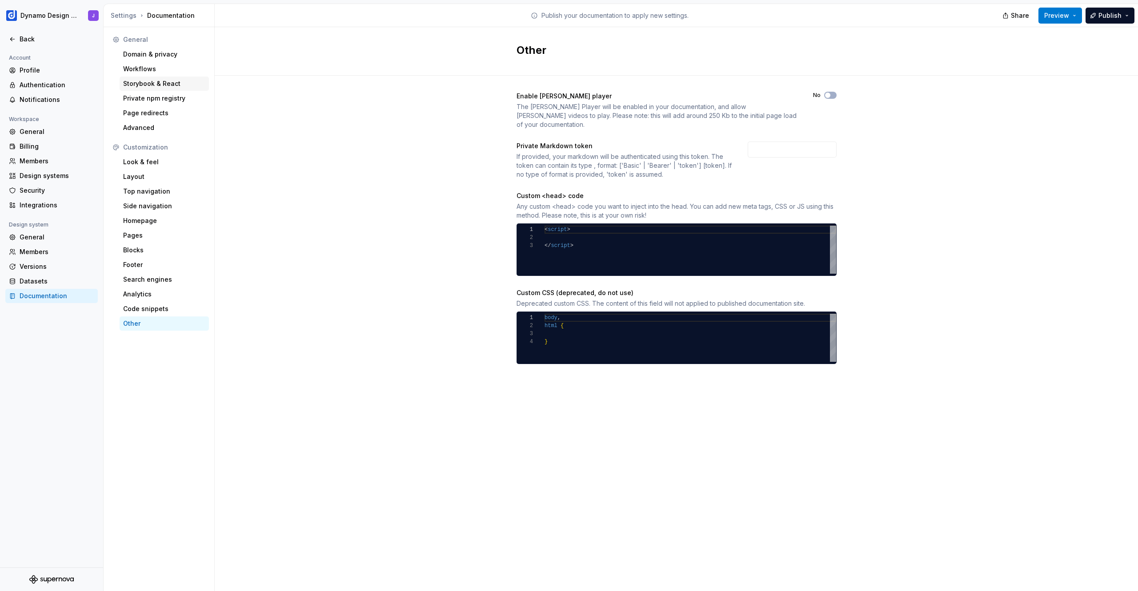
click at [153, 90] on div "Storybook & React" at bounding box center [164, 83] width 89 height 14
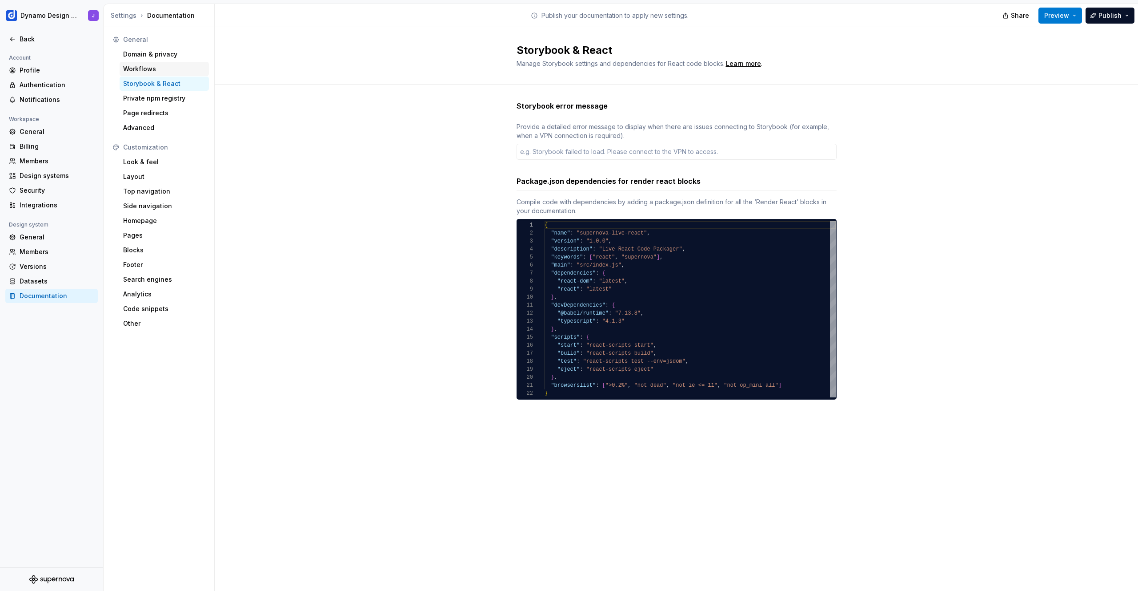
click at [155, 67] on div "Workflows" at bounding box center [164, 68] width 82 height 9
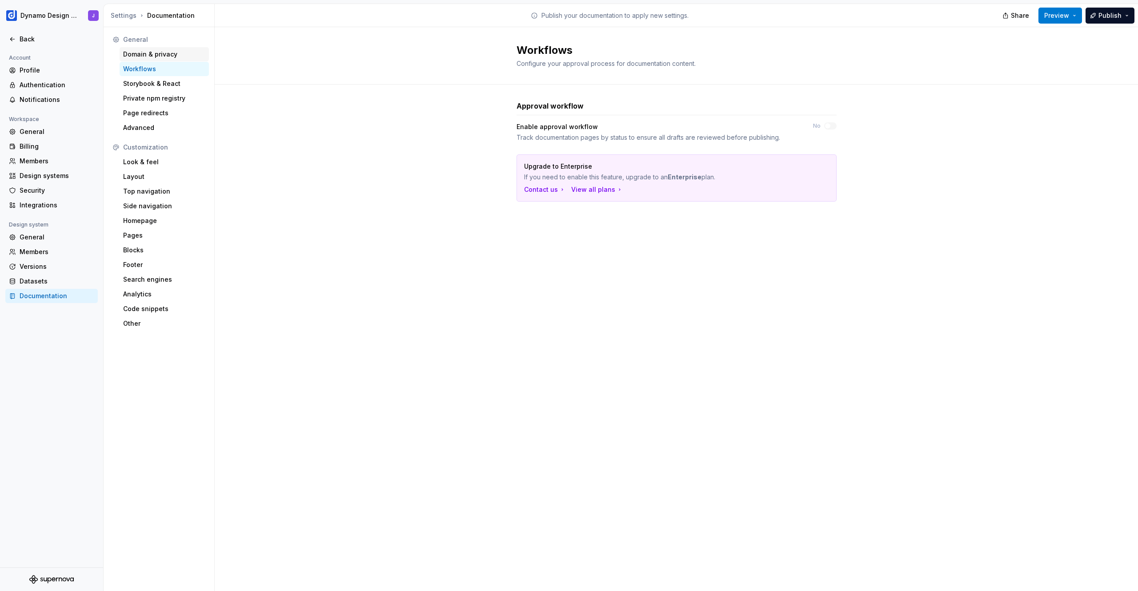
click at [157, 52] on div "Domain & privacy" at bounding box center [164, 54] width 82 height 9
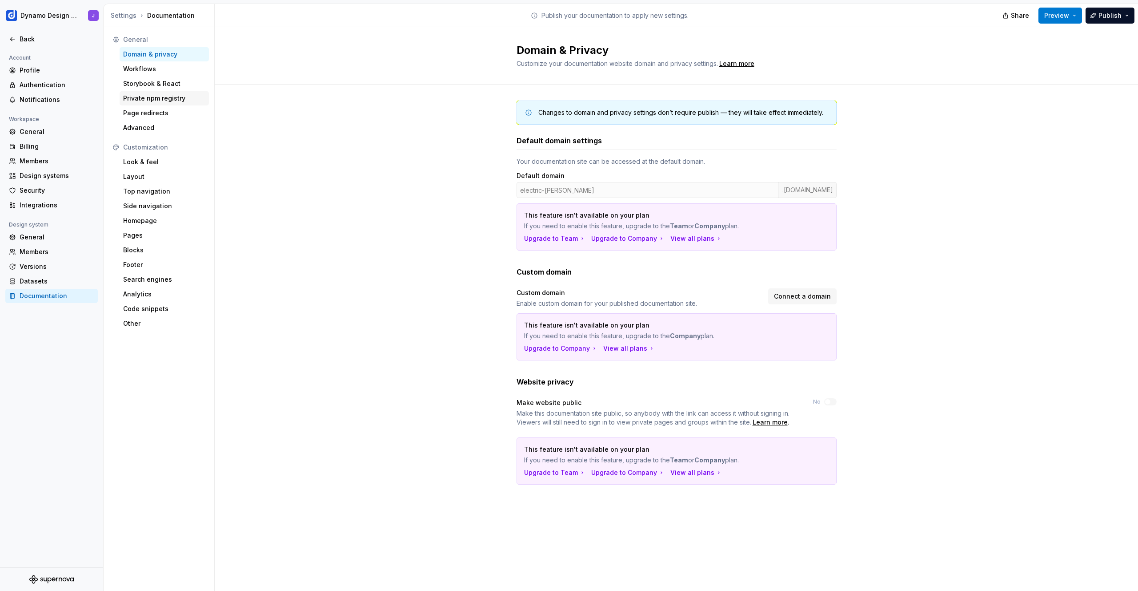
click at [158, 99] on div "Private npm registry" at bounding box center [164, 98] width 82 height 9
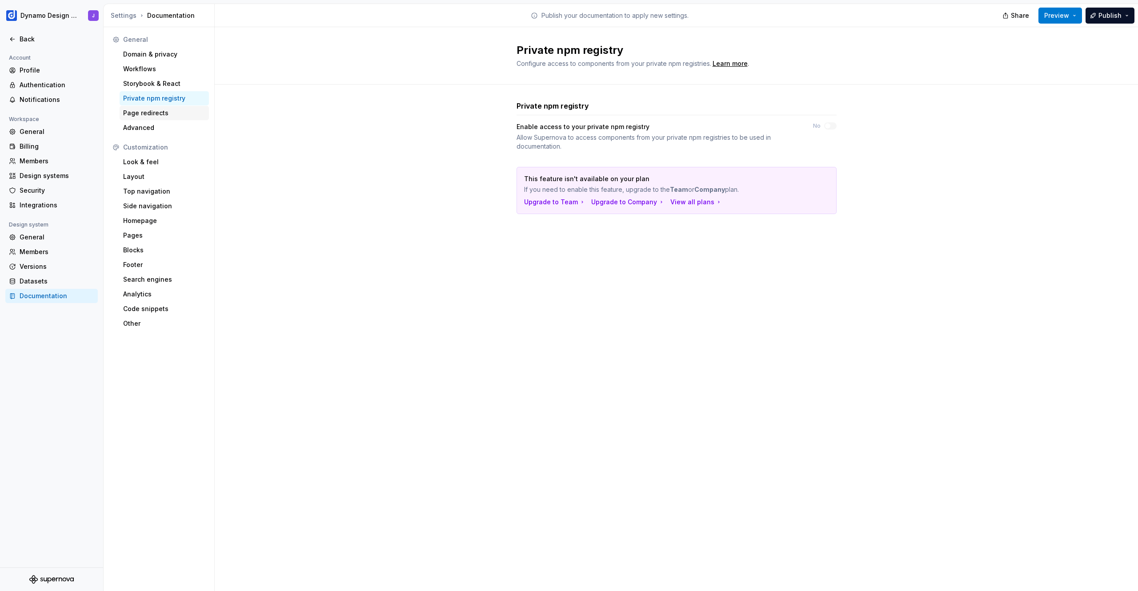
click at [147, 109] on div "Page redirects" at bounding box center [164, 112] width 82 height 9
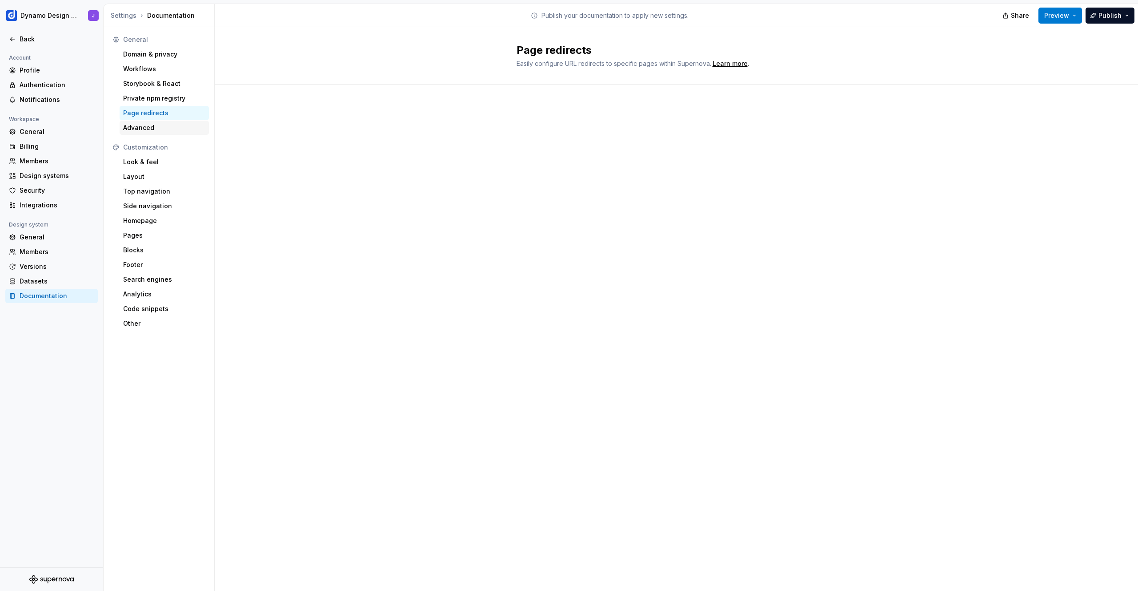
click at [147, 131] on div "Advanced" at bounding box center [164, 127] width 82 height 9
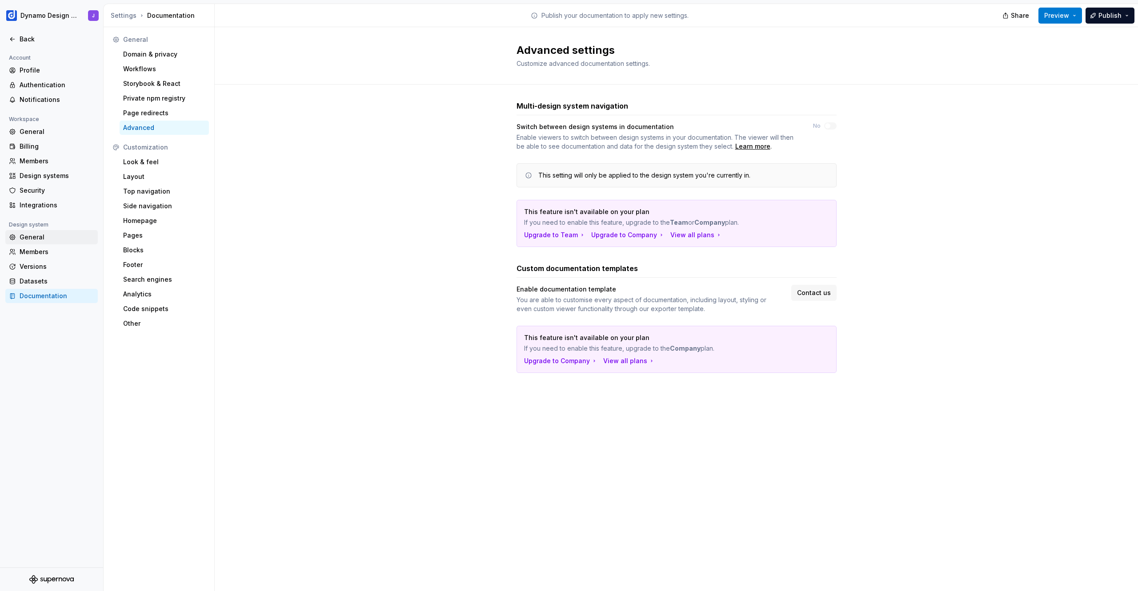
click at [35, 242] on div "General" at bounding box center [51, 237] width 92 height 14
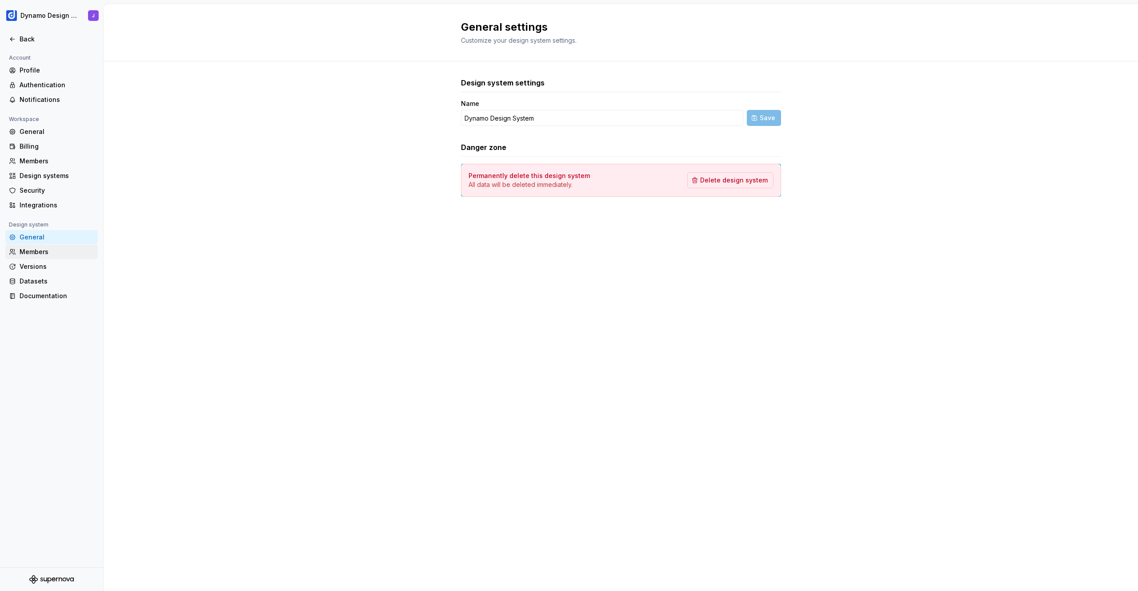
click at [37, 253] on div "Members" at bounding box center [57, 251] width 75 height 9
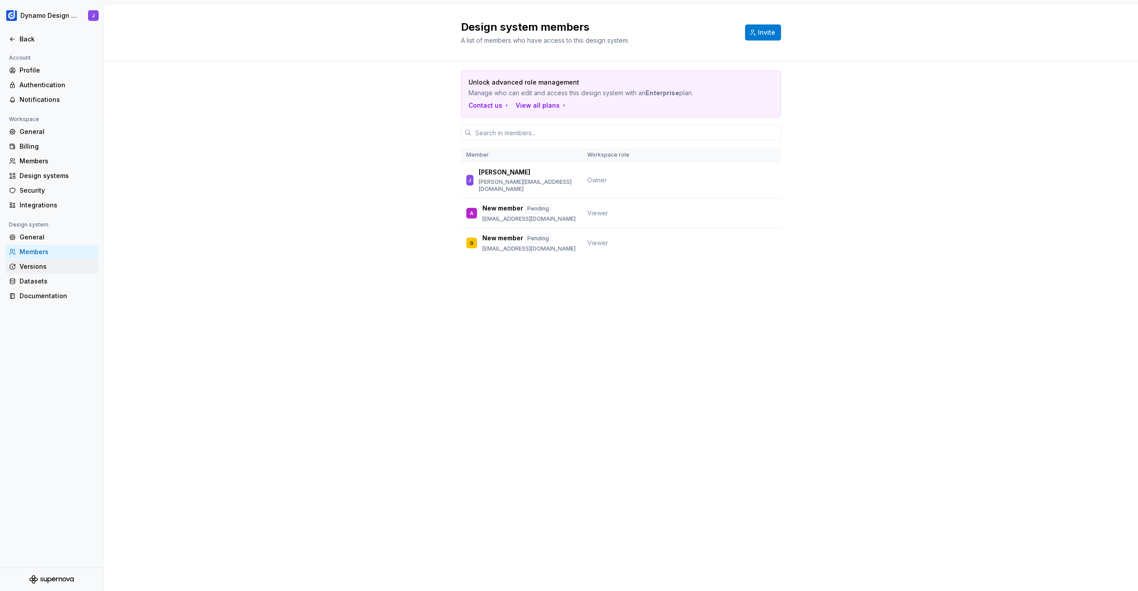
click at [39, 267] on div "Versions" at bounding box center [57, 266] width 75 height 9
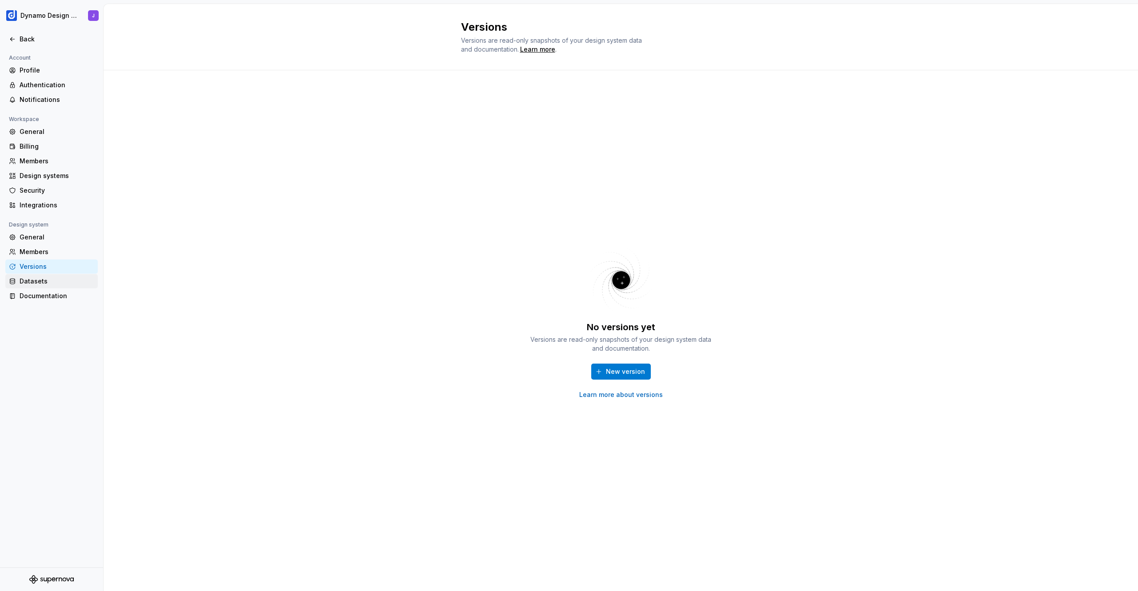
click at [45, 277] on div "Datasets" at bounding box center [57, 281] width 75 height 9
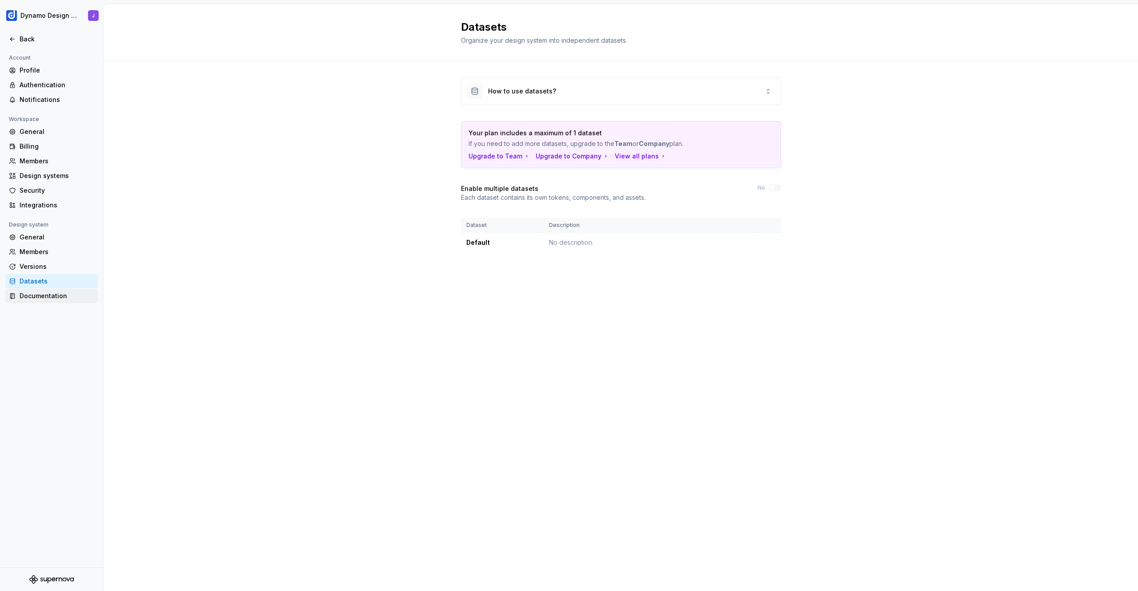
click at [42, 295] on div "Documentation" at bounding box center [57, 295] width 75 height 9
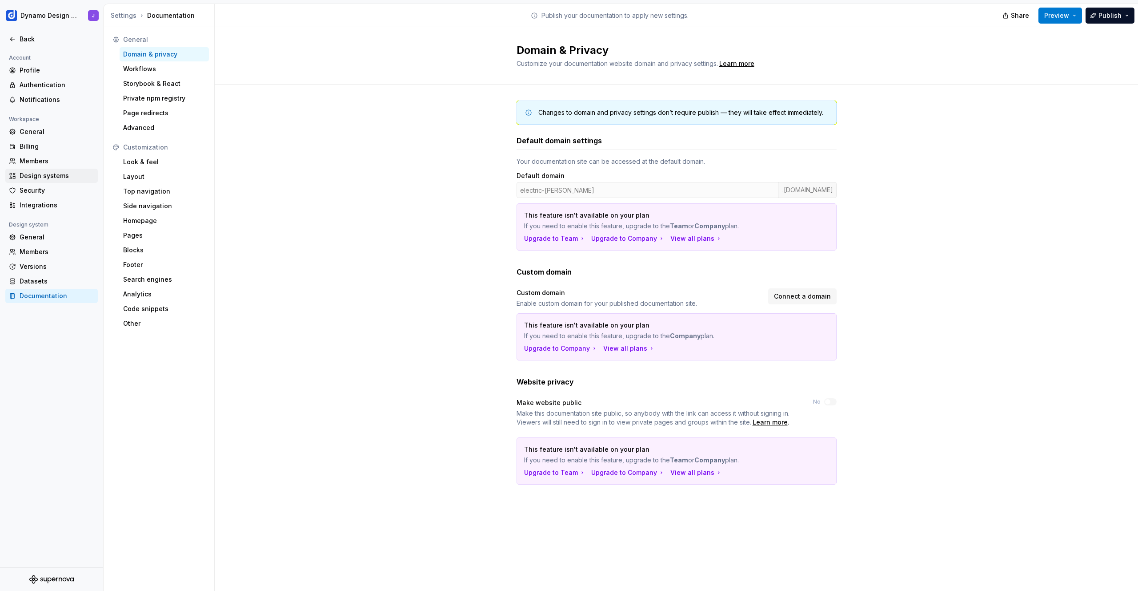
click at [46, 174] on div "Design systems" at bounding box center [57, 175] width 75 height 9
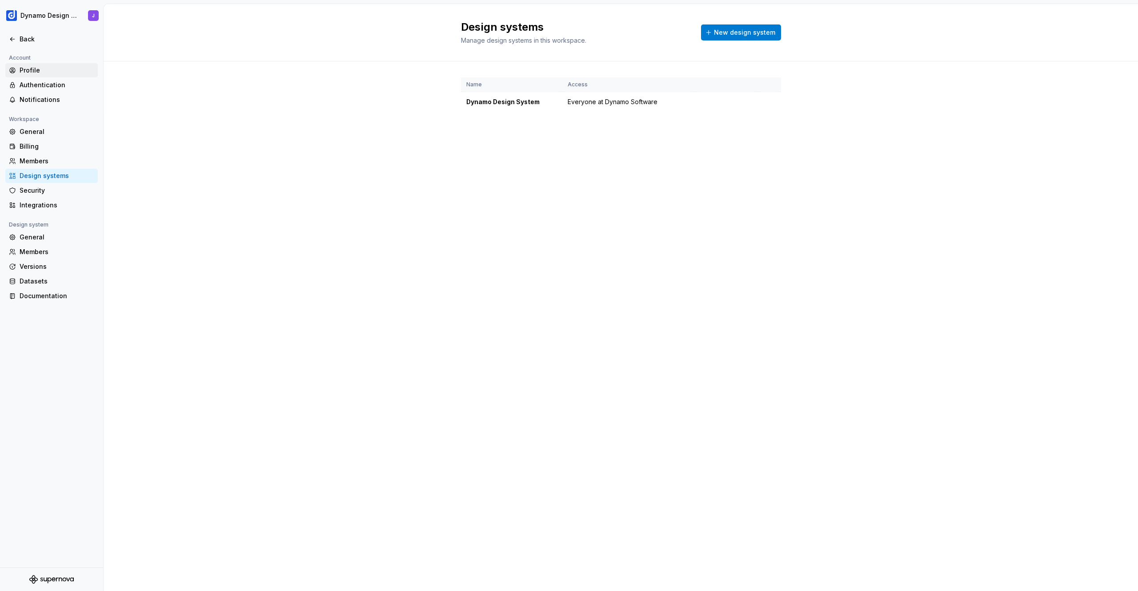
click at [36, 69] on div "Profile" at bounding box center [57, 70] width 75 height 9
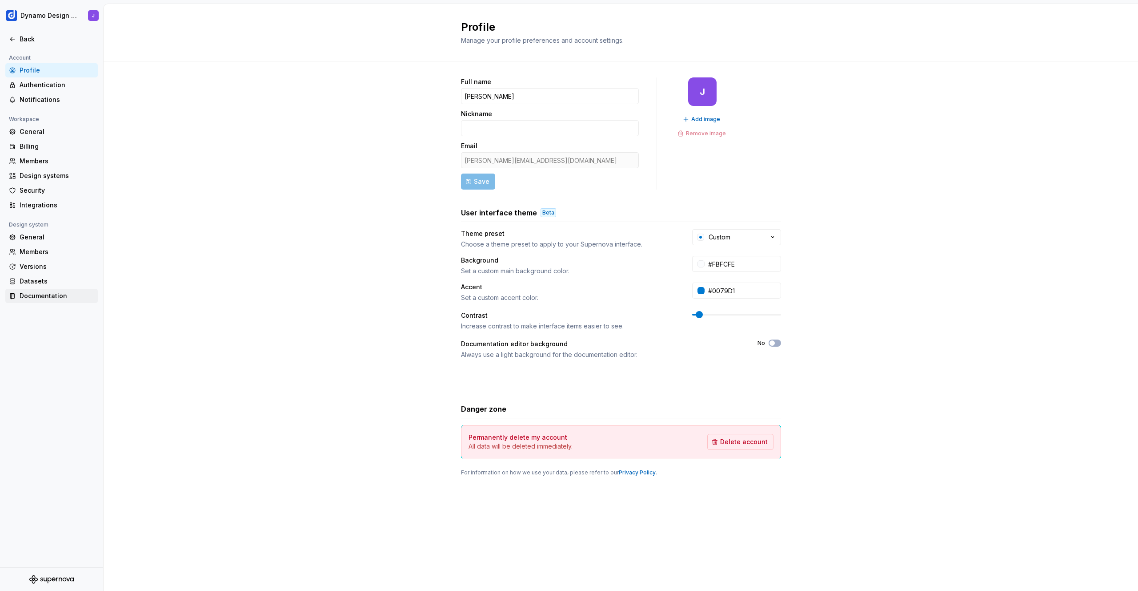
click at [56, 297] on div "Documentation" at bounding box center [57, 295] width 75 height 9
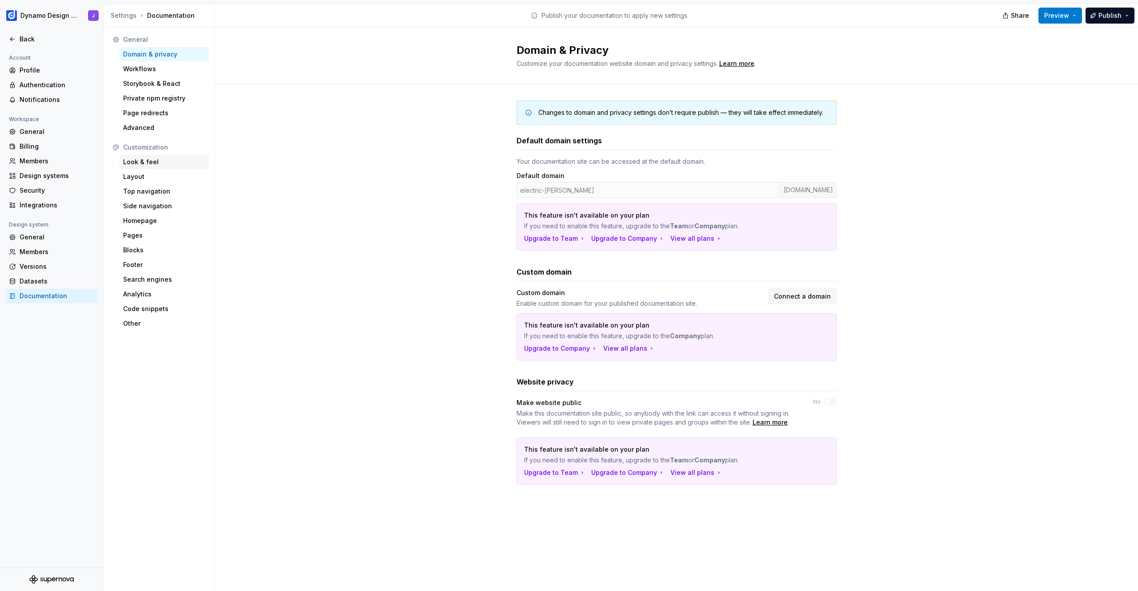
click at [177, 163] on div "Look & feel" at bounding box center [164, 161] width 82 height 9
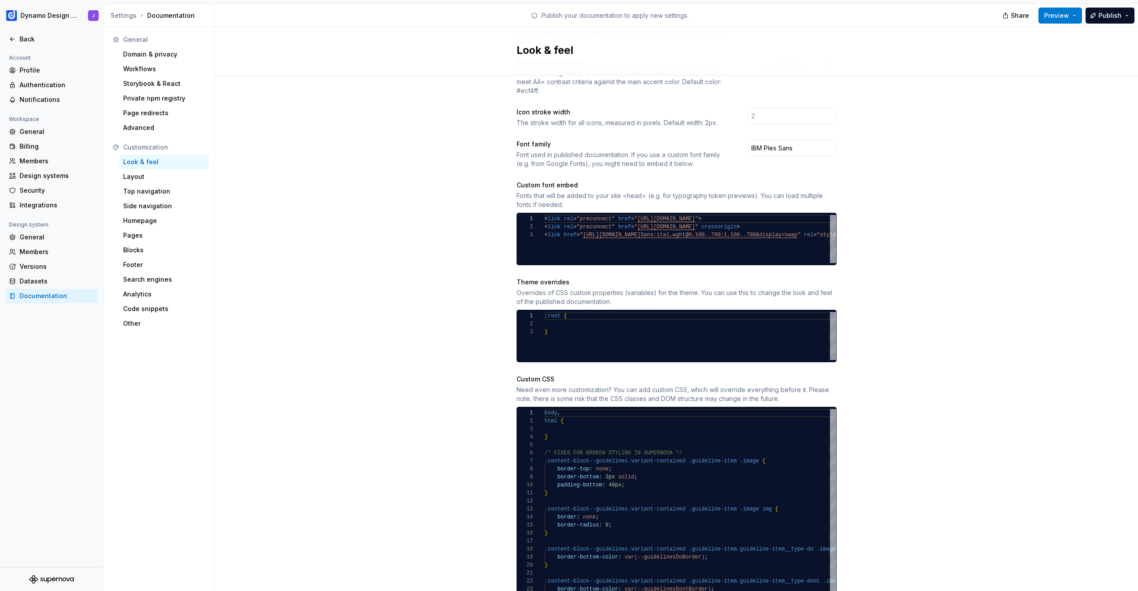
scroll to position [412, 0]
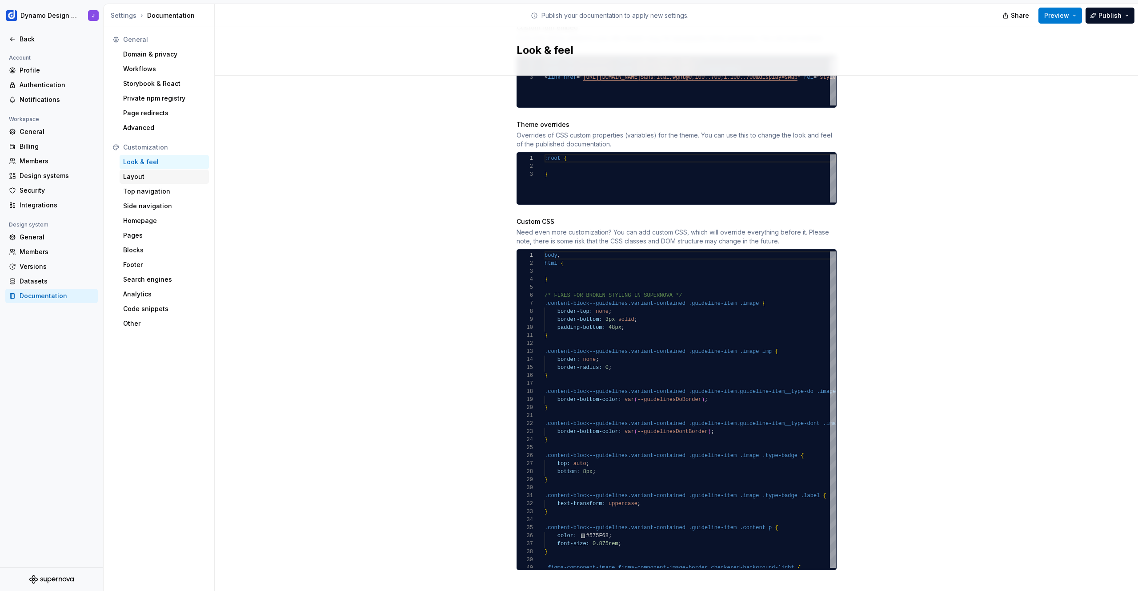
click at [154, 178] on div "Layout" at bounding box center [164, 176] width 82 height 9
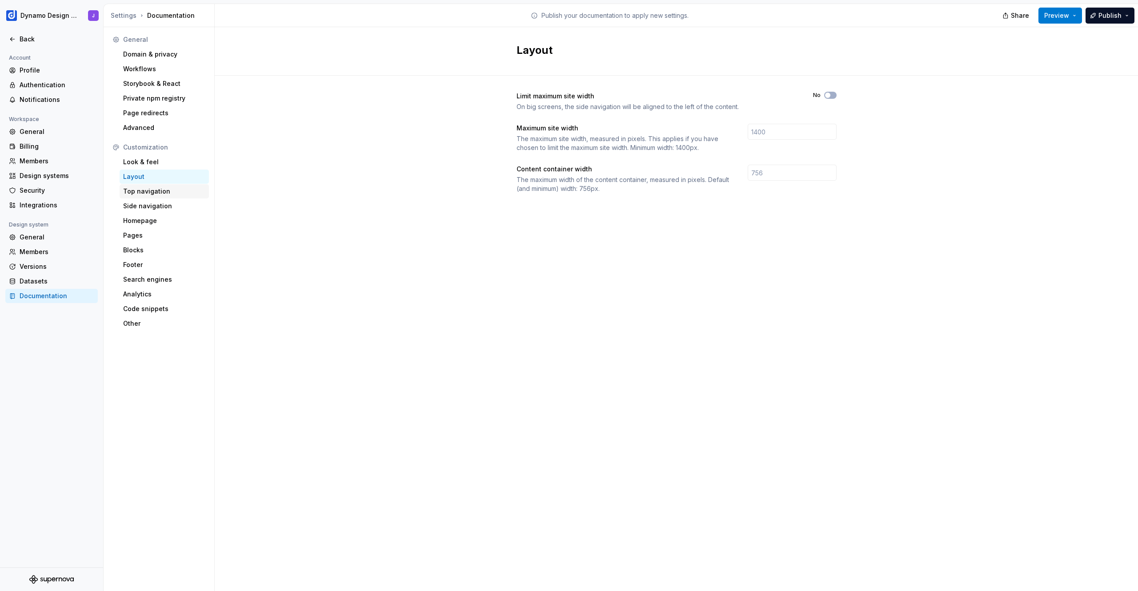
click at [149, 191] on div "Top navigation" at bounding box center [164, 191] width 82 height 9
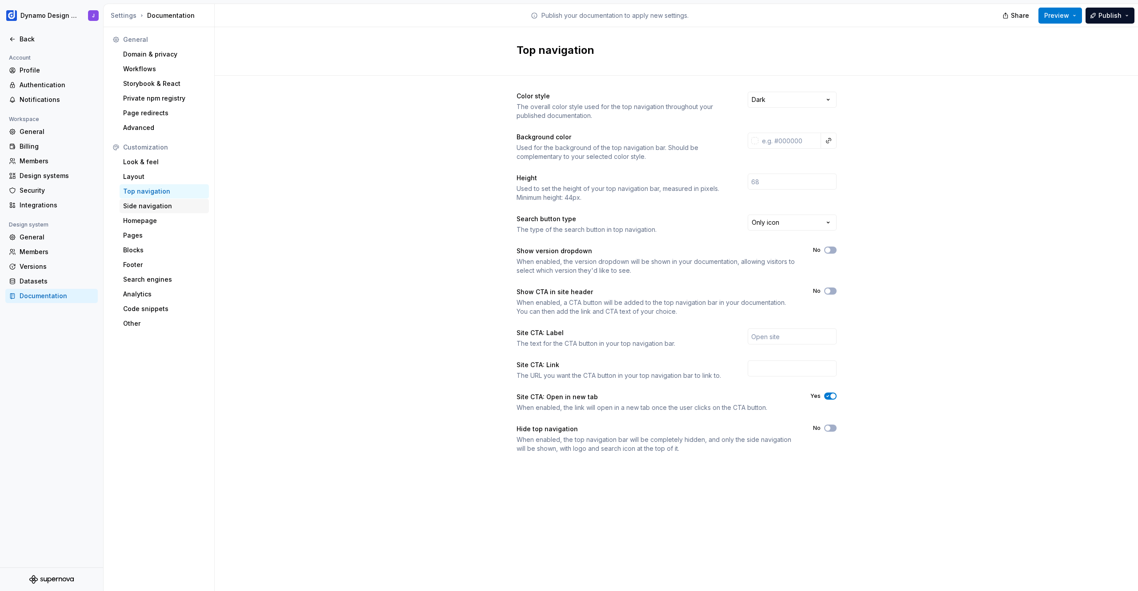
click at [148, 205] on div "Side navigation" at bounding box center [164, 205] width 82 height 9
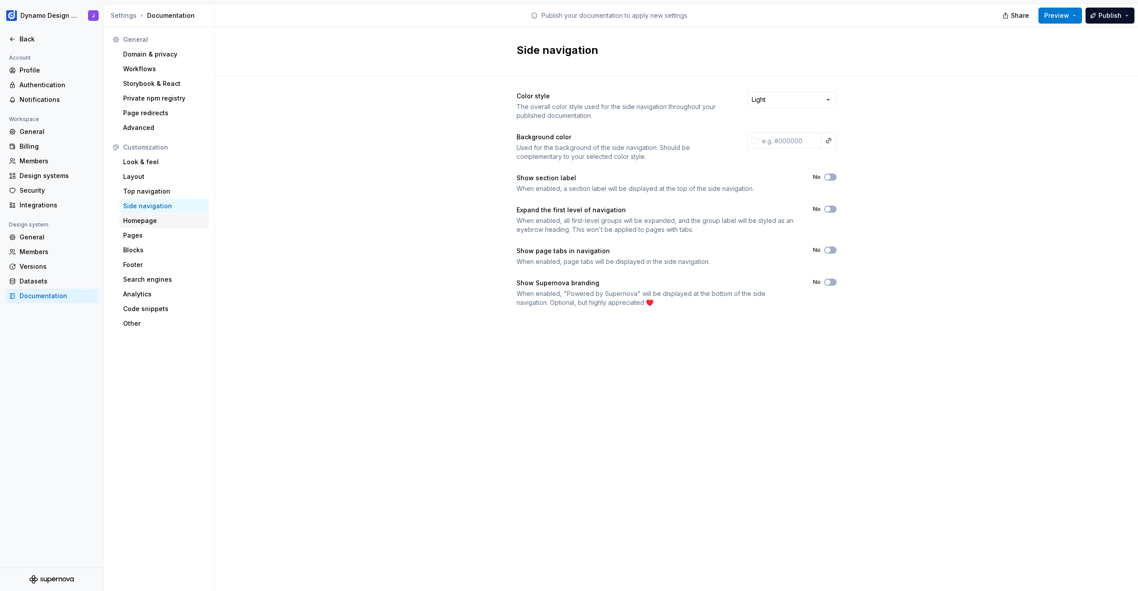
click at [160, 227] on div "Homepage" at bounding box center [164, 220] width 89 height 14
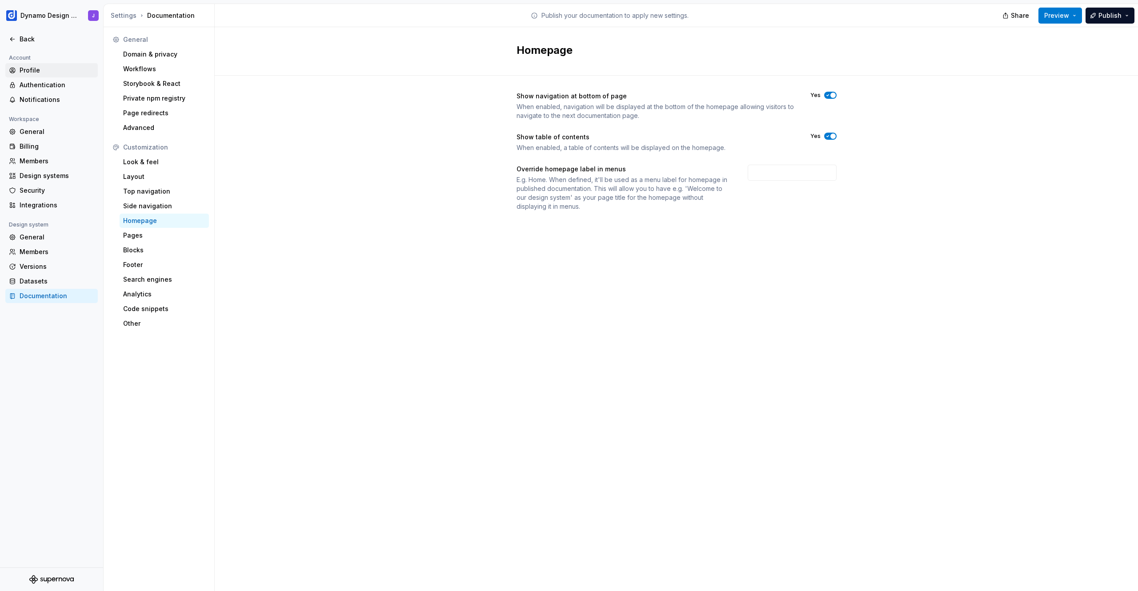
click at [25, 64] on div "Profile" at bounding box center [51, 70] width 92 height 14
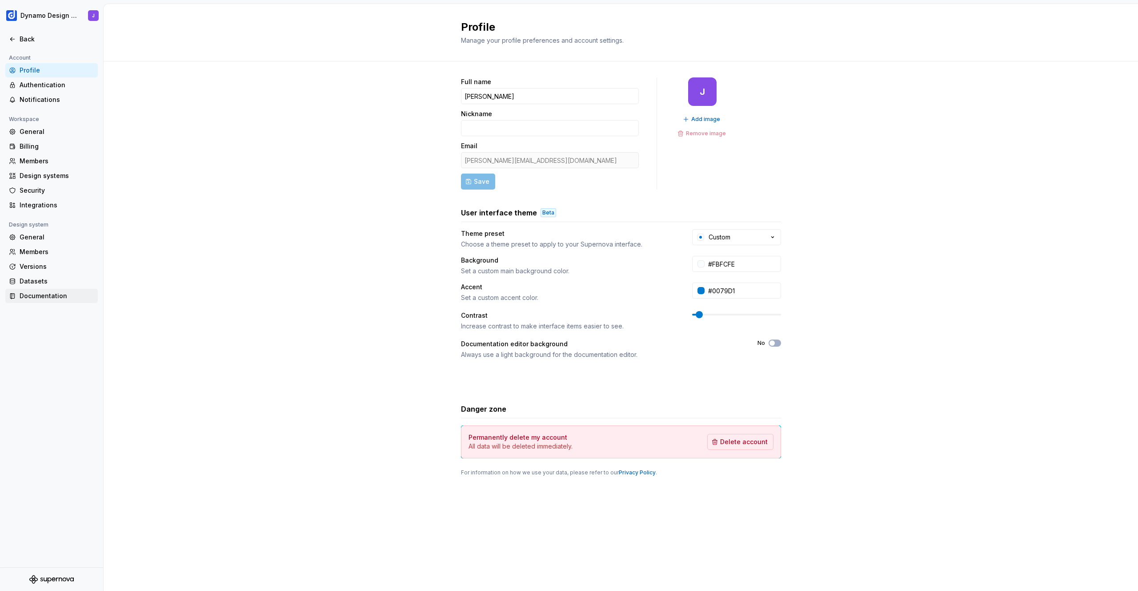
click at [44, 292] on div "Documentation" at bounding box center [57, 295] width 75 height 9
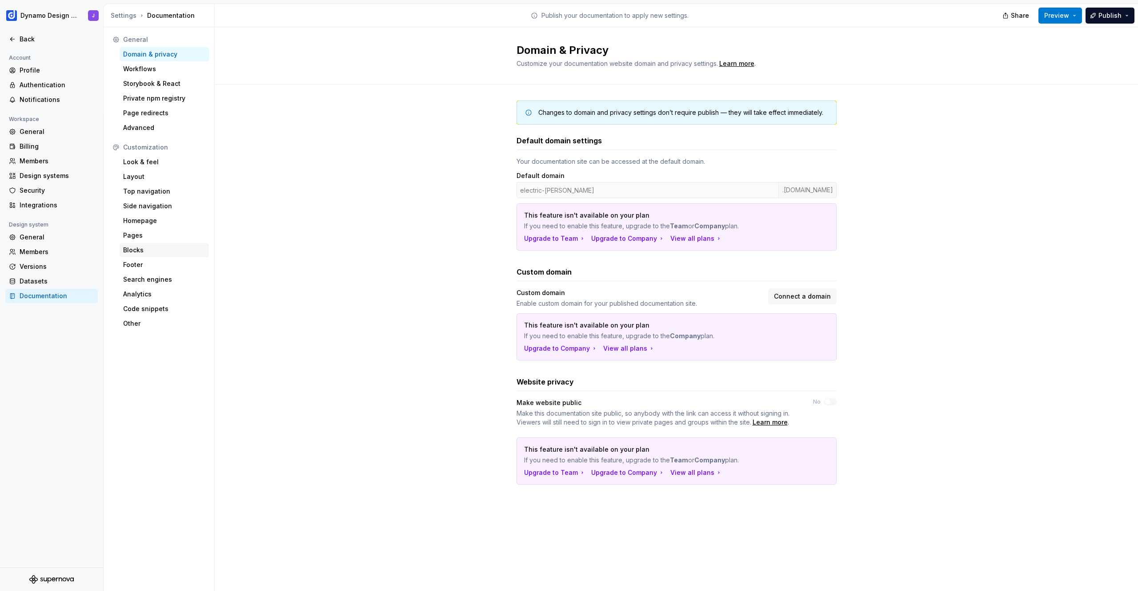
click at [129, 247] on div "Blocks" at bounding box center [164, 249] width 82 height 9
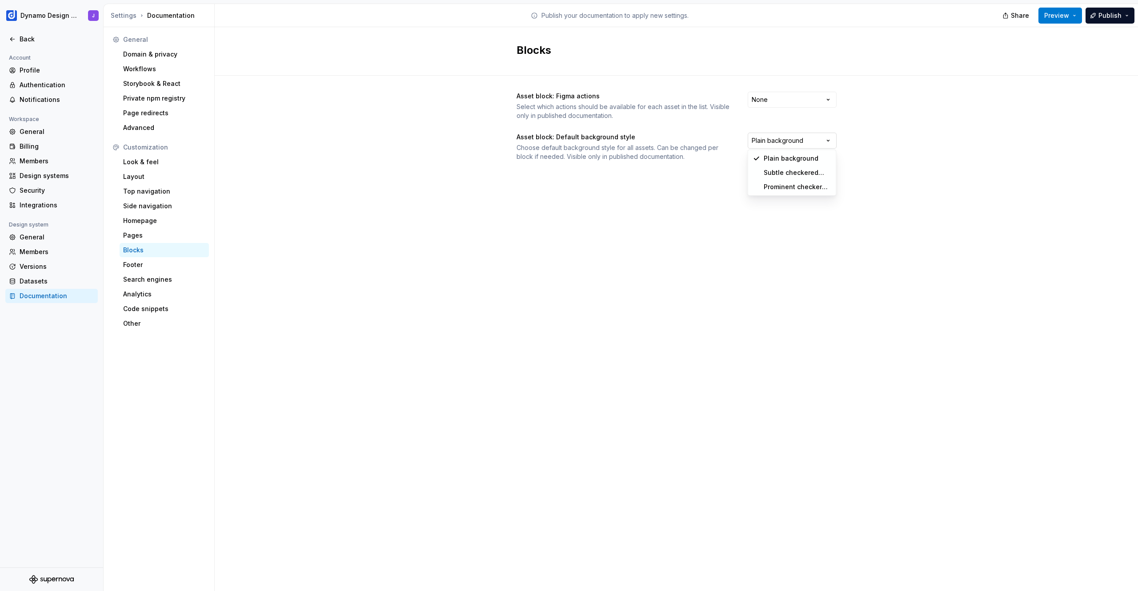
click at [808, 140] on html "Dynamo Design System J Back Account Profile Authentication Notifications Worksp…" at bounding box center [569, 295] width 1138 height 591
click at [603, 190] on html "Dynamo Design System J Back Account Profile Authentication Notifications Worksp…" at bounding box center [569, 295] width 1138 height 591
click at [148, 261] on div "Footer" at bounding box center [164, 264] width 82 height 9
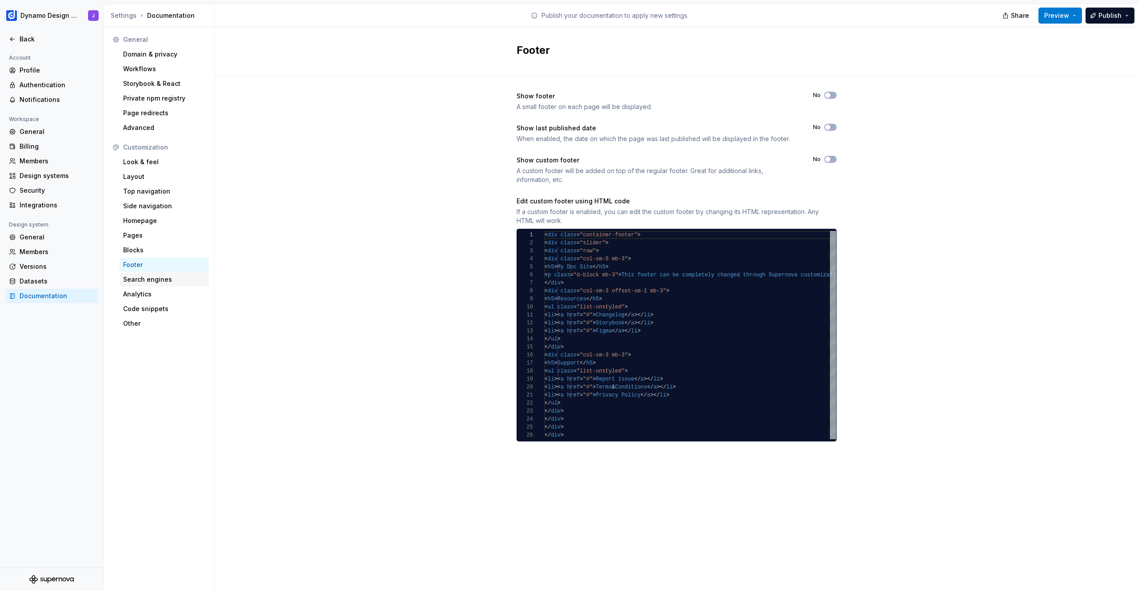
click at [148, 278] on div "Search engines" at bounding box center [164, 279] width 82 height 9
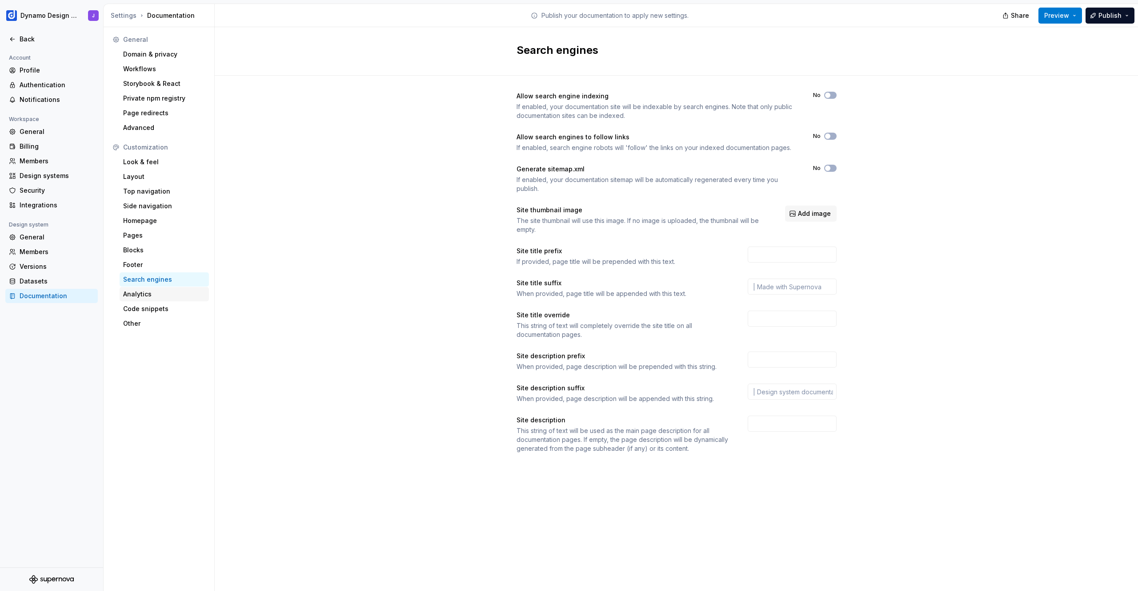
click at [165, 294] on div "Analytics" at bounding box center [164, 293] width 82 height 9
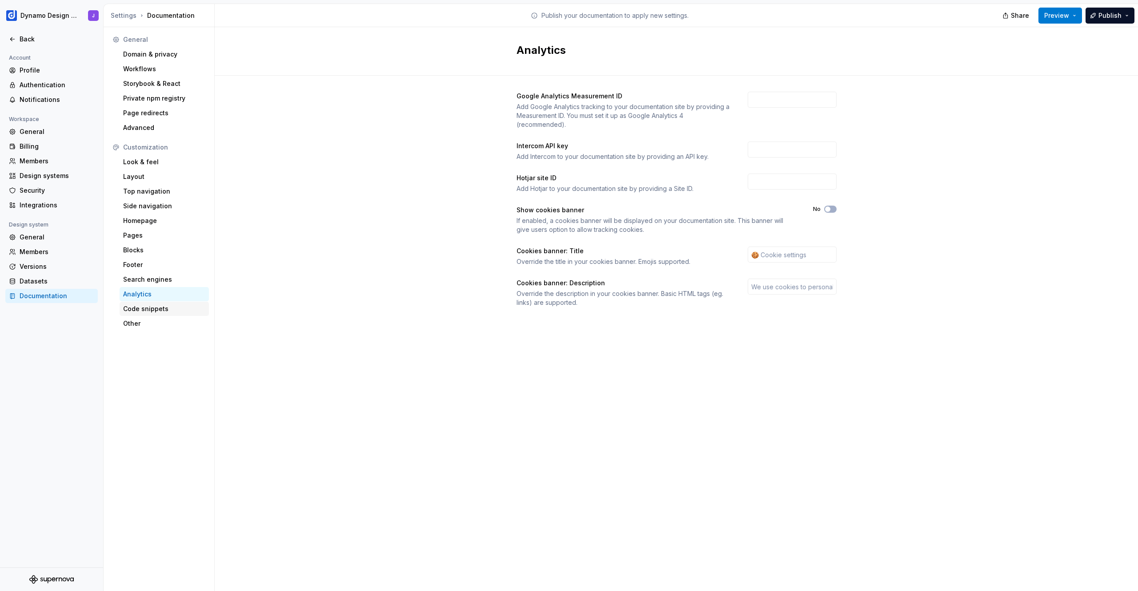
click at [161, 304] on div "Code snippets" at bounding box center [164, 308] width 82 height 9
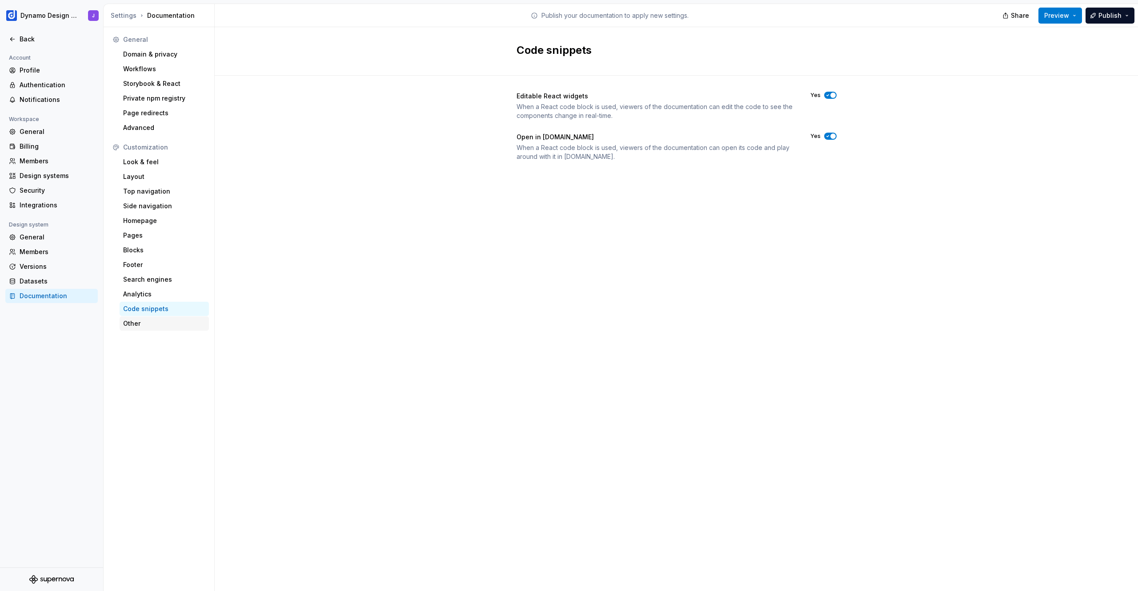
click at [153, 322] on div "Other" at bounding box center [164, 323] width 82 height 9
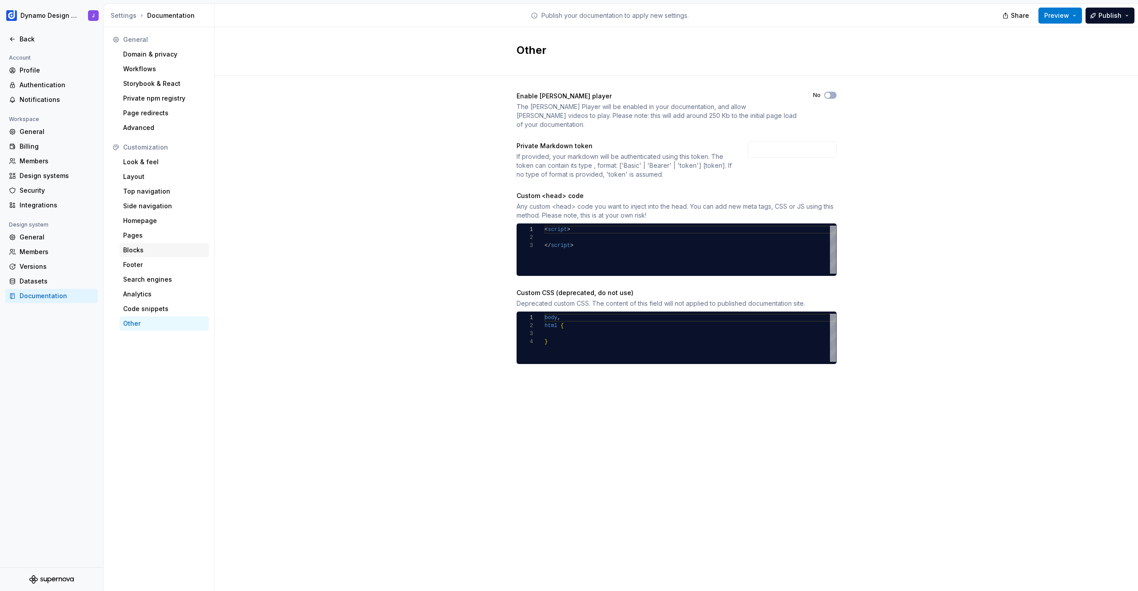
click at [144, 247] on div "Blocks" at bounding box center [164, 249] width 82 height 9
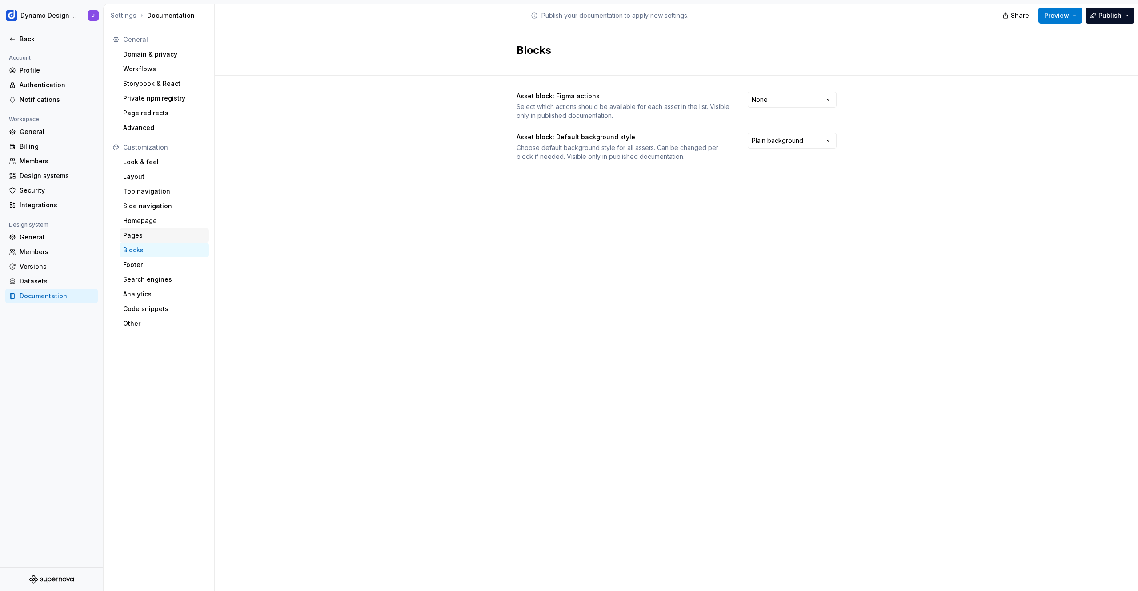
click at [146, 239] on div "Pages" at bounding box center [164, 235] width 82 height 9
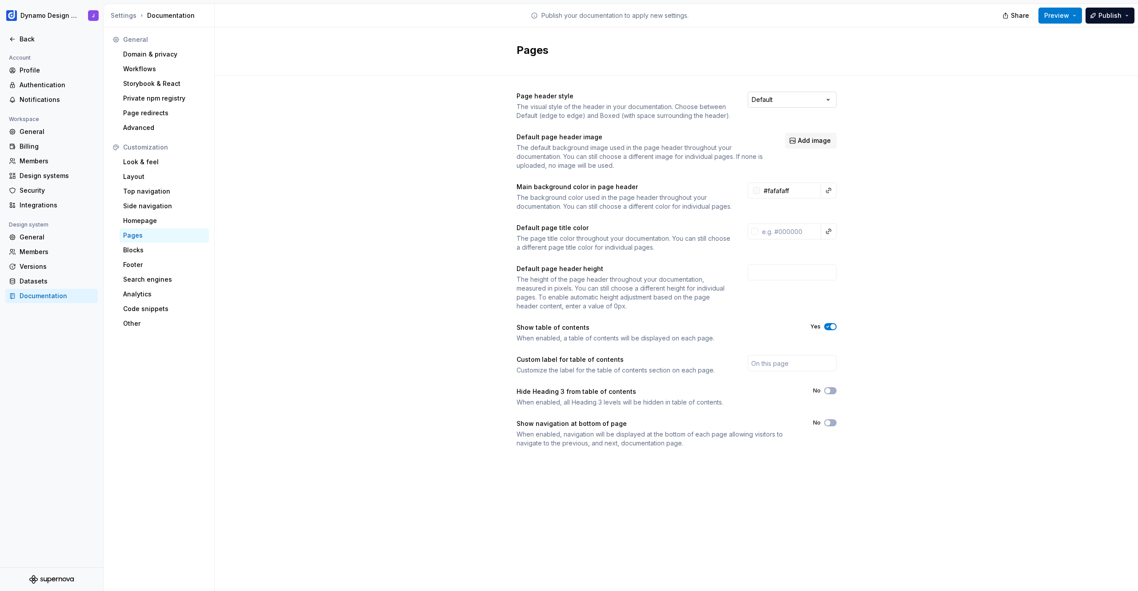
click at [778, 101] on html "Dynamo Design System J Back Account Profile Authentication Notifications Worksp…" at bounding box center [569, 295] width 1138 height 591
click at [879, 129] on html "Dynamo Design System J Back Account Profile Authentication Notifications Worksp…" at bounding box center [569, 295] width 1138 height 591
click at [136, 163] on div "Look & feel" at bounding box center [164, 161] width 82 height 9
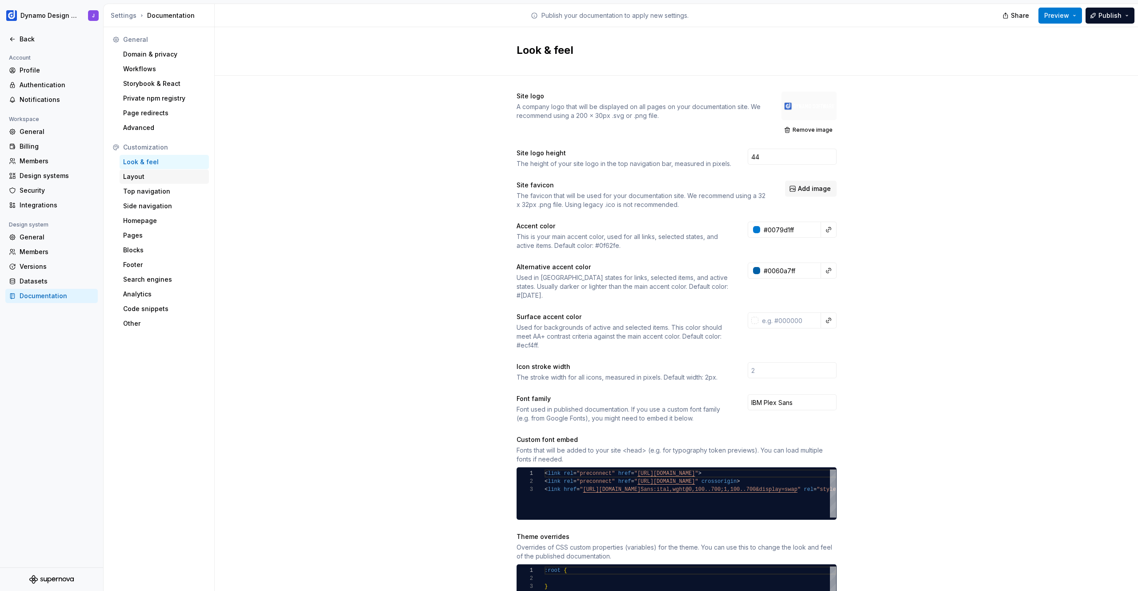
click at [152, 176] on div "Layout" at bounding box center [164, 176] width 82 height 9
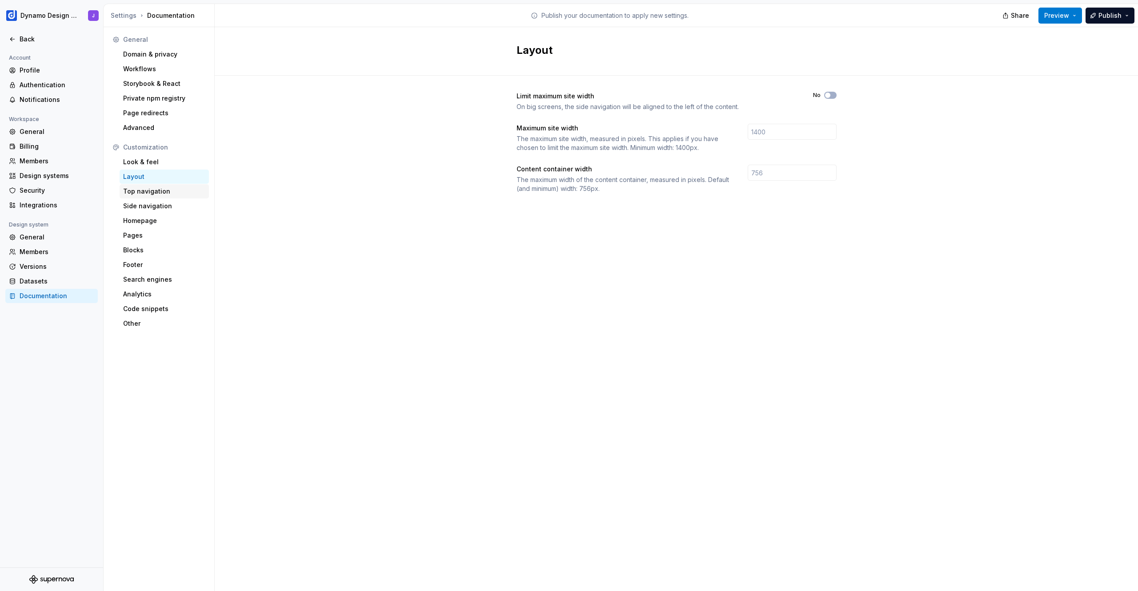
click at [149, 185] on div "Top navigation" at bounding box center [164, 191] width 89 height 14
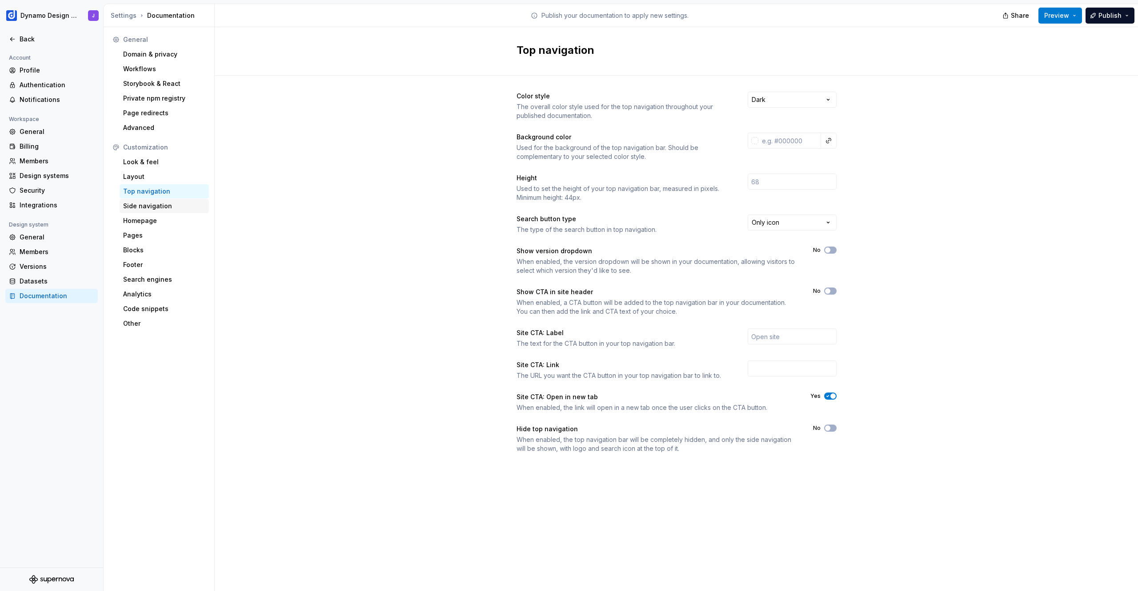
click at [151, 203] on div "Side navigation" at bounding box center [164, 205] width 82 height 9
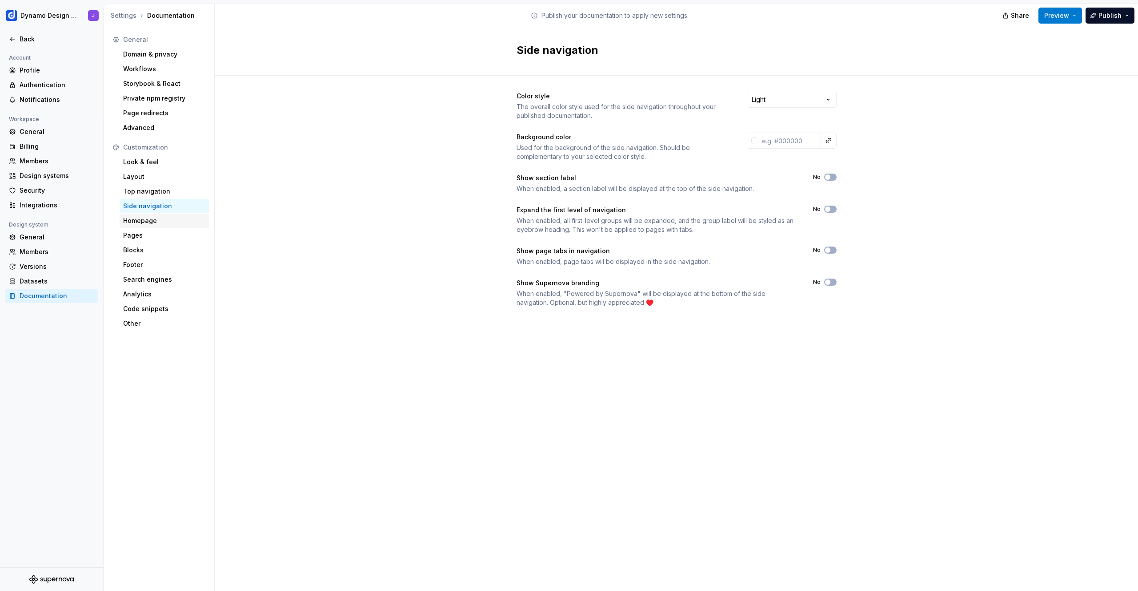
click at [150, 221] on div "Homepage" at bounding box center [164, 220] width 82 height 9
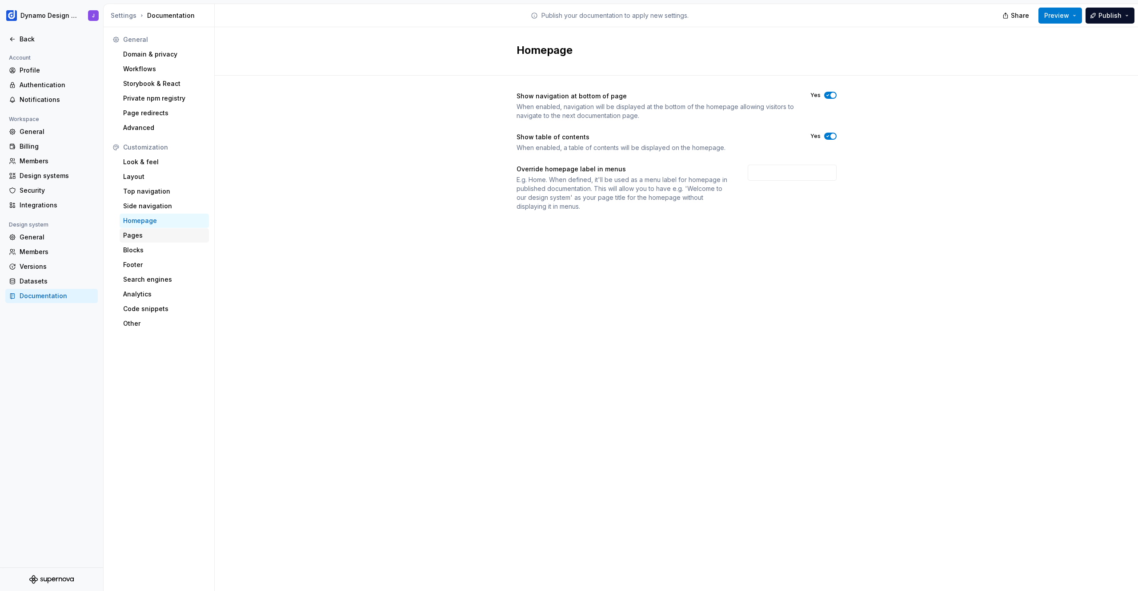
click at [154, 235] on div "Pages" at bounding box center [164, 235] width 82 height 9
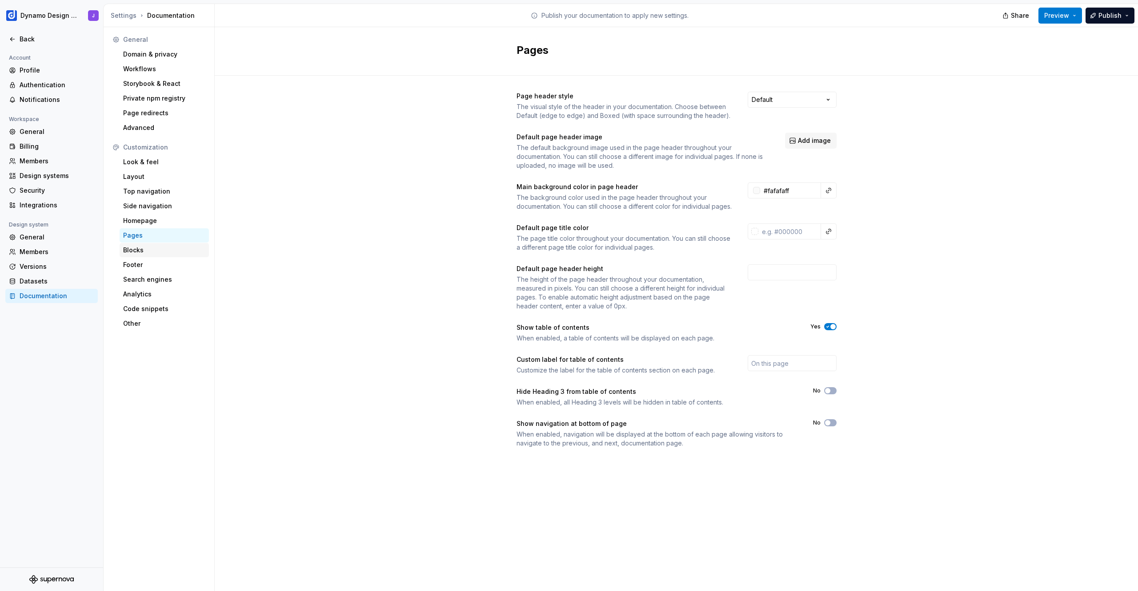
click at [136, 245] on div "Blocks" at bounding box center [164, 249] width 82 height 9
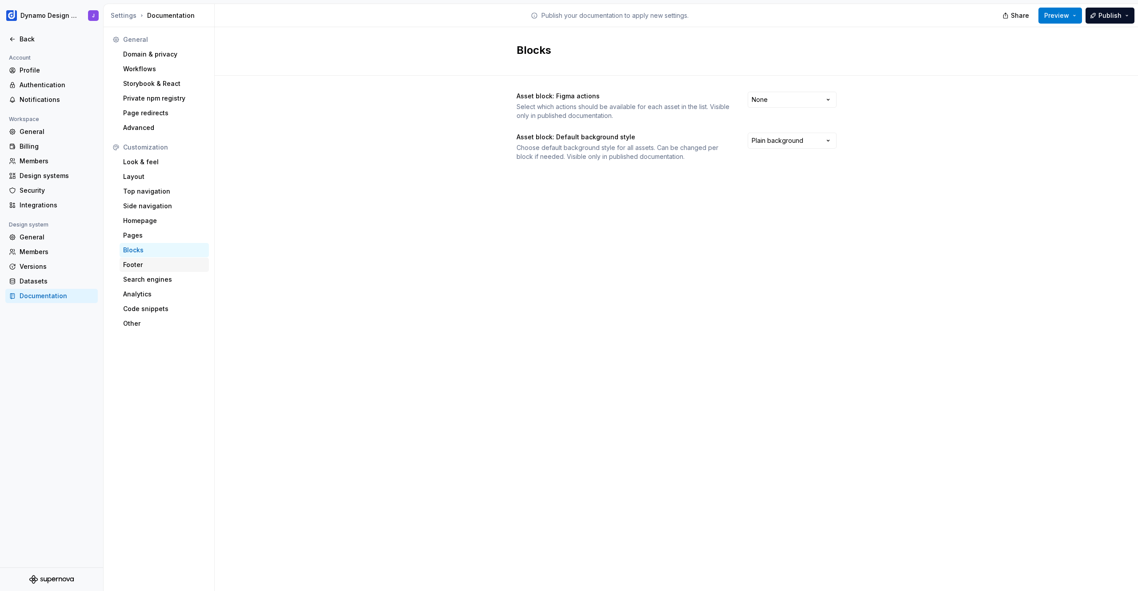
click at [137, 263] on div "Footer" at bounding box center [164, 264] width 82 height 9
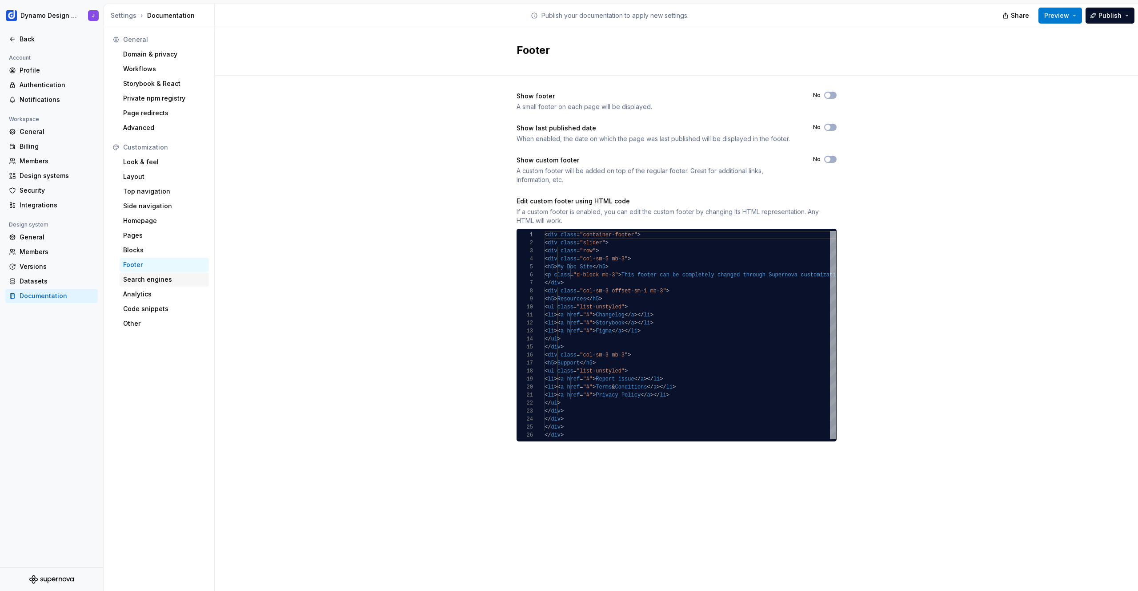
click at [147, 281] on div "Search engines" at bounding box center [164, 279] width 82 height 9
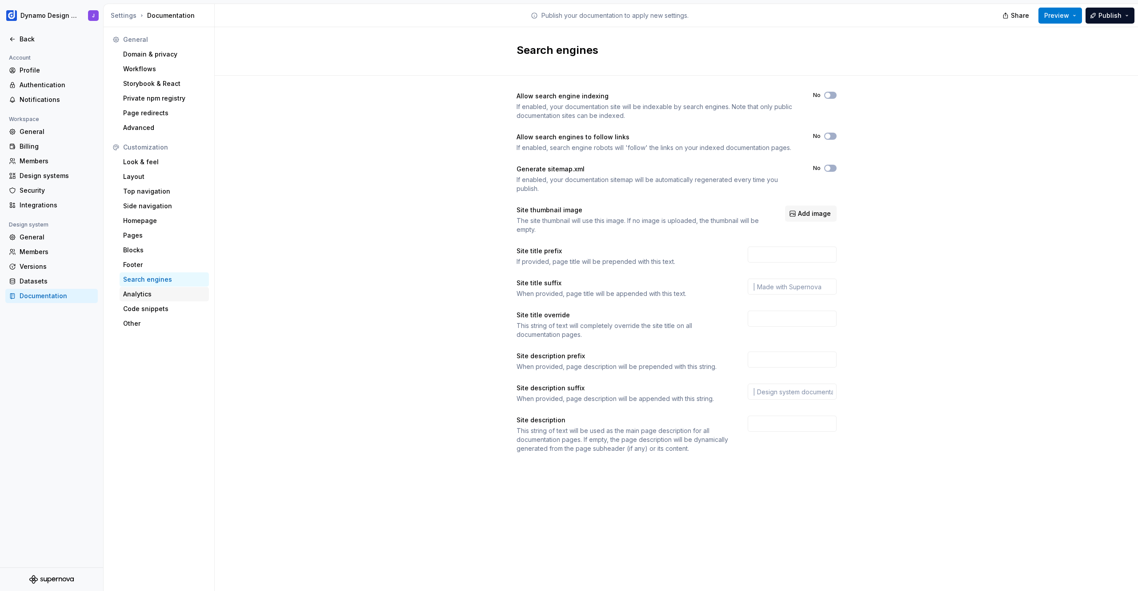
click at [144, 292] on div "Analytics" at bounding box center [164, 293] width 82 height 9
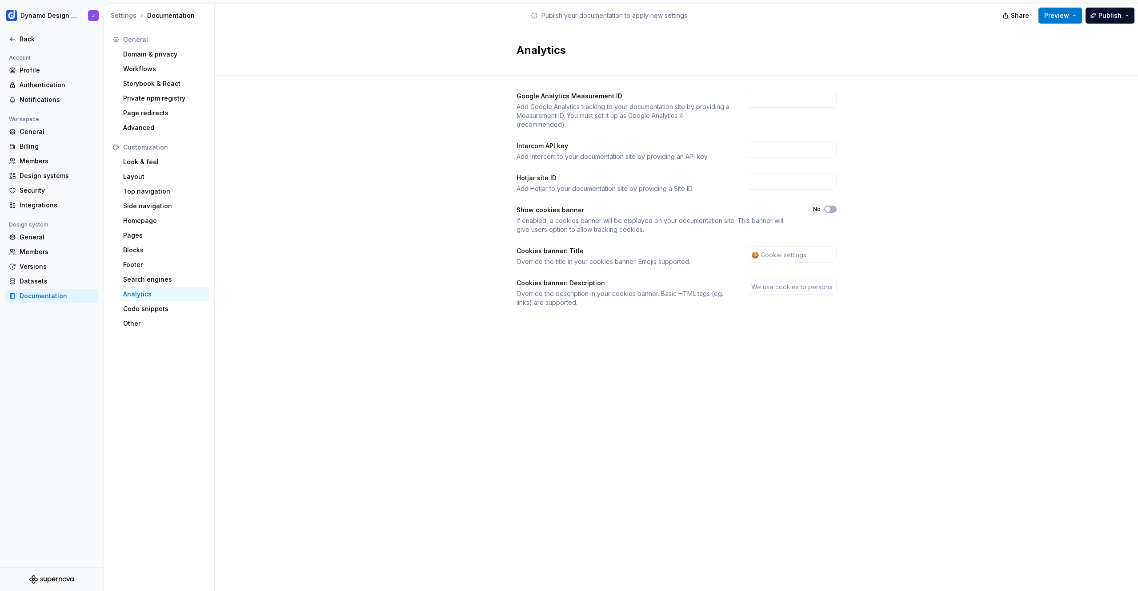
click at [155, 297] on div "Analytics" at bounding box center [164, 293] width 82 height 9
click at [153, 307] on div "Code snippets" at bounding box center [164, 308] width 82 height 9
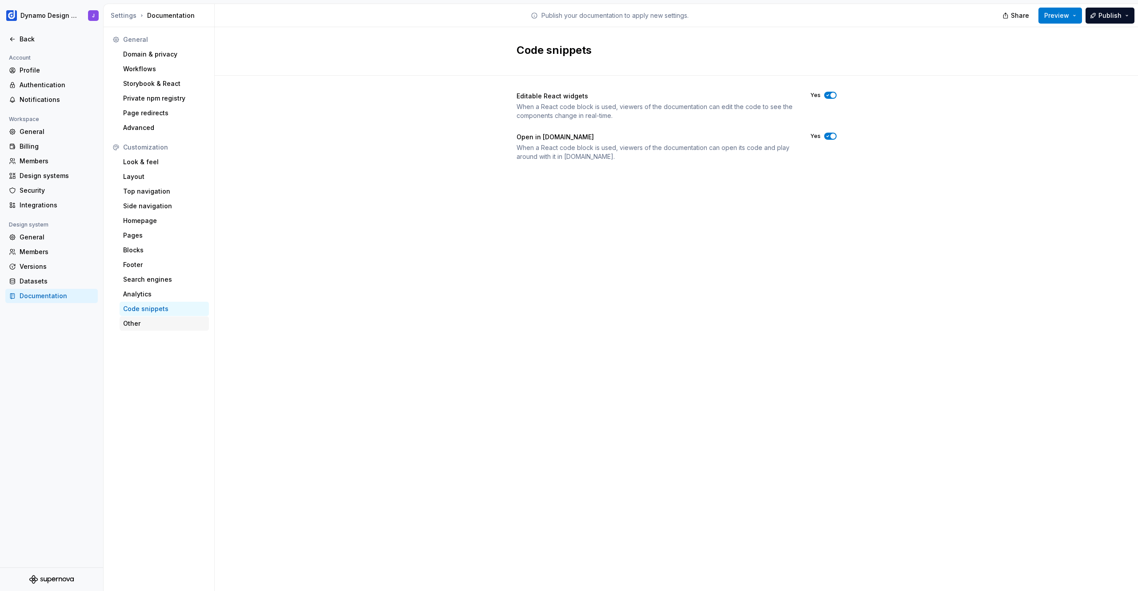
click at [155, 321] on div "Other" at bounding box center [164, 323] width 82 height 9
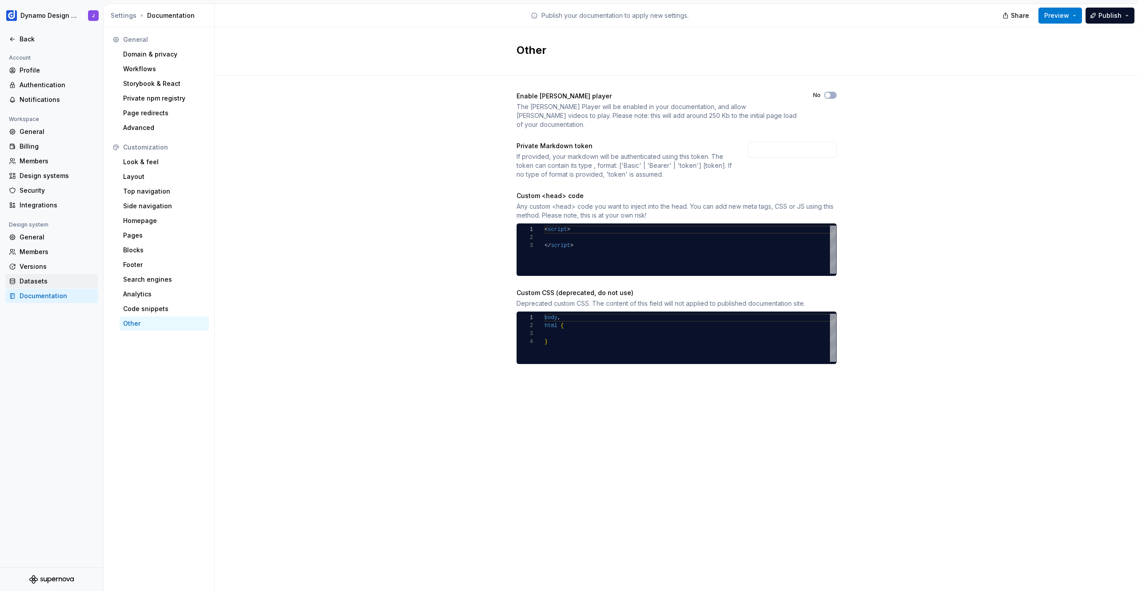
click at [35, 278] on div "Datasets" at bounding box center [57, 281] width 75 height 9
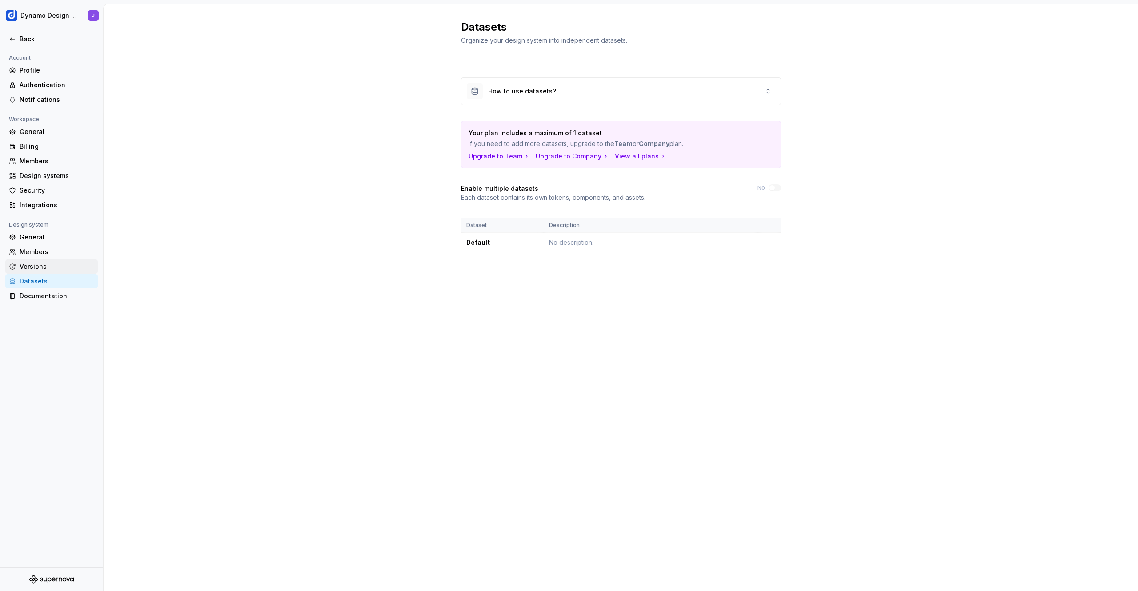
click at [33, 267] on div "Versions" at bounding box center [57, 266] width 75 height 9
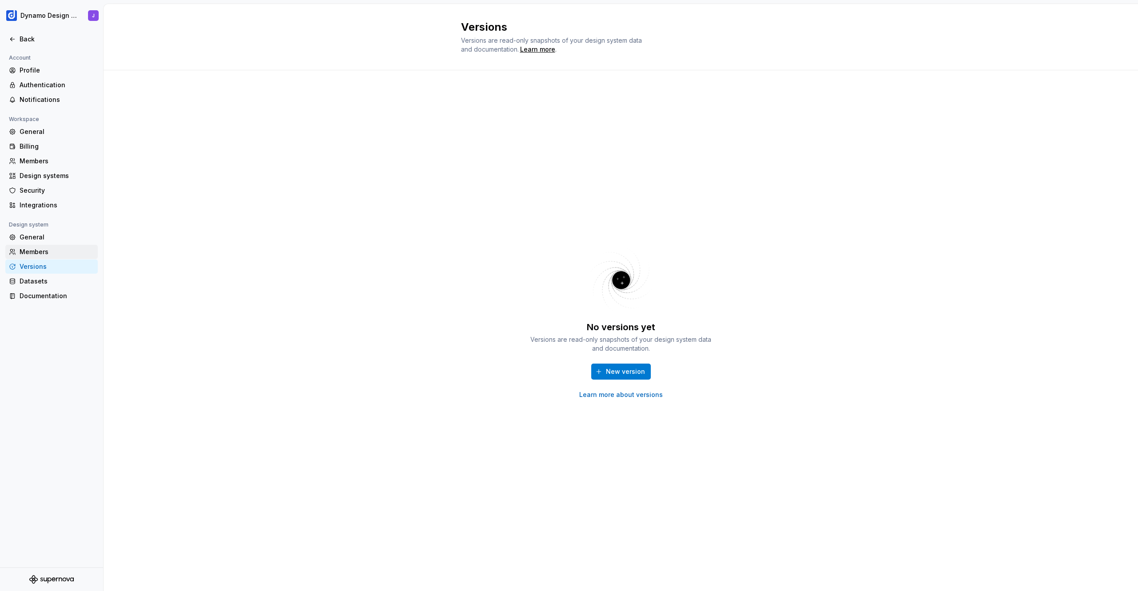
click at [43, 248] on div "Members" at bounding box center [57, 251] width 75 height 9
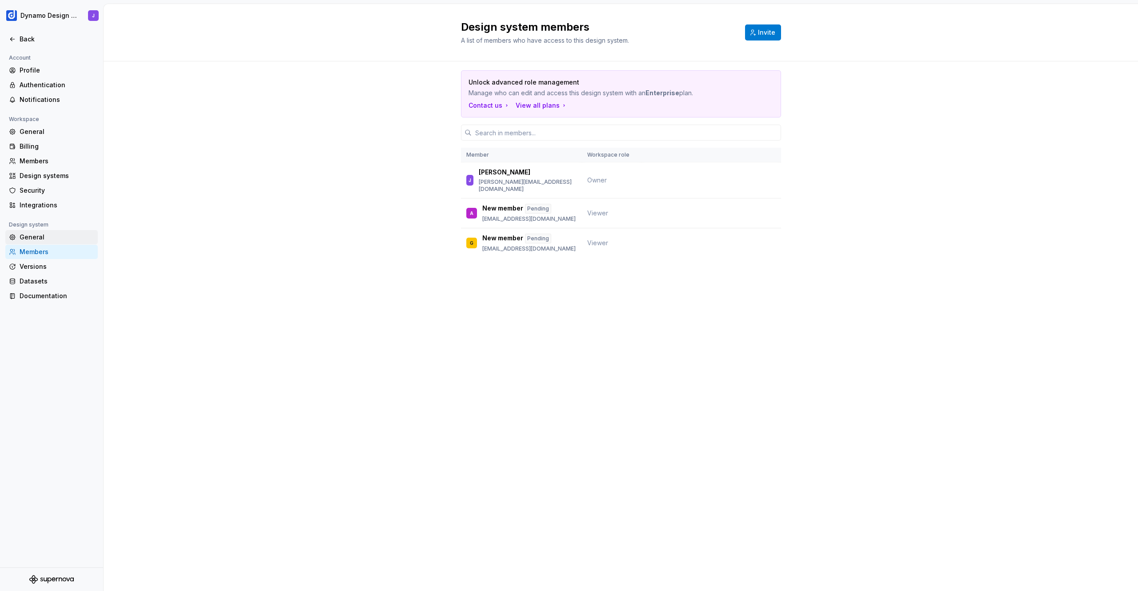
click at [47, 235] on div "General" at bounding box center [57, 237] width 75 height 9
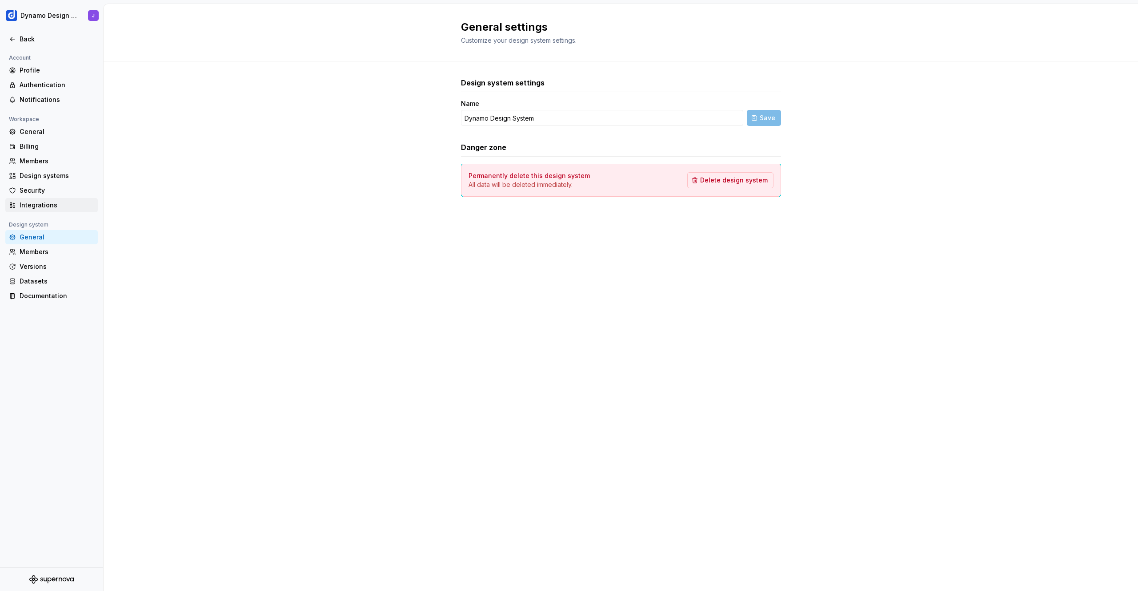
click at [42, 202] on div "Integrations" at bounding box center [57, 205] width 75 height 9
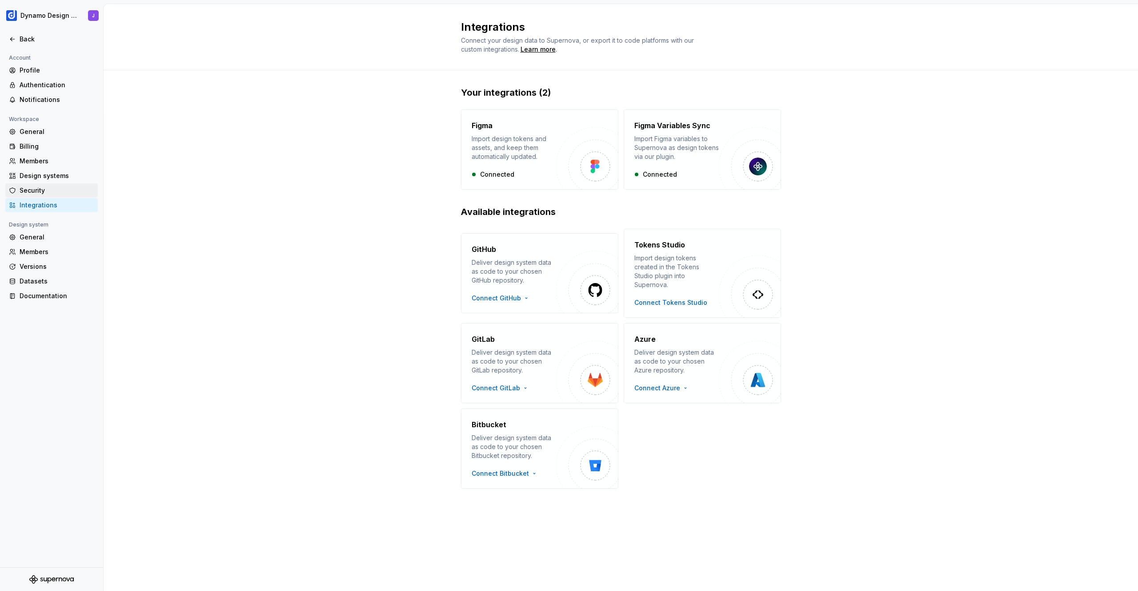
click at [45, 189] on div "Security" at bounding box center [57, 190] width 75 height 9
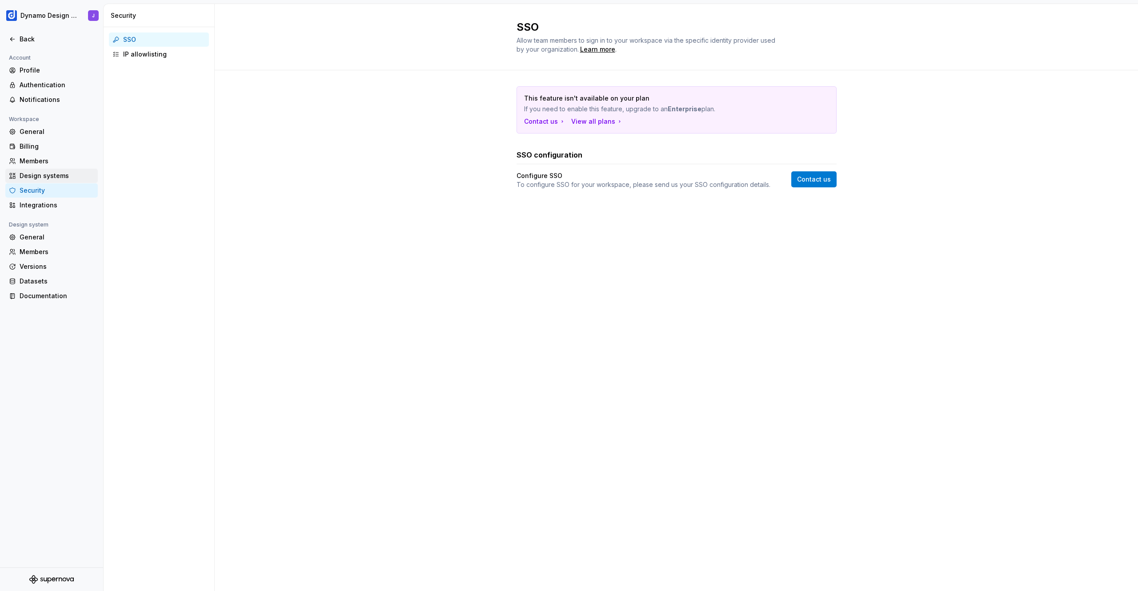
click at [56, 180] on div "Design systems" at bounding box center [57, 175] width 75 height 9
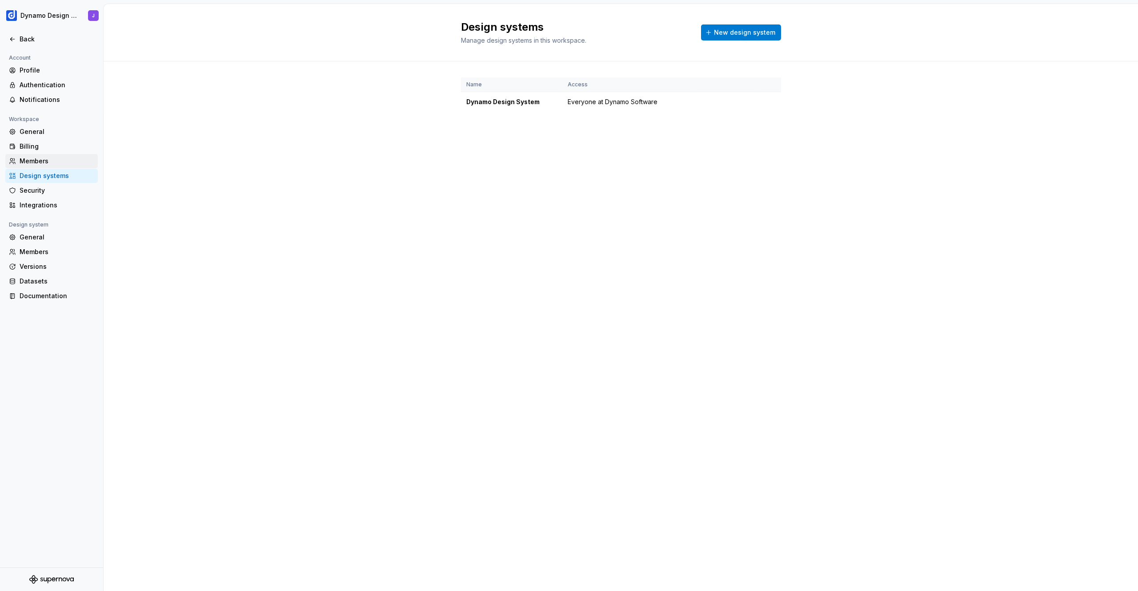
click at [49, 163] on div "Members" at bounding box center [57, 161] width 75 height 9
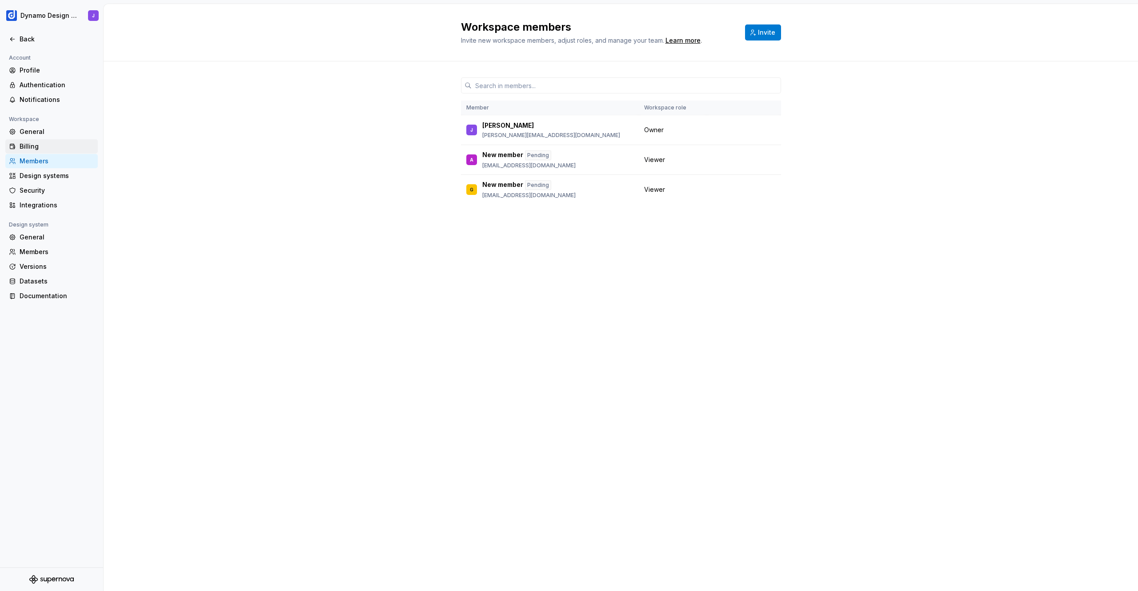
click at [49, 143] on div "Billing" at bounding box center [57, 146] width 75 height 9
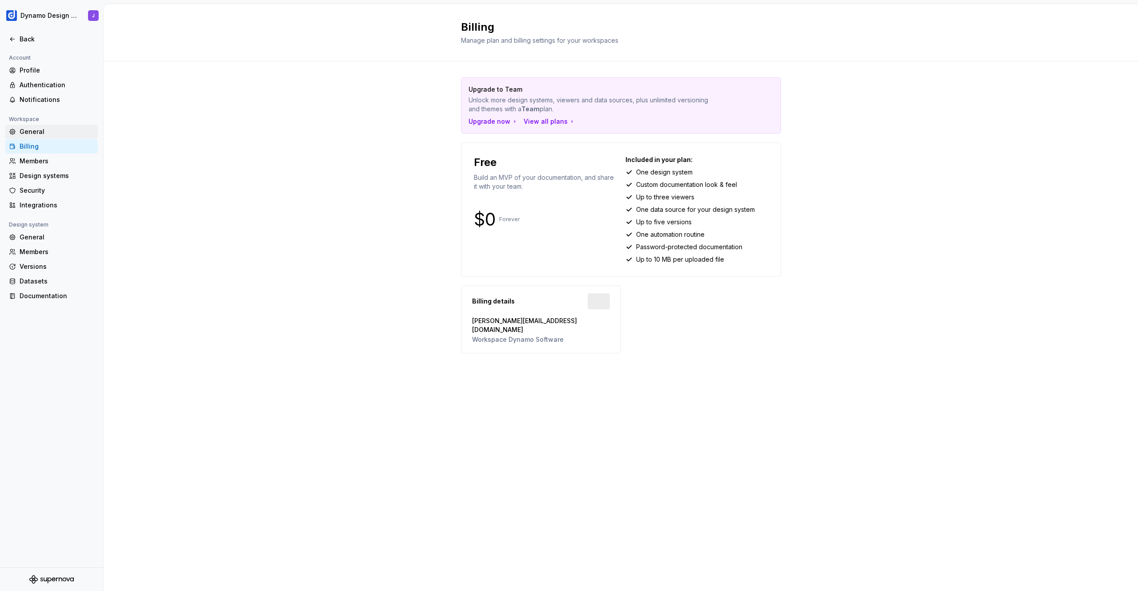
click at [50, 133] on div "General" at bounding box center [57, 131] width 75 height 9
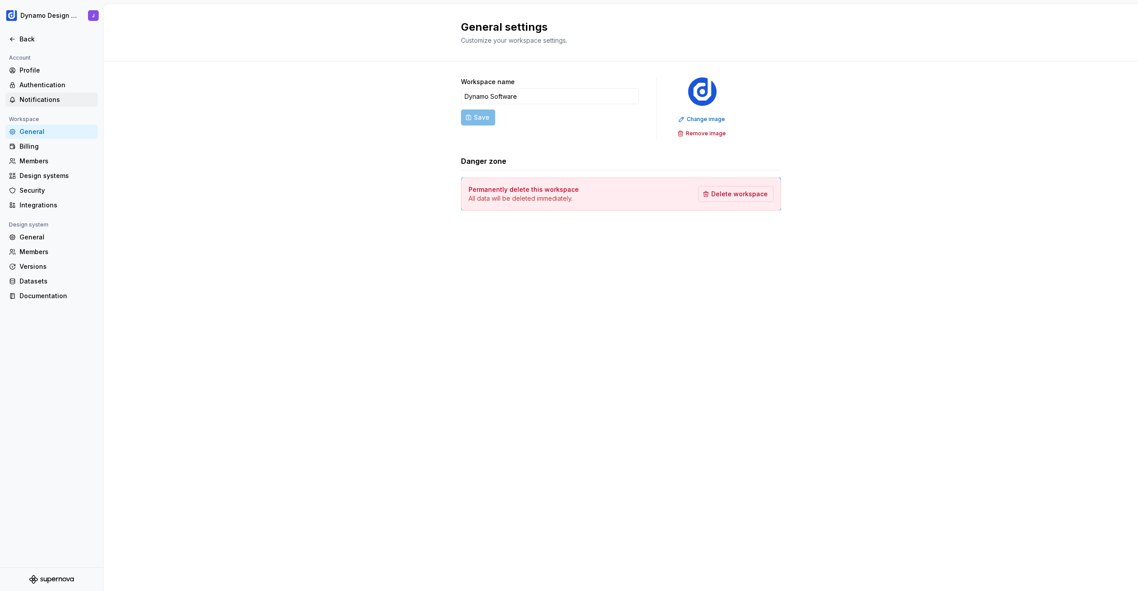
click at [54, 98] on div "Notifications" at bounding box center [57, 99] width 75 height 9
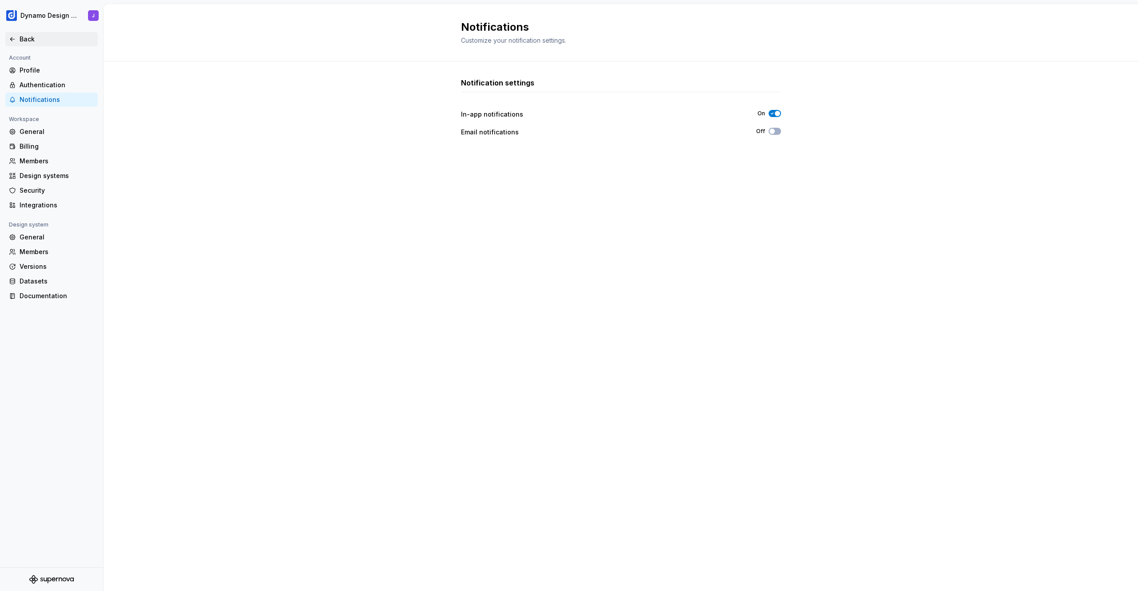
click at [14, 37] on icon at bounding box center [12, 39] width 7 height 7
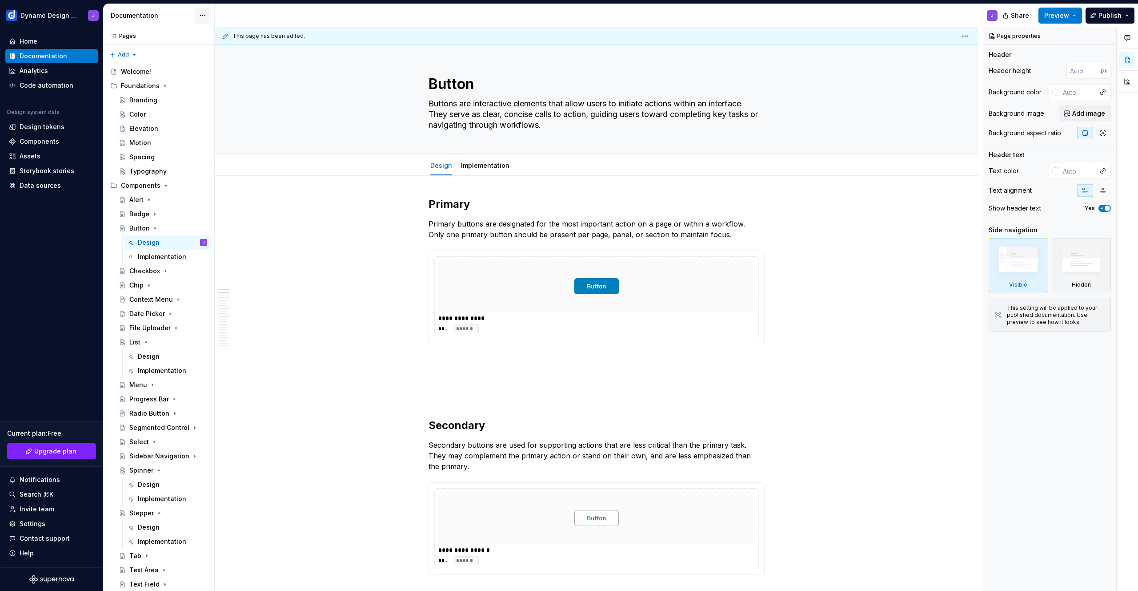
click at [201, 14] on html "Dynamo Design System J Home Documentation Analytics Code automation Design syst…" at bounding box center [569, 295] width 1138 height 591
click at [212, 254] on div "Pages Pages Add Accessibility guide for tree Page tree. Navigate the tree with …" at bounding box center [158, 310] width 111 height 567
click at [154, 227] on icon "Page tree" at bounding box center [155, 228] width 7 height 7
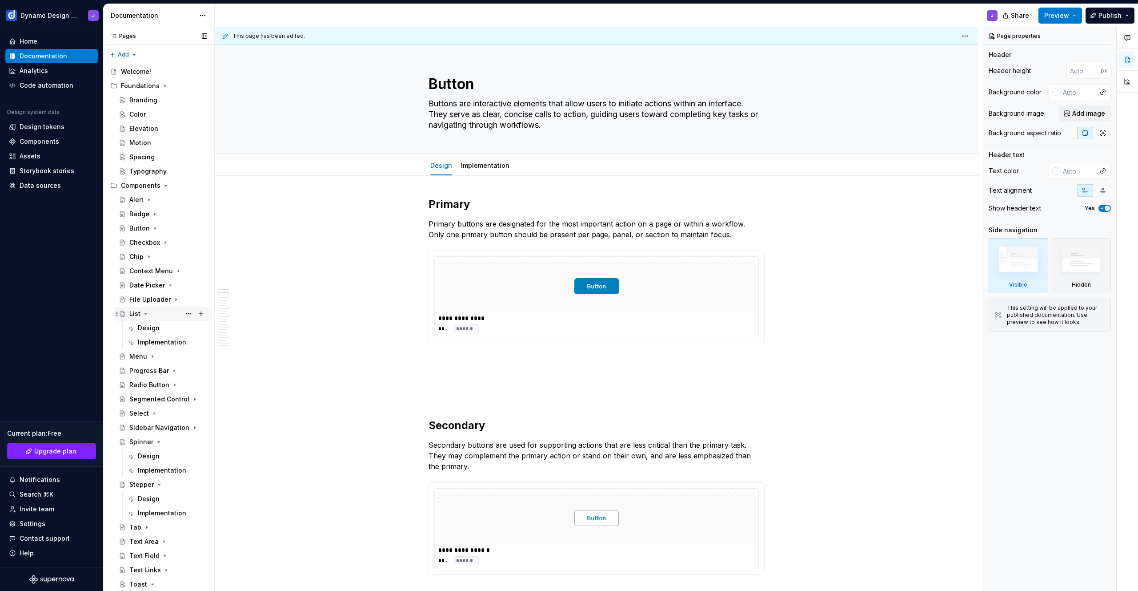
drag, startPoint x: 144, startPoint y: 313, endPoint x: 146, endPoint y: 317, distance: 5.0
click at [144, 313] on icon "Page tree" at bounding box center [145, 313] width 7 height 7
click at [156, 414] on icon "Page tree" at bounding box center [158, 413] width 7 height 7
click at [158, 427] on icon "Page tree" at bounding box center [159, 427] width 2 height 1
click at [152, 498] on icon "Page tree" at bounding box center [153, 498] width 2 height 1
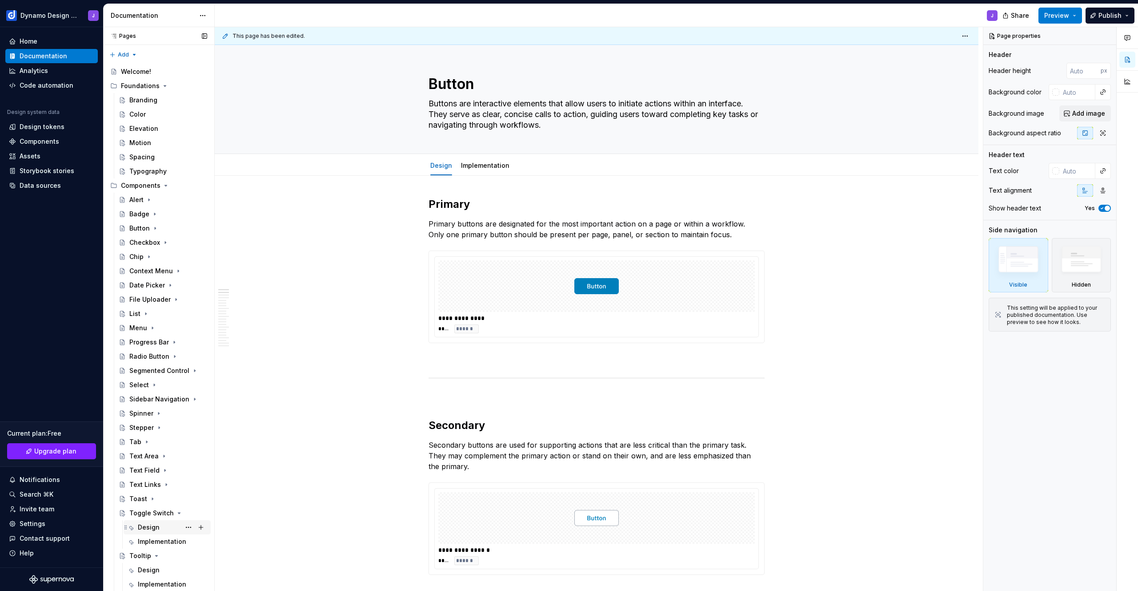
scroll to position [84, 0]
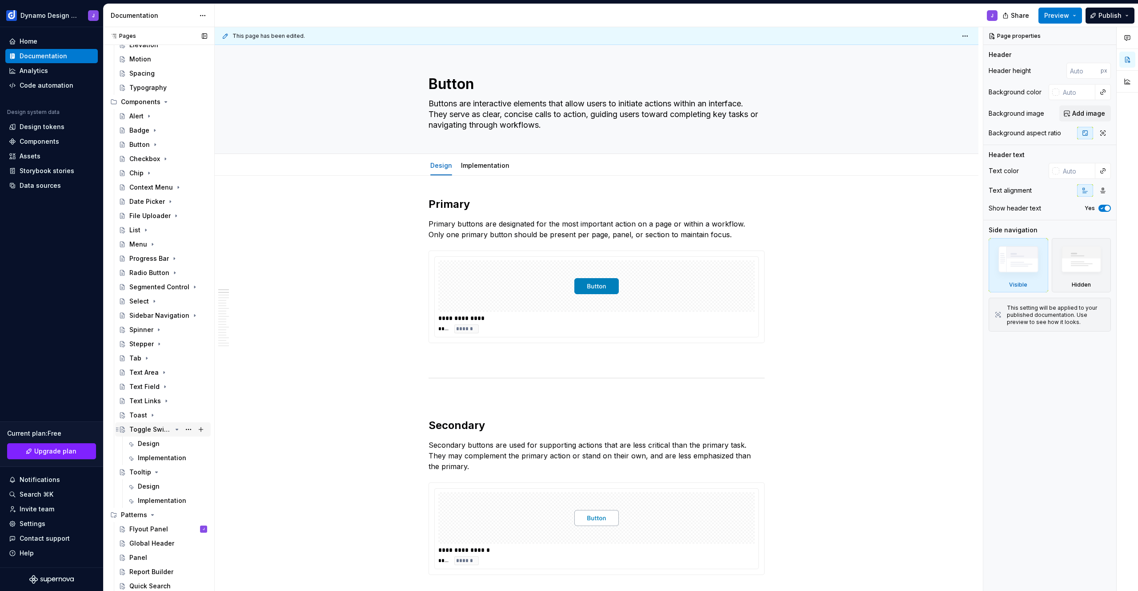
click at [176, 429] on icon "Page tree" at bounding box center [177, 429] width 2 height 1
click at [156, 471] on icon "Page tree" at bounding box center [157, 471] width 2 height 1
click at [152, 514] on icon "Page tree" at bounding box center [153, 514] width 2 height 1
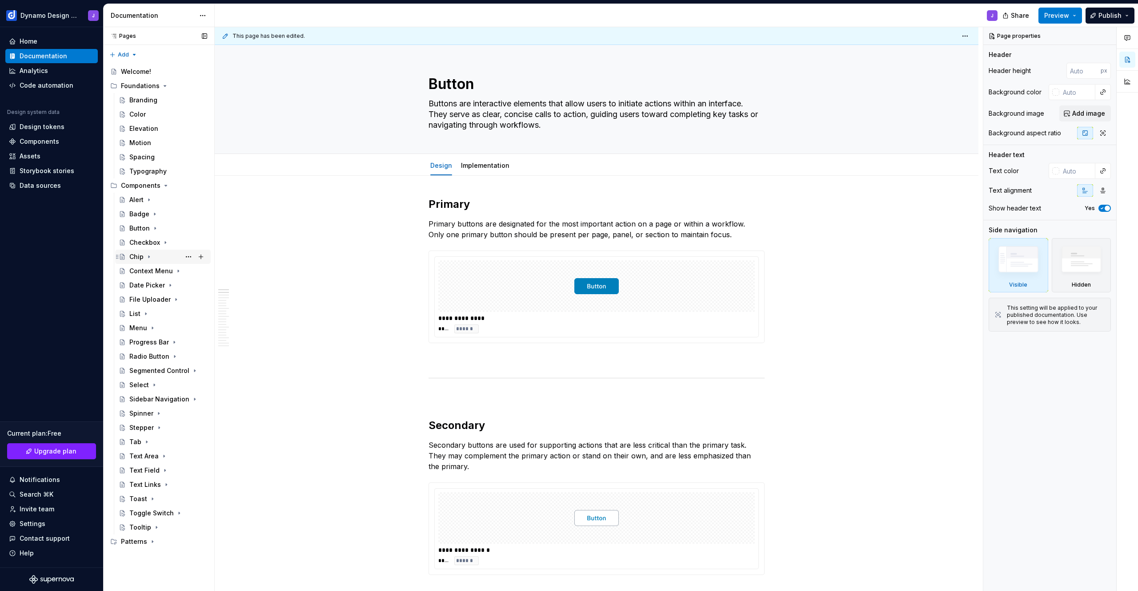
scroll to position [0, 0]
click at [165, 186] on icon "Page tree" at bounding box center [166, 185] width 2 height 1
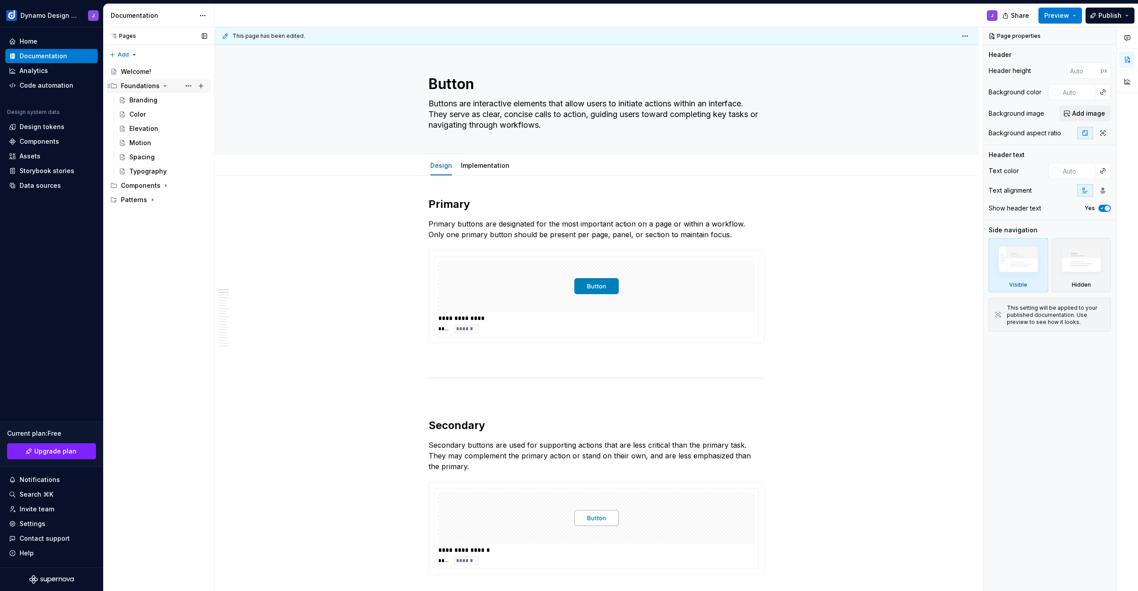
click at [164, 86] on icon "Page tree" at bounding box center [164, 85] width 7 height 7
click at [203, 13] on html "Dynamo Design System J Home Documentation Analytics Code automation Design syst…" at bounding box center [569, 295] width 1138 height 591
click at [241, 93] on div "Documentation settings" at bounding box center [253, 92] width 84 height 9
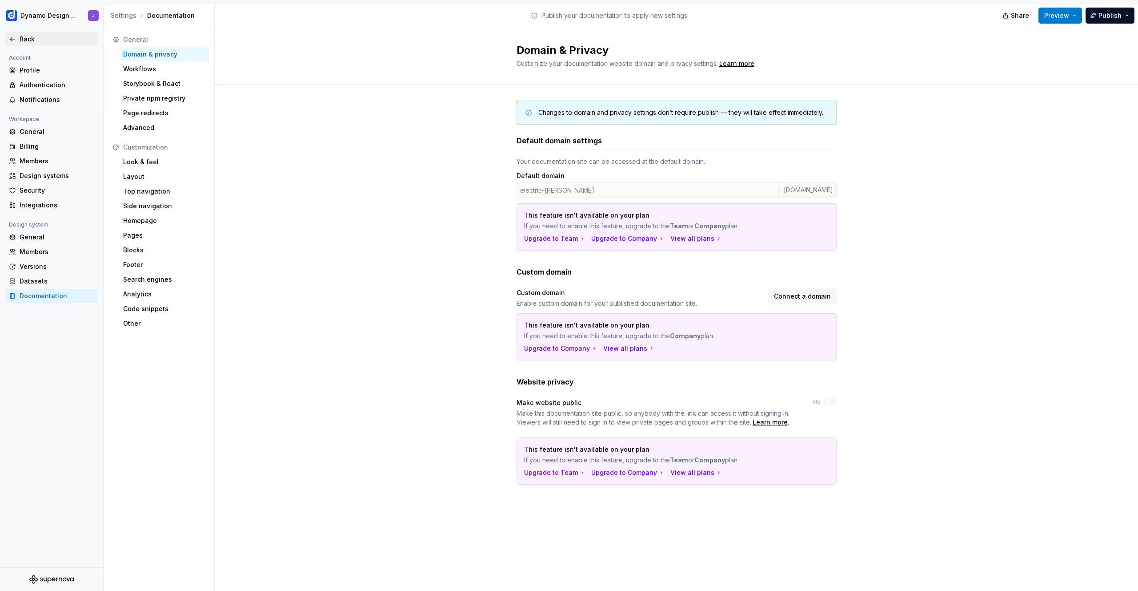
click at [25, 37] on div "Back" at bounding box center [57, 39] width 75 height 9
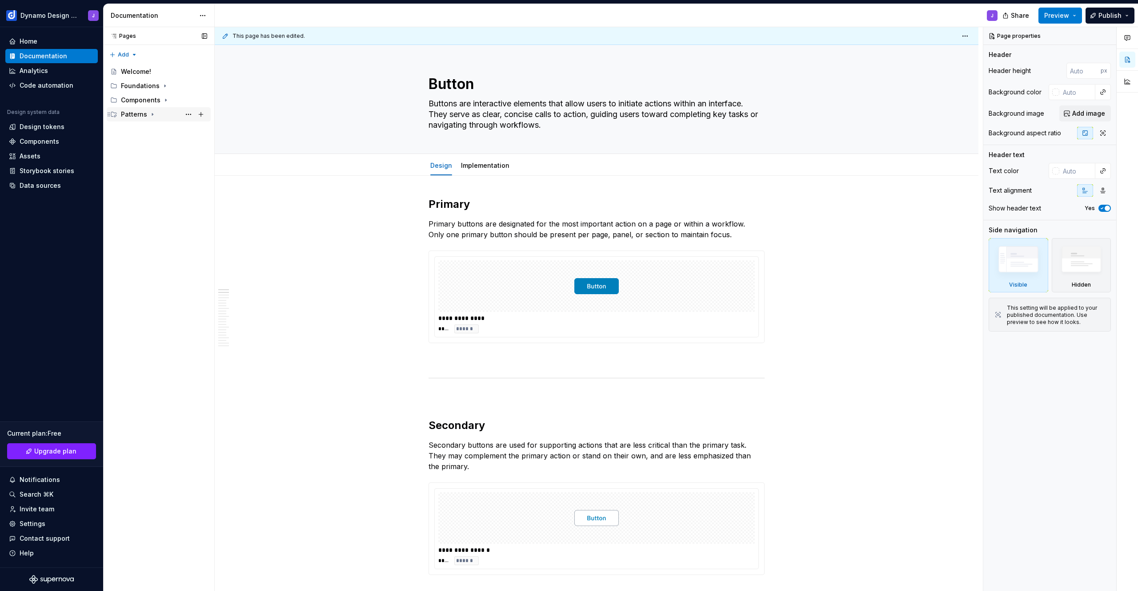
click at [133, 115] on div "Patterns" at bounding box center [134, 114] width 26 height 9
click at [134, 115] on div "Patterns" at bounding box center [134, 114] width 26 height 9
click at [203, 15] on html "Dynamo Design System J Home Documentation Analytics Code automation Design syst…" at bounding box center [569, 295] width 1138 height 591
type textarea "*"
click at [41, 522] on html "Dynamo Design System J Home Documentation Analytics Code automation Design syst…" at bounding box center [569, 295] width 1138 height 591
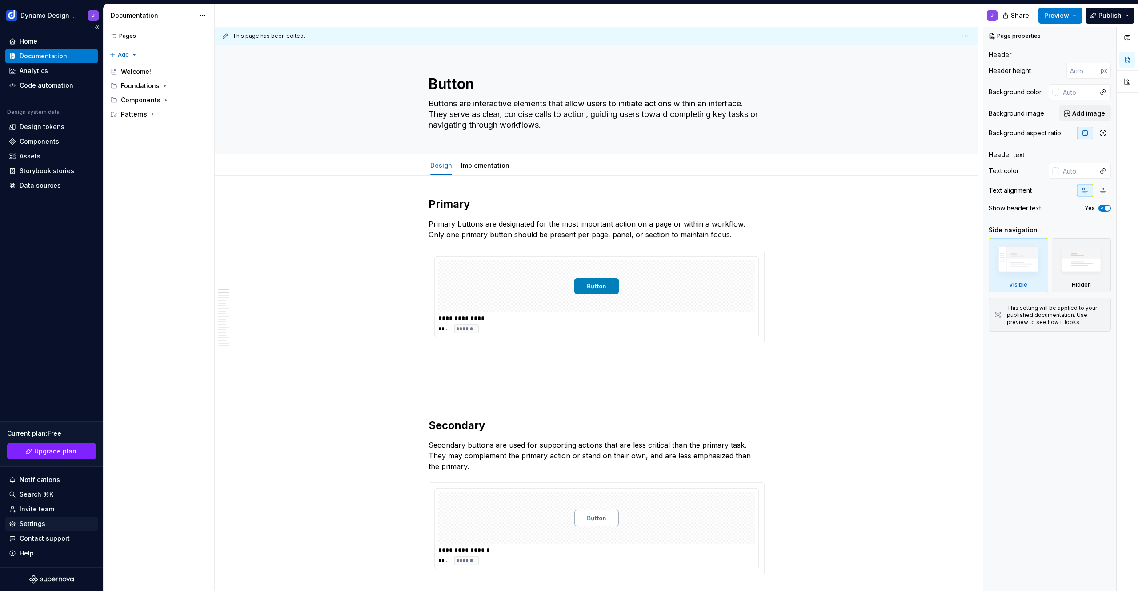
click at [32, 522] on div "Settings" at bounding box center [33, 523] width 26 height 9
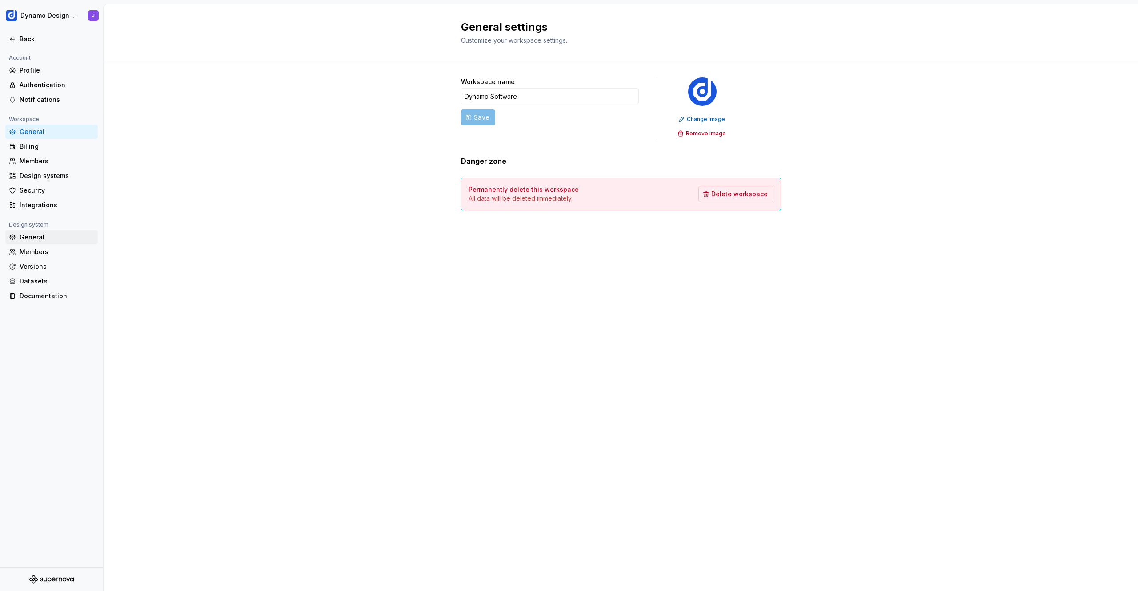
click at [39, 239] on div "General" at bounding box center [57, 237] width 75 height 9
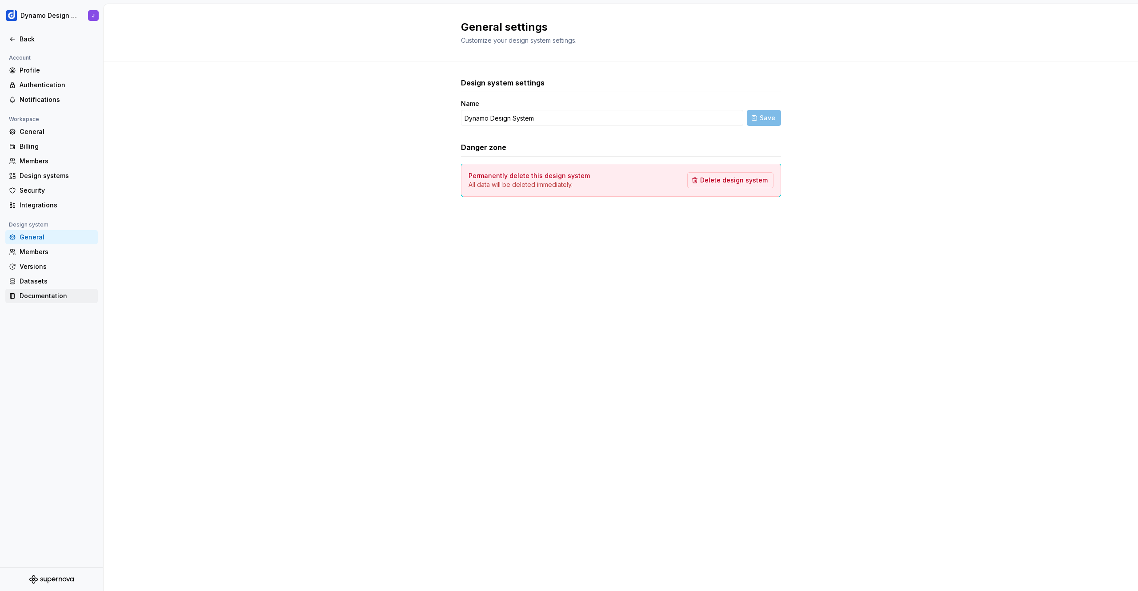
click at [48, 294] on div "Documentation" at bounding box center [57, 295] width 75 height 9
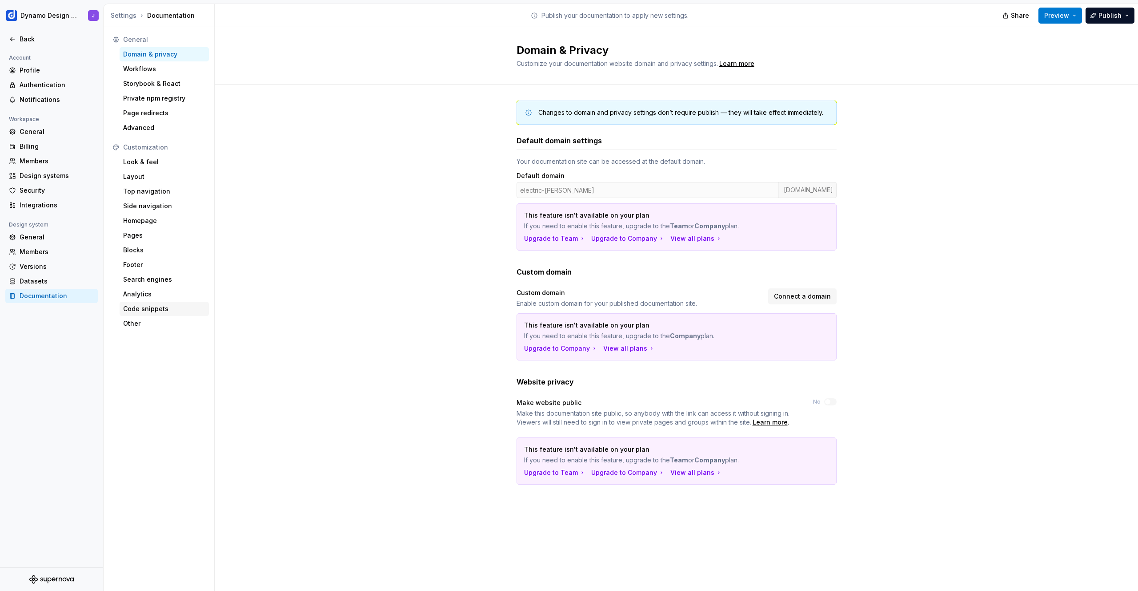
click at [145, 307] on div "Code snippets" at bounding box center [164, 308] width 82 height 9
